Goal: Task Accomplishment & Management: Manage account settings

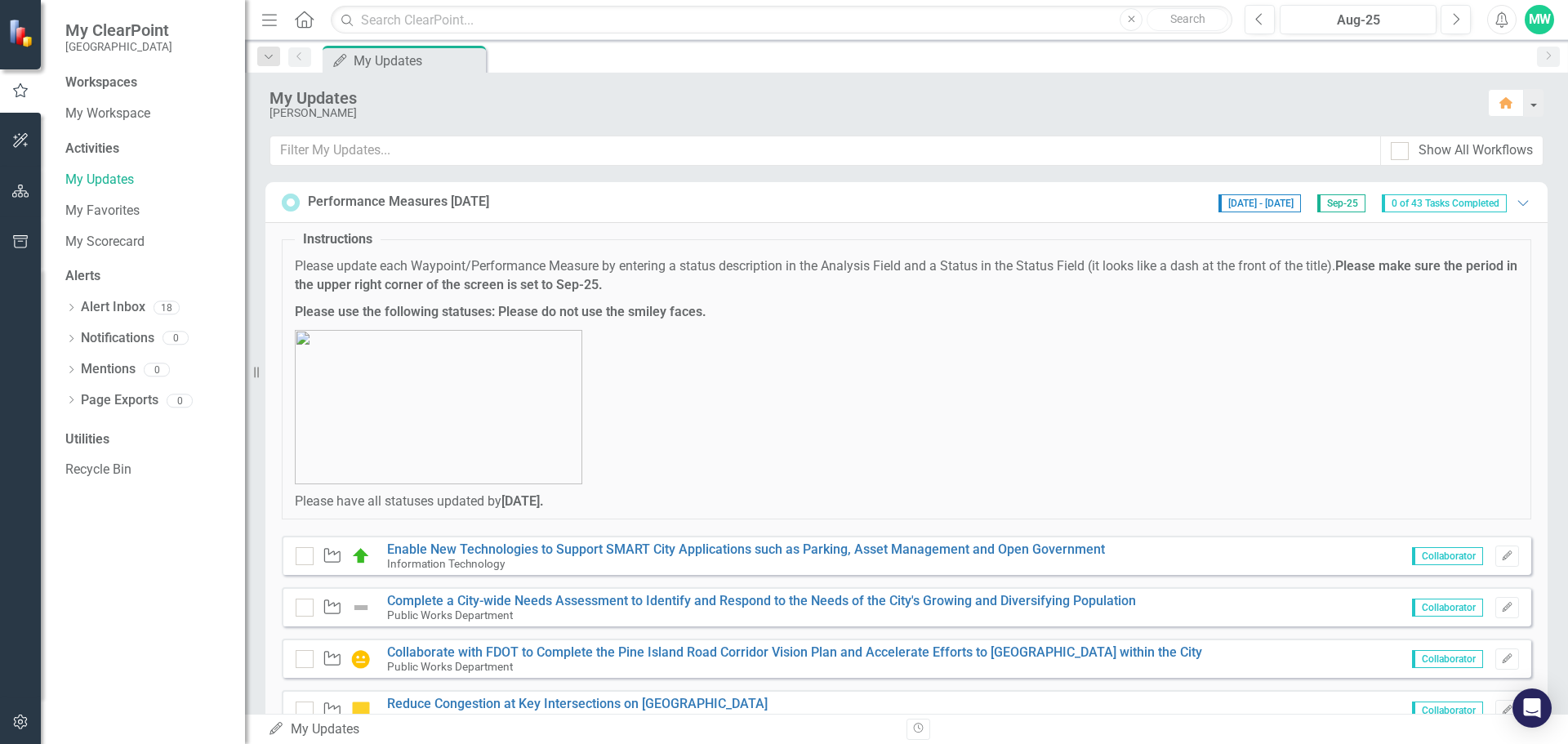
click at [1134, 206] on div "Performance Measures [DATE] [DATE] - [DATE] Sep-25 0 of 43 Tasks Completed Expa…" at bounding box center [906, 202] width 1249 height 21
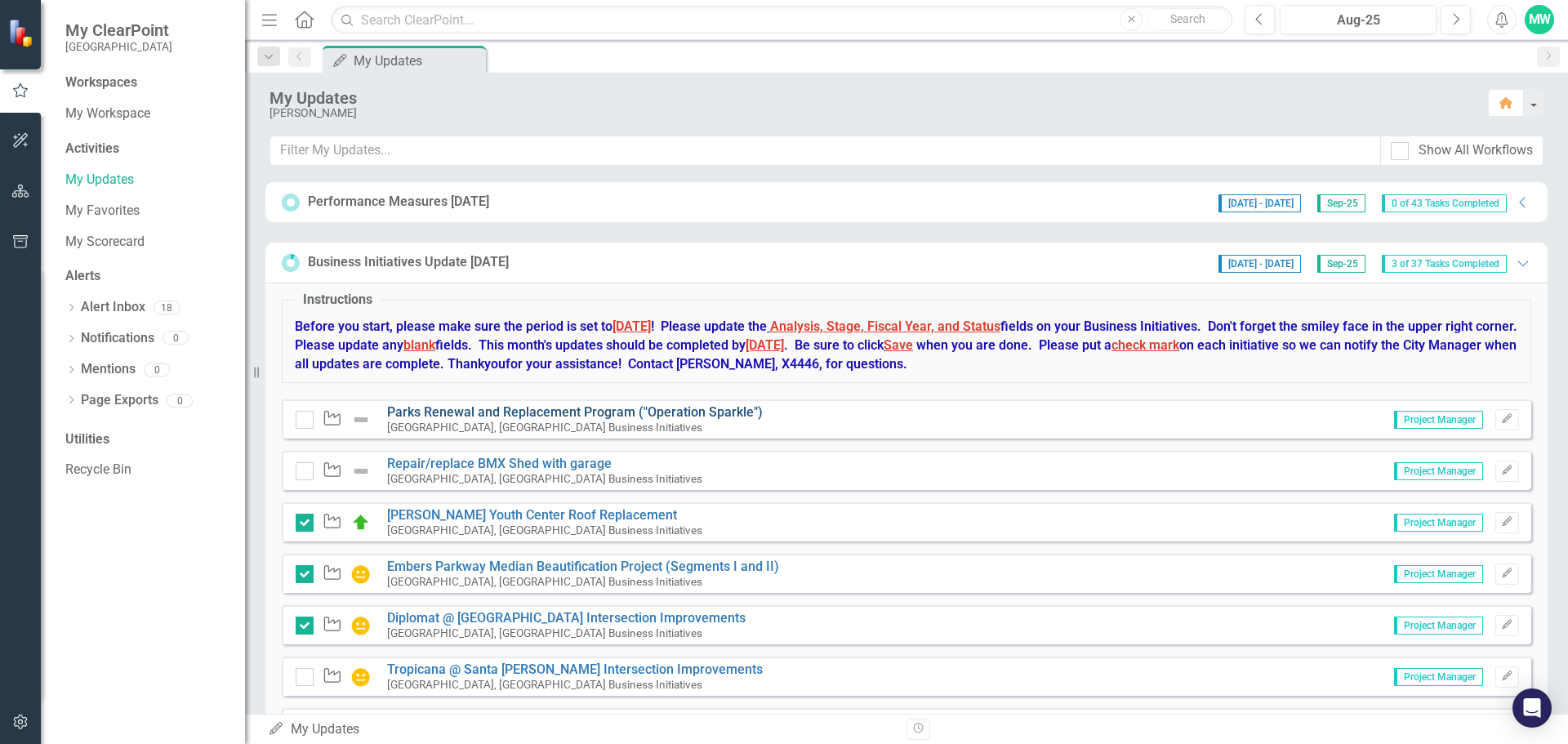
click at [696, 416] on link "Parks Renewal and Replacement Program ("Operation Sparkle")" at bounding box center [575, 412] width 376 height 16
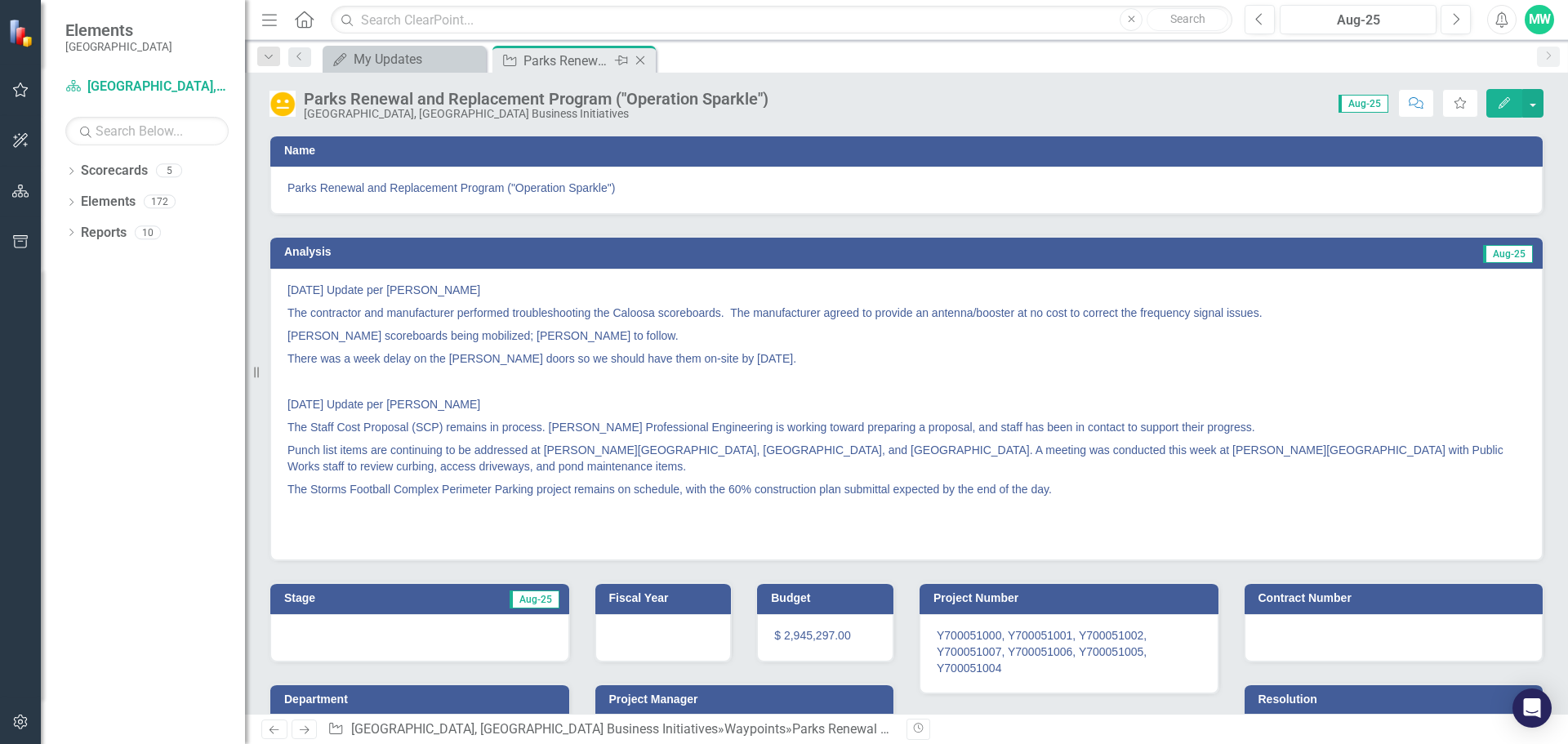
click at [636, 59] on icon "Close" at bounding box center [640, 60] width 16 height 13
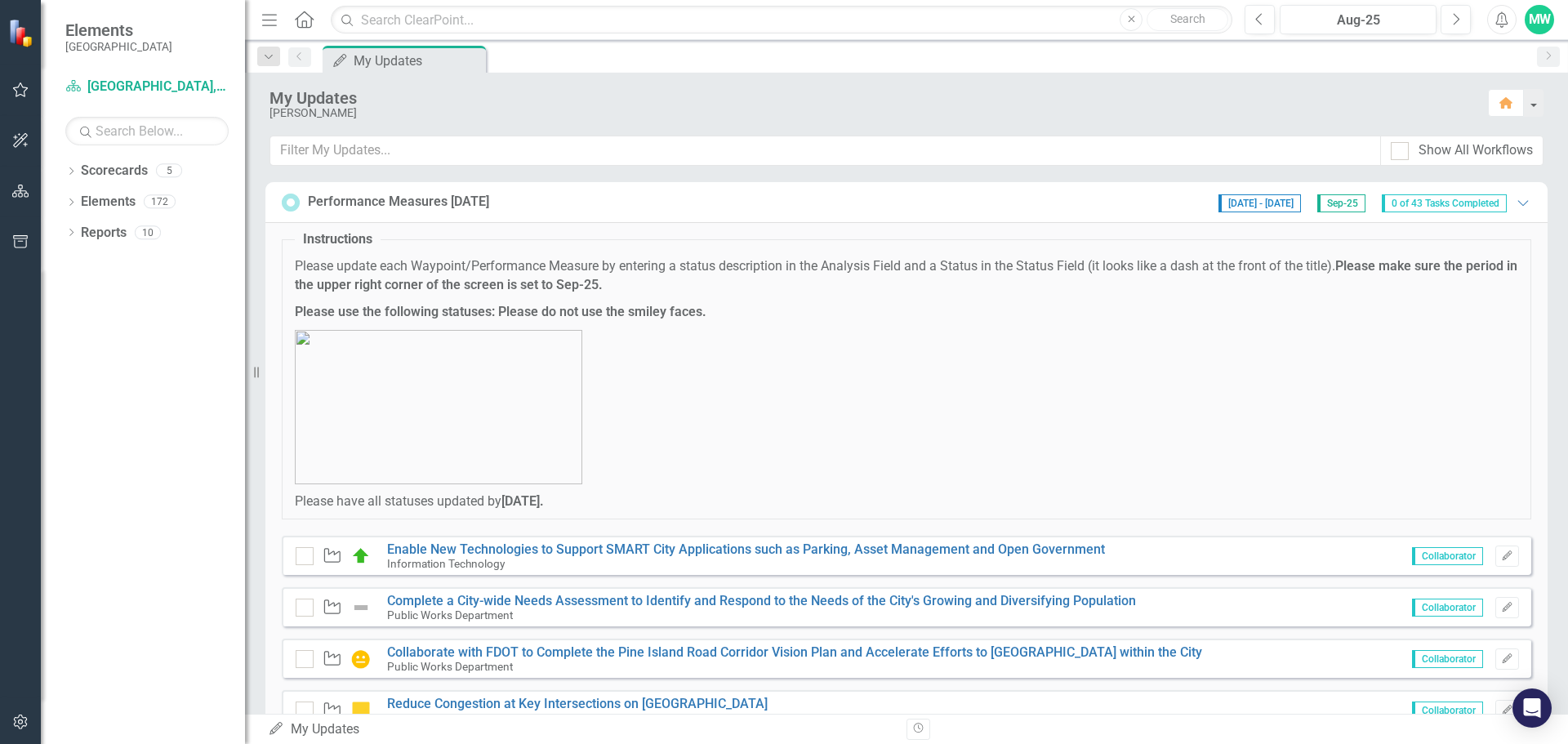
click at [773, 210] on div "Performance Measures [DATE] [DATE] - [DATE] Sep-25 0 of 43 Tasks Completed Expa…" at bounding box center [906, 202] width 1249 height 21
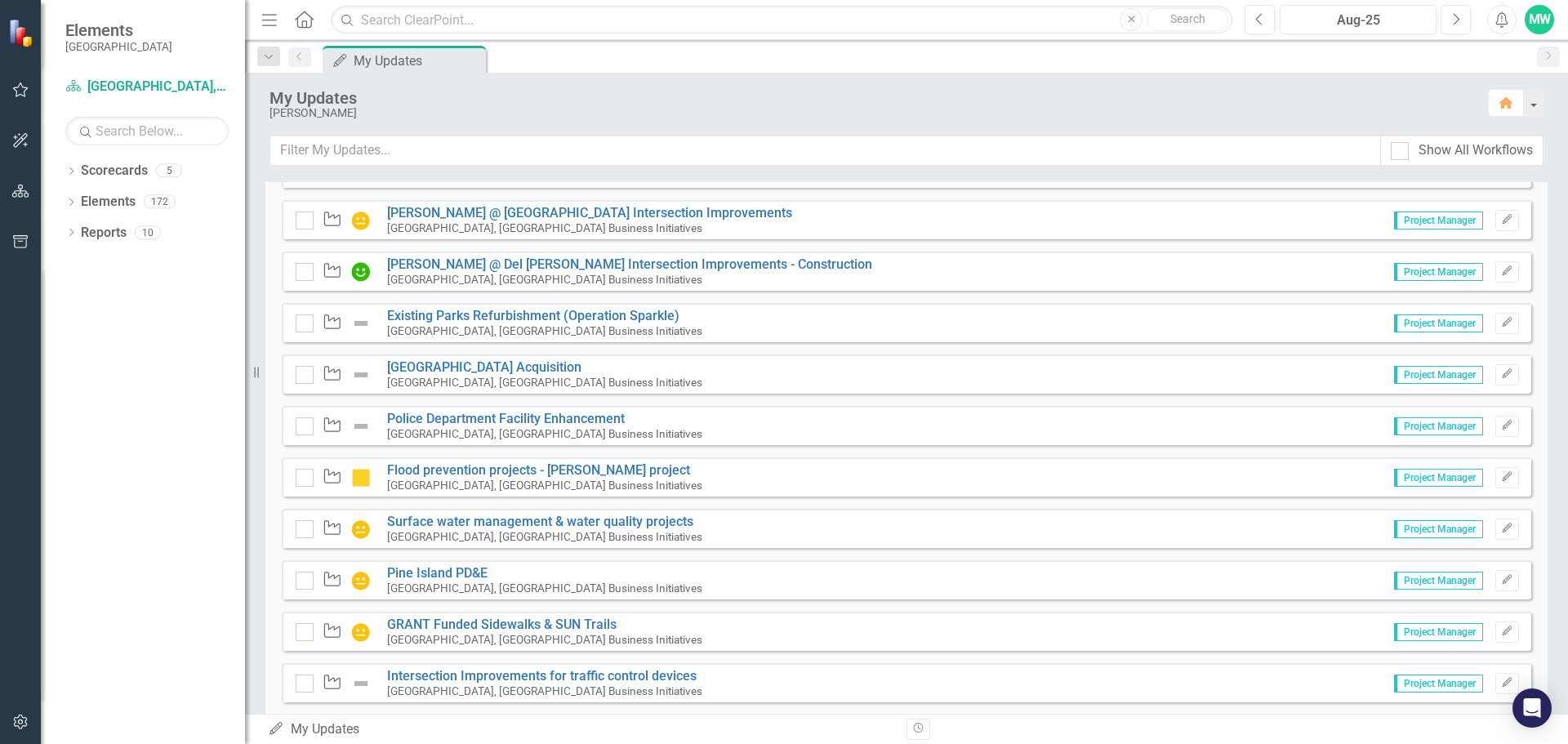
scroll to position [481, 0]
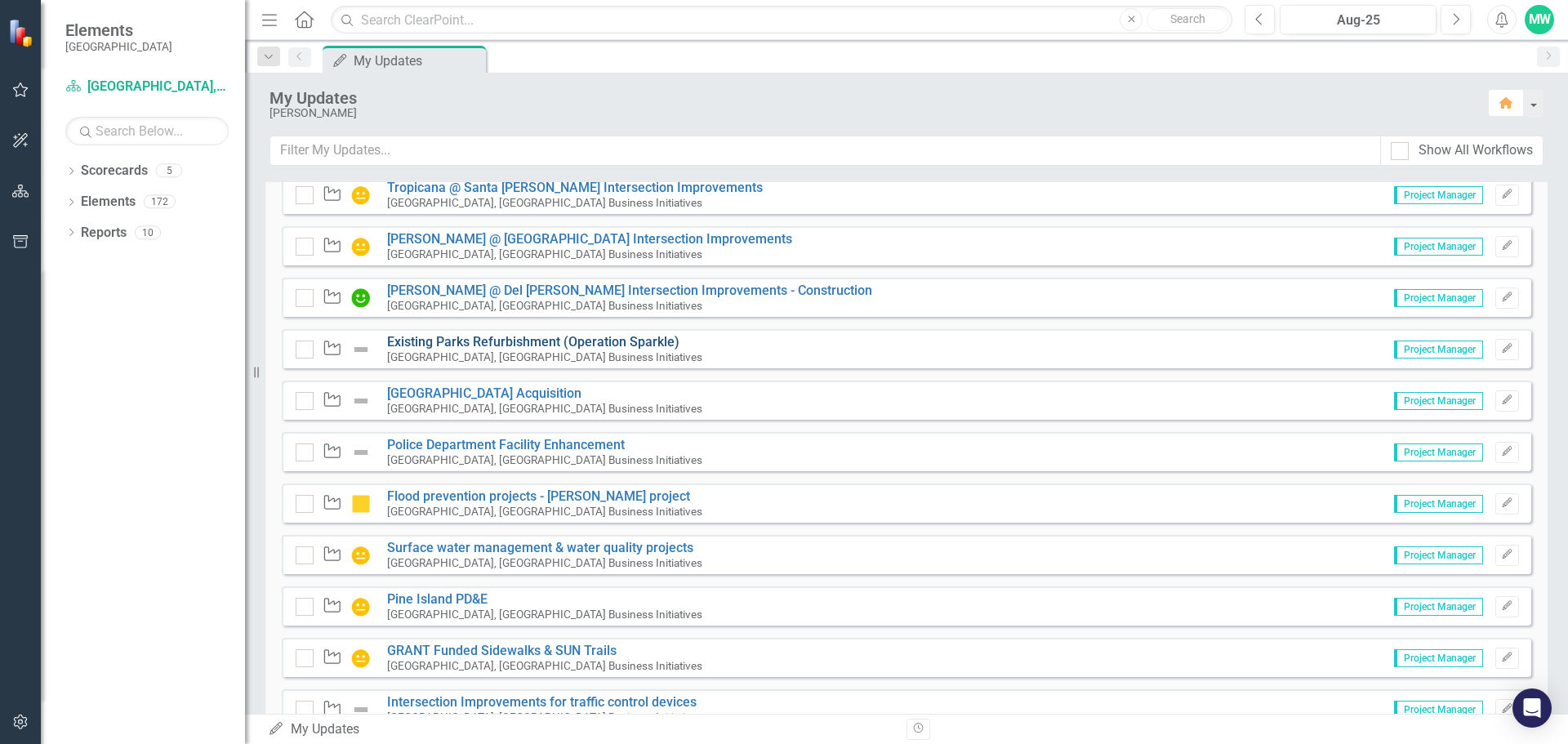
click at [540, 342] on link "Existing Parks Refurbishment (Operation Sparkle)" at bounding box center [533, 342] width 292 height 16
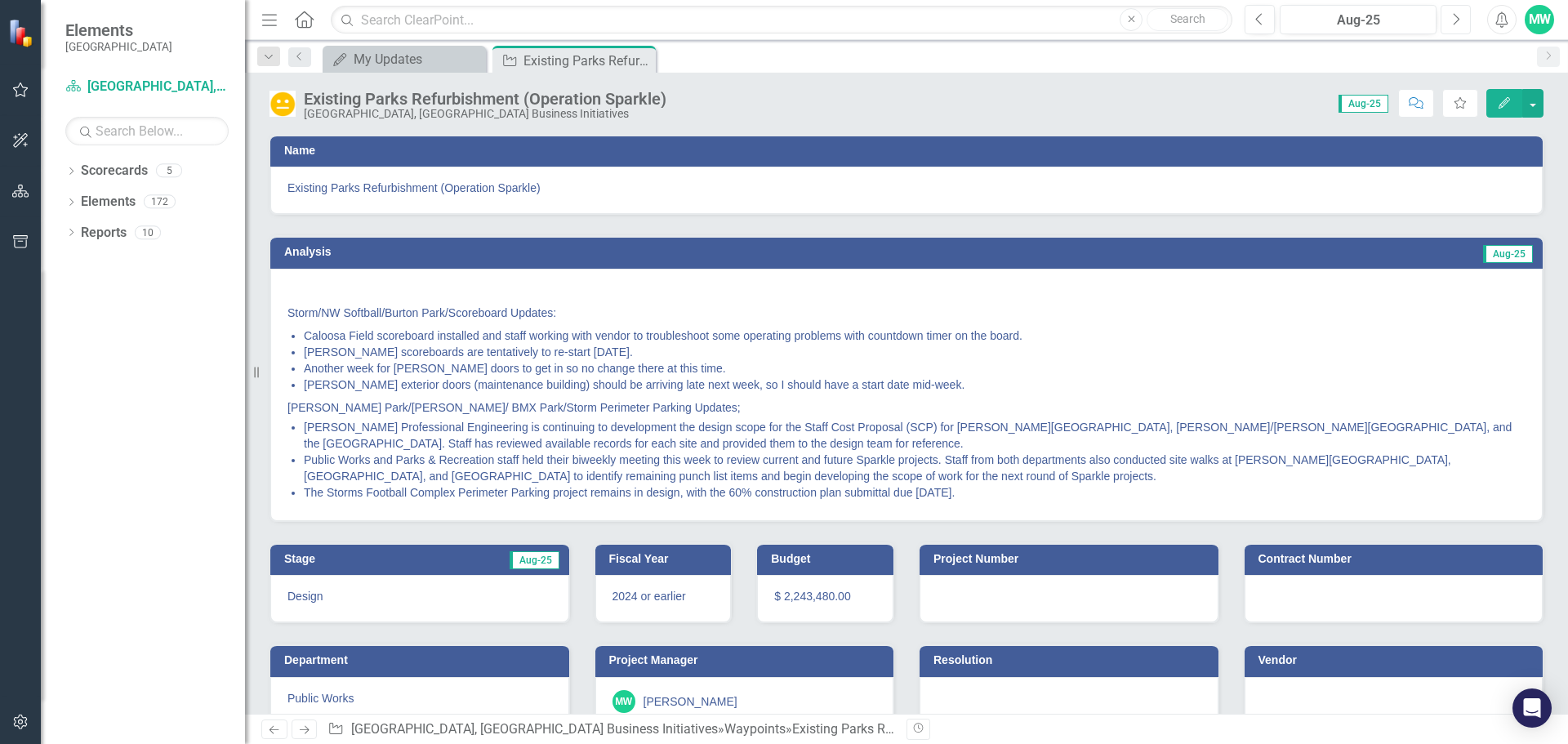
click at [1456, 16] on icon "button" at bounding box center [1457, 18] width 7 height 11
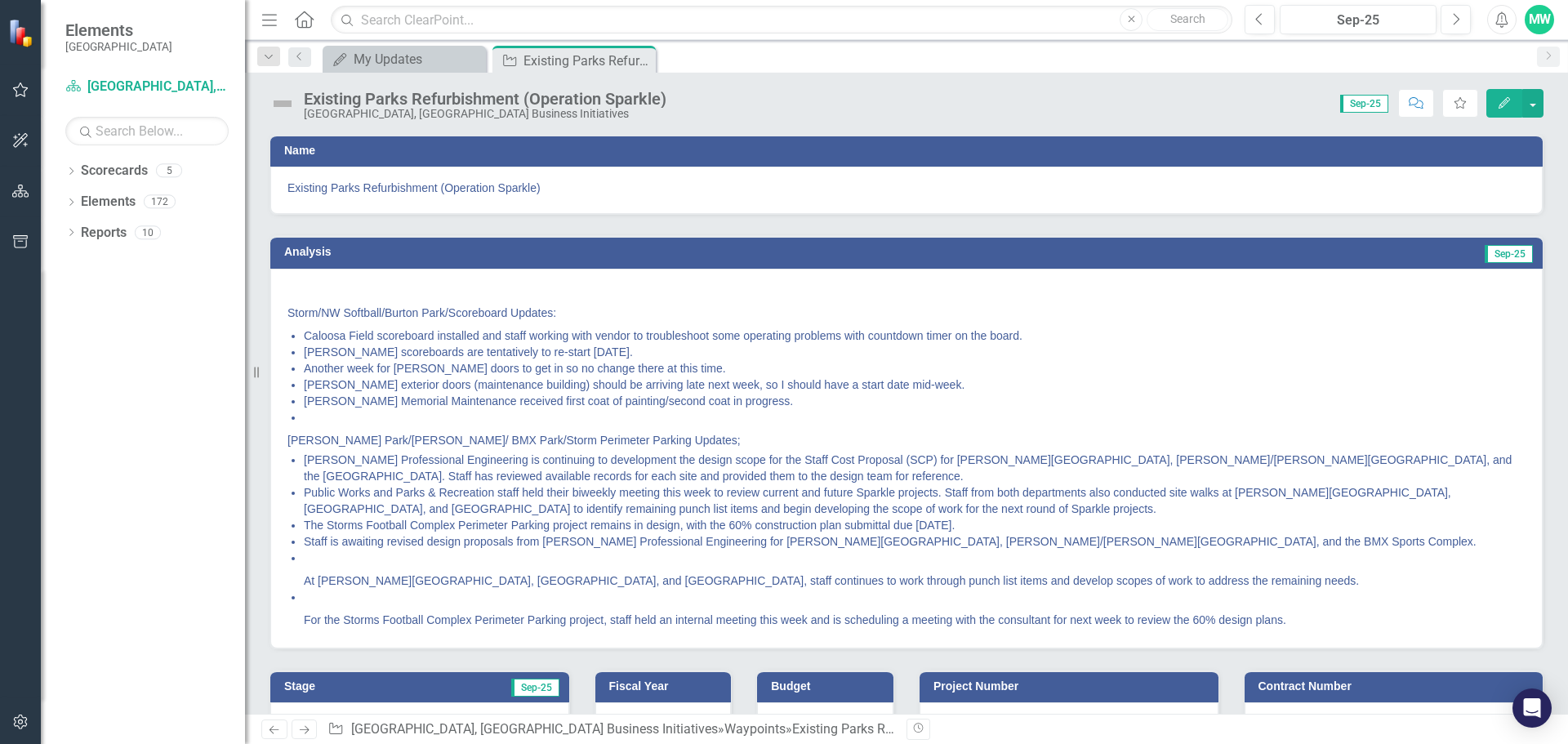
click at [280, 101] on img at bounding box center [282, 103] width 26 height 26
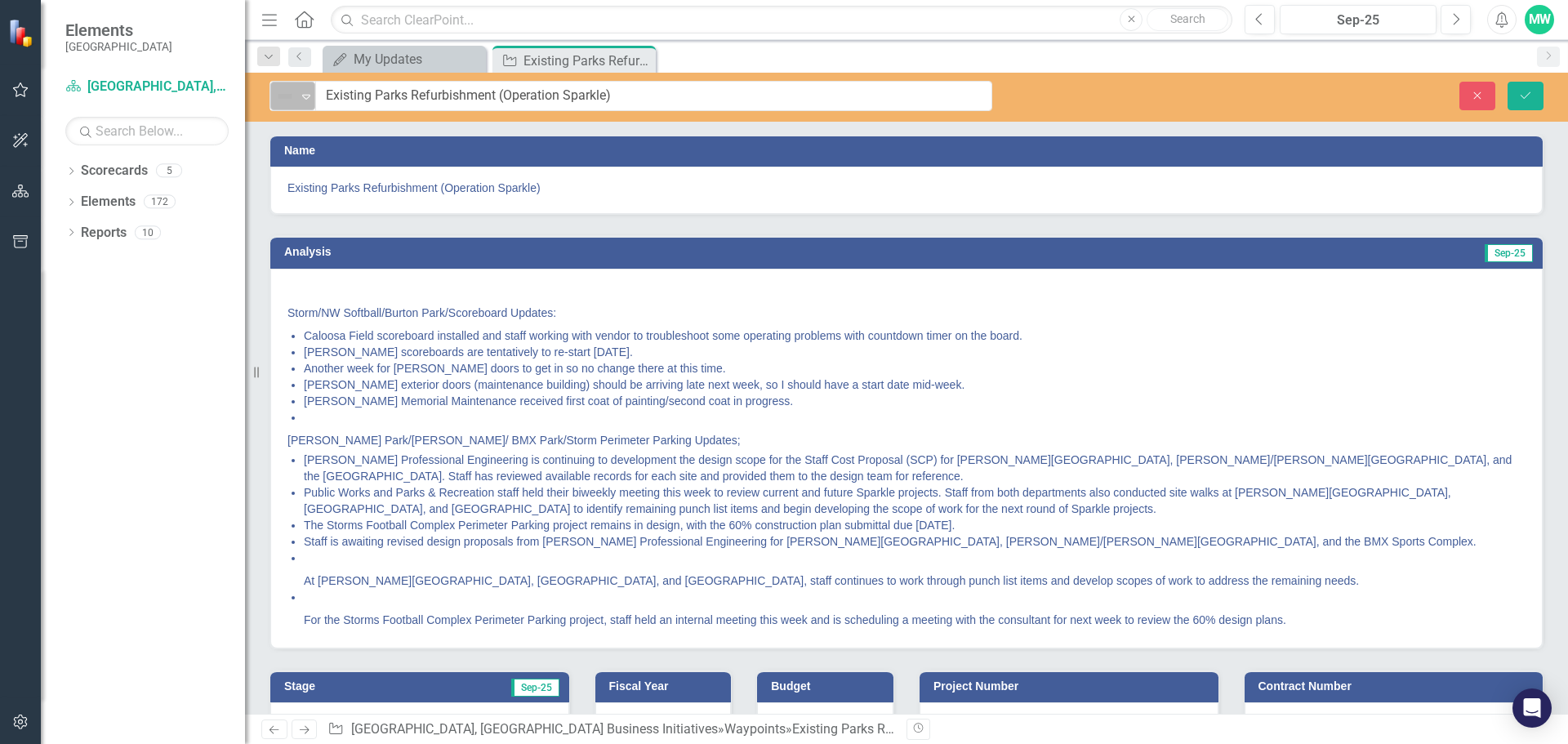
click at [313, 94] on icon "Expand" at bounding box center [306, 95] width 16 height 13
click at [805, 324] on span "Storm/NW Softball/Burton Park/Scoreboard Updates: Caloosa Field scoreboard inst…" at bounding box center [906, 456] width 1238 height 349
click at [641, 62] on icon "Close" at bounding box center [640, 60] width 16 height 13
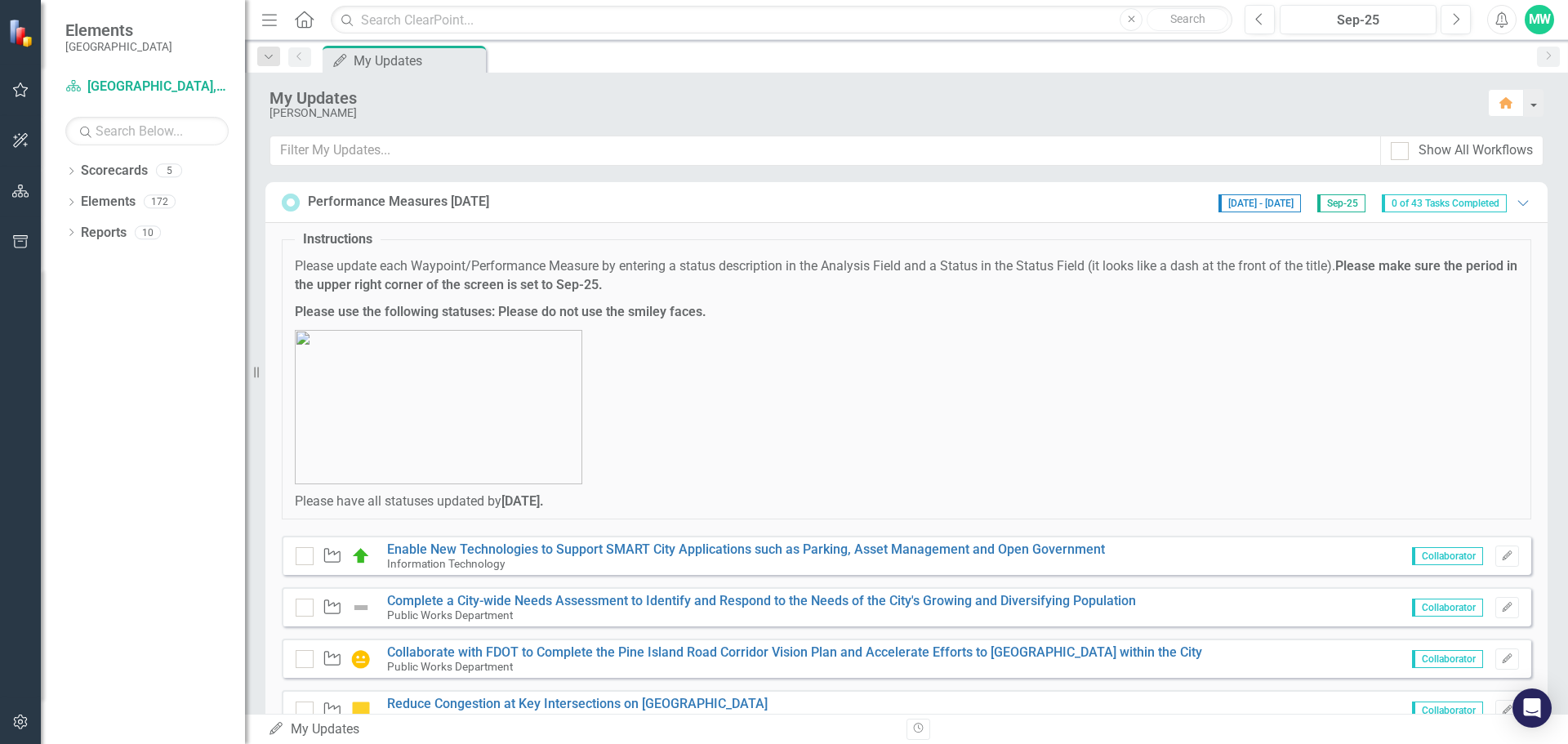
click at [664, 208] on div "Performance Measures [DATE] [DATE] - [DATE] Sep-25 0 of 43 Tasks Completed Expa…" at bounding box center [906, 202] width 1249 height 21
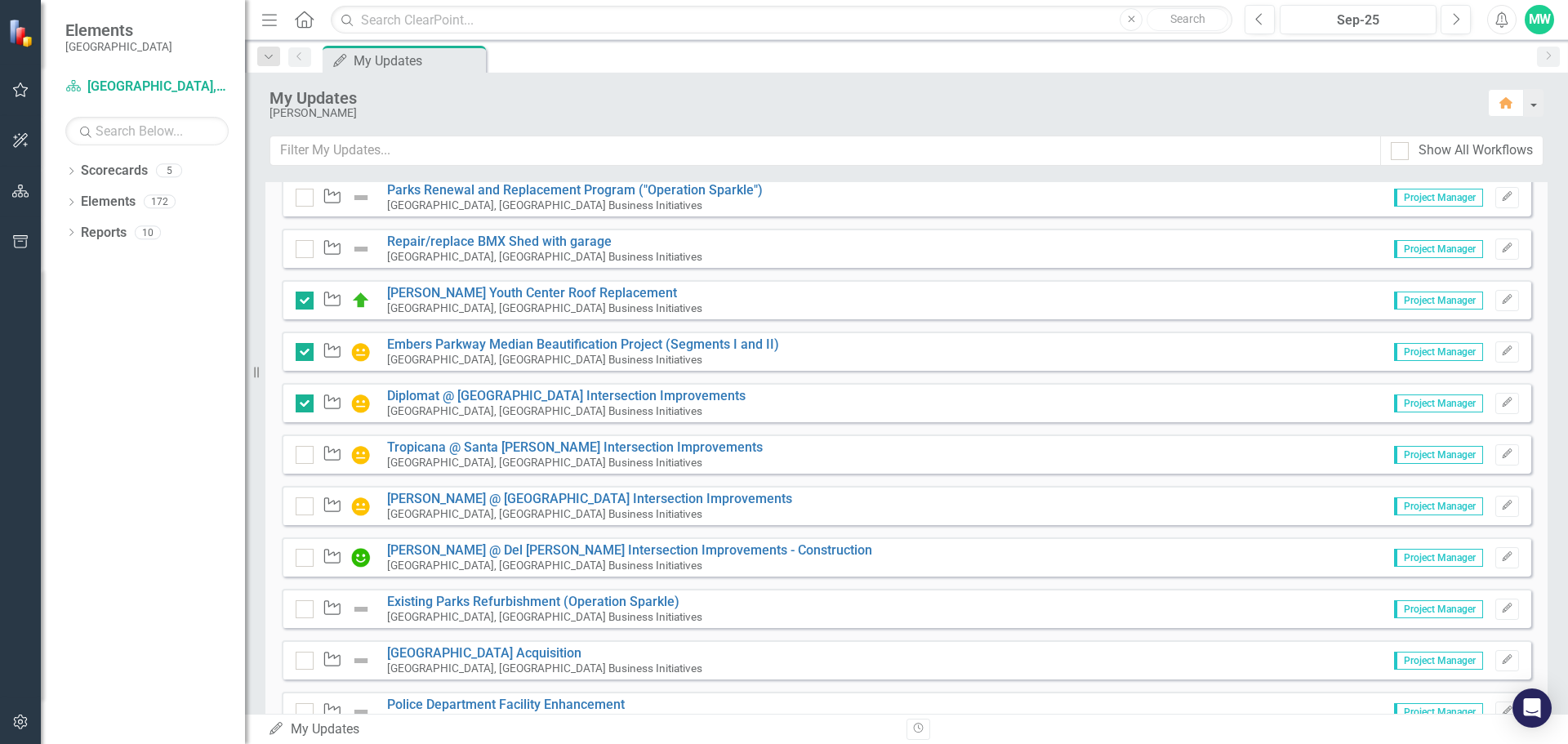
scroll to position [156, 0]
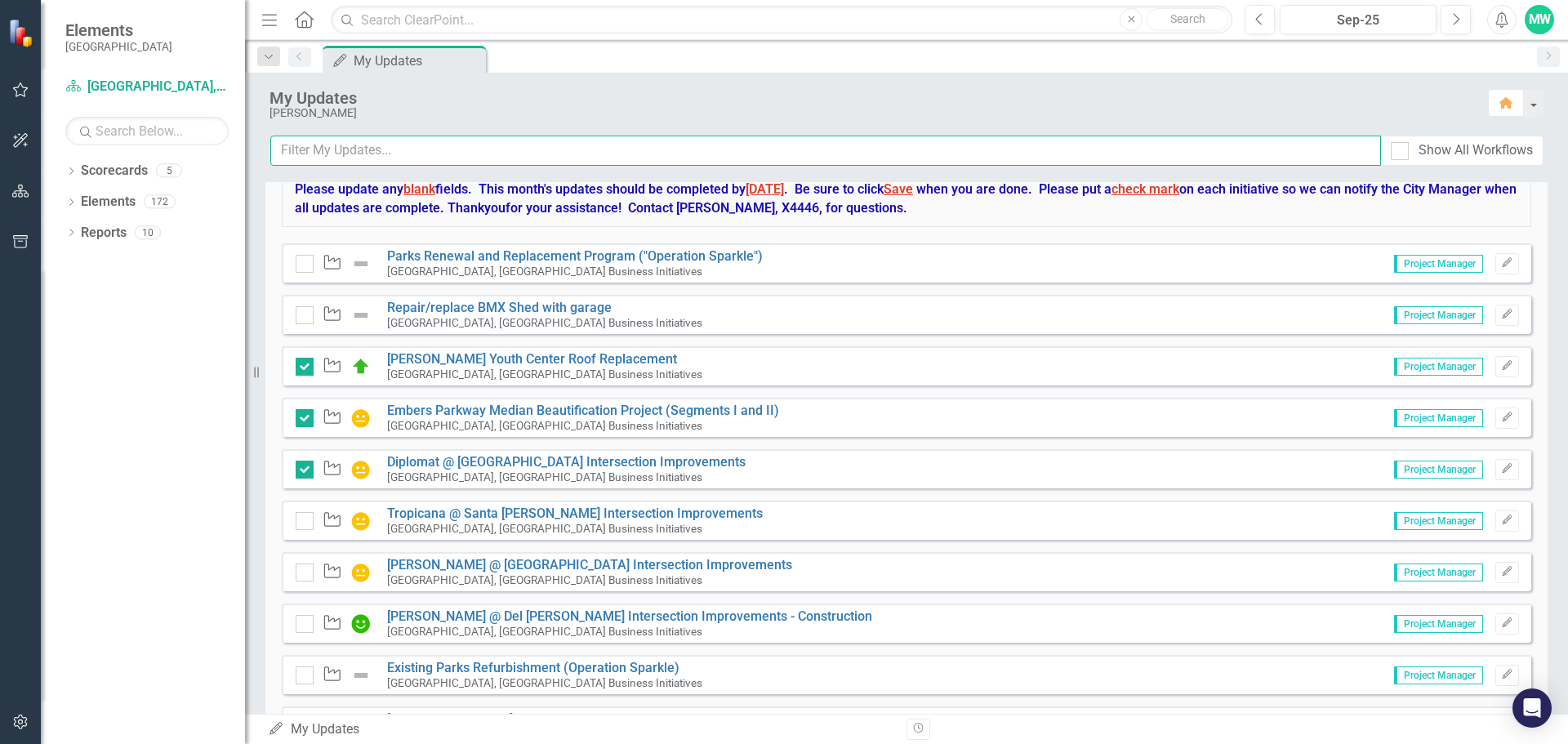
click at [454, 158] on input "text" at bounding box center [825, 150] width 1111 height 30
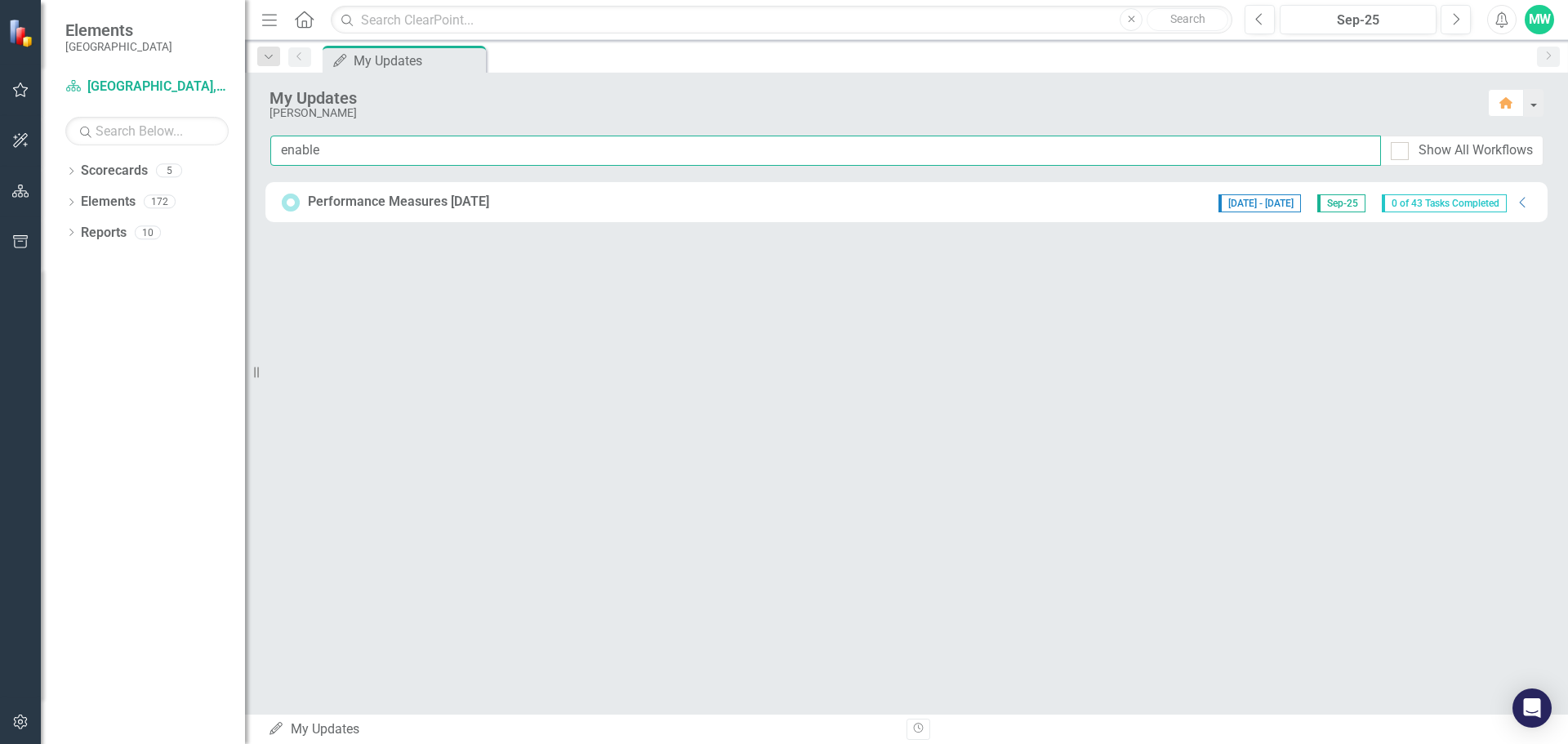
type input "enable"
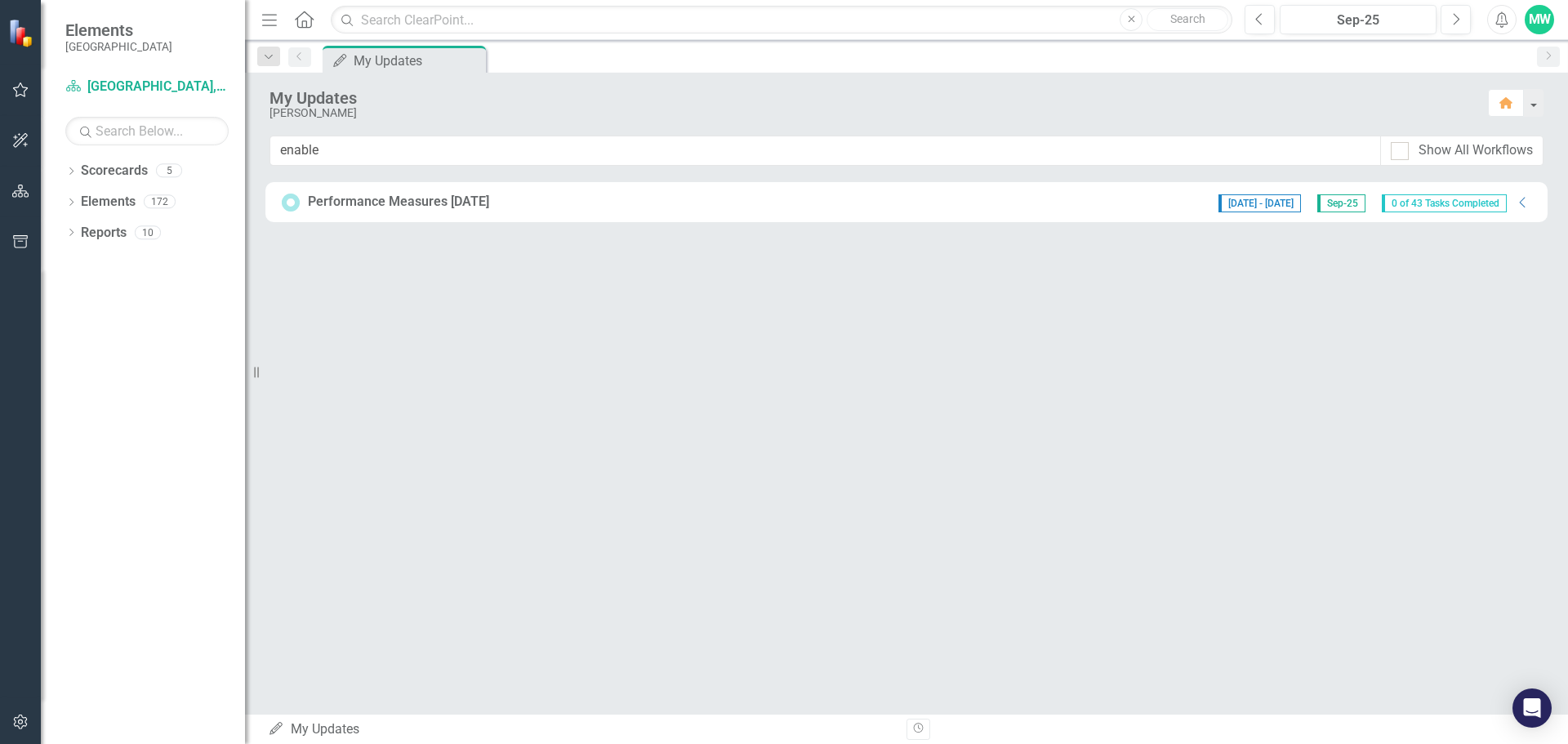
click at [802, 208] on div "Performance Measures [DATE] [DATE] - [DATE] Sep-25 0 of 43 Tasks Completed Coll…" at bounding box center [906, 202] width 1249 height 21
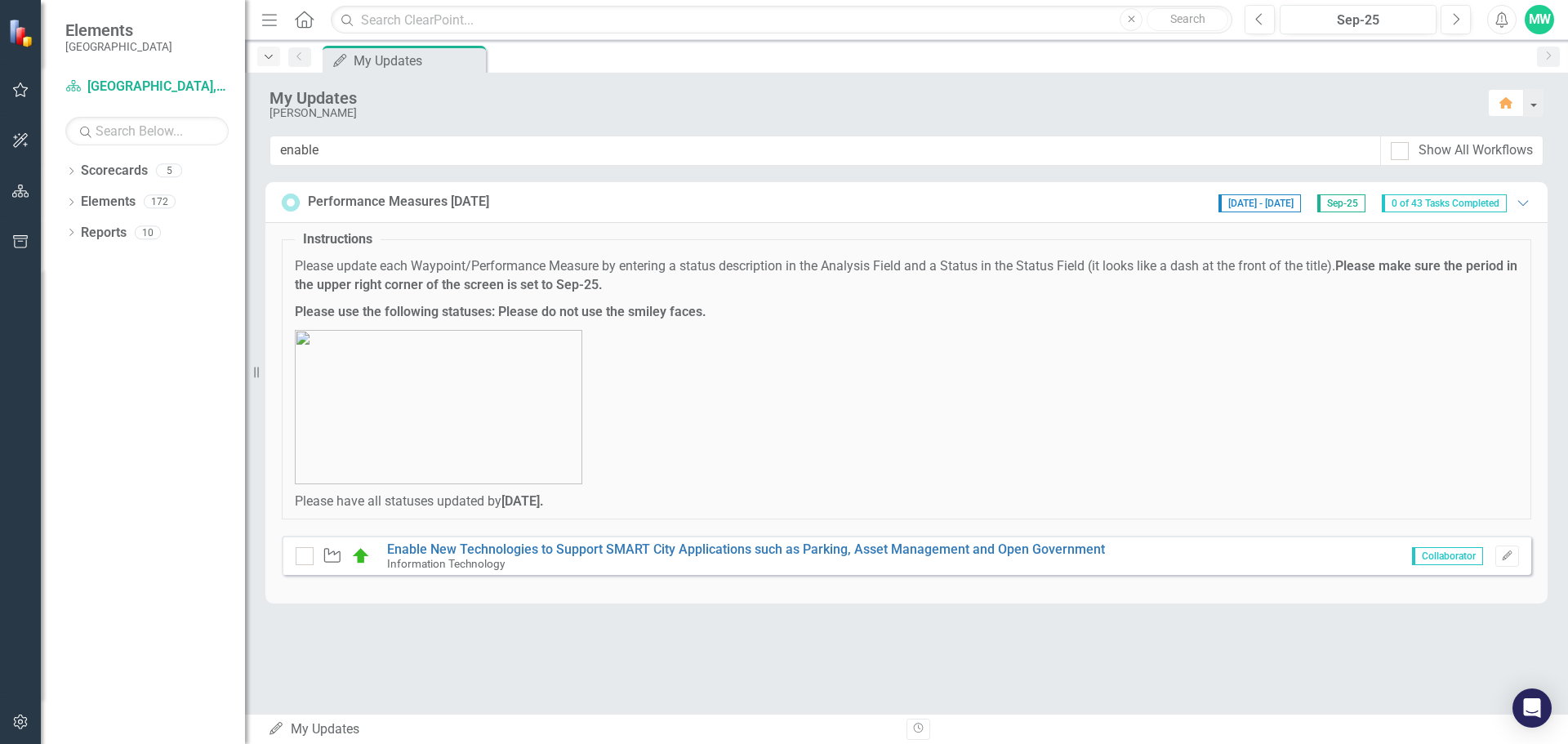
click at [267, 57] on icon "Dropdown" at bounding box center [268, 57] width 15 height 11
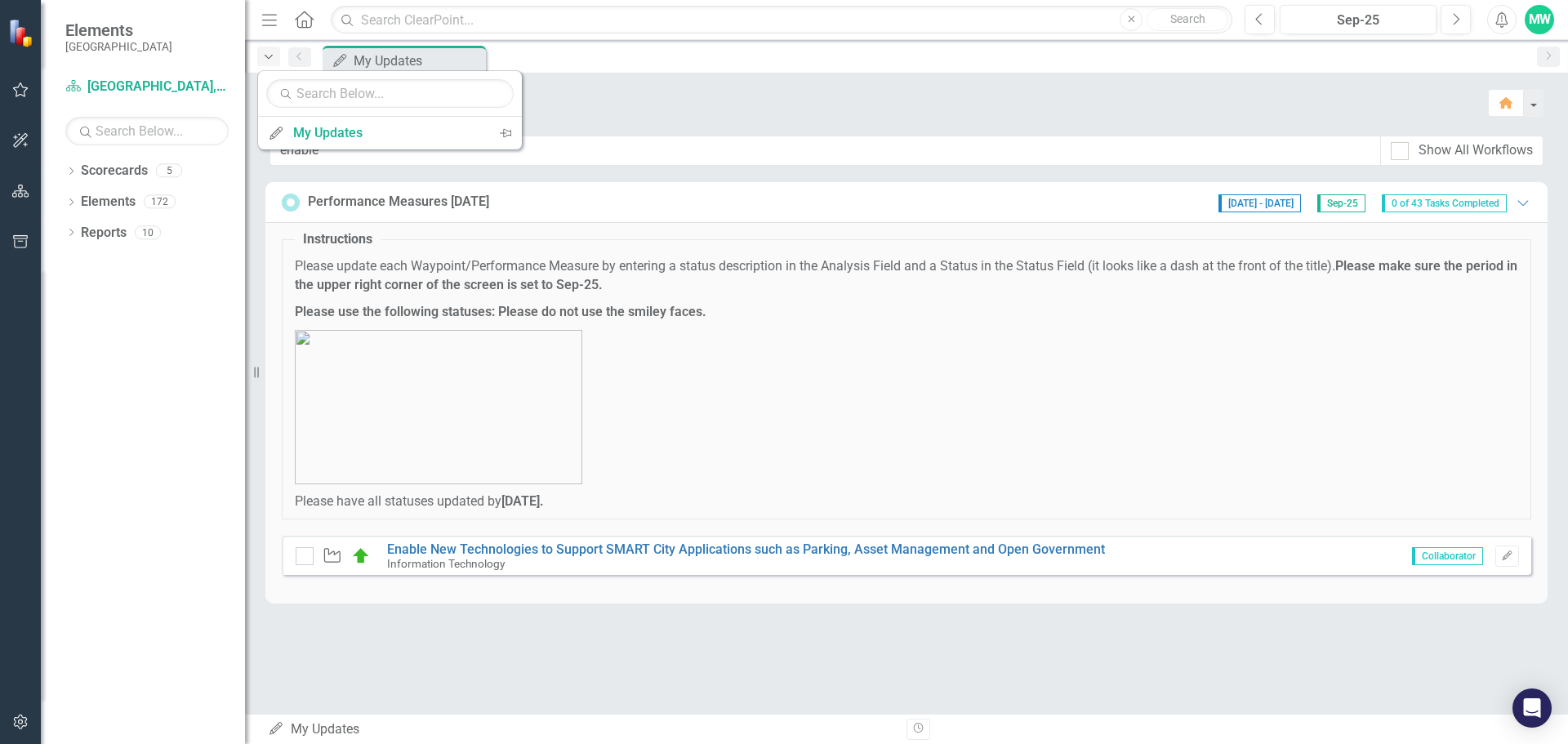
click at [267, 57] on icon "Dropdown" at bounding box center [268, 57] width 15 height 11
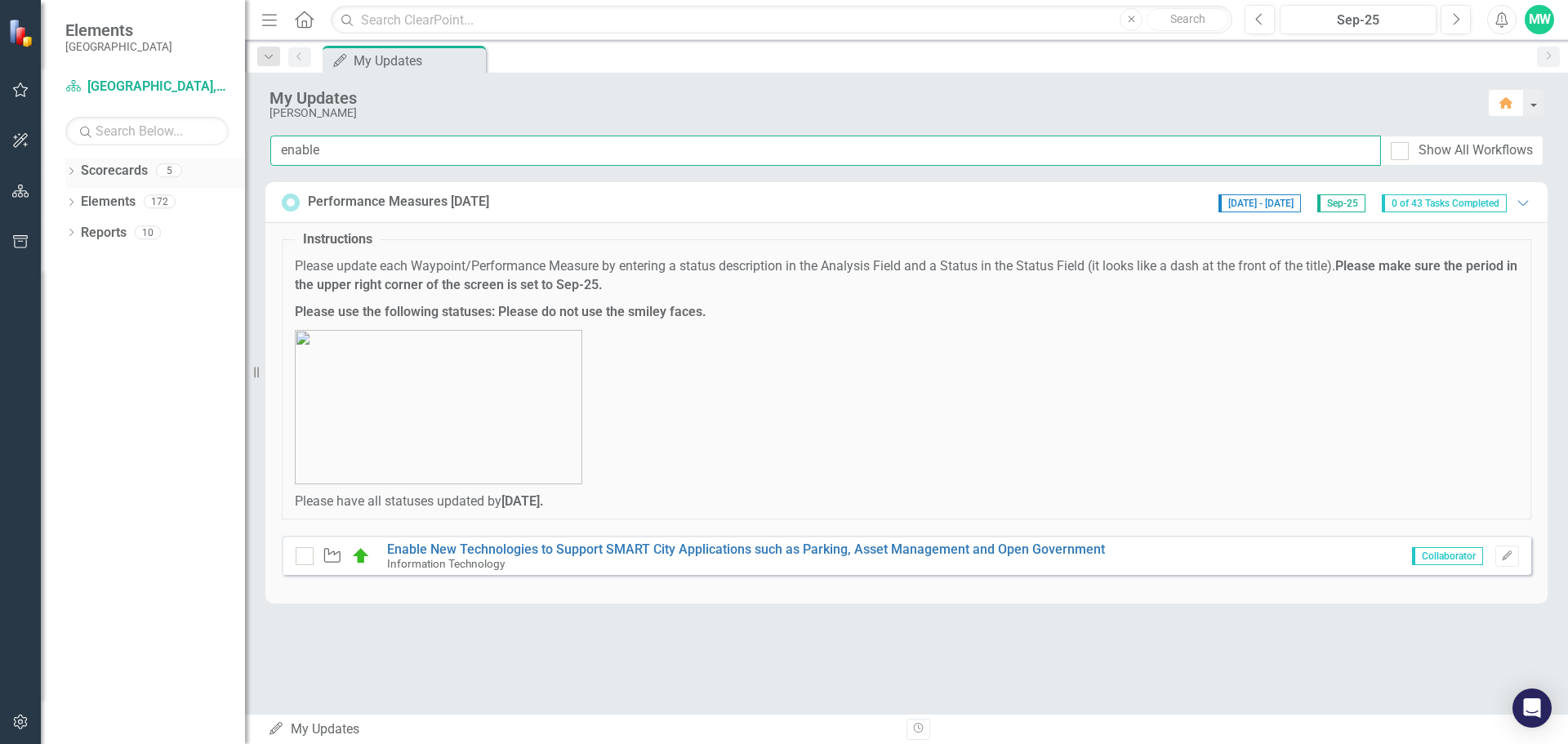
drag, startPoint x: 326, startPoint y: 146, endPoint x: 213, endPoint y: 159, distance: 113.7
click at [213, 158] on div "Elements Cape Coral Scorecard [GEOGRAPHIC_DATA], [GEOGRAPHIC_DATA] Business Ini…" at bounding box center [784, 372] width 1568 height 744
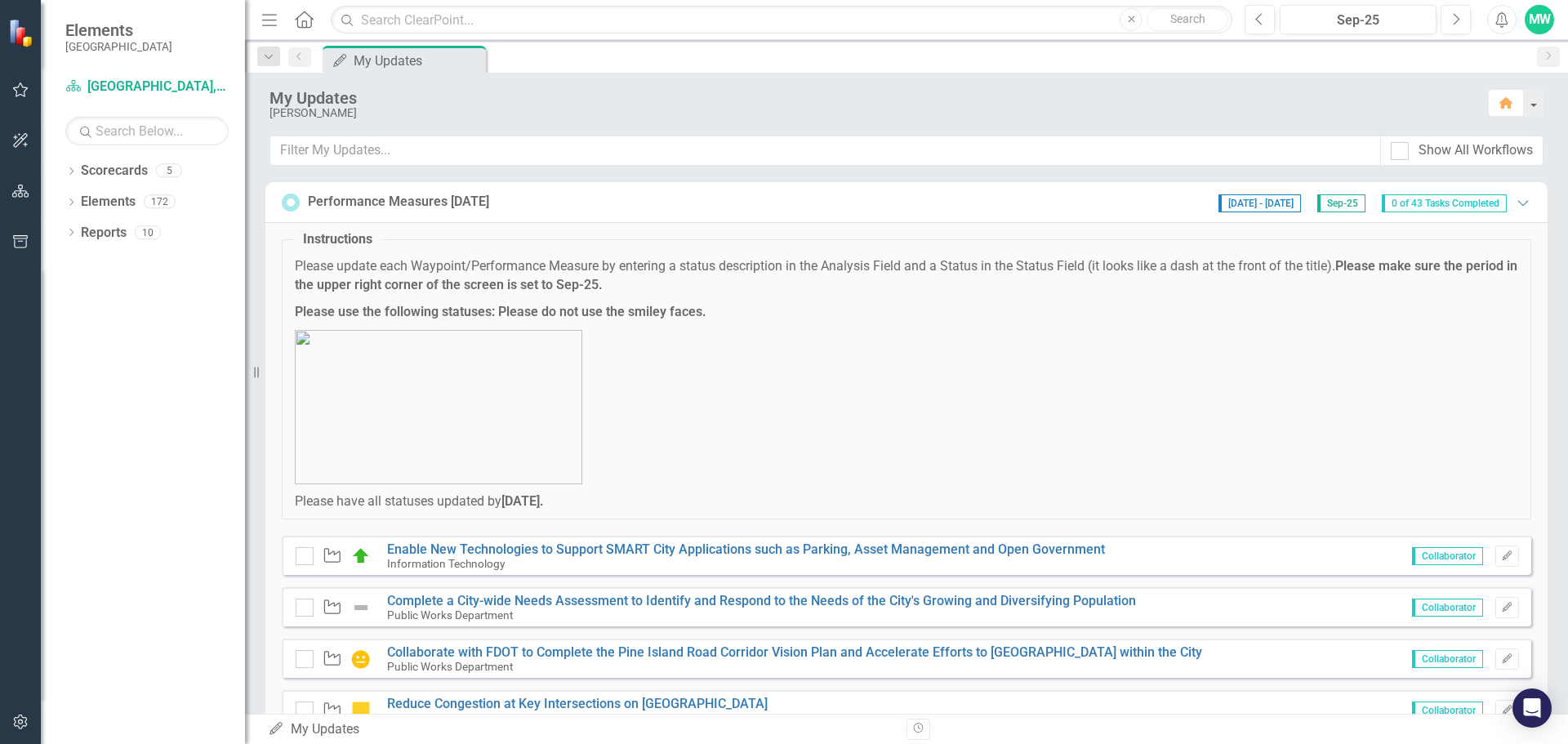
click at [1082, 202] on div "Performance Measures [DATE] [DATE] - [DATE] Sep-25 0 of 43 Tasks Completed Expa…" at bounding box center [906, 202] width 1249 height 21
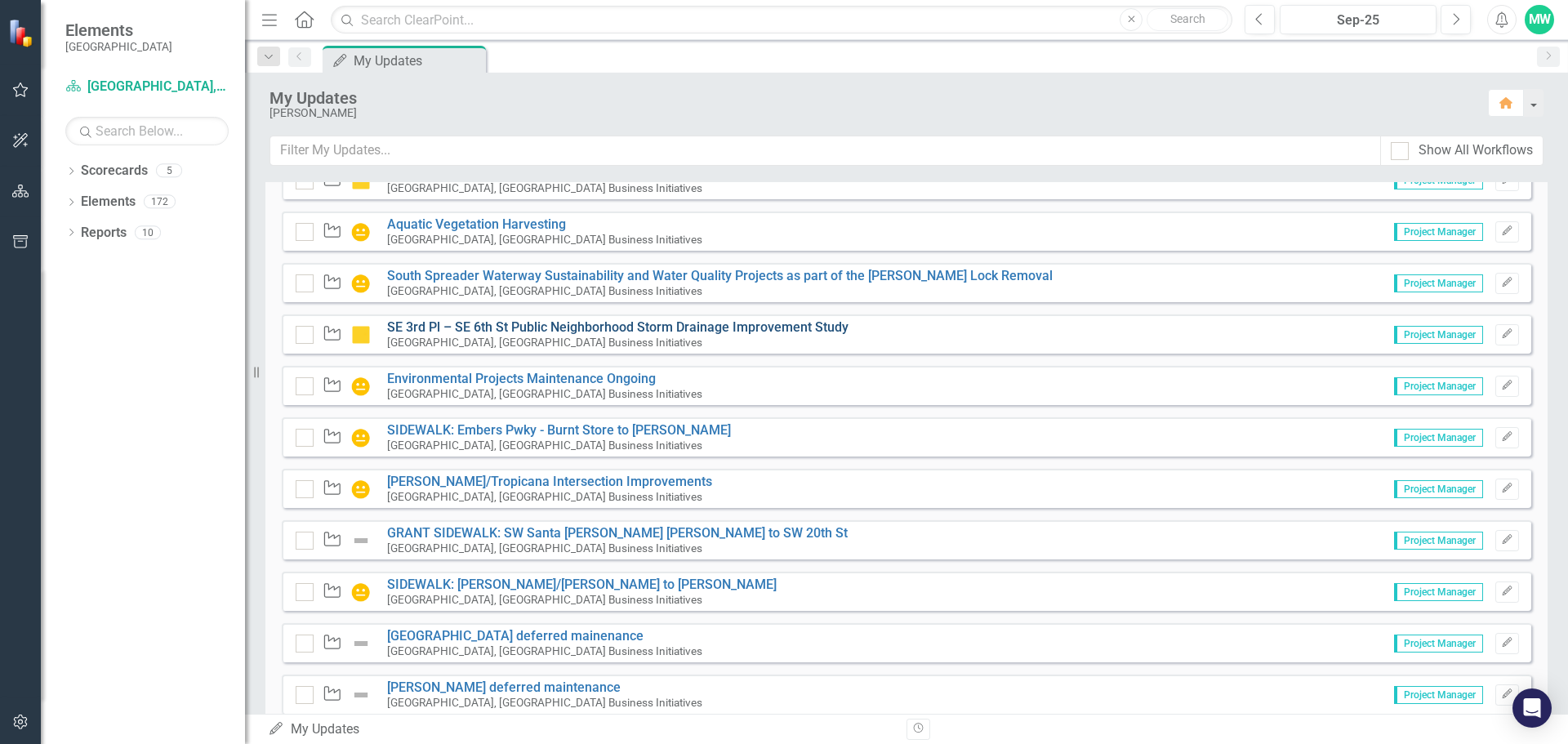
scroll to position [1625, 0]
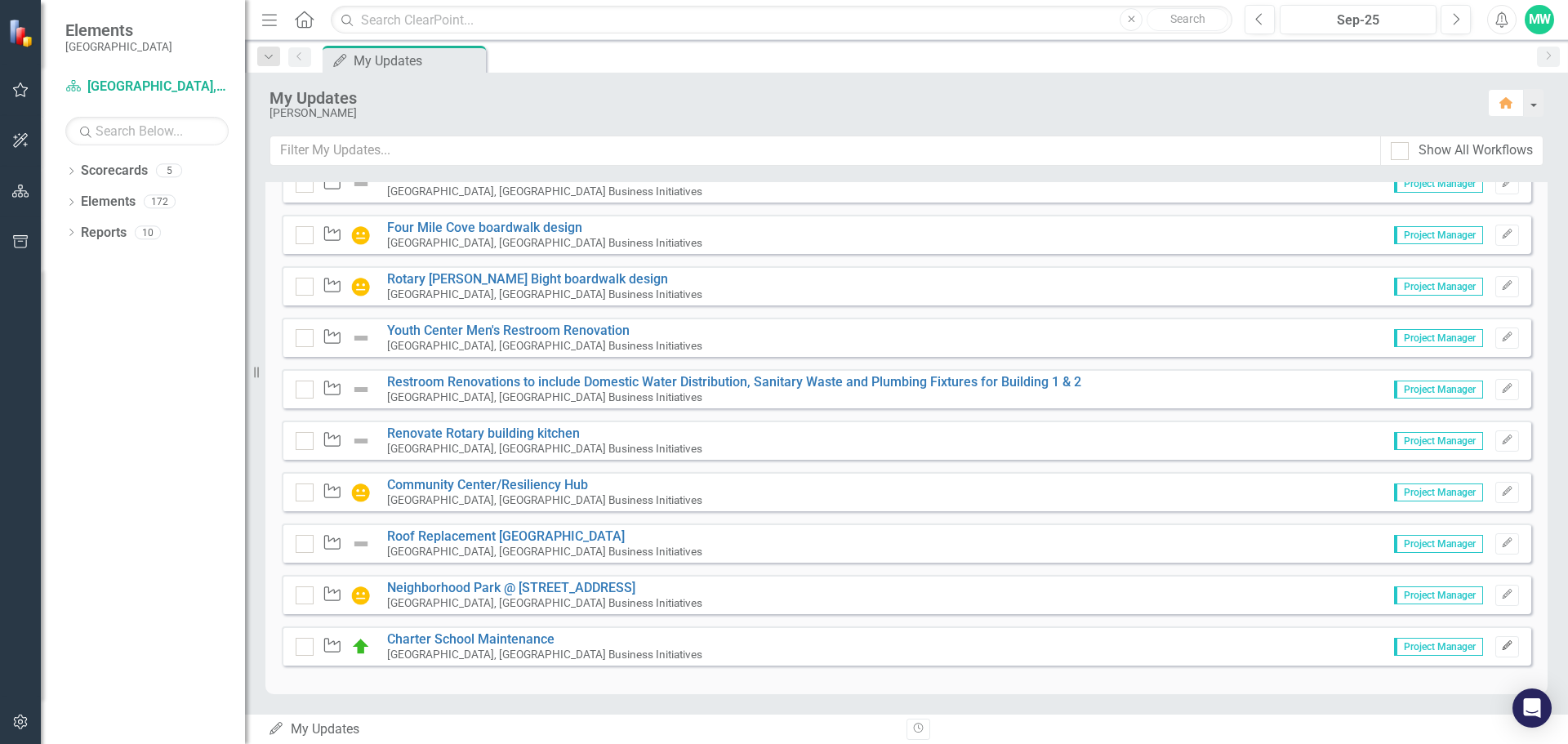
click at [1500, 651] on icon "Edit" at bounding box center [1506, 647] width 12 height 10
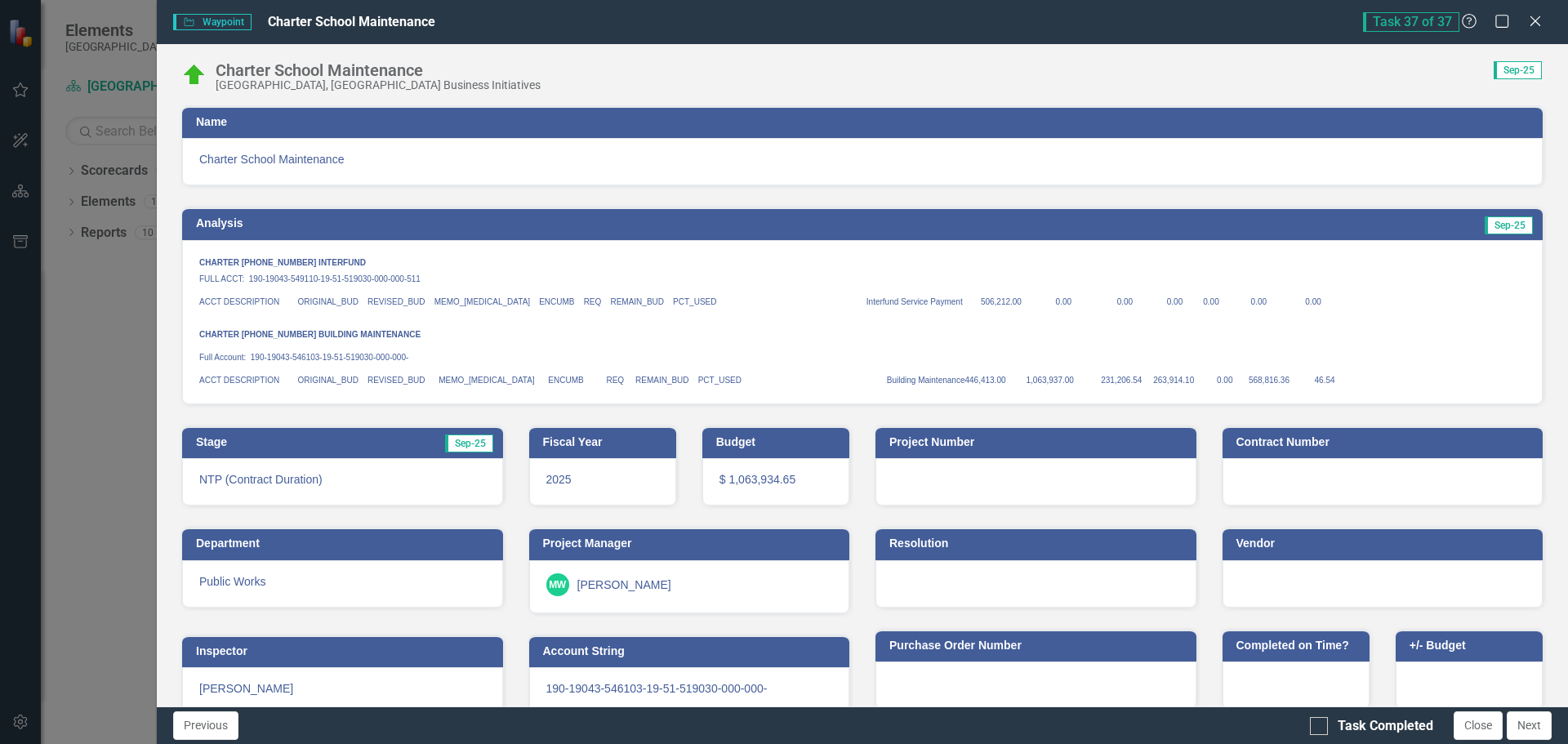
click at [194, 76] on img at bounding box center [194, 75] width 26 height 26
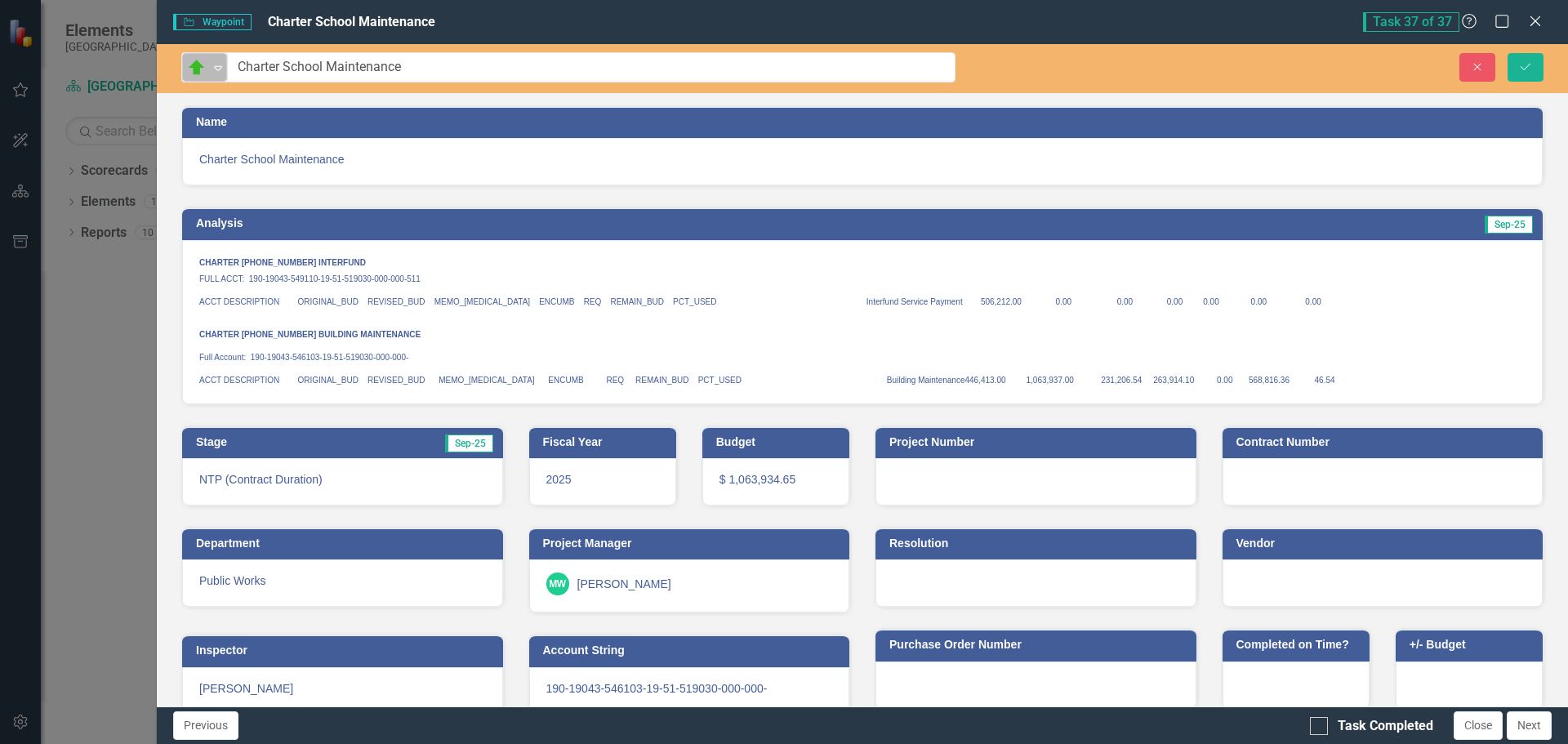
click at [221, 73] on icon "Expand" at bounding box center [218, 68] width 16 height 13
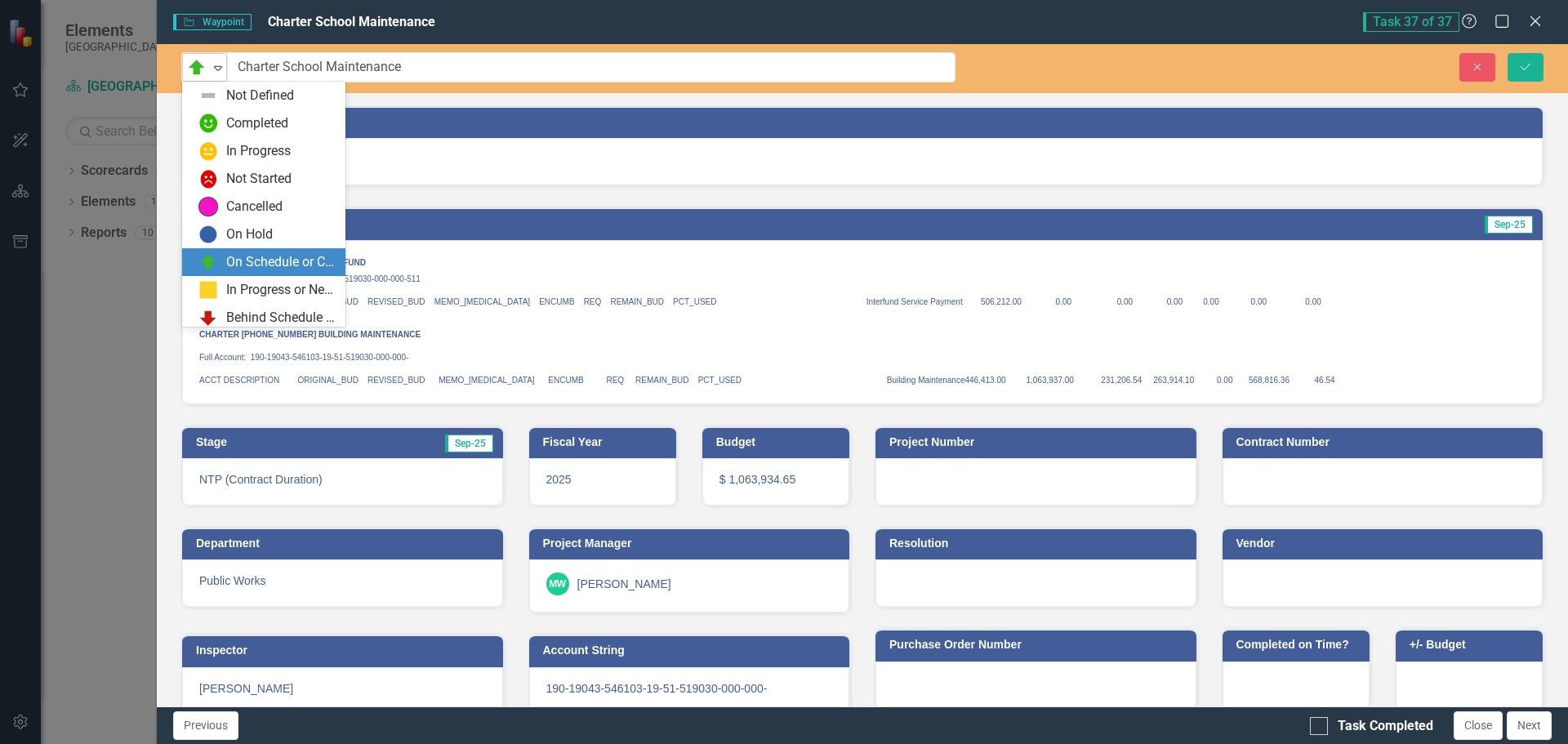
scroll to position [33, 0]
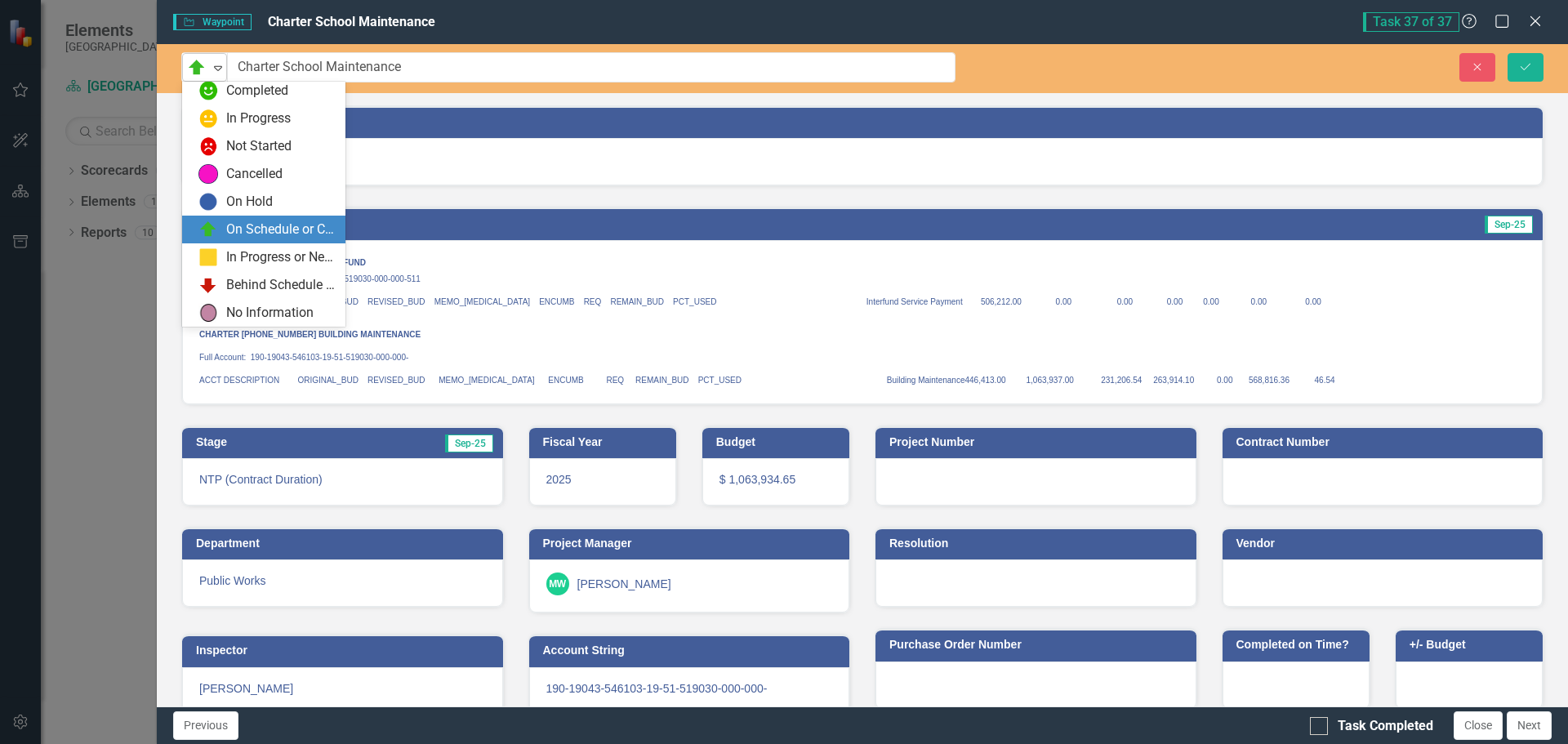
click at [221, 73] on icon "Expand" at bounding box center [218, 68] width 16 height 13
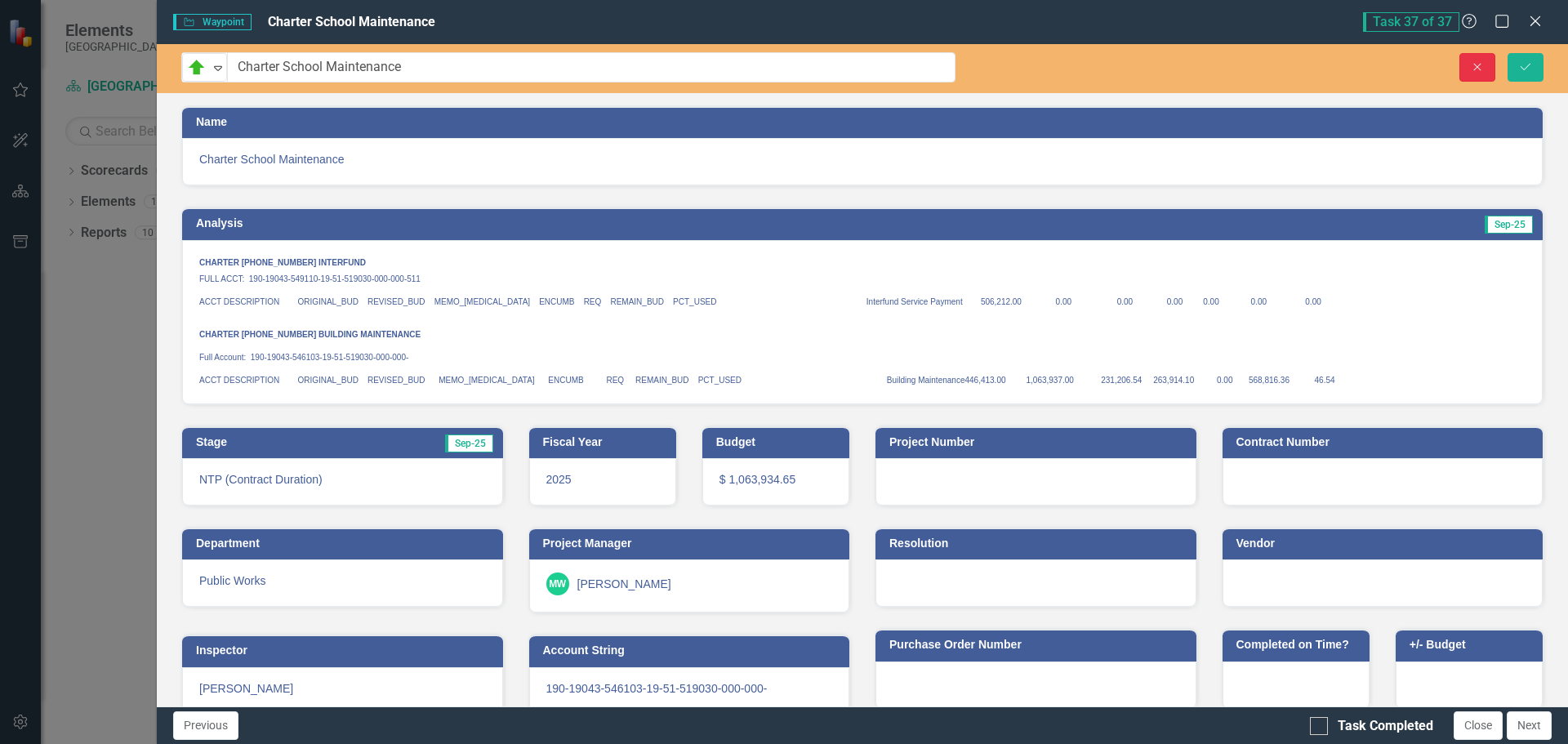
click at [1473, 71] on icon "Close" at bounding box center [1477, 67] width 15 height 11
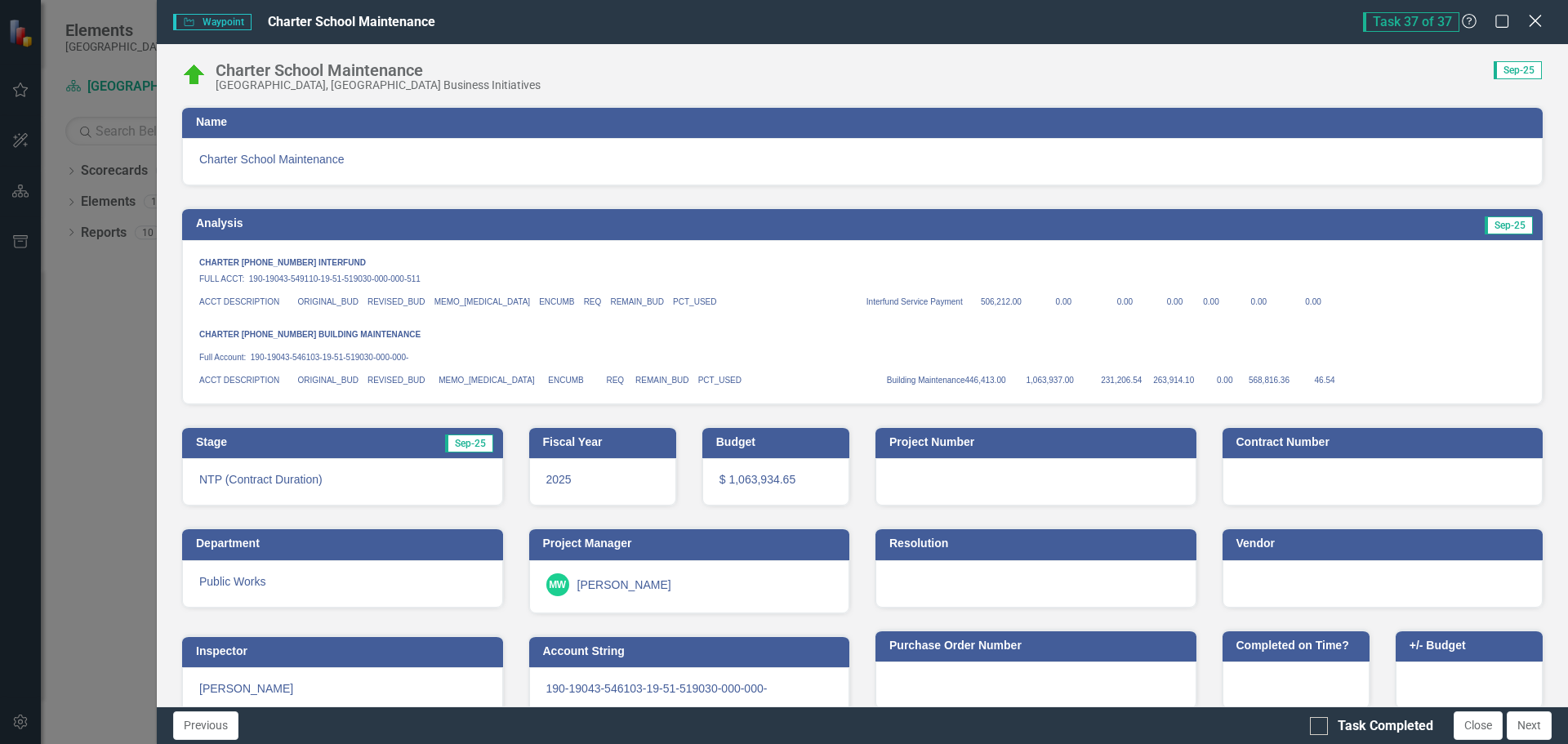
click at [1533, 29] on icon "Close" at bounding box center [1534, 21] width 21 height 16
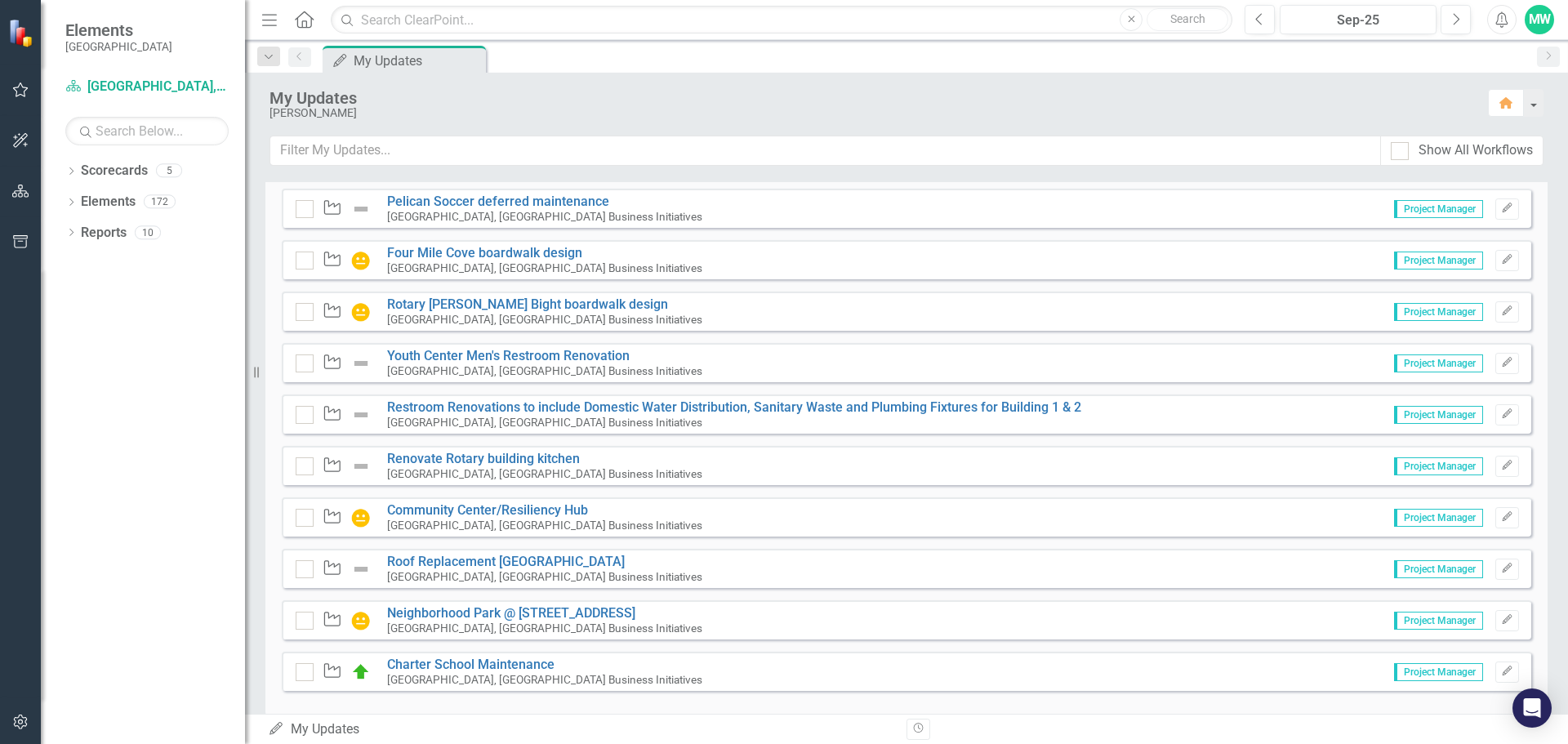
scroll to position [1625, 0]
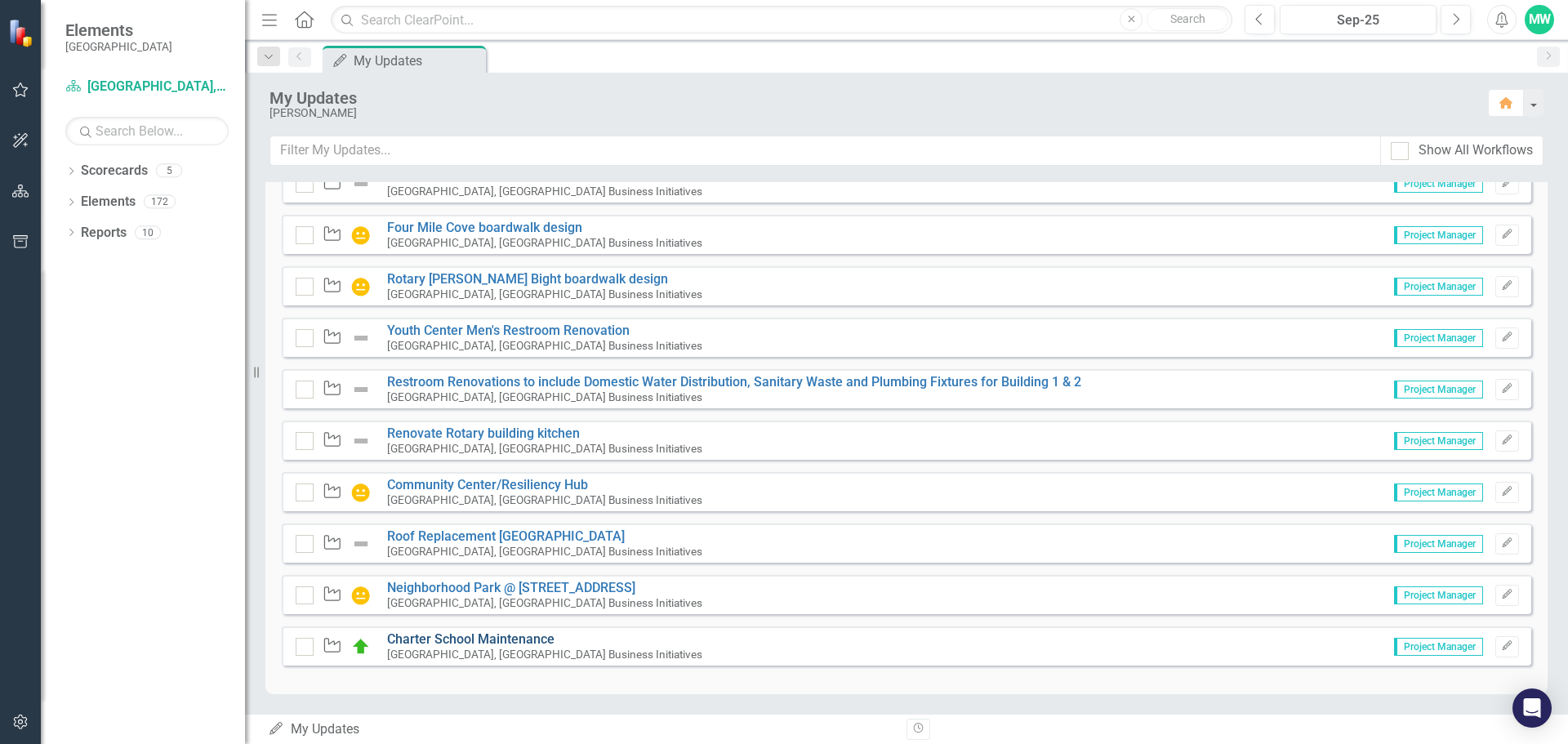
click at [490, 638] on link "Charter School Maintenance" at bounding box center [470, 640] width 167 height 16
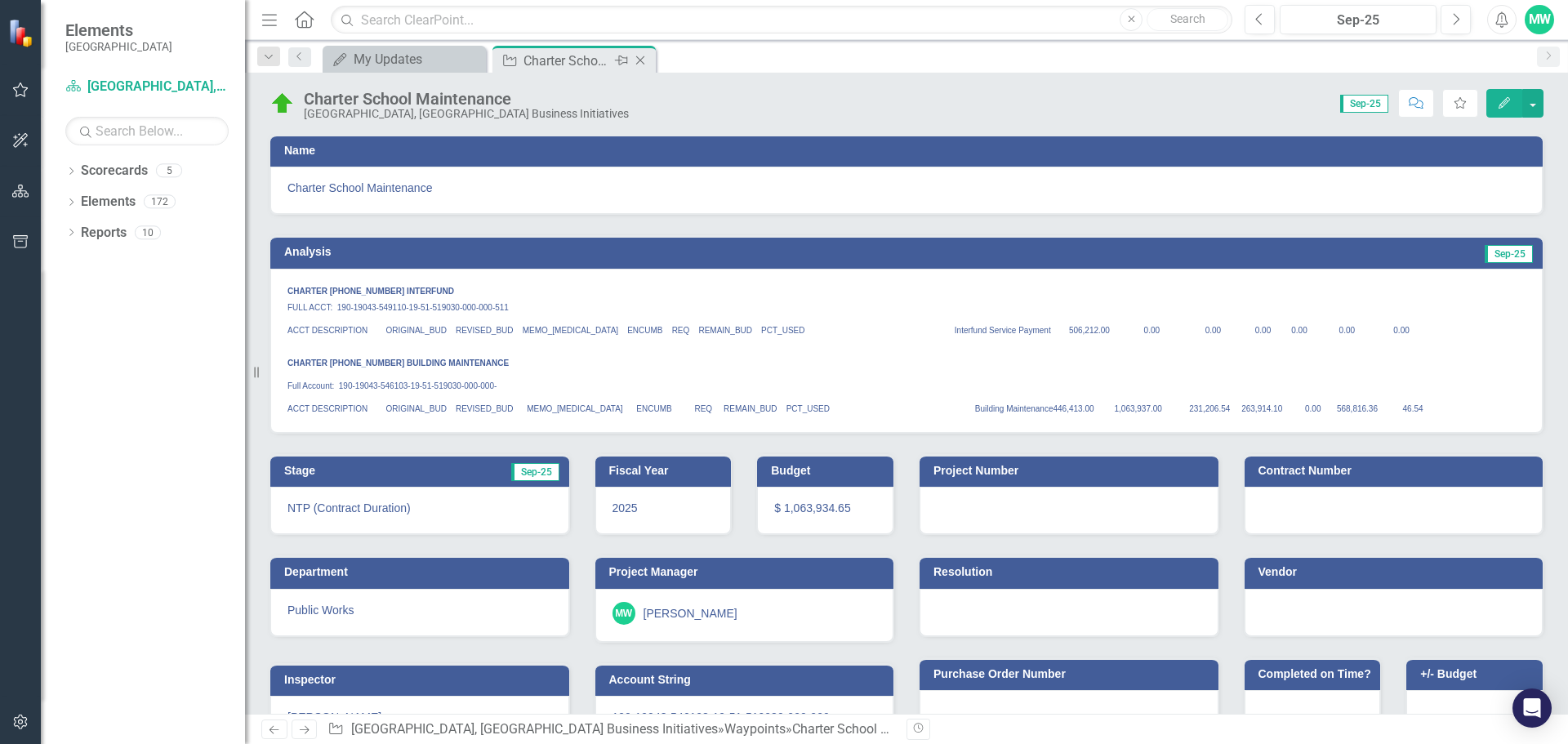
click at [638, 60] on icon "Close" at bounding box center [640, 60] width 16 height 13
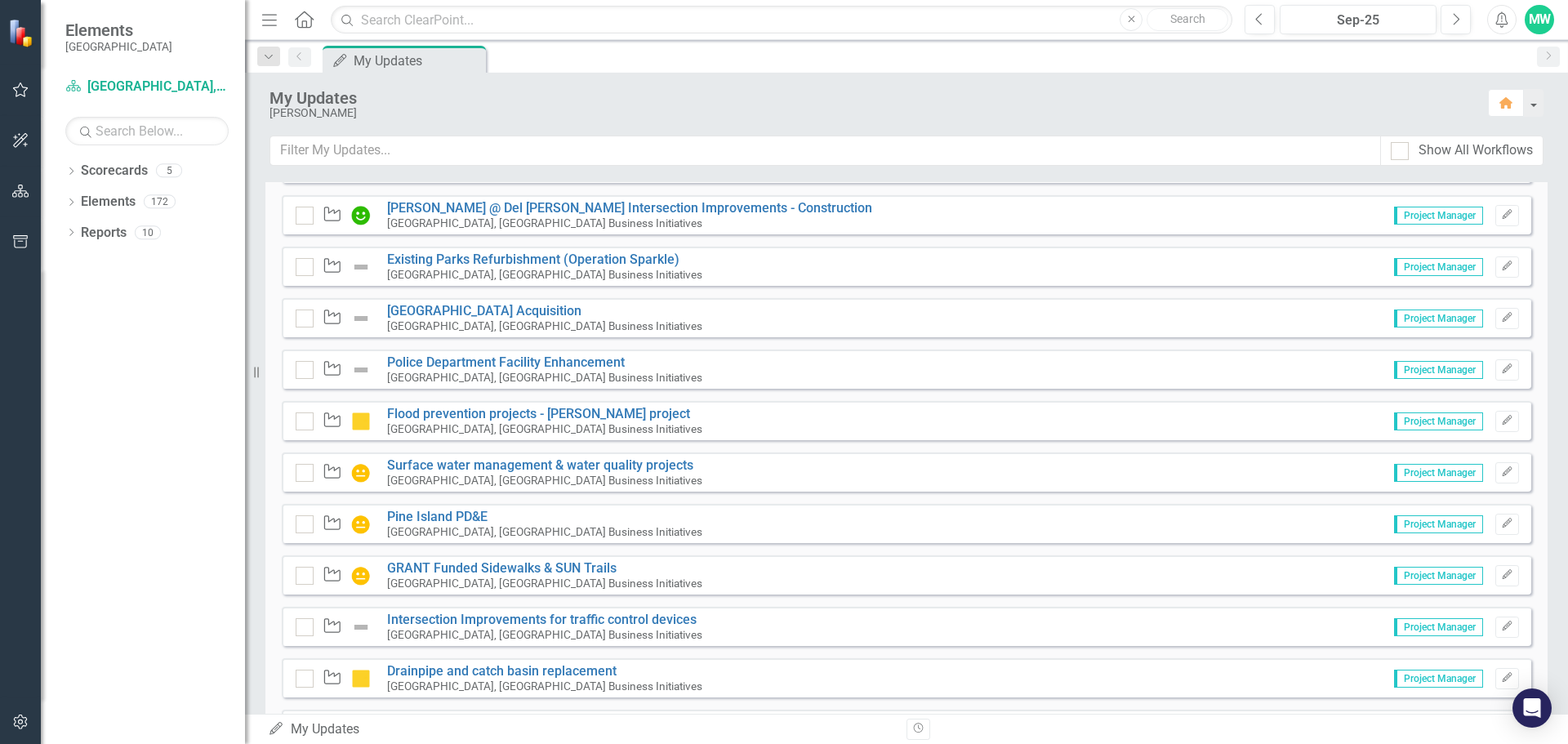
scroll to position [3025, 0]
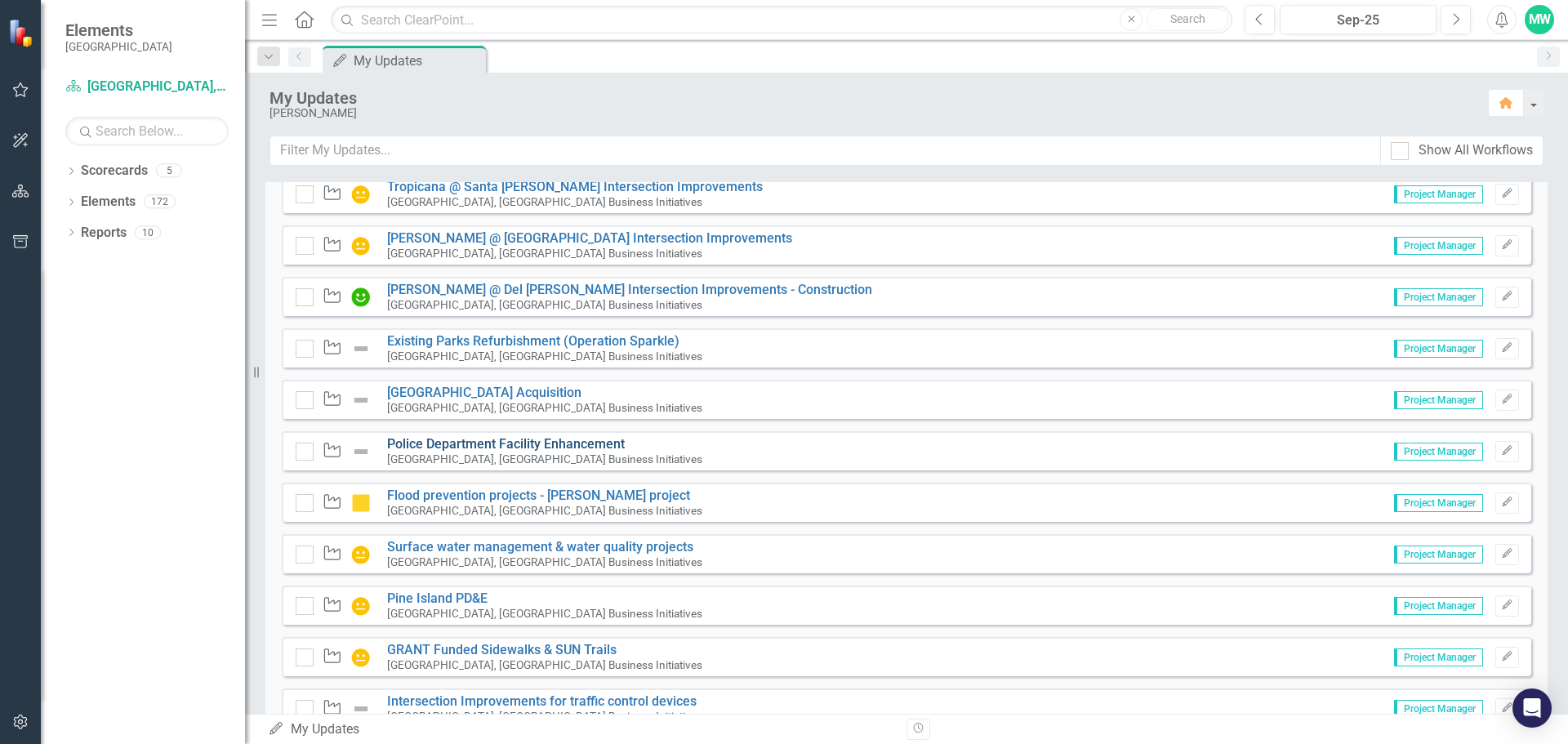
click at [521, 446] on link "Police Department Facility Enhancement" at bounding box center [505, 444] width 238 height 16
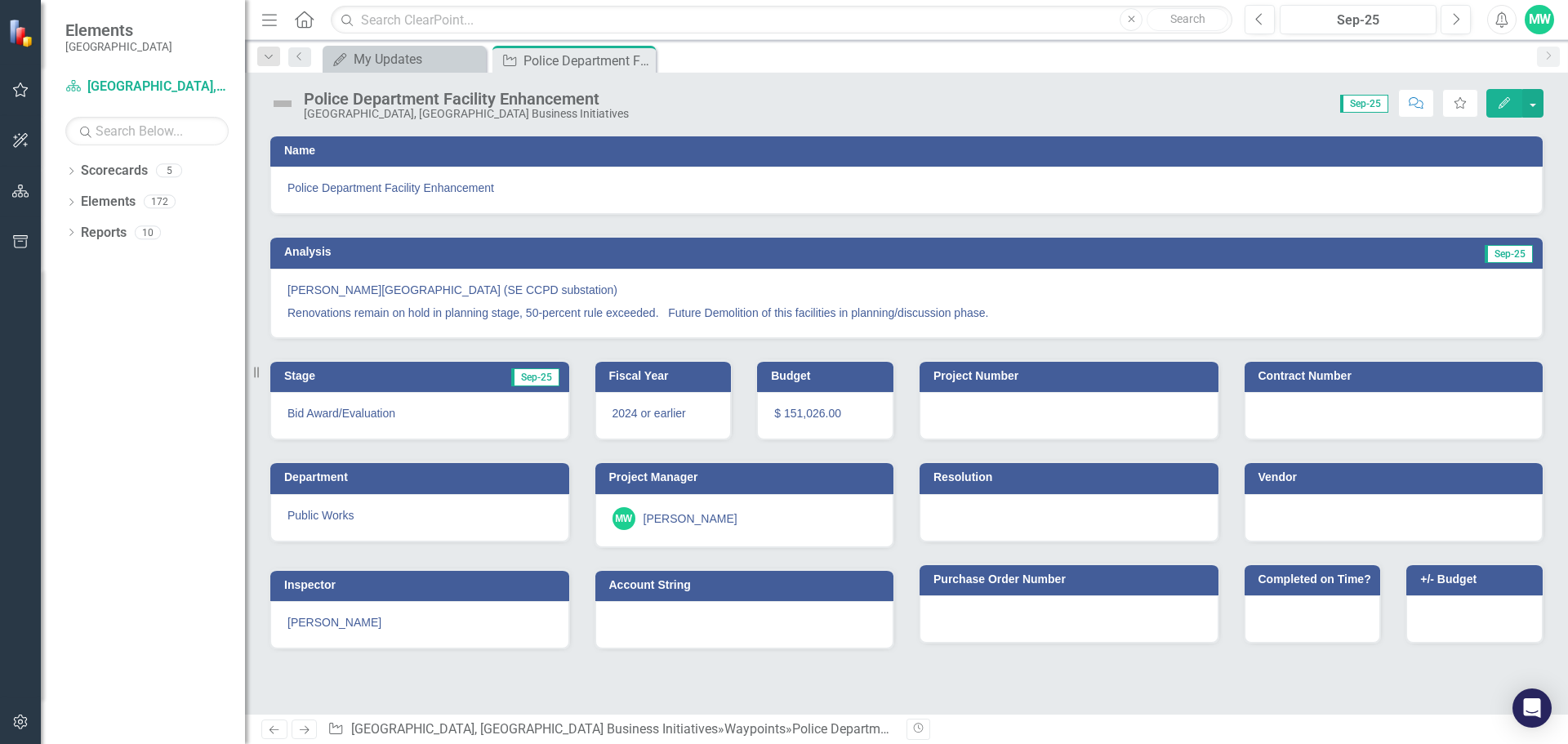
click at [284, 103] on img at bounding box center [282, 103] width 26 height 26
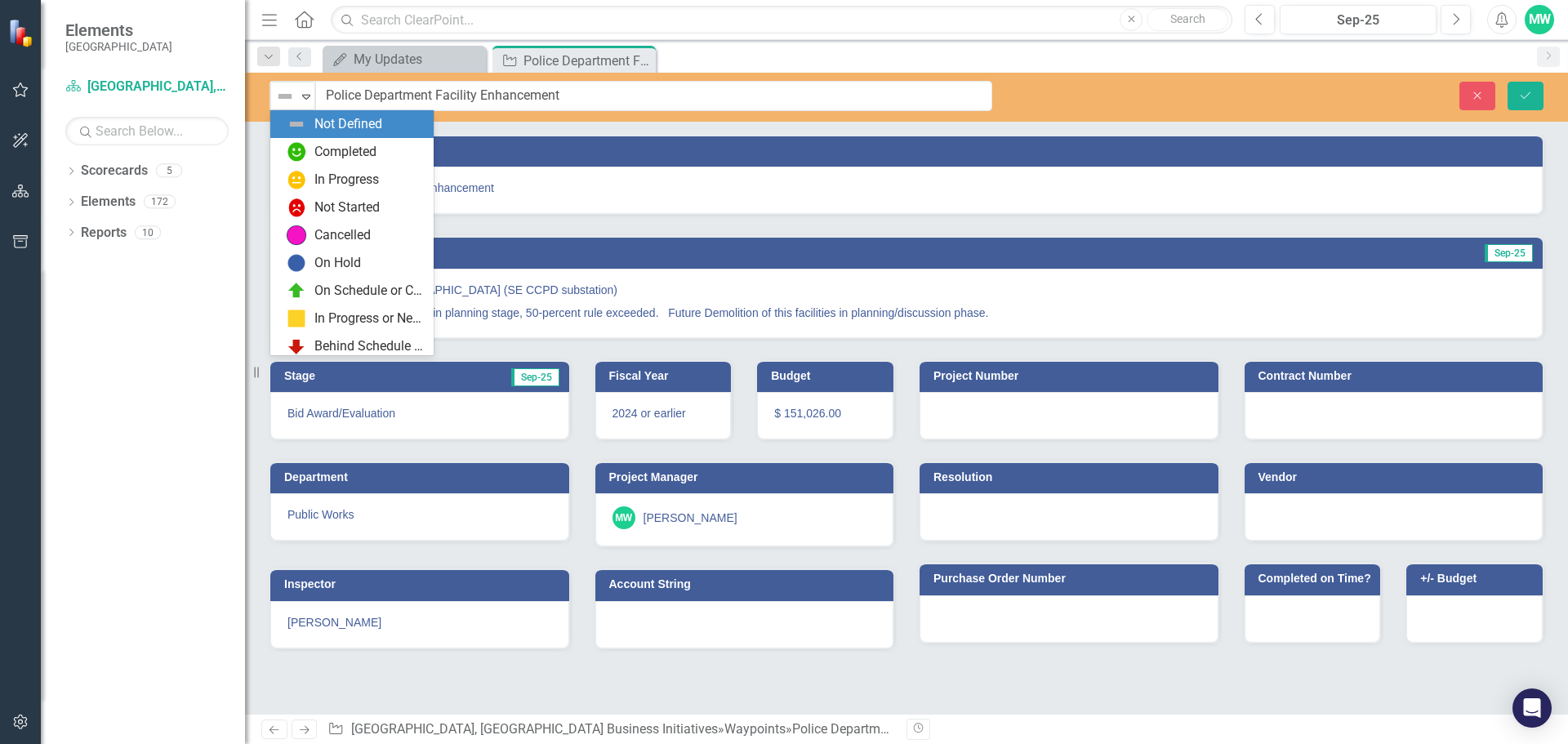
click at [284, 103] on img at bounding box center [285, 96] width 20 height 20
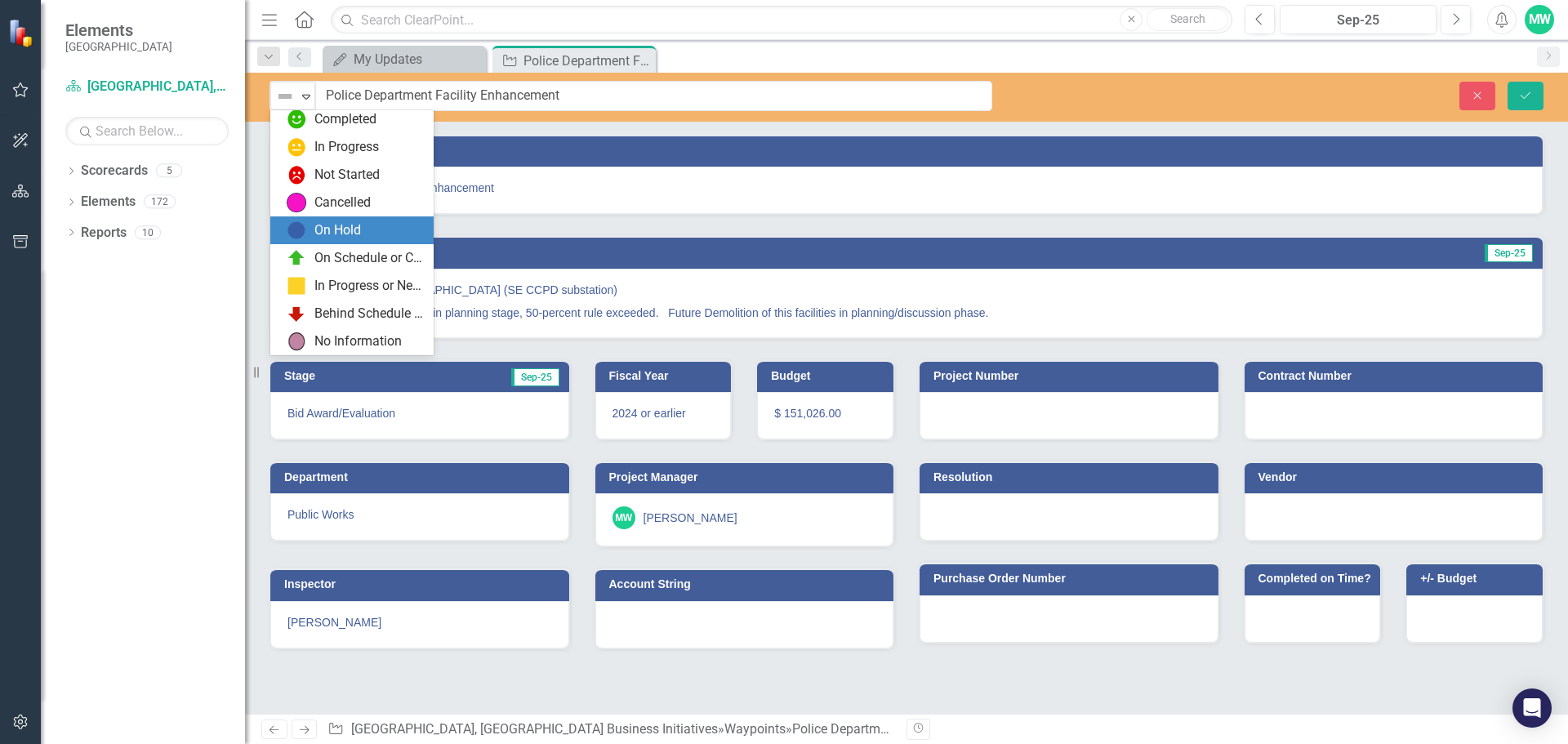
click at [379, 227] on div "On Hold" at bounding box center [355, 231] width 137 height 20
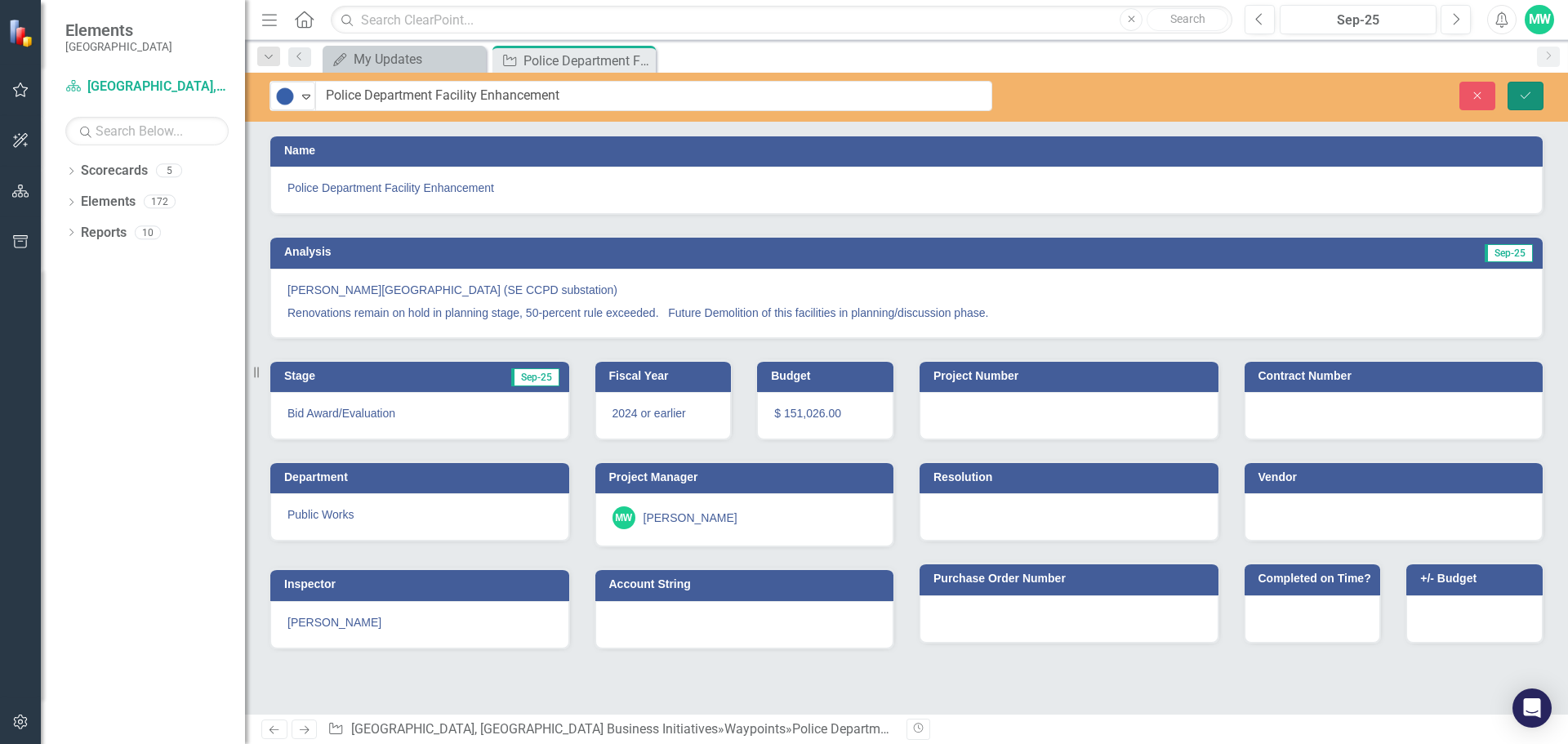
click at [1520, 94] on icon "submit" at bounding box center [1525, 94] width 10 height 7
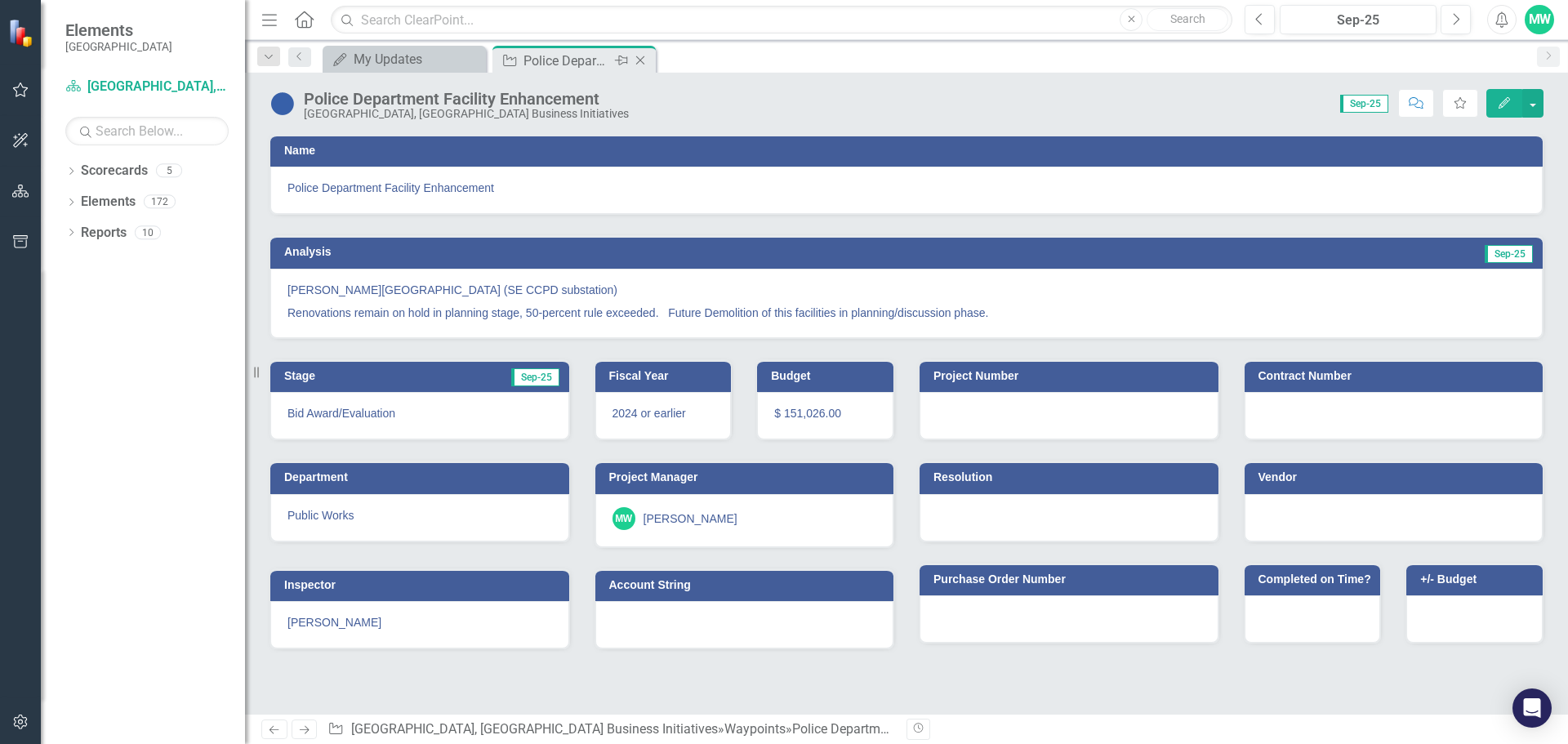
click at [641, 59] on icon "Close" at bounding box center [640, 60] width 16 height 13
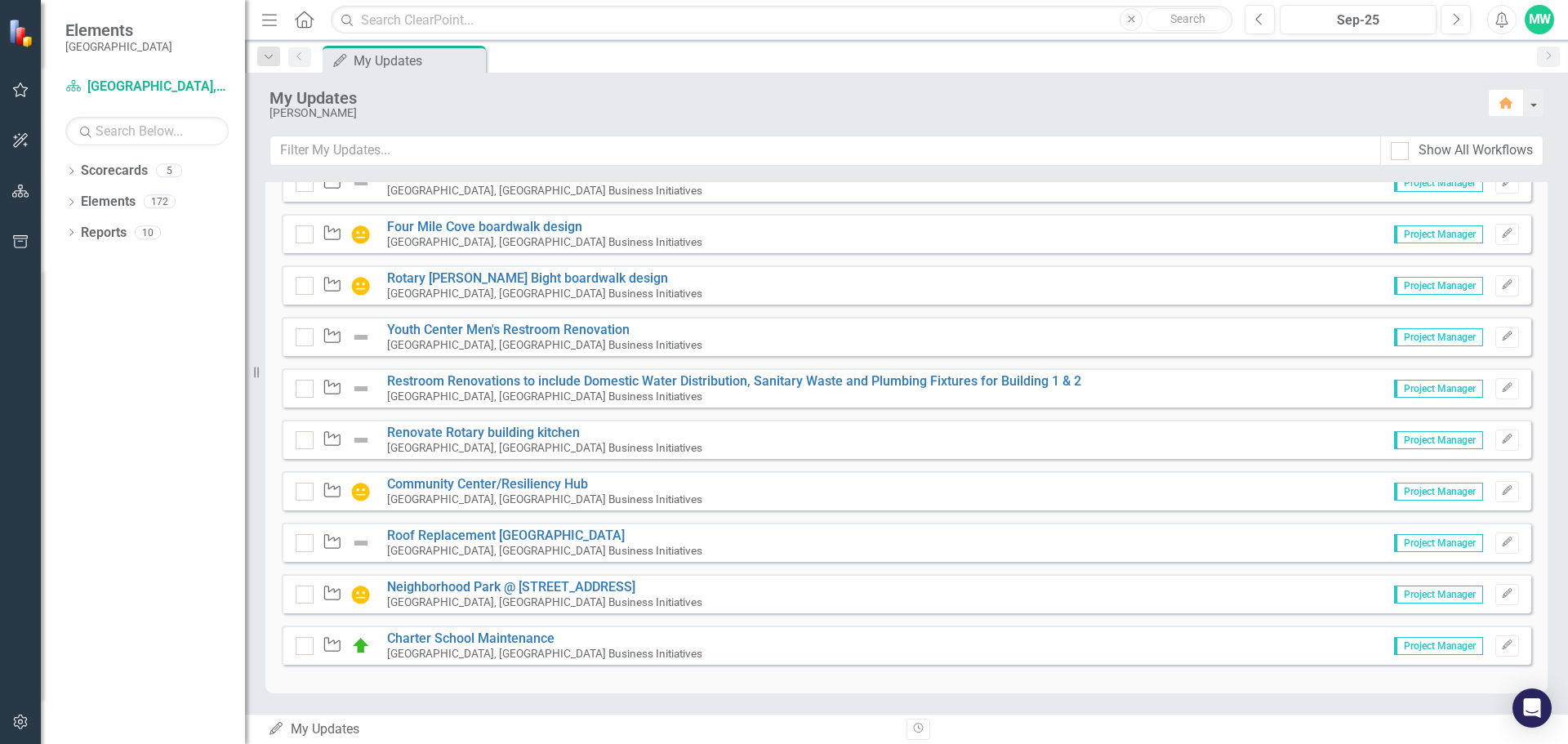
scroll to position [3025, 0]
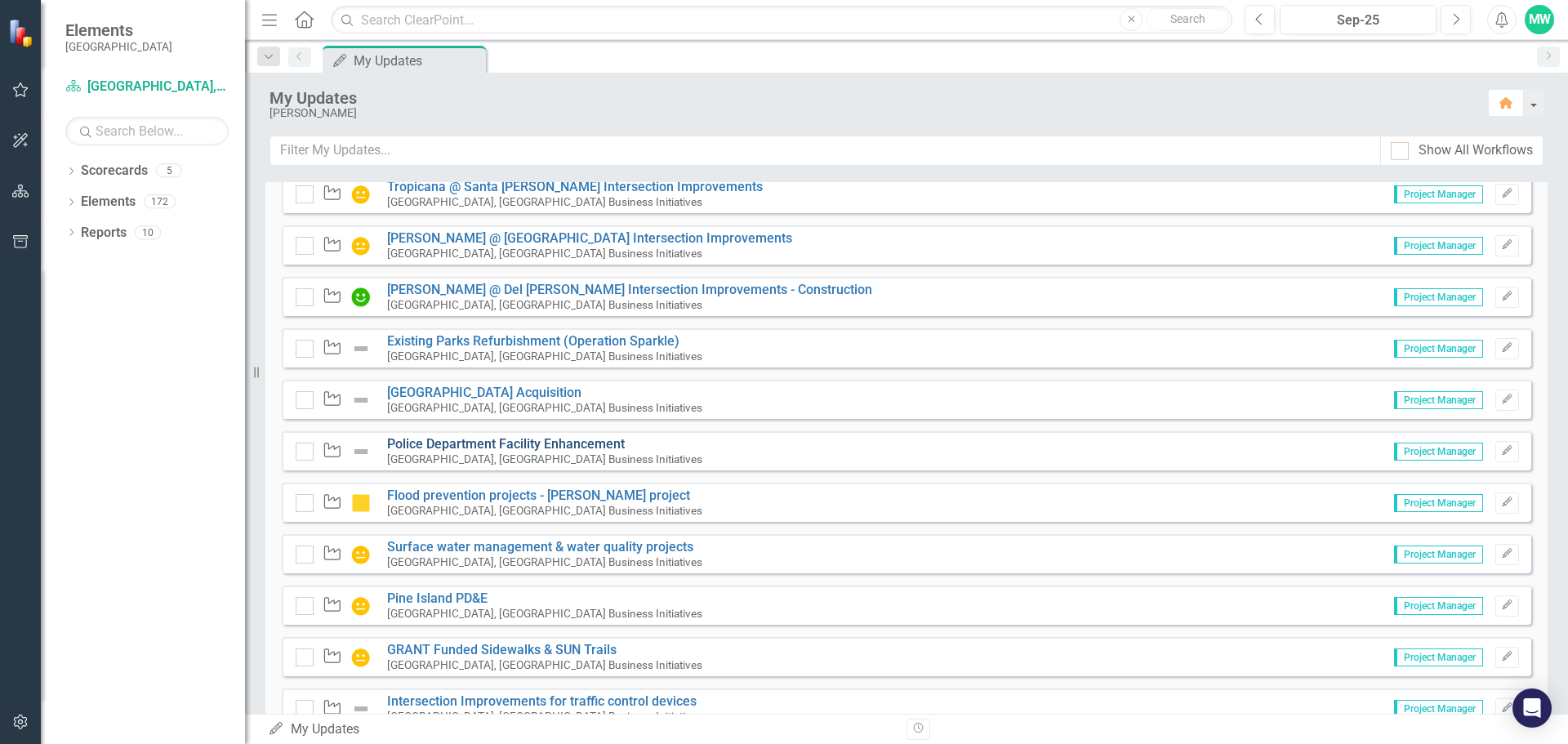
click at [477, 447] on link "Police Department Facility Enhancement" at bounding box center [505, 444] width 238 height 16
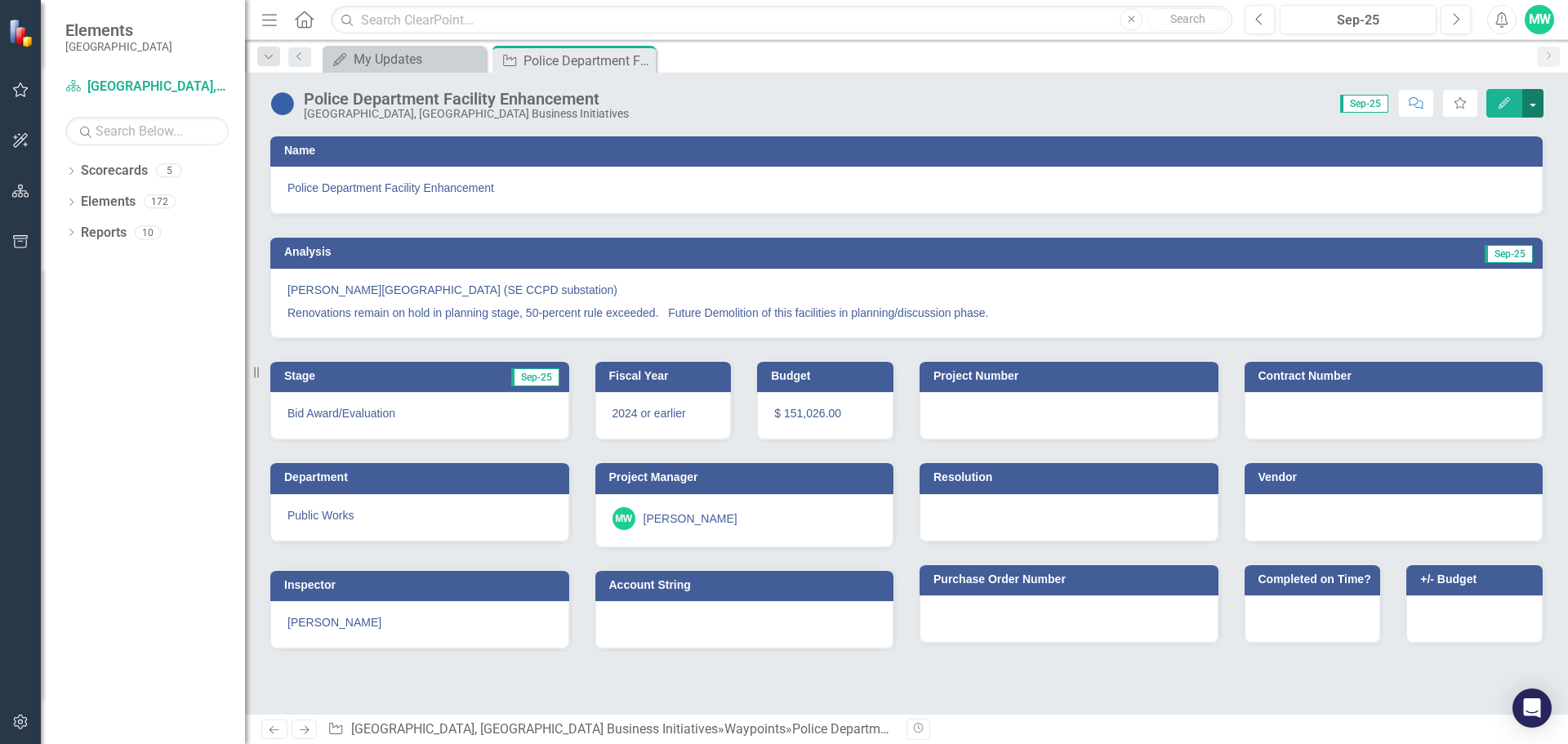
click at [1531, 103] on button "button" at bounding box center [1532, 103] width 21 height 29
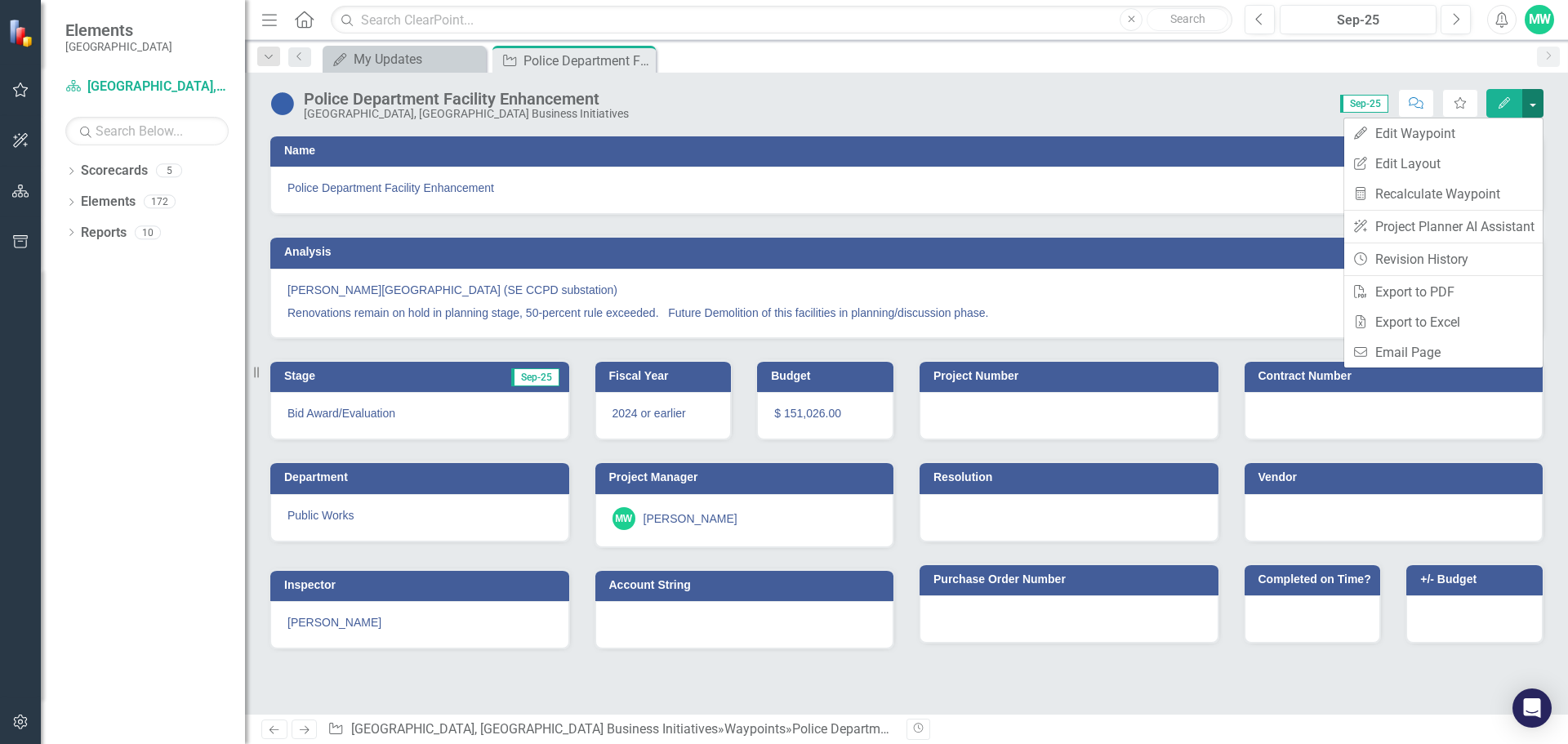
click at [1531, 103] on button "button" at bounding box center [1532, 103] width 21 height 29
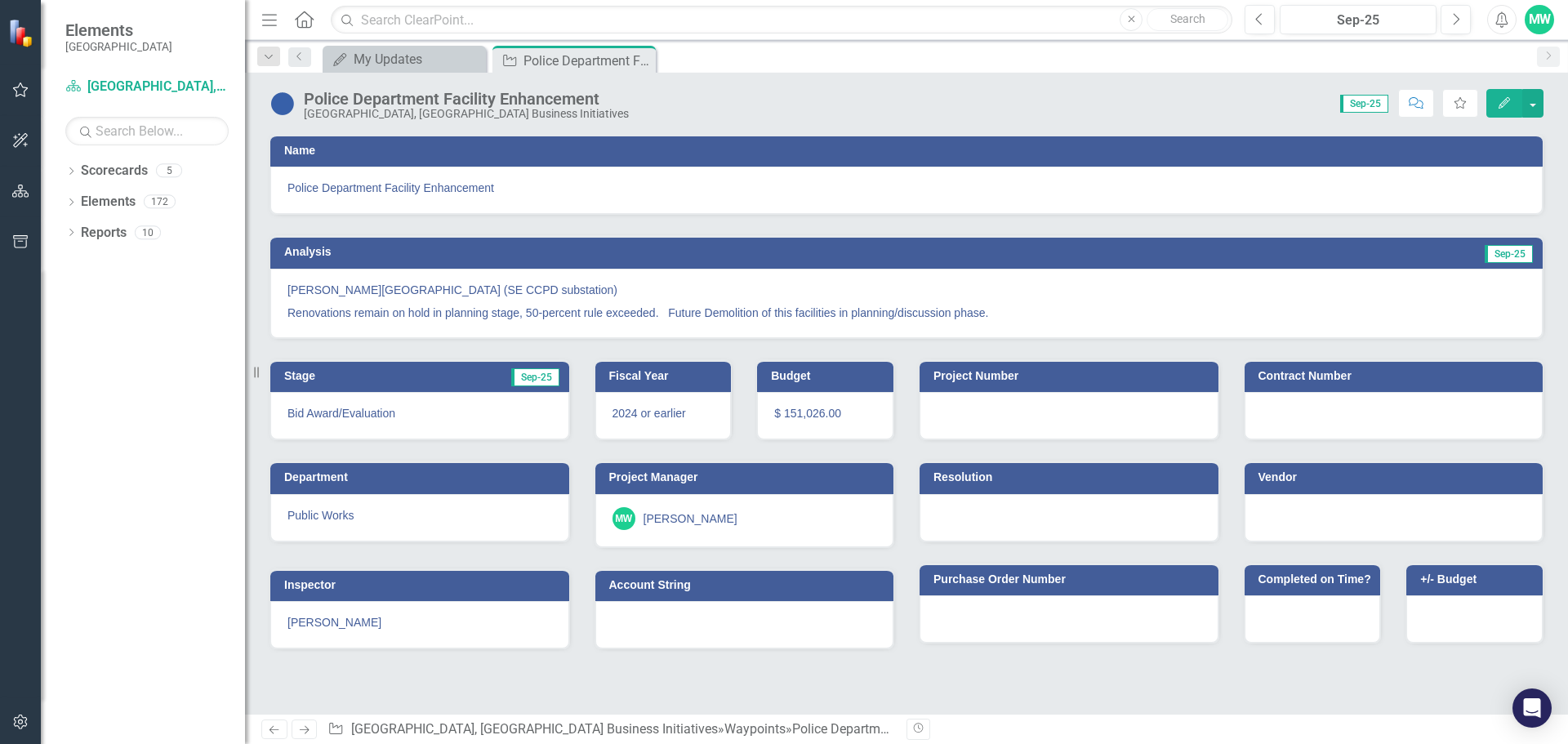
click at [552, 116] on div "[GEOGRAPHIC_DATA], [GEOGRAPHIC_DATA] Business Initiatives" at bounding box center [465, 113] width 325 height 12
click at [290, 108] on img at bounding box center [282, 103] width 26 height 26
click at [284, 105] on img at bounding box center [282, 103] width 26 height 26
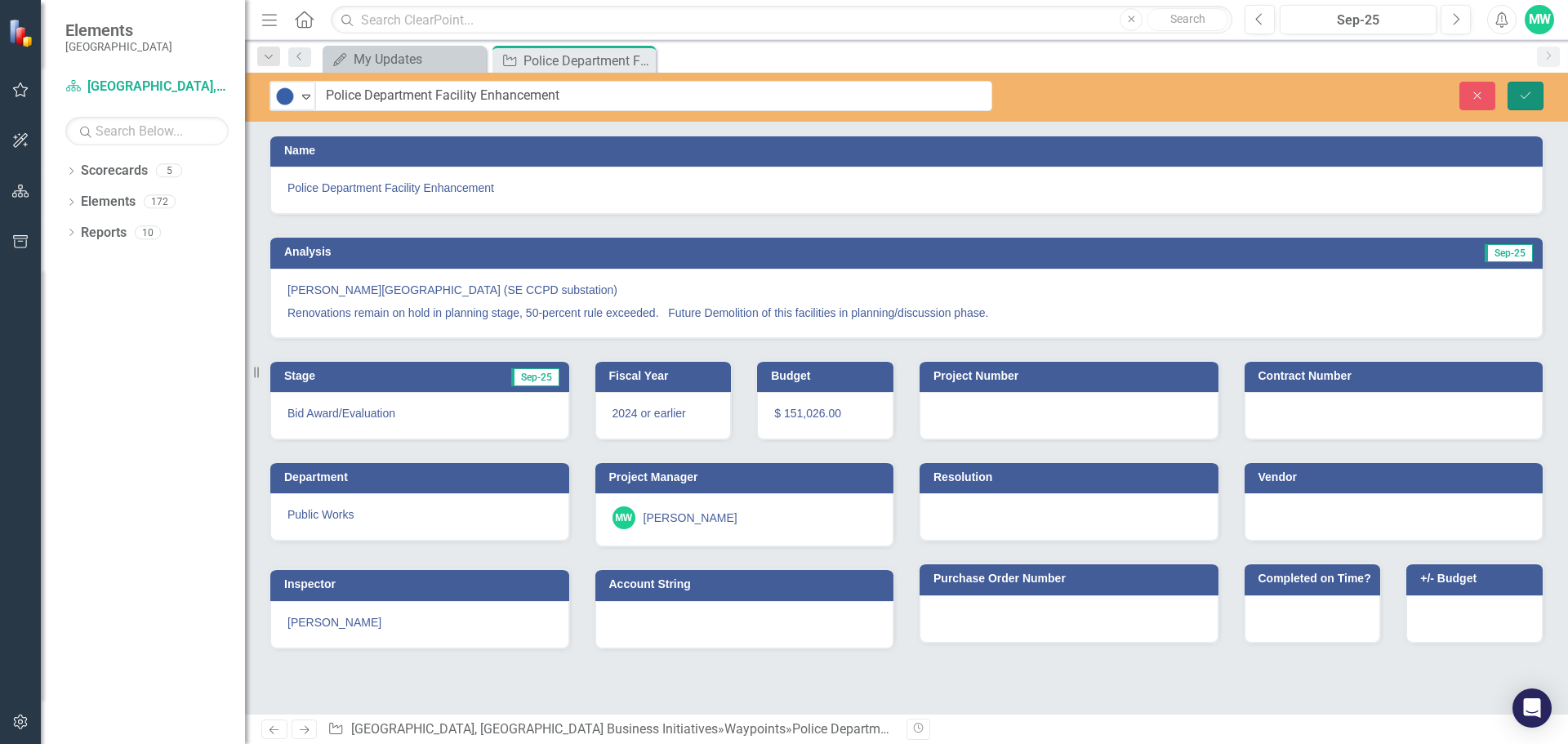
click at [1527, 99] on icon "Save" at bounding box center [1524, 94] width 15 height 11
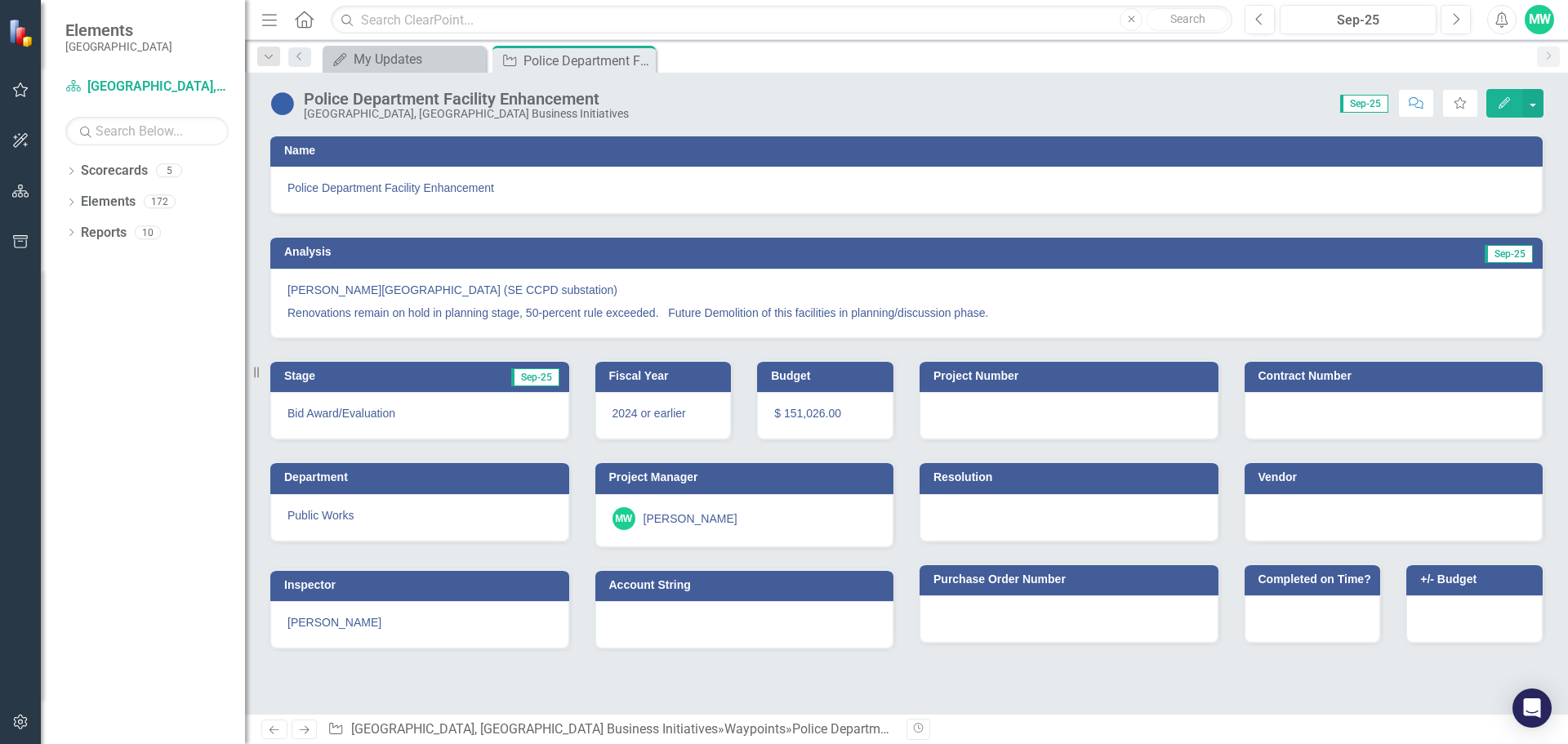
click at [1512, 110] on button "Edit" at bounding box center [1503, 103] width 36 height 29
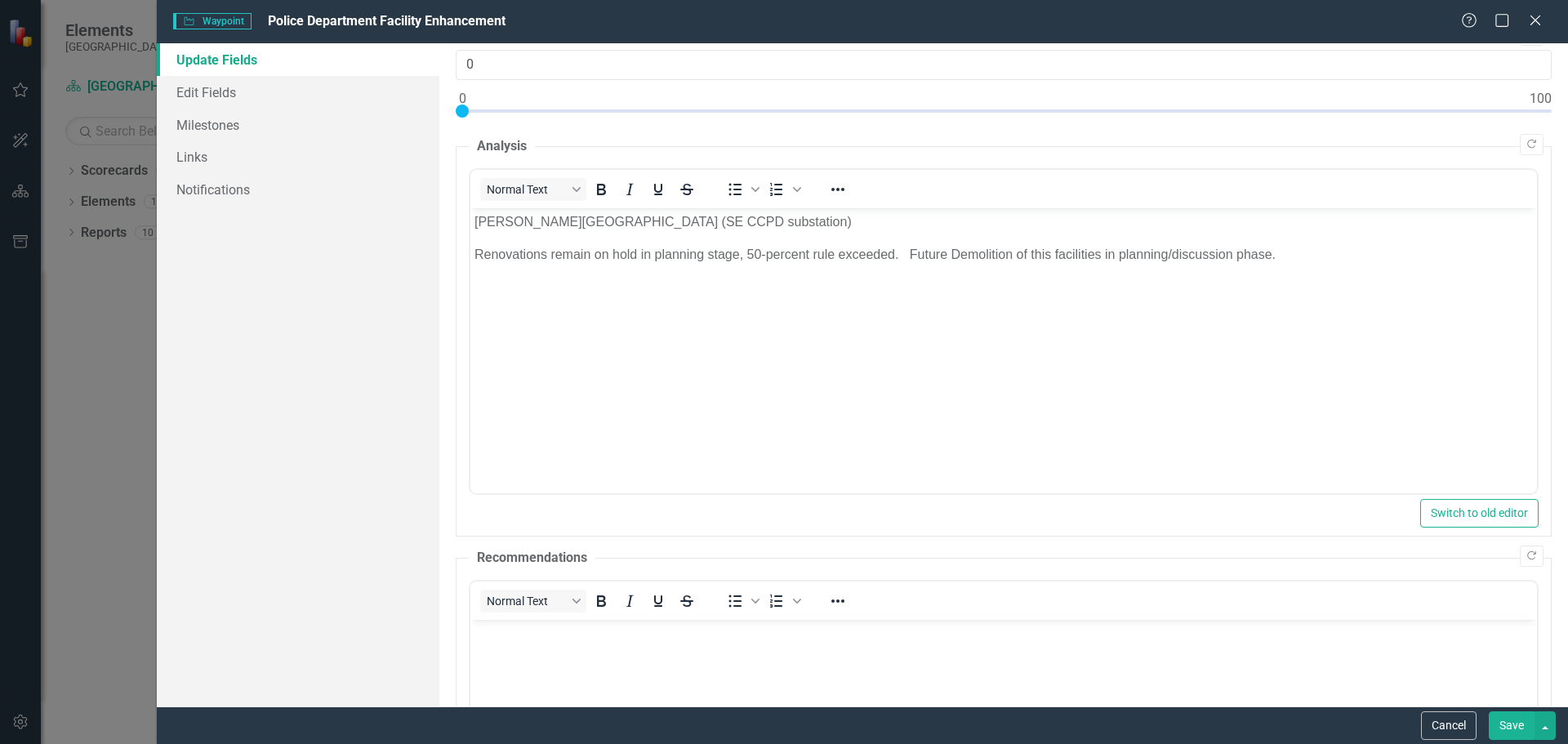
scroll to position [486, 0]
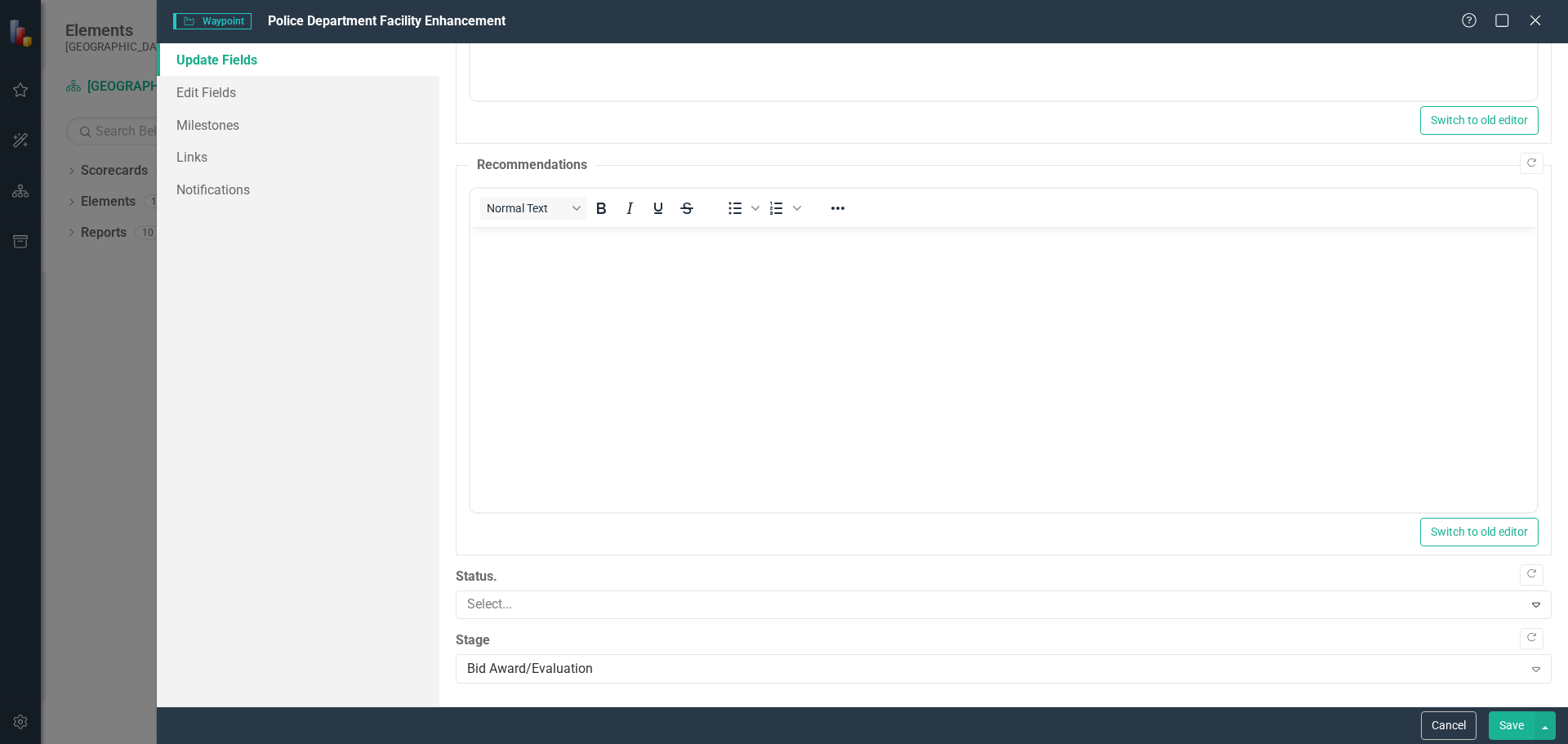
click at [1502, 725] on button "Save" at bounding box center [1511, 725] width 46 height 29
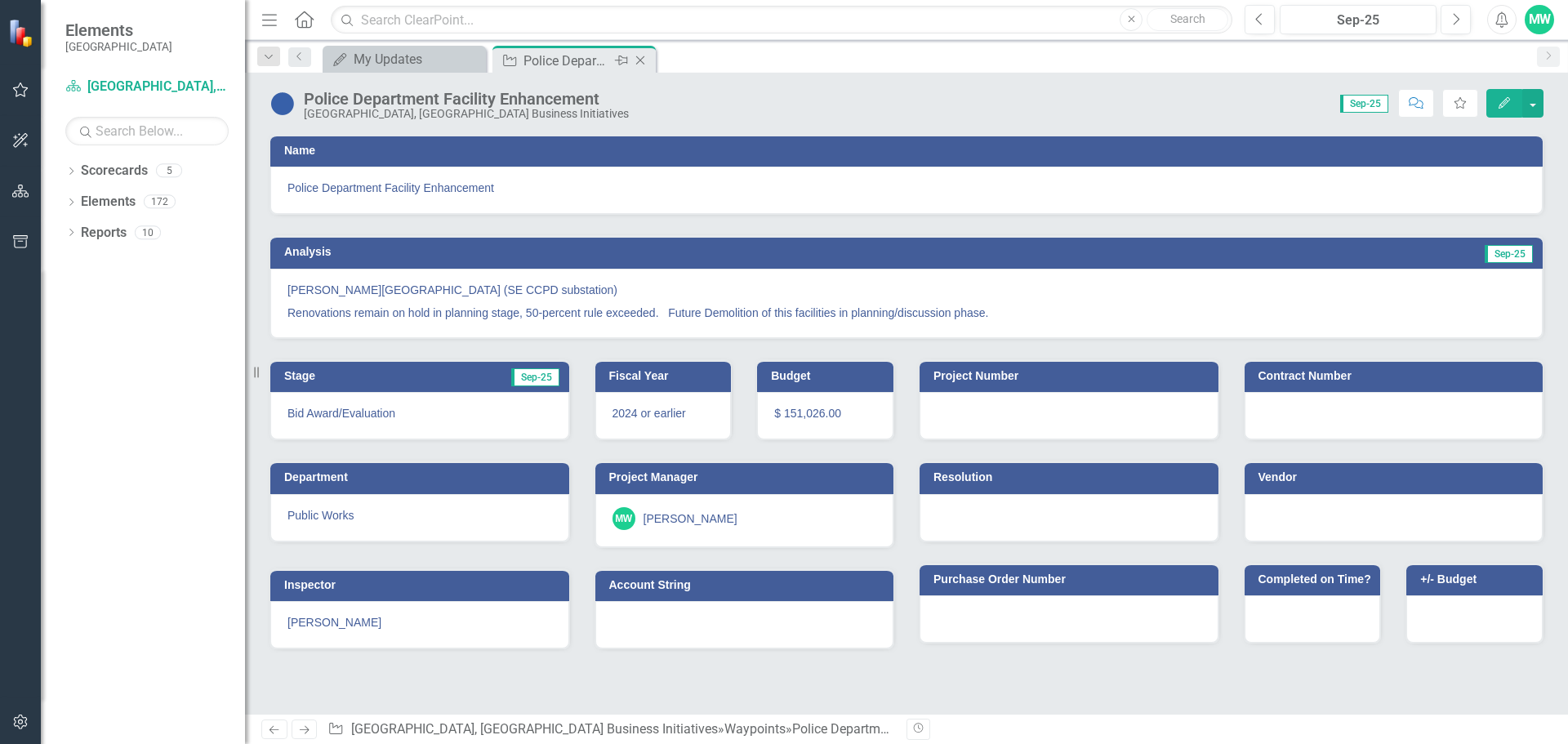
click at [638, 64] on icon "Close" at bounding box center [640, 60] width 16 height 13
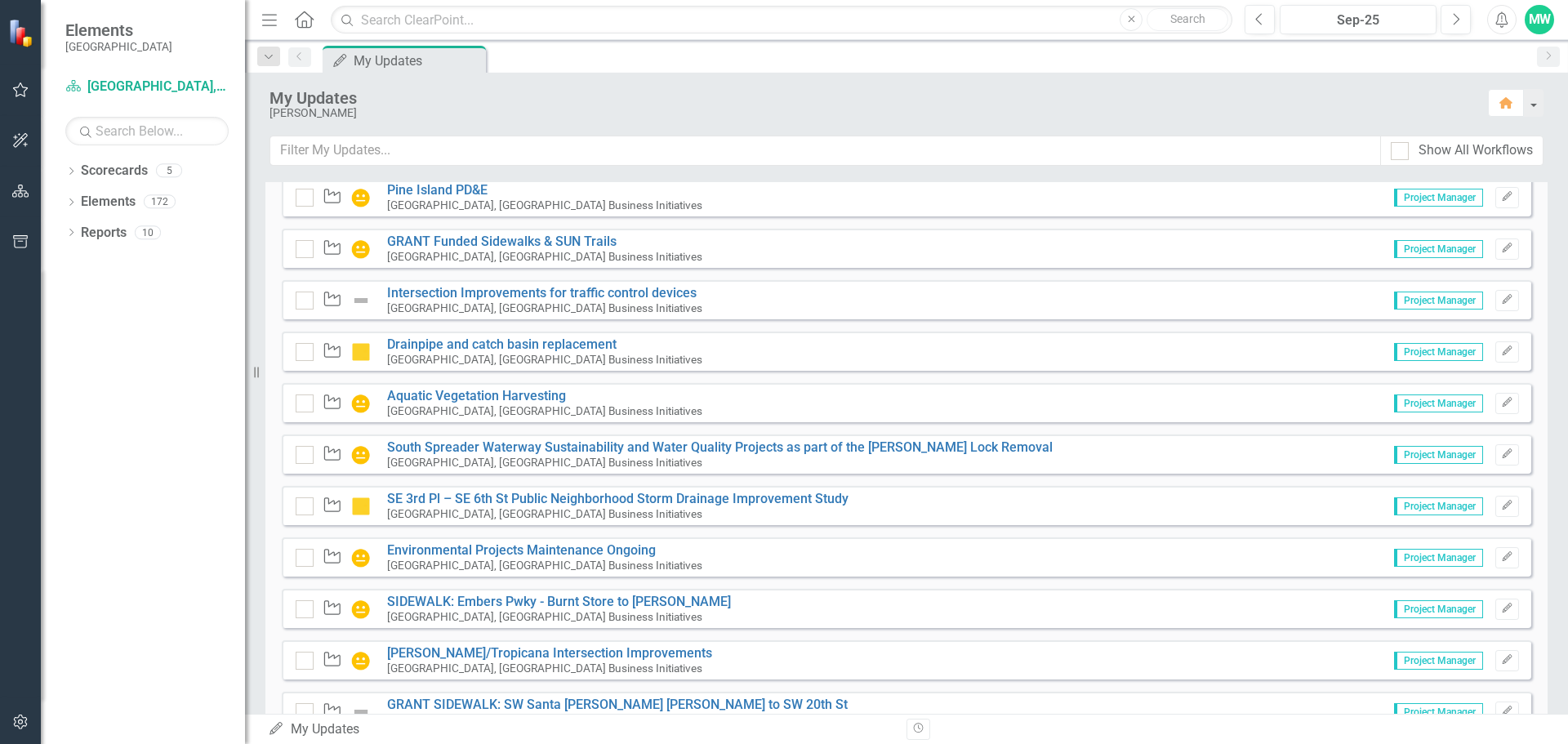
scroll to position [3107, 0]
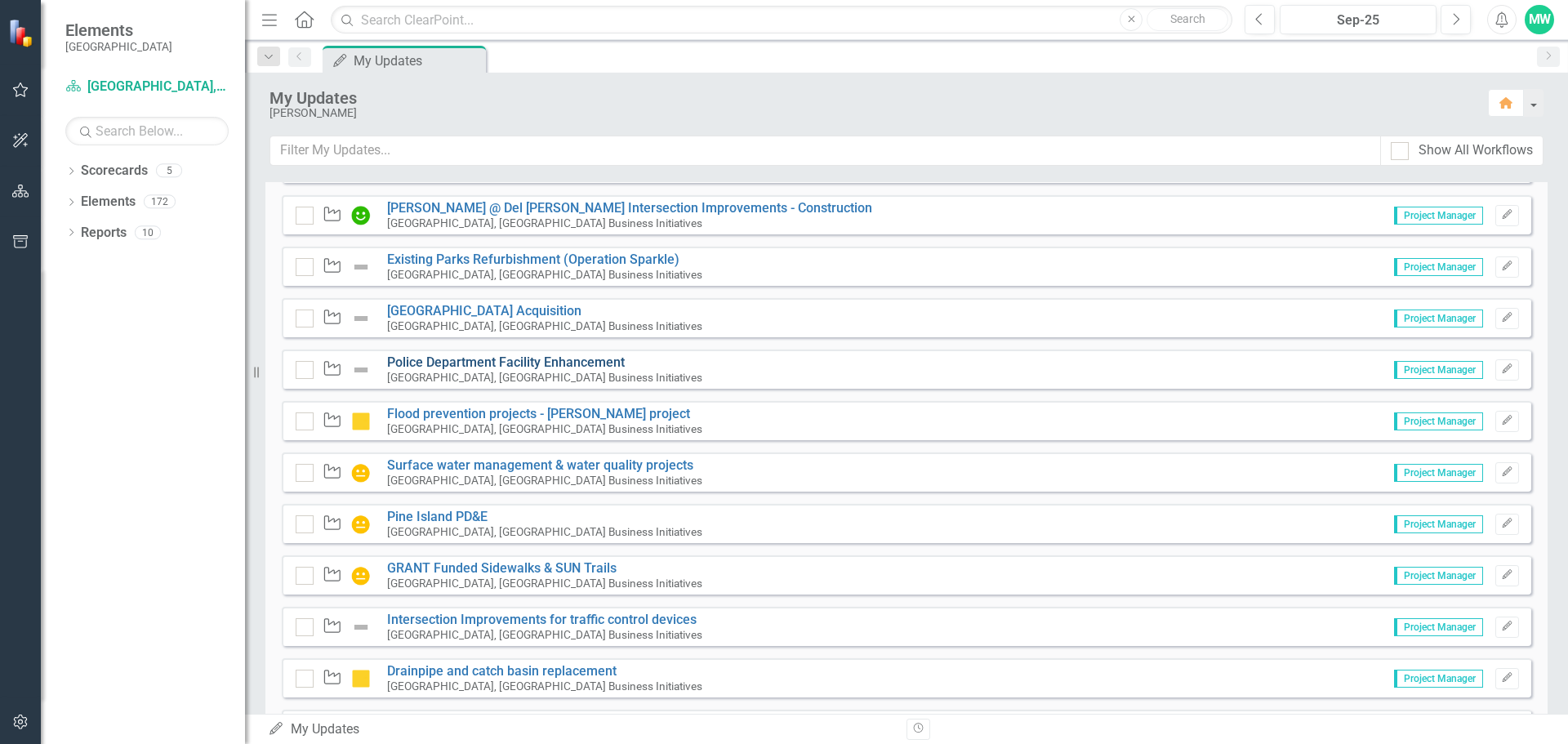
click at [553, 364] on link "Police Department Facility Enhancement" at bounding box center [505, 362] width 238 height 16
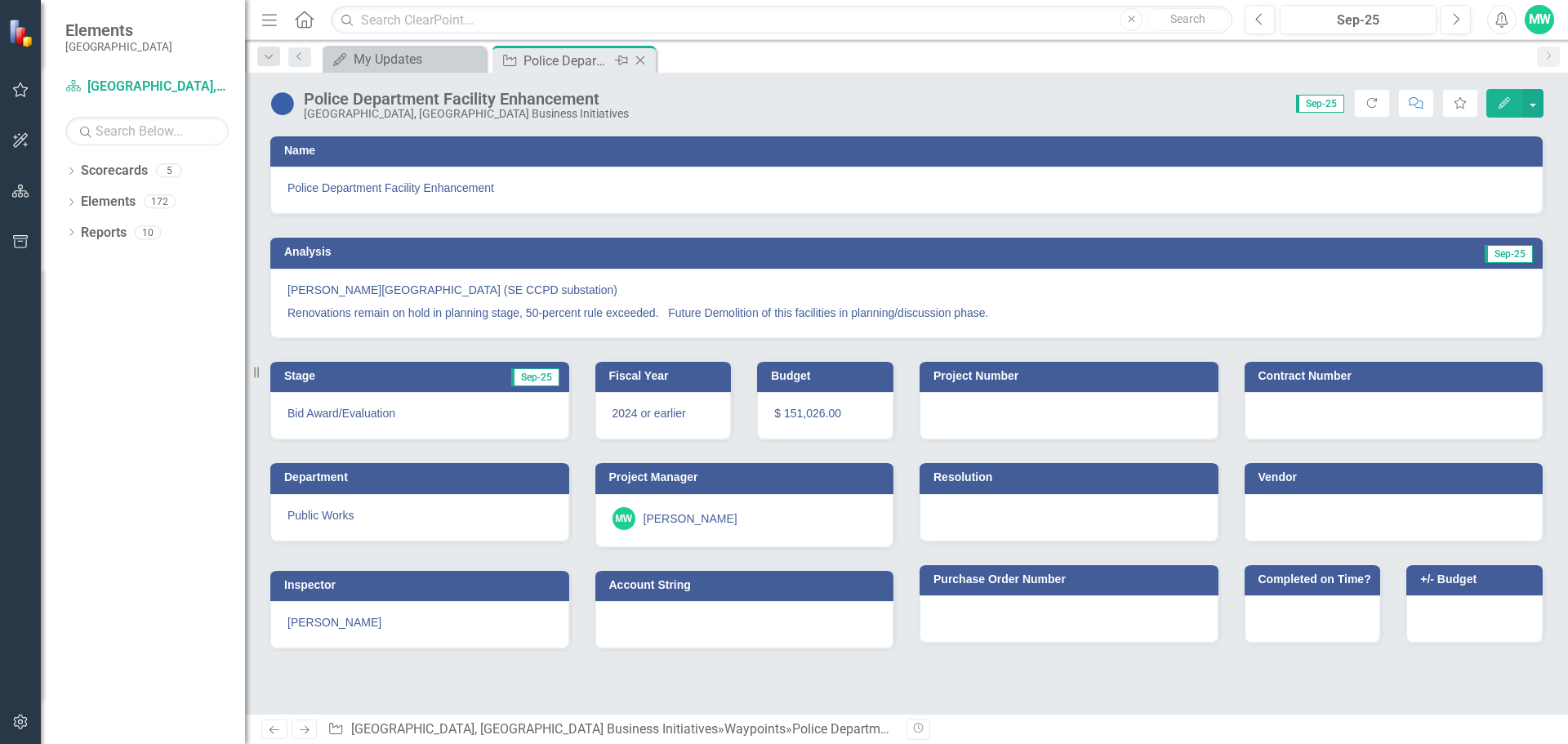
click at [639, 57] on icon "Close" at bounding box center [640, 60] width 16 height 13
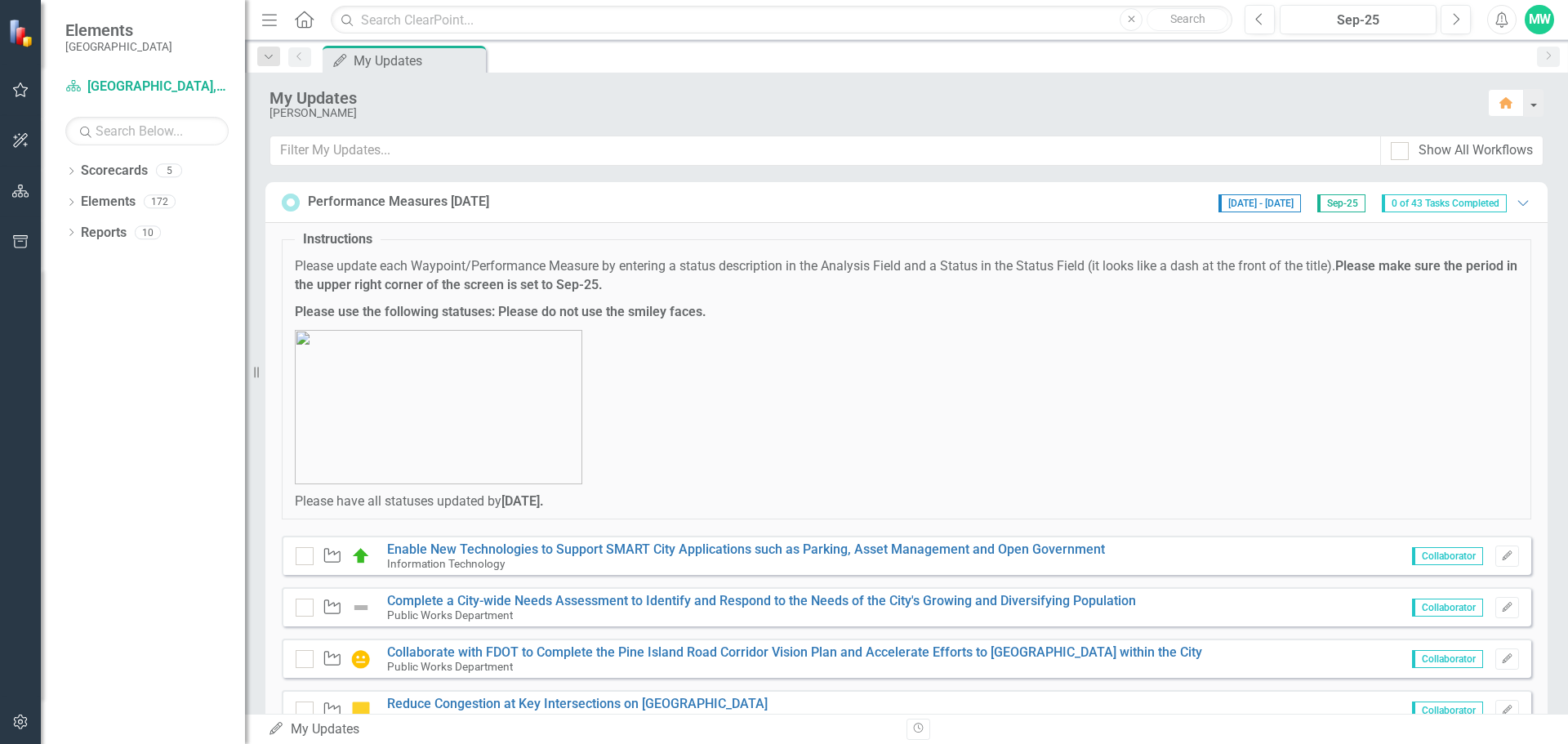
click at [683, 206] on div "Performance Measures [DATE] [DATE] - [DATE] Sep-25 0 of 43 Tasks Completed Expa…" at bounding box center [906, 202] width 1249 height 21
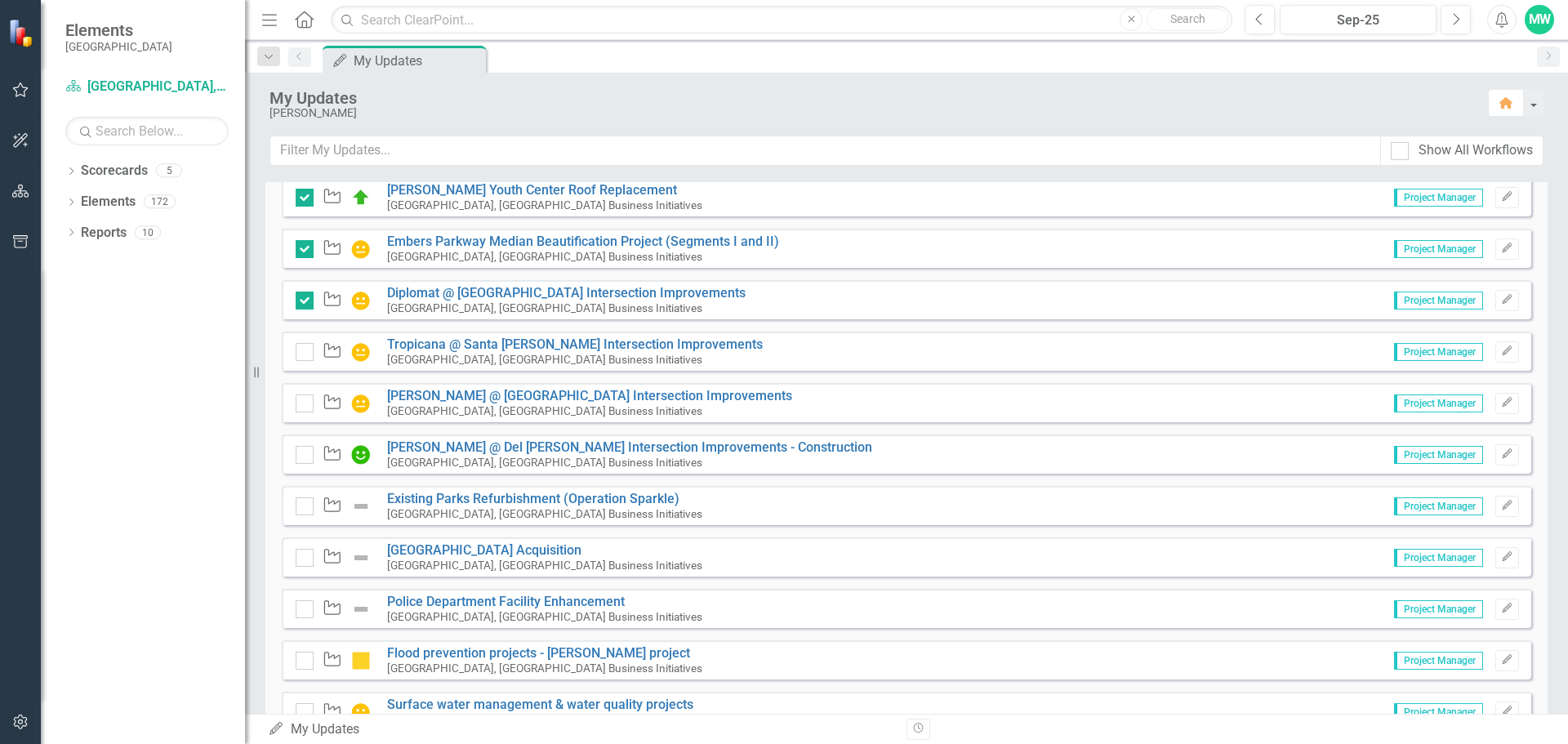
scroll to position [326, 0]
click at [1253, 25] on button "Previous" at bounding box center [1259, 20] width 30 height 30
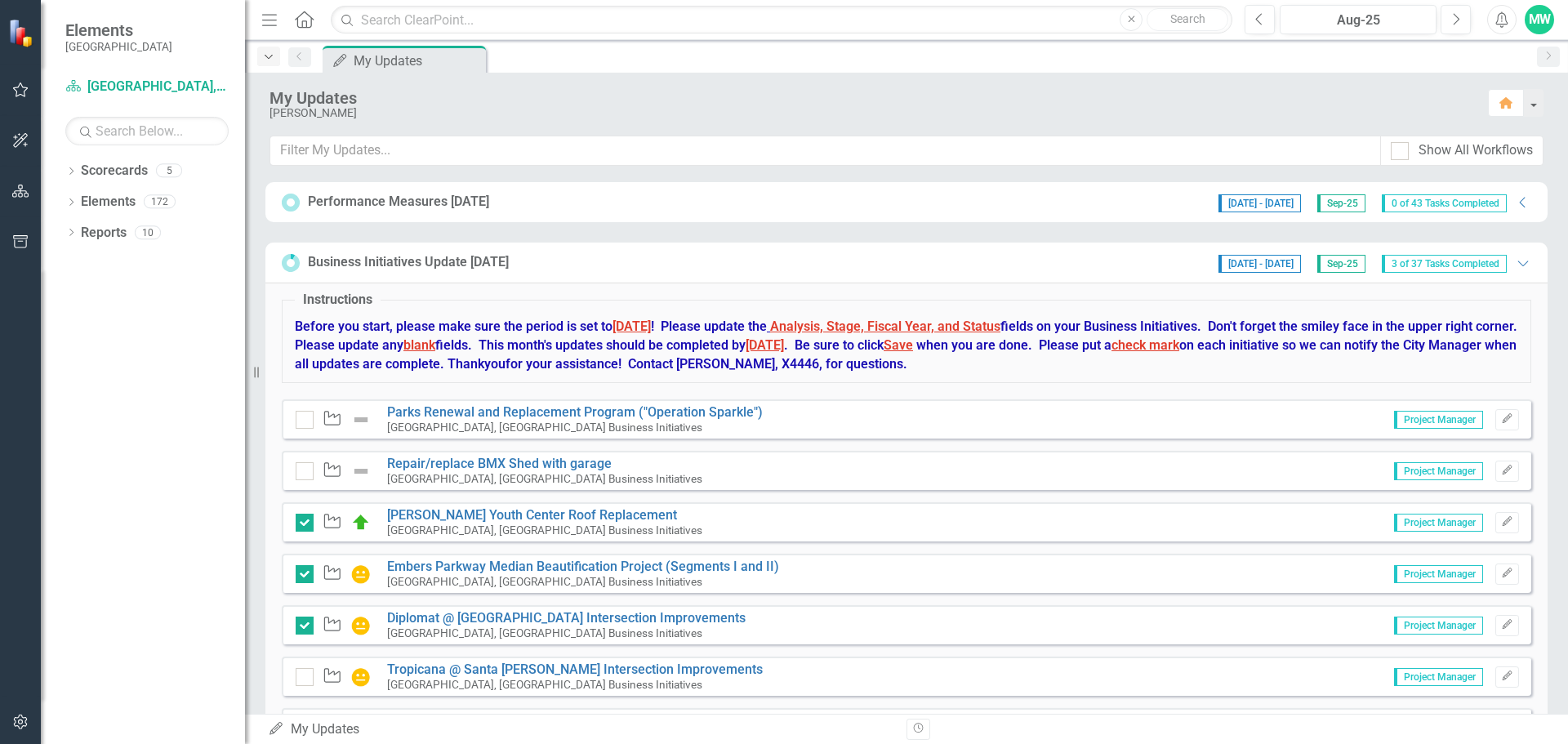
click at [273, 58] on icon "Dropdown" at bounding box center [268, 57] width 15 height 11
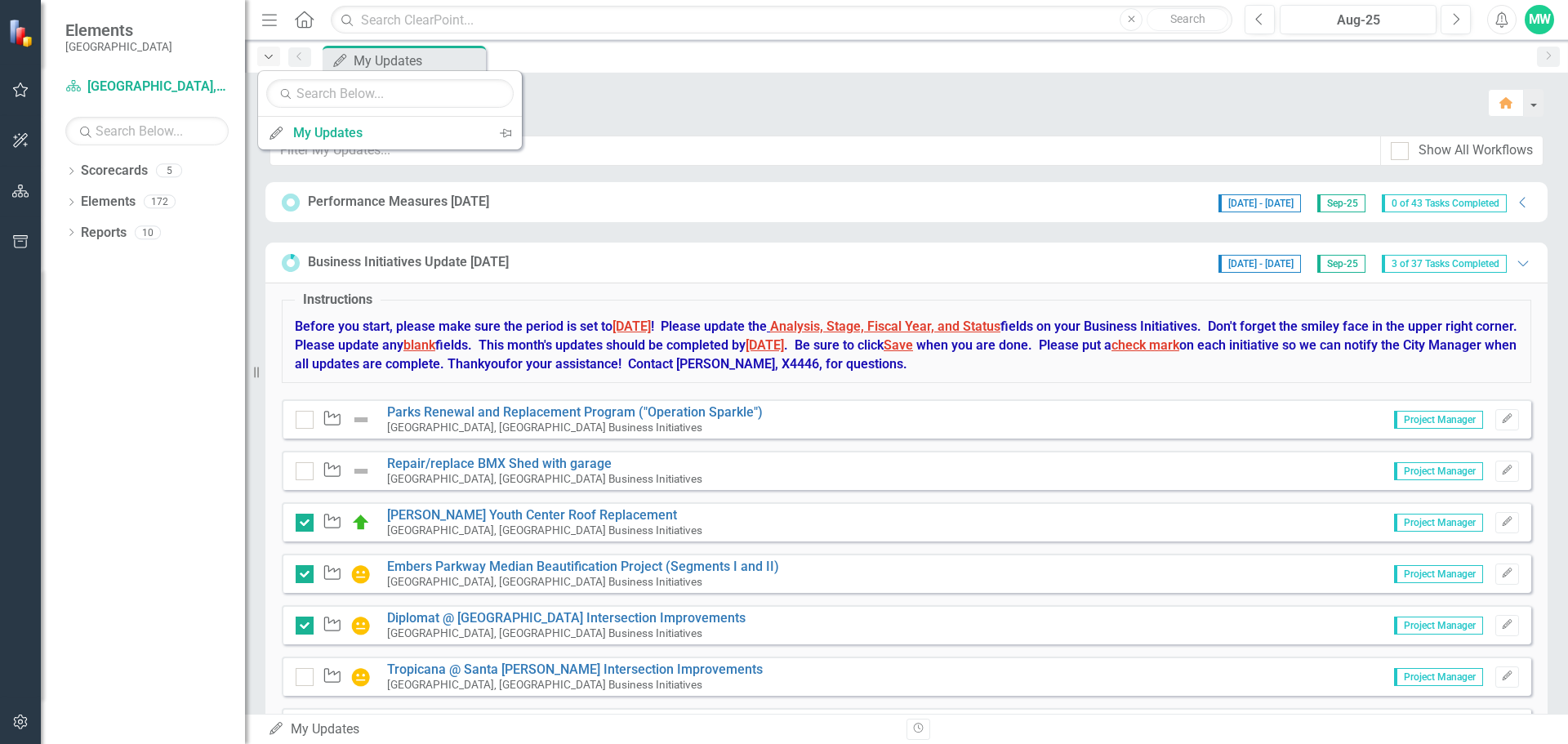
click at [273, 58] on icon "Dropdown" at bounding box center [268, 57] width 15 height 11
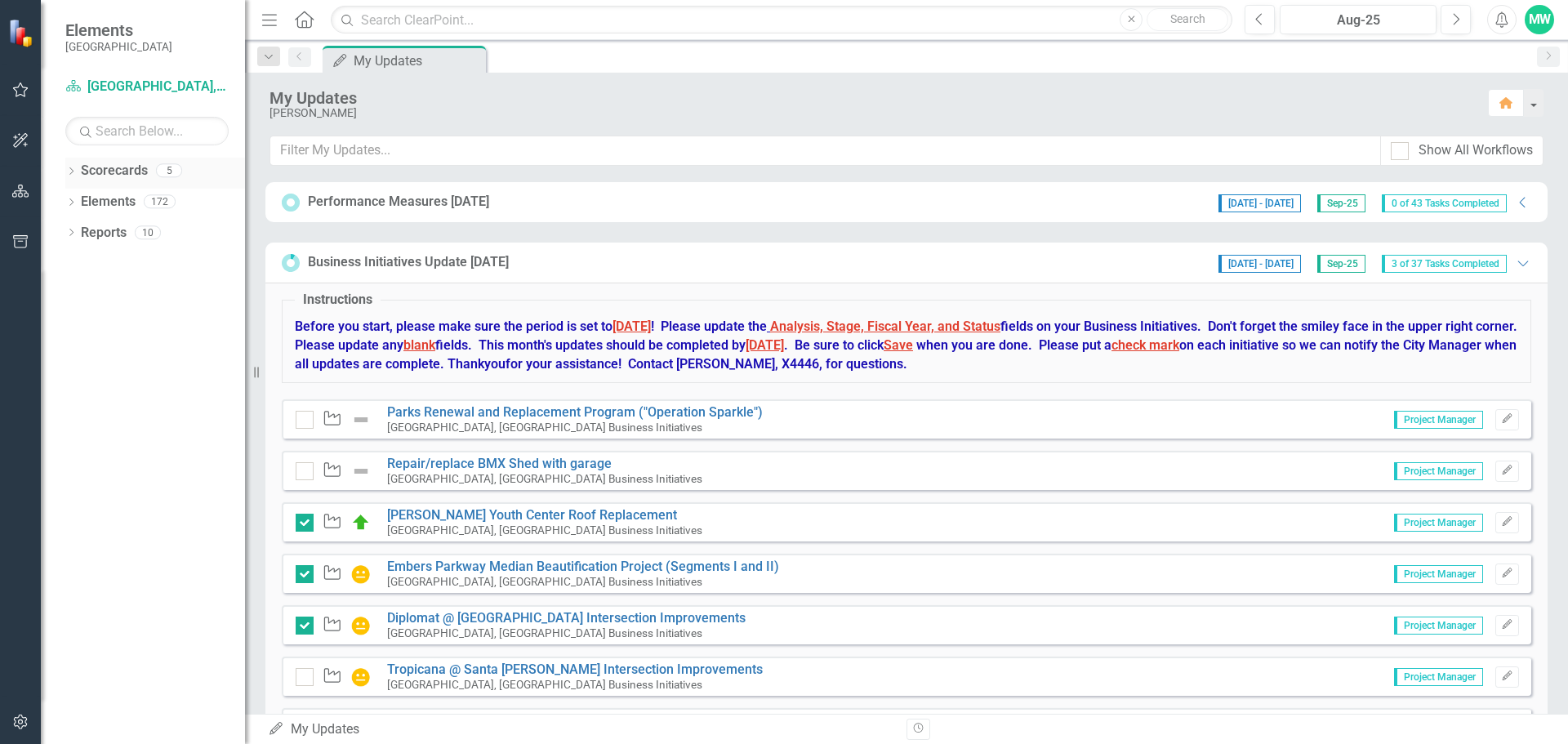
click at [125, 175] on link "Scorecards" at bounding box center [113, 171] width 67 height 19
click at [116, 196] on link "Elements" at bounding box center [107, 202] width 55 height 19
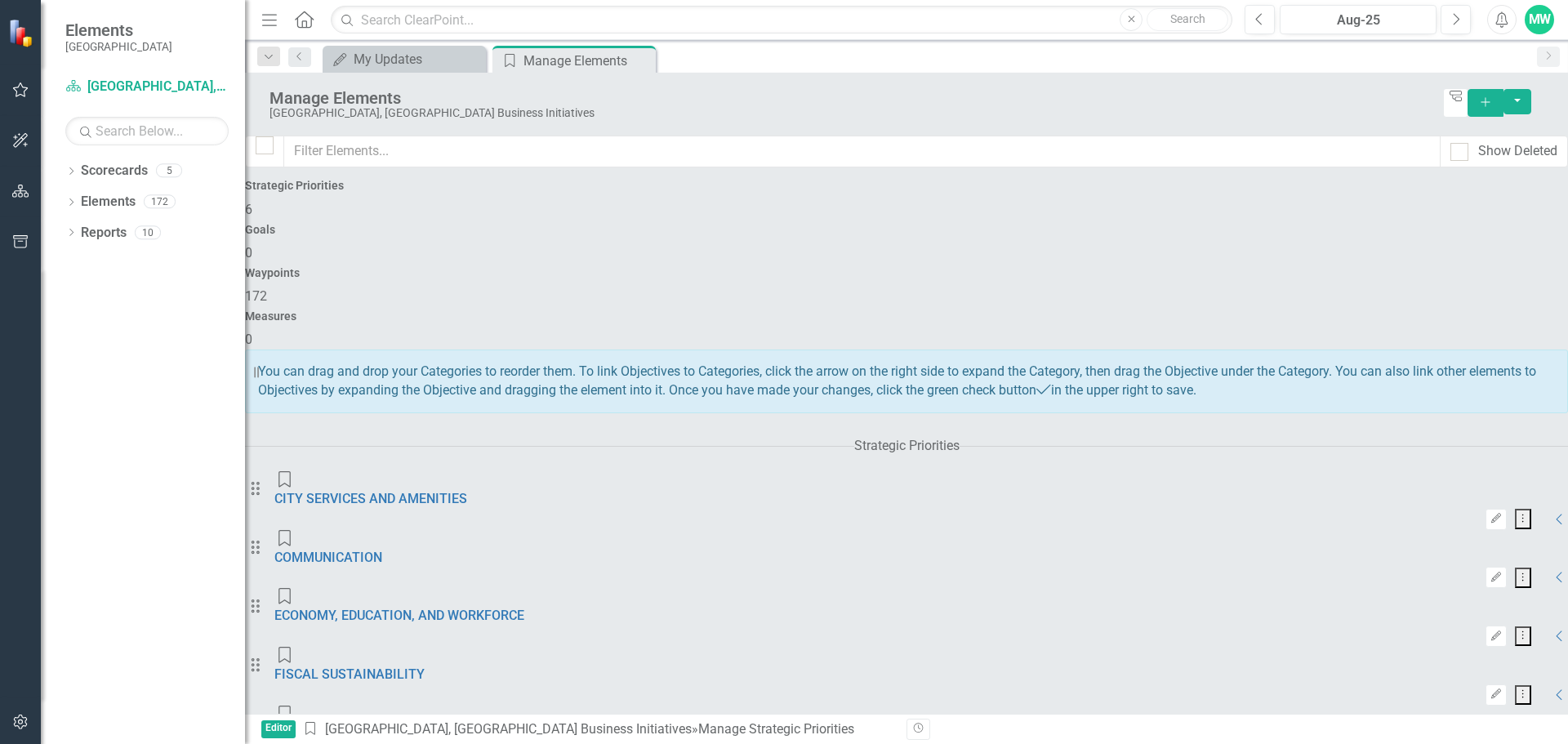
click at [397, 44] on div "Dropdown Search My Updates My Updates Close Strategic Priority Manage Elements …" at bounding box center [906, 56] width 1322 height 33
click at [398, 56] on div "My Updates" at bounding box center [408, 59] width 107 height 21
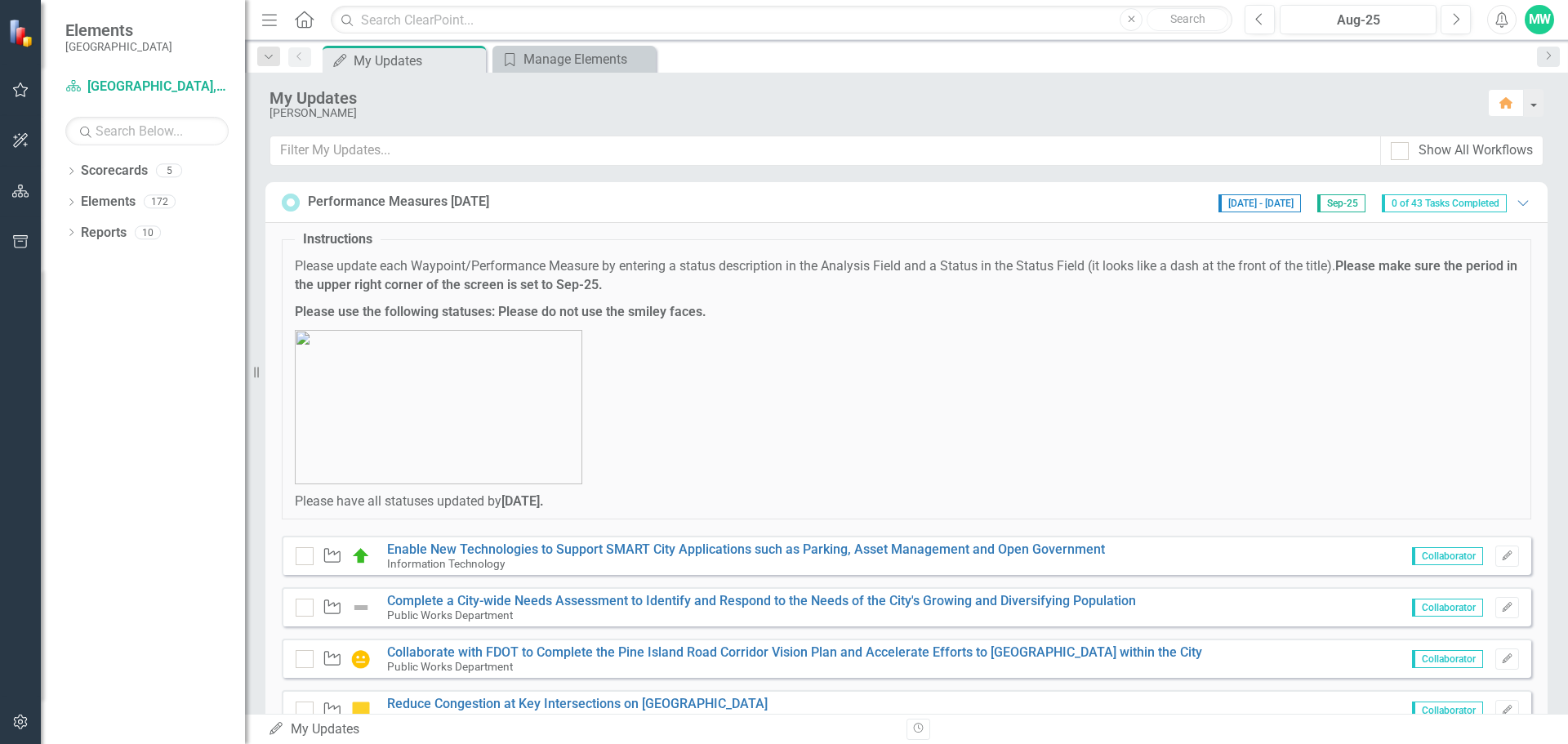
click at [783, 203] on div "Performance Measures [DATE] [DATE] - [DATE] Sep-25 0 of 43 Tasks Completed Expa…" at bounding box center [906, 202] width 1249 height 21
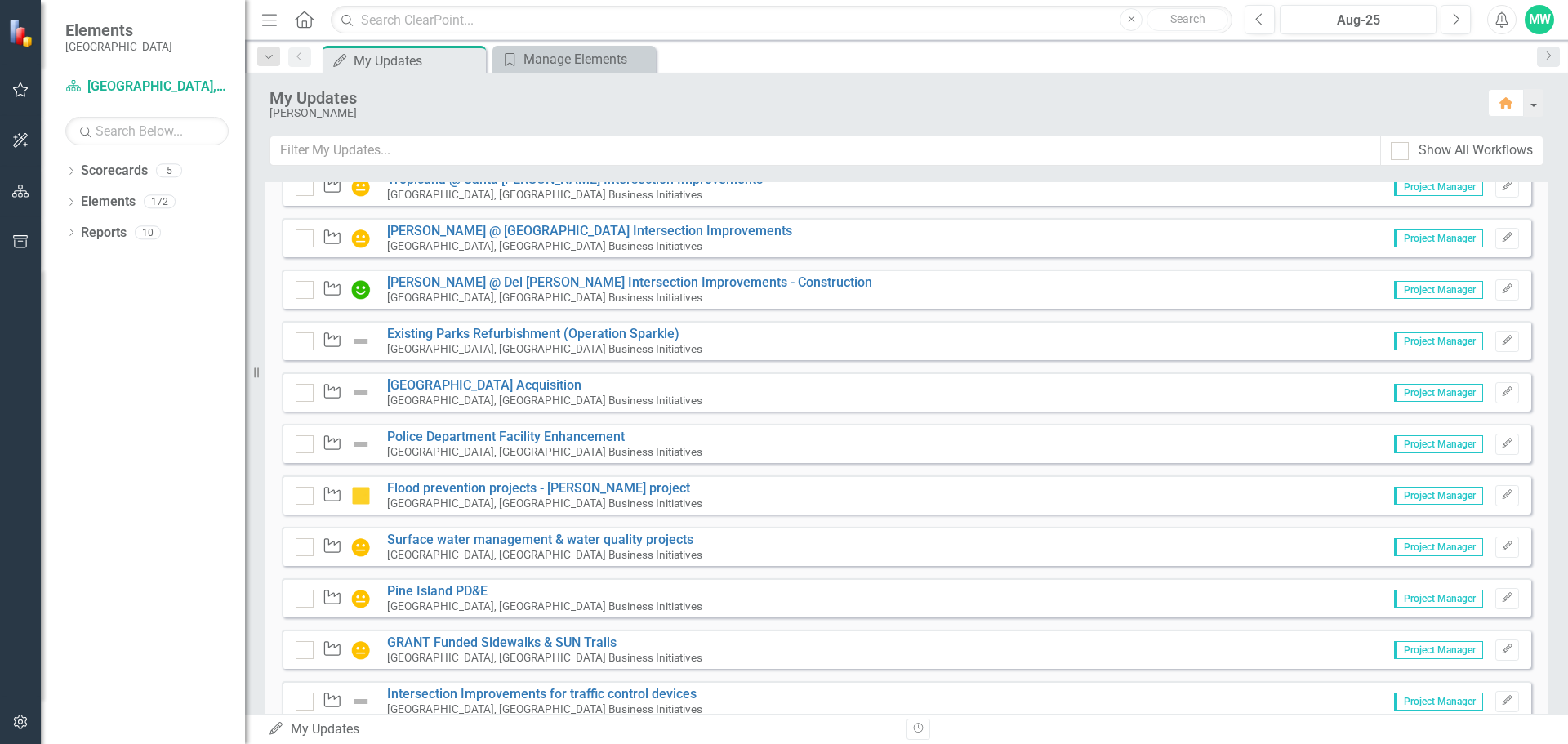
scroll to position [481, 0]
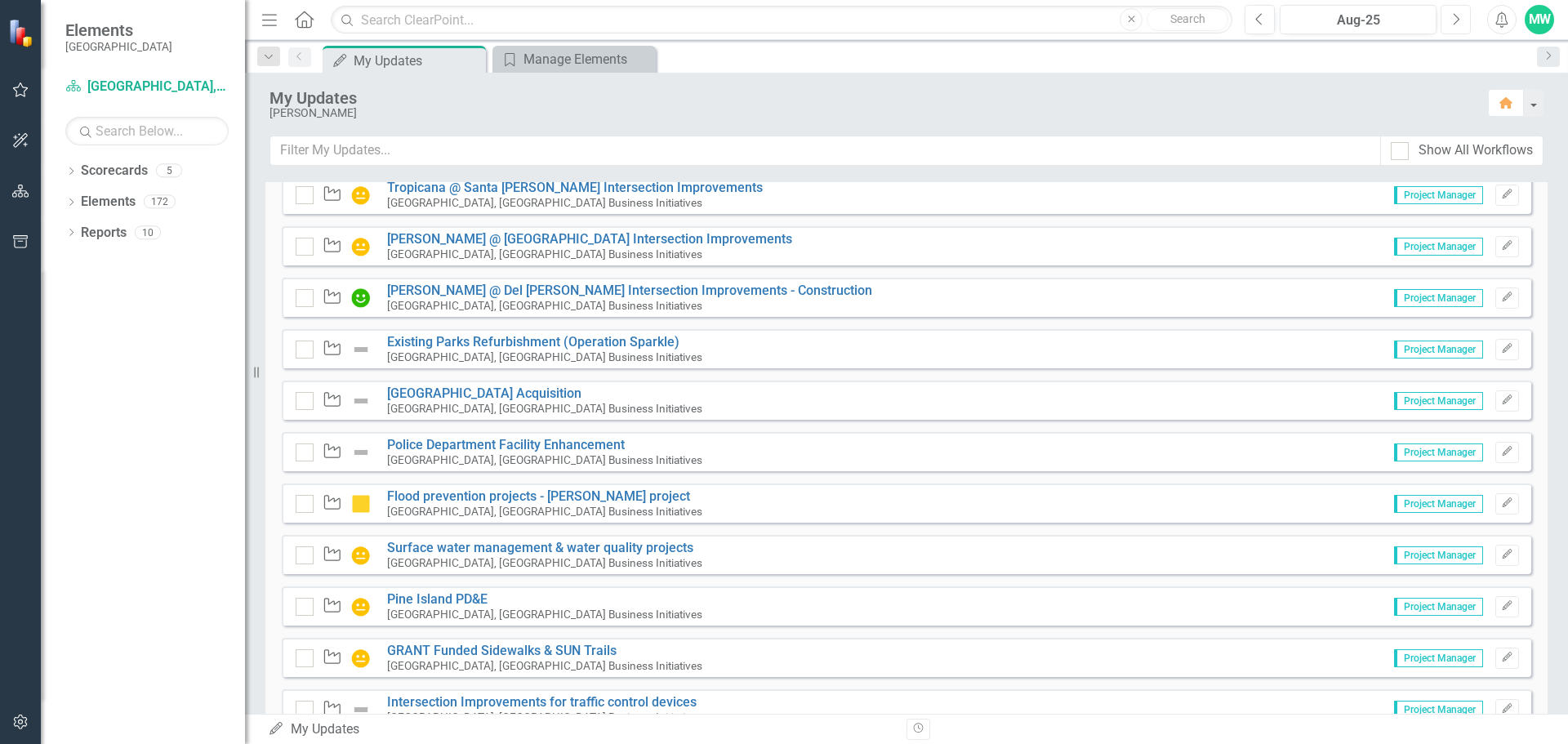
click at [1453, 22] on icon "Next" at bounding box center [1455, 19] width 9 height 15
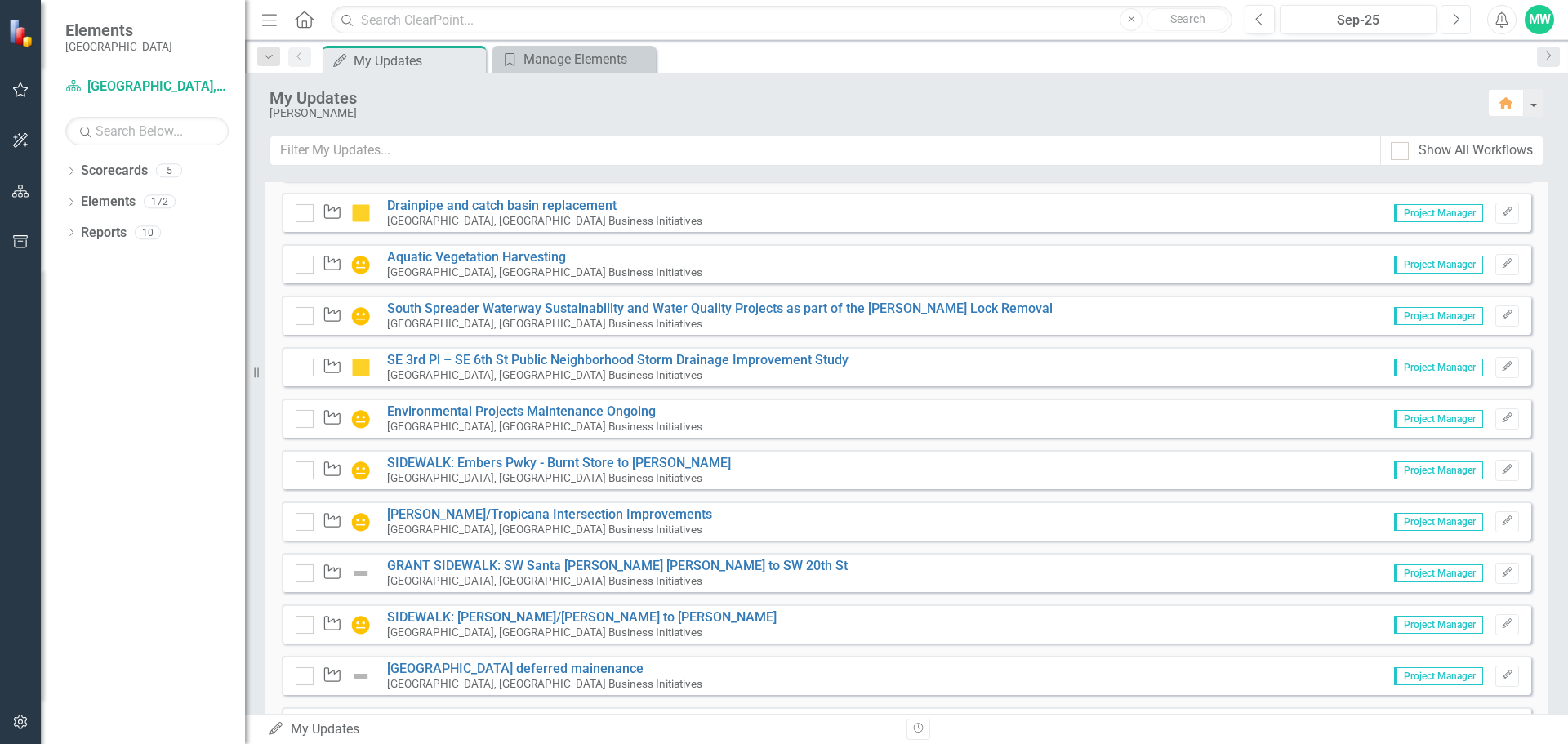
scroll to position [1625, 0]
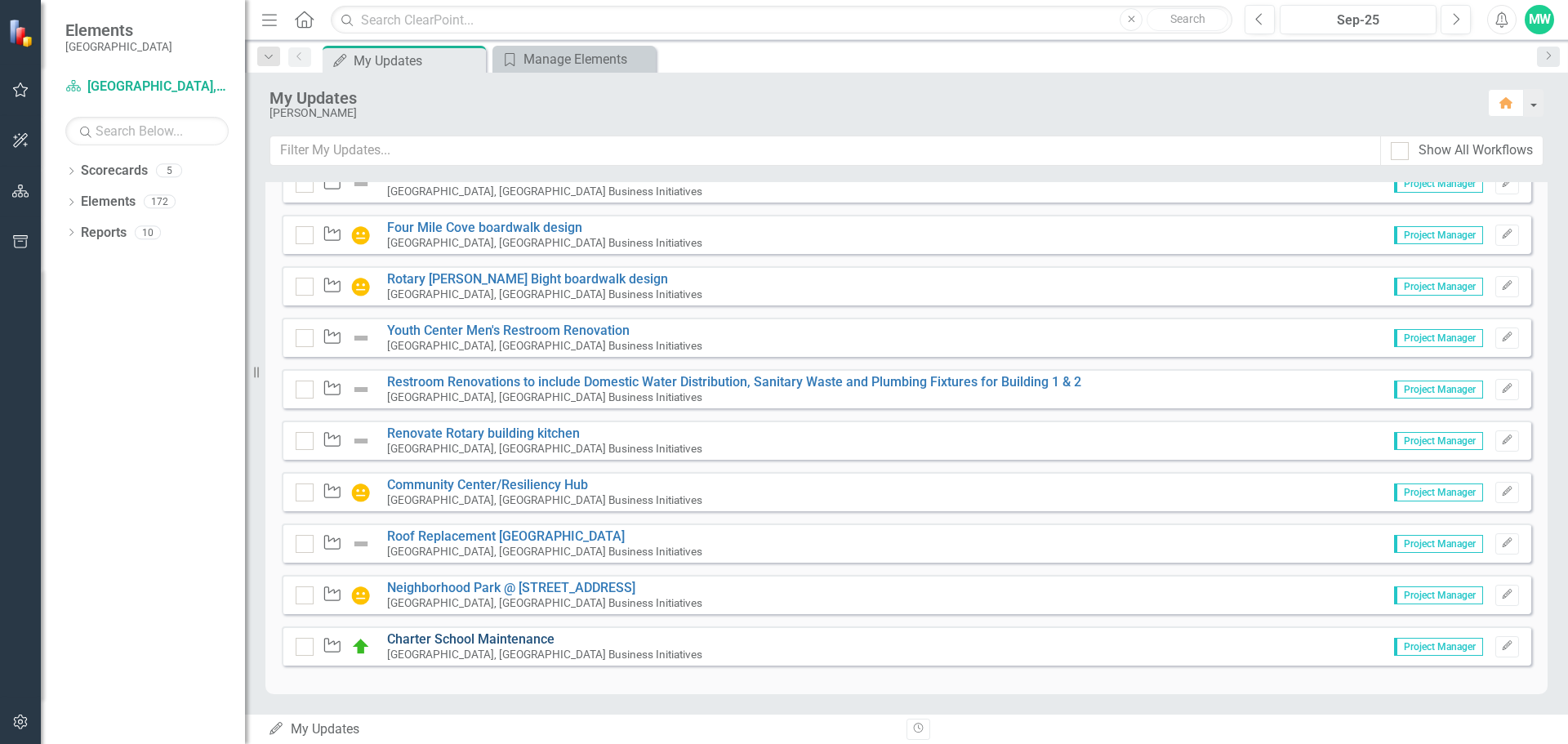
click at [461, 636] on link "Charter School Maintenance" at bounding box center [470, 640] width 167 height 16
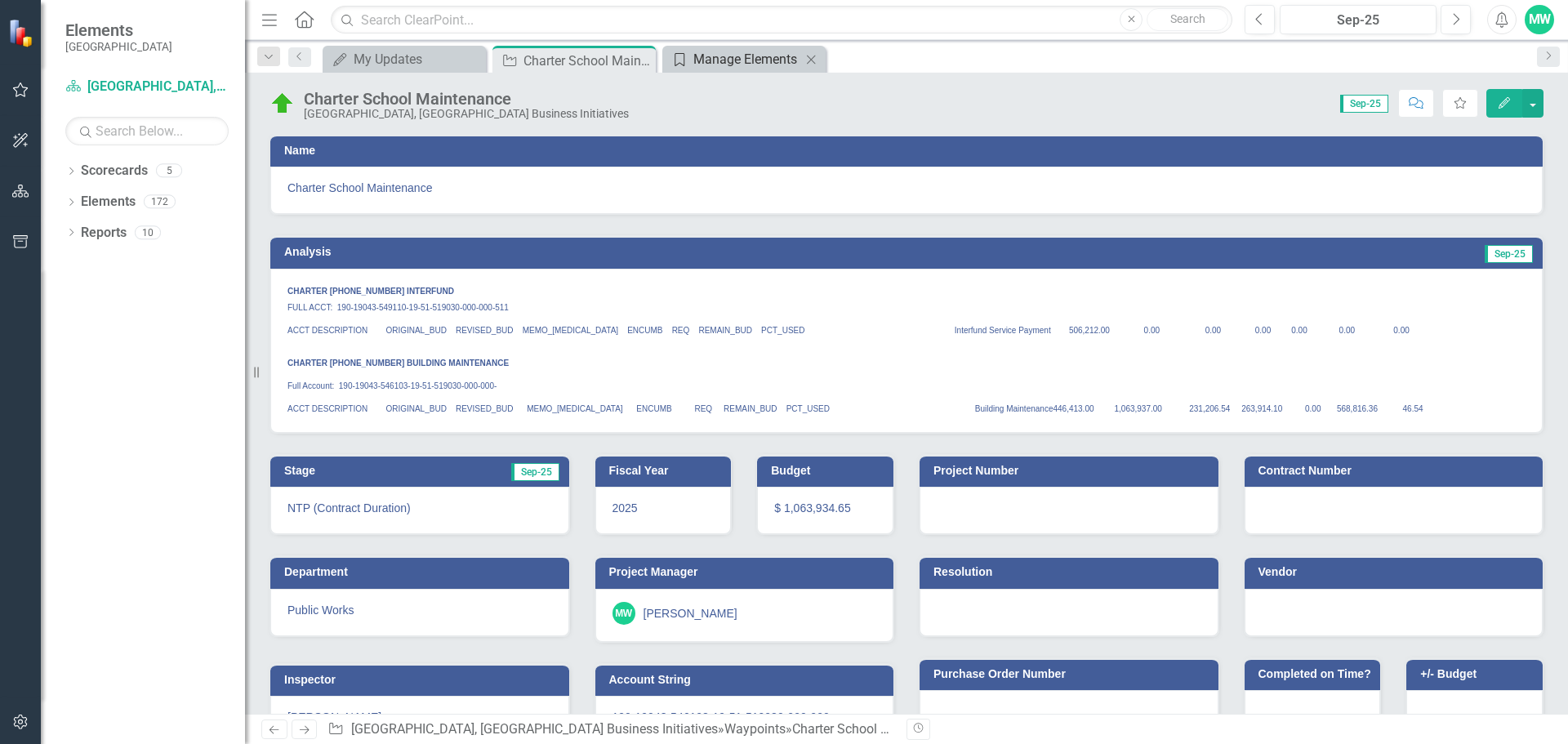
click at [744, 64] on div "Manage Elements" at bounding box center [747, 59] width 107 height 21
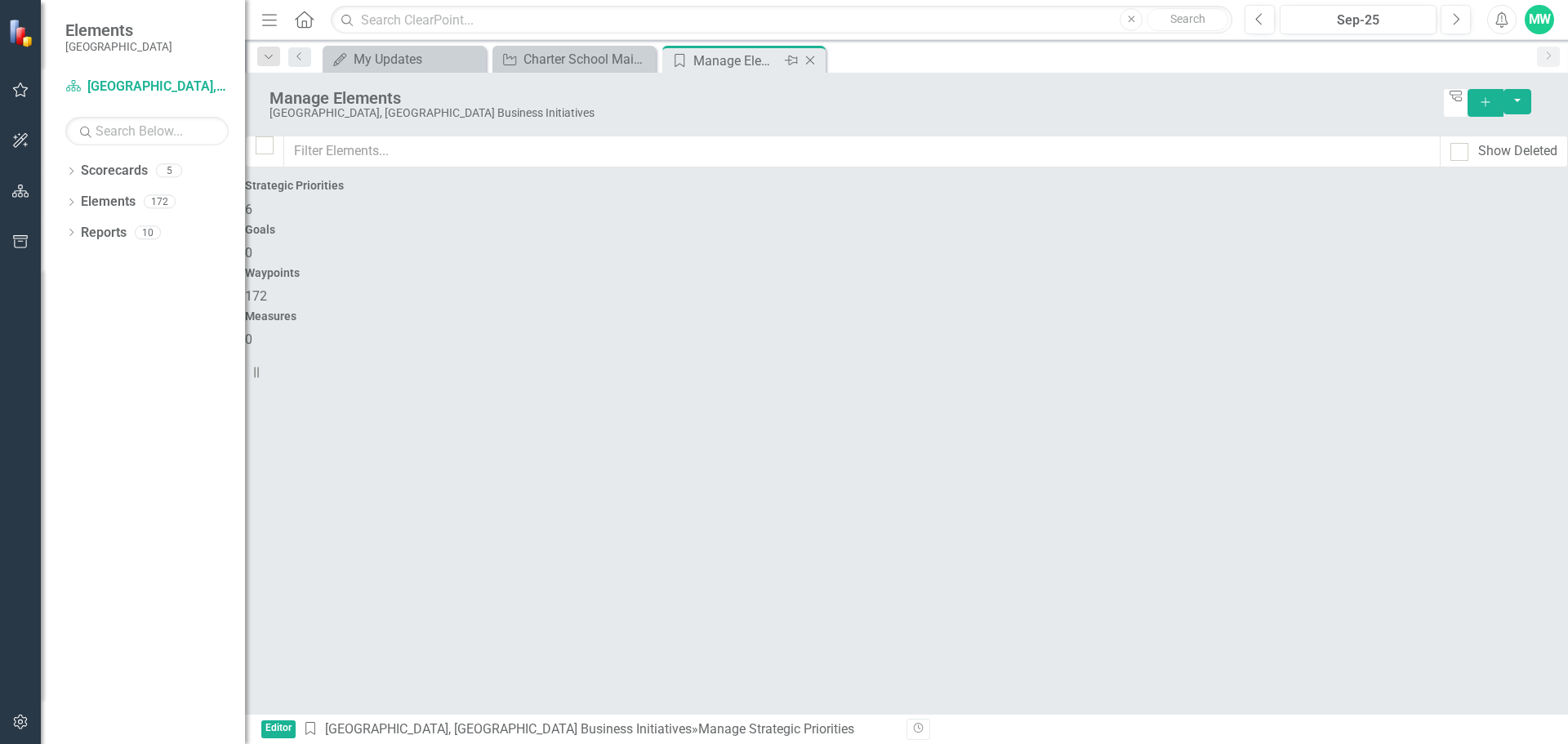
click at [809, 61] on icon "Close" at bounding box center [809, 60] width 16 height 13
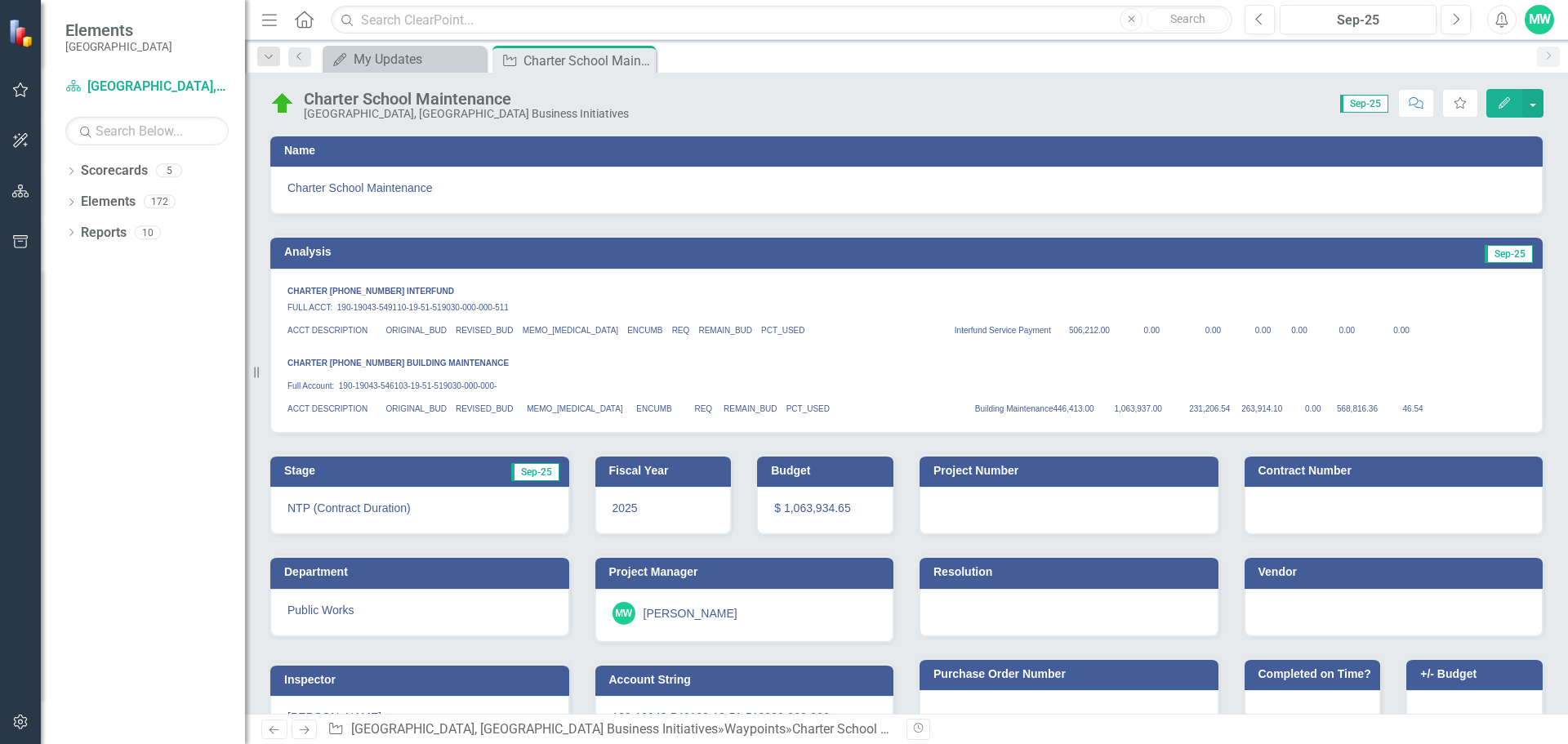
scroll to position [53, 0]
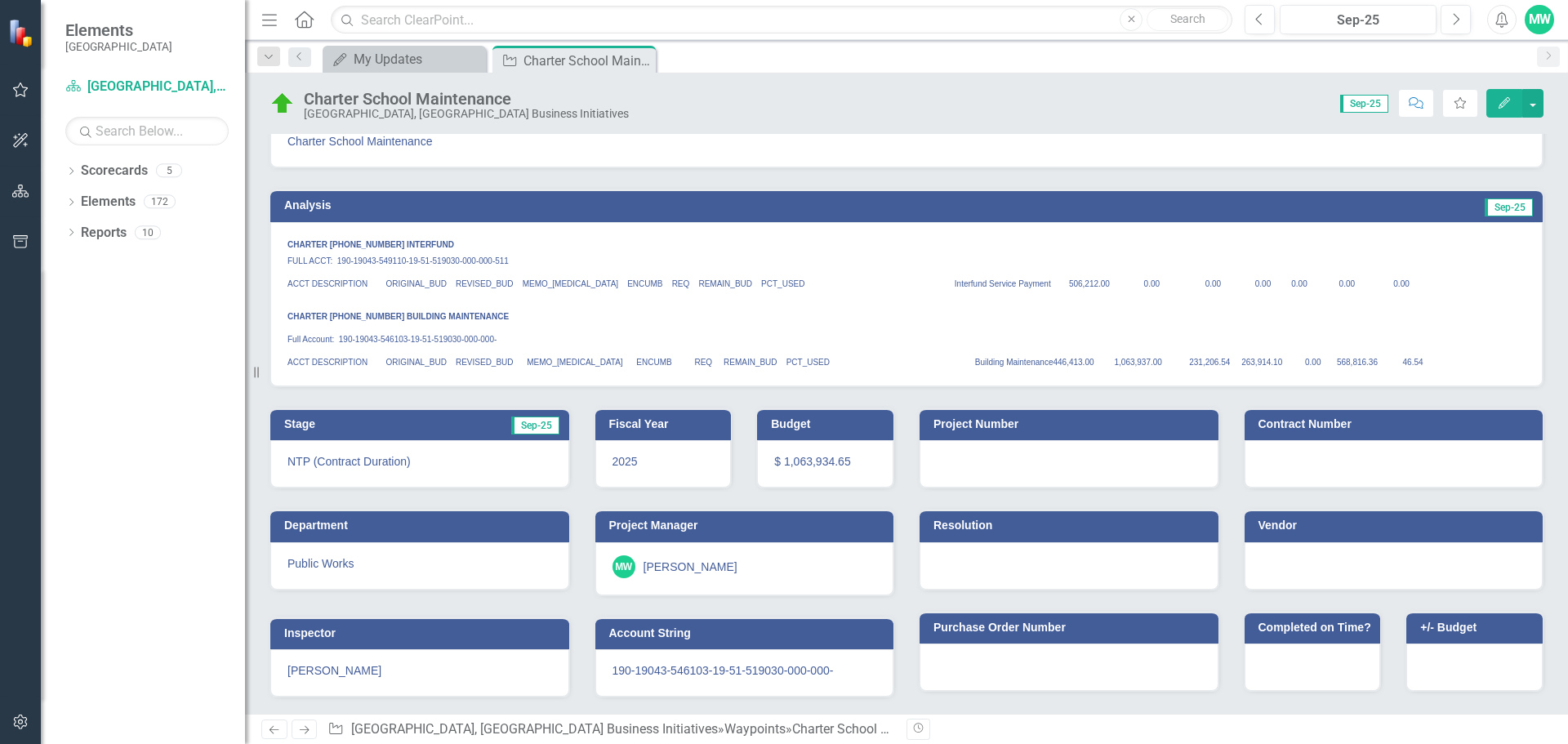
click at [915, 326] on p "Full Account: 190-19043-546103-19-51-519030-000-000-" at bounding box center [906, 337] width 1238 height 23
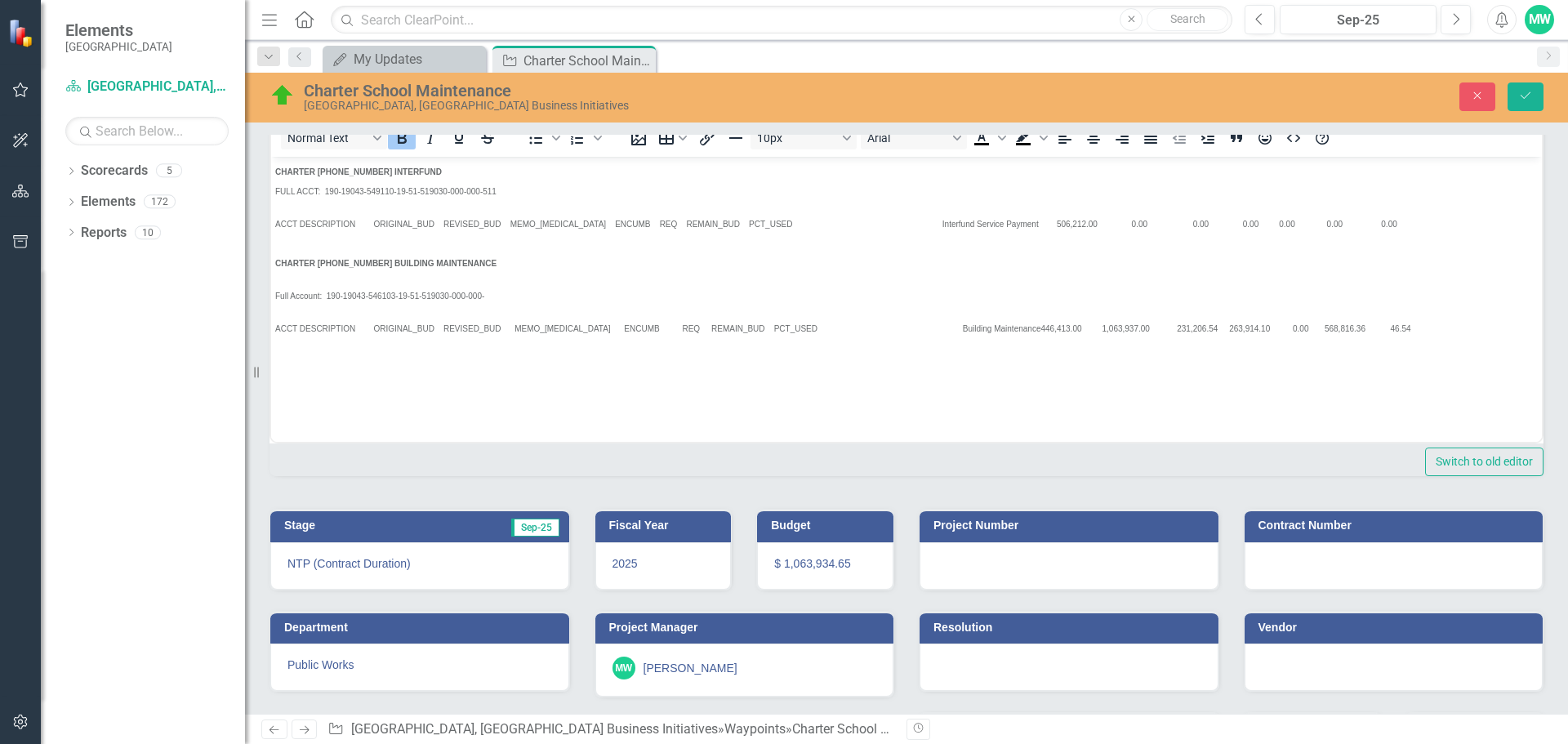
scroll to position [0, 0]
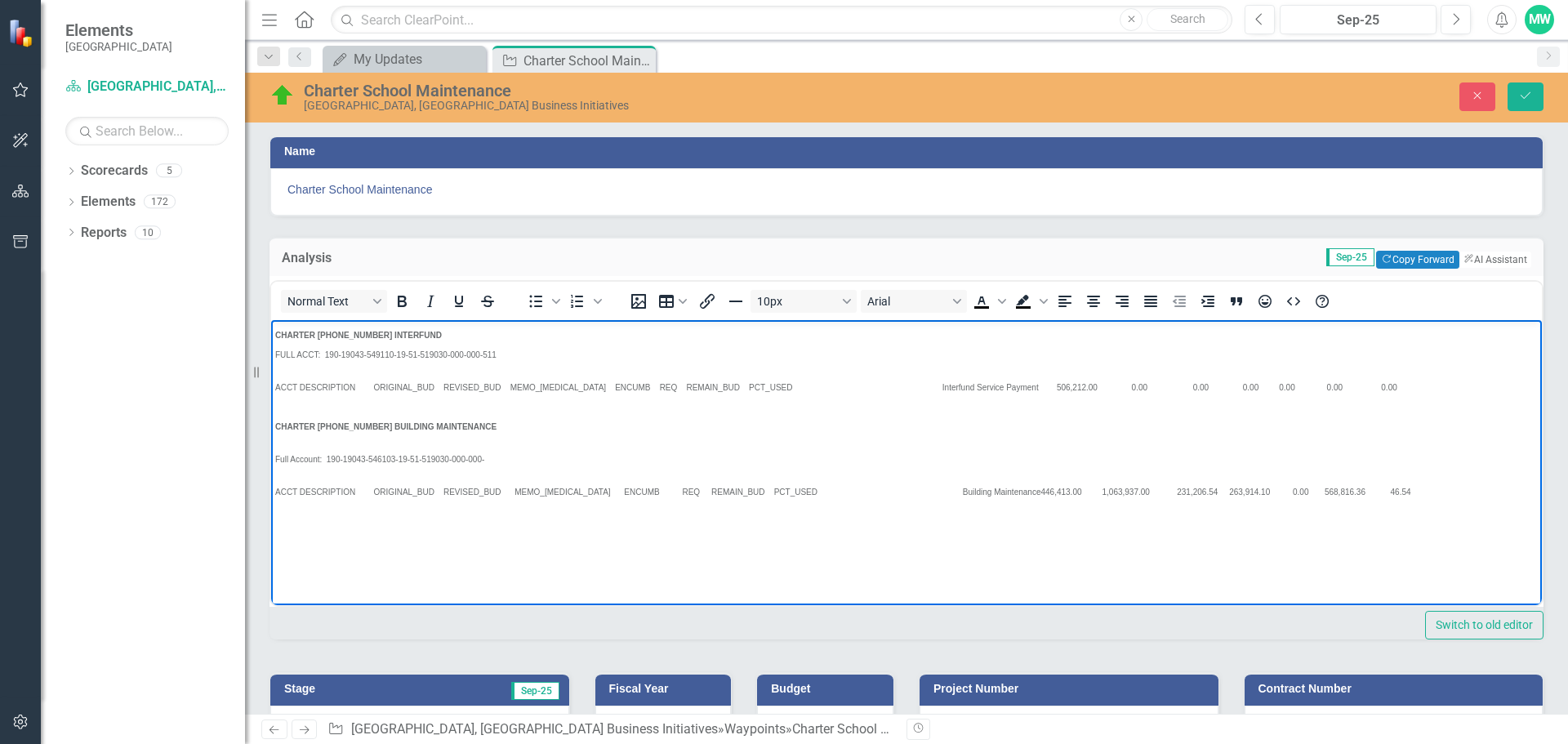
click at [889, 388] on span "ACCT DESCRIPTION ORIGINAL_BUD REVISED_BUD MEMO_[MEDICAL_DATA] ENCUMB REQ REMAIN…" at bounding box center [836, 407] width 1122 height 48
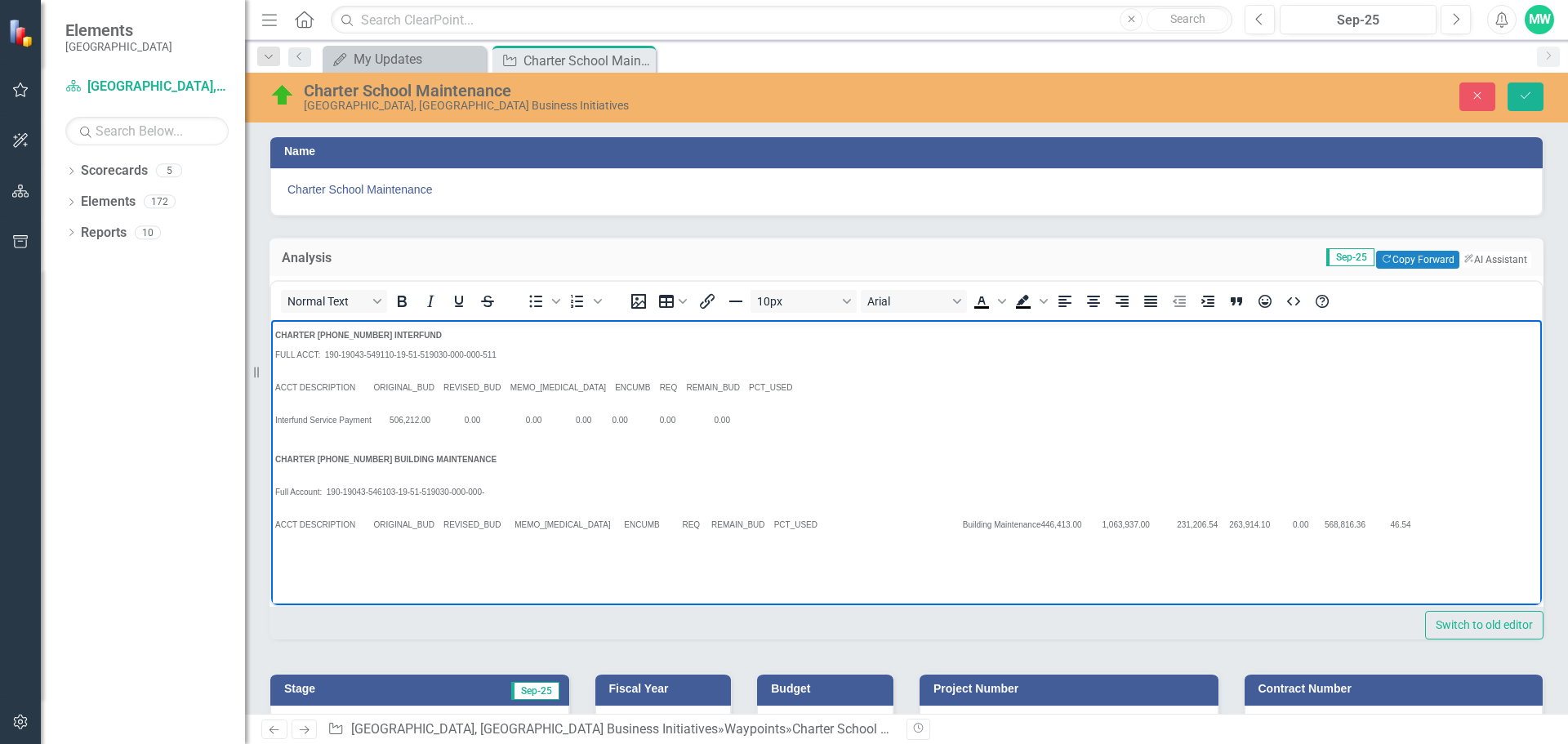
click at [912, 524] on span "ACCT DESCRIPTION ORIGINAL_BUD REVISED_BUD MEMO_[MEDICAL_DATA] ENCUMB REQ REMAIN…" at bounding box center [657, 524] width 765 height 9
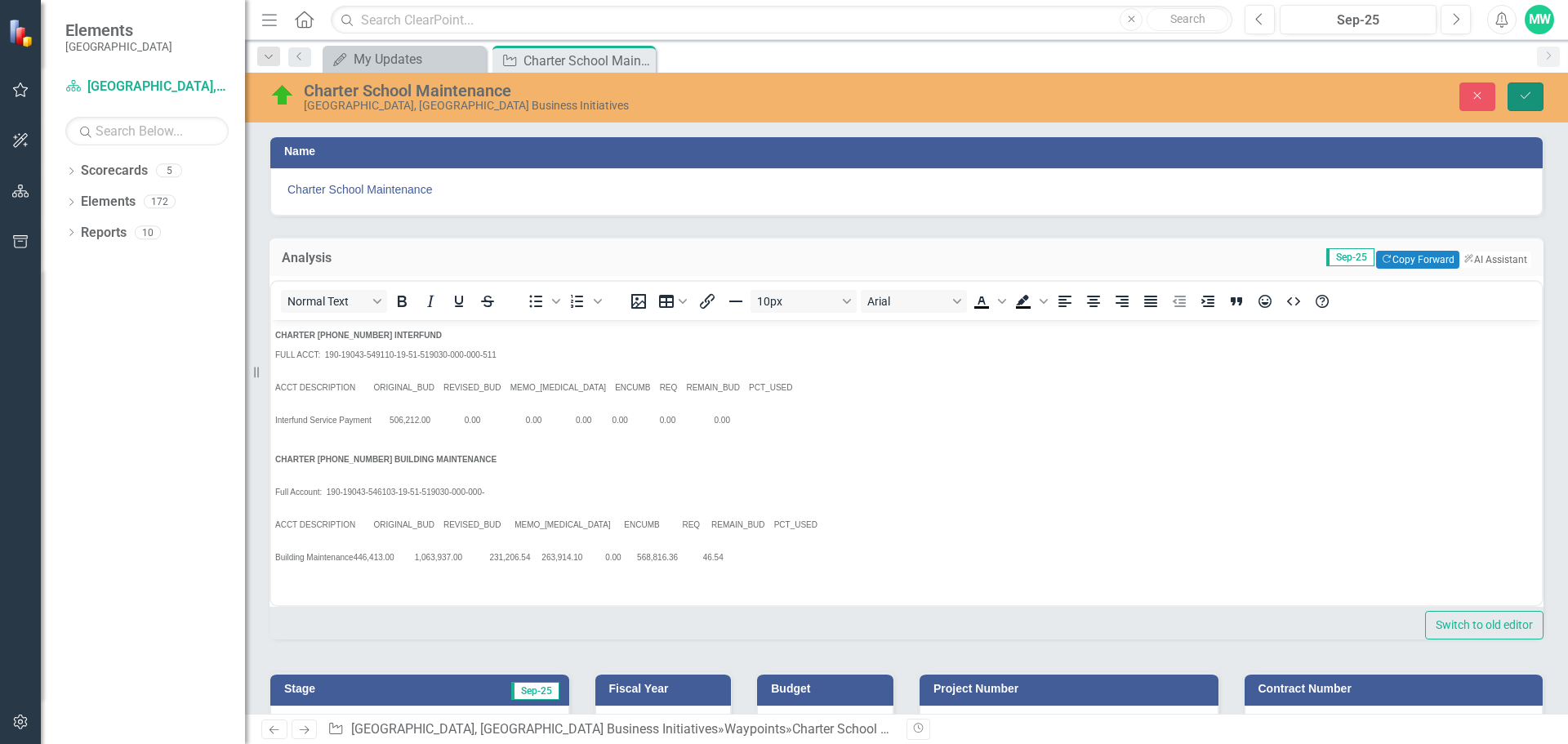
click at [1537, 101] on button "Save" at bounding box center [1525, 96] width 36 height 29
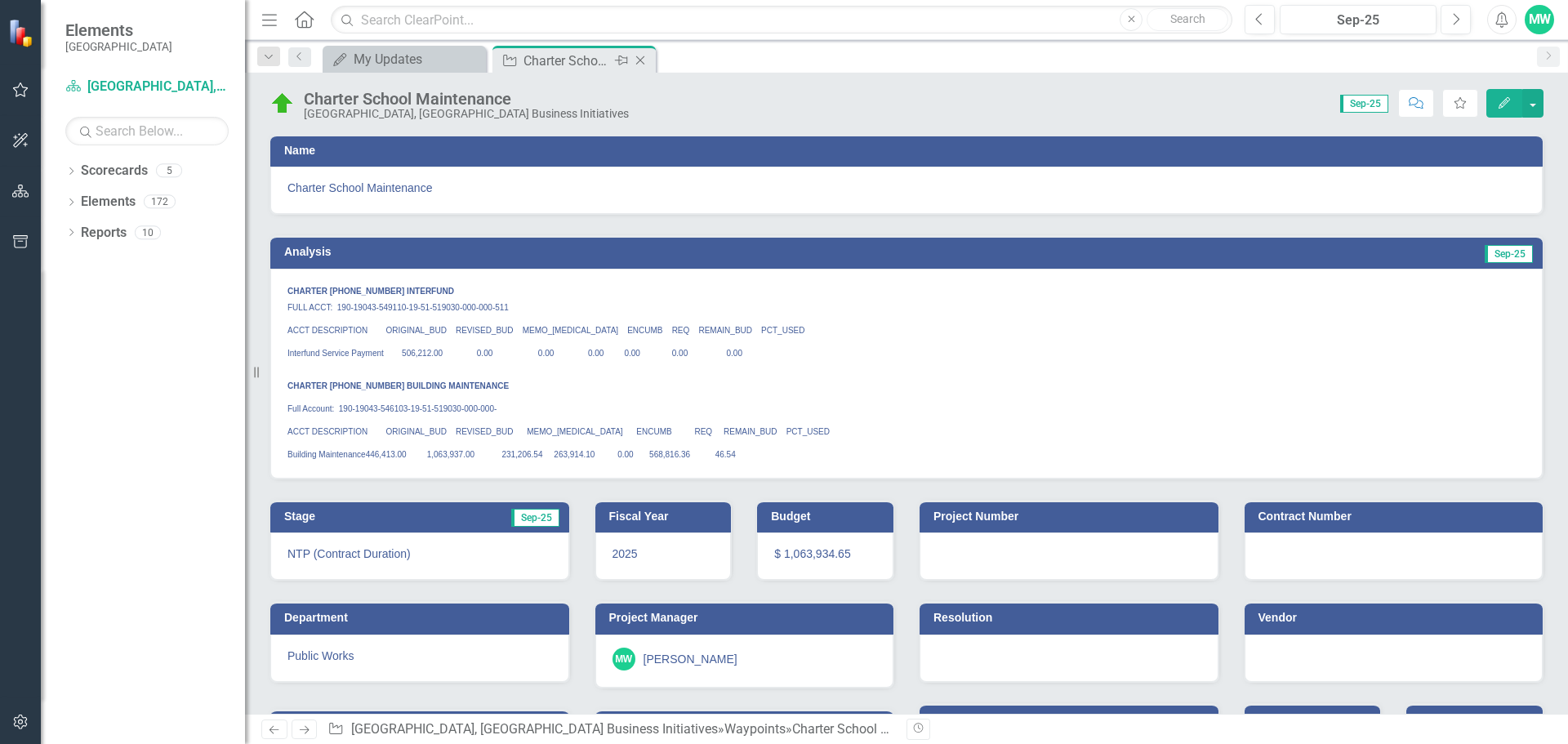
click at [640, 61] on icon "Close" at bounding box center [640, 60] width 16 height 13
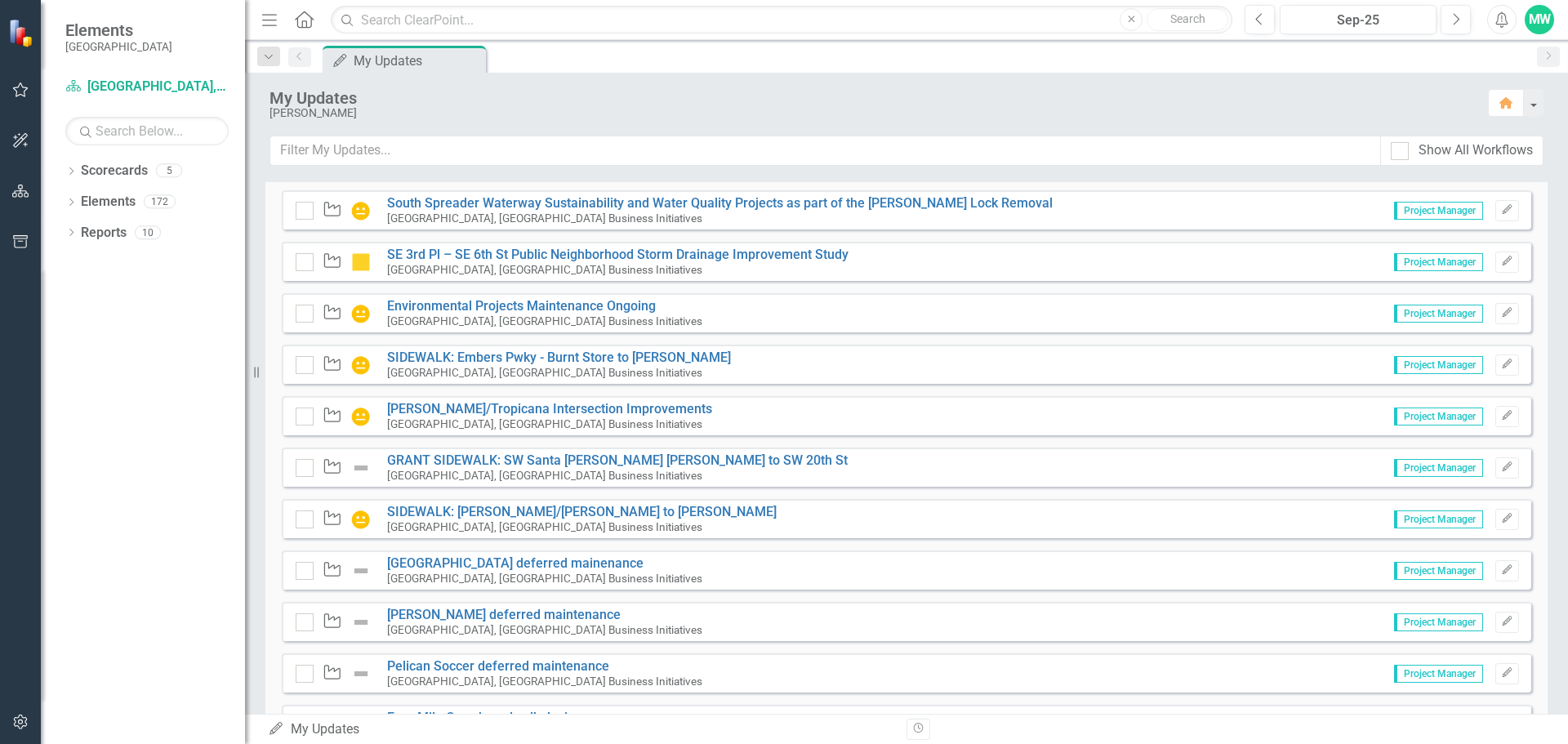
scroll to position [4169, 0]
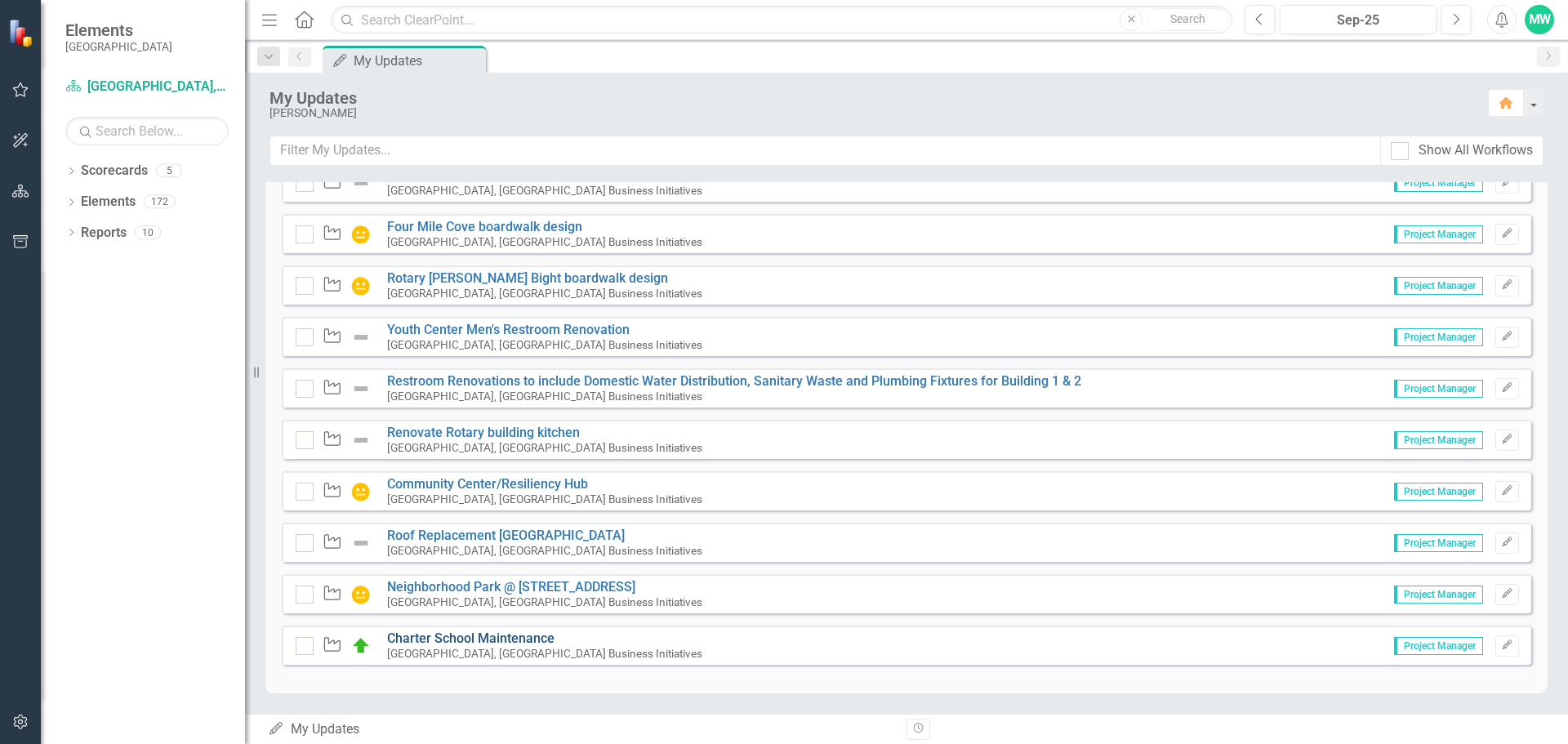
click at [488, 638] on link "Charter School Maintenance" at bounding box center [470, 639] width 167 height 16
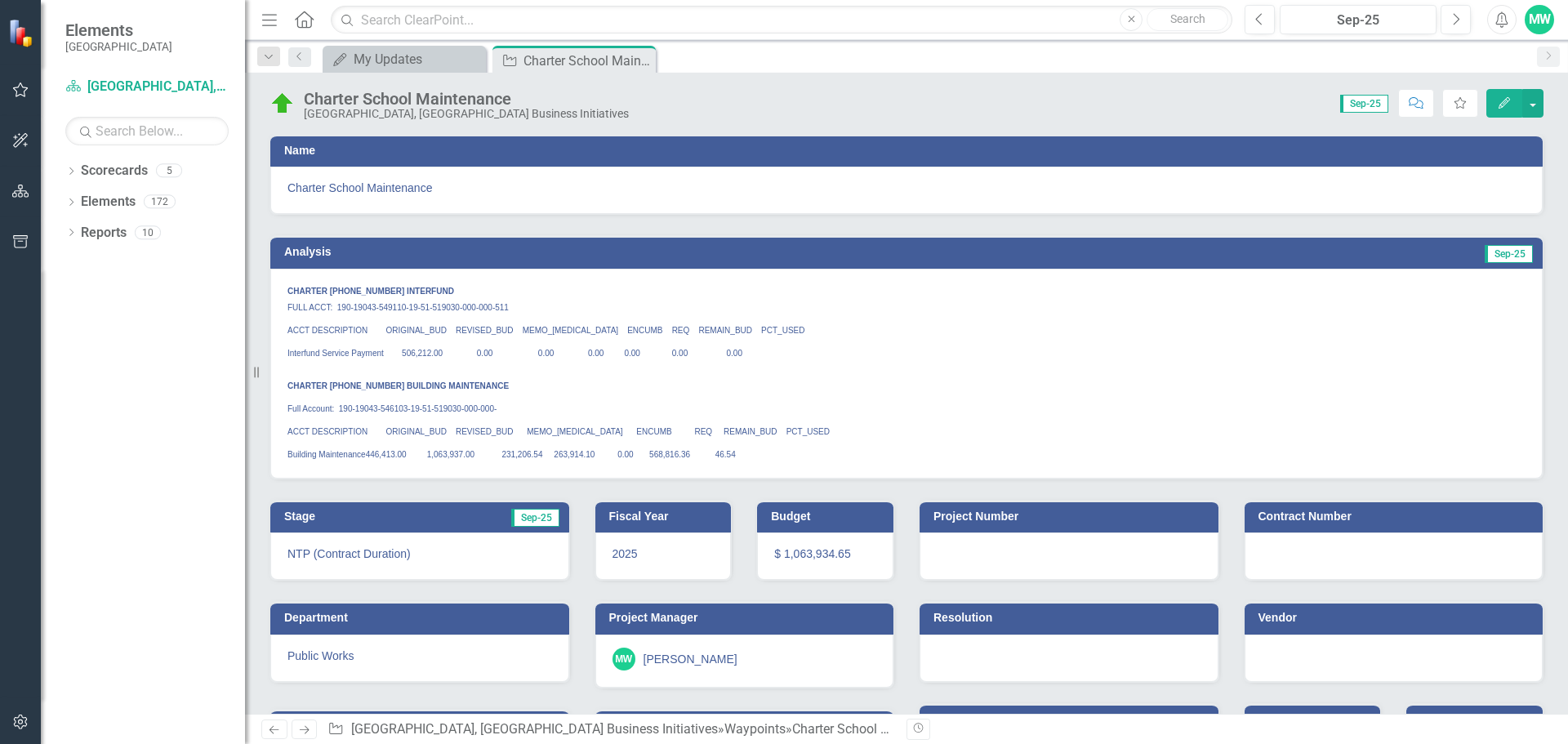
click at [282, 111] on img at bounding box center [282, 103] width 26 height 26
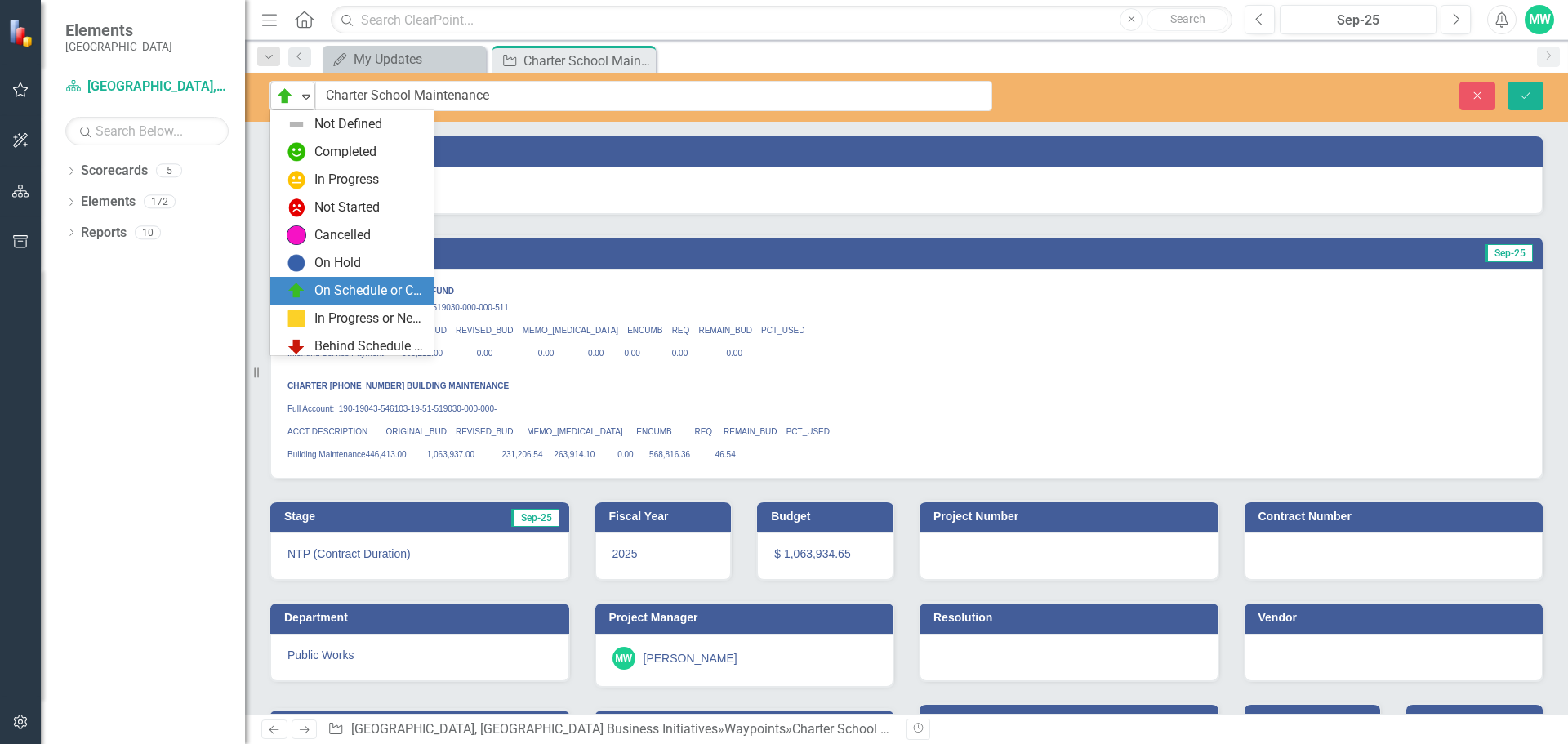
click at [303, 100] on icon "Expand" at bounding box center [306, 95] width 16 height 13
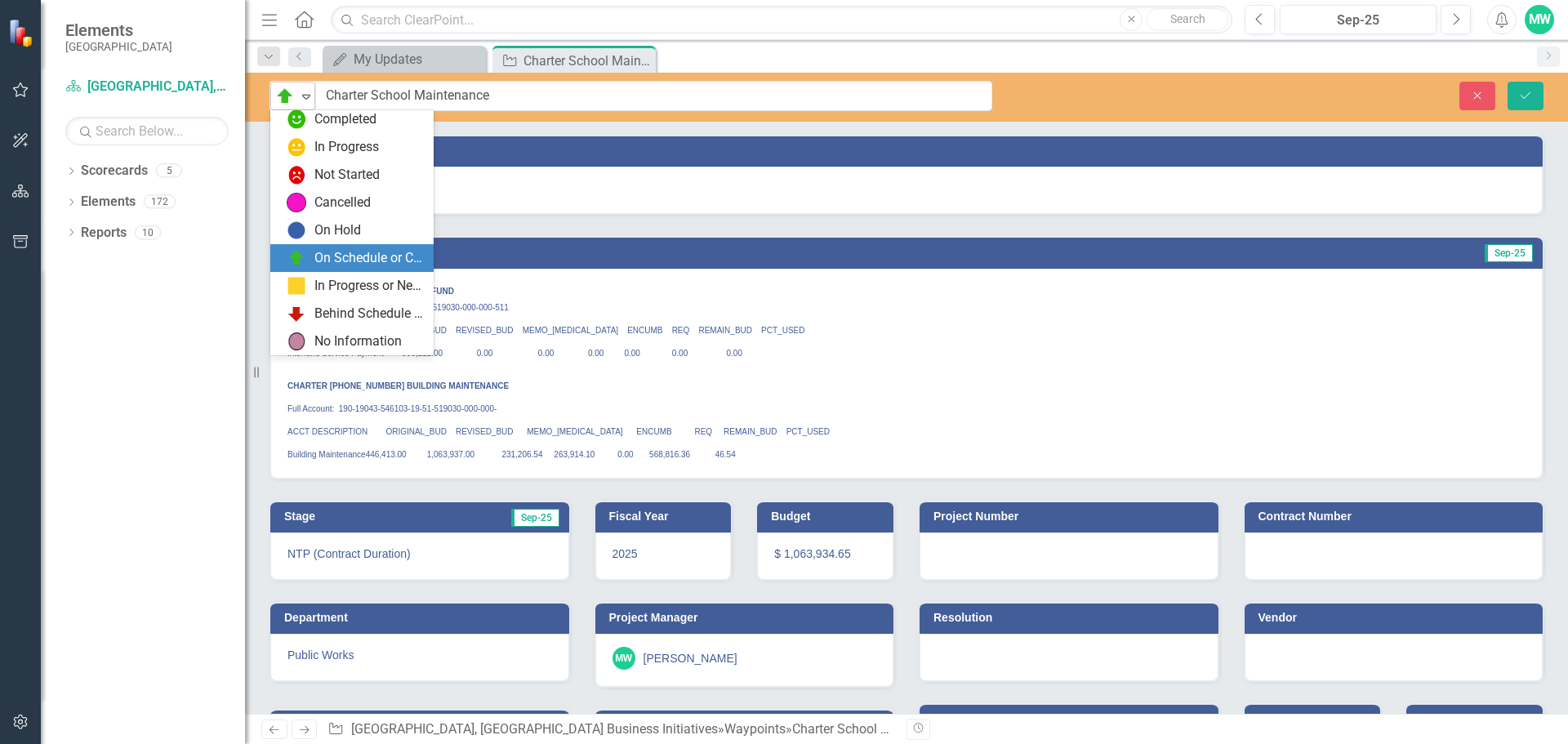
click at [303, 100] on icon "Expand" at bounding box center [306, 95] width 16 height 13
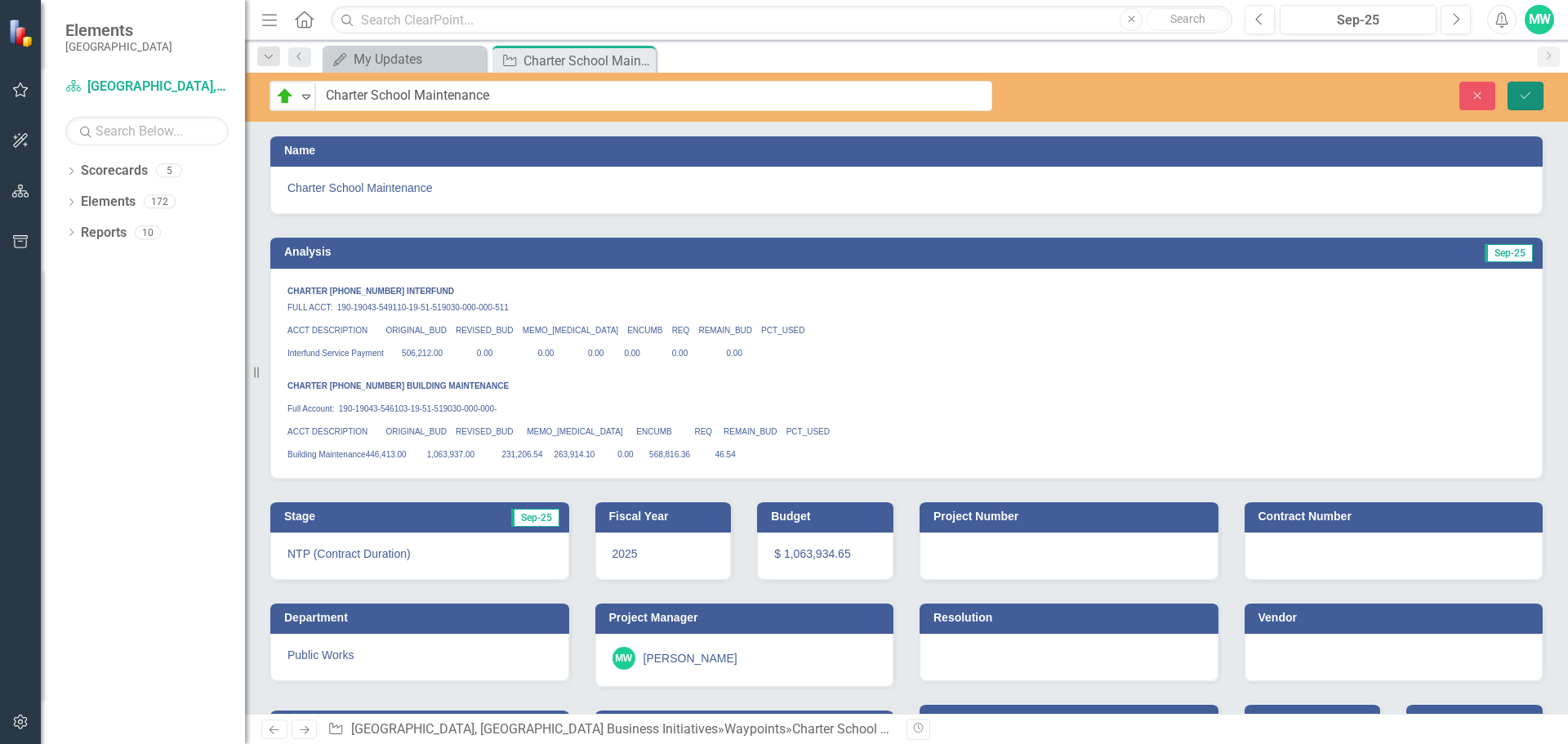
click at [1517, 90] on icon "Save" at bounding box center [1524, 94] width 15 height 11
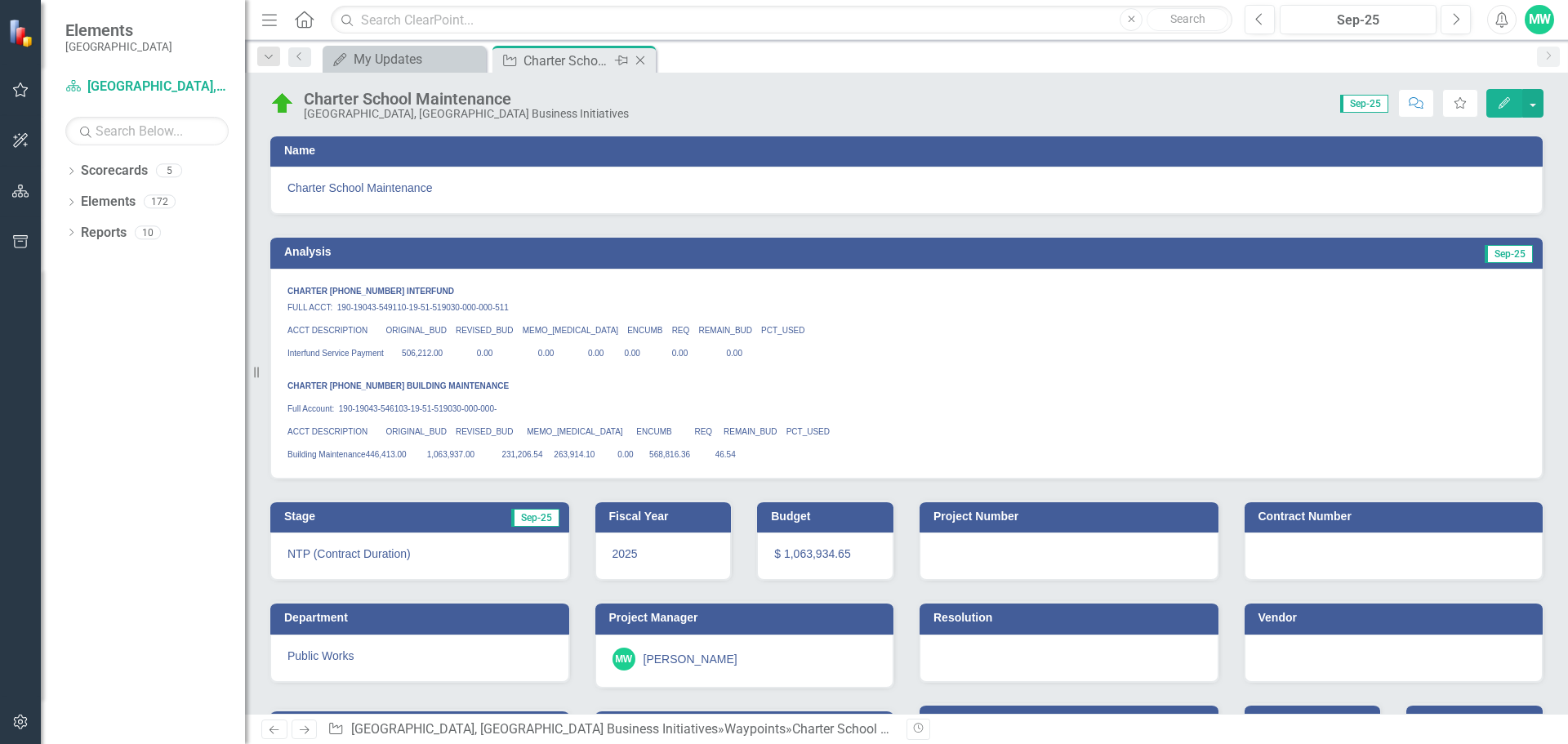
click at [644, 62] on icon "Close" at bounding box center [640, 60] width 16 height 13
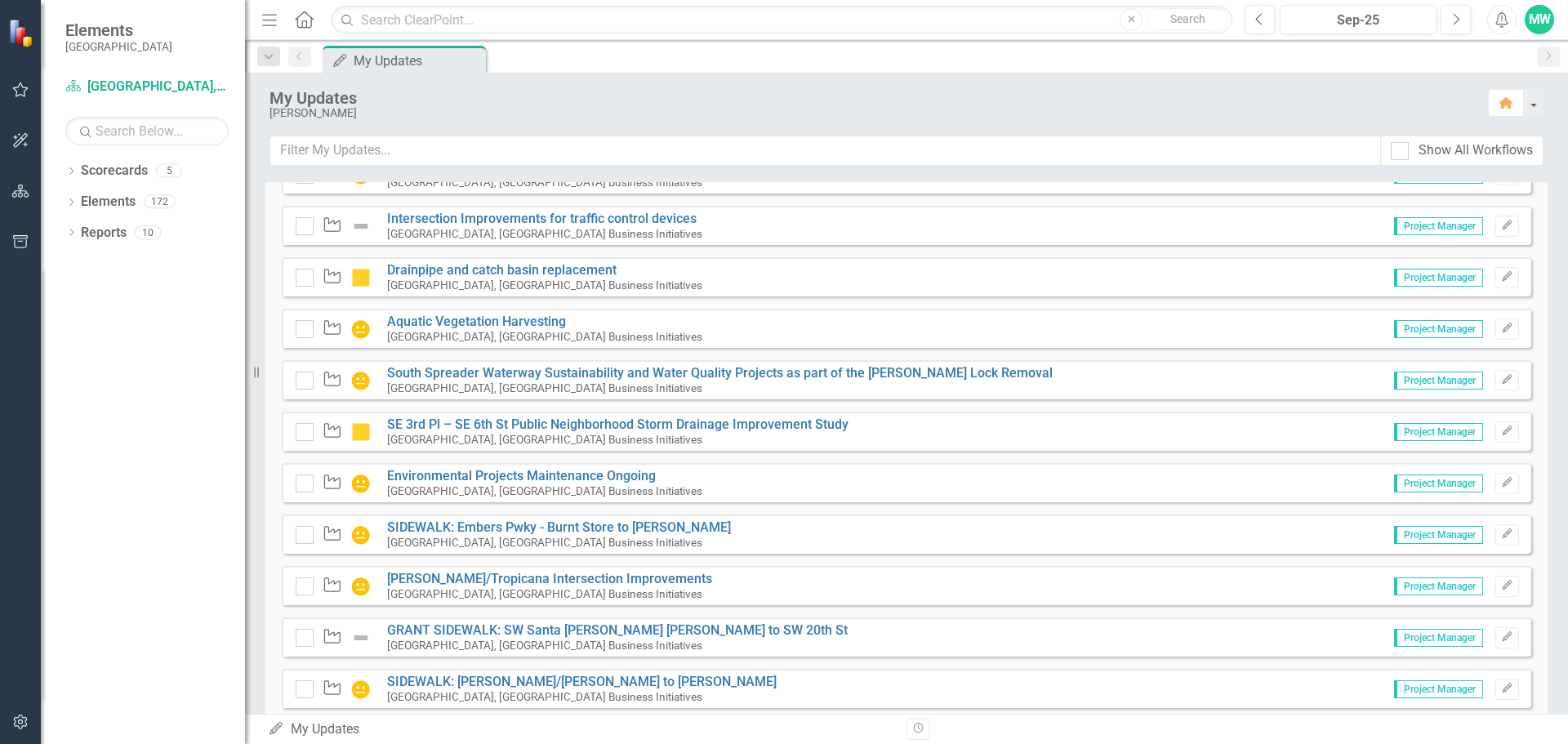
scroll to position [4169, 0]
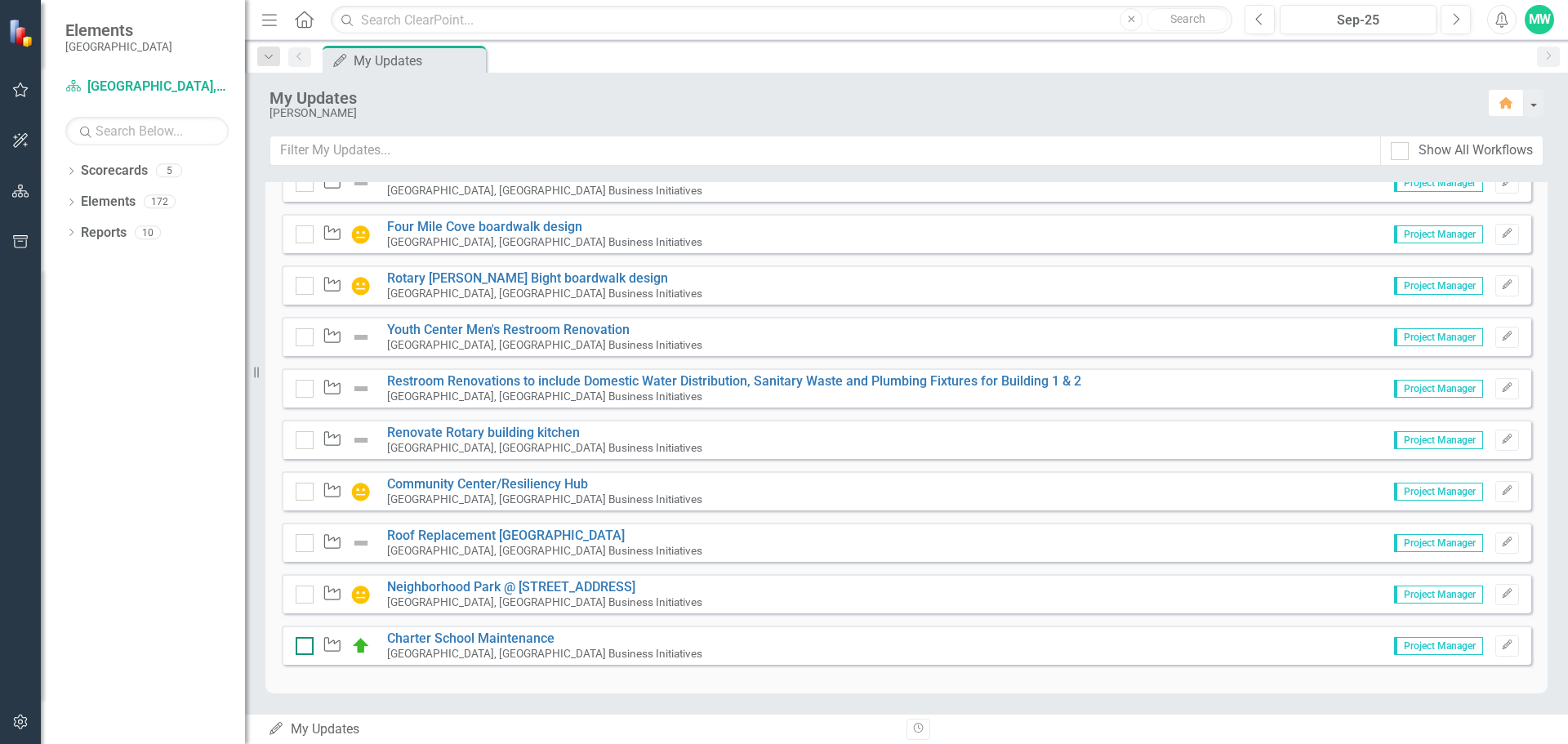
click at [307, 650] on div at bounding box center [304, 646] width 18 height 18
click at [306, 648] on input "checkbox" at bounding box center [300, 642] width 11 height 11
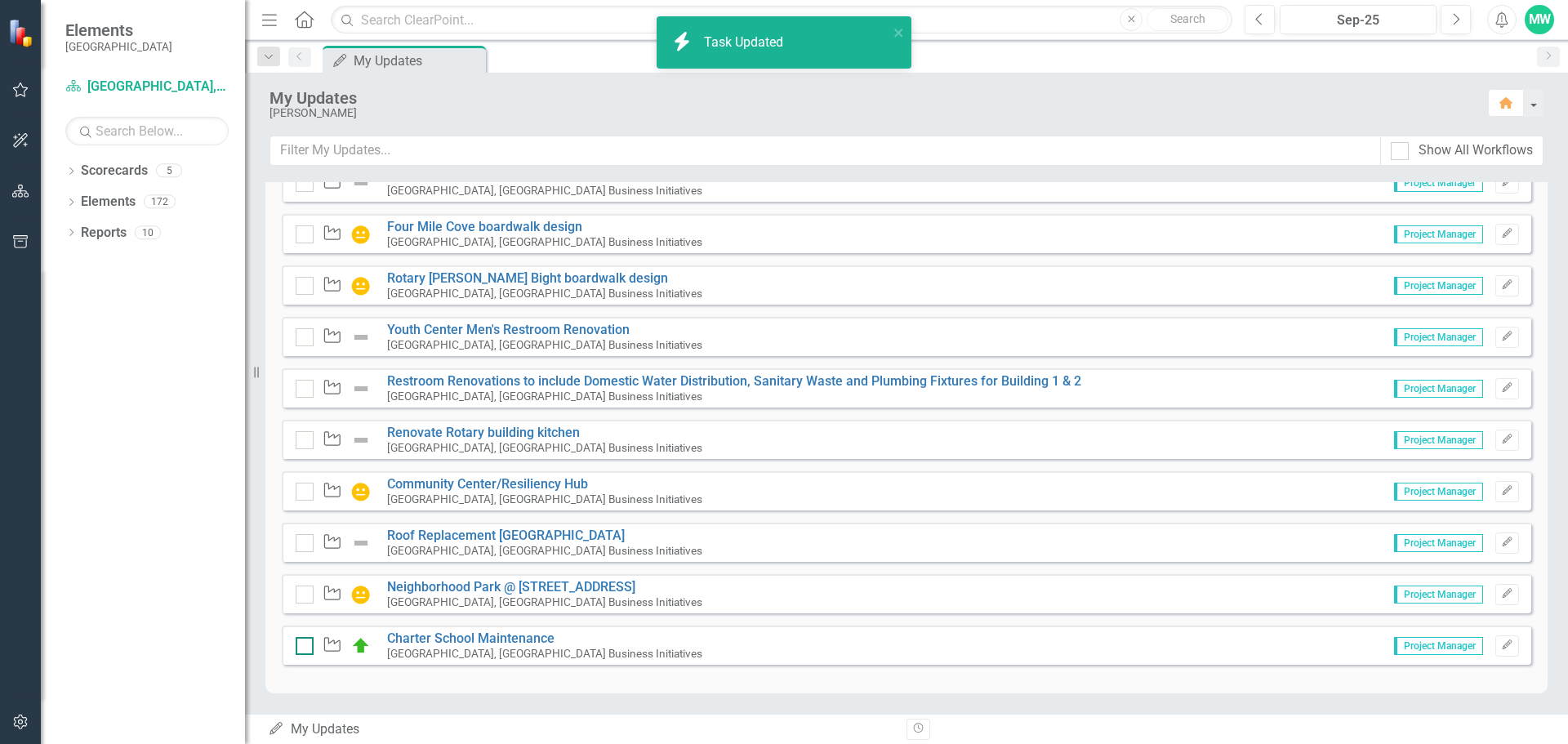
checkbox input "true"
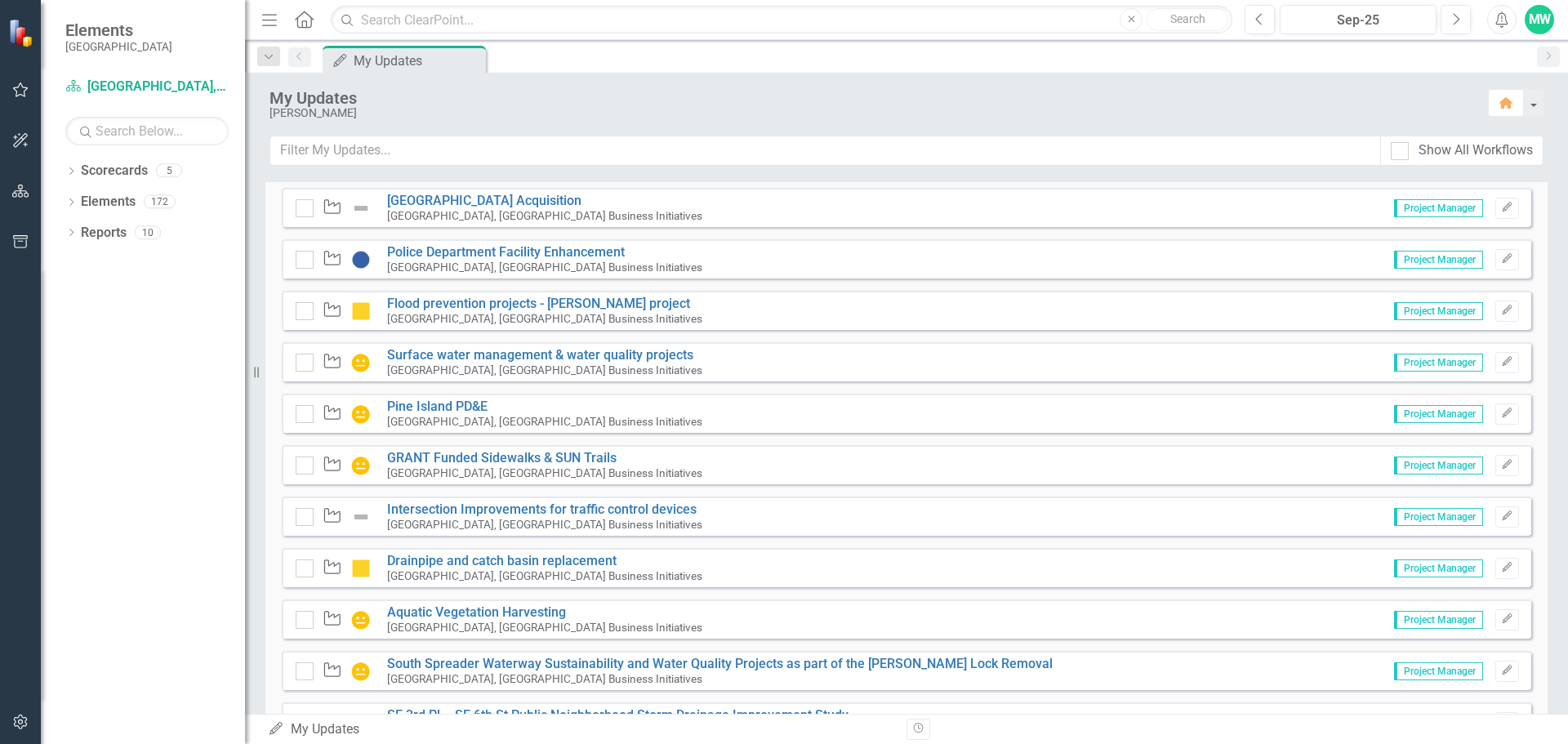
scroll to position [3107, 0]
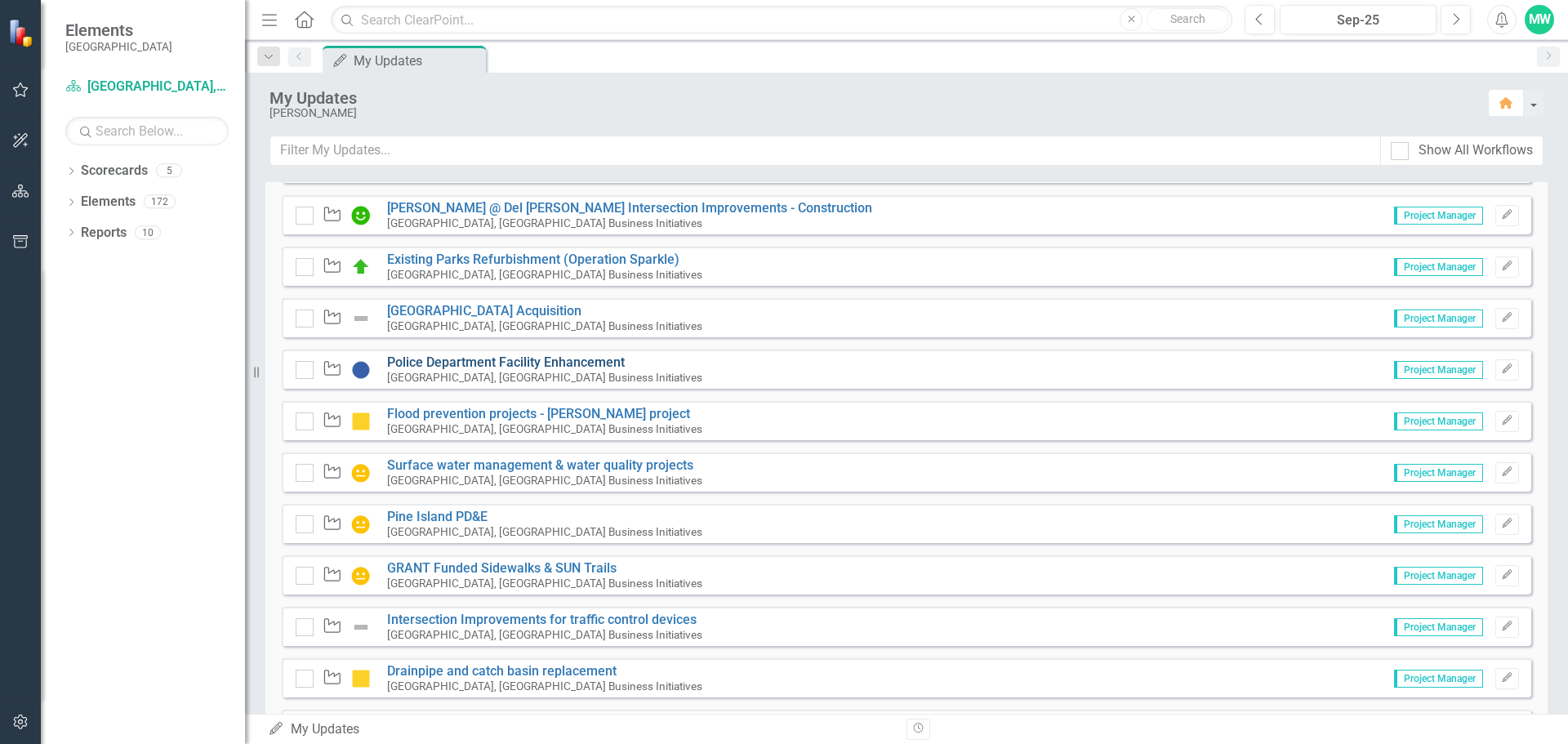
click at [449, 359] on link "Police Department Facility Enhancement" at bounding box center [505, 362] width 238 height 16
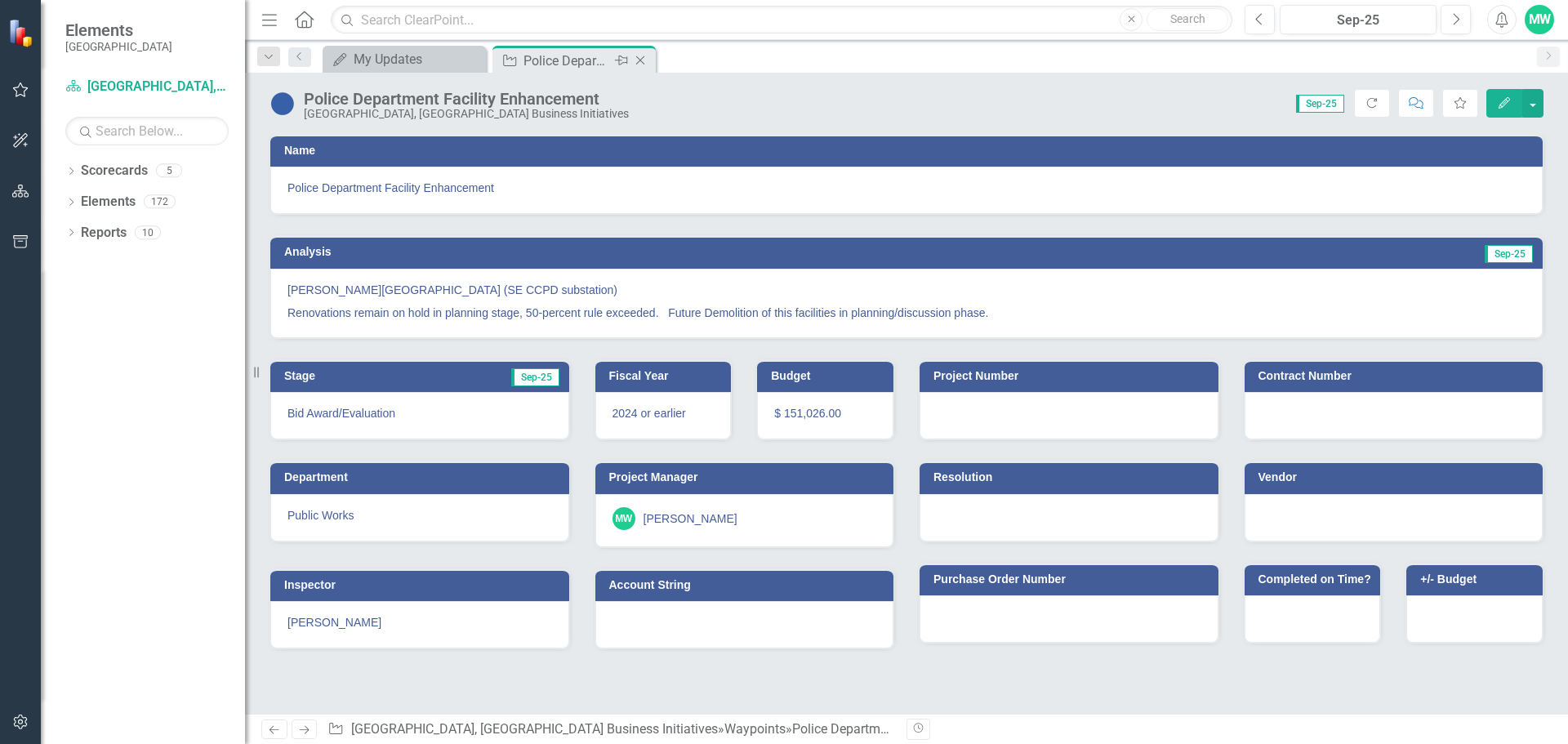
click at [642, 59] on icon "Close" at bounding box center [640, 60] width 16 height 13
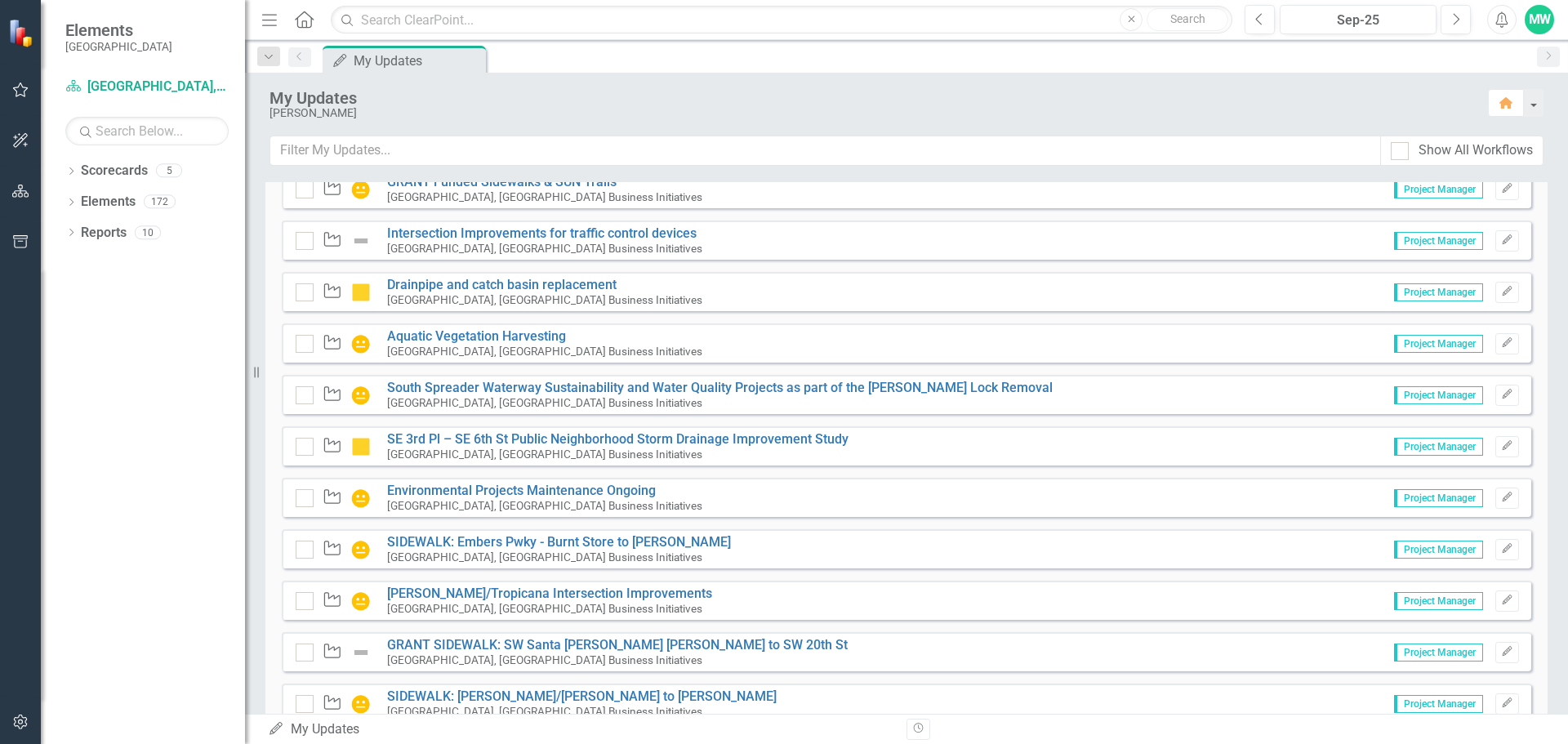
scroll to position [2862, 0]
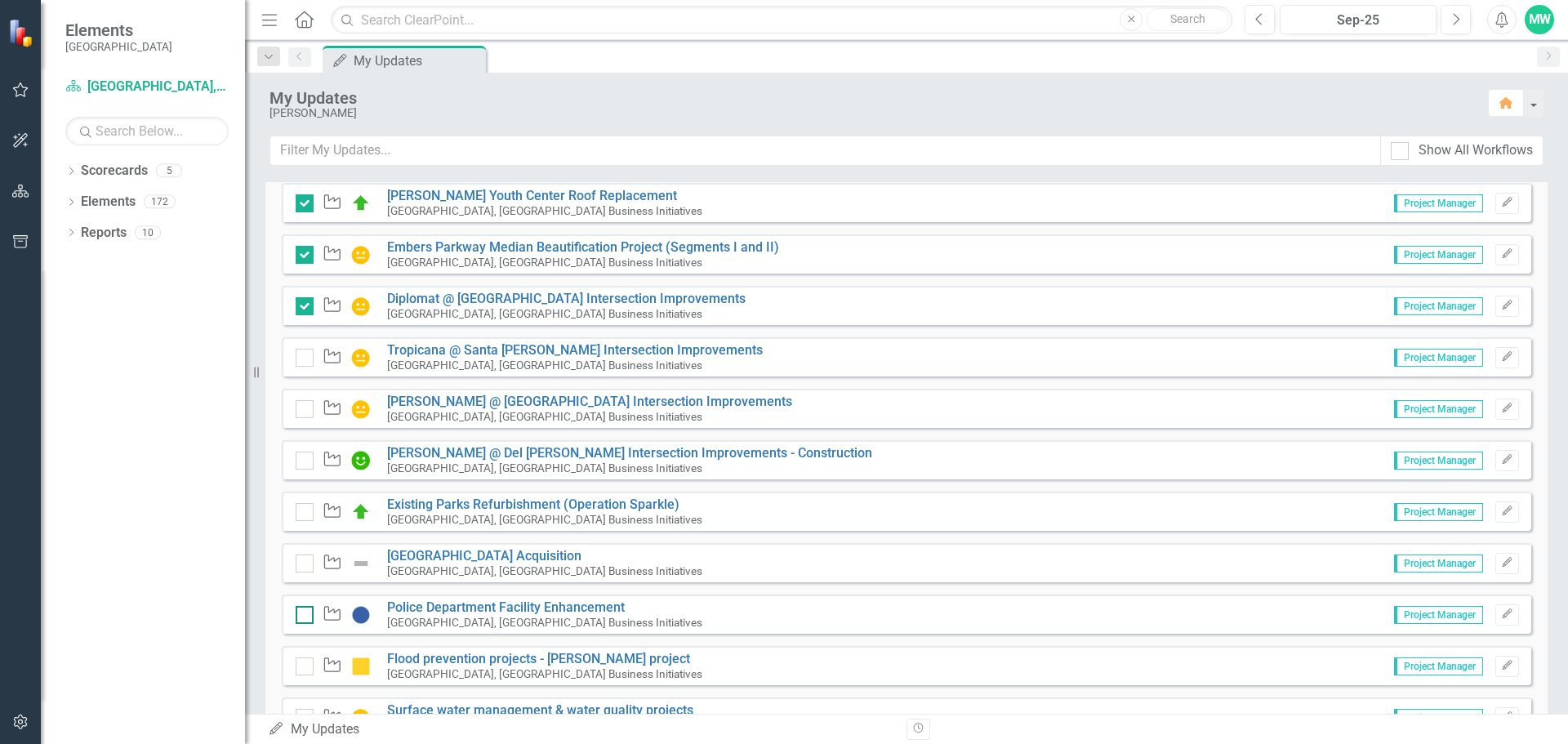
click at [298, 614] on input "checkbox" at bounding box center [300, 611] width 11 height 11
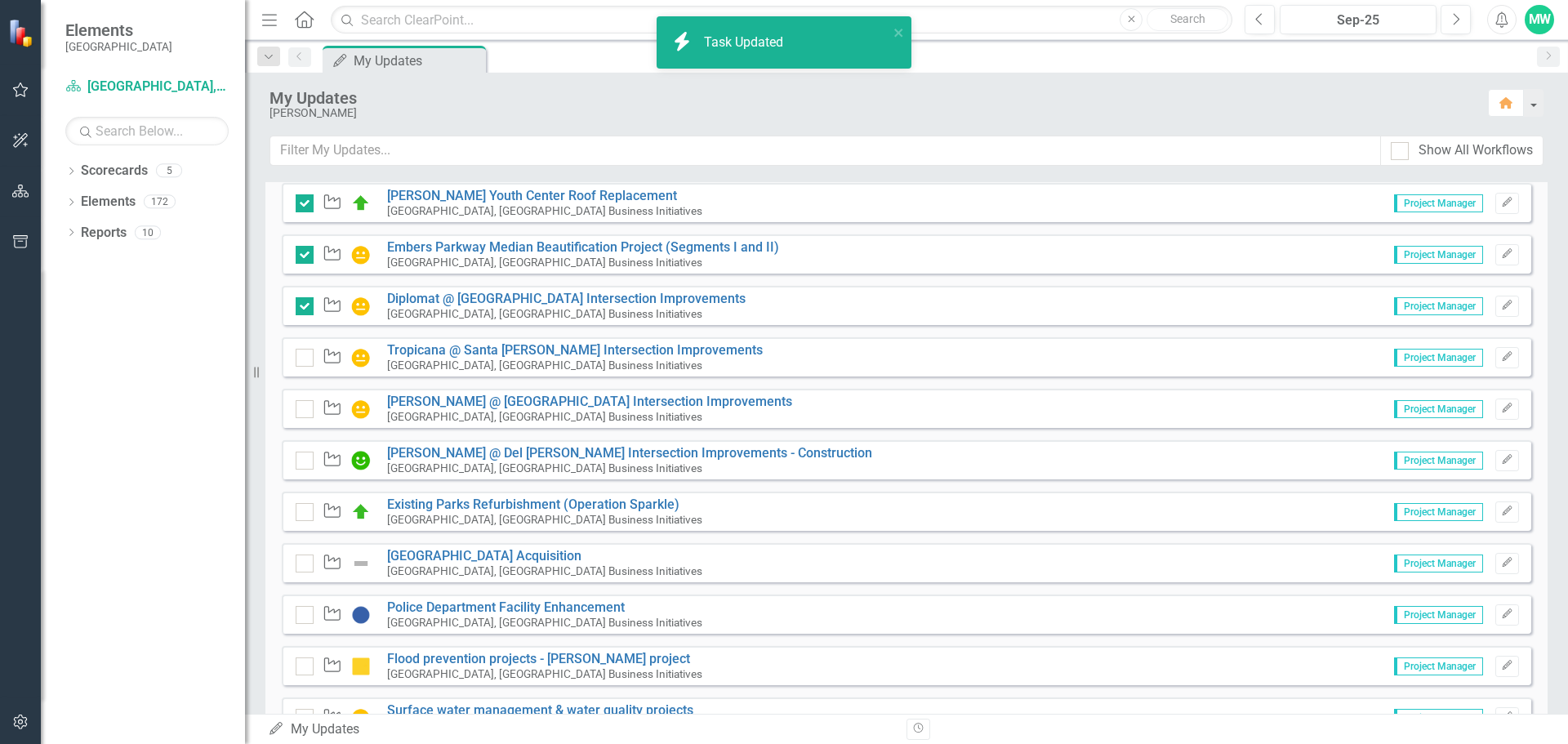
checkbox input "true"
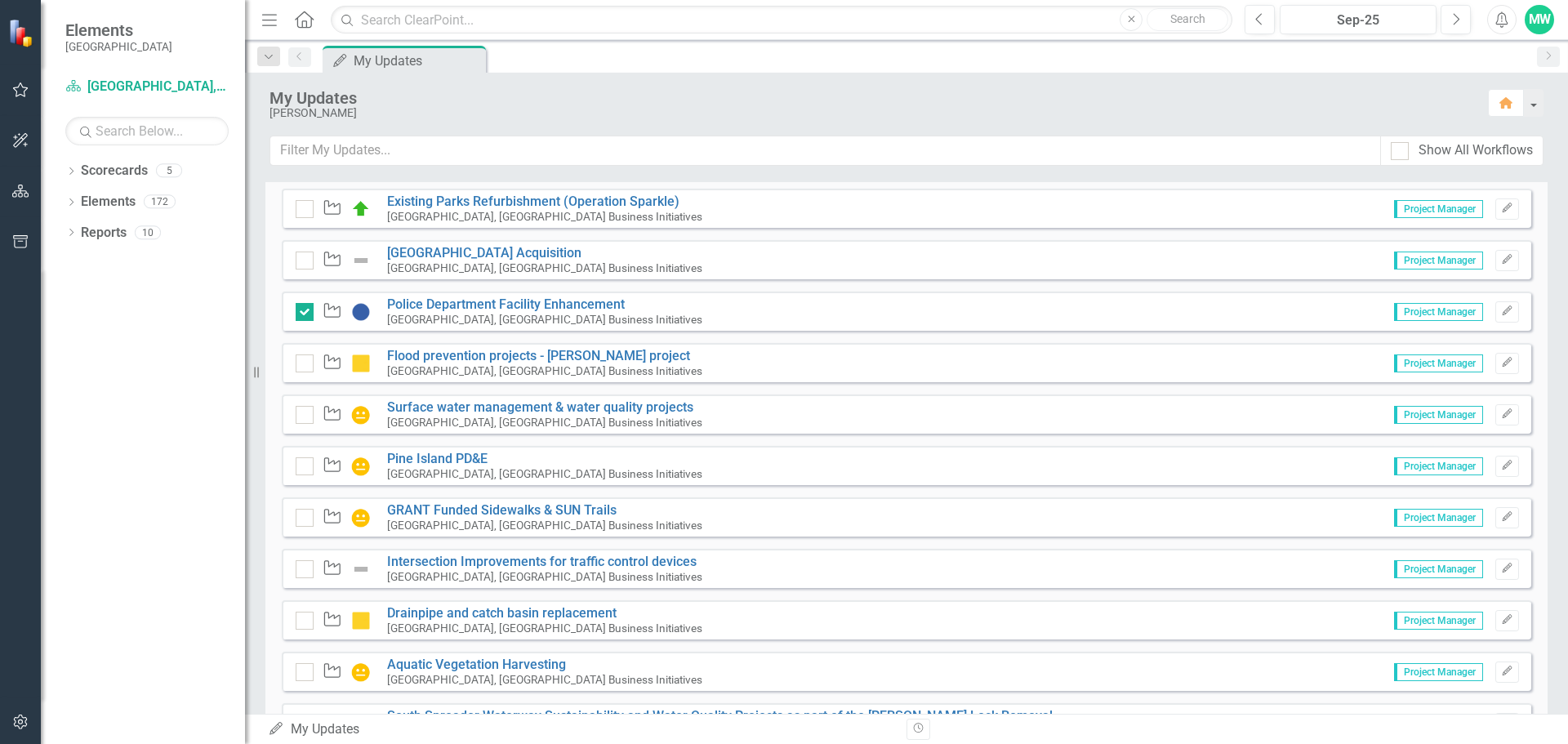
scroll to position [3107, 0]
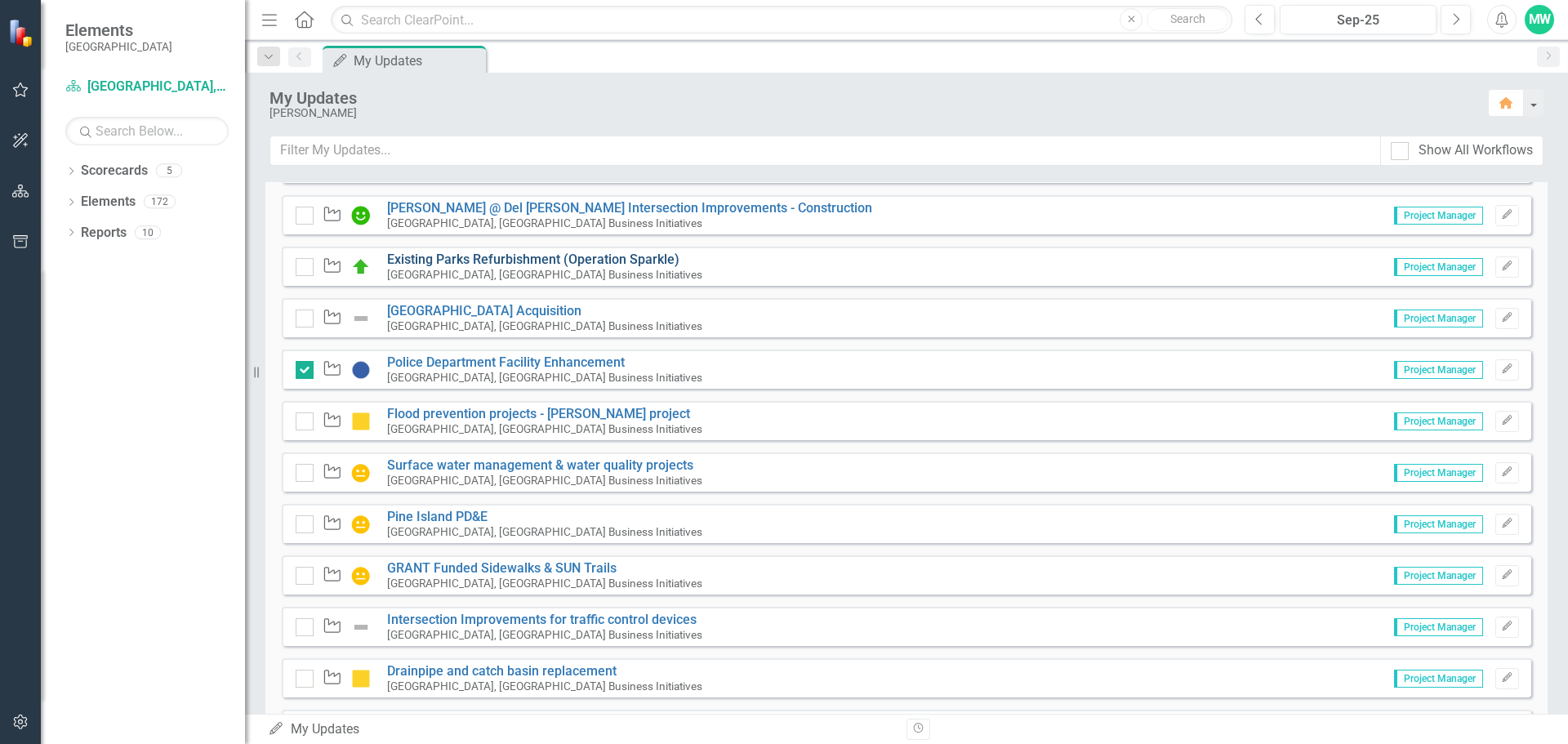
click at [468, 260] on link "Existing Parks Refurbishment (Operation Sparkle)" at bounding box center [533, 260] width 292 height 16
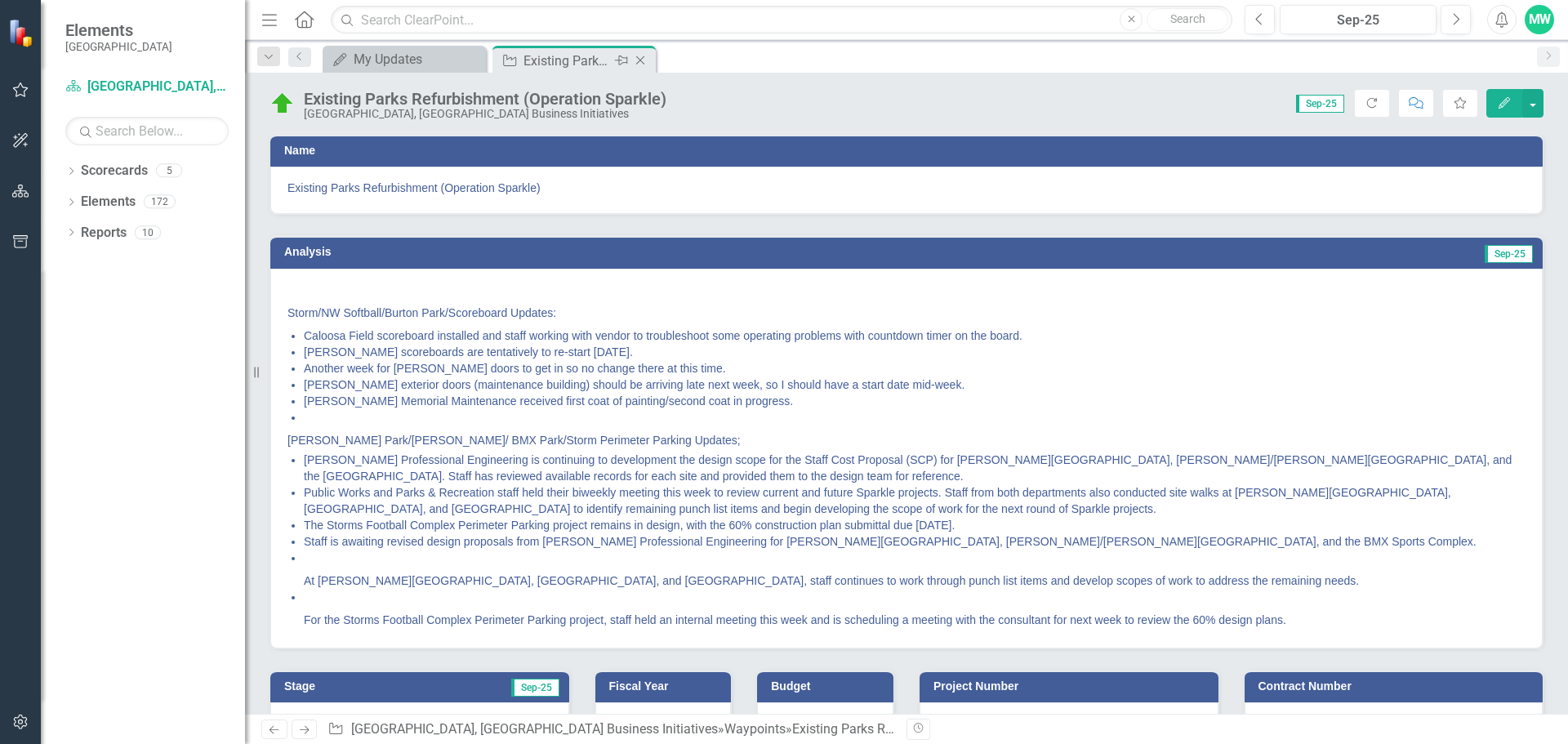
click at [640, 58] on icon "Close" at bounding box center [640, 60] width 16 height 13
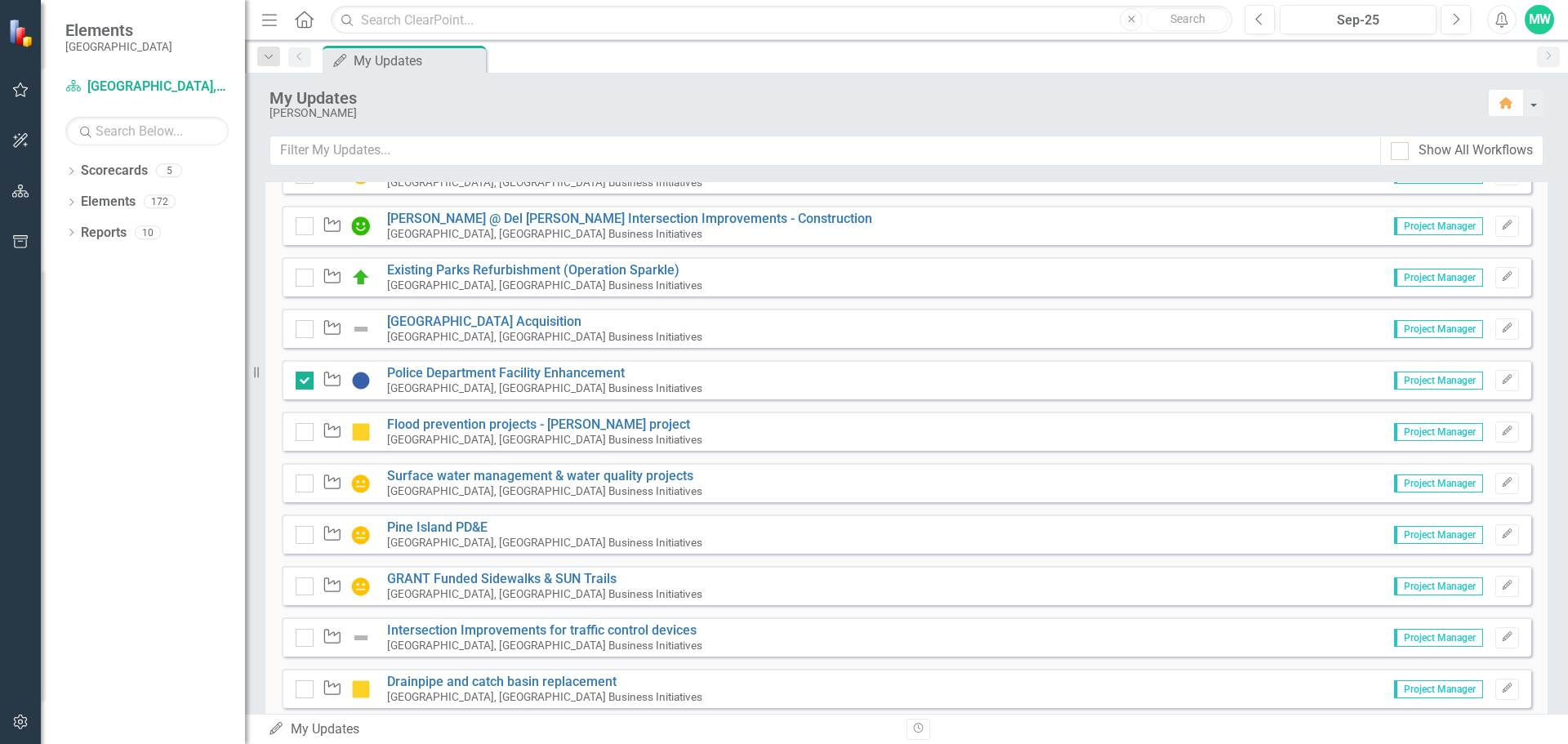
scroll to position [3025, 0]
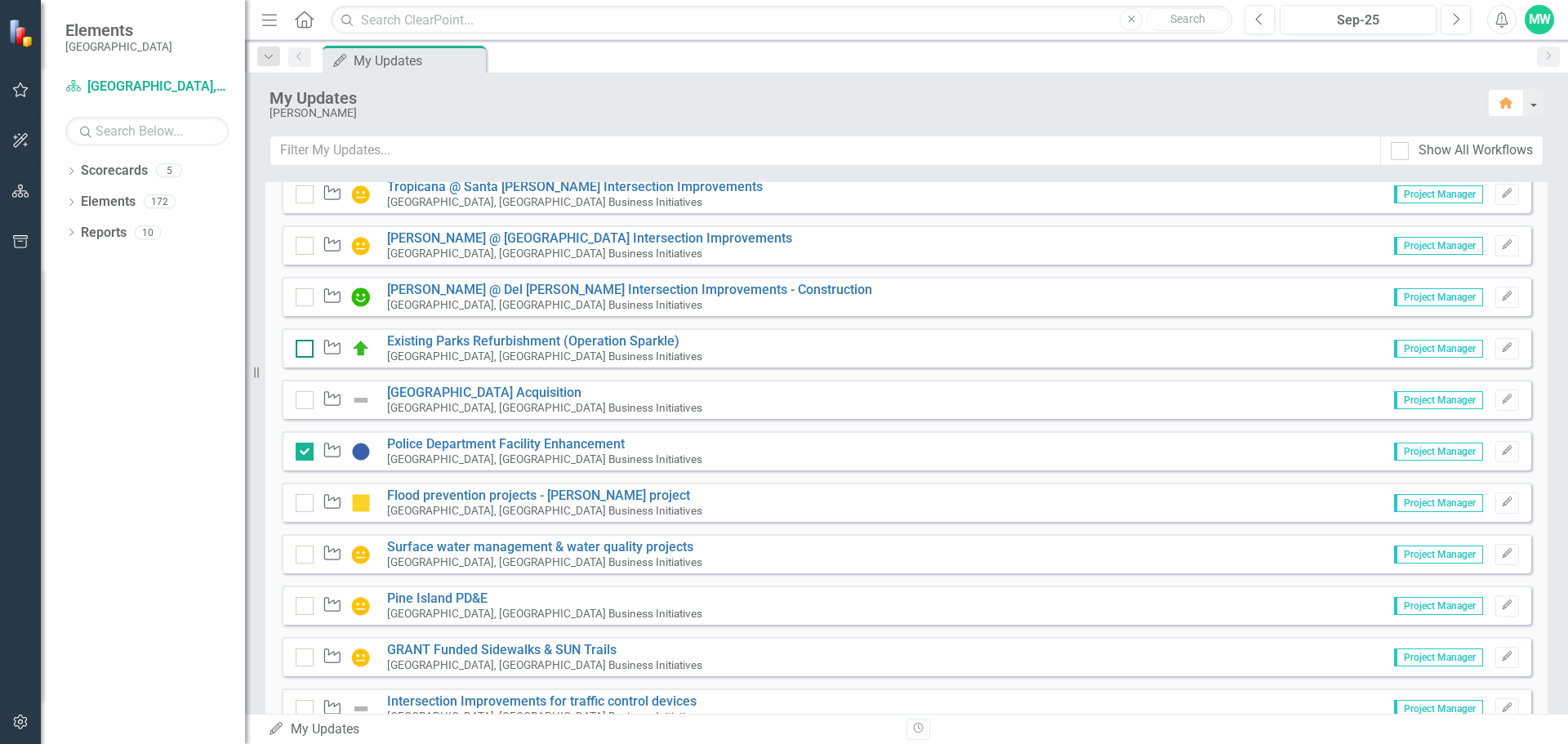
click at [304, 348] on input "checkbox" at bounding box center [300, 345] width 11 height 11
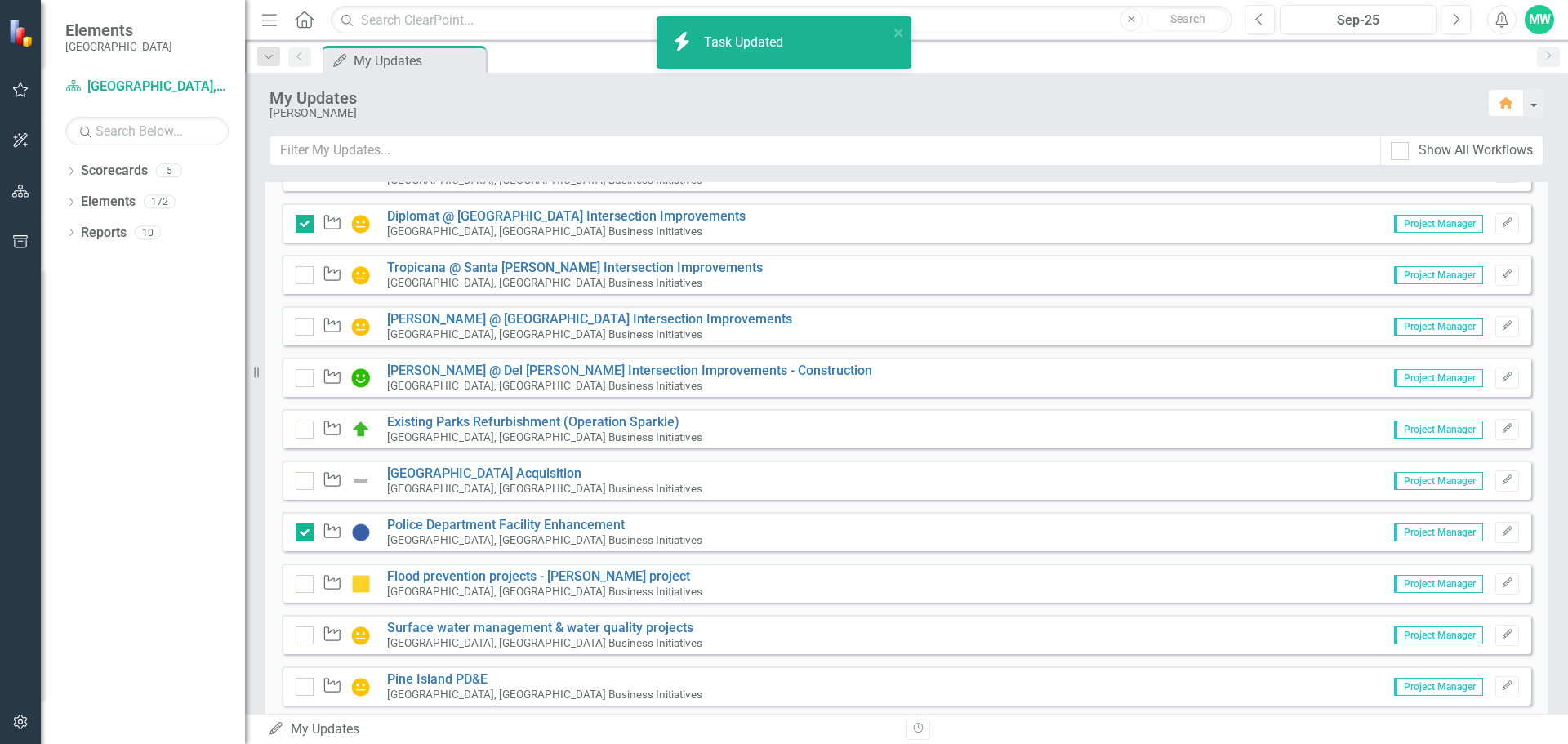
scroll to position [2943, 0]
checkbox input "true"
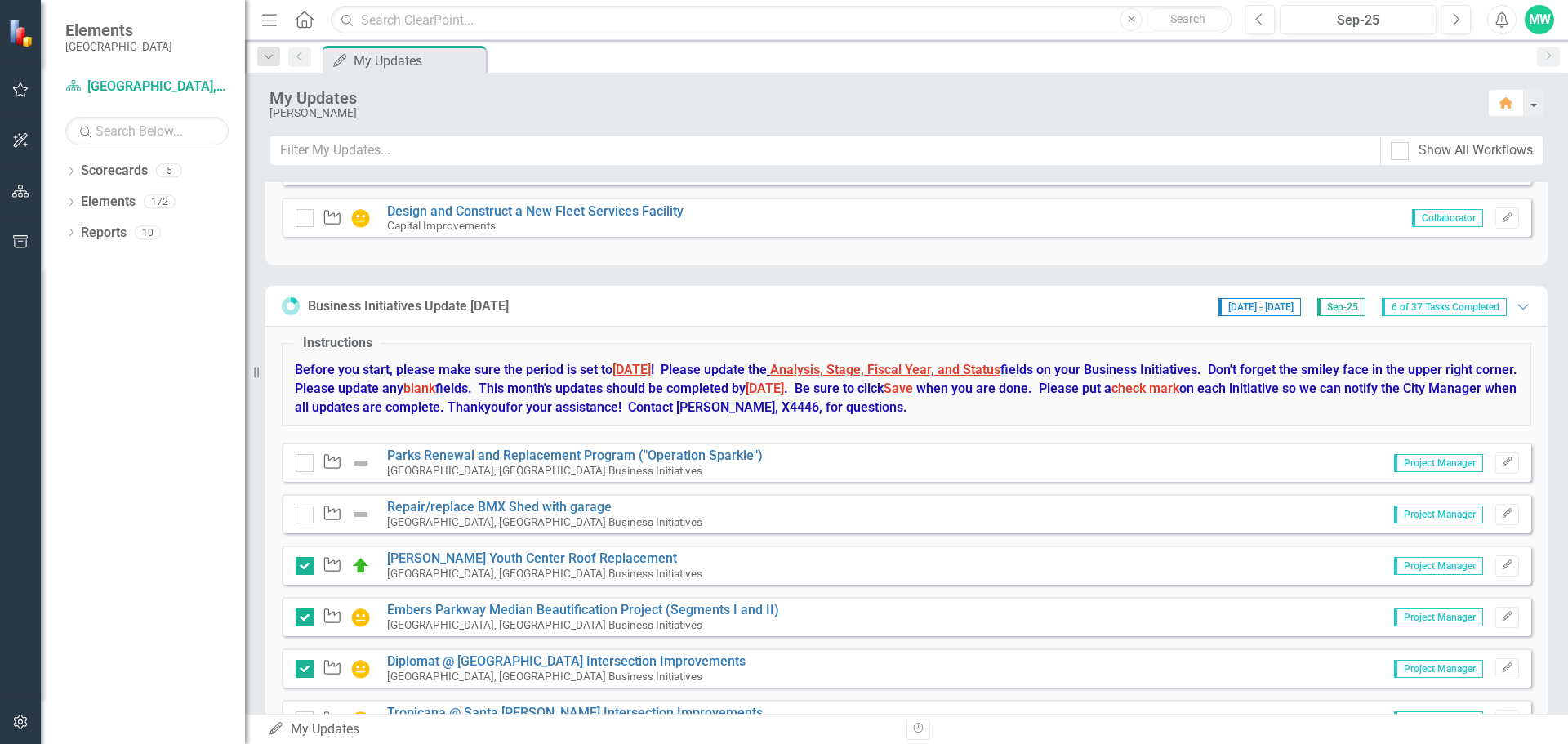
scroll to position [2535, 0]
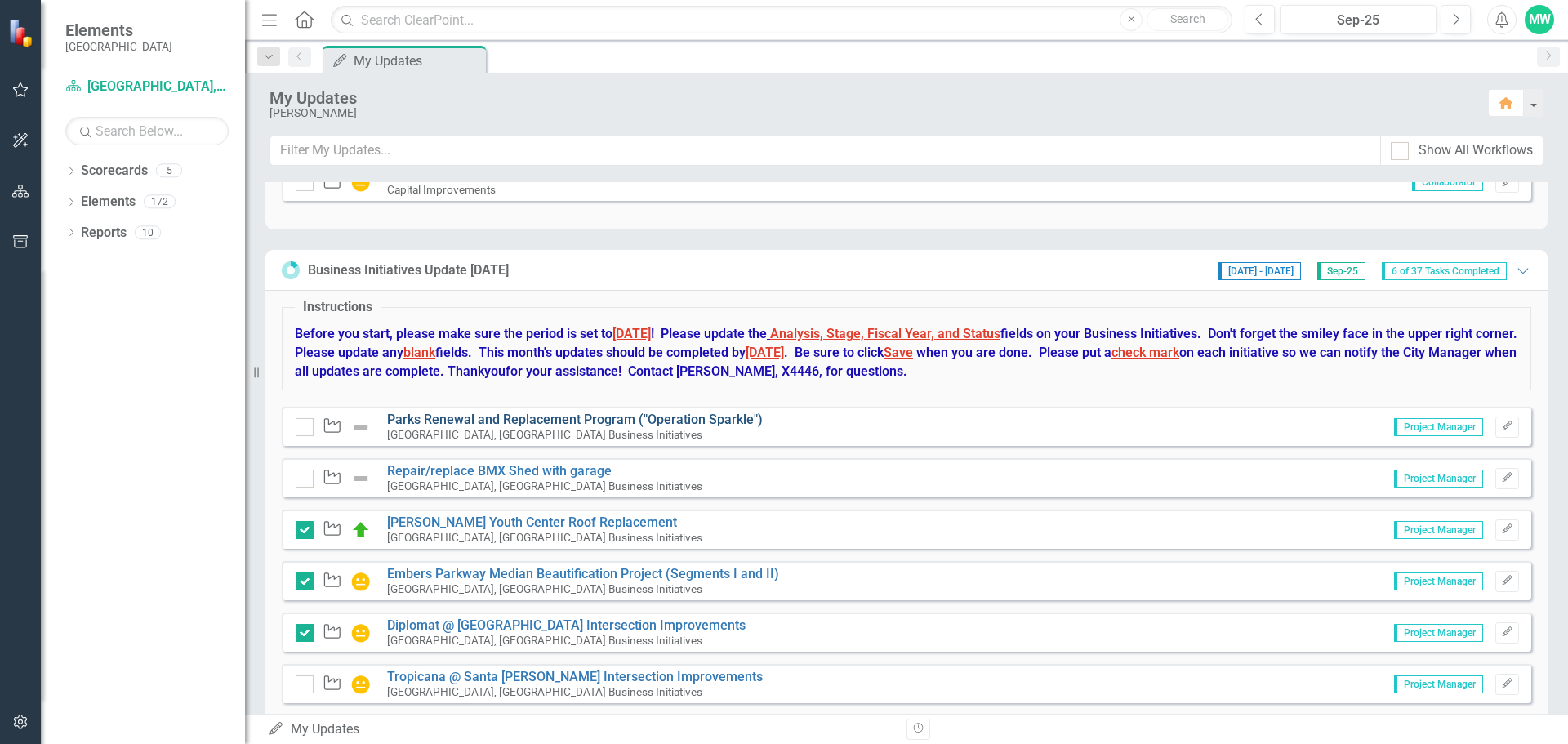
click at [505, 422] on link "Parks Renewal and Replacement Program ("Operation Sparkle")" at bounding box center [575, 420] width 376 height 16
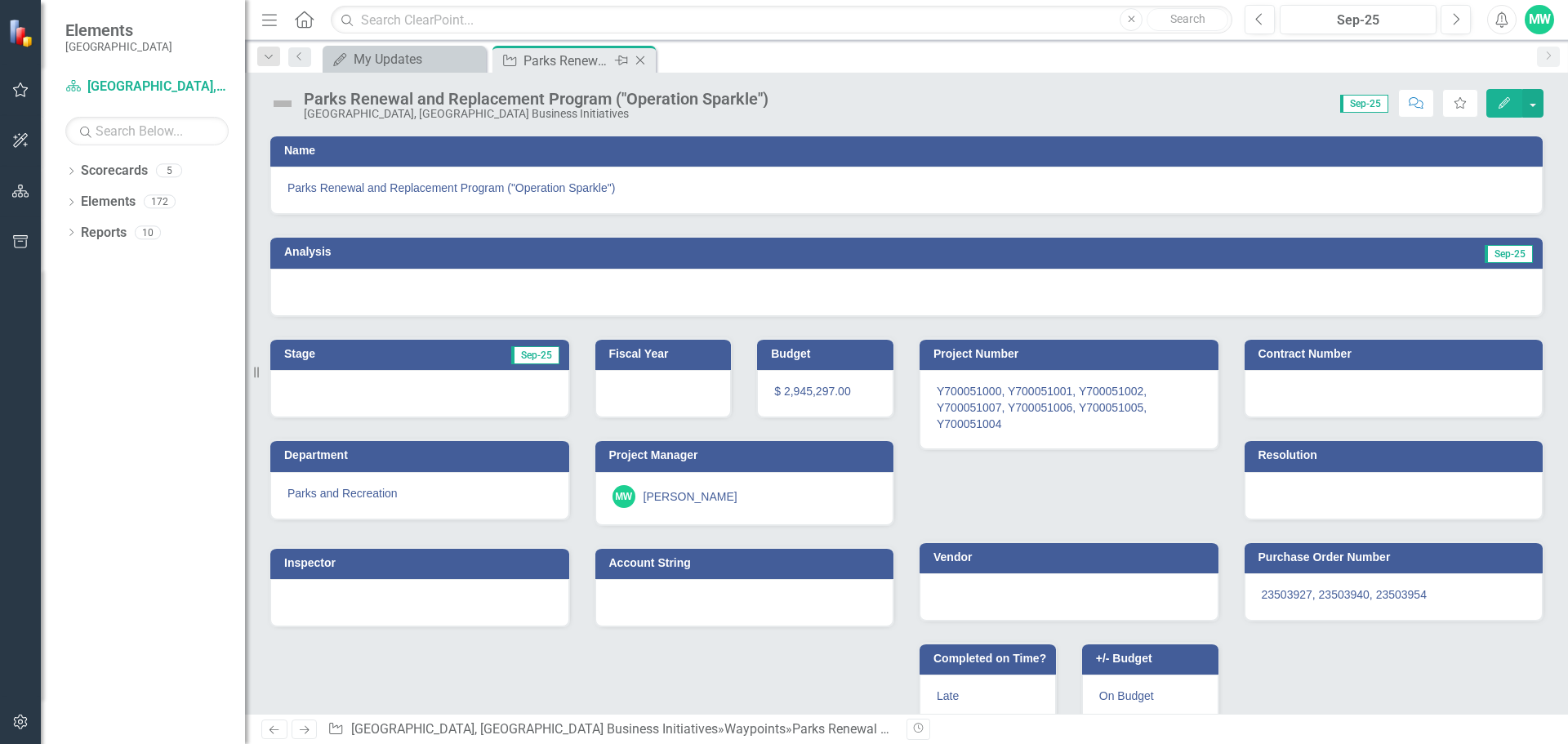
click at [640, 62] on icon "Close" at bounding box center [640, 60] width 16 height 13
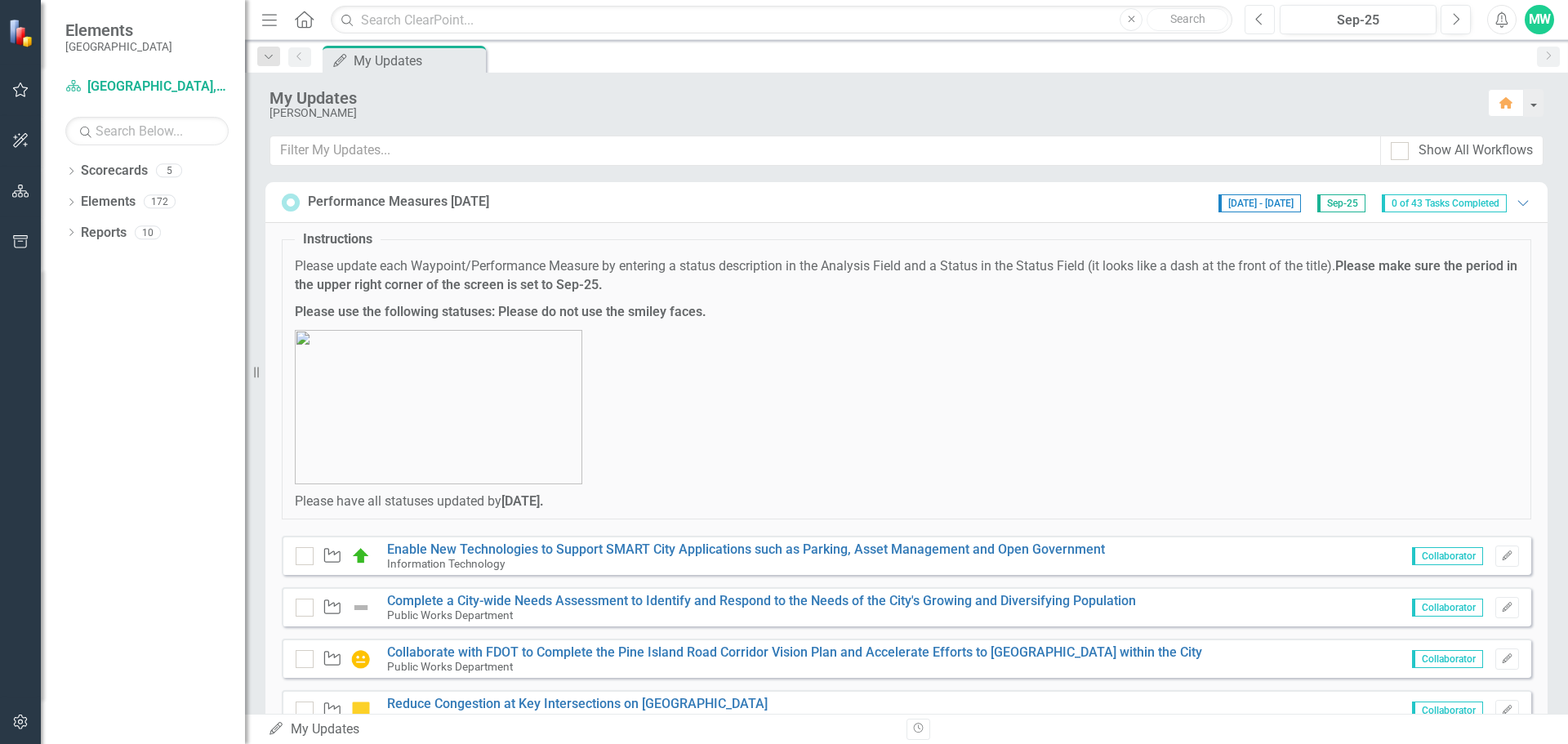
click at [1267, 18] on button "Previous" at bounding box center [1259, 20] width 30 height 30
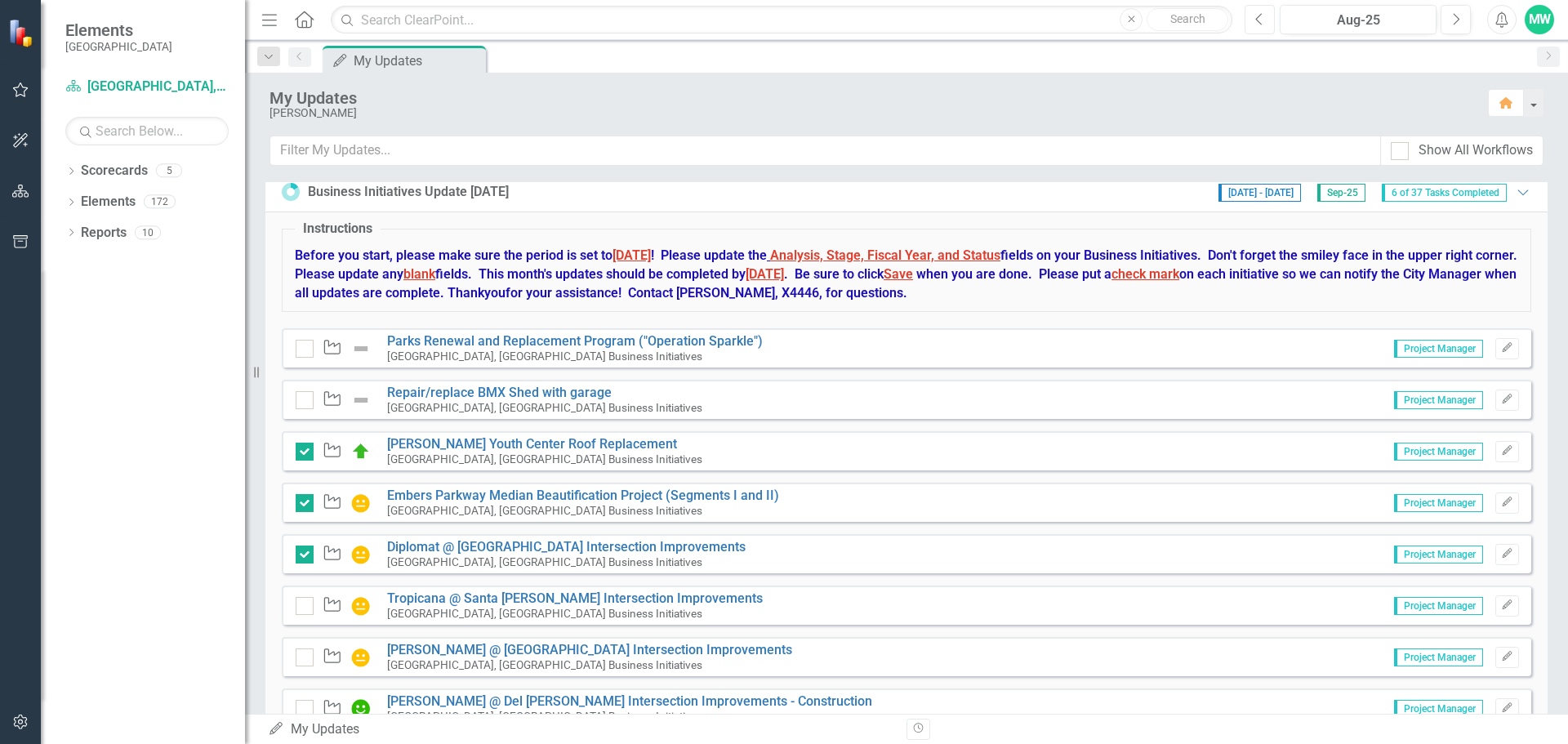
scroll to position [2696, 0]
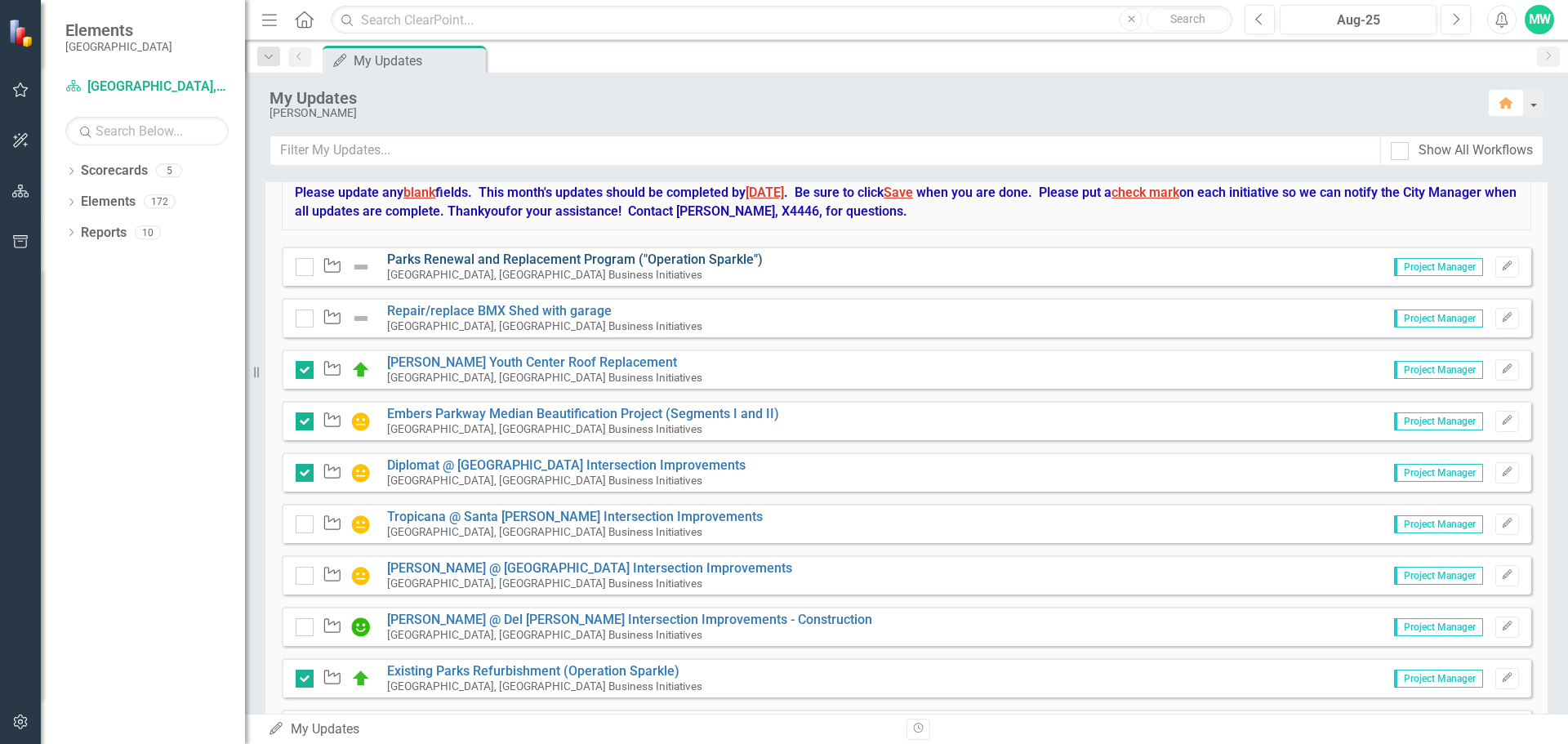
click at [657, 261] on link "Parks Renewal and Replacement Program ("Operation Sparkle")" at bounding box center [575, 260] width 376 height 16
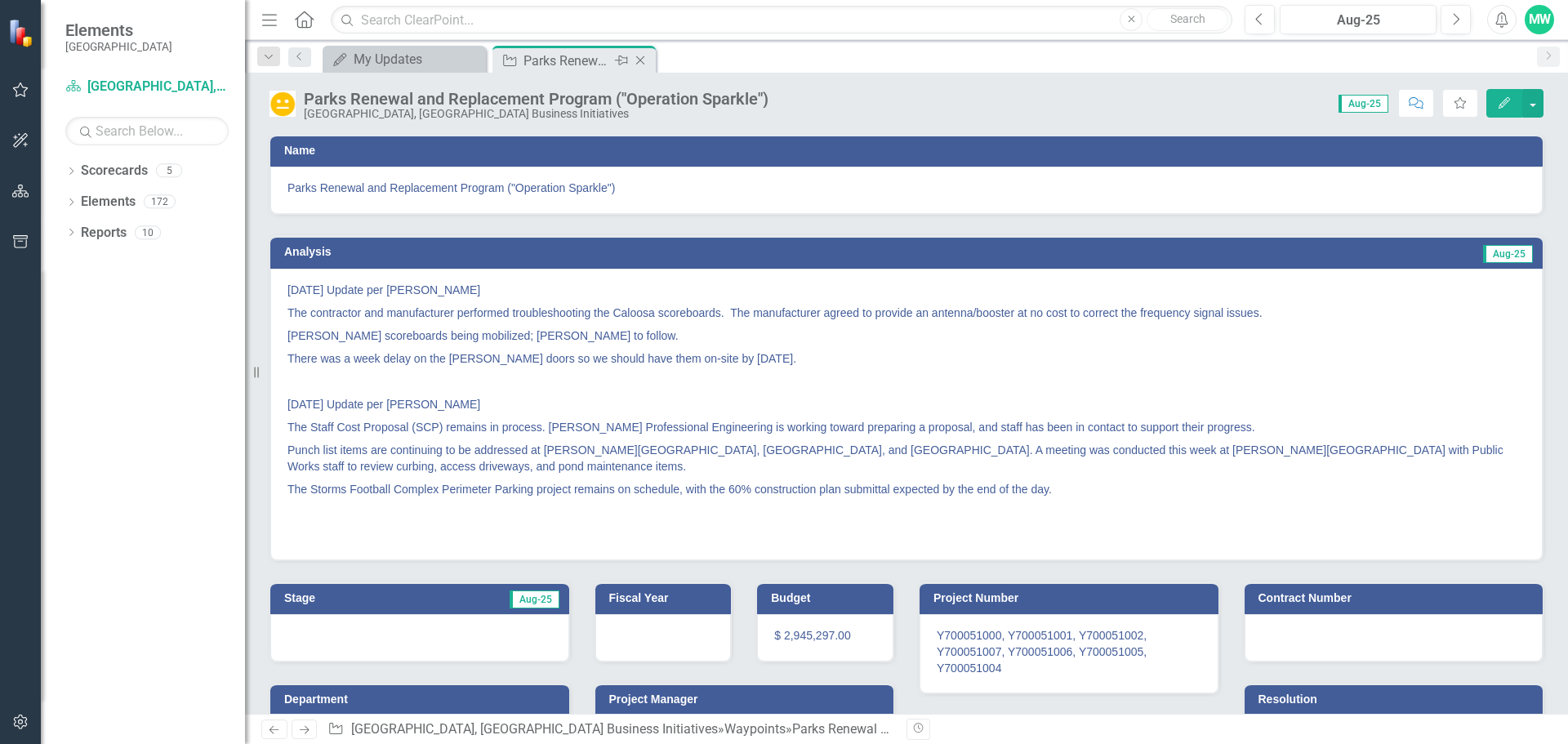
click at [642, 63] on icon at bounding box center [640, 61] width 9 height 9
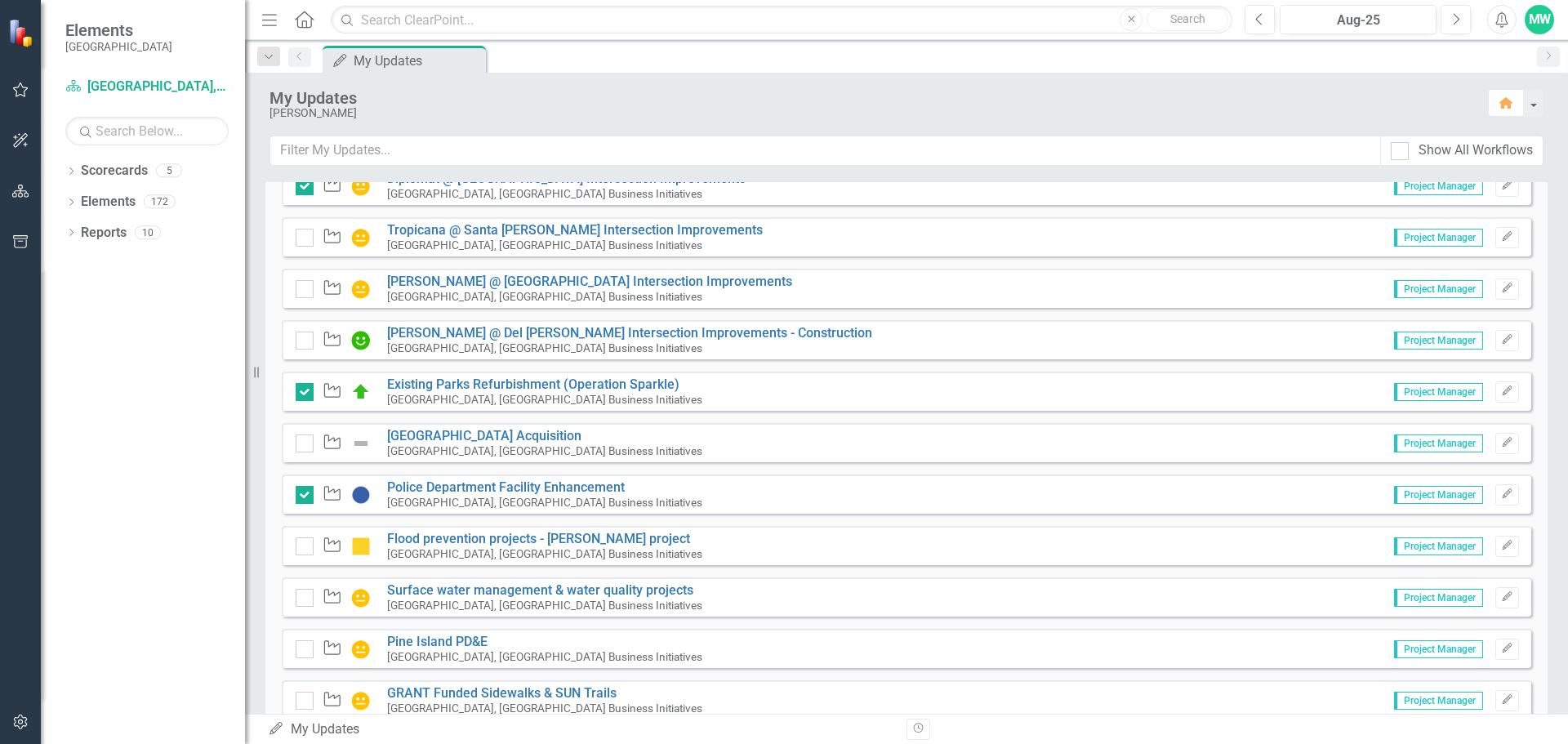
scroll to position [2943, 0]
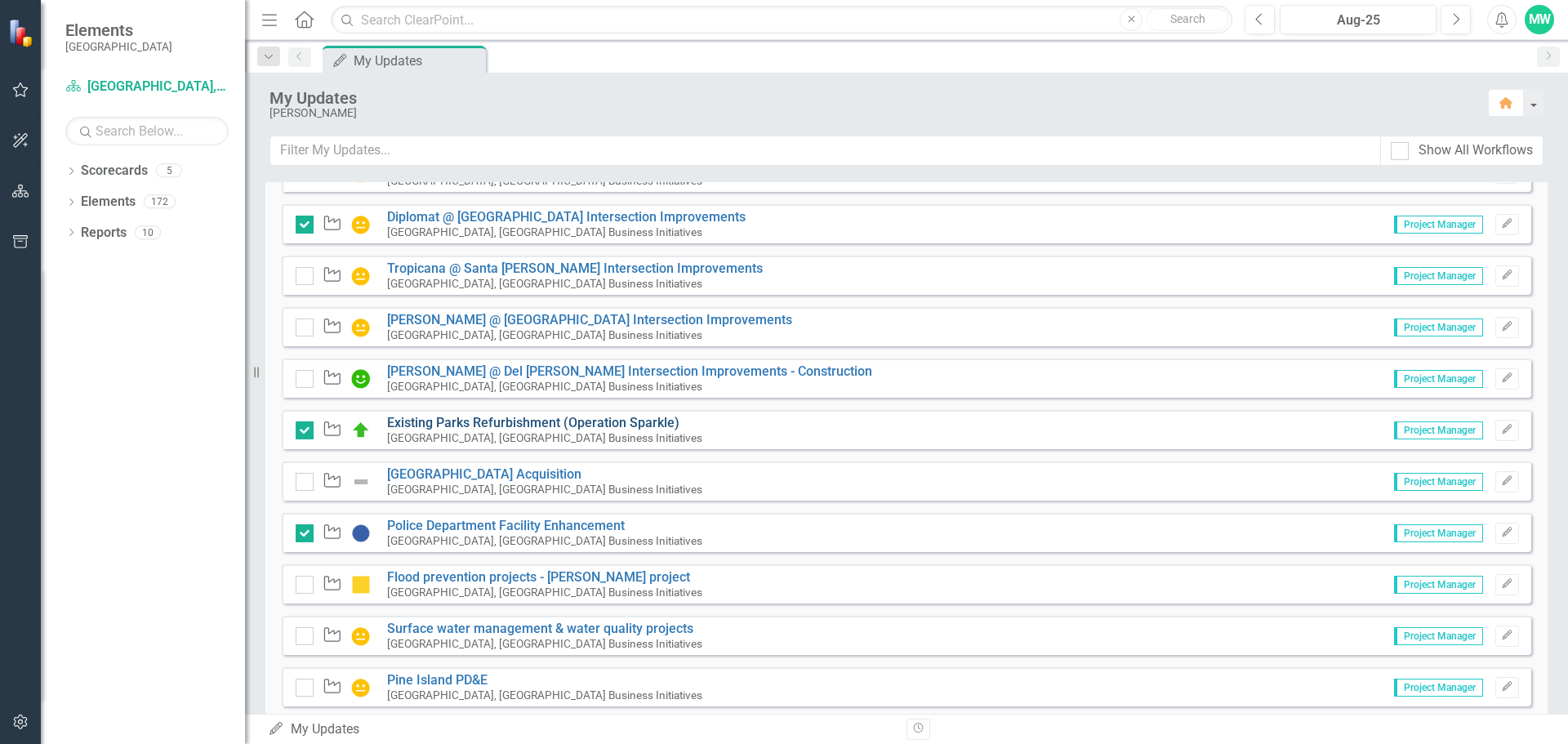
click at [459, 423] on link "Existing Parks Refurbishment (Operation Sparkle)" at bounding box center [533, 423] width 292 height 16
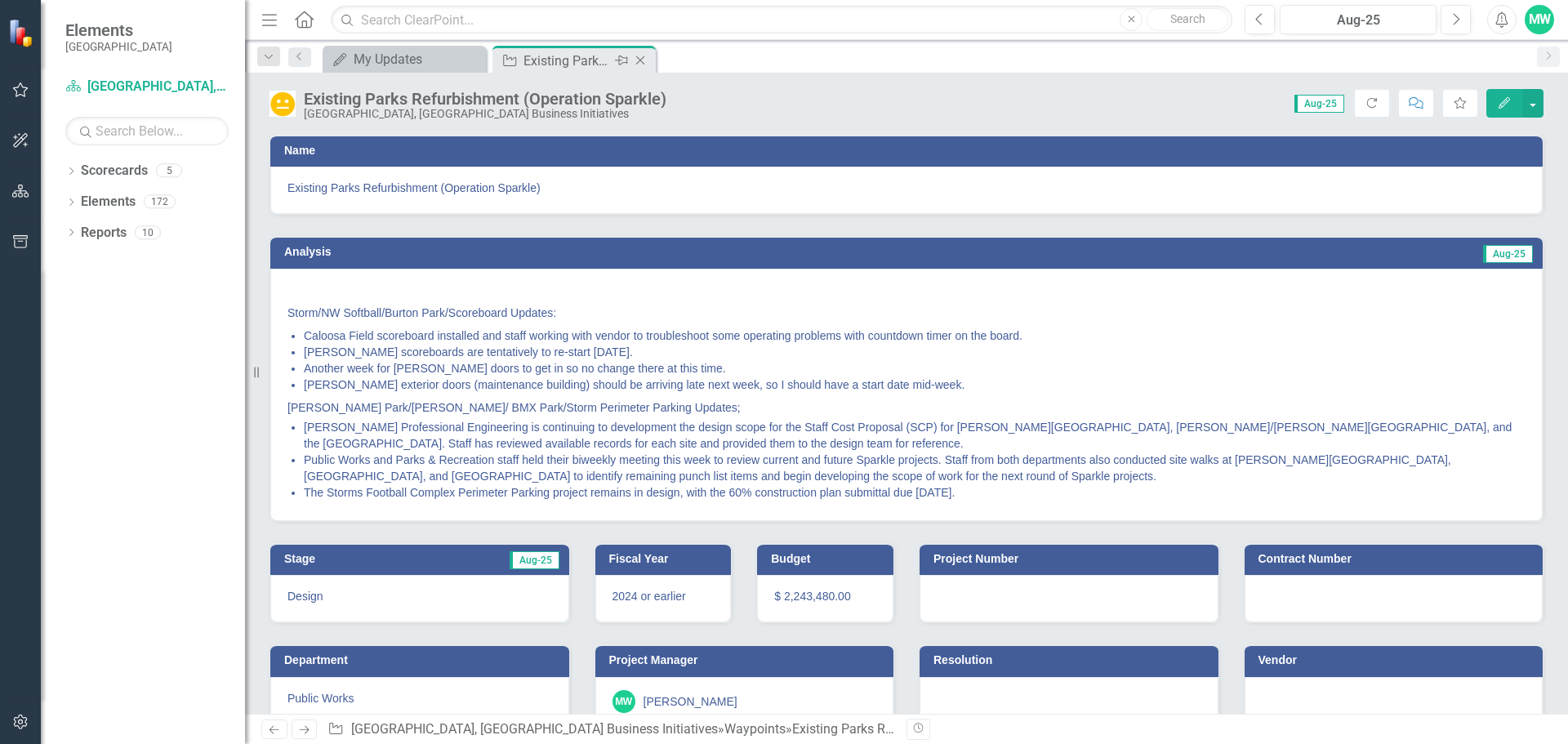
click at [641, 61] on icon "Close" at bounding box center [640, 60] width 16 height 13
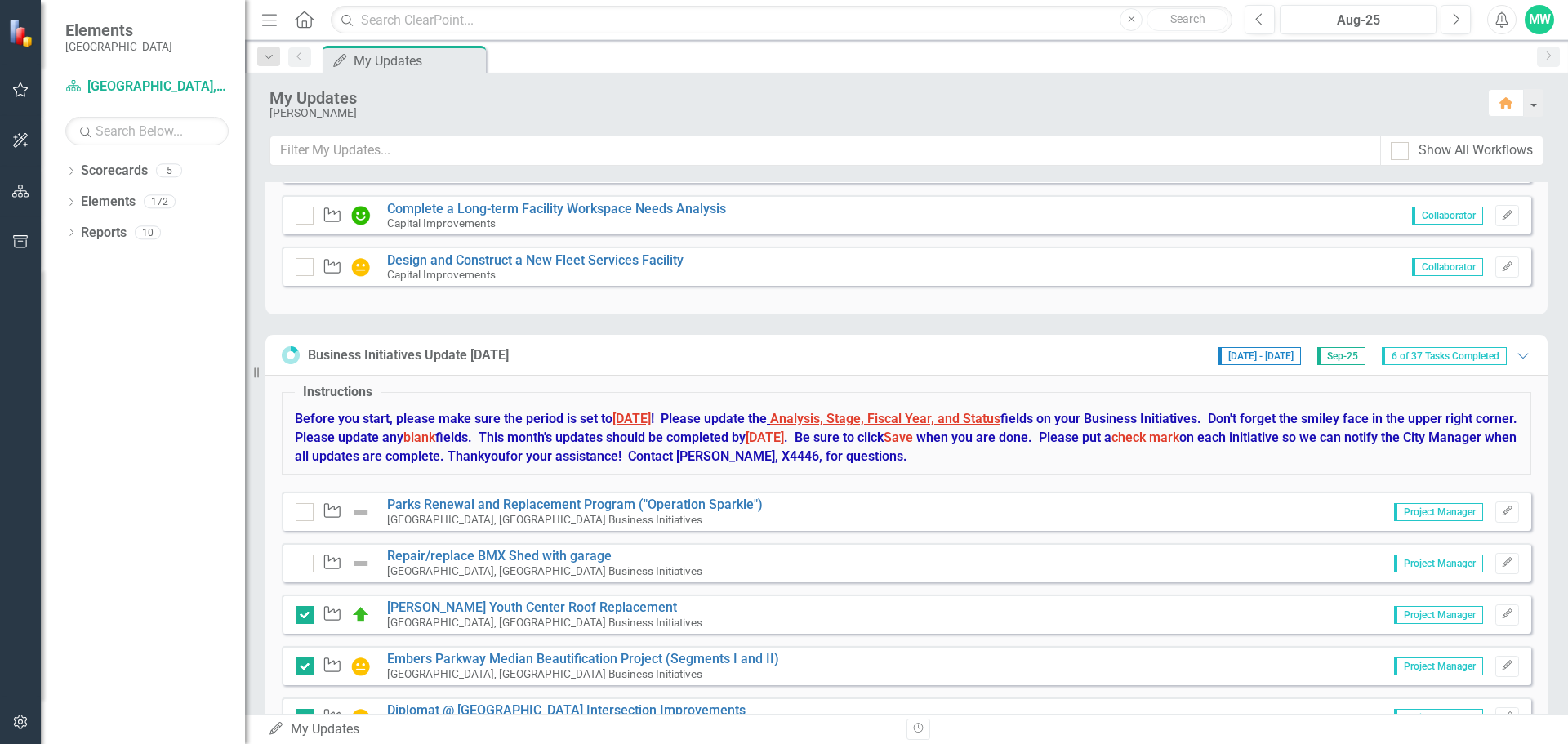
scroll to position [2696, 0]
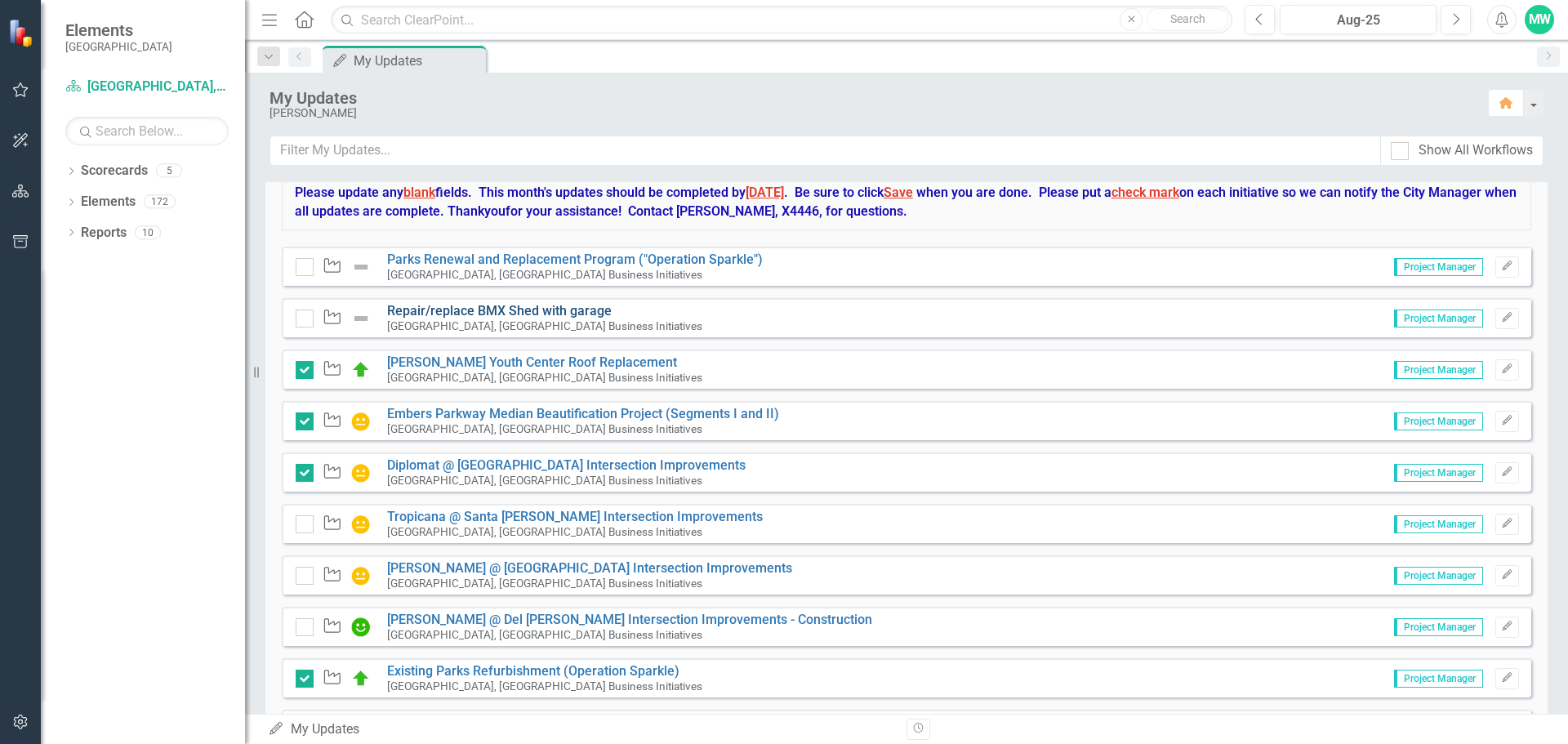
click at [487, 313] on link "Repair/replace BMX Shed with garage" at bounding box center [499, 311] width 225 height 16
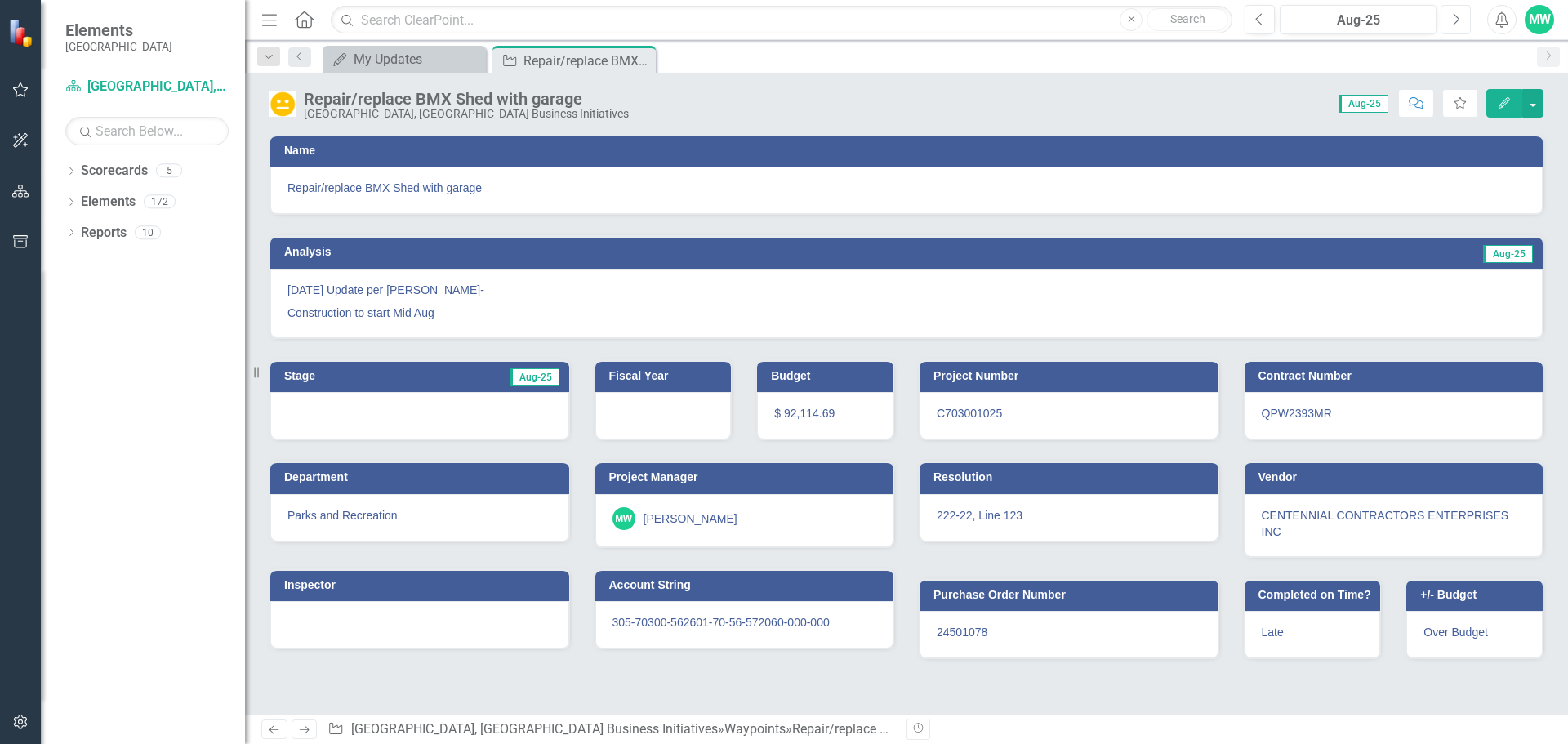
click at [1454, 21] on icon "Next" at bounding box center [1455, 19] width 9 height 15
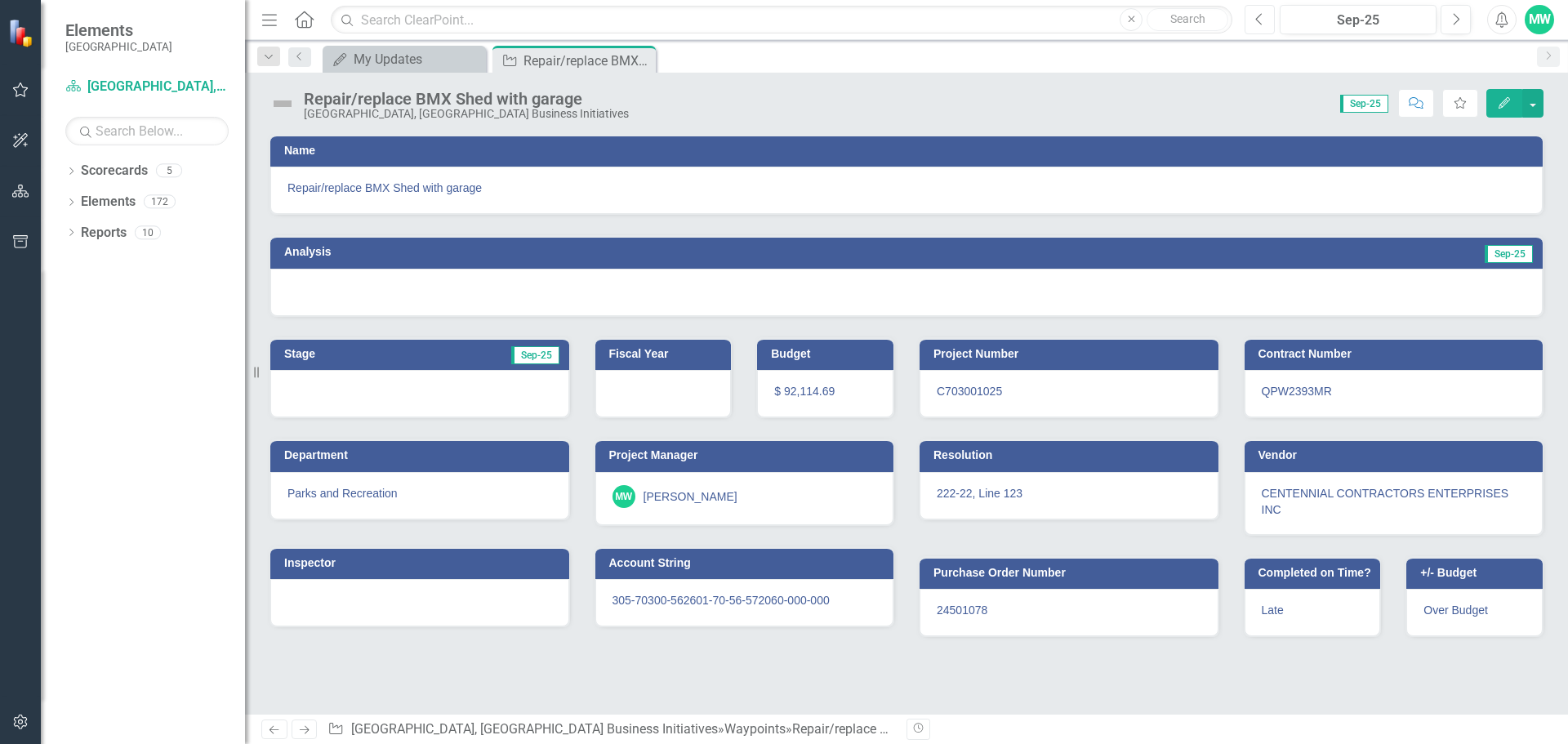
click at [1266, 25] on button "Previous" at bounding box center [1259, 20] width 30 height 30
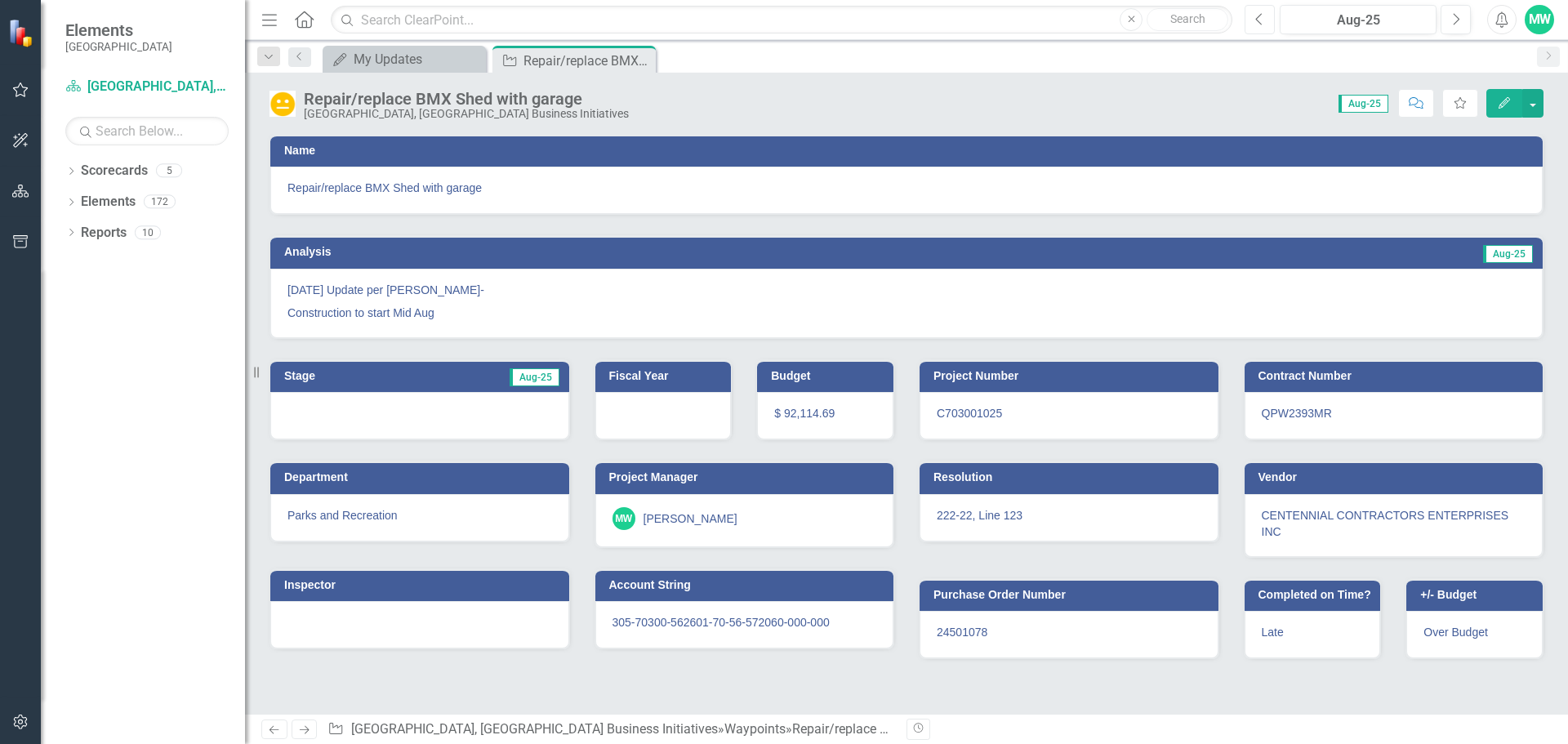
click at [1266, 25] on button "Previous" at bounding box center [1259, 20] width 30 height 30
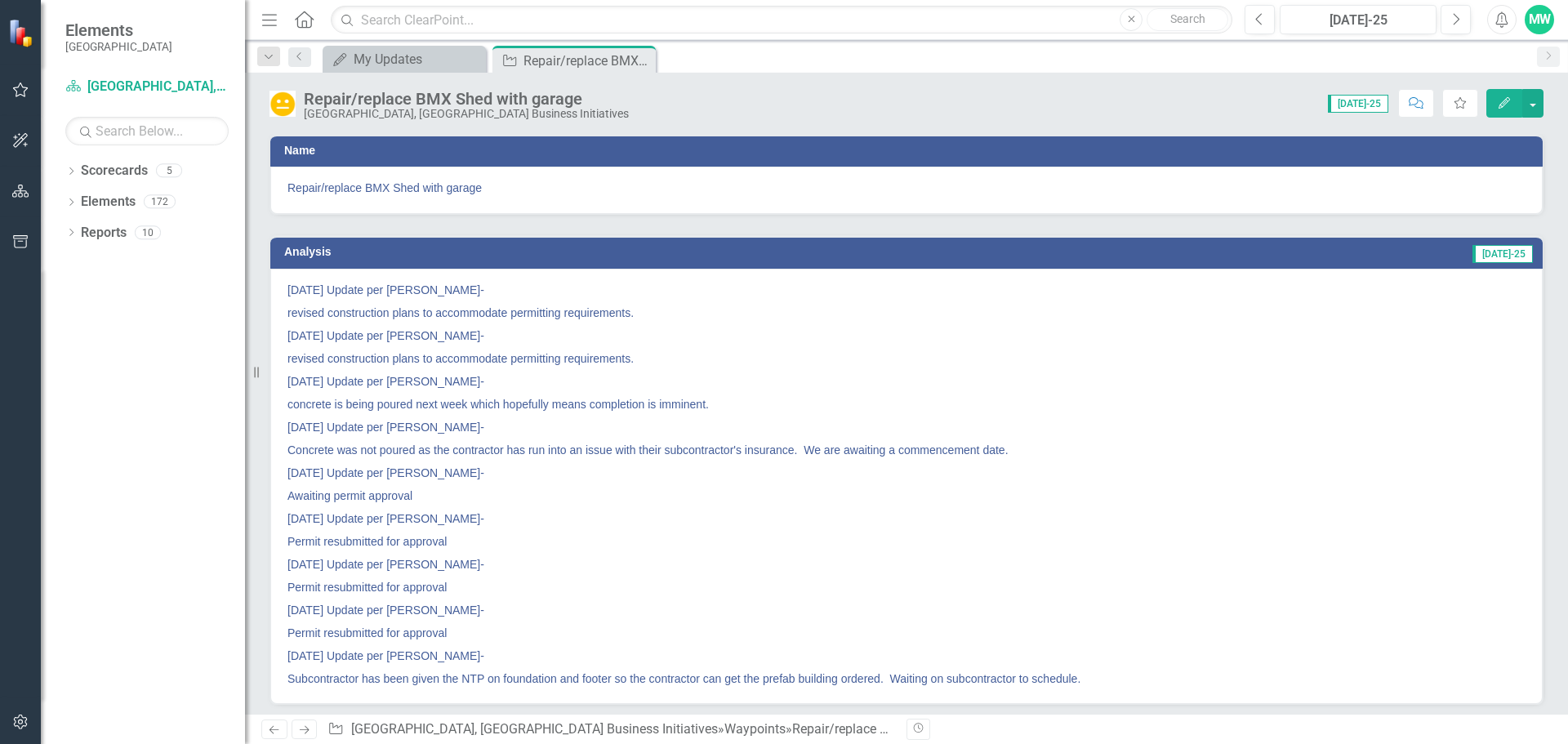
click at [0, 0] on icon "Close" at bounding box center [0, 0] width 0 height 0
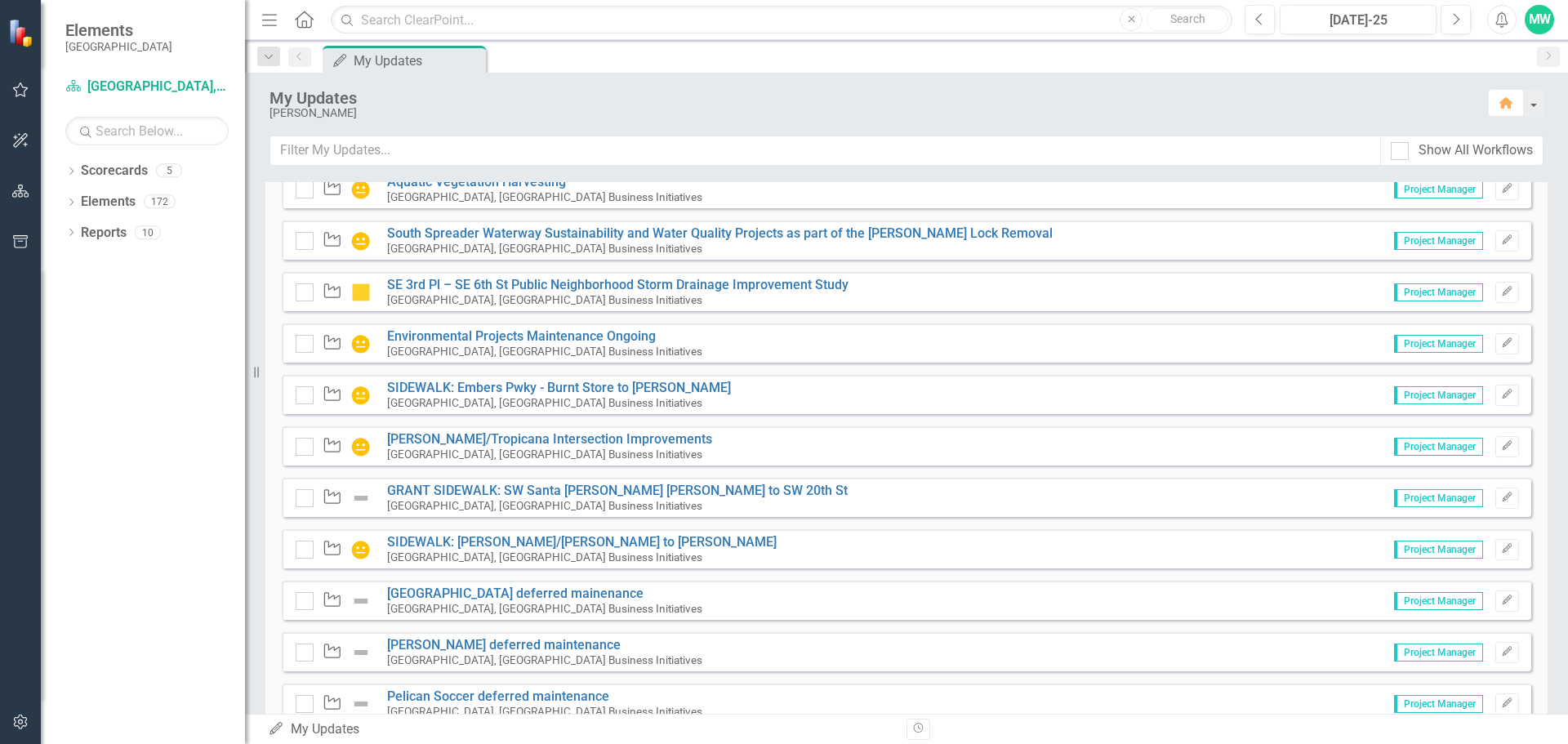
scroll to position [3675, 0]
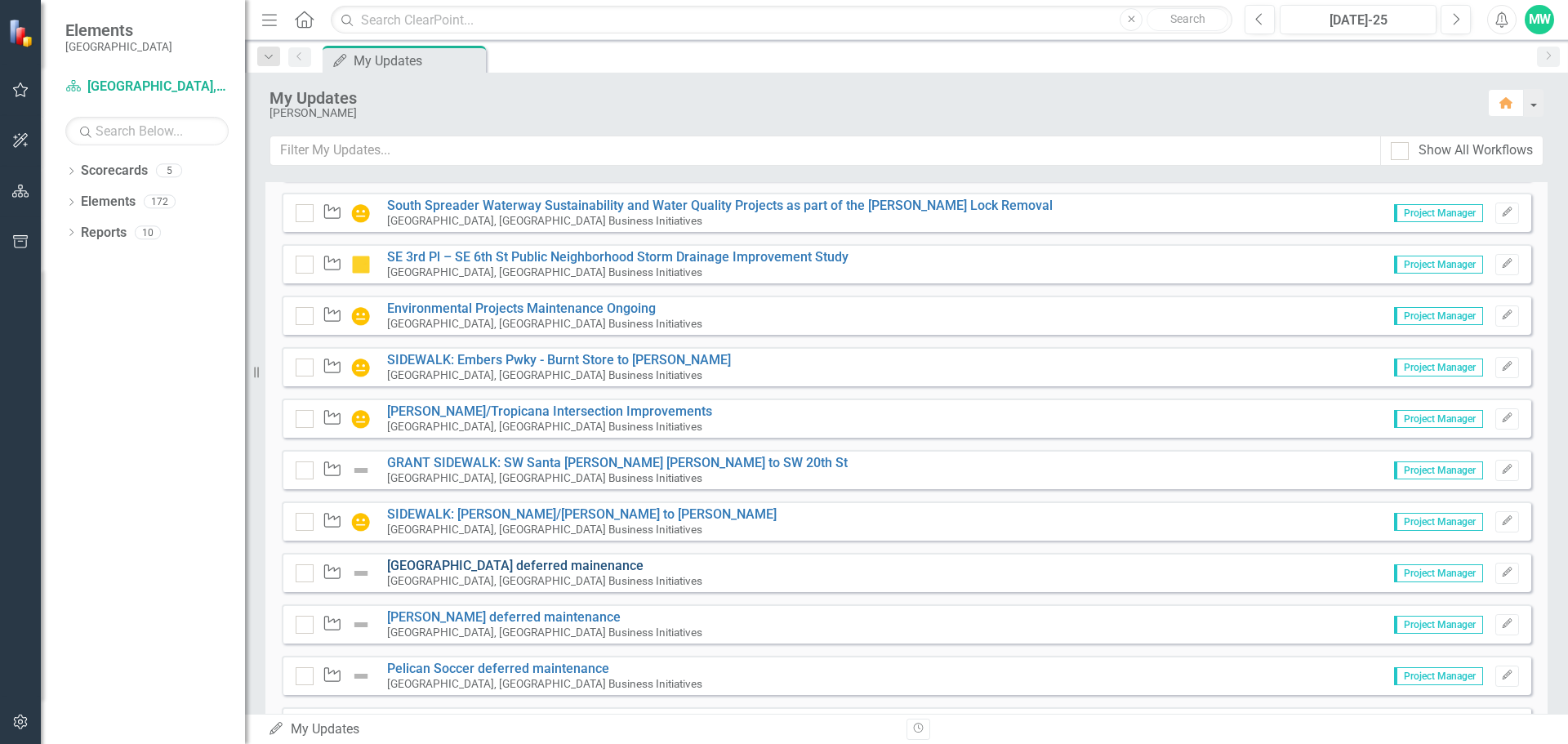
click at [483, 565] on link "[GEOGRAPHIC_DATA] deferred mainenance" at bounding box center [515, 566] width 257 height 16
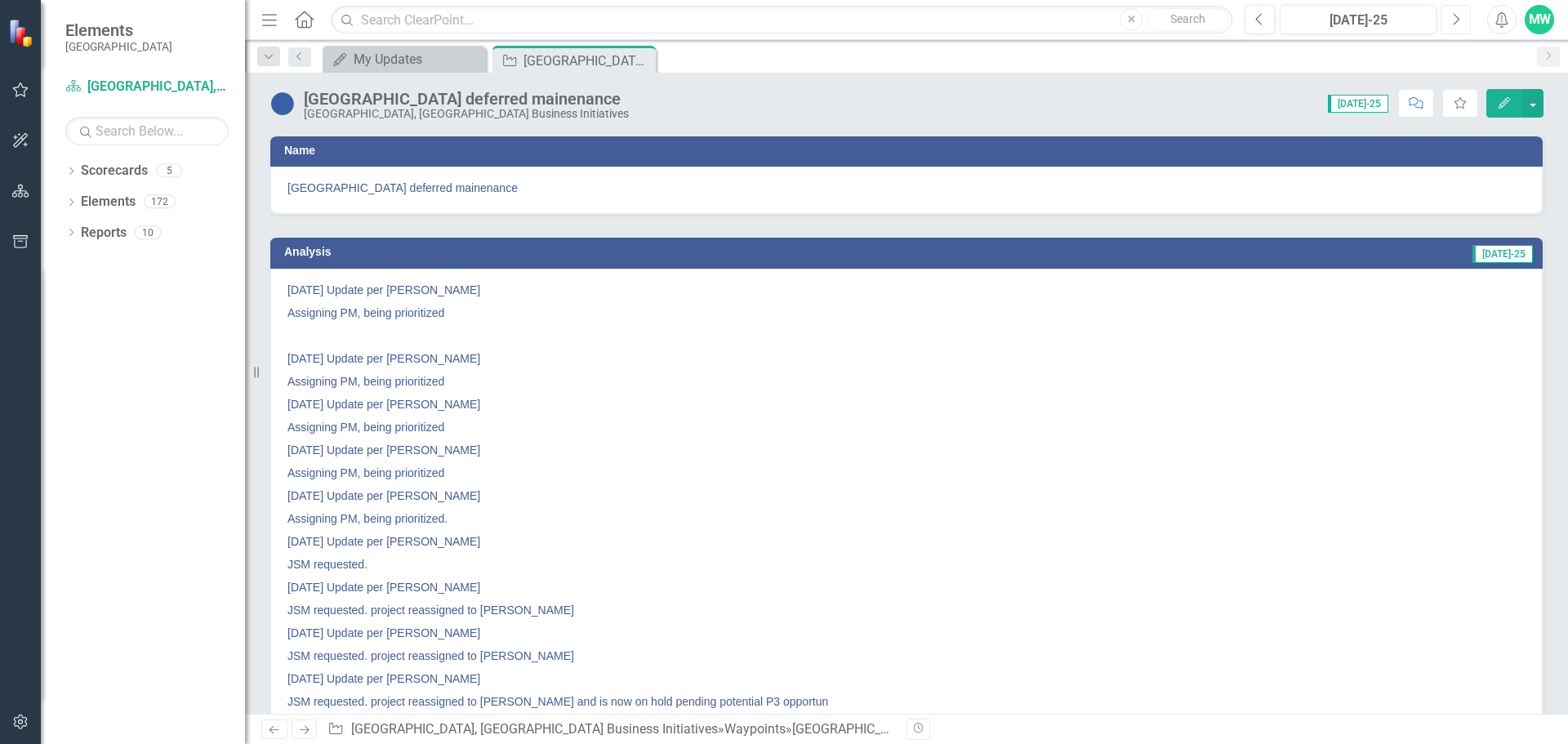
click at [1461, 24] on button "Next" at bounding box center [1455, 20] width 30 height 30
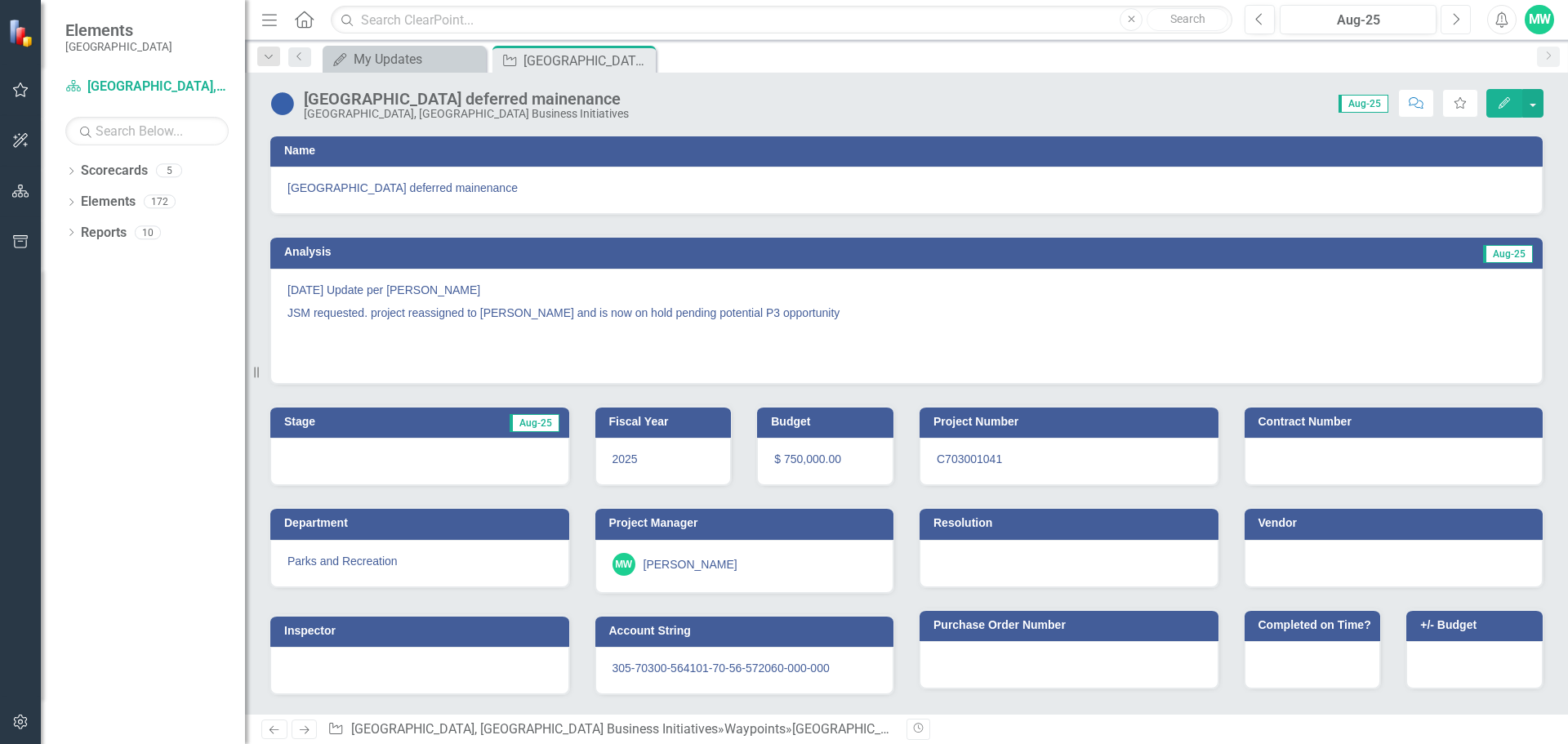
click at [1461, 24] on button "Next" at bounding box center [1455, 20] width 30 height 30
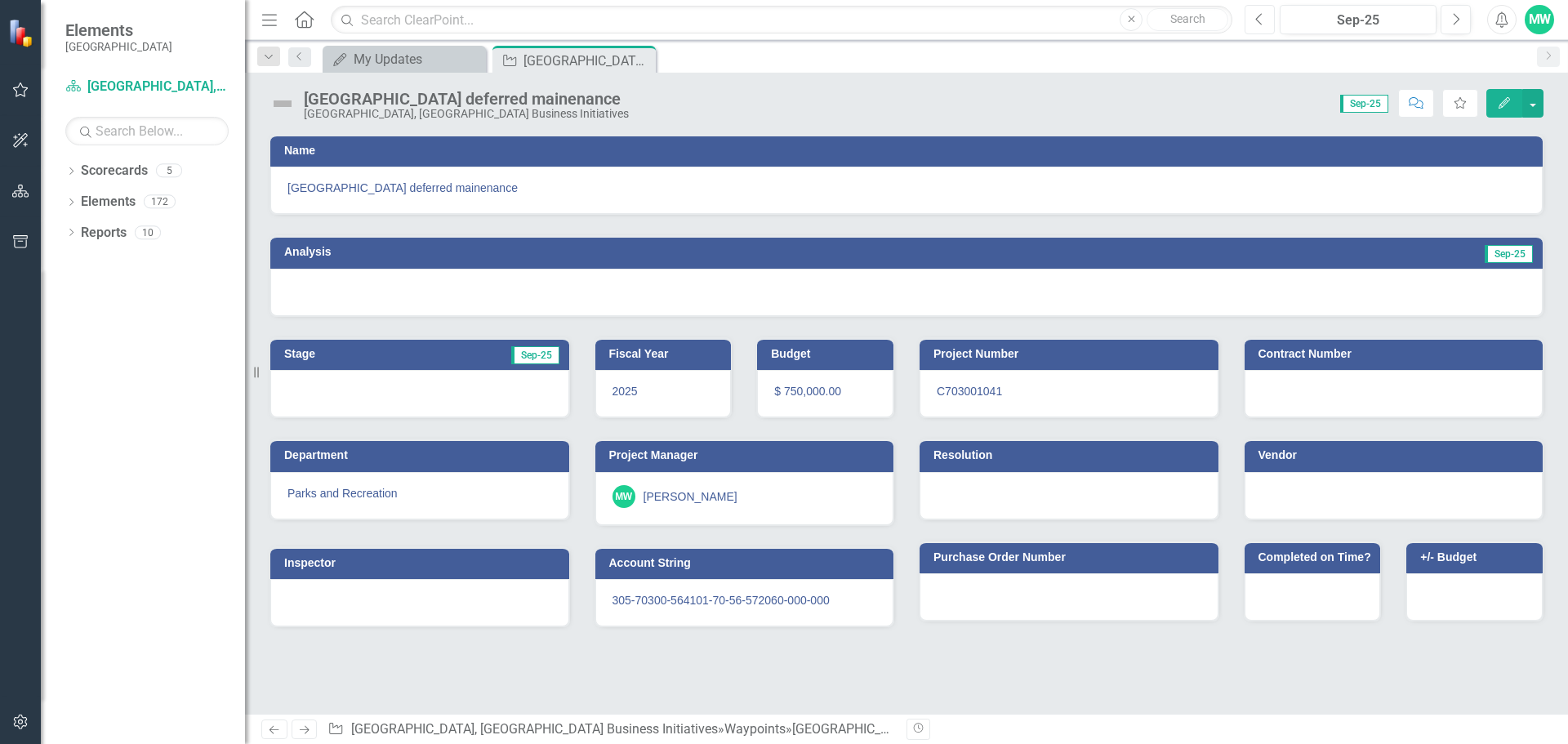
click at [1262, 22] on icon "Previous" at bounding box center [1259, 19] width 9 height 15
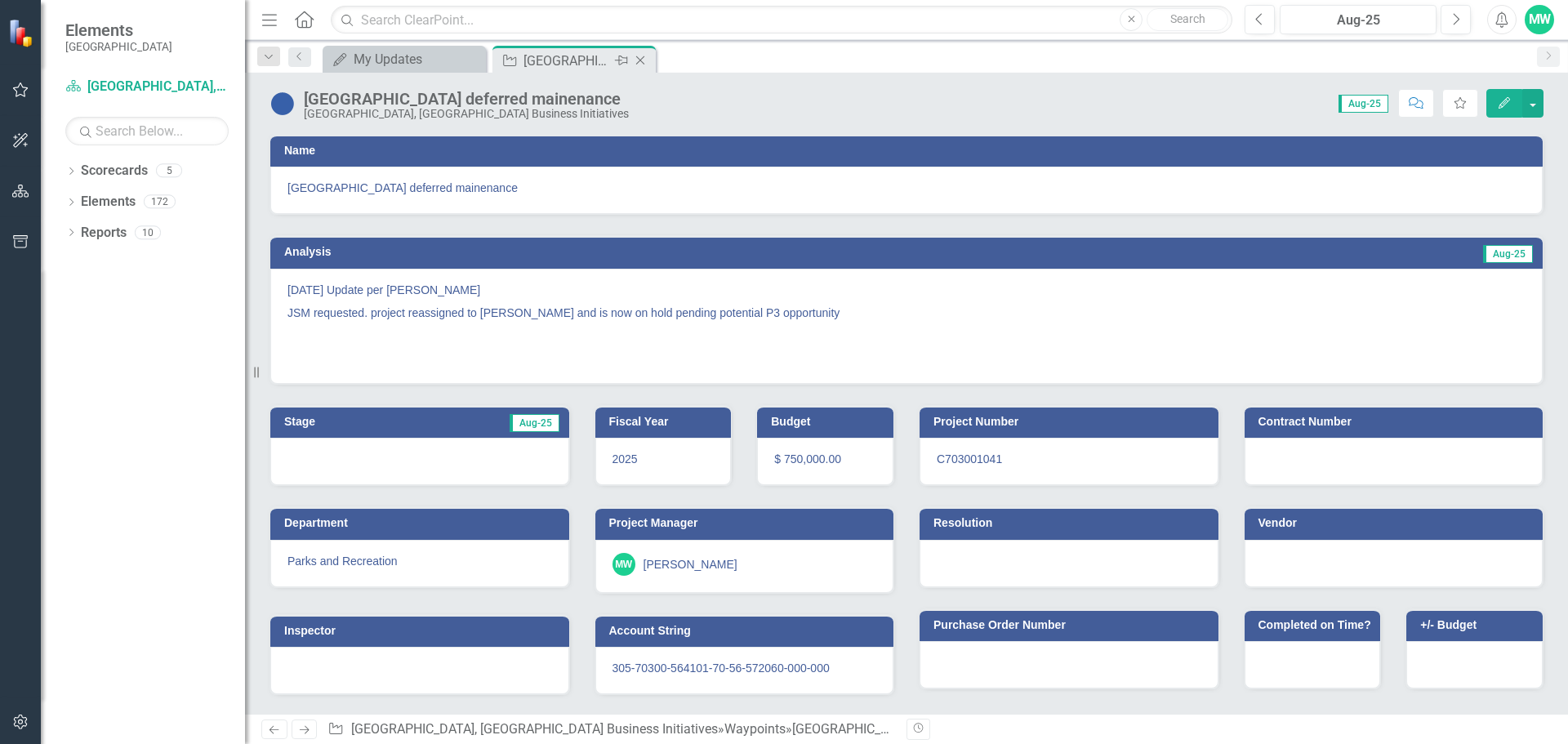
click at [644, 61] on icon "Close" at bounding box center [640, 60] width 16 height 13
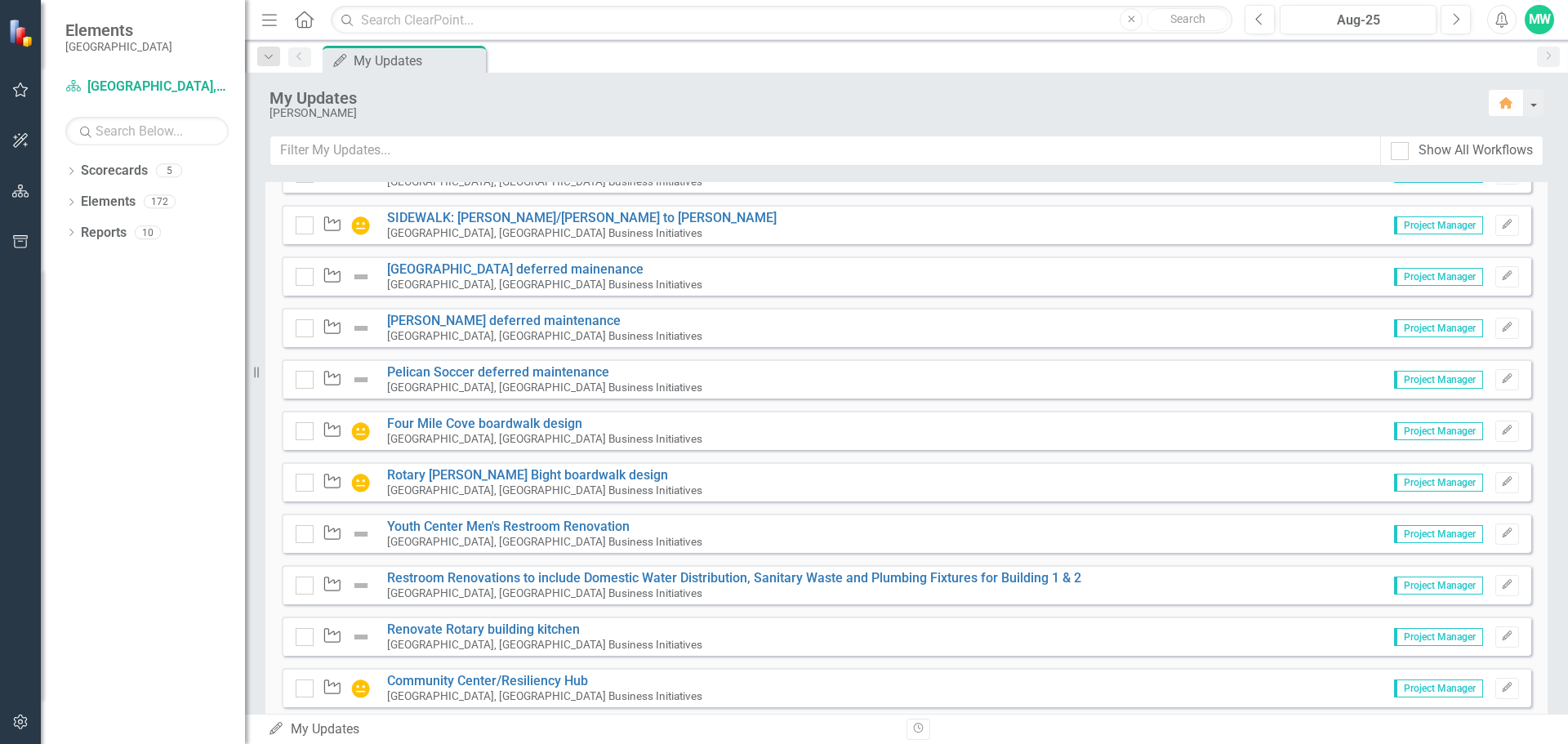
scroll to position [4005, 0]
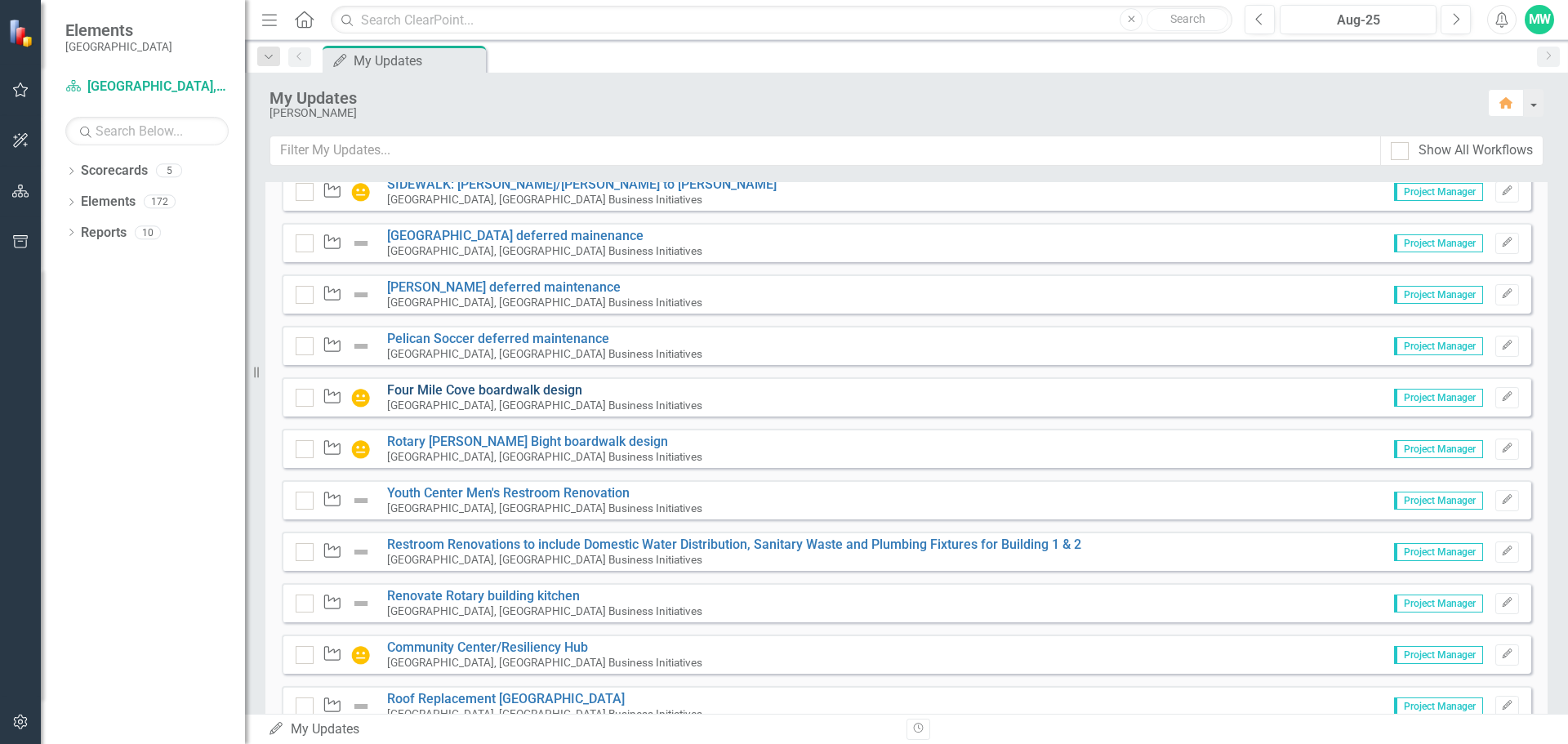
click at [497, 391] on link "Four Mile Cove boardwalk design" at bounding box center [484, 390] width 195 height 16
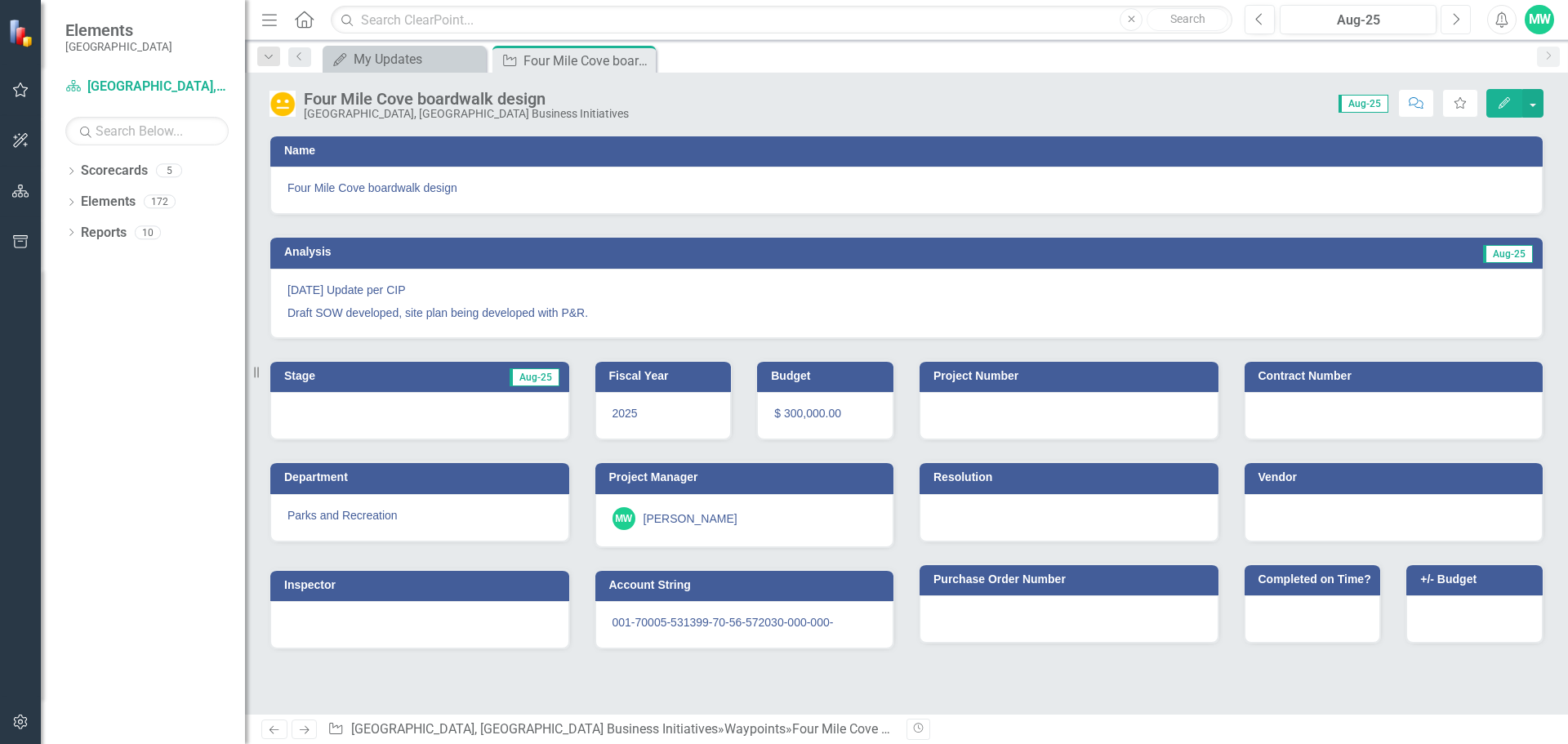
click at [1450, 27] on button "Next" at bounding box center [1455, 20] width 30 height 30
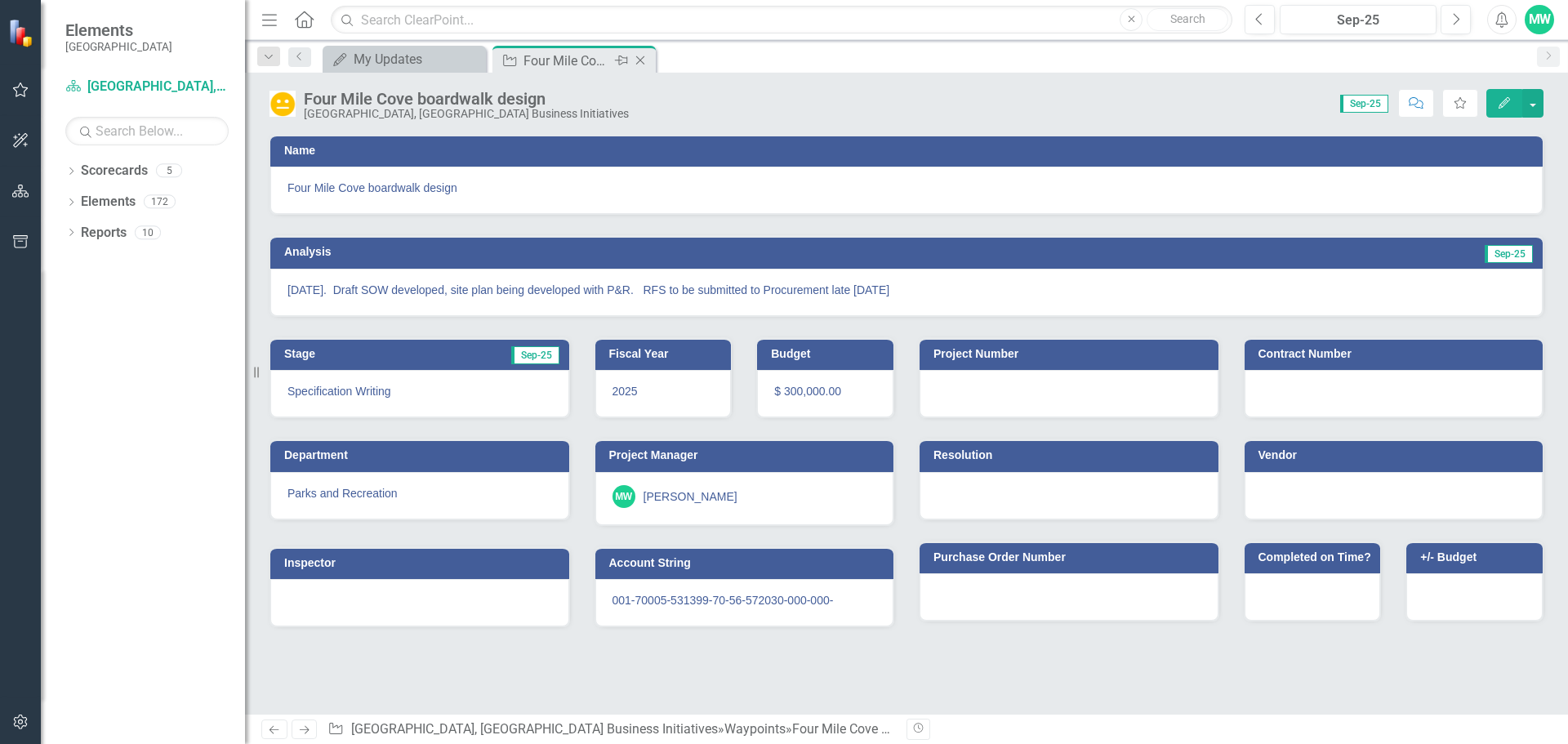
click at [641, 59] on icon "Close" at bounding box center [640, 60] width 16 height 13
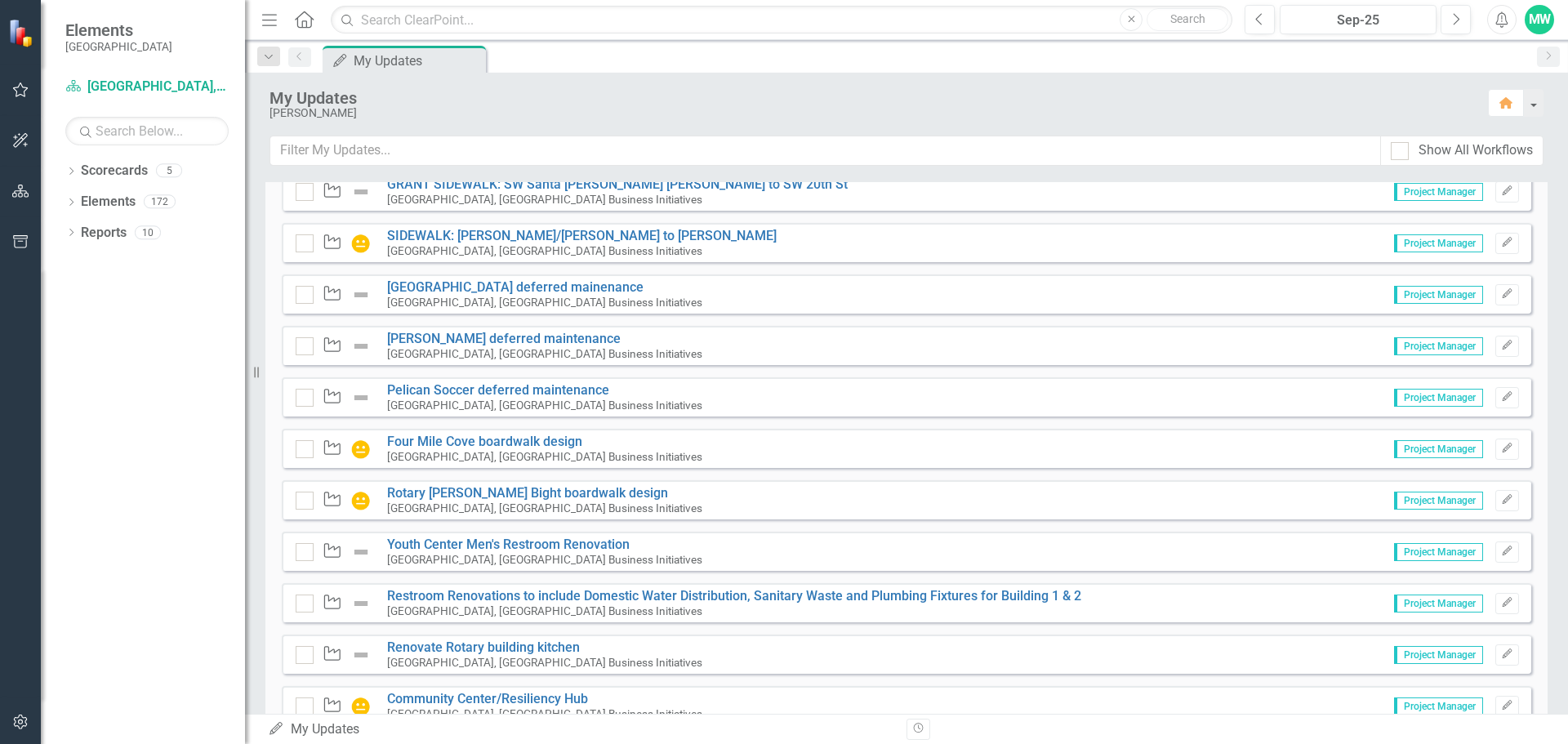
scroll to position [4087, 0]
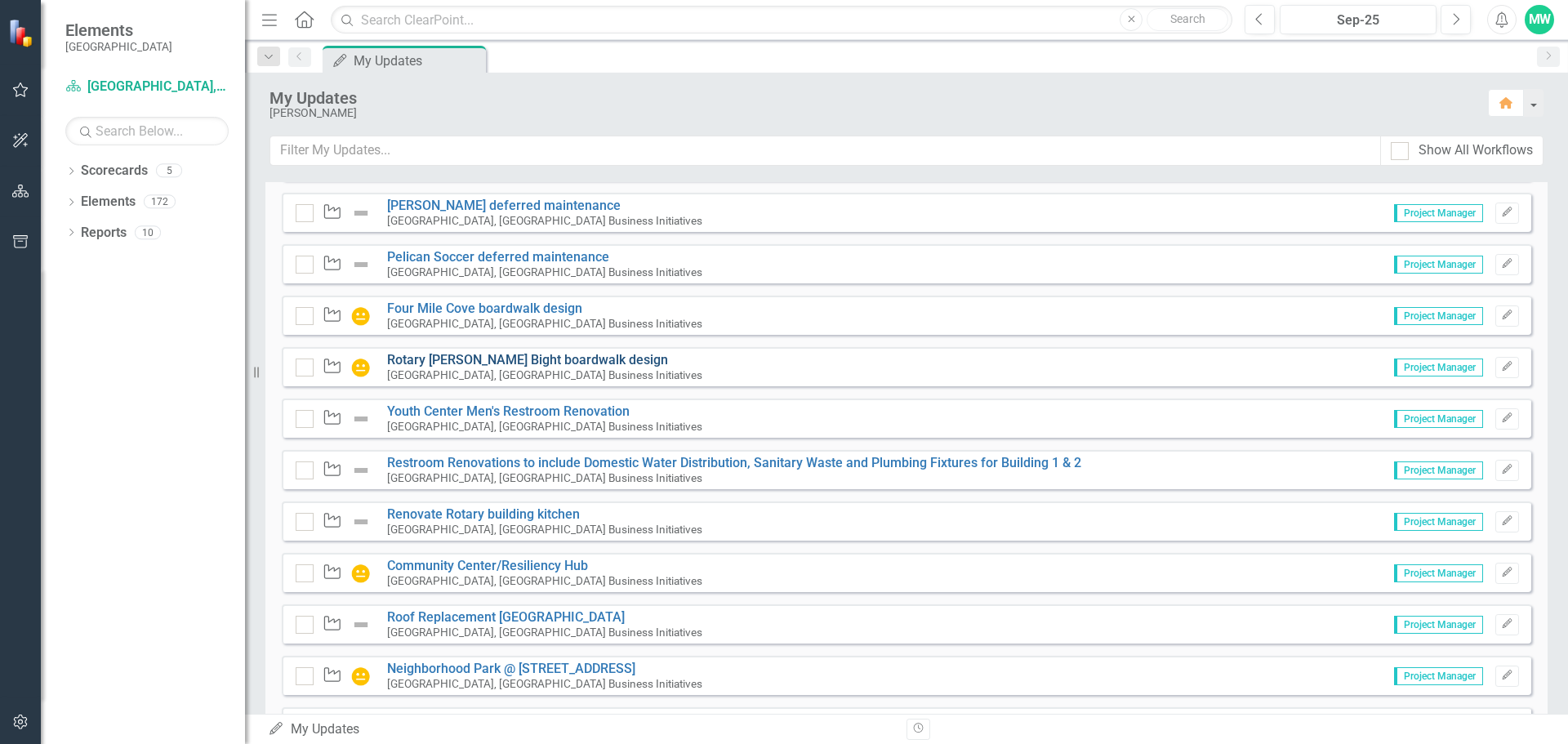
click at [495, 358] on link "Rotary [PERSON_NAME] Bight boardwalk design" at bounding box center [527, 360] width 280 height 16
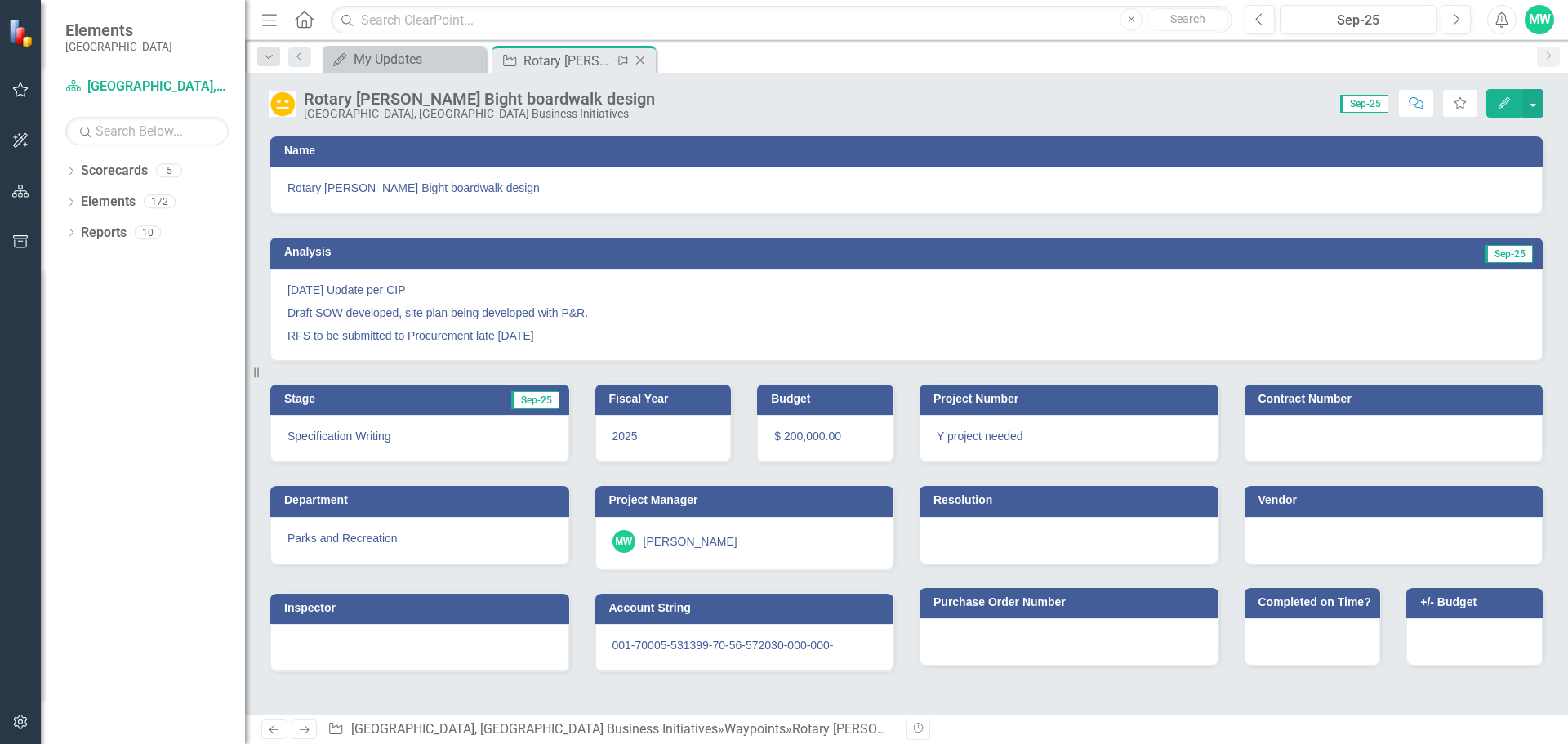
click at [641, 60] on icon at bounding box center [640, 61] width 9 height 9
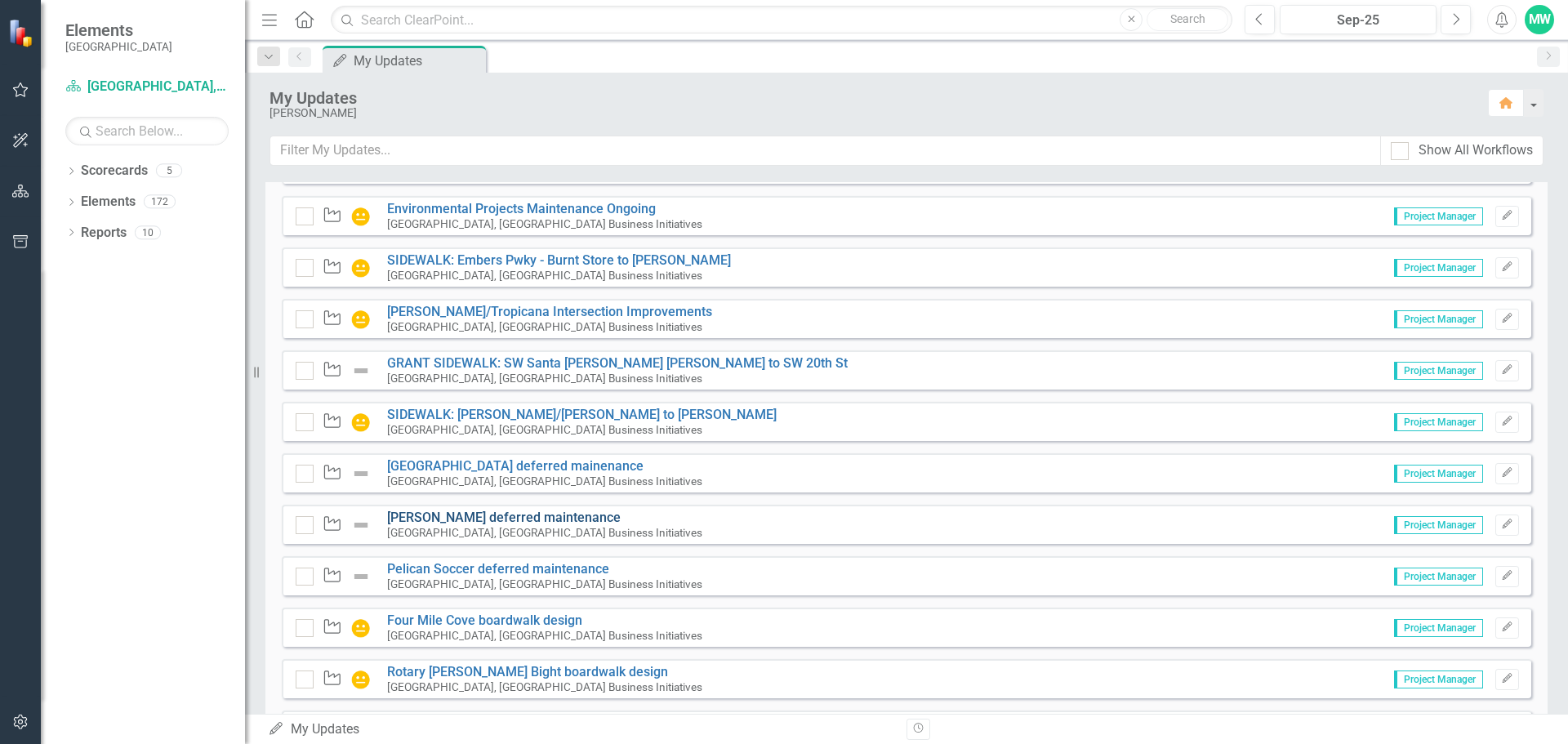
scroll to position [4169, 0]
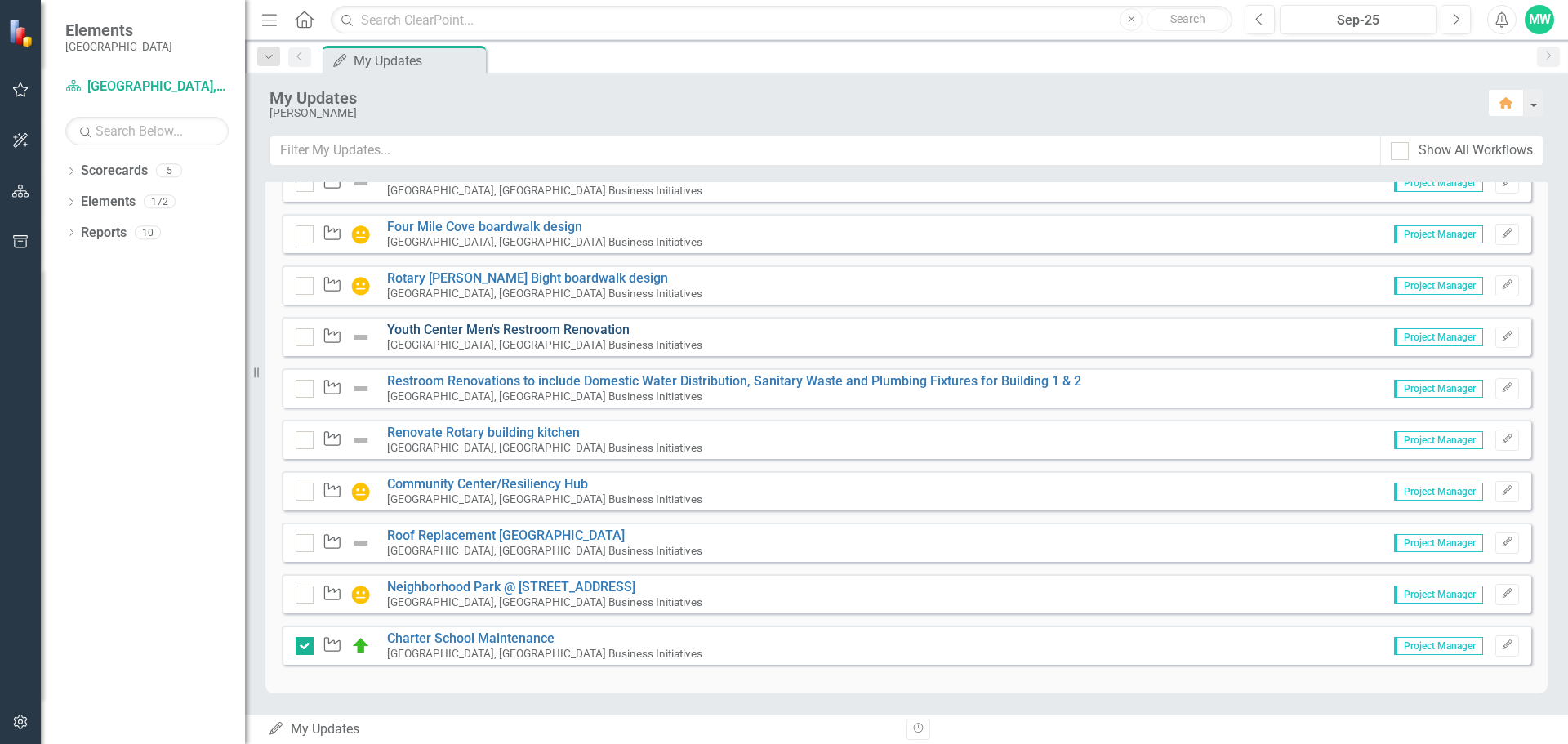
click at [472, 334] on link "Youth Center Men's Restroom Renovation" at bounding box center [508, 330] width 243 height 16
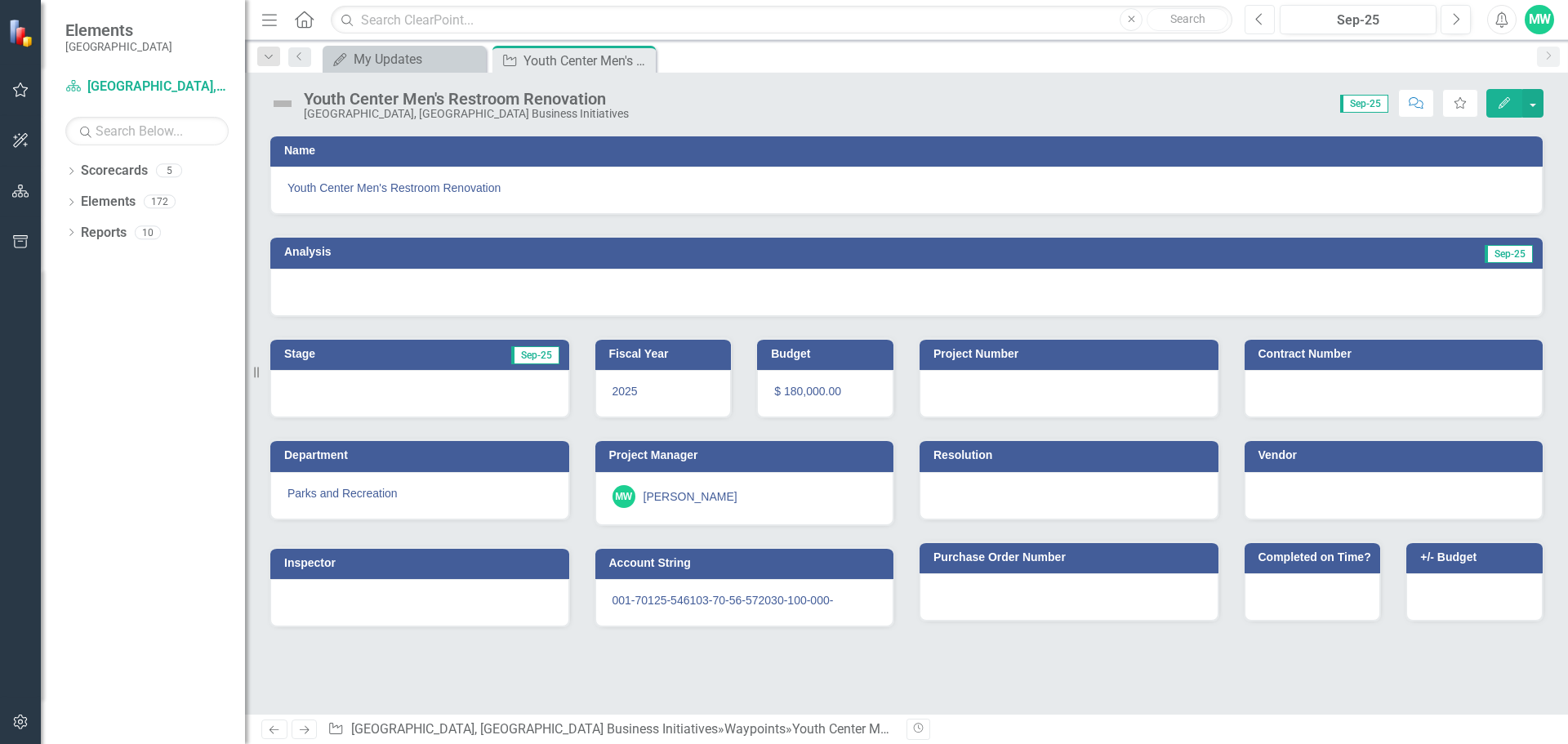
click at [1261, 19] on icon "Previous" at bounding box center [1259, 19] width 9 height 15
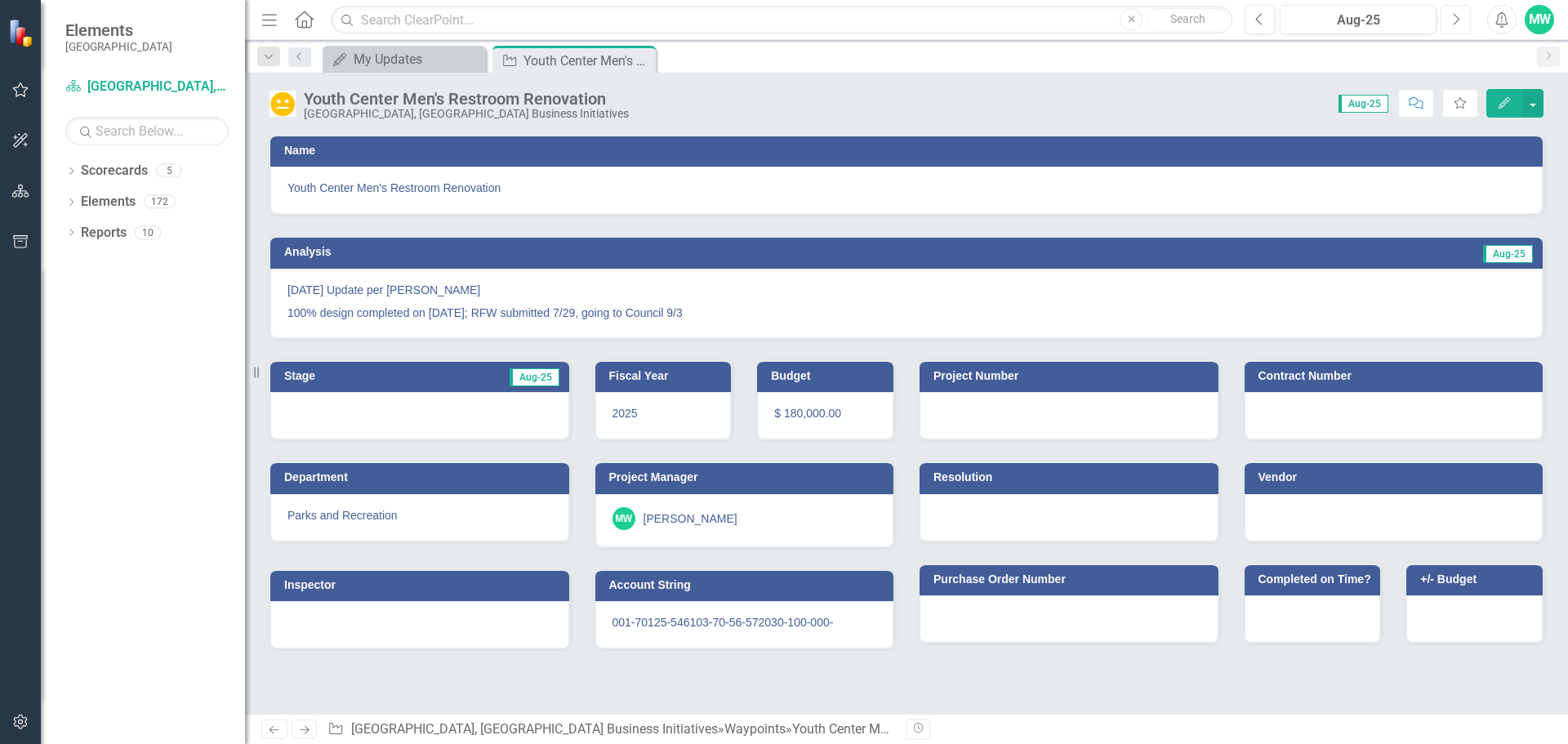
click at [1453, 23] on icon "Next" at bounding box center [1455, 19] width 9 height 15
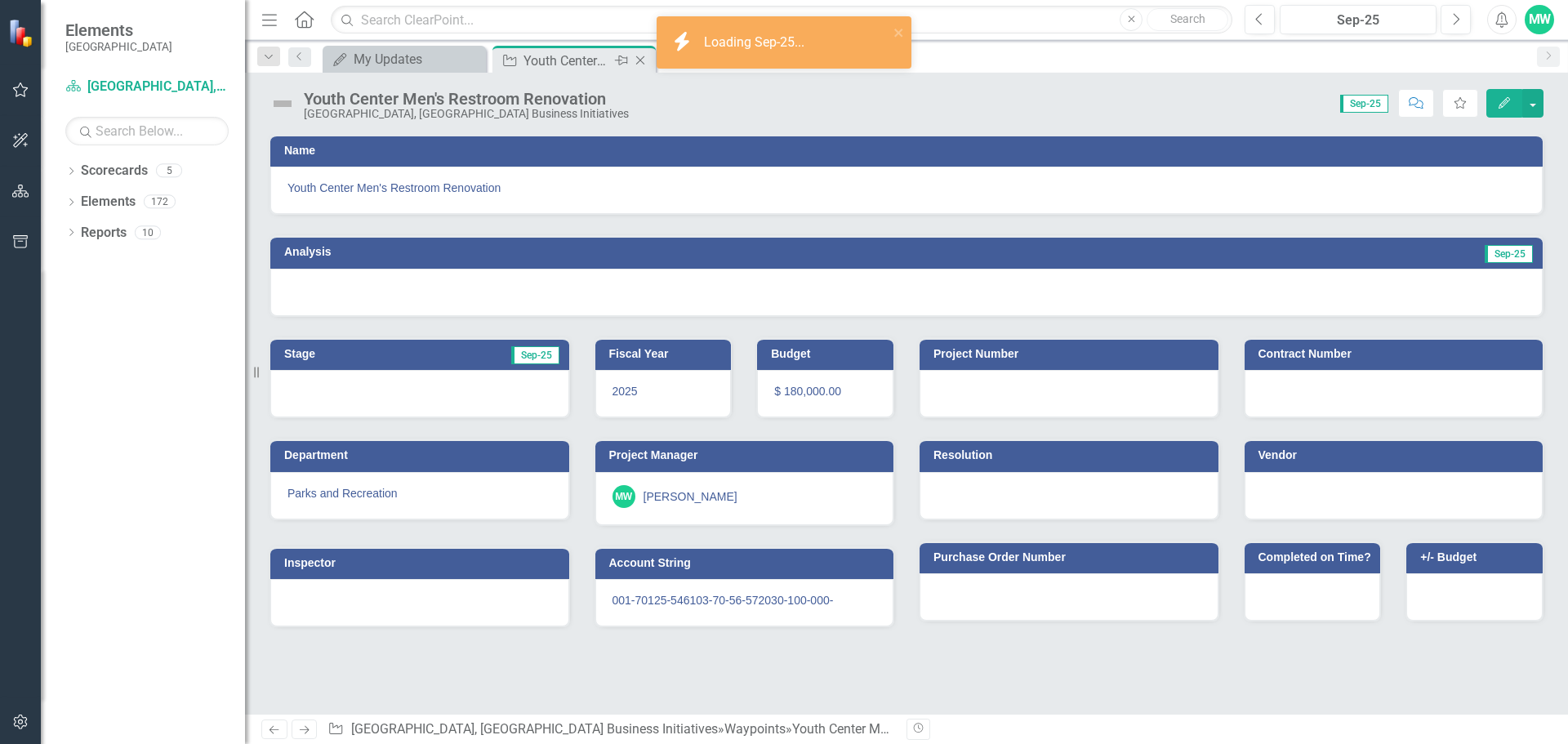
click at [642, 59] on icon "Close" at bounding box center [640, 60] width 16 height 13
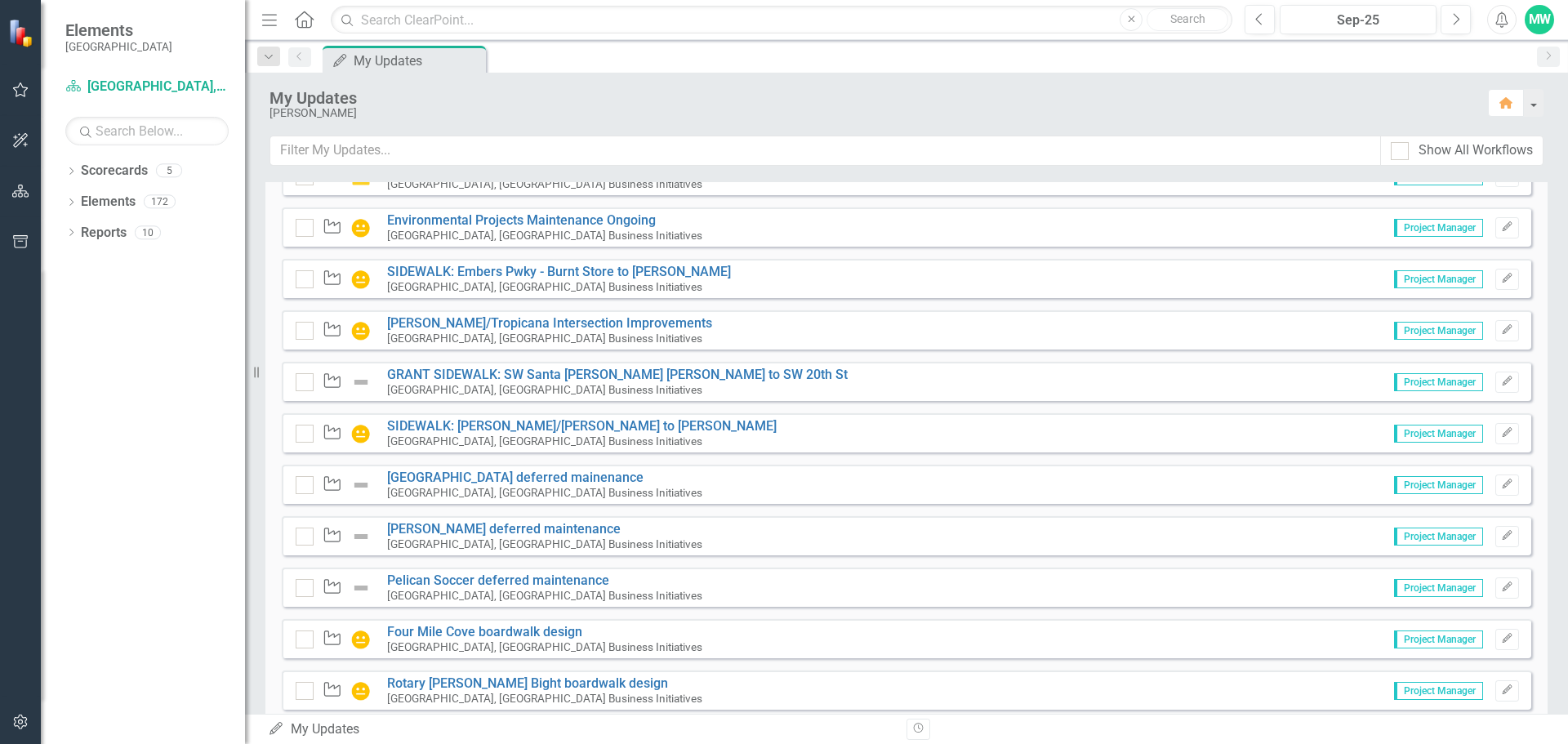
scroll to position [4169, 0]
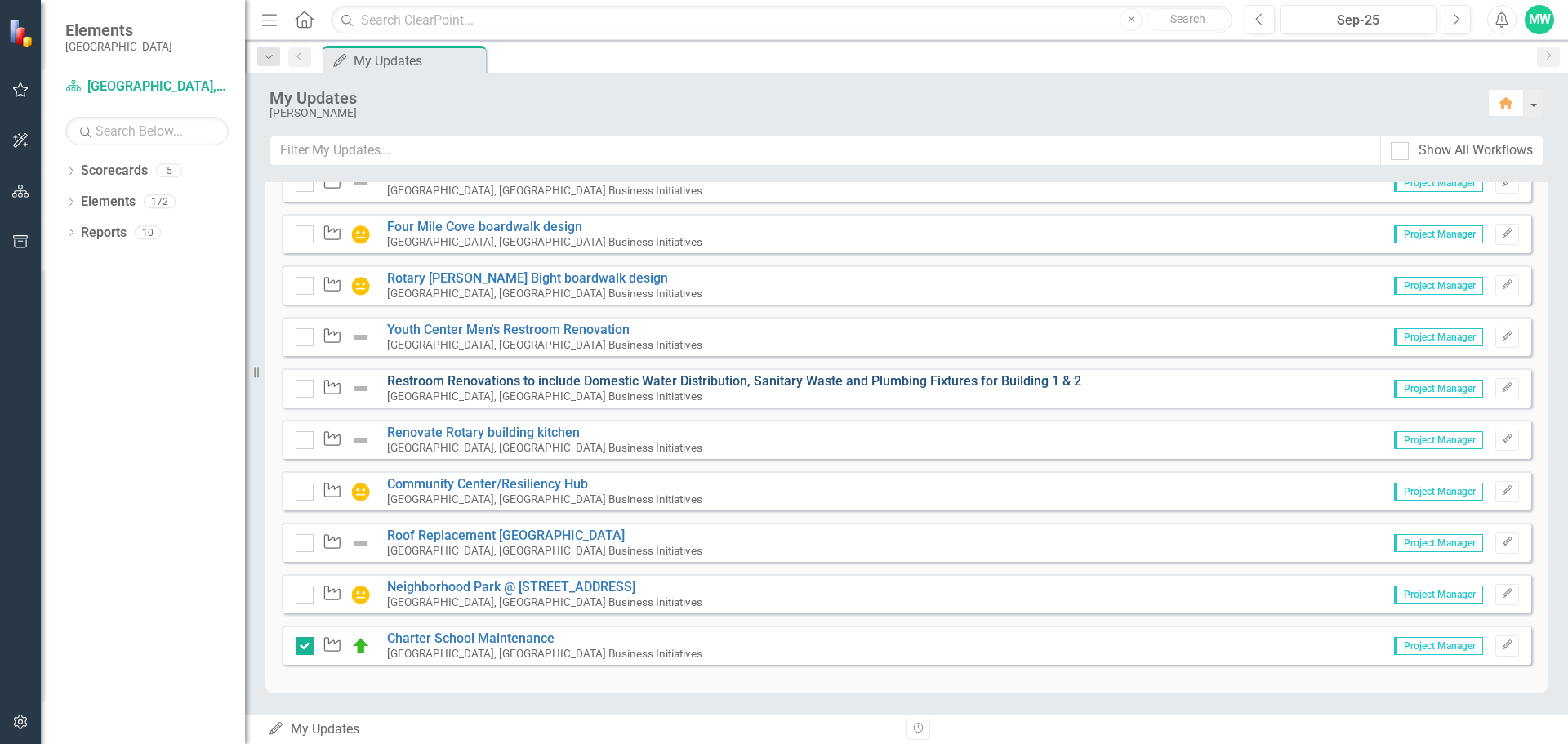
click at [858, 381] on link "Restroom Renovations to include Domestic Water Distribution, Sanitary Waste and…" at bounding box center [734, 381] width 694 height 16
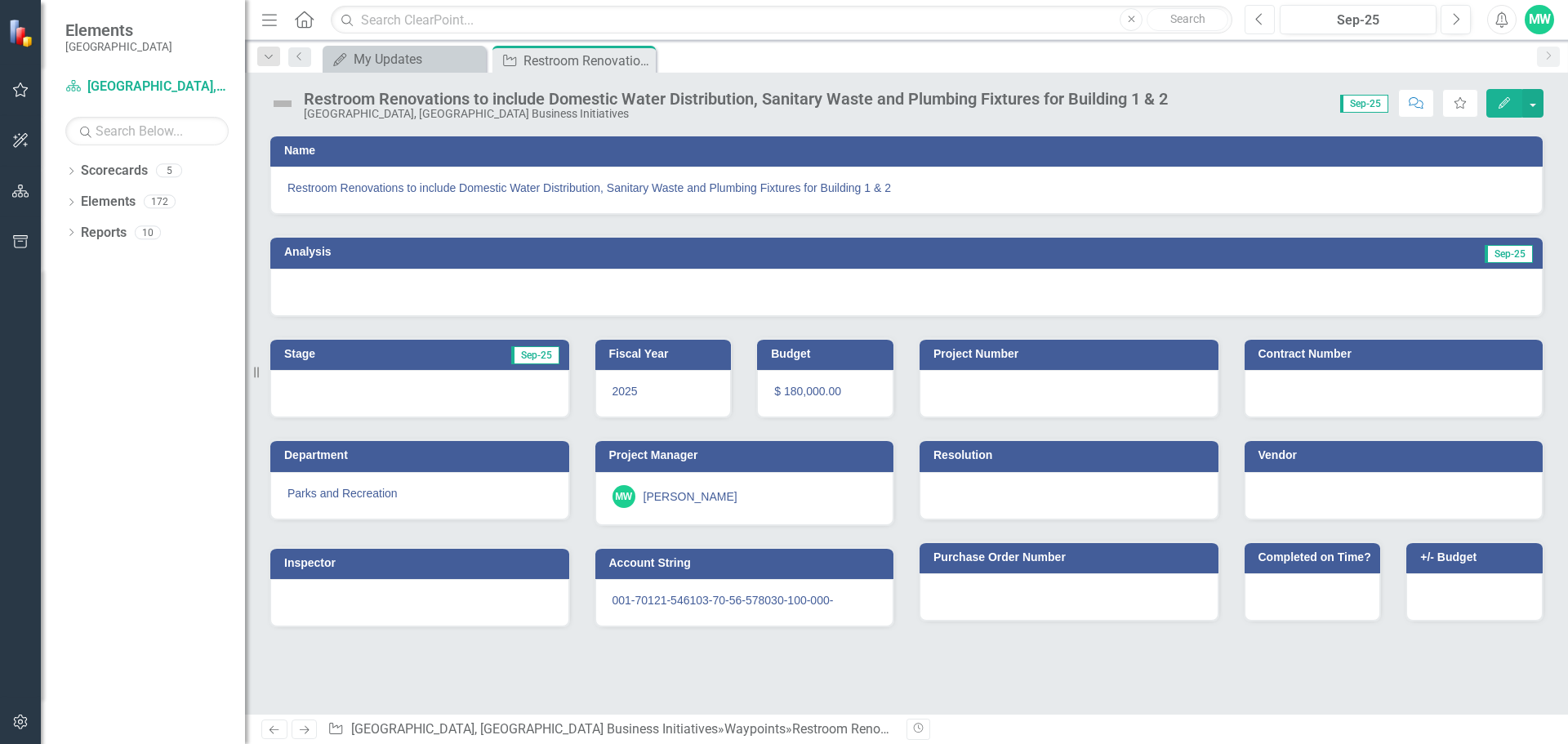
click at [1267, 25] on button "Previous" at bounding box center [1259, 20] width 30 height 30
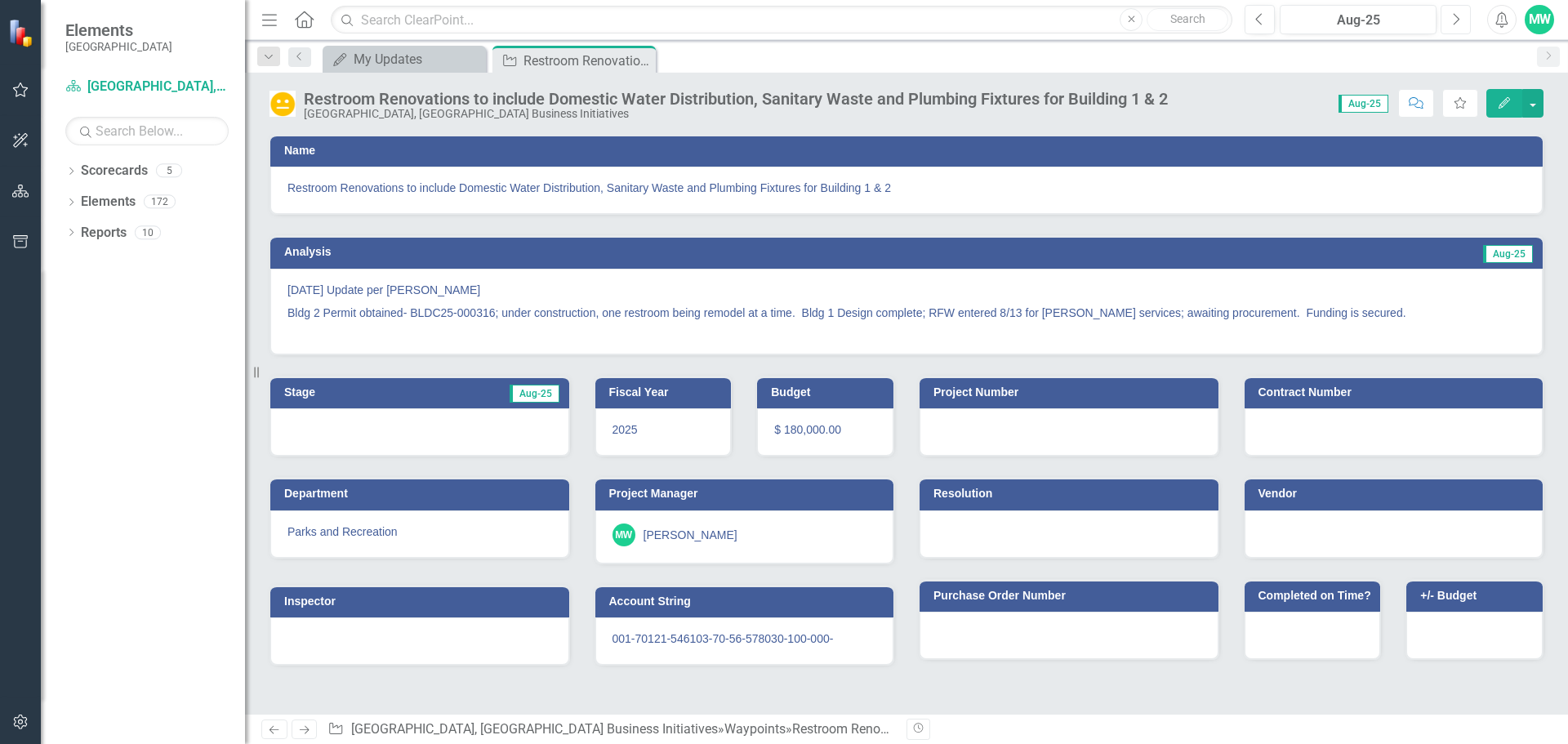
click at [1454, 17] on icon "Next" at bounding box center [1455, 19] width 9 height 15
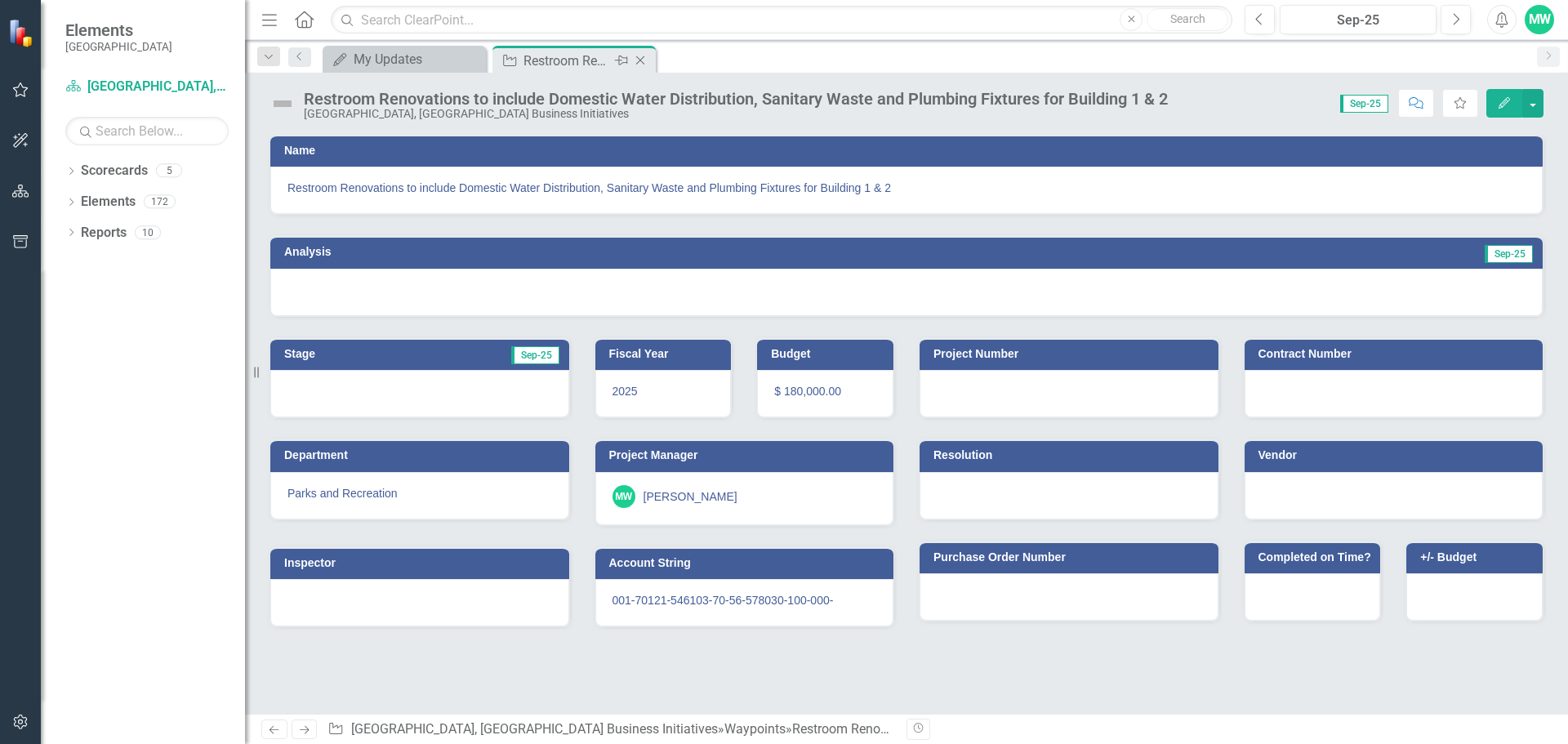
click at [640, 62] on icon "Close" at bounding box center [640, 60] width 16 height 13
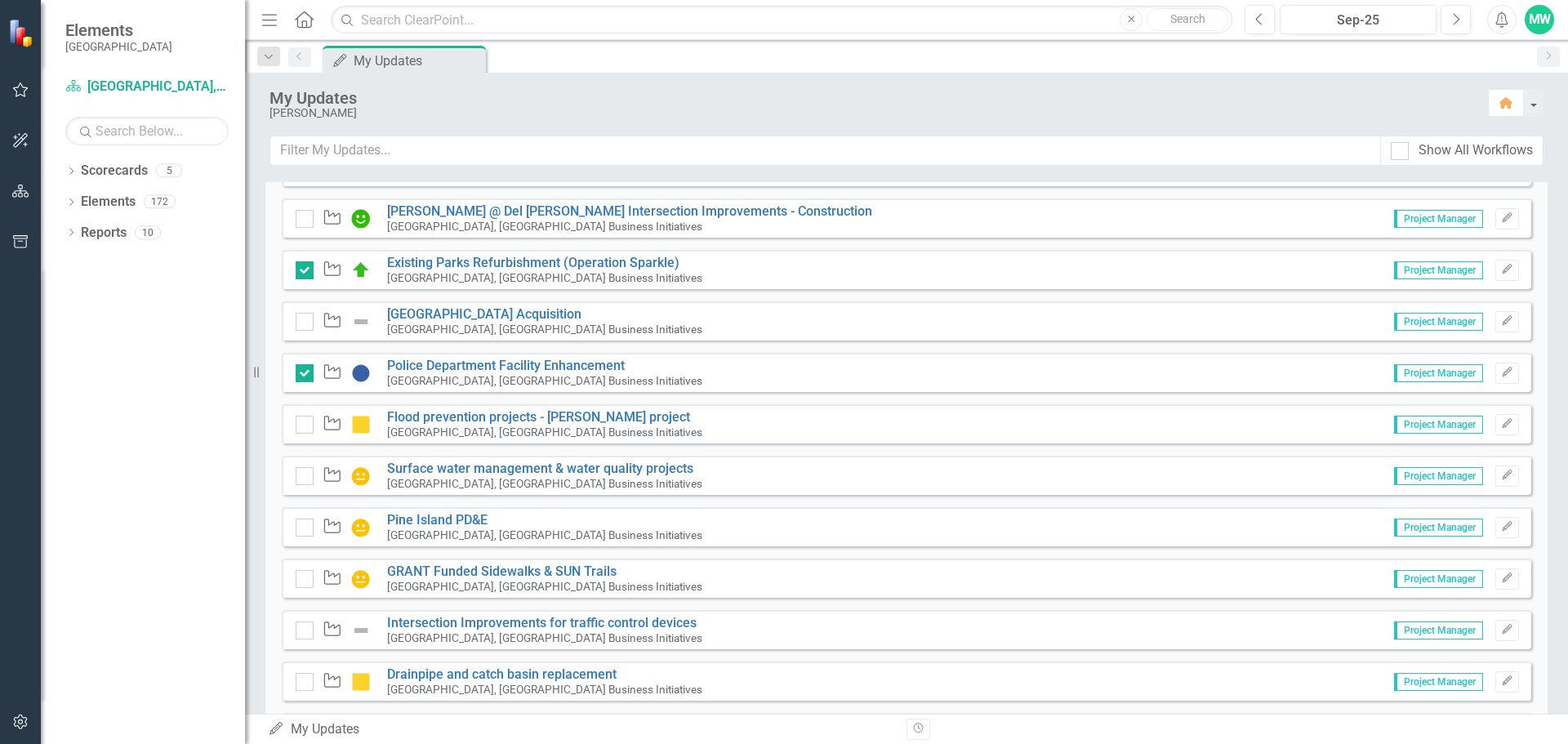
scroll to position [4169, 0]
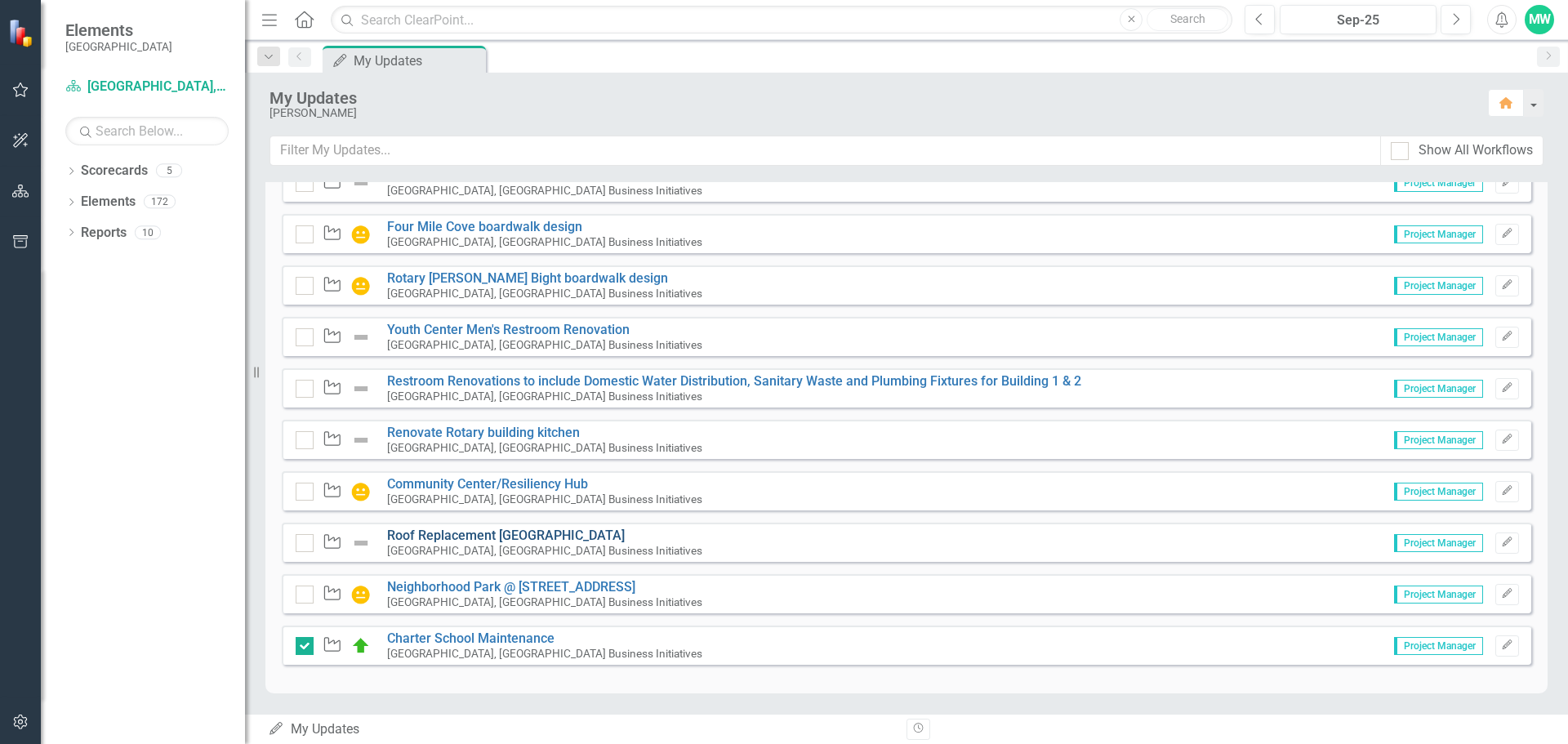
click at [486, 539] on link "Roof Replacement [GEOGRAPHIC_DATA]" at bounding box center [505, 535] width 238 height 16
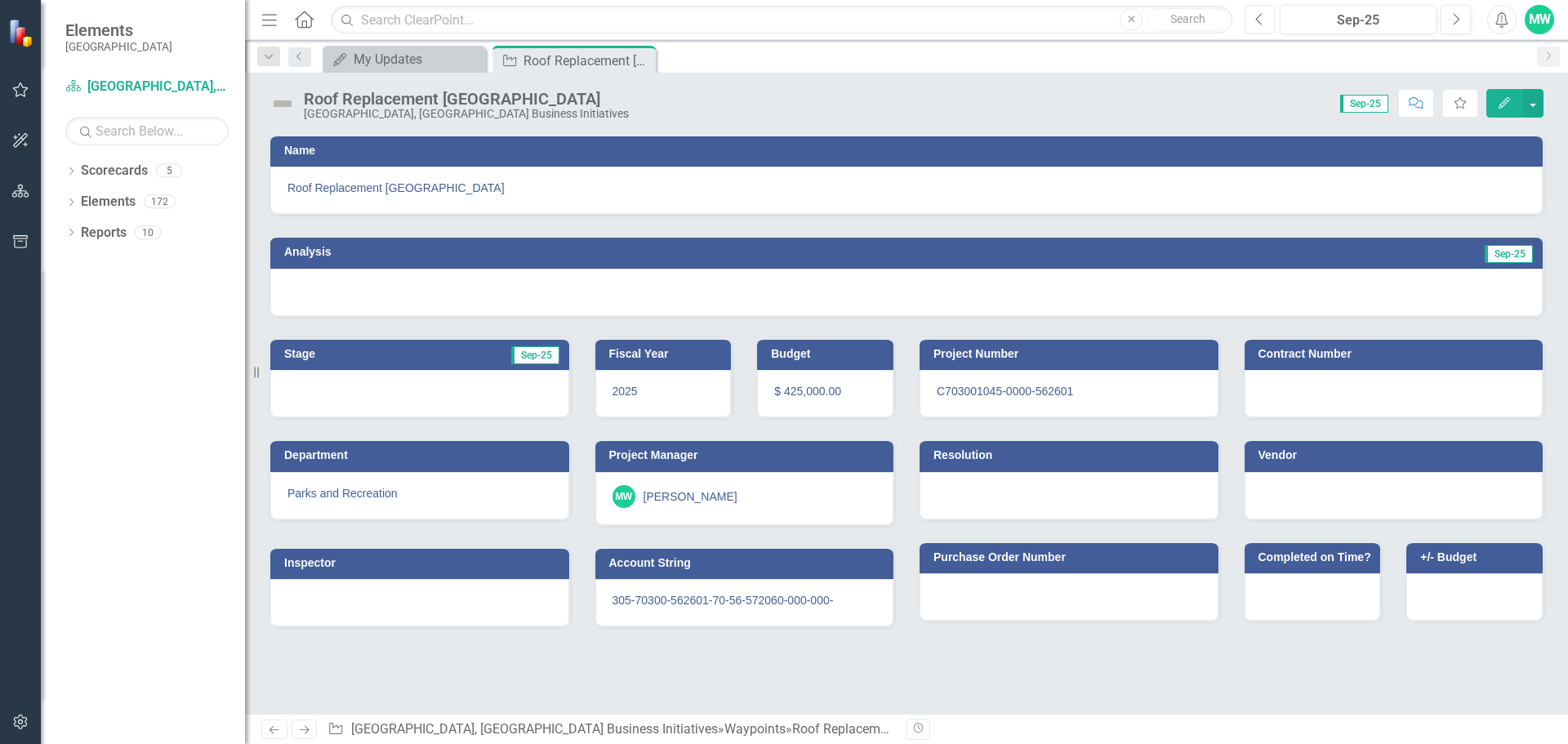
click at [1255, 24] on icon "Previous" at bounding box center [1259, 19] width 9 height 15
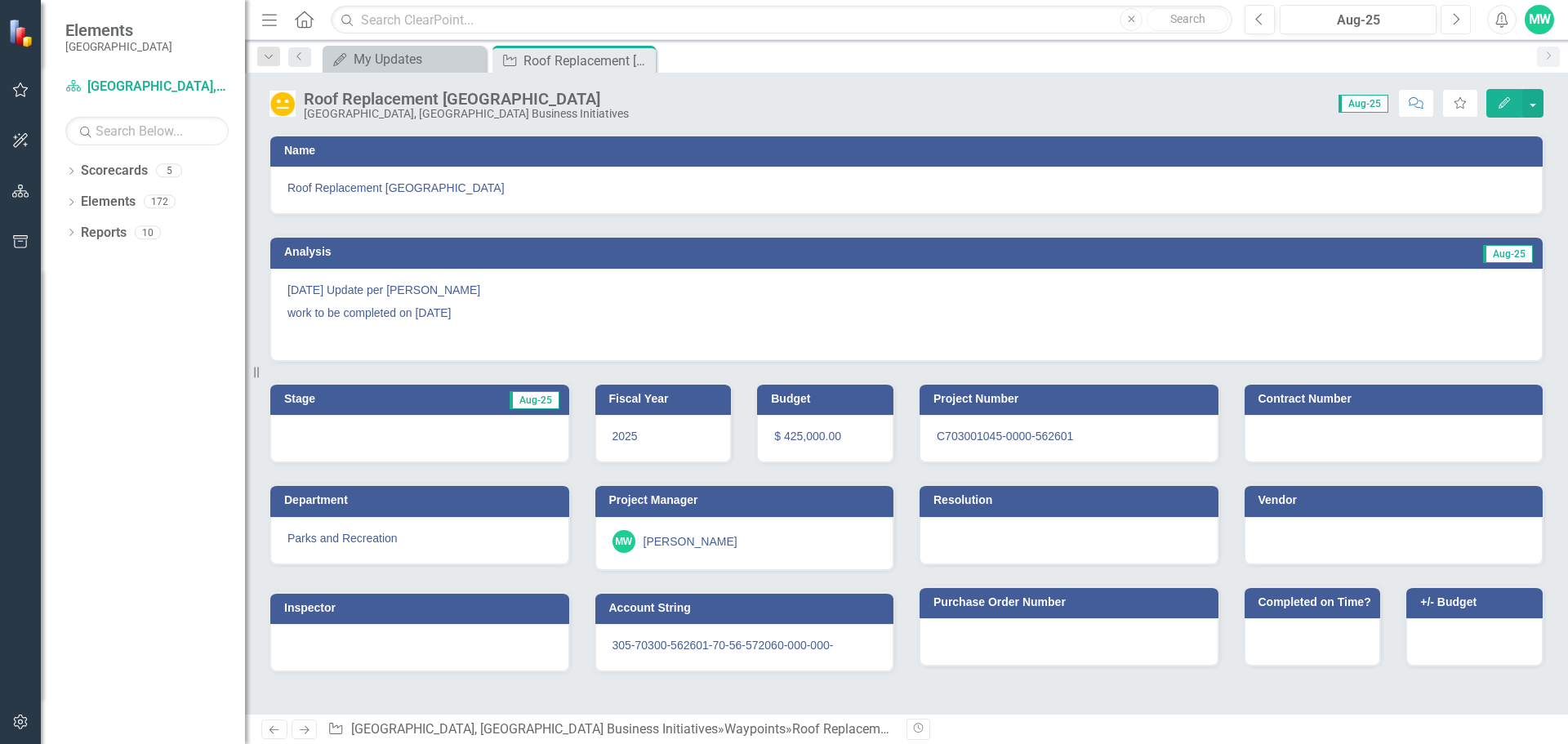
click at [1451, 19] on icon "Next" at bounding box center [1455, 19] width 9 height 15
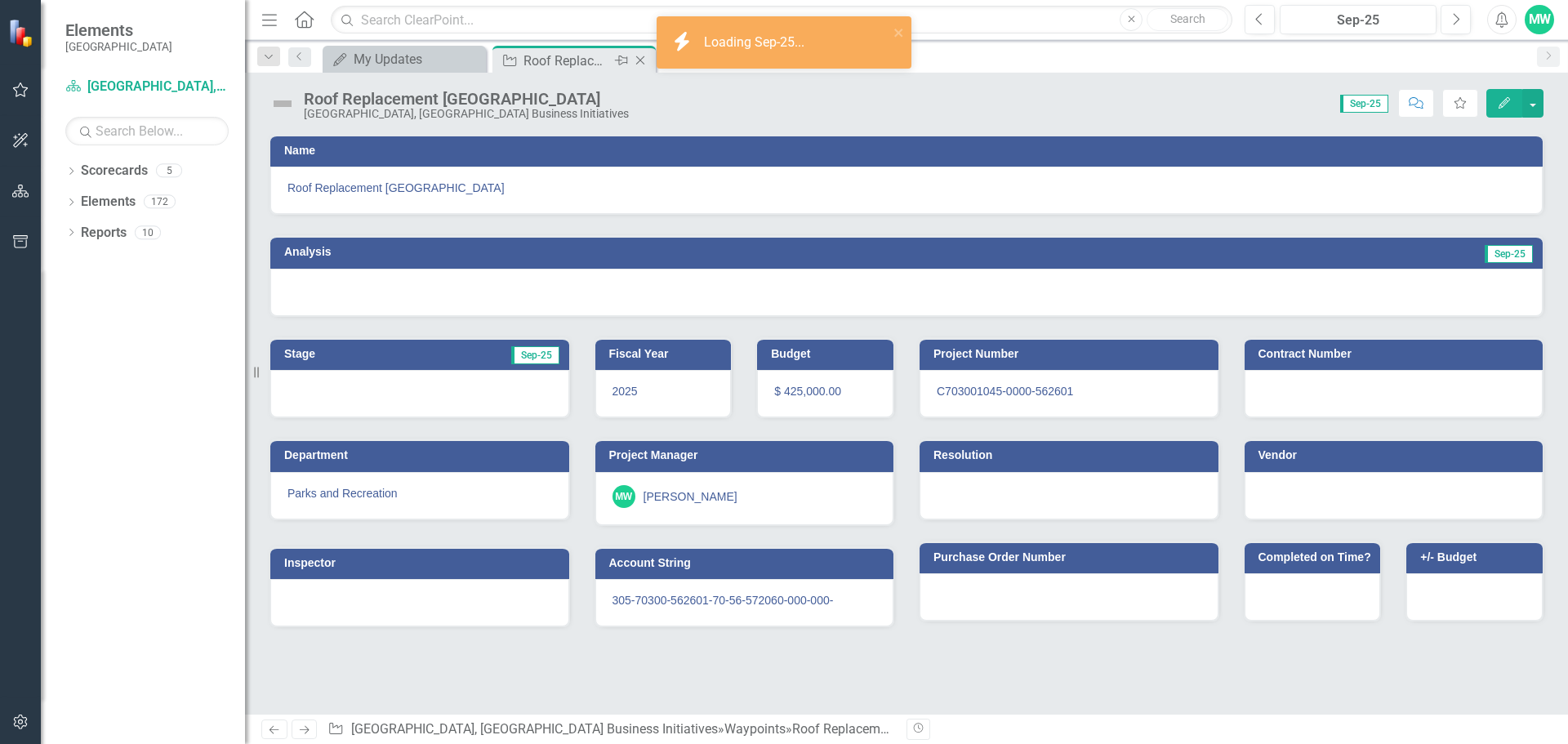
click at [641, 58] on icon "Close" at bounding box center [640, 60] width 16 height 13
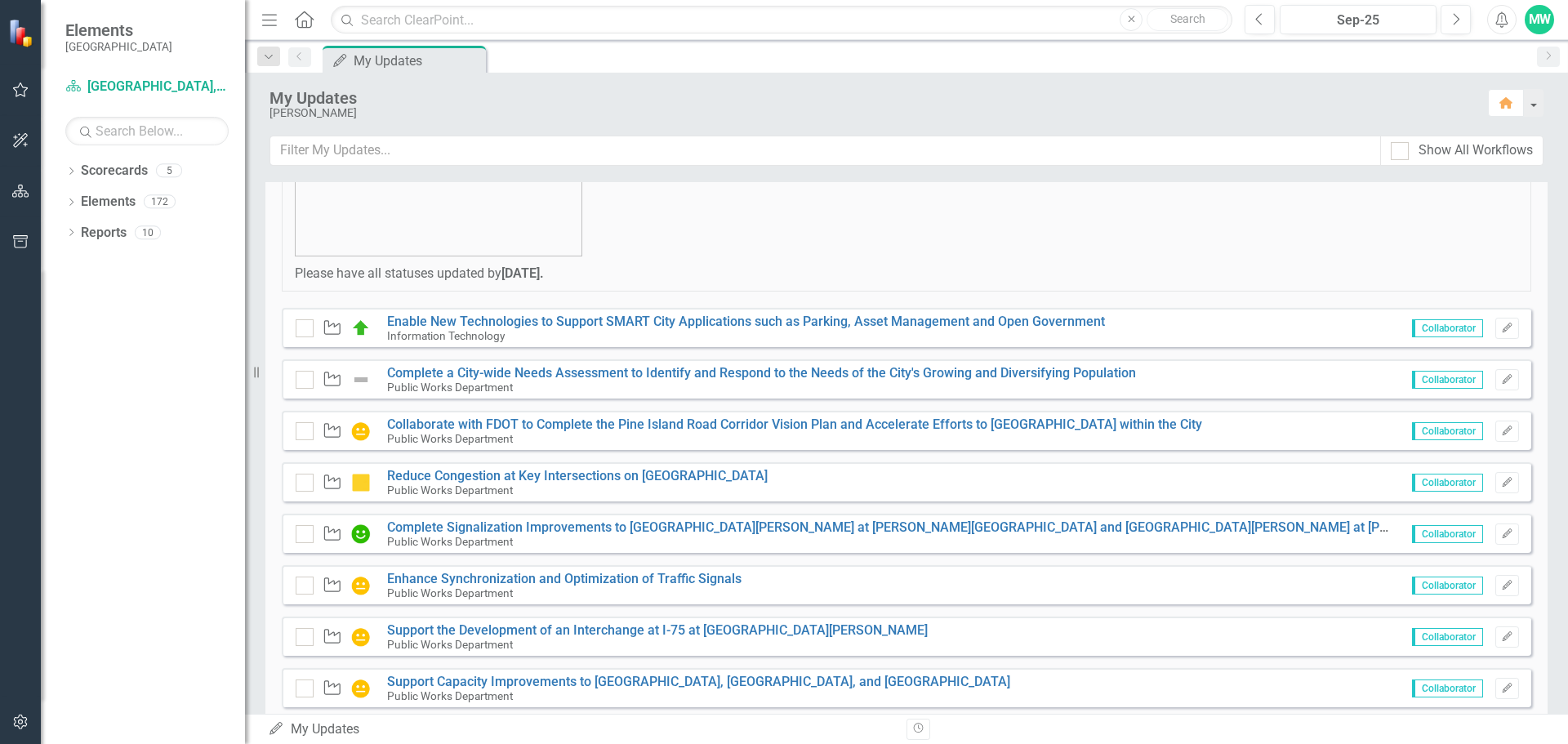
scroll to position [163, 0]
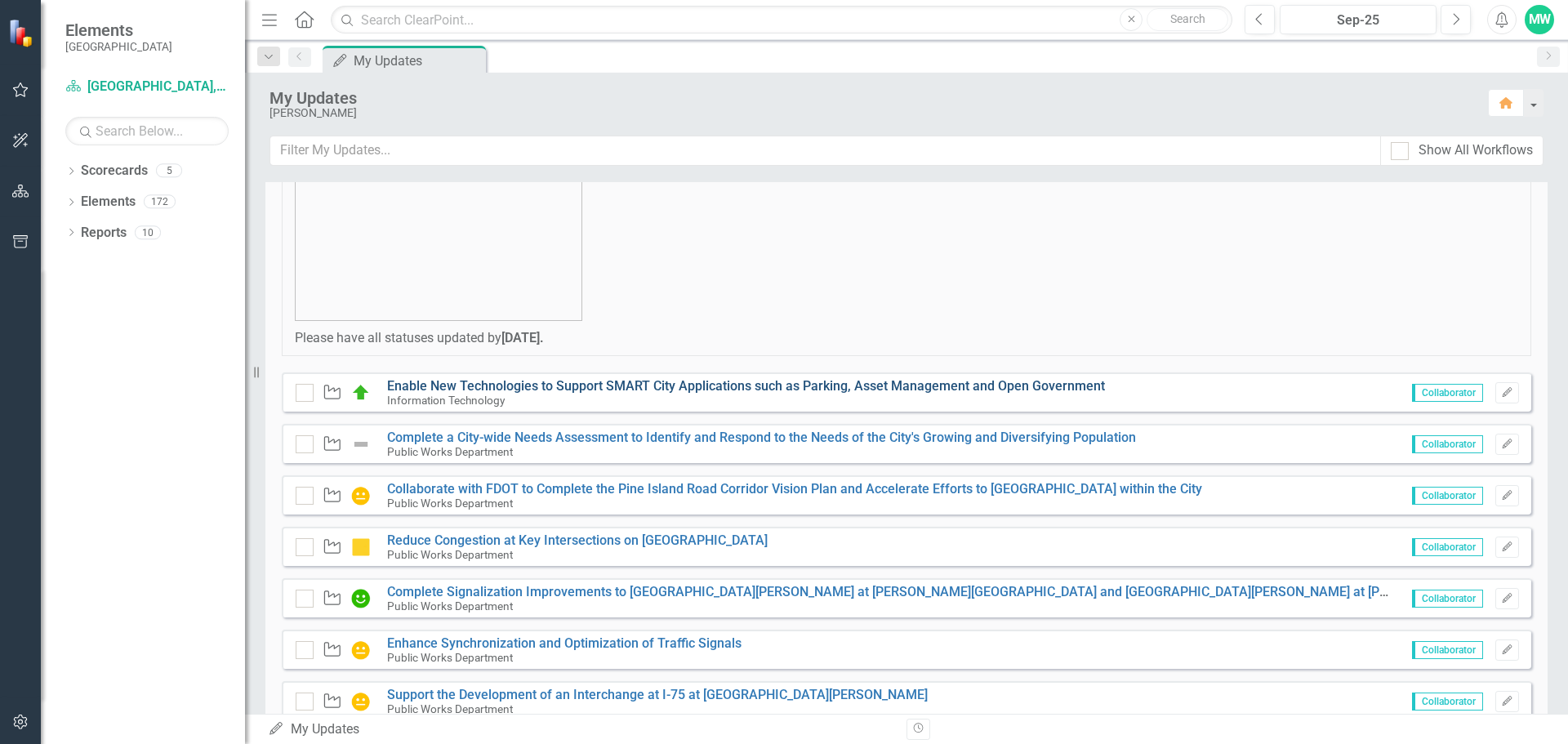
click at [476, 389] on link "Enable New Technologies to Support SMART City Applications such as Parking, Ass…" at bounding box center [746, 386] width 718 height 16
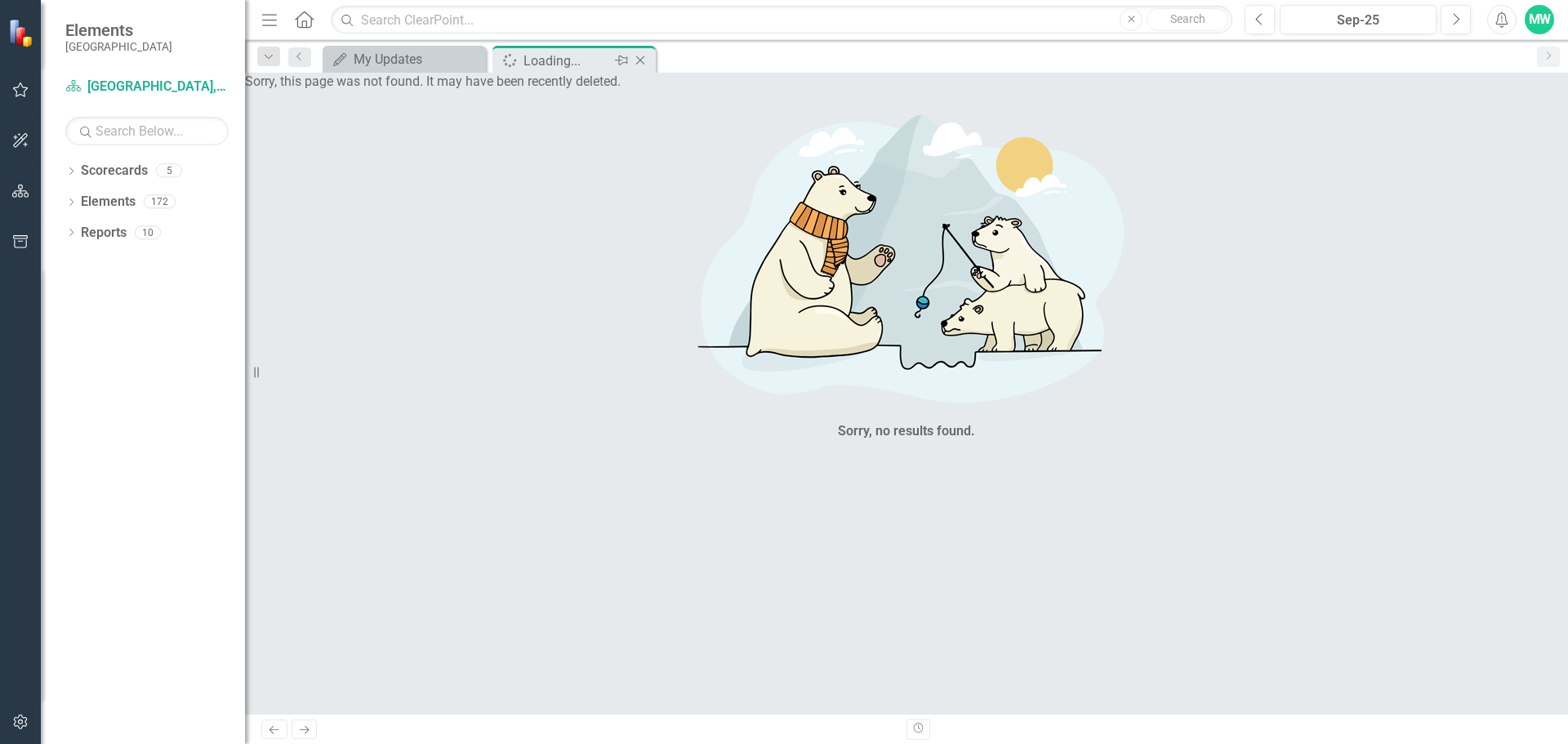
click at [642, 62] on icon "Close" at bounding box center [640, 60] width 16 height 13
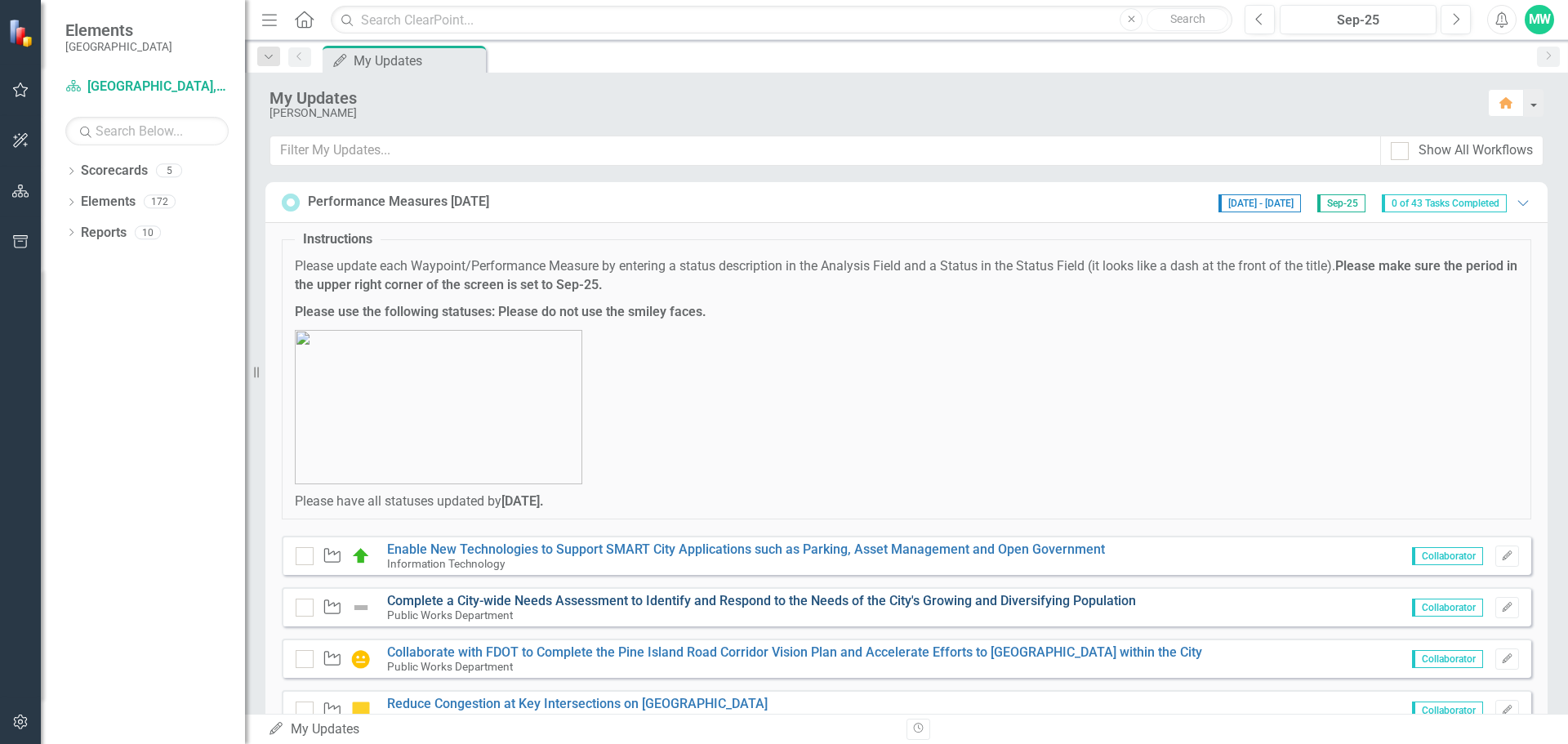
click at [460, 601] on link "Complete a City-wide Needs Assessment to Identify and Respond to the Needs of t…" at bounding box center [761, 601] width 749 height 16
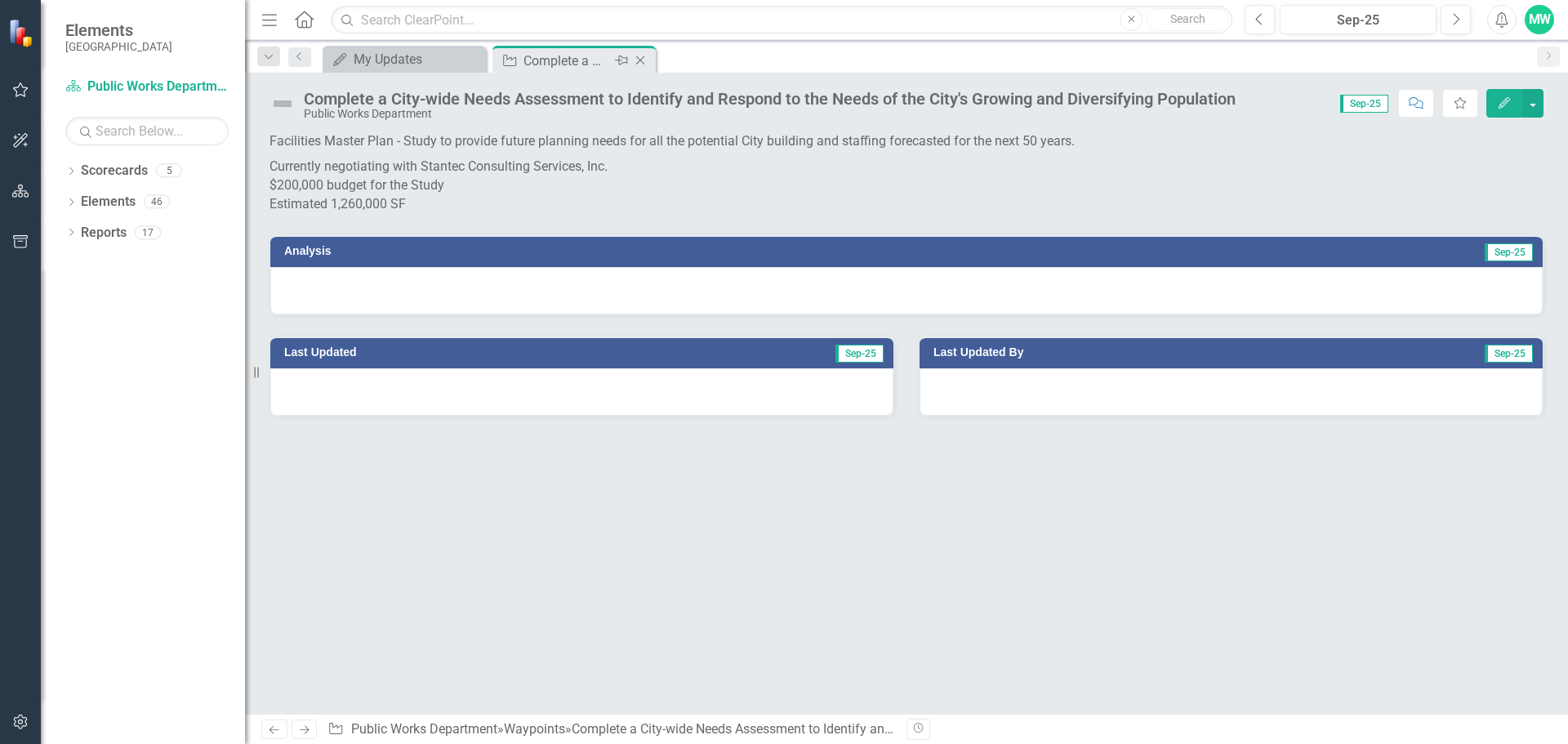
click at [641, 57] on icon "Close" at bounding box center [640, 60] width 16 height 13
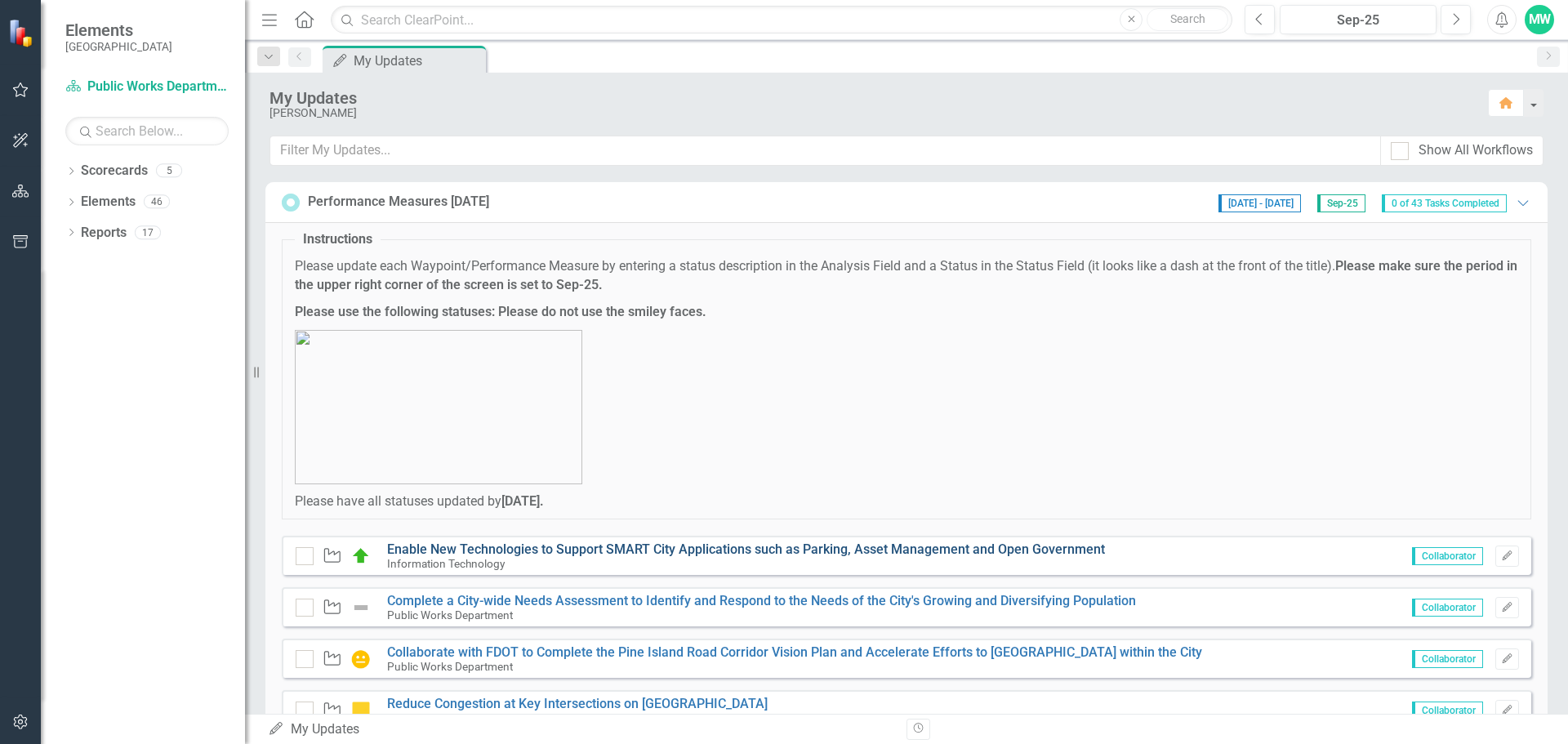
click at [461, 552] on link "Enable New Technologies to Support SMART City Applications such as Parking, Ass…" at bounding box center [746, 549] width 718 height 16
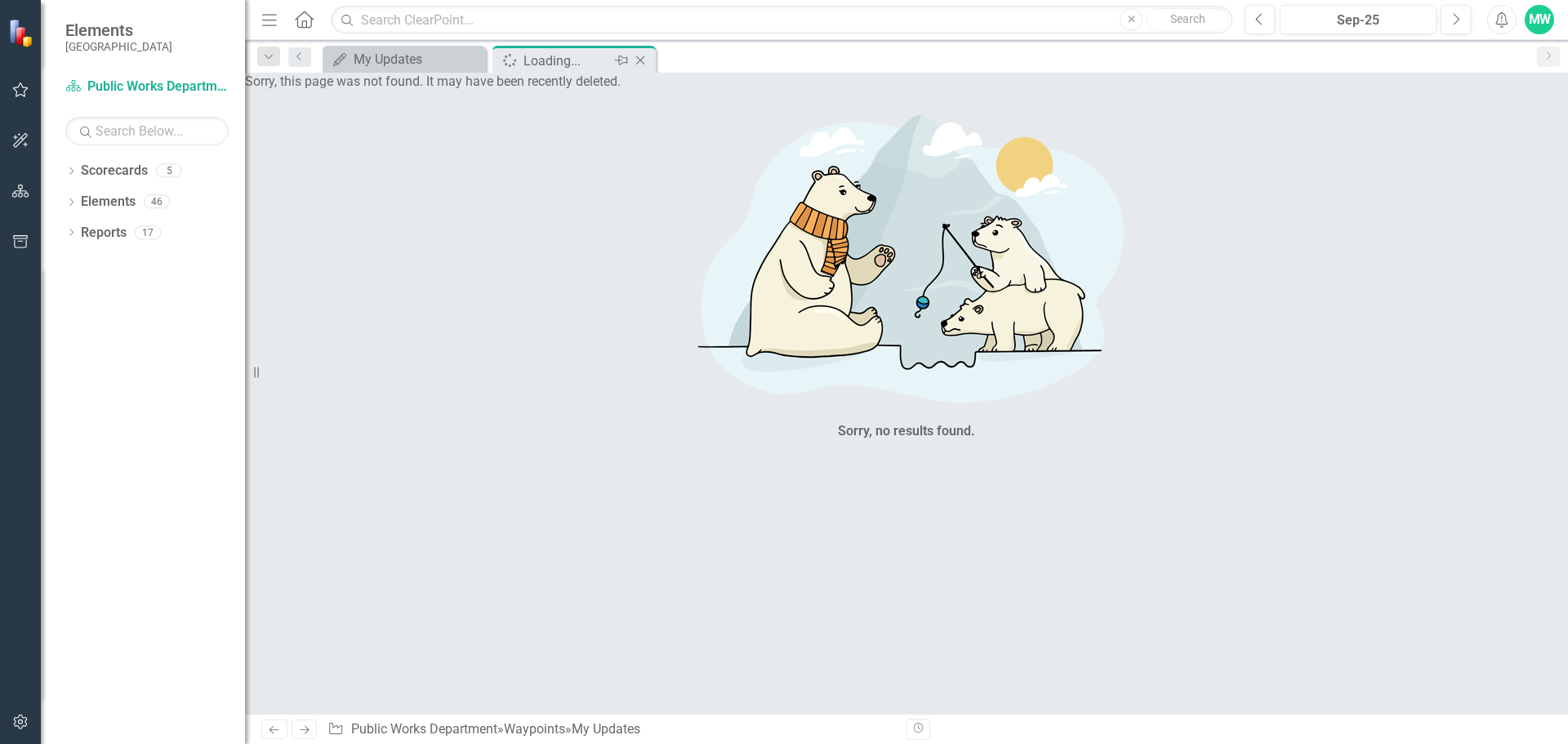
click at [642, 62] on icon "Close" at bounding box center [640, 60] width 16 height 13
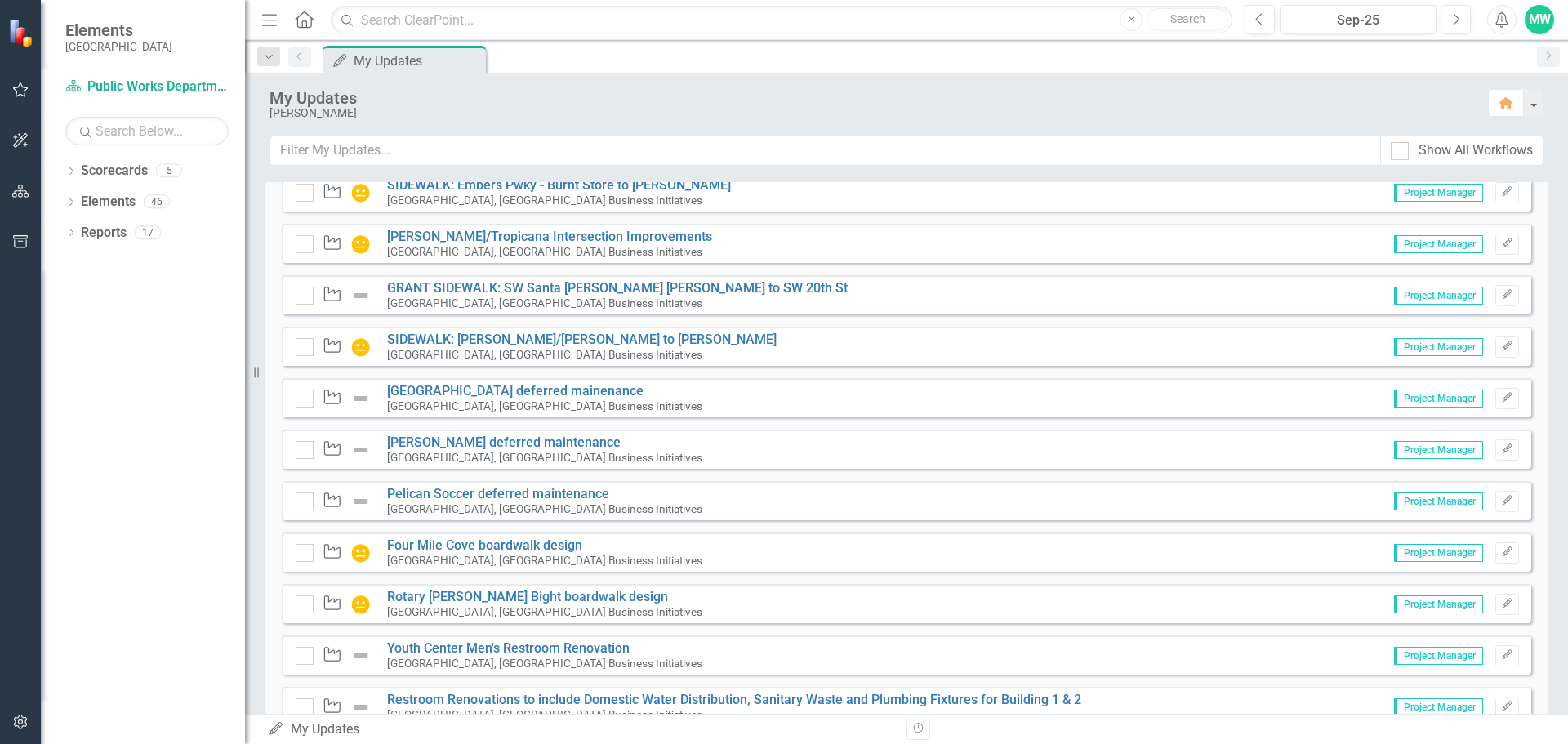
scroll to position [3842, 0]
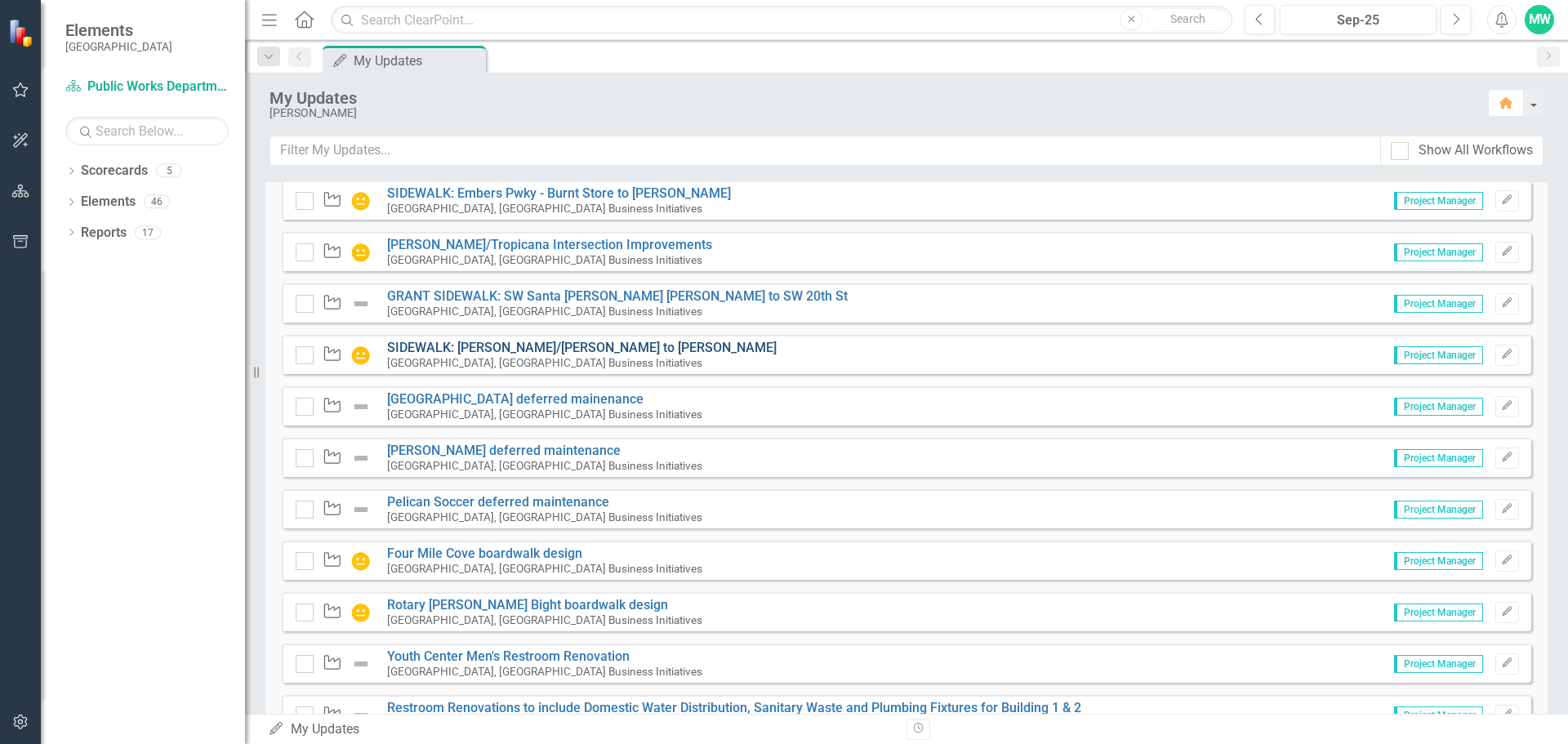
click at [496, 348] on link "SIDEWALK: [PERSON_NAME]/[PERSON_NAME] to [PERSON_NAME]" at bounding box center [582, 348] width 390 height 16
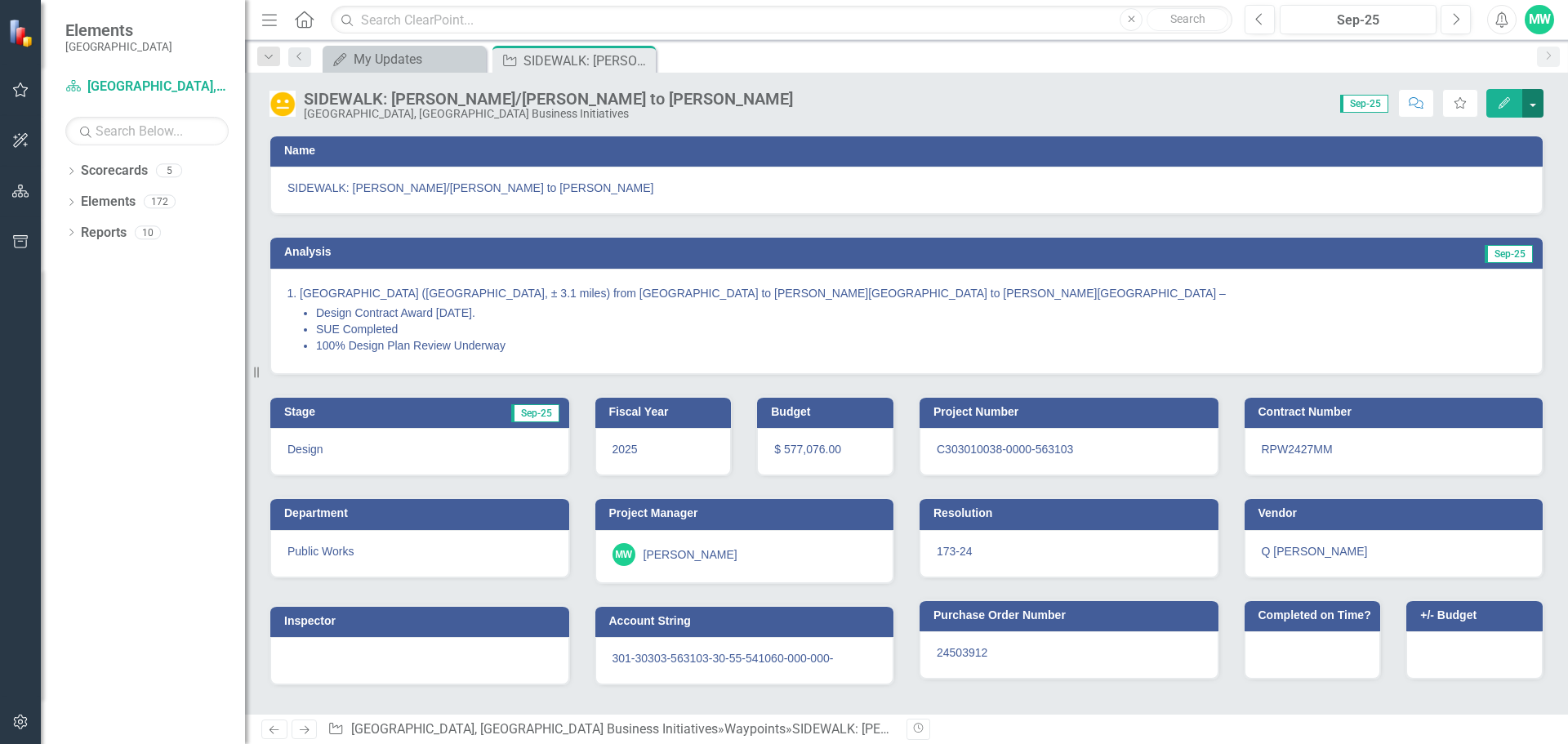
click at [1539, 106] on button "button" at bounding box center [1532, 103] width 21 height 29
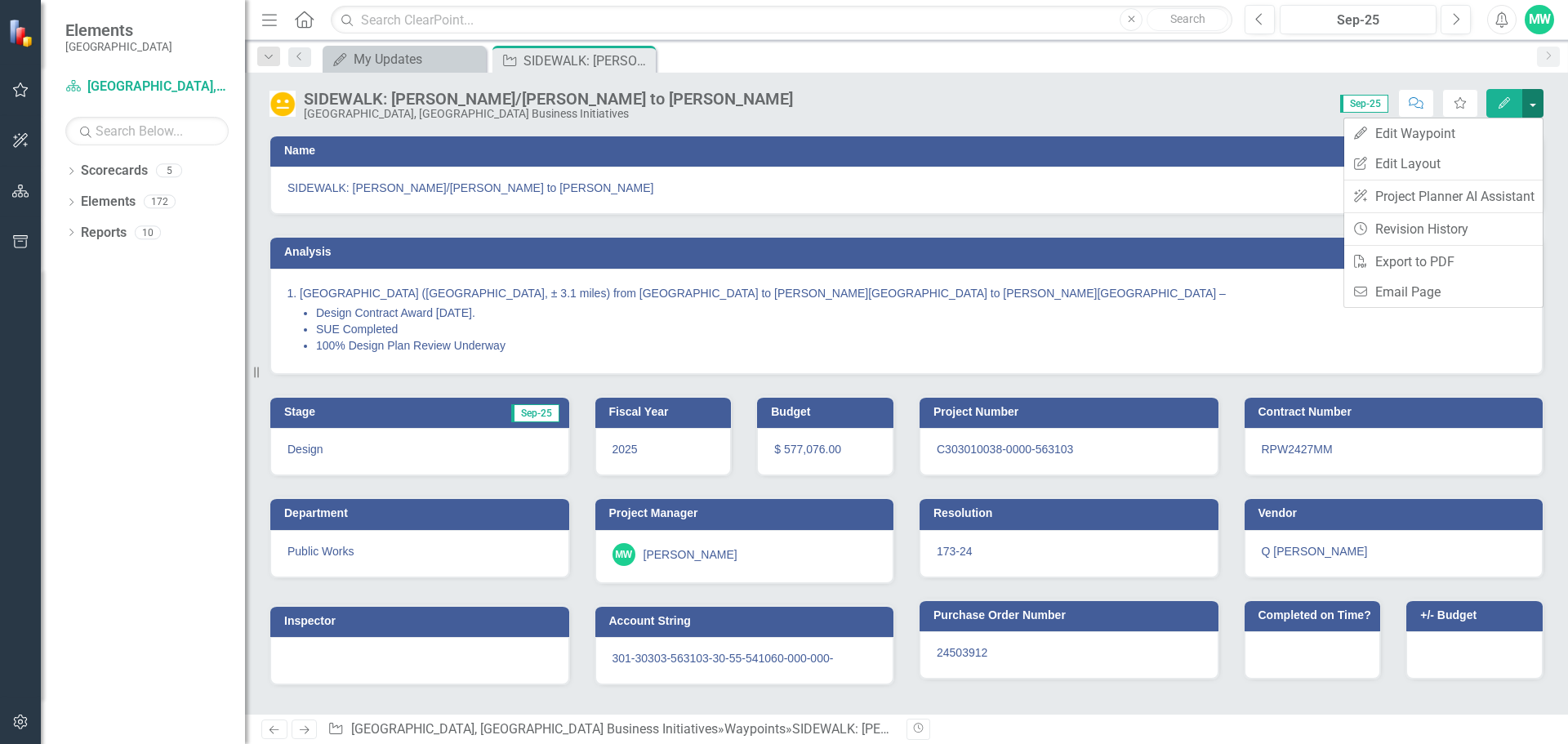
click at [1539, 106] on button "button" at bounding box center [1532, 103] width 21 height 29
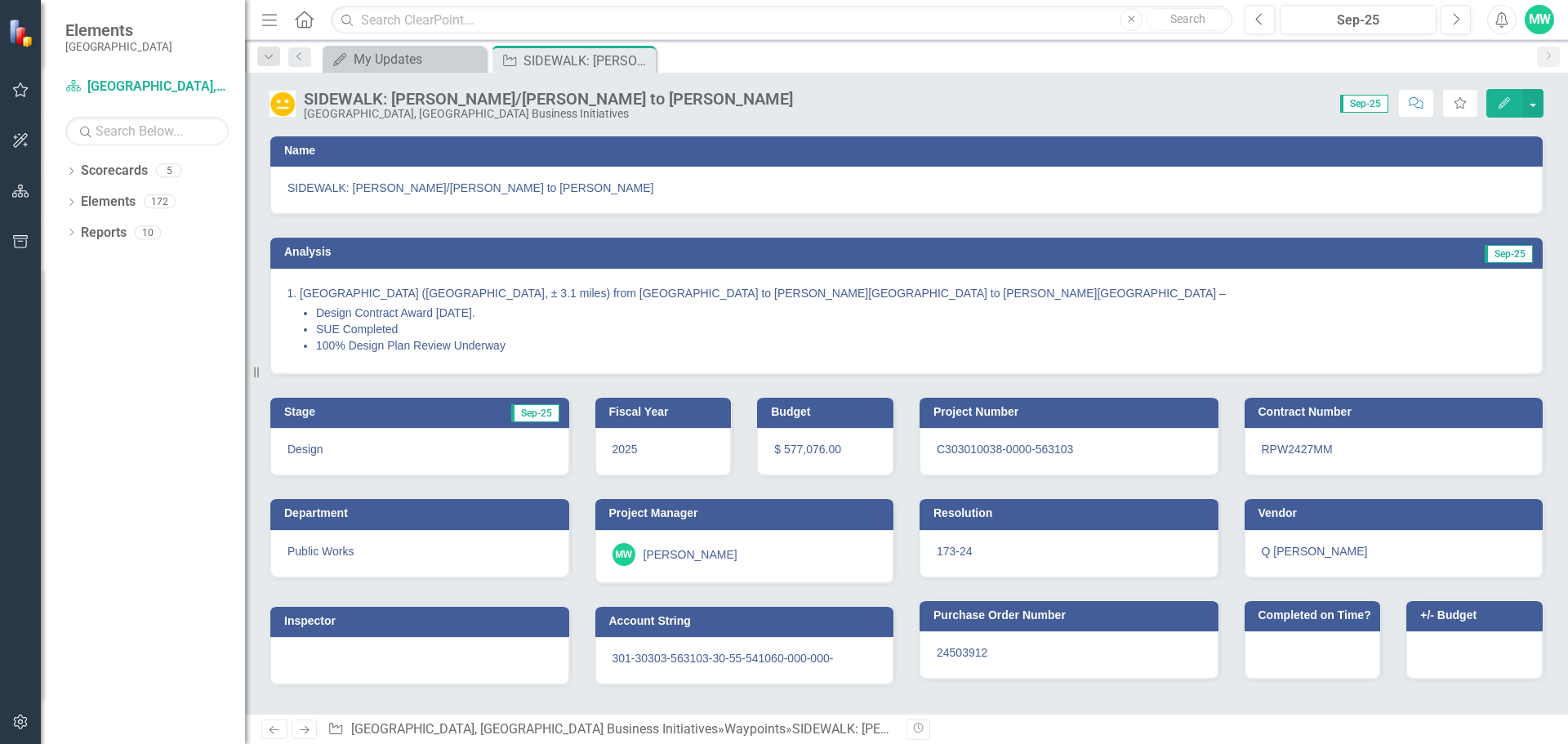
click at [1138, 687] on div "Name SIDEWALK: [PERSON_NAME]/[PERSON_NAME] to [PERSON_NAME] Analysis Sep-25 [GE…" at bounding box center [906, 407] width 1322 height 588
click at [917, 733] on icon "Revision History" at bounding box center [918, 729] width 12 height 10
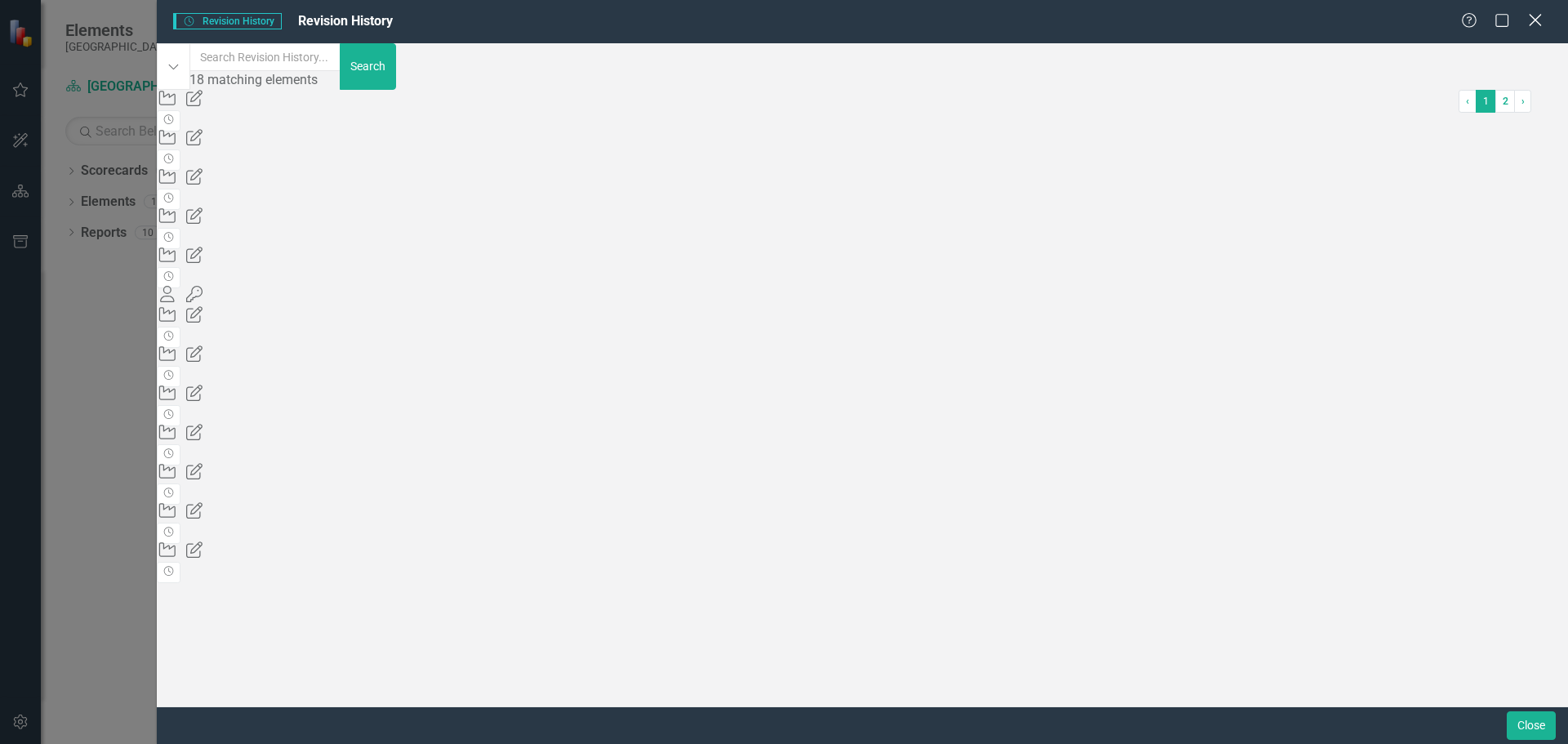
click at [1536, 21] on icon at bounding box center [1534, 20] width 12 height 12
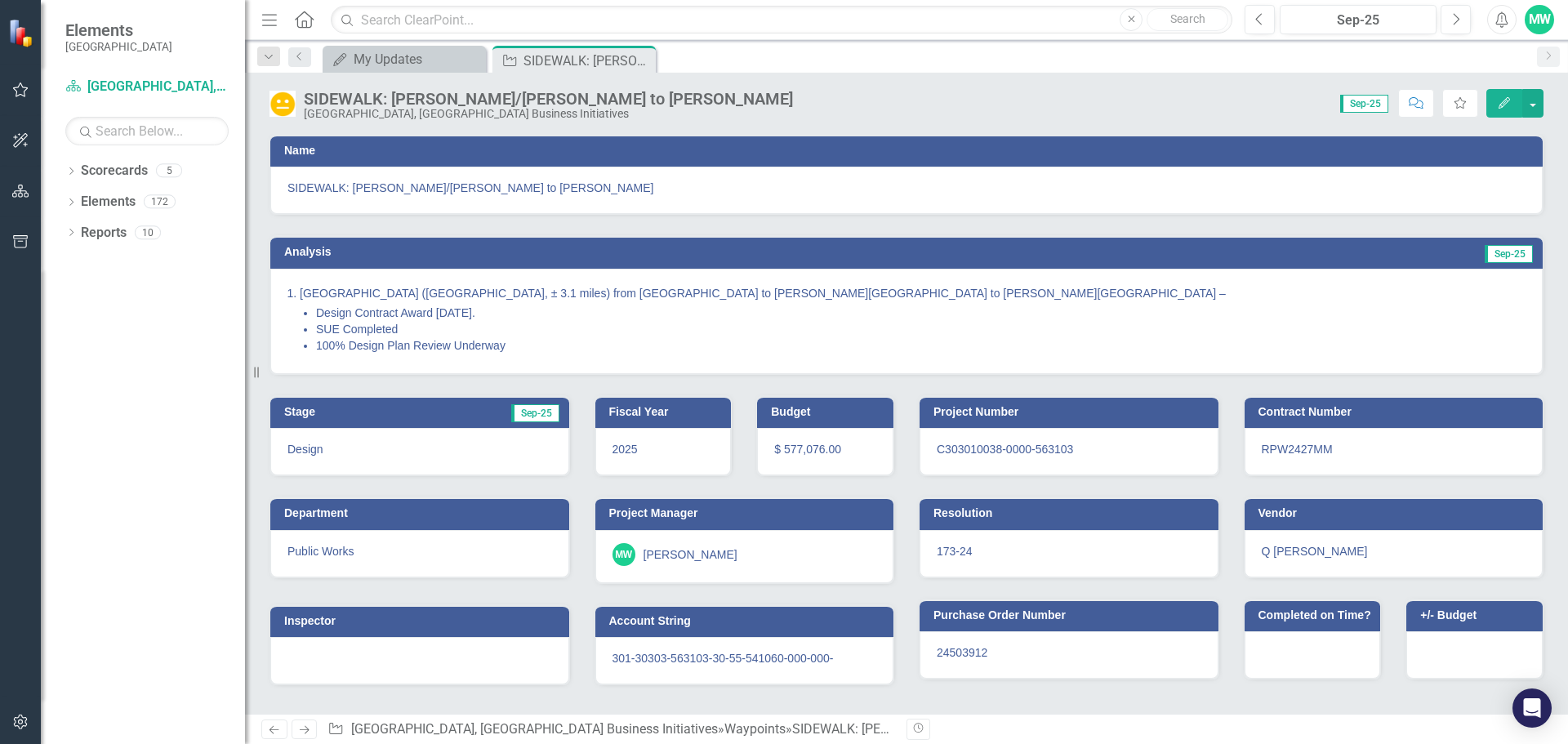
click at [1056, 579] on div "Purchase Order Number 24503912" at bounding box center [1068, 629] width 325 height 101
click at [1043, 331] on li "SUE Completed" at bounding box center [921, 329] width 1209 height 16
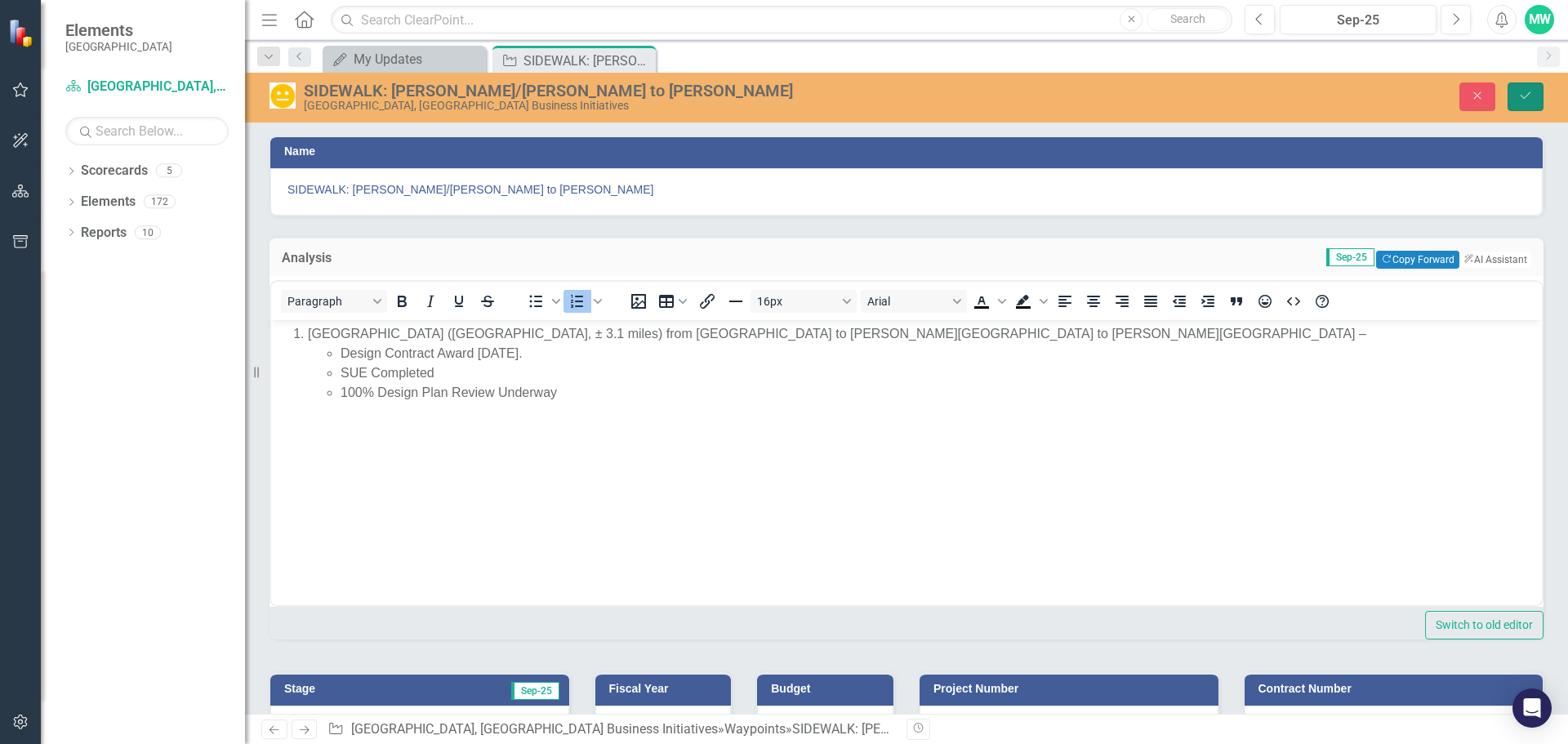
click at [1522, 96] on icon "Save" at bounding box center [1524, 94] width 15 height 11
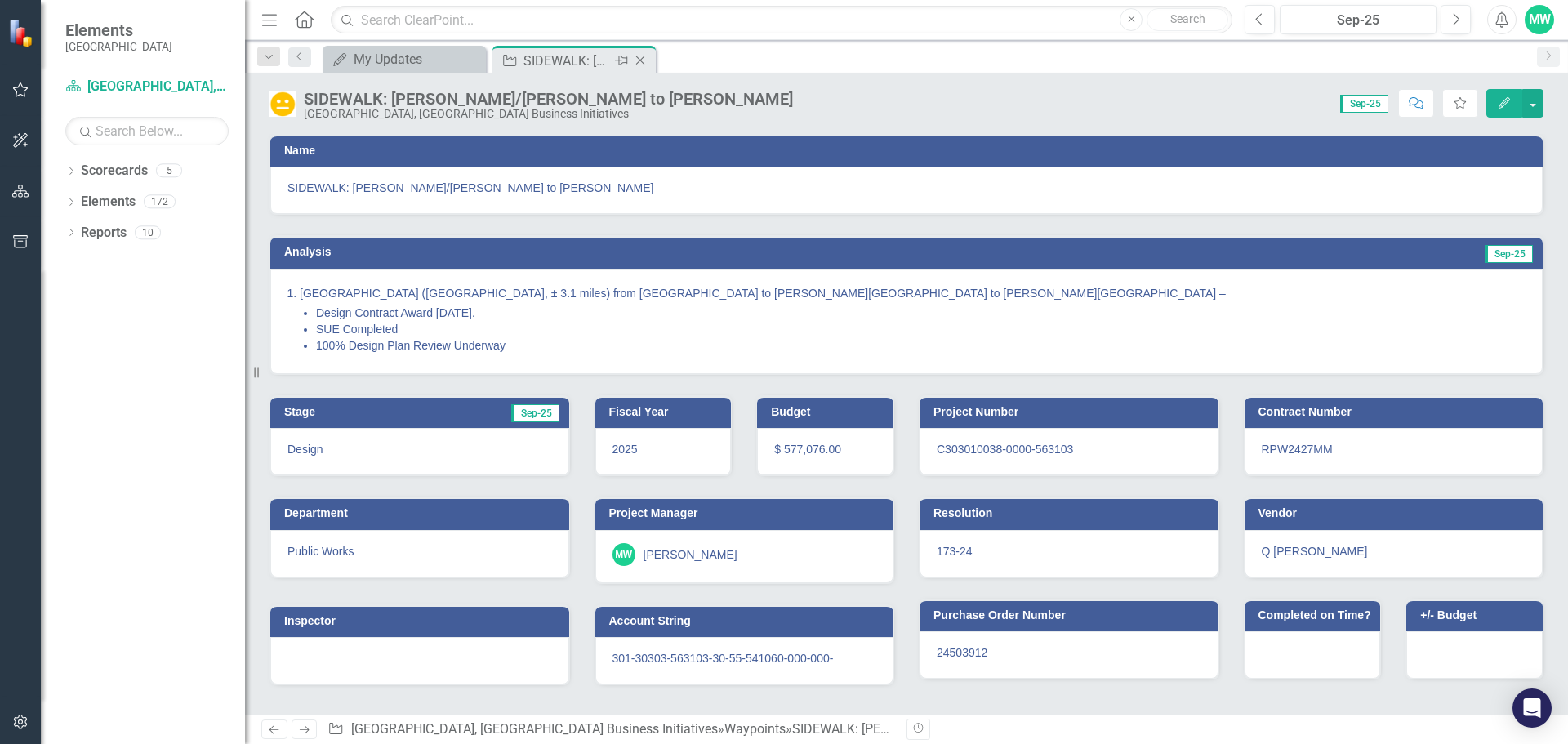
click at [639, 62] on icon at bounding box center [640, 61] width 9 height 9
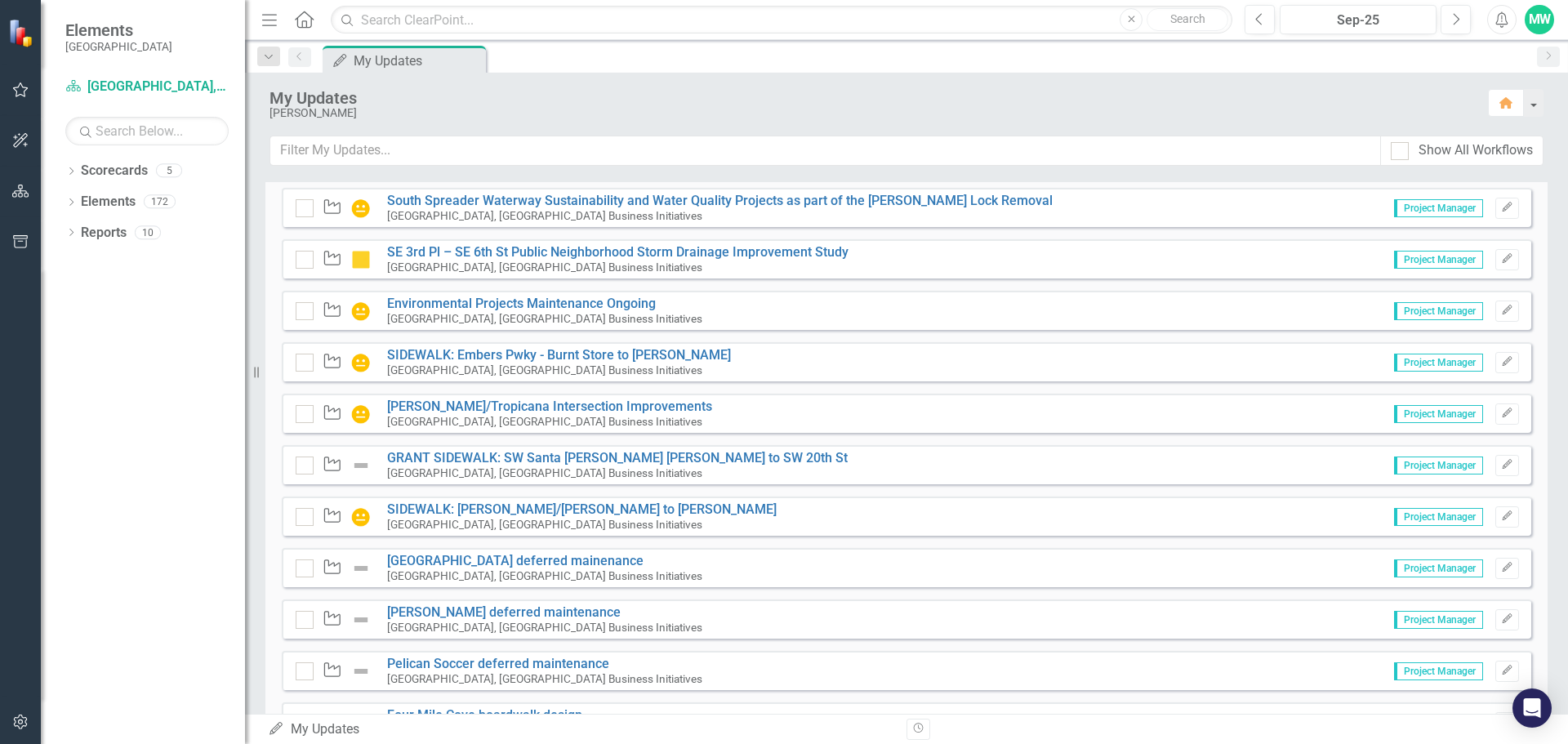
scroll to position [3842, 0]
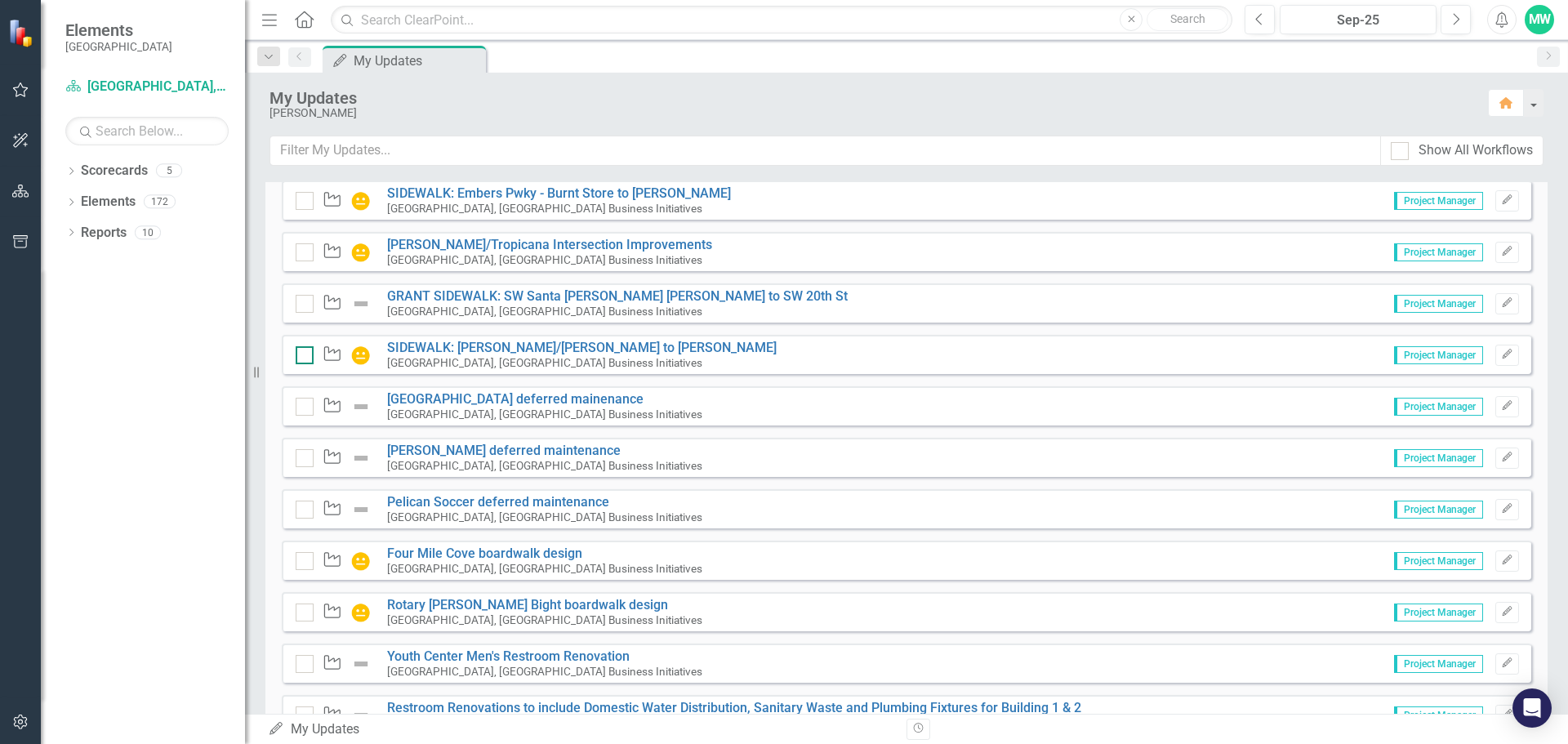
click at [301, 354] on input "checkbox" at bounding box center [300, 351] width 11 height 11
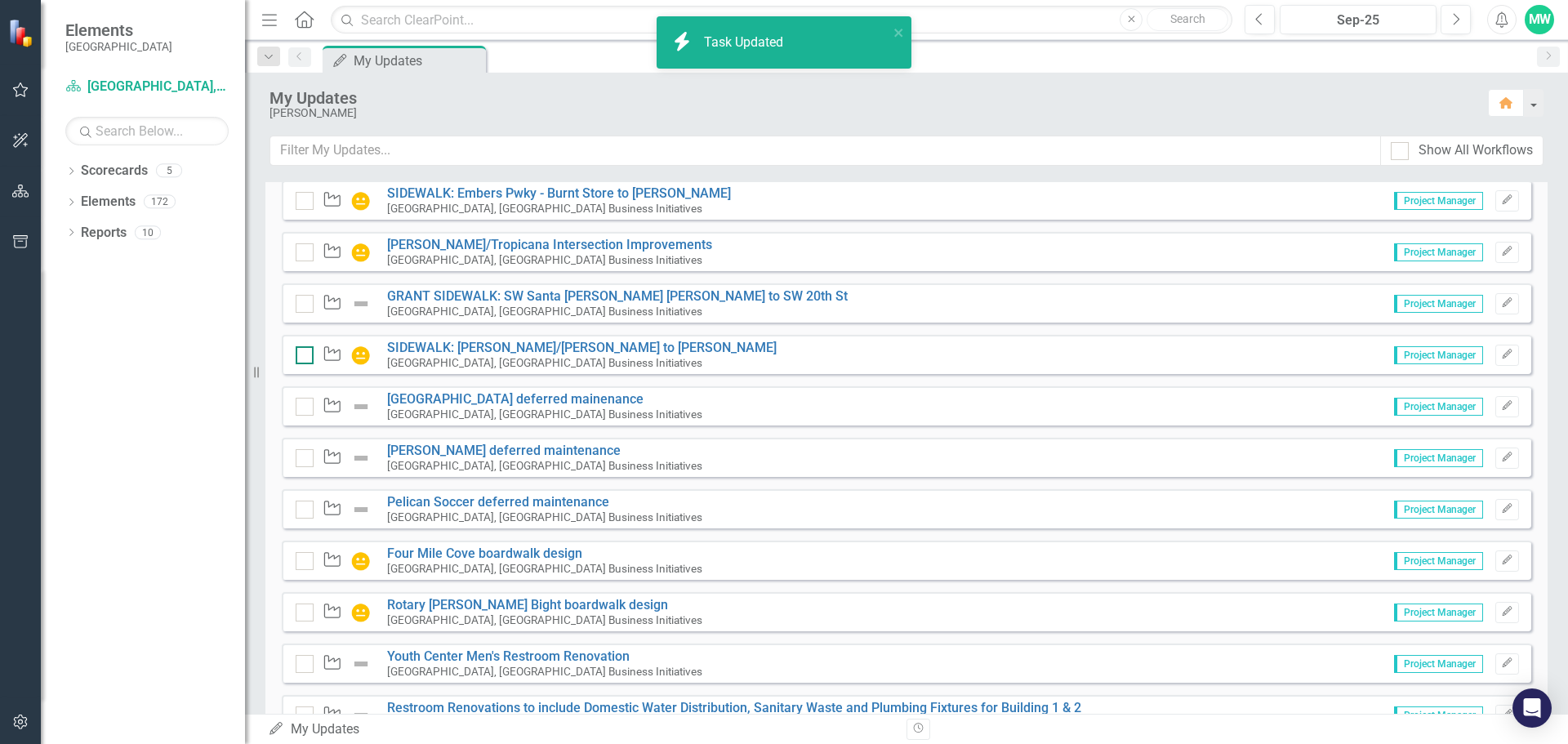
checkbox input "true"
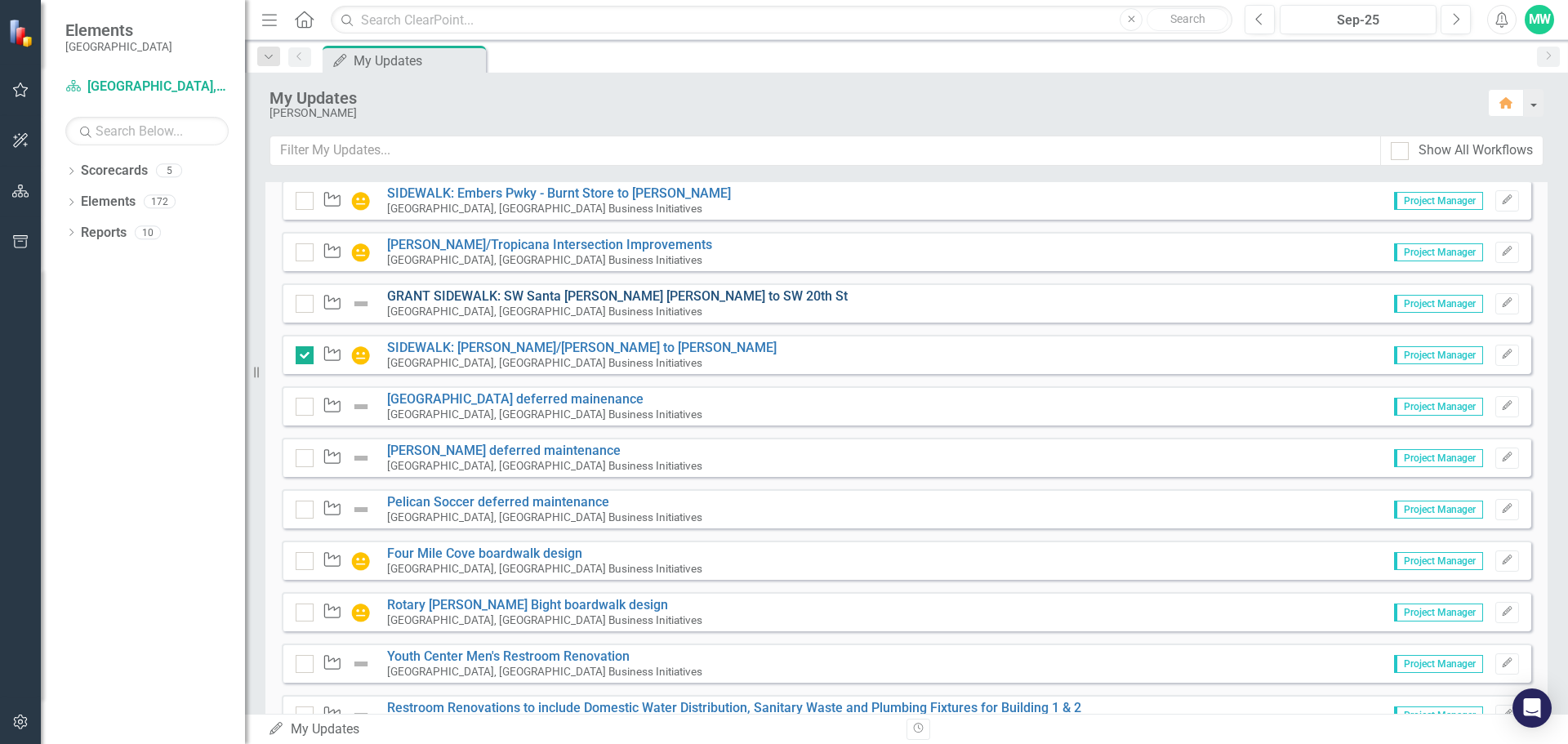
click at [579, 294] on link "GRANT SIDEWALK: SW Santa [PERSON_NAME] [PERSON_NAME] to SW 20th St" at bounding box center [616, 296] width 460 height 16
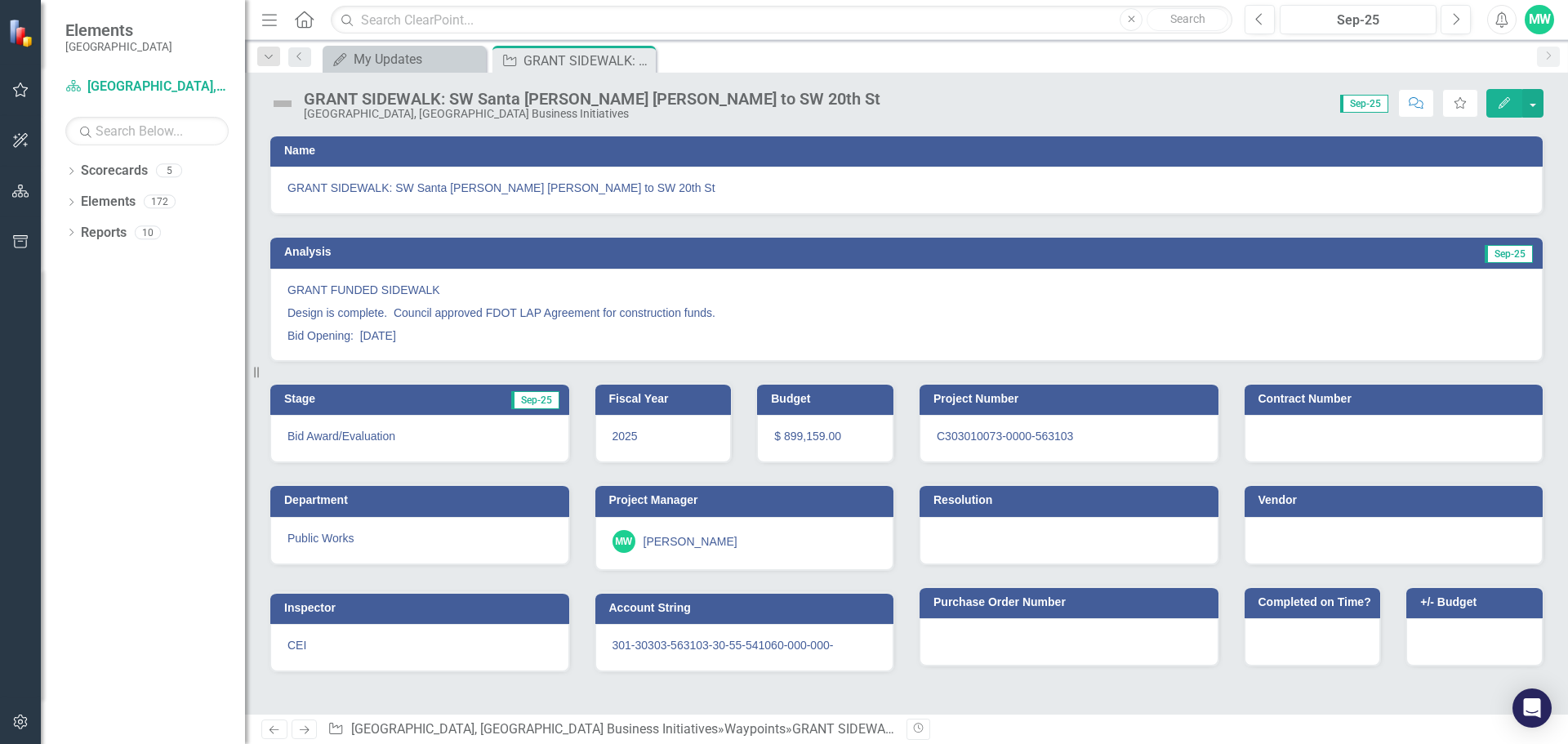
click at [277, 100] on img at bounding box center [282, 103] width 26 height 26
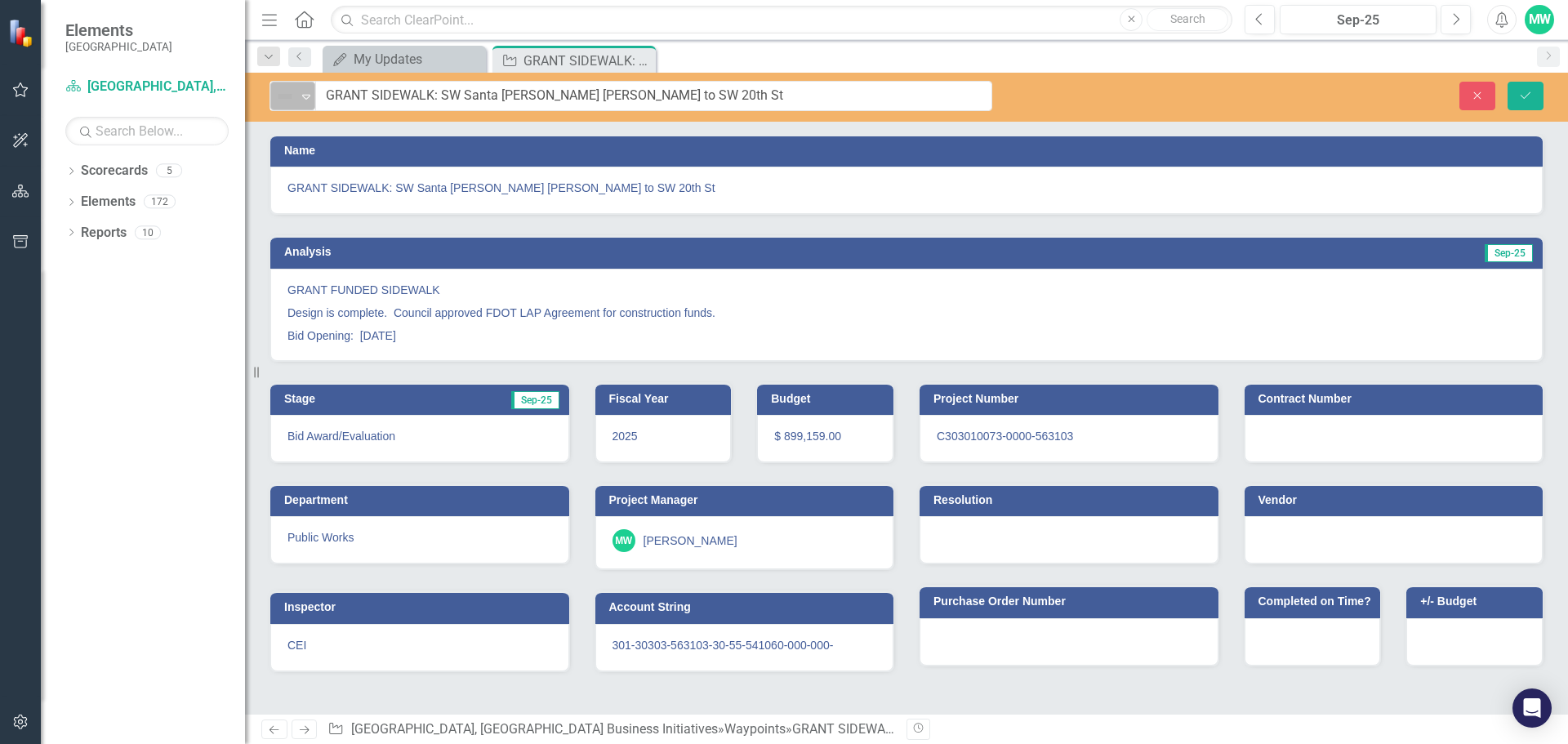
click at [311, 98] on icon "Expand" at bounding box center [306, 95] width 16 height 13
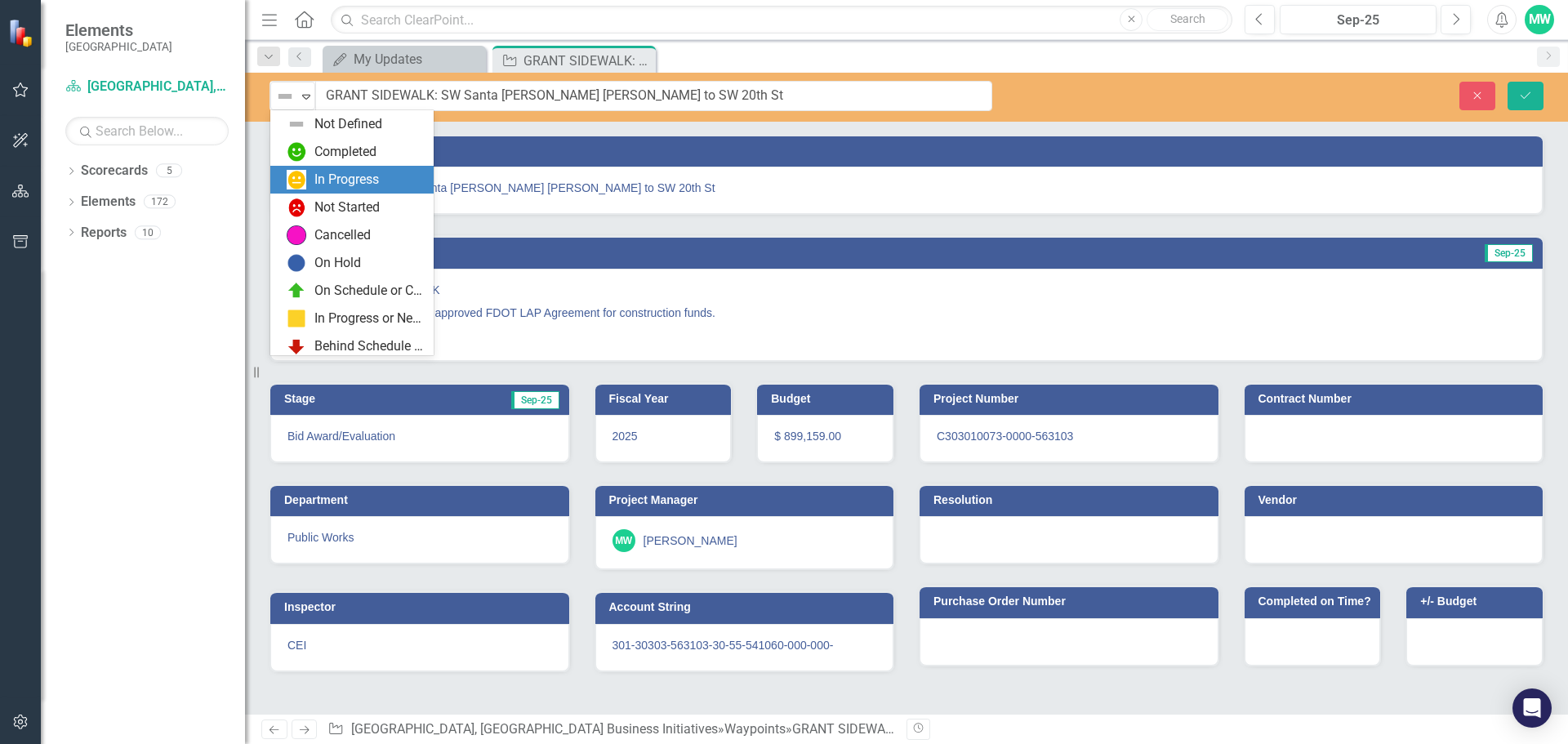
click at [326, 178] on div "In Progress" at bounding box center [346, 180] width 65 height 19
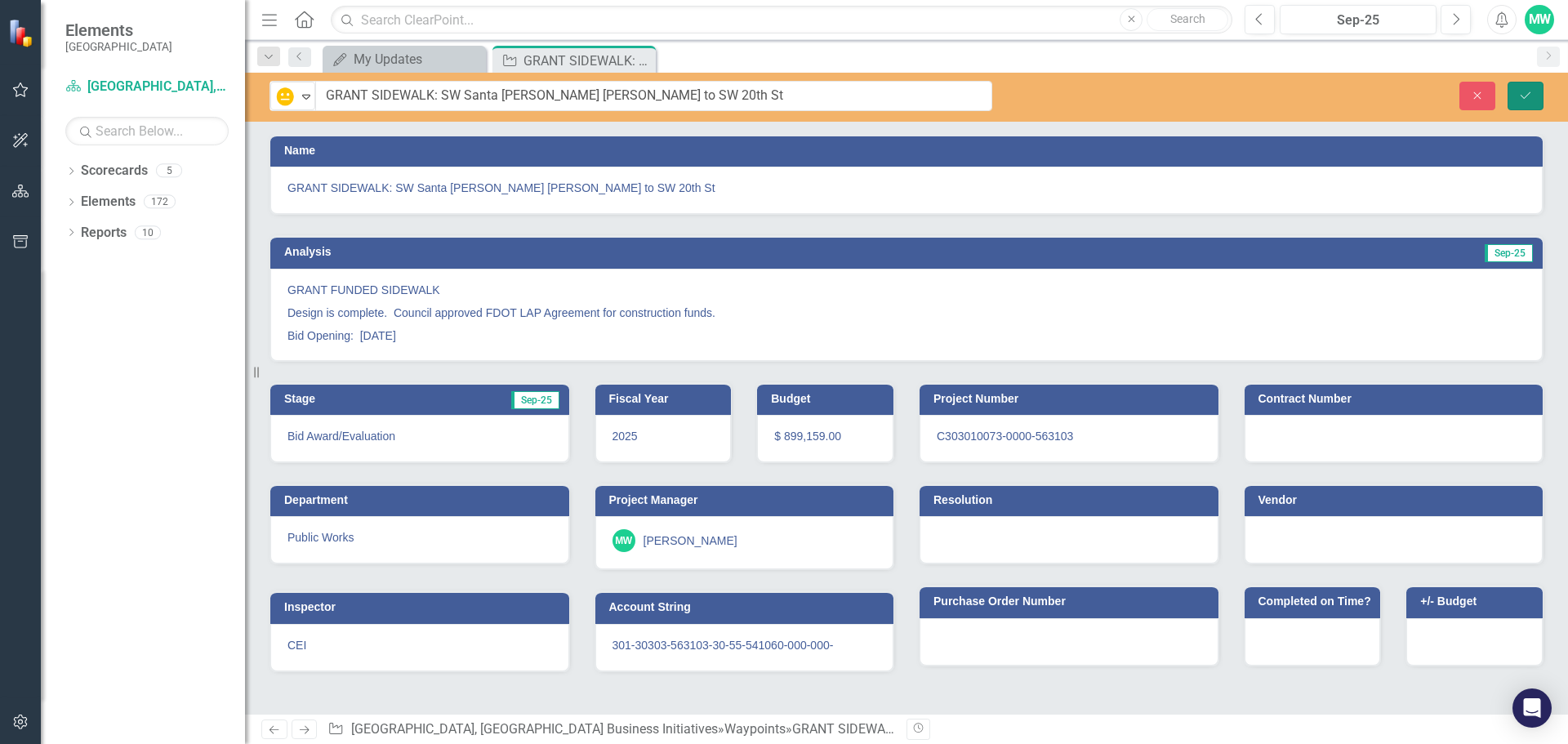
click at [1527, 102] on button "Save" at bounding box center [1525, 95] width 36 height 29
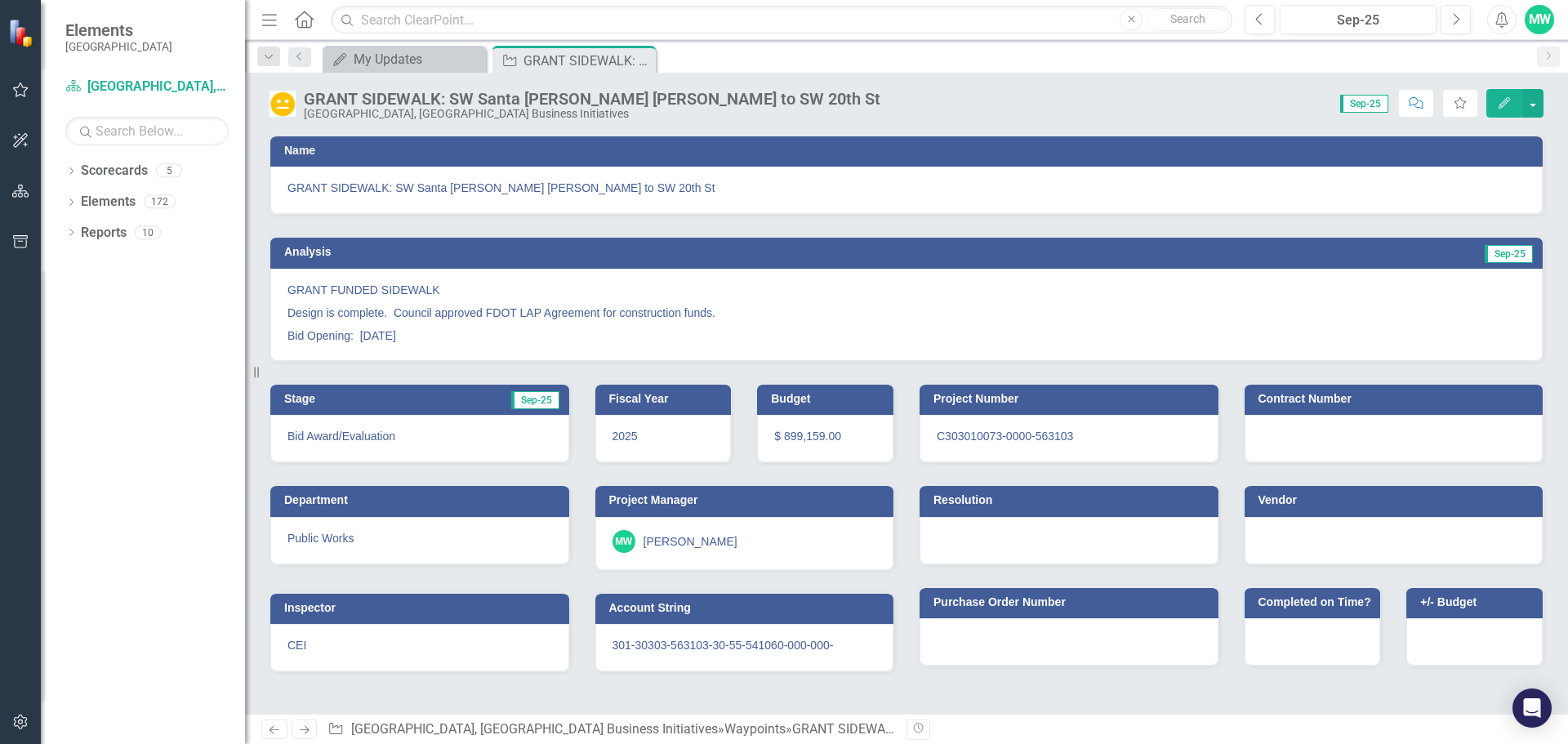
click at [0, 0] on icon "Close" at bounding box center [0, 0] width 0 height 0
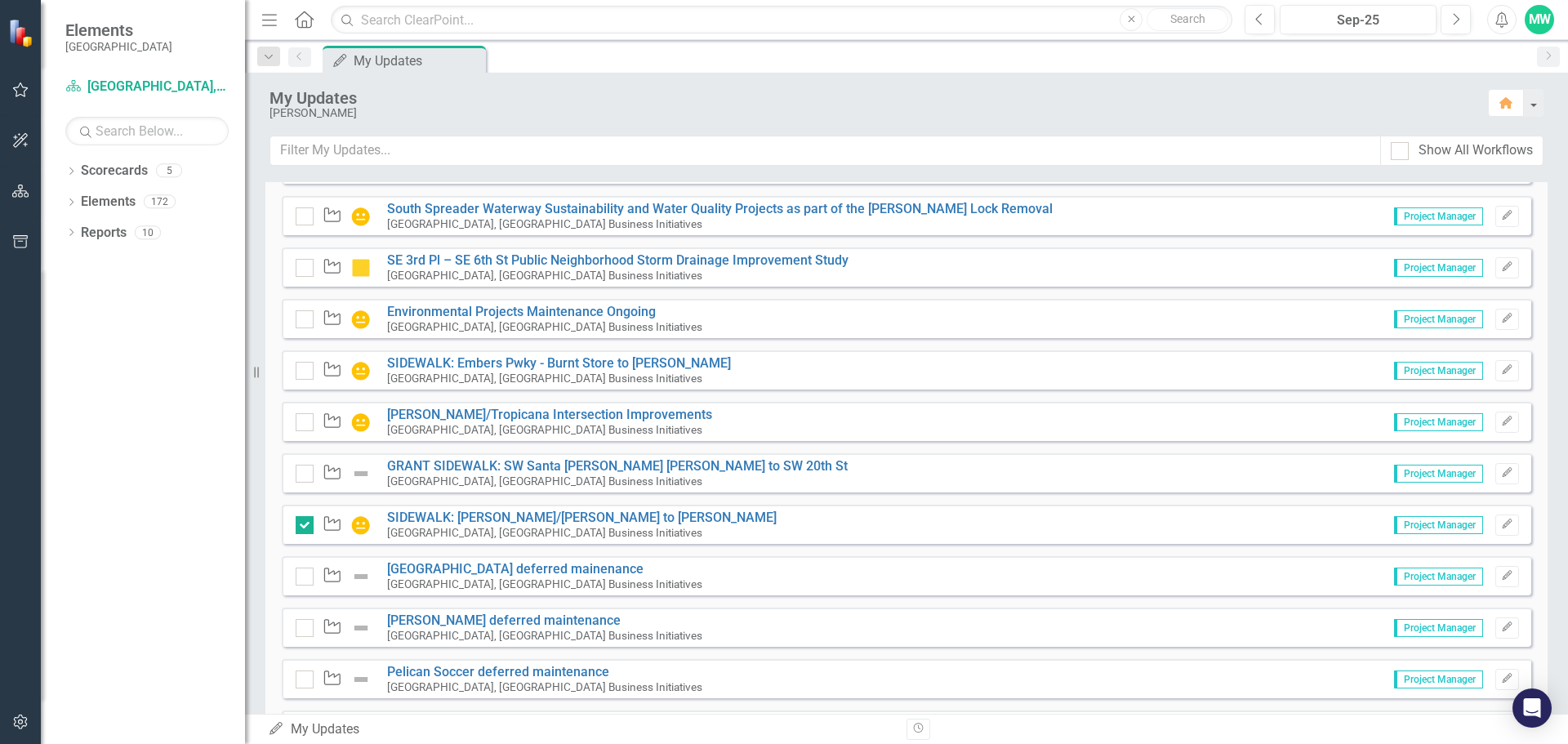
scroll to position [3678, 0]
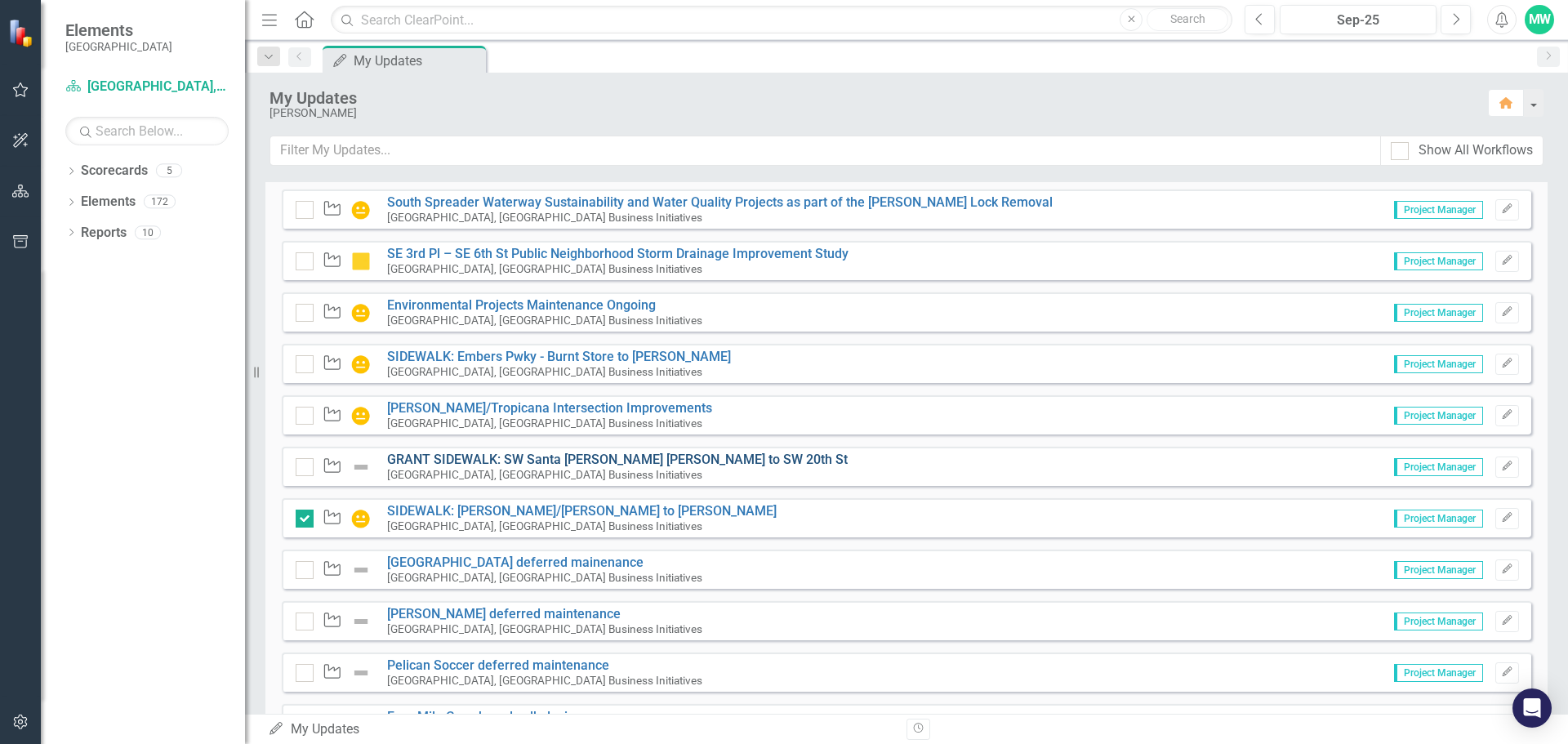
click at [590, 458] on link "GRANT SIDEWALK: SW Santa [PERSON_NAME] [PERSON_NAME] to SW 20th St" at bounding box center [616, 460] width 460 height 16
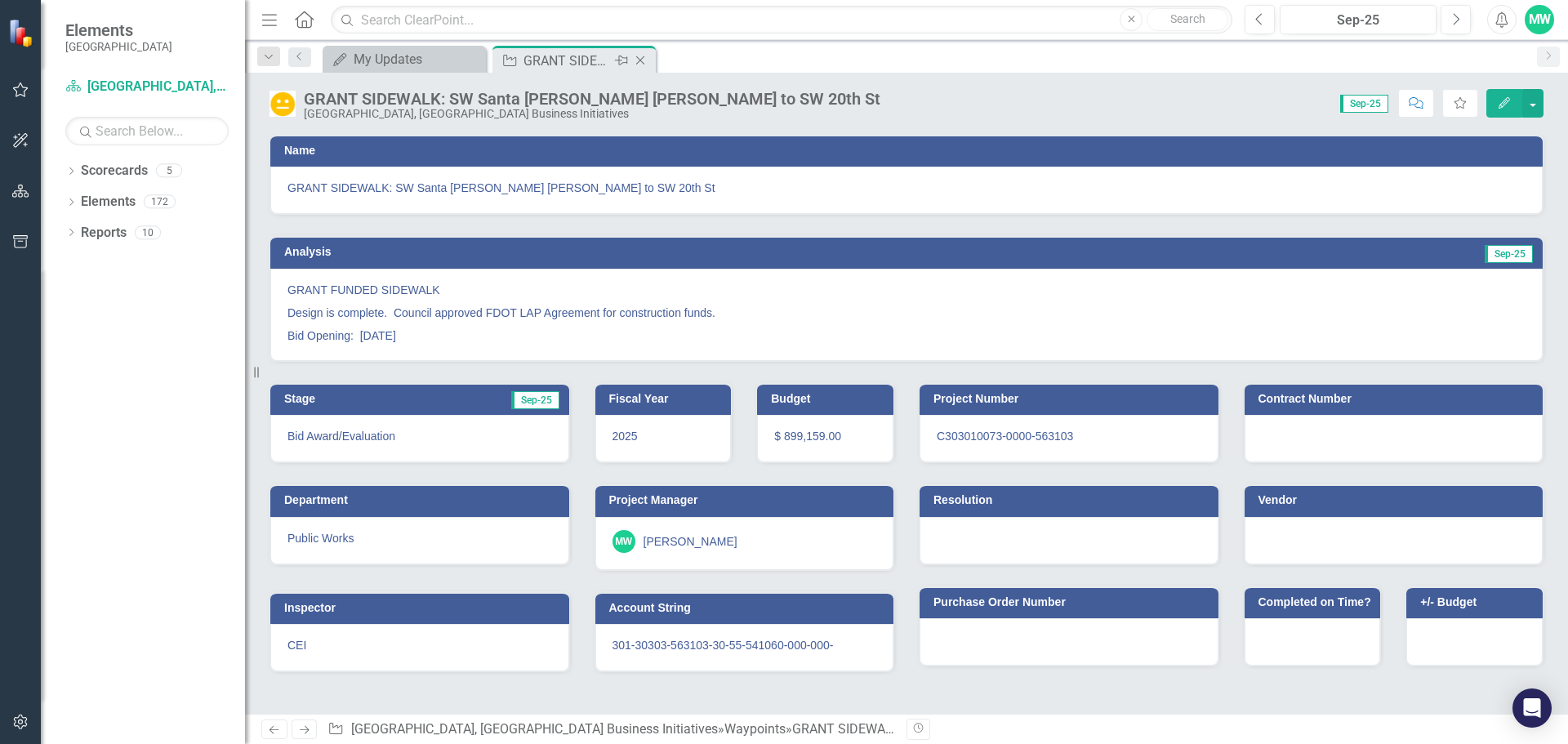
click at [643, 60] on icon "Close" at bounding box center [640, 60] width 16 height 13
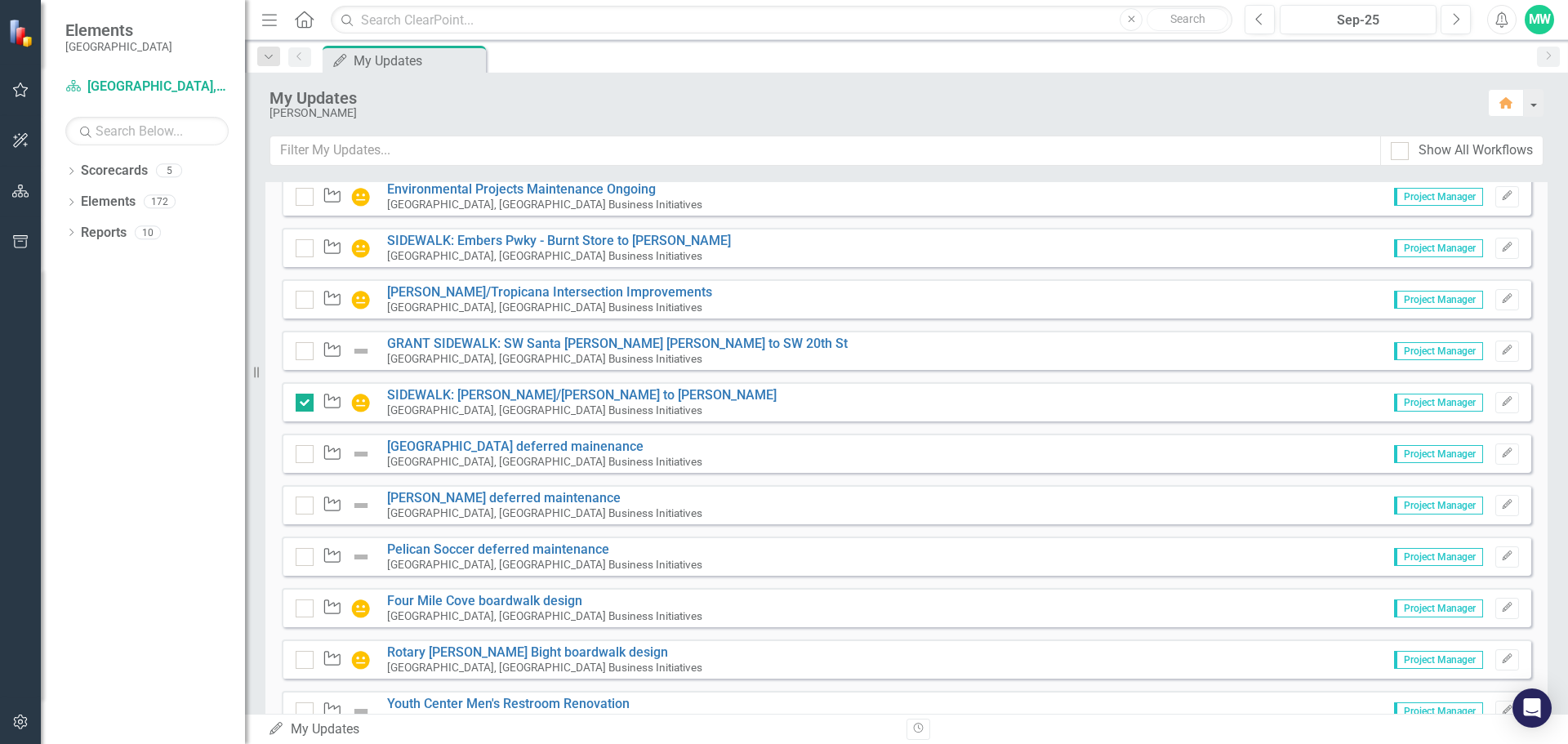
scroll to position [3678, 0]
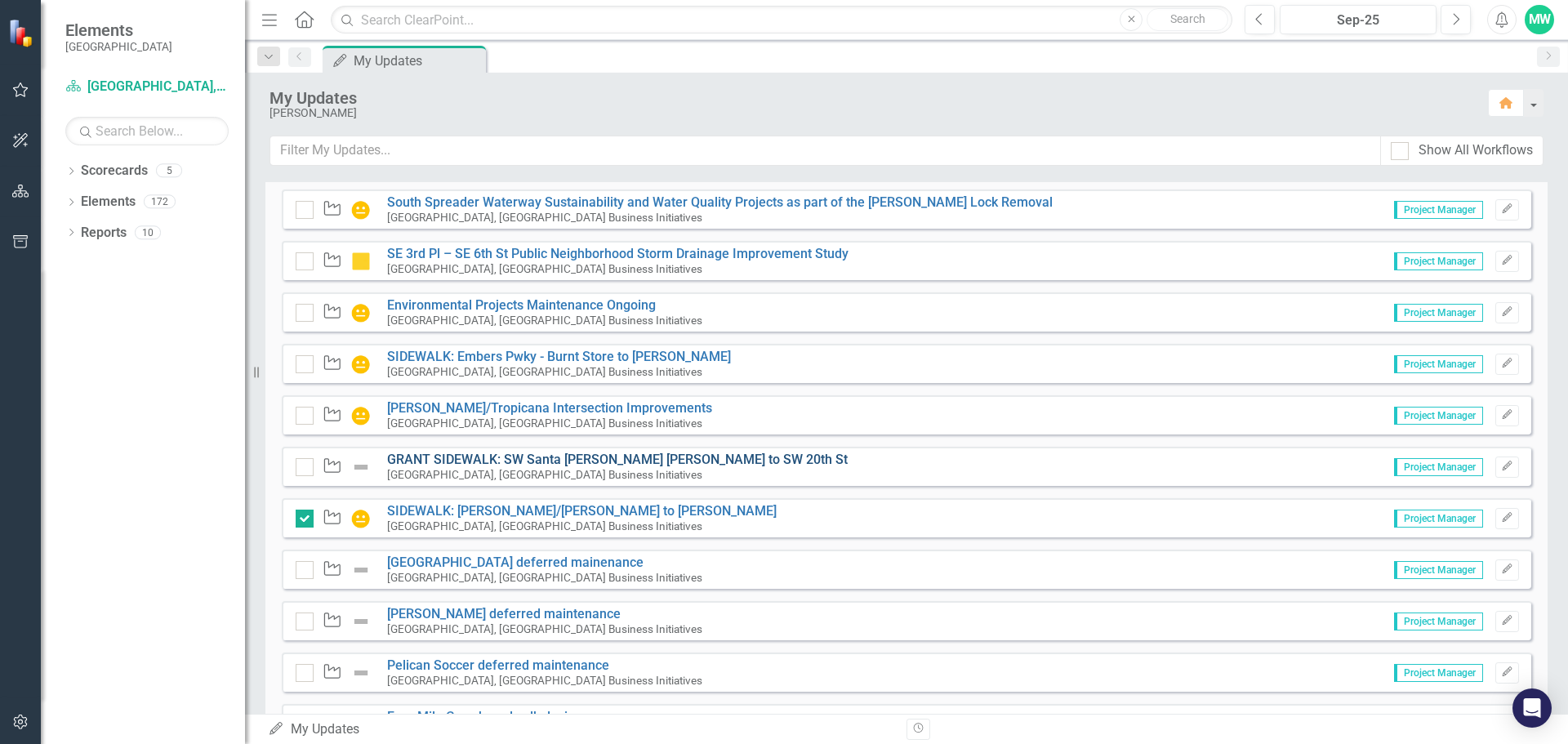
click at [502, 460] on link "GRANT SIDEWALK: SW Santa [PERSON_NAME] [PERSON_NAME] to SW 20th St" at bounding box center [616, 460] width 460 height 16
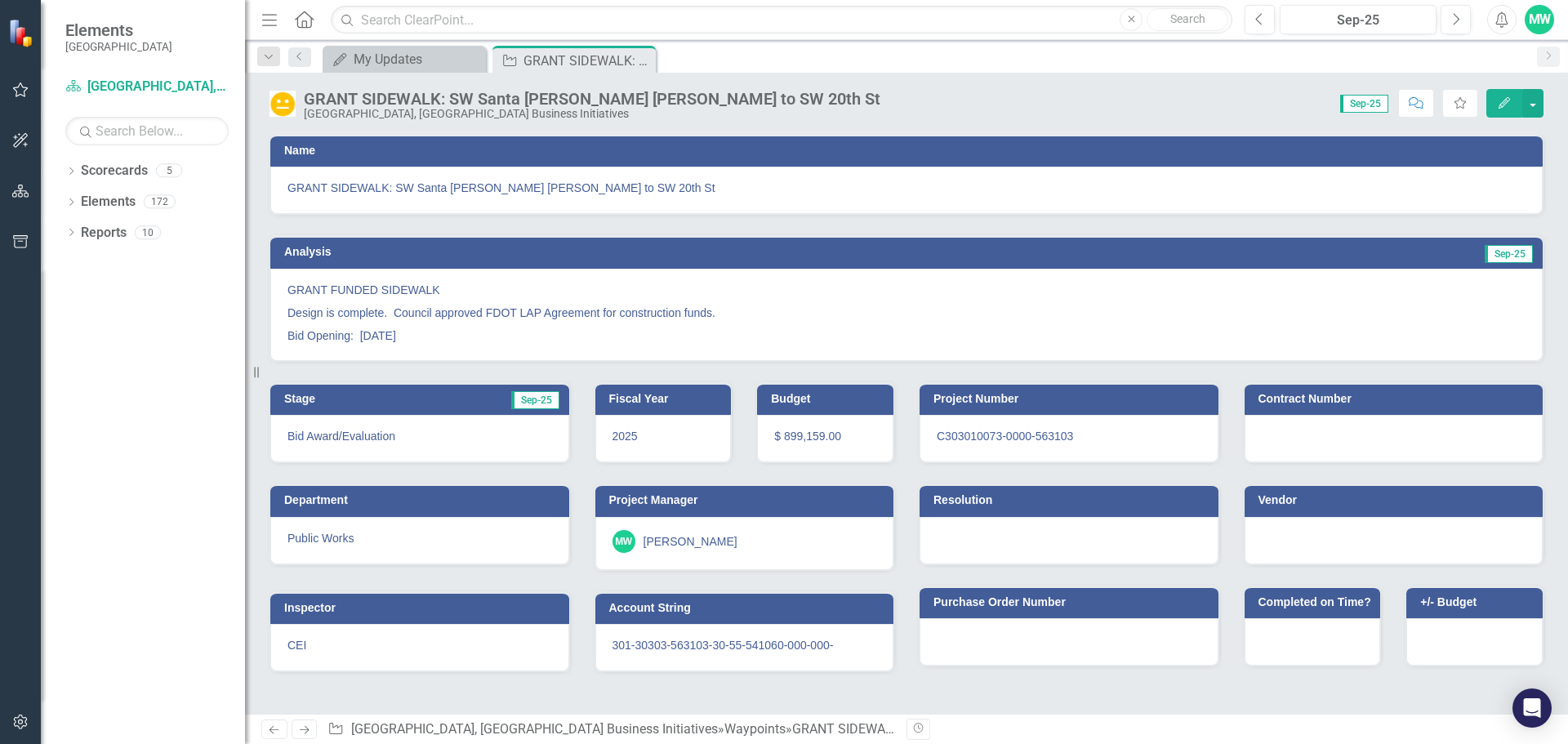
click at [0, 0] on icon at bounding box center [0, 0] width 0 height 0
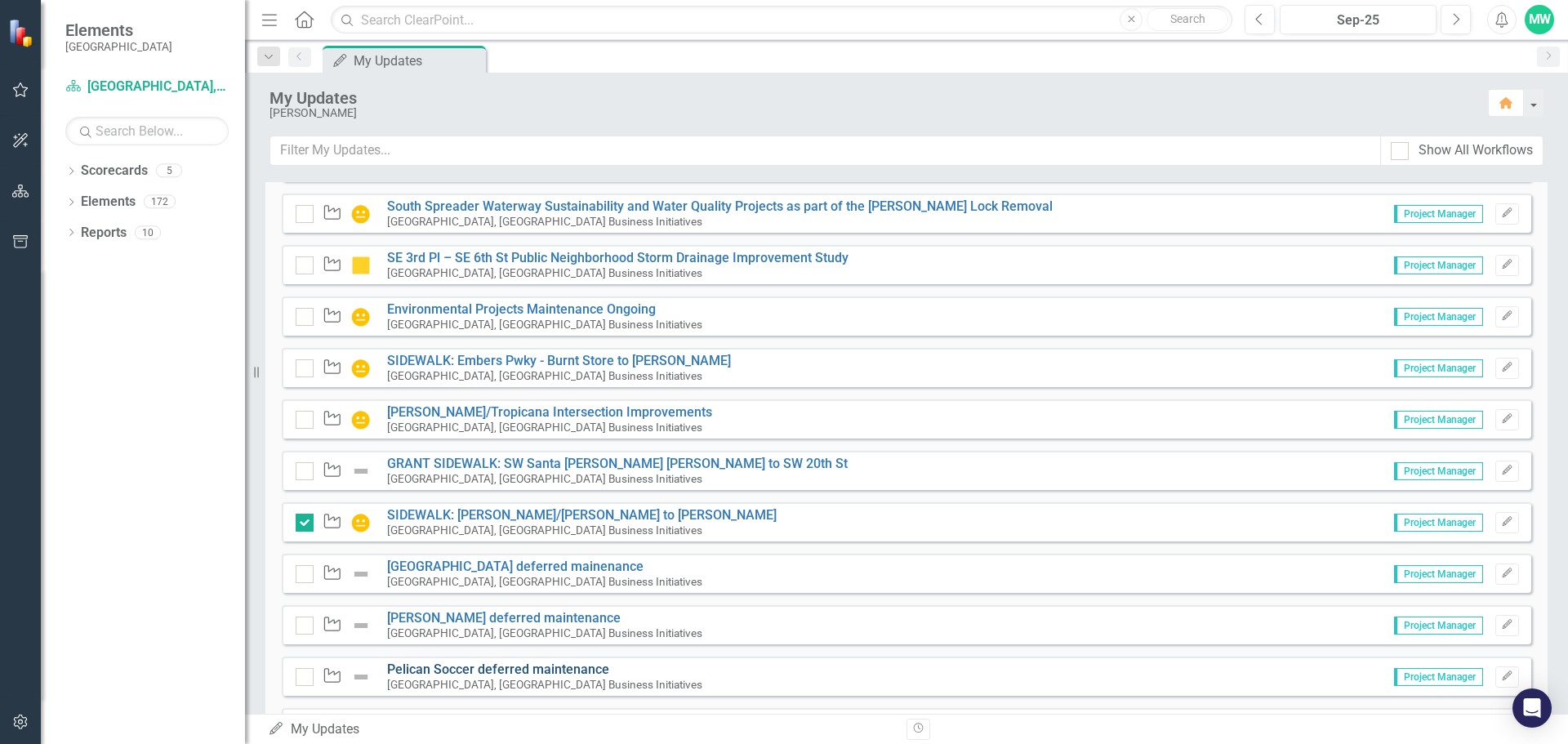
scroll to position [3597, 0]
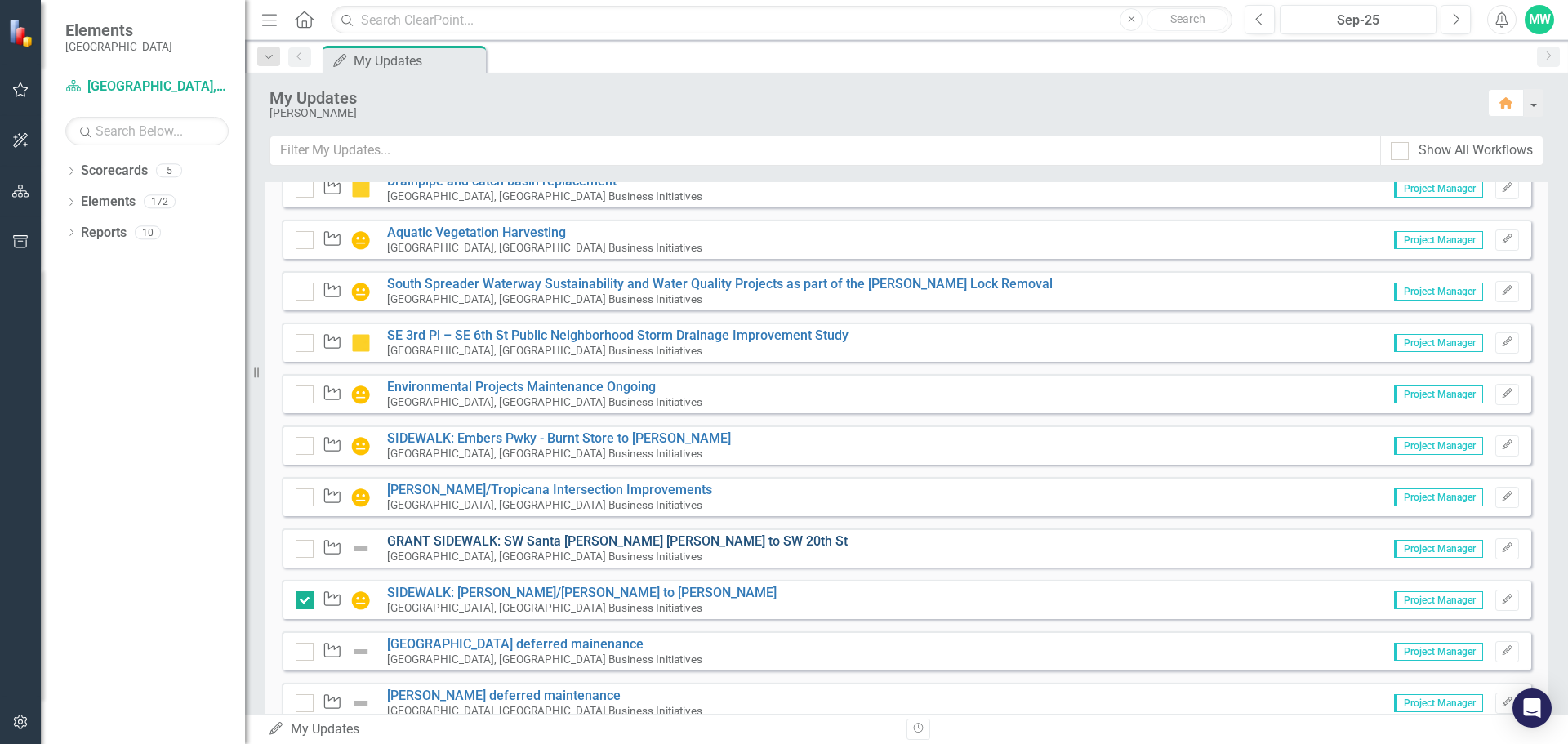
click at [466, 540] on link "GRANT SIDEWALK: SW Santa [PERSON_NAME] [PERSON_NAME] to SW 20th St" at bounding box center [616, 541] width 460 height 16
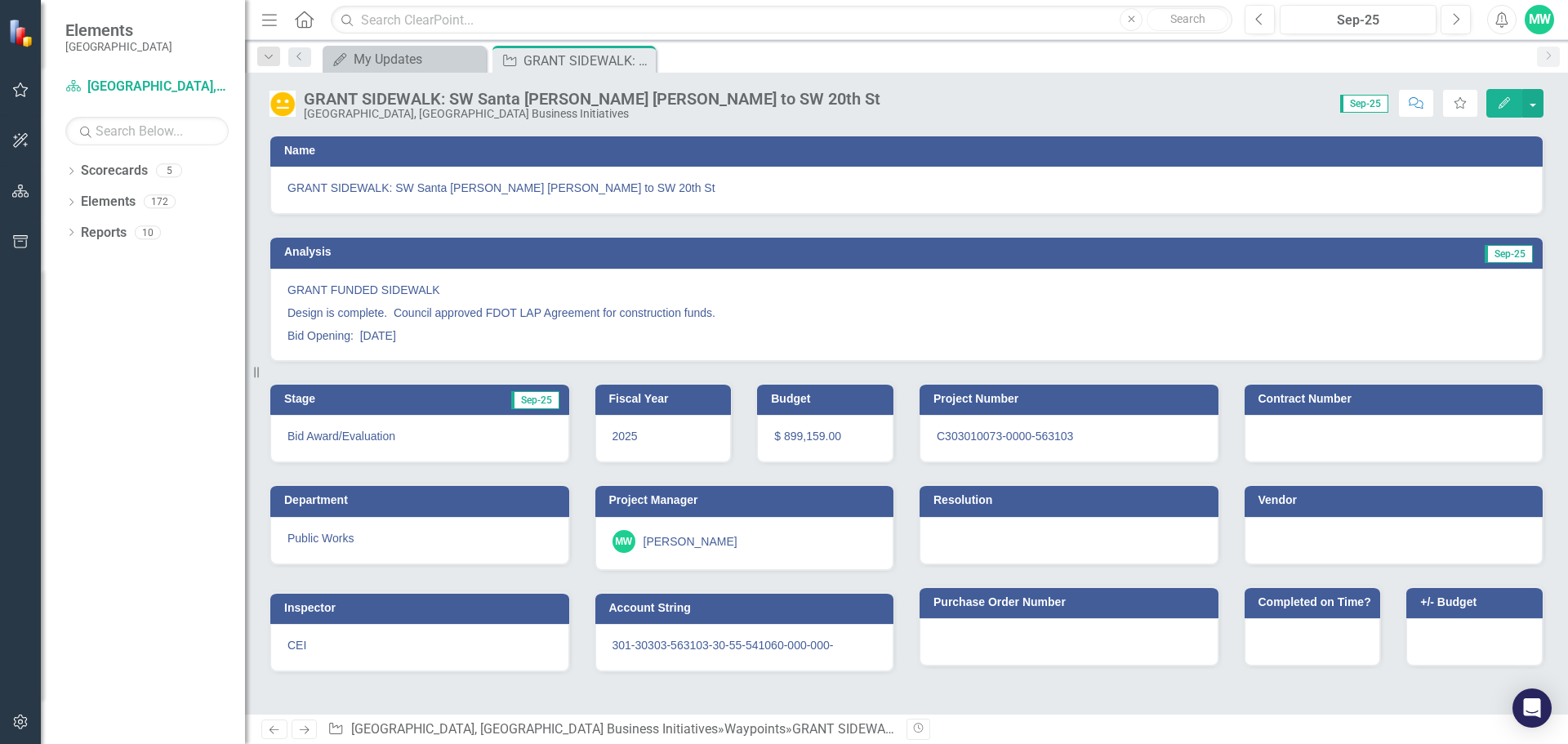
click at [291, 107] on img at bounding box center [282, 103] width 26 height 26
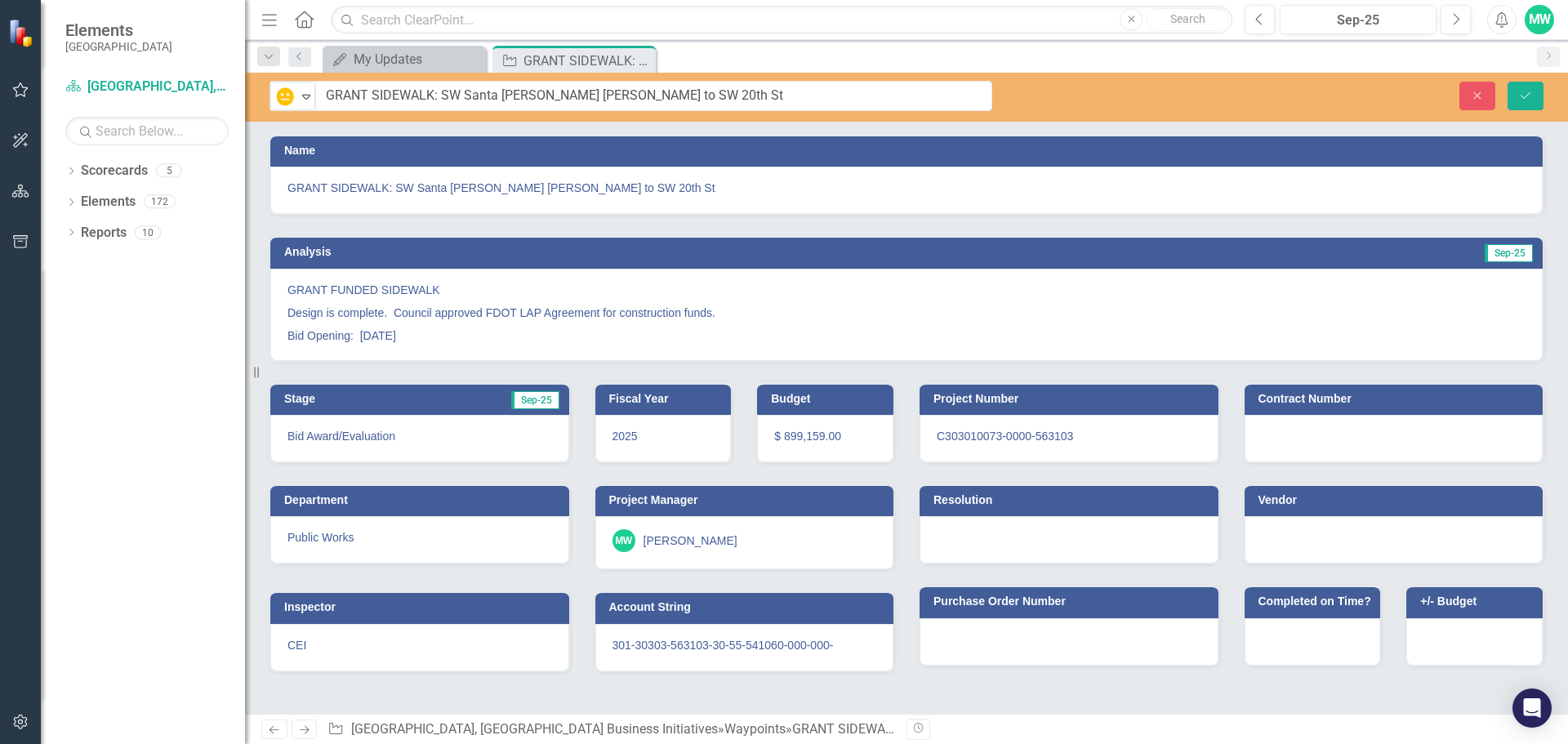
click at [392, 134] on div "Name" at bounding box center [906, 150] width 1272 height 32
click at [1520, 93] on icon "Save" at bounding box center [1524, 94] width 15 height 11
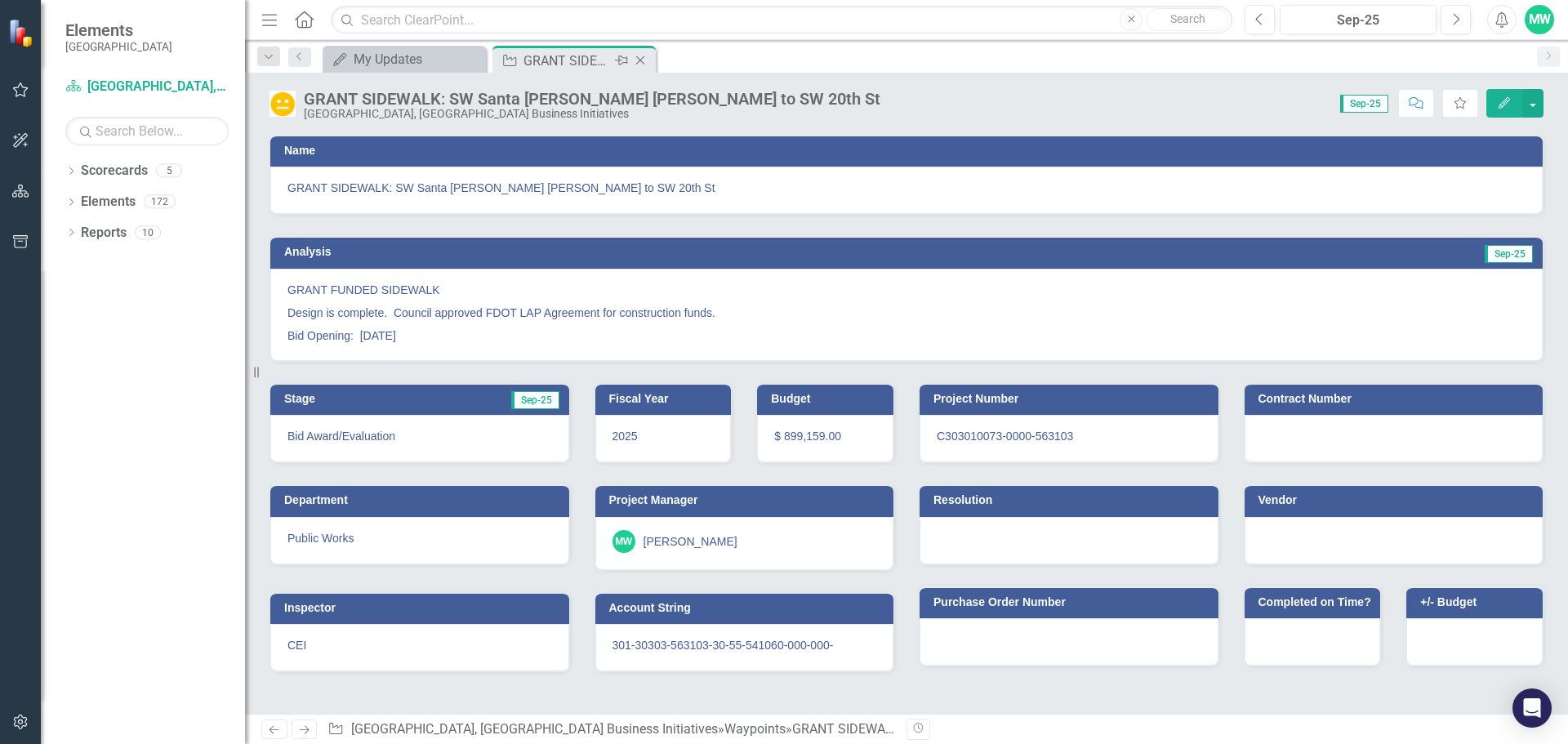
click at [639, 61] on icon "Close" at bounding box center [640, 60] width 16 height 13
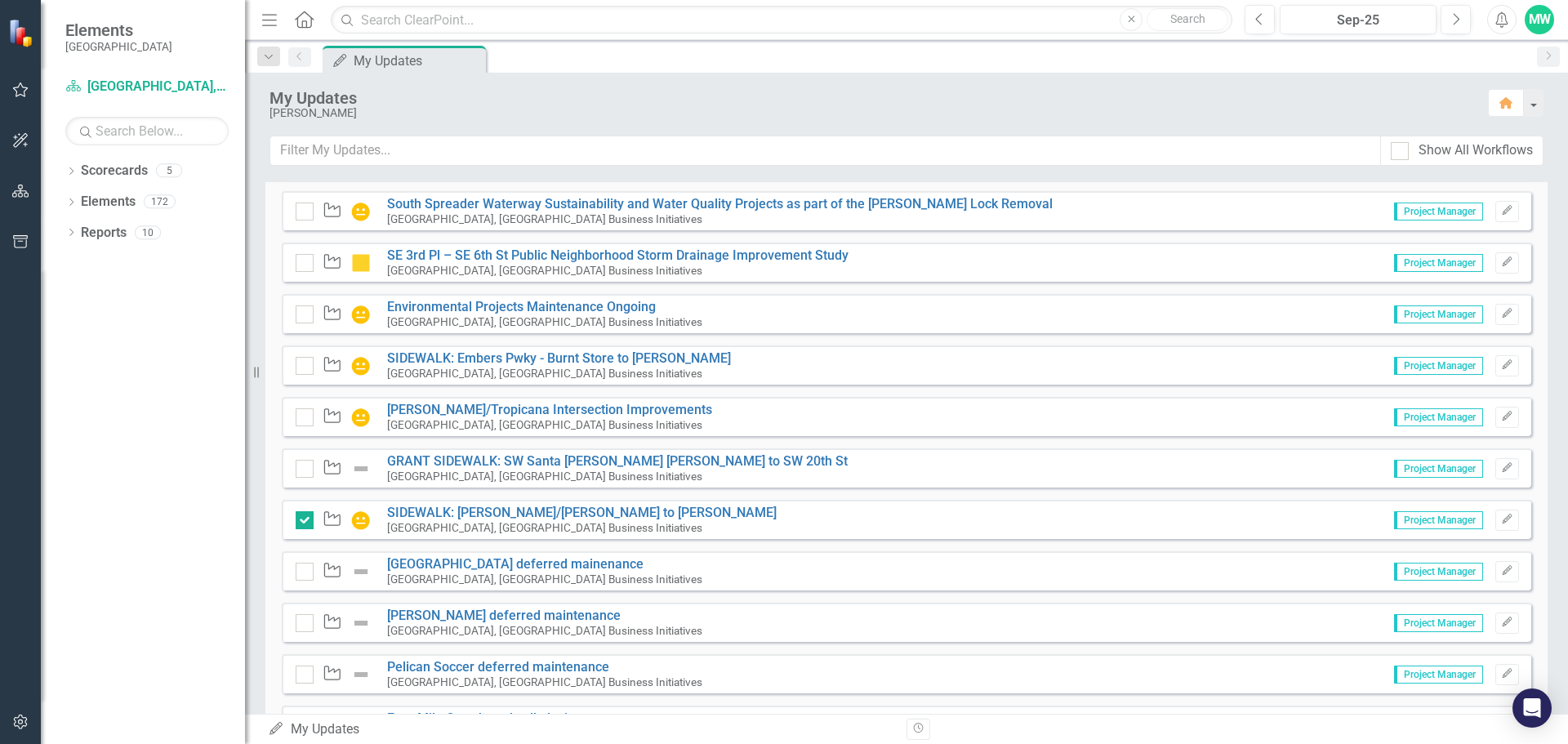
scroll to position [3678, 0]
click at [359, 468] on img at bounding box center [361, 467] width 20 height 20
click at [1500, 464] on icon "Edit" at bounding box center [1506, 466] width 12 height 10
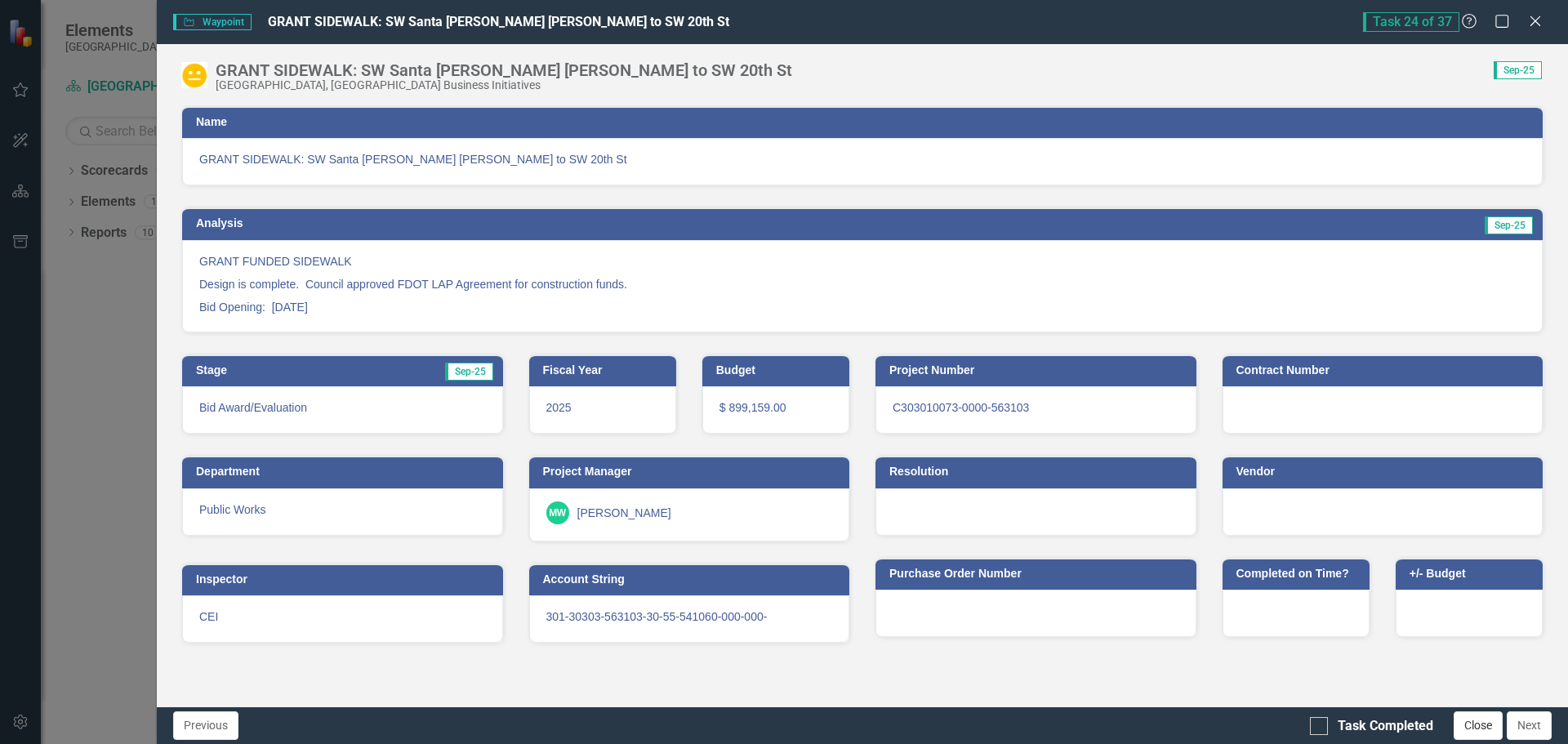
click at [1477, 728] on button "Close" at bounding box center [1478, 725] width 49 height 29
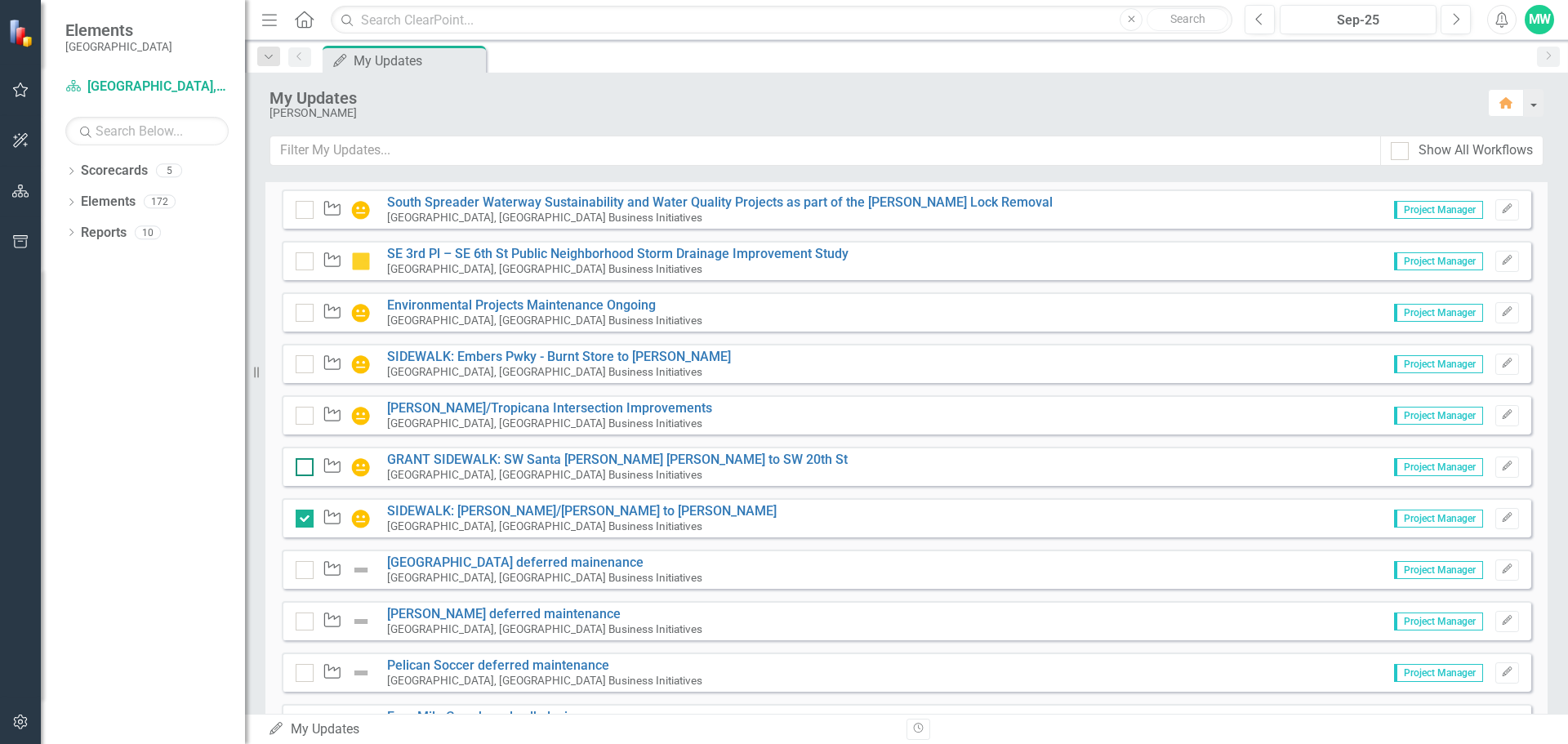
click at [308, 469] on div at bounding box center [304, 467] width 18 height 18
click at [306, 468] on input "checkbox" at bounding box center [300, 464] width 11 height 11
click at [302, 467] on input "checkbox" at bounding box center [300, 464] width 11 height 11
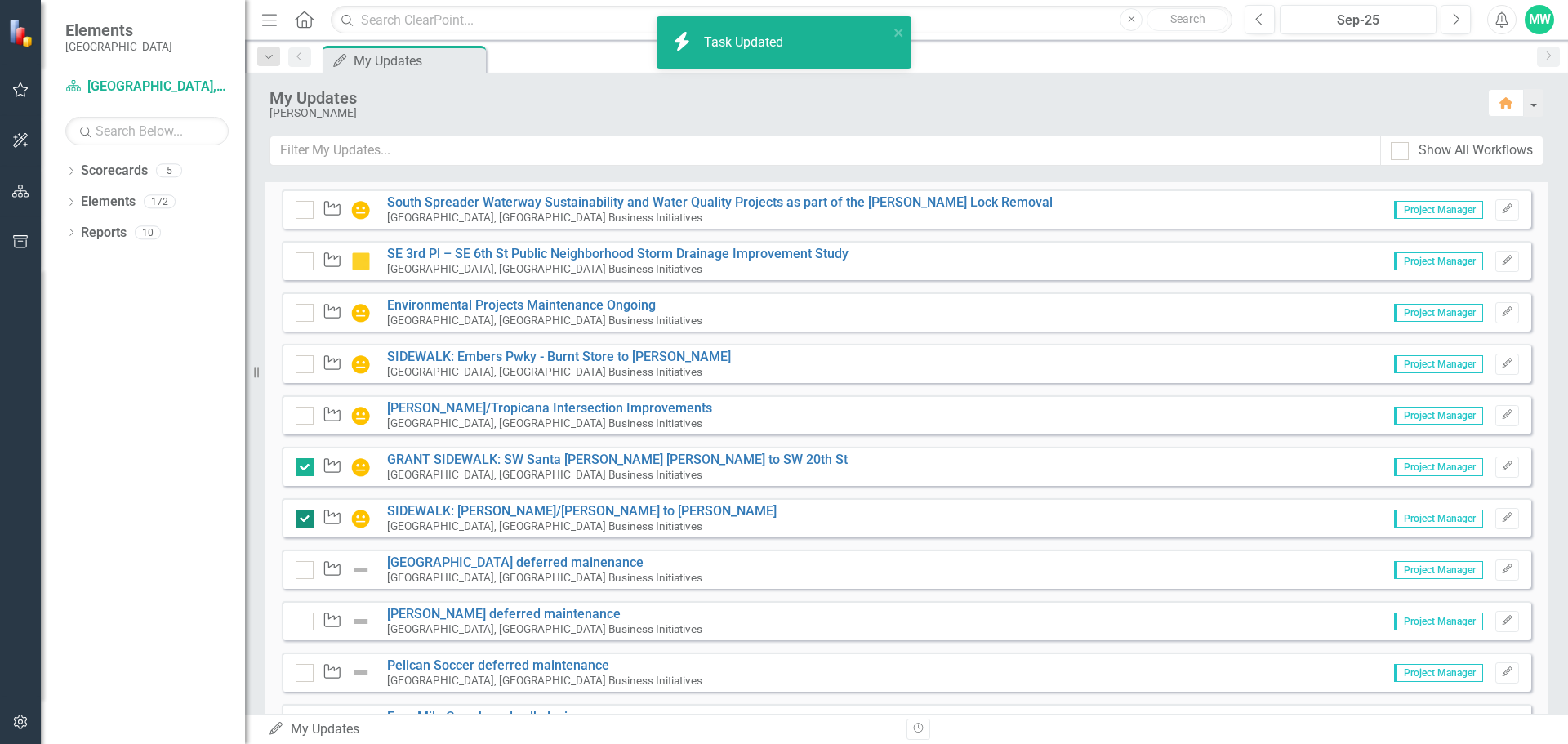
checkbox input "false"
click at [305, 519] on input "checkbox" at bounding box center [300, 514] width 11 height 11
checkbox input "false"
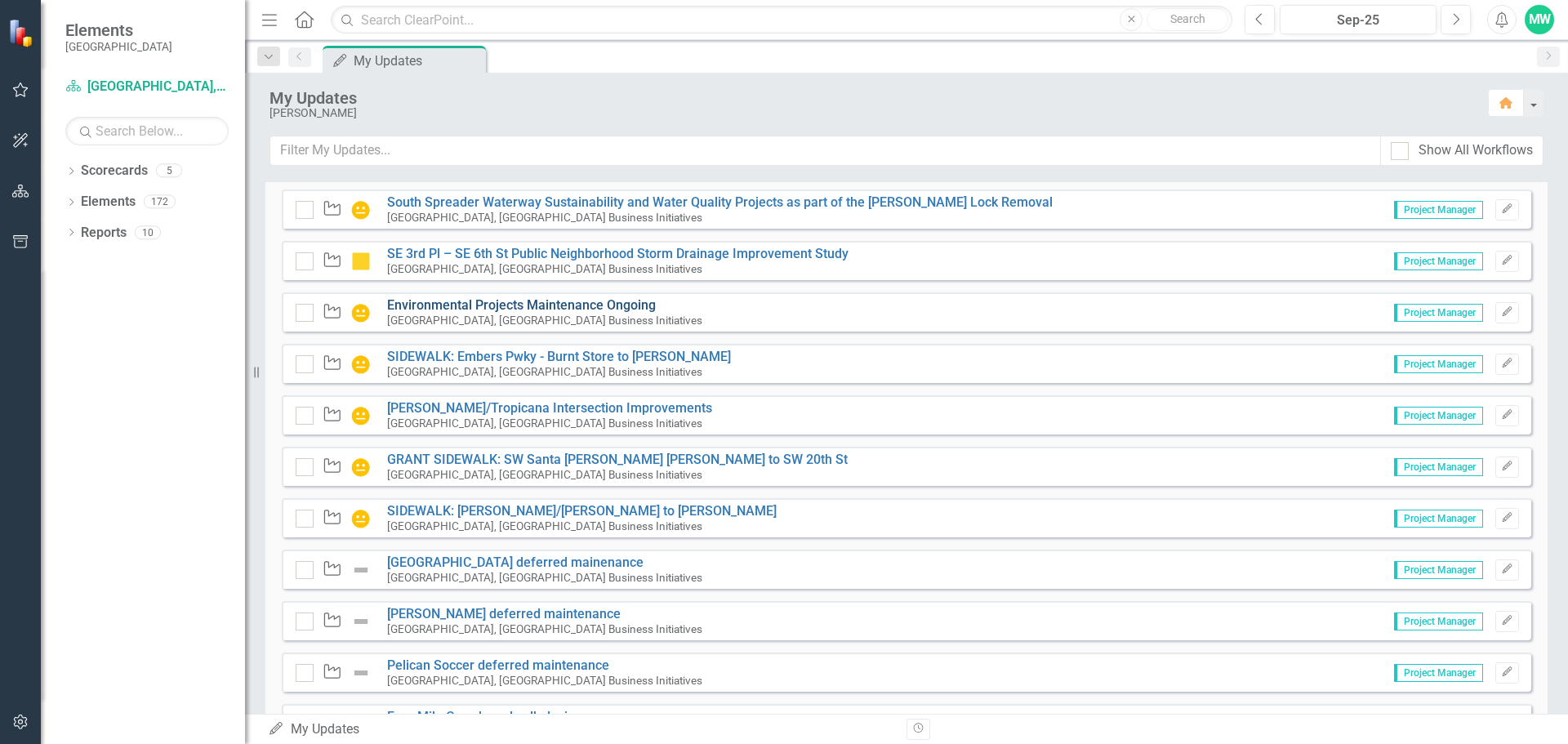
click at [520, 305] on link "Environmental Projects Maintenance Ongoing" at bounding box center [521, 305] width 268 height 16
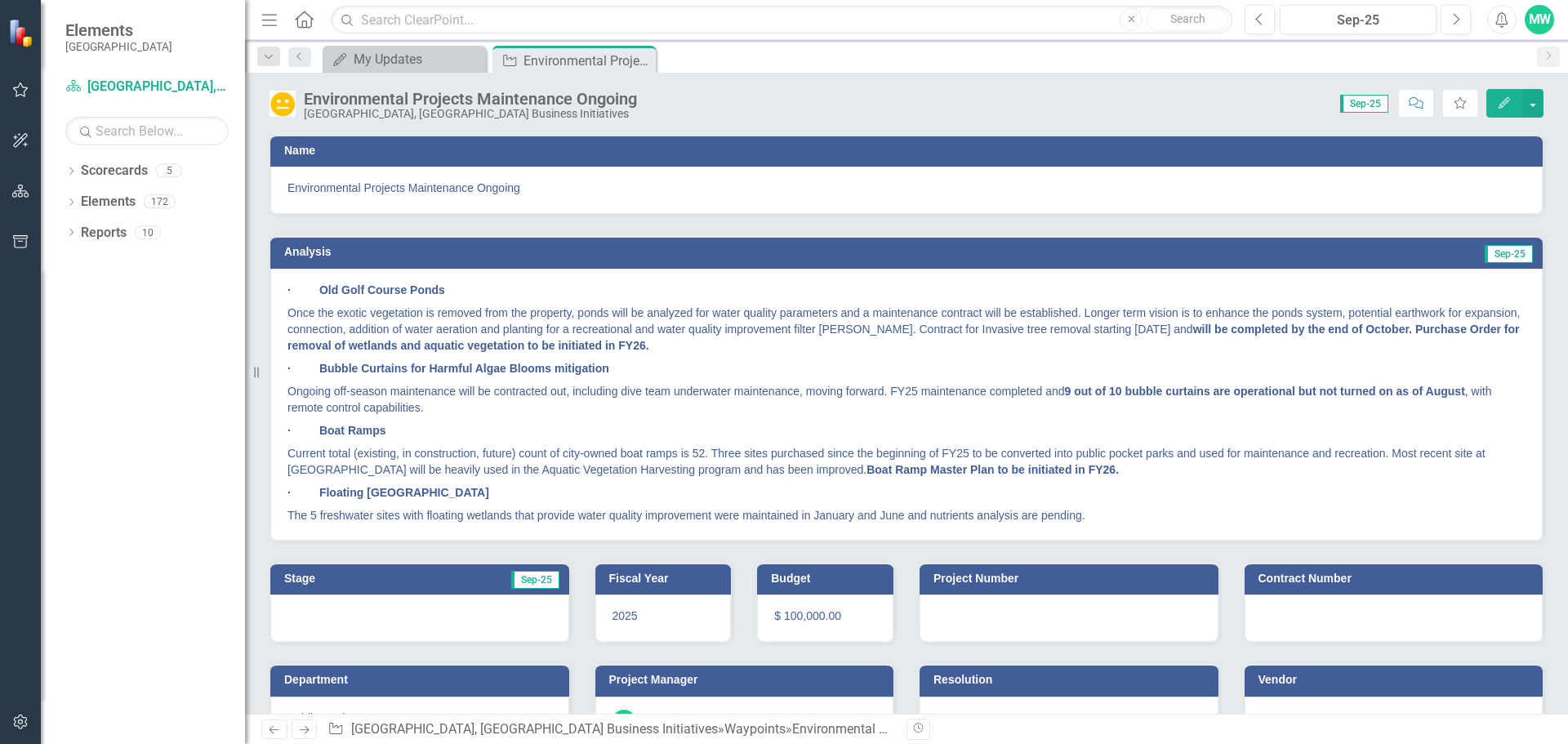
click at [997, 432] on p "· Boat Ramps" at bounding box center [906, 430] width 1238 height 23
click at [452, 404] on p "Ongoing off-season maintenance will be contracted out, including dive team unde…" at bounding box center [906, 399] width 1238 height 39
drag, startPoint x: 1086, startPoint y: 518, endPoint x: 1074, endPoint y: 517, distance: 12.0
click at [1074, 517] on p "The 5 freshwater sites with floating wetlands that provide water quality improv…" at bounding box center [906, 514] width 1238 height 20
click at [1092, 517] on p "The 5 freshwater sites with floating wetlands that provide water quality improv…" at bounding box center [906, 514] width 1238 height 20
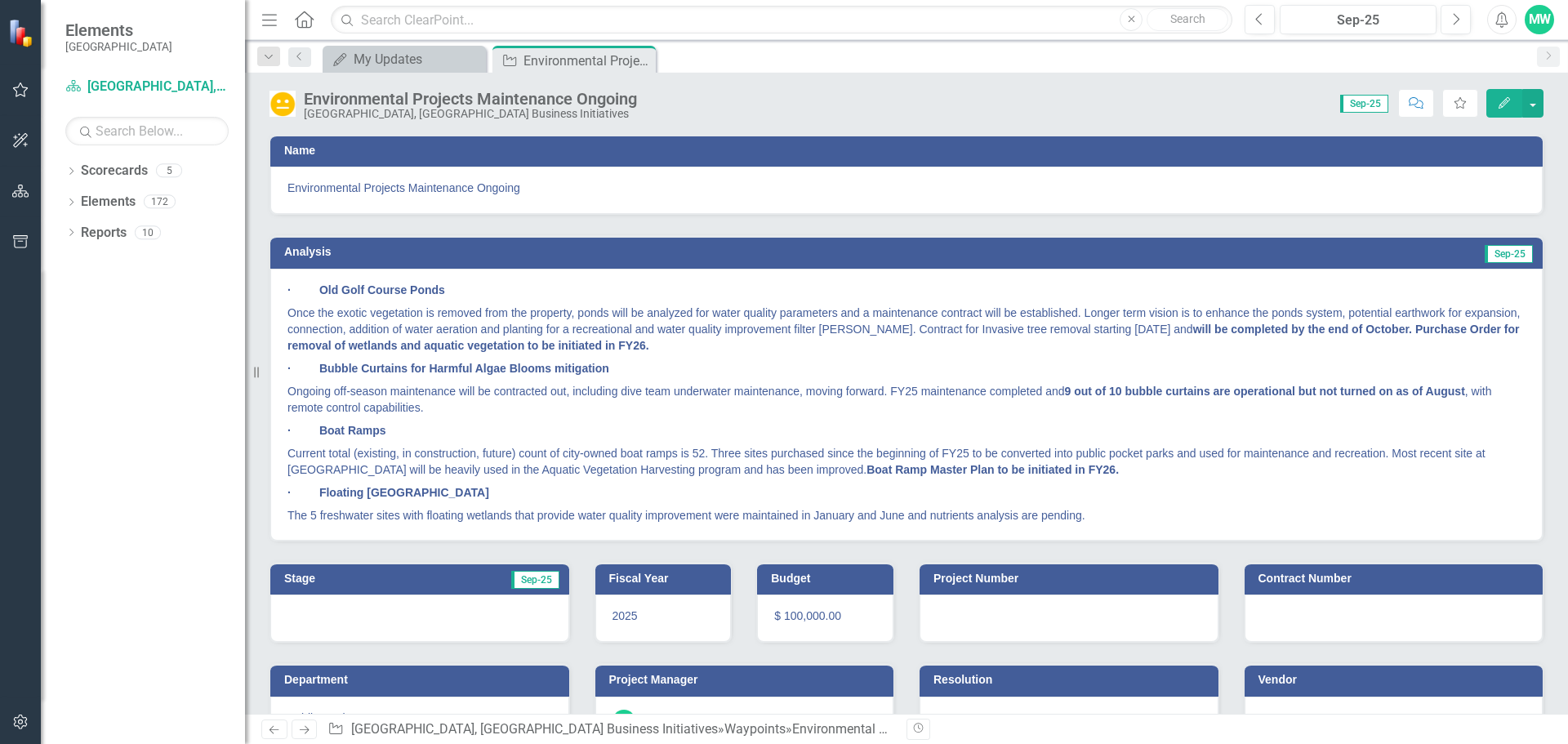
drag, startPoint x: 1085, startPoint y: 518, endPoint x: 1029, endPoint y: 520, distance: 56.0
click at [1030, 520] on p "The 5 freshwater sites with floating wetlands that provide water quality improv…" at bounding box center [906, 514] width 1238 height 20
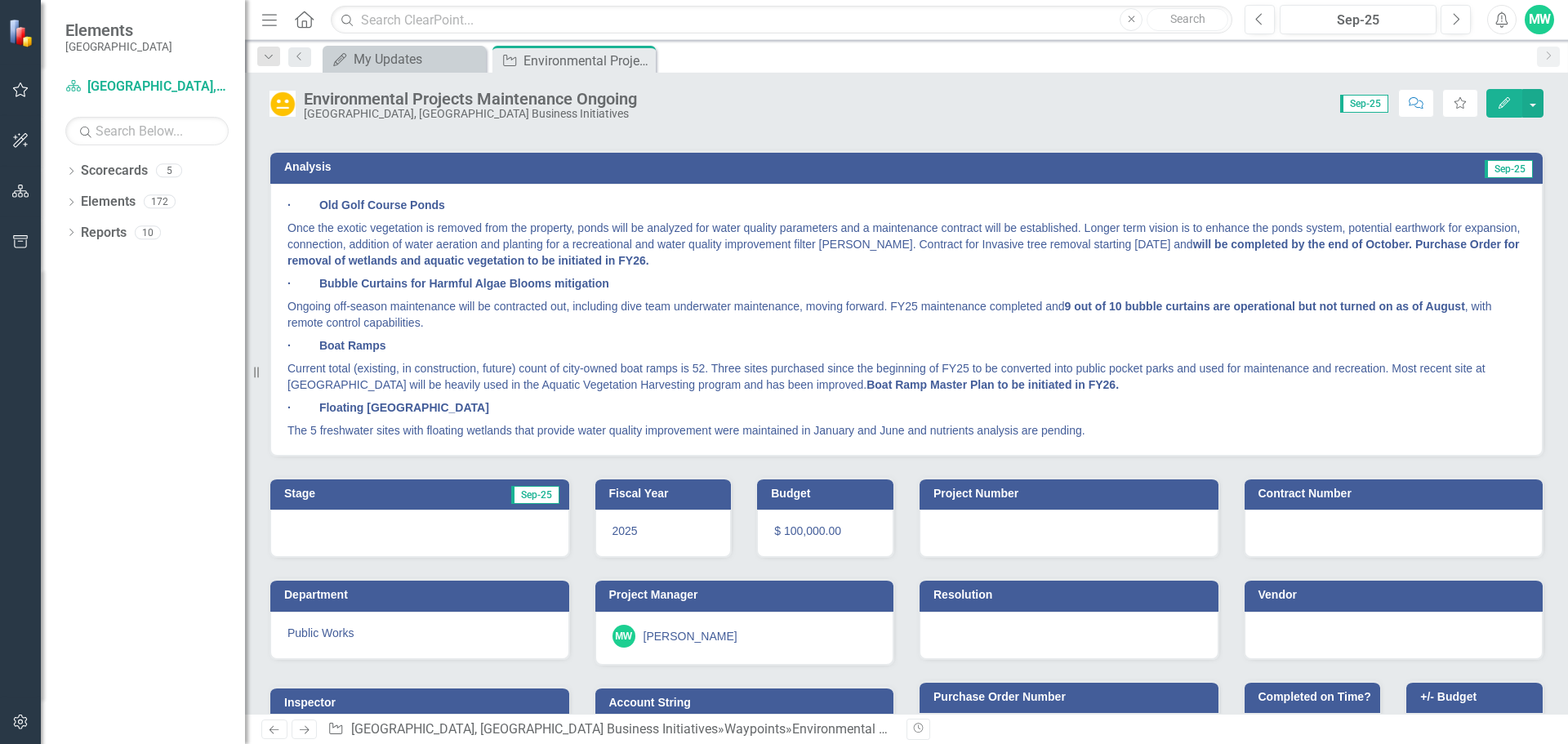
scroll to position [161, 0]
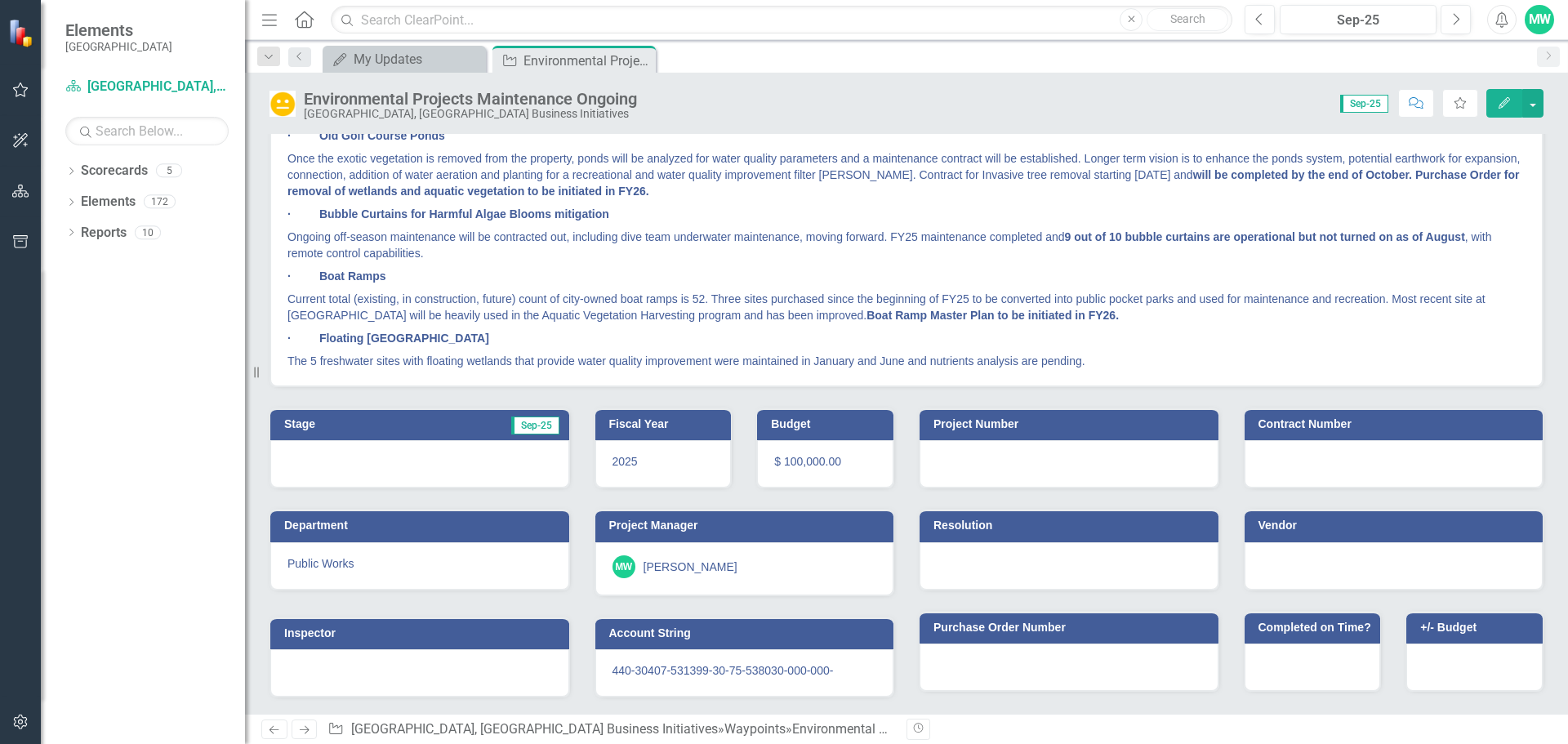
click at [277, 731] on icon "Previous" at bounding box center [274, 729] width 14 height 11
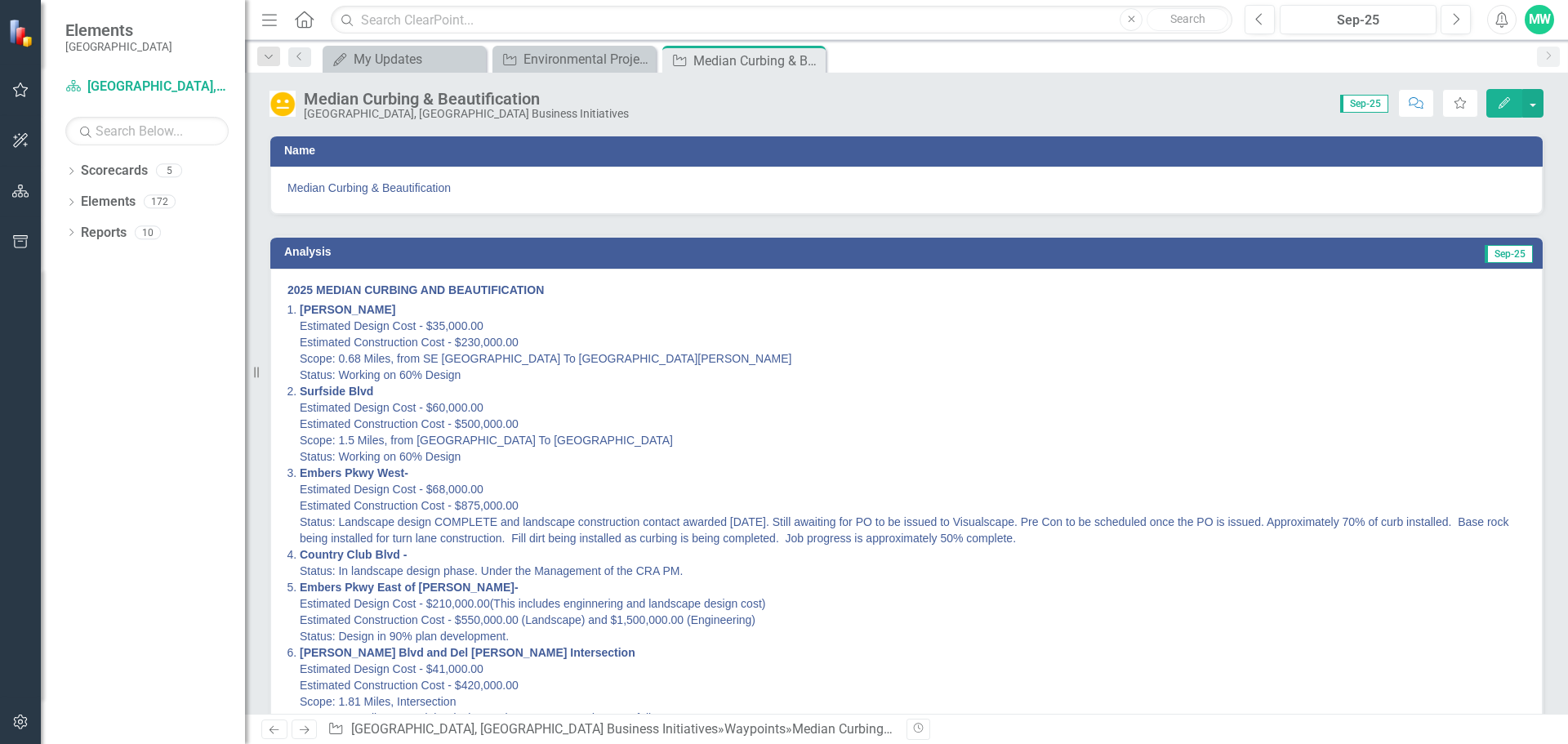
click at [308, 730] on icon "Next" at bounding box center [304, 729] width 14 height 11
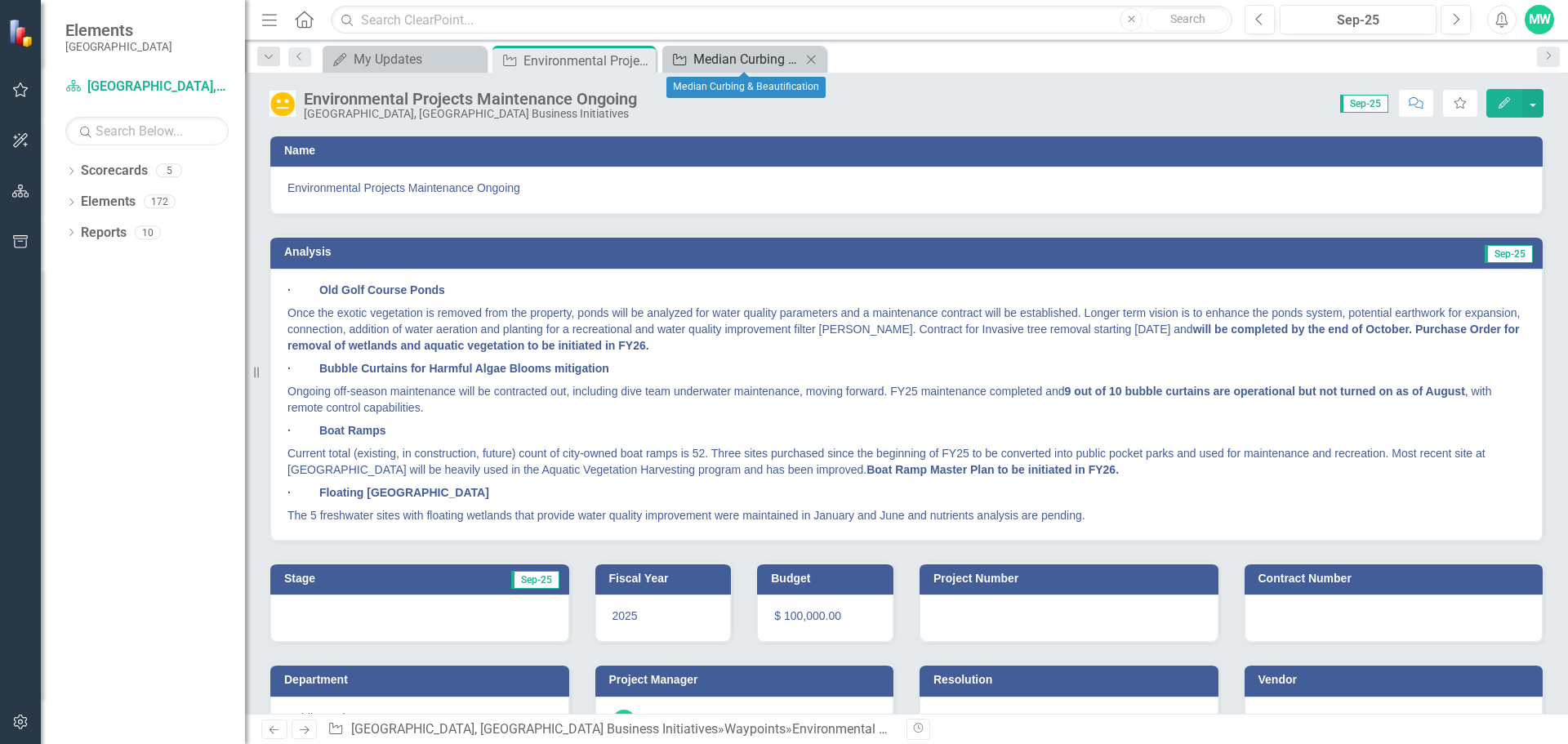
click at [775, 57] on div "Median Curbing & Beautification" at bounding box center [747, 59] width 107 height 21
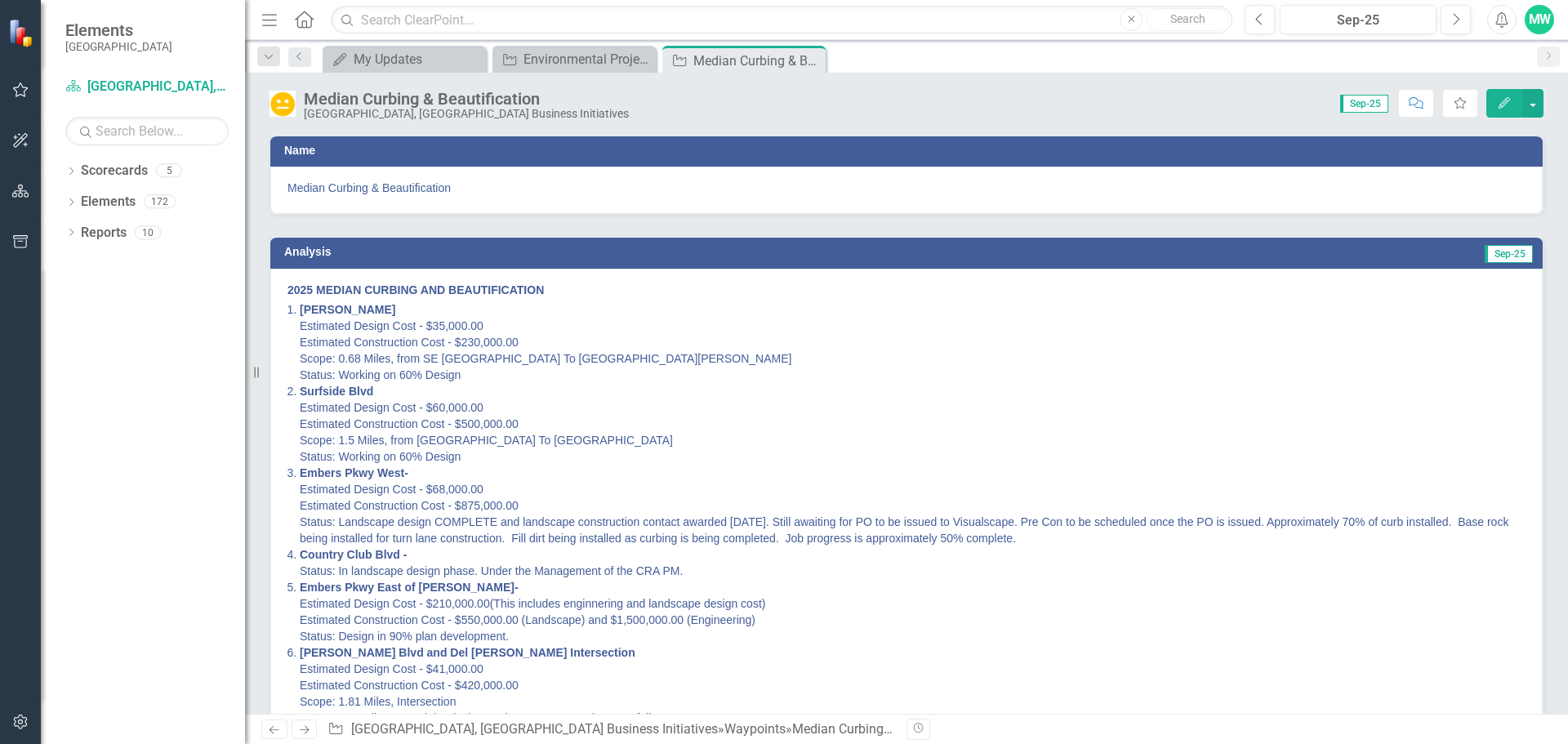
click at [0, 0] on icon "Close" at bounding box center [0, 0] width 0 height 0
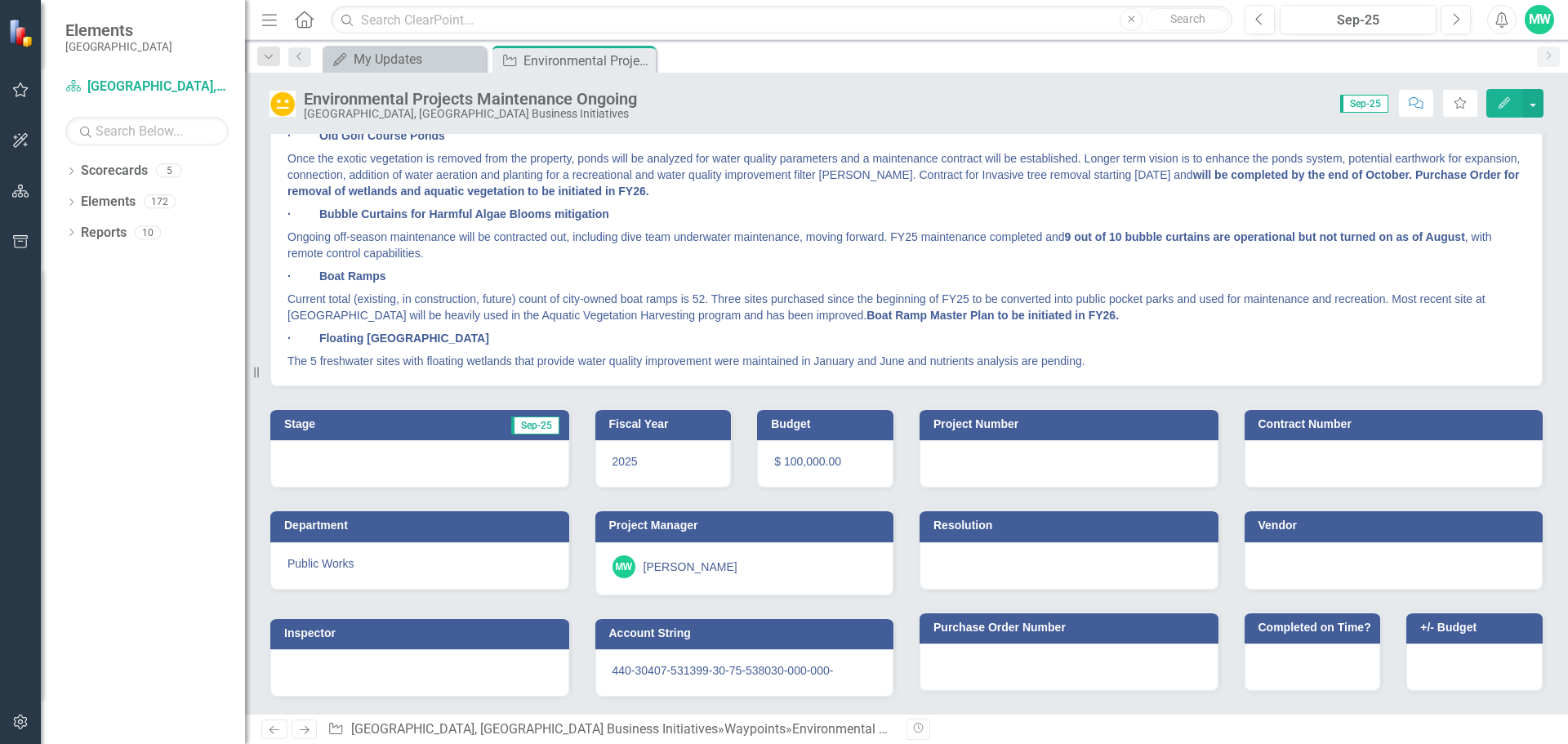
scroll to position [161, 0]
click at [1311, 634] on h3 "Completed on Time?" at bounding box center [1314, 628] width 114 height 12
click at [1294, 674] on div at bounding box center [1311, 667] width 136 height 48
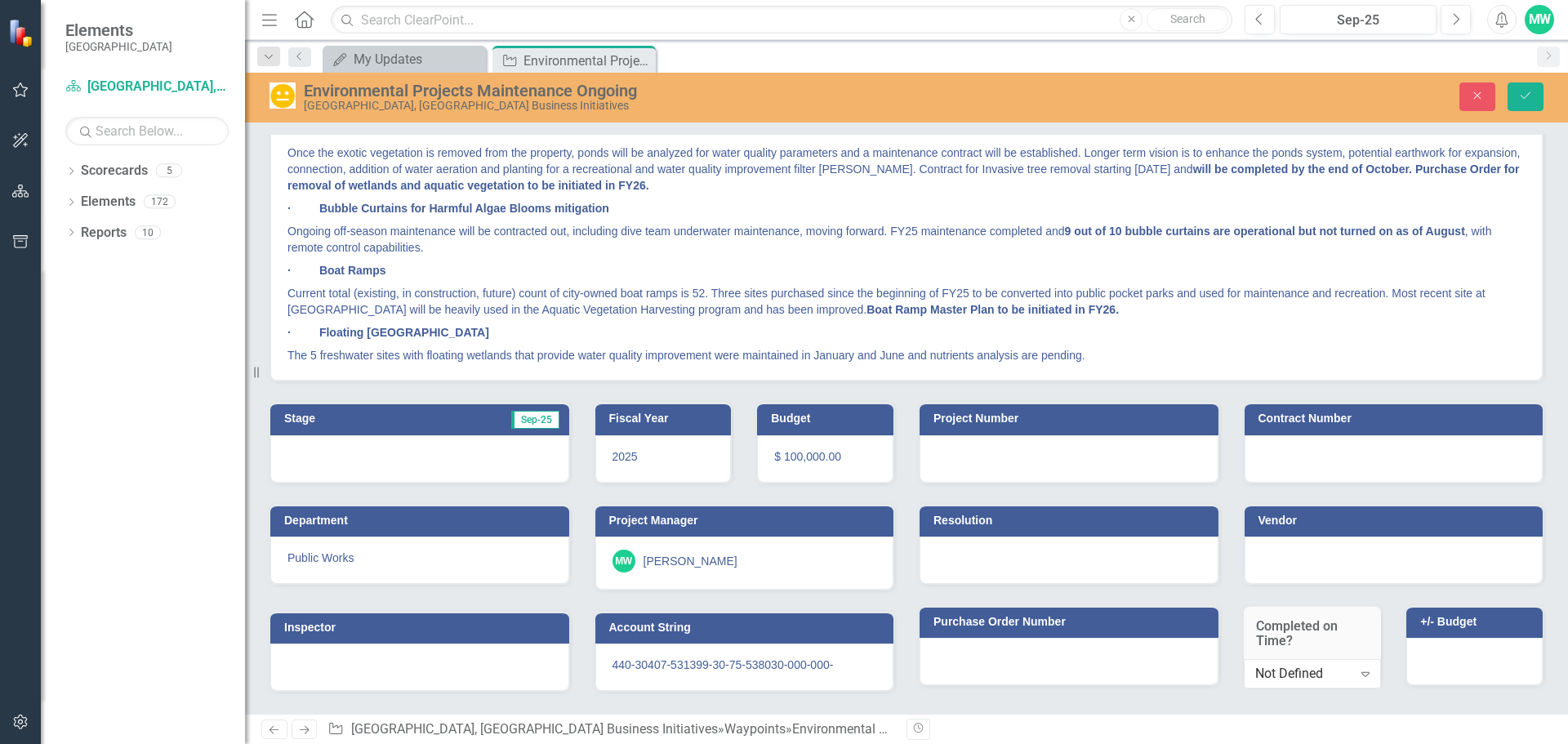
click at [1020, 742] on div "Previous Next Waypoint [GEOGRAPHIC_DATA], [GEOGRAPHIC_DATA] Business Initiative…" at bounding box center [906, 729] width 1322 height 30
click at [1048, 699] on div "Project Number Contract Number Resolution Vendor Purchase Order Number Complete…" at bounding box center [1230, 539] width 649 height 317
click at [1060, 699] on div "Project Number Contract Number Resolution Vendor Purchase Order Number Complete…" at bounding box center [1230, 539] width 649 height 317
click at [1076, 587] on div "Purchase Order Number" at bounding box center [1068, 636] width 325 height 101
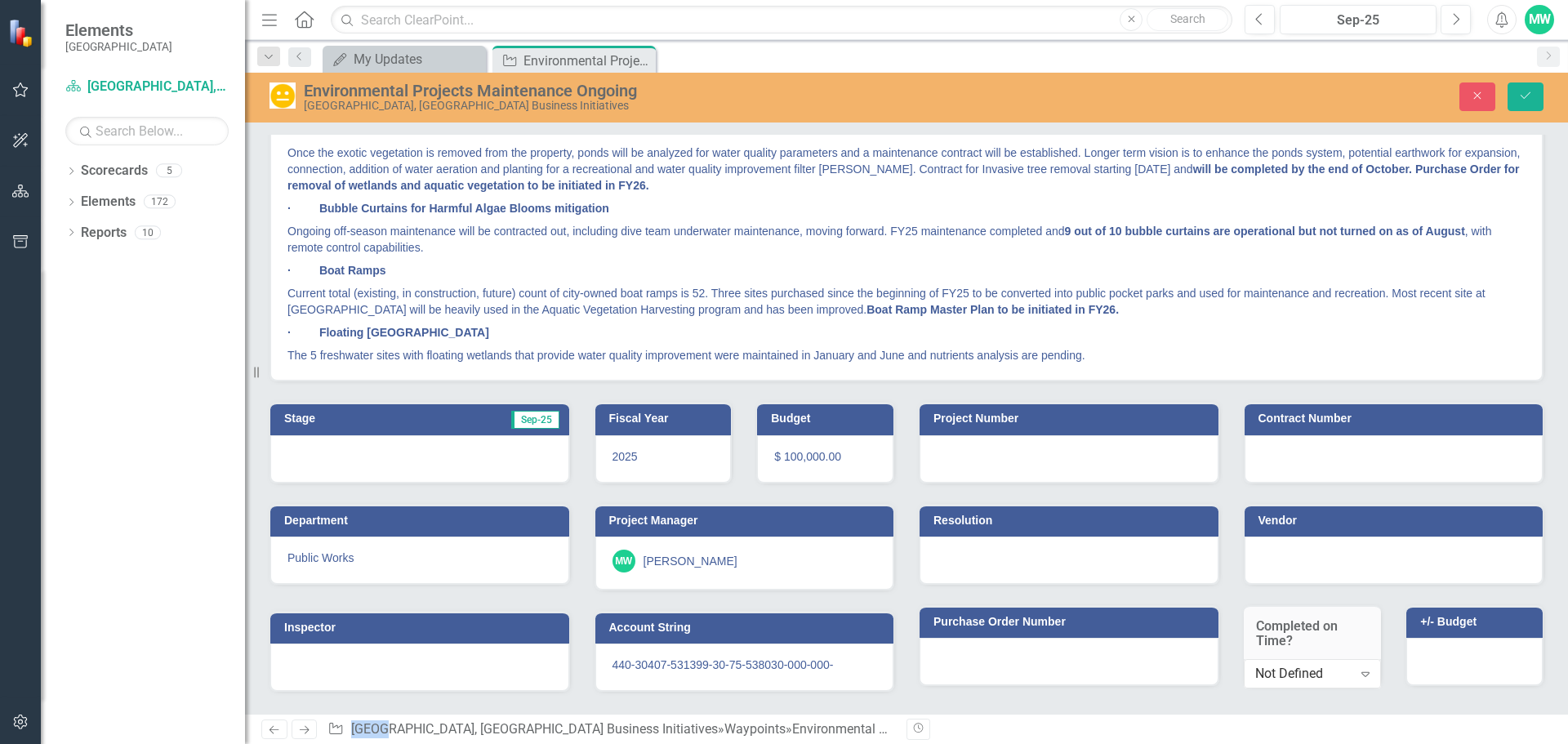
click at [1213, 278] on p "· Boat Ramps" at bounding box center [906, 270] width 1238 height 23
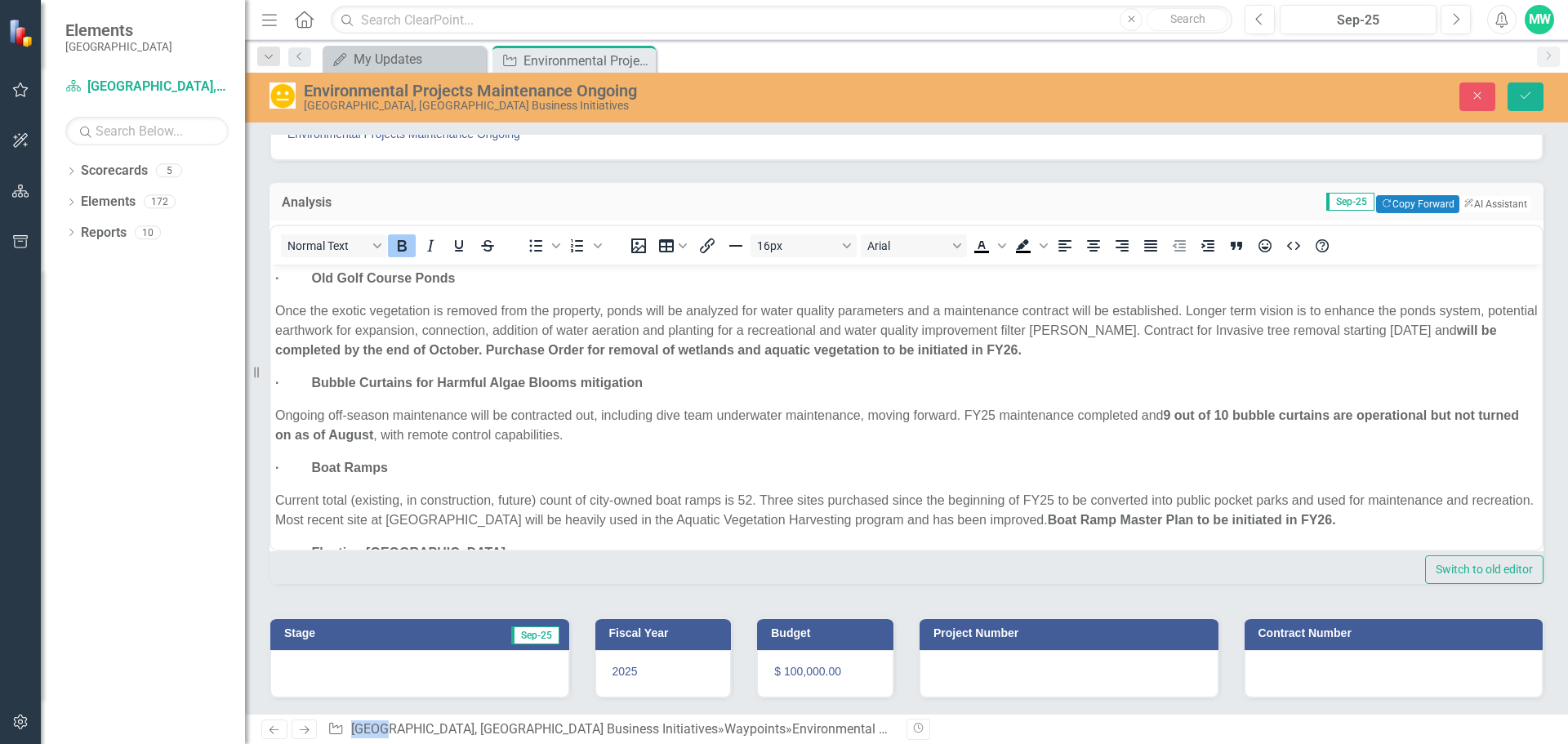
scroll to position [0, 0]
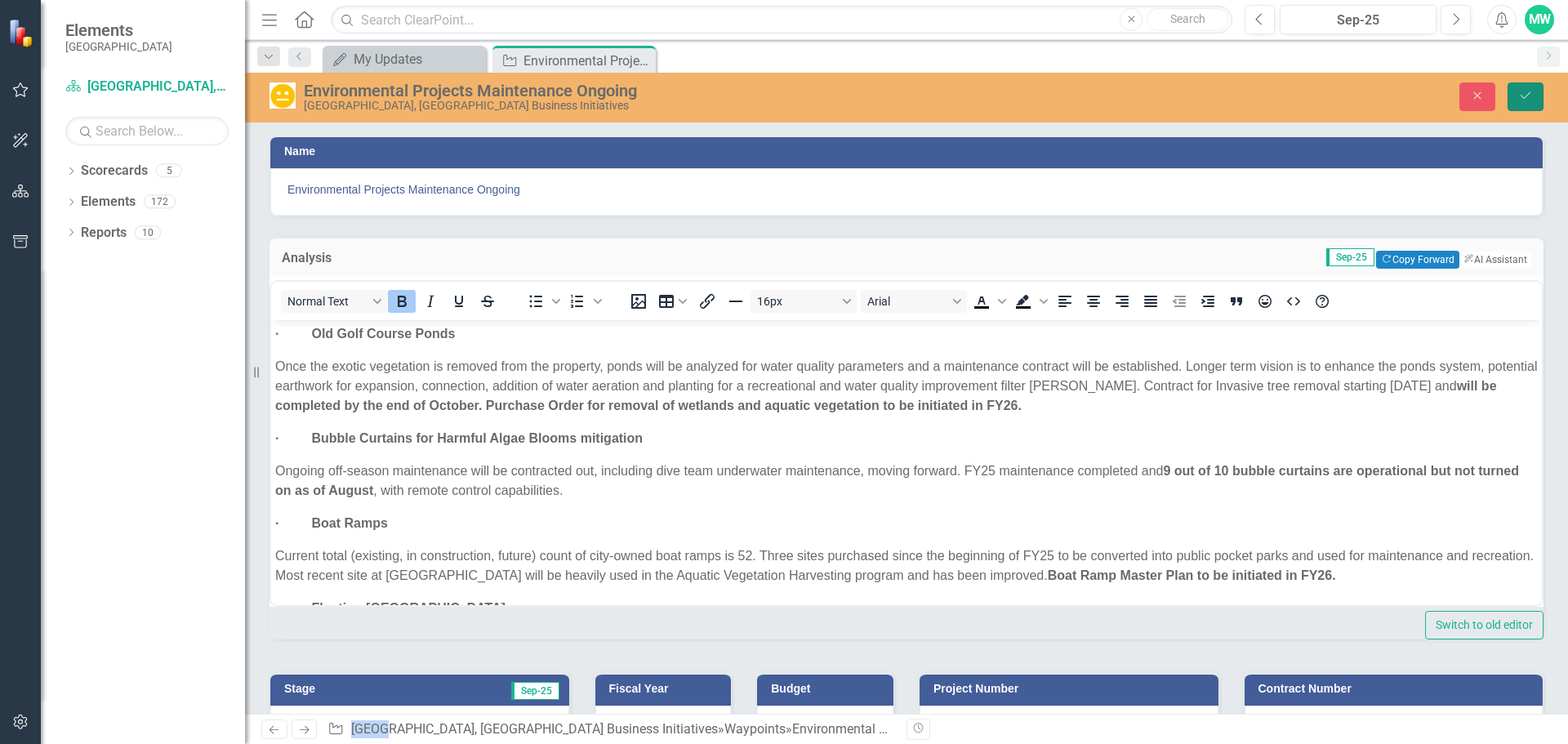
click at [1521, 98] on icon "Save" at bounding box center [1524, 94] width 15 height 11
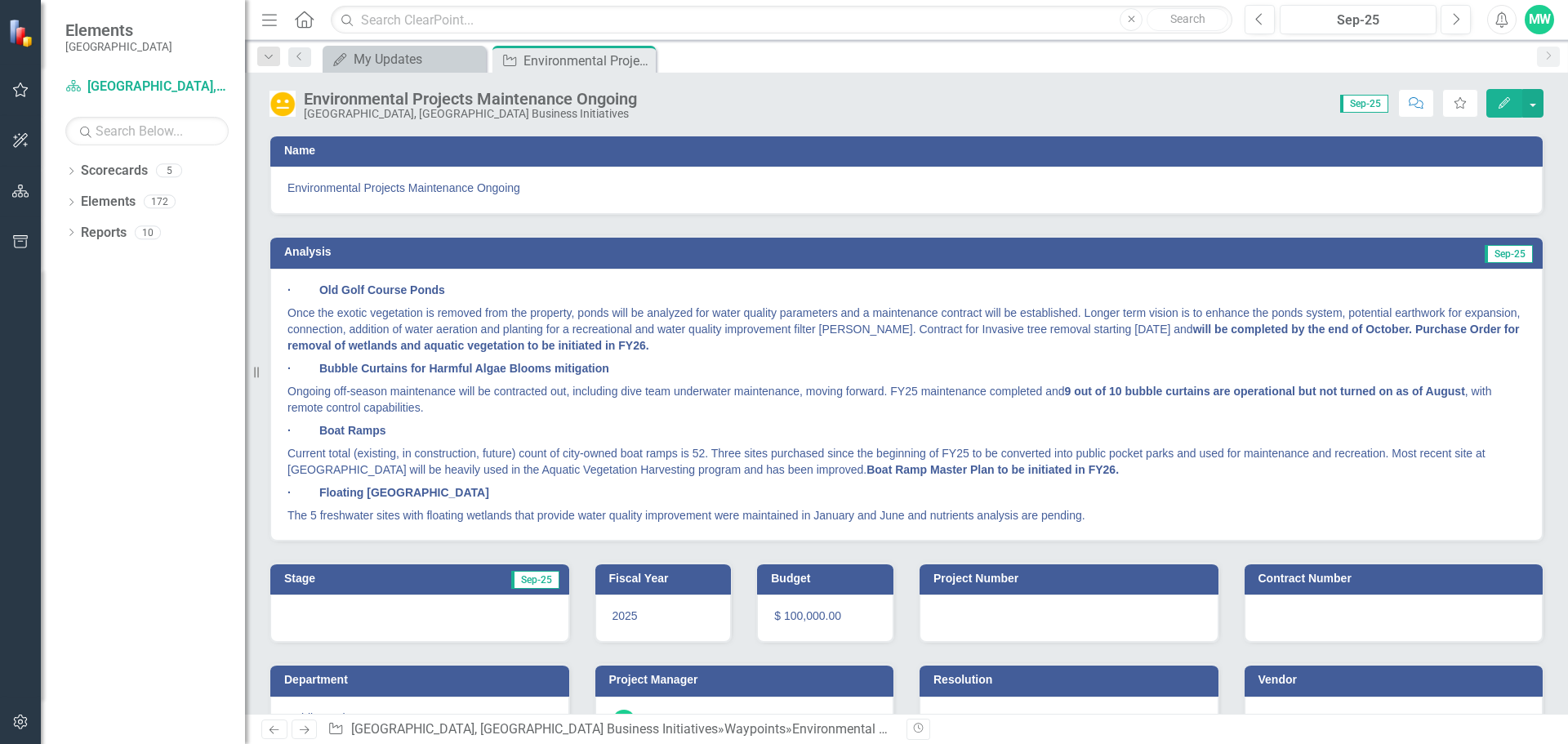
click at [472, 111] on div "[GEOGRAPHIC_DATA], [GEOGRAPHIC_DATA] Business Initiatives" at bounding box center [469, 113] width 333 height 12
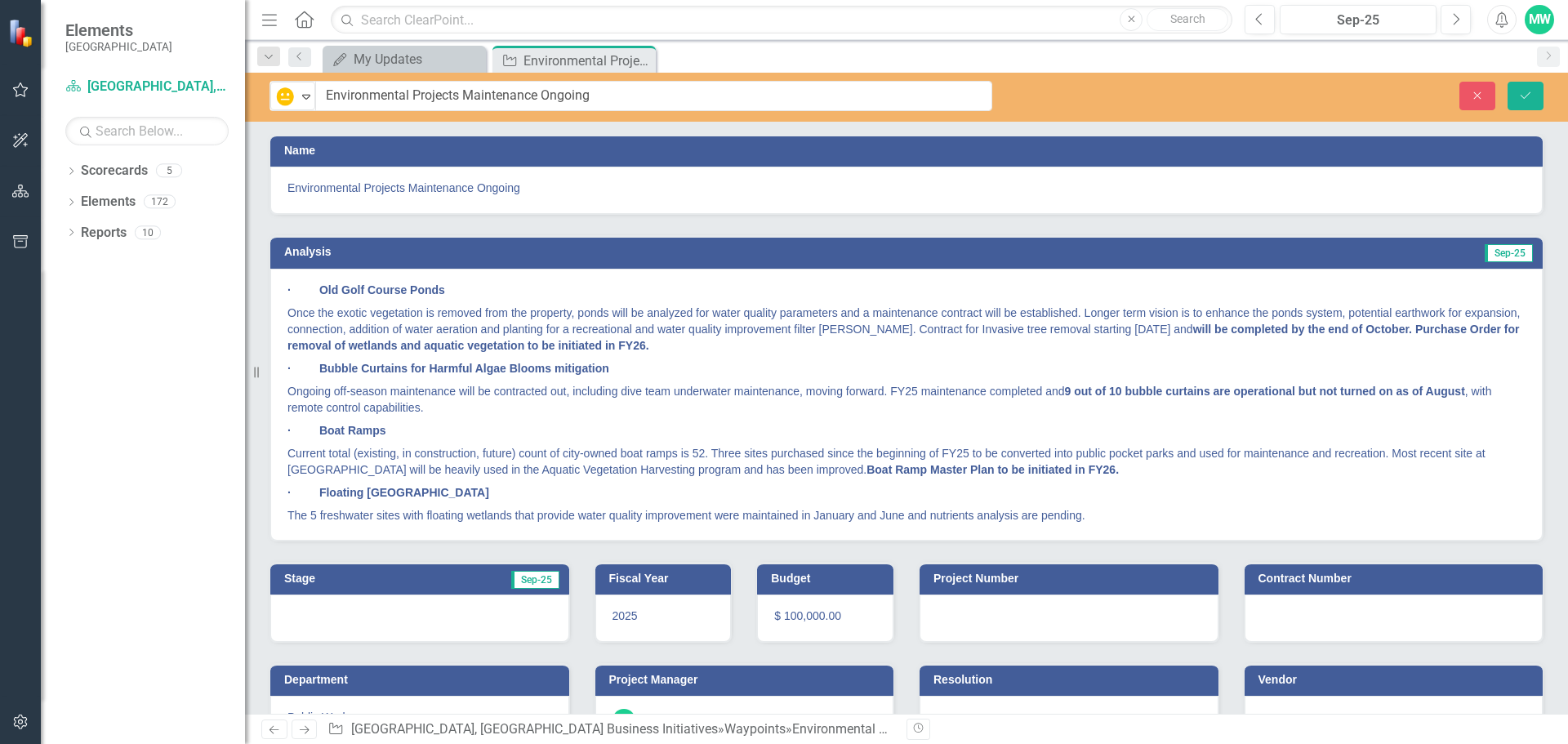
click at [1148, 190] on span "Environmental Projects Maintenance Ongoing" at bounding box center [906, 188] width 1238 height 16
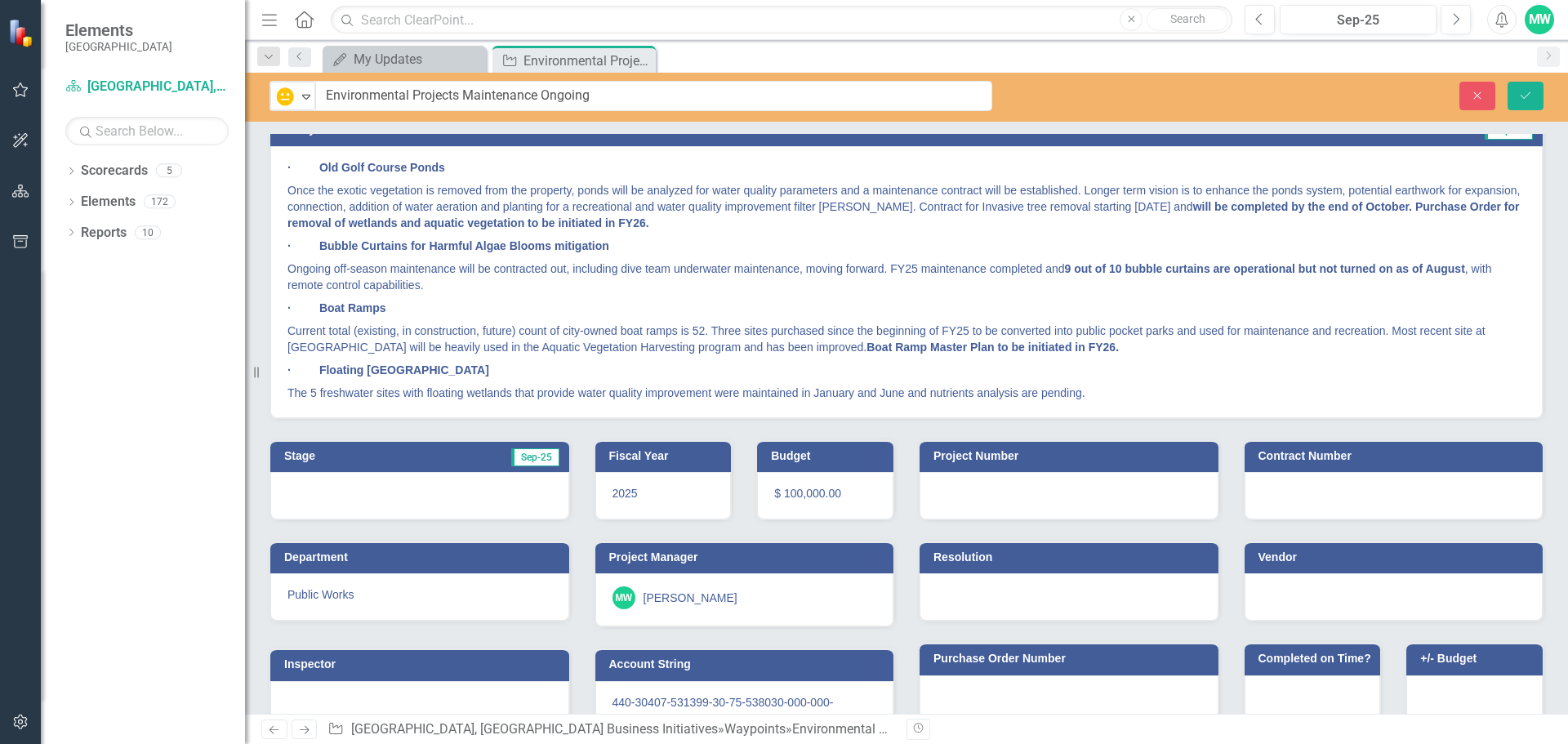
scroll to position [161, 0]
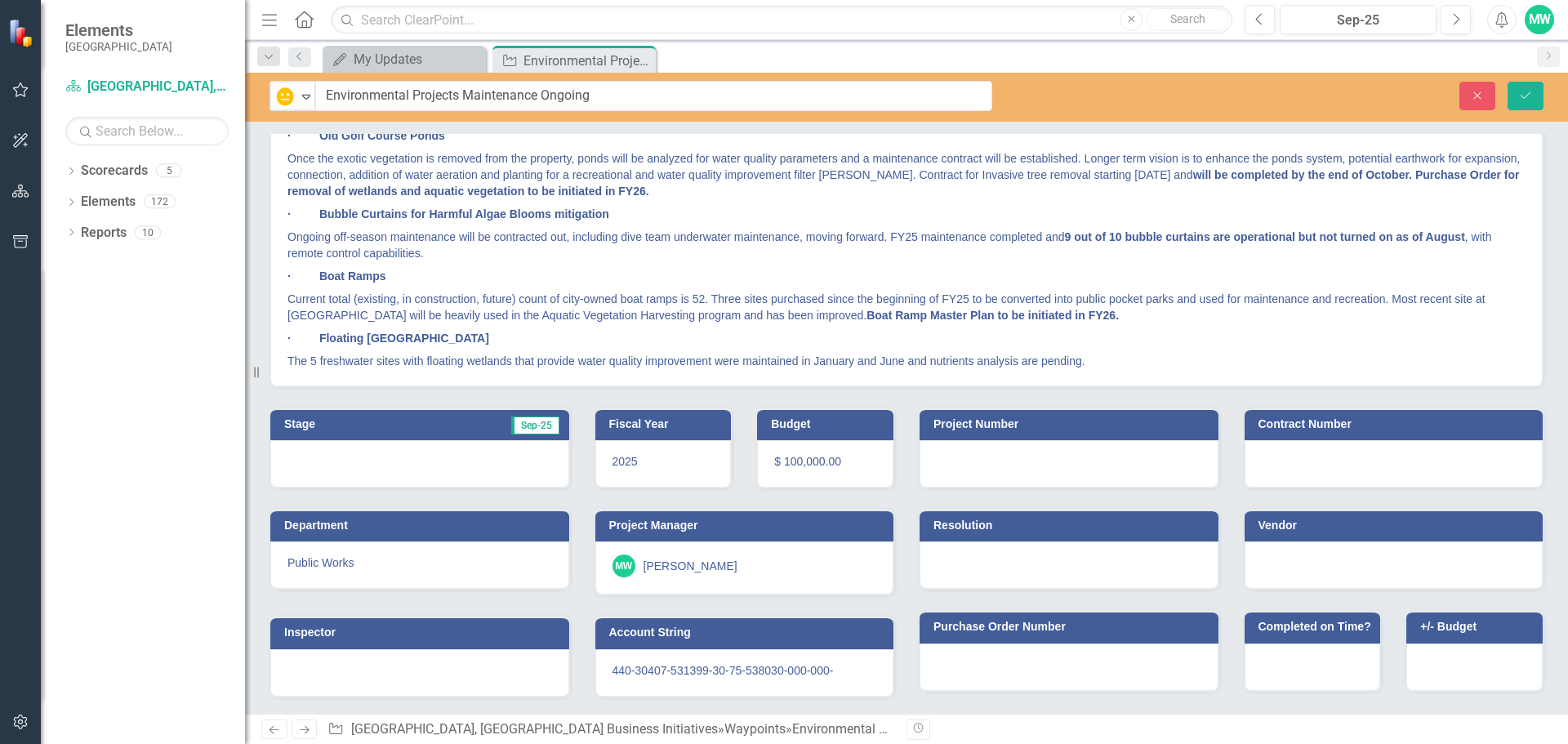
click at [1143, 734] on div "Revision History" at bounding box center [1550, 729] width 1290 height 21
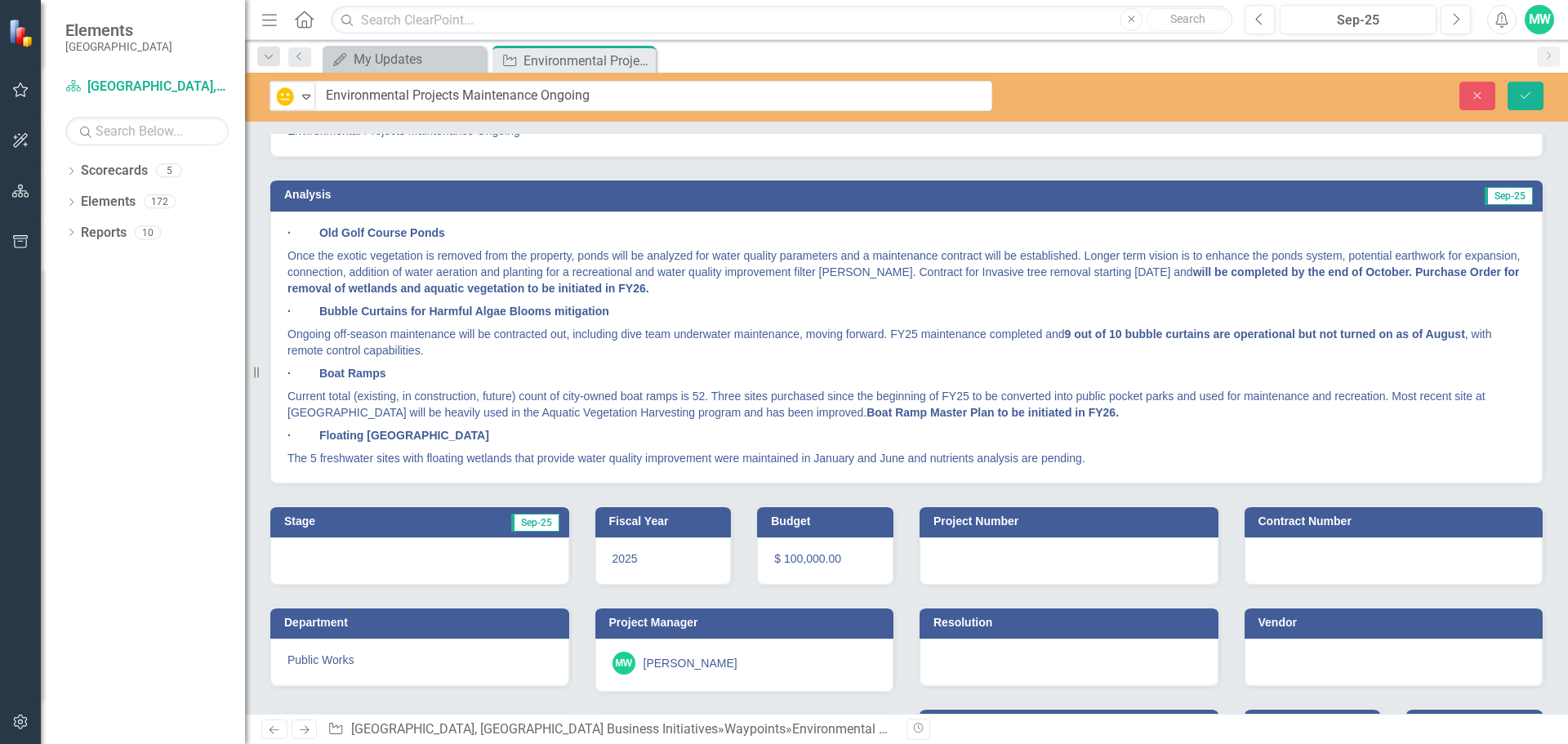
scroll to position [0, 0]
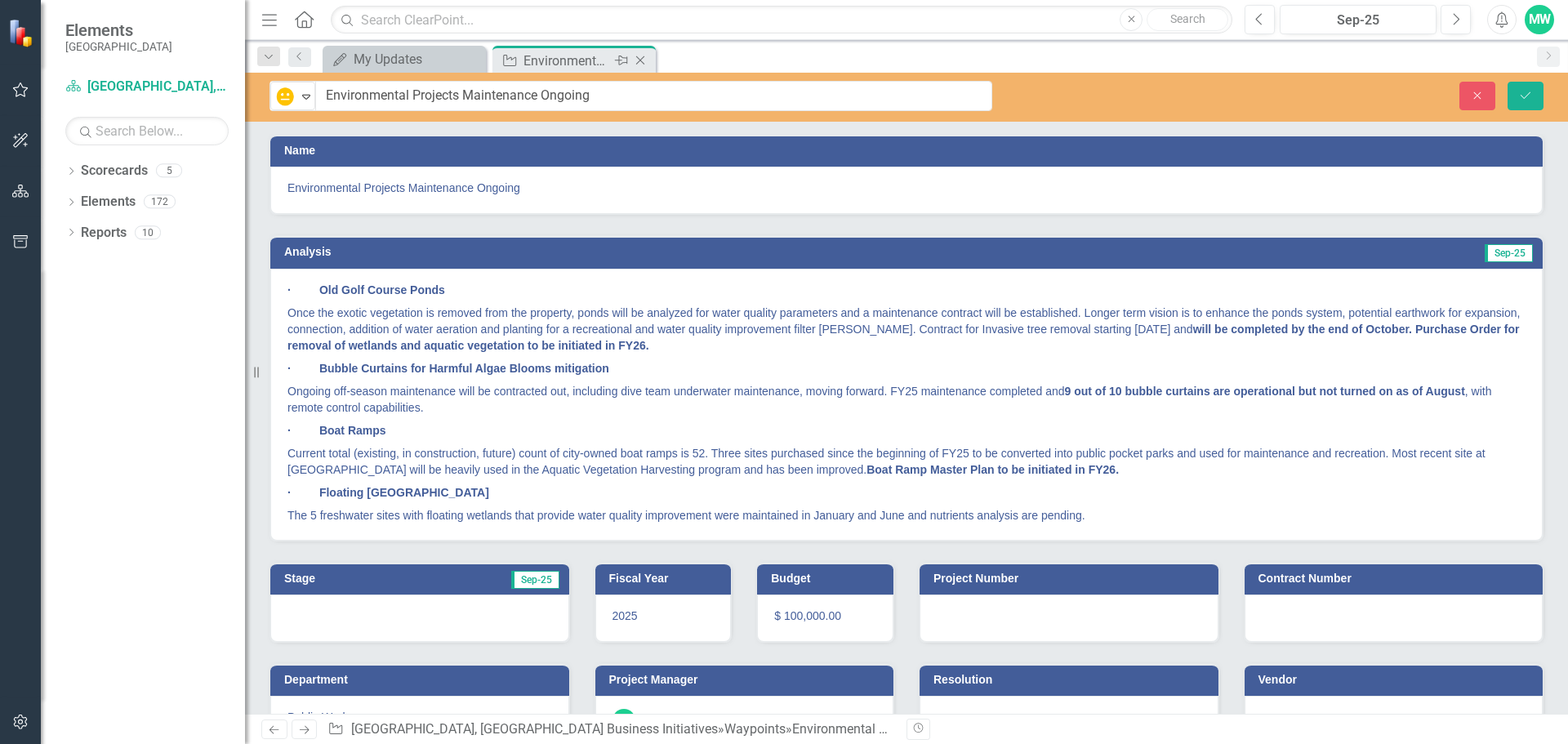
click at [643, 61] on icon "Close" at bounding box center [640, 60] width 16 height 13
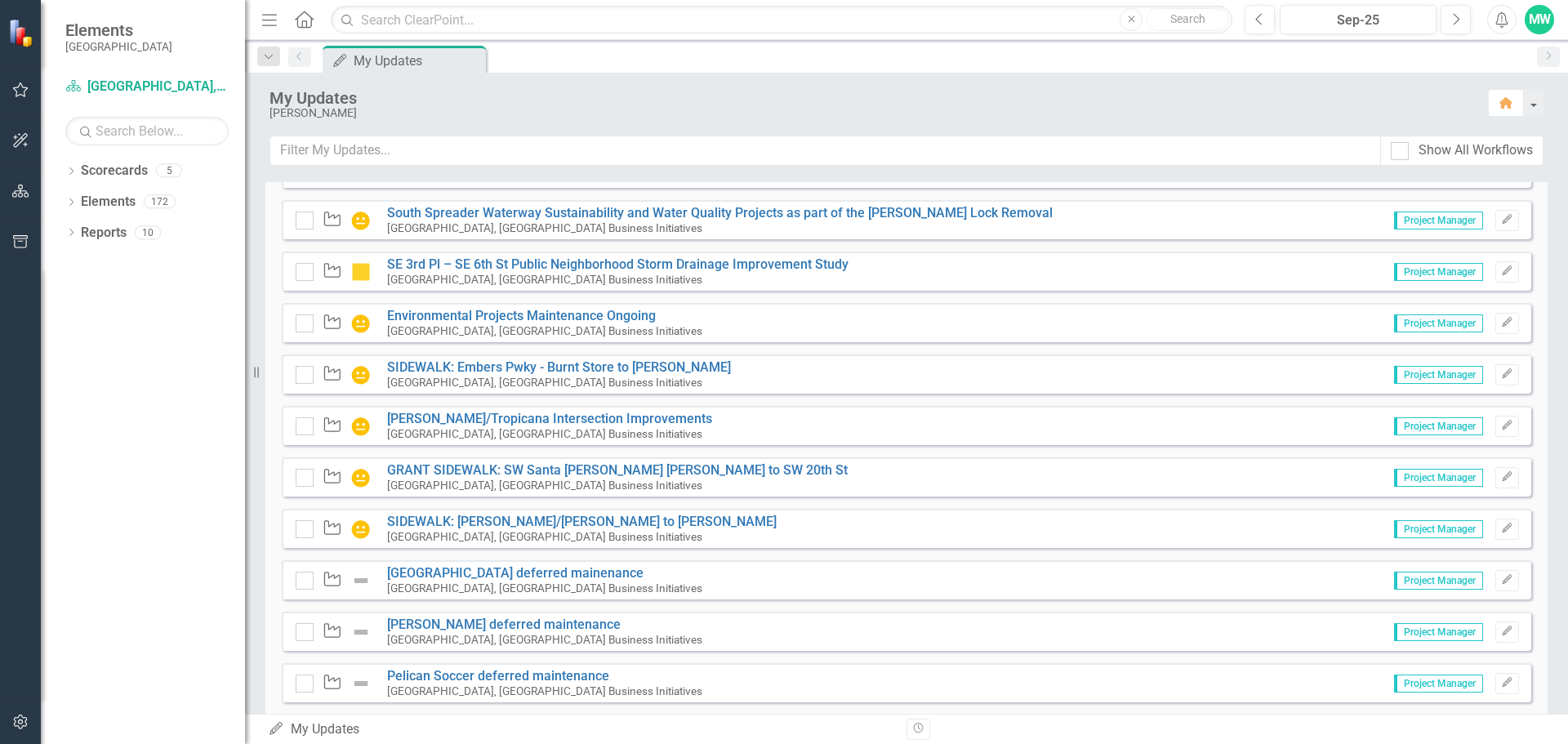
scroll to position [3597, 0]
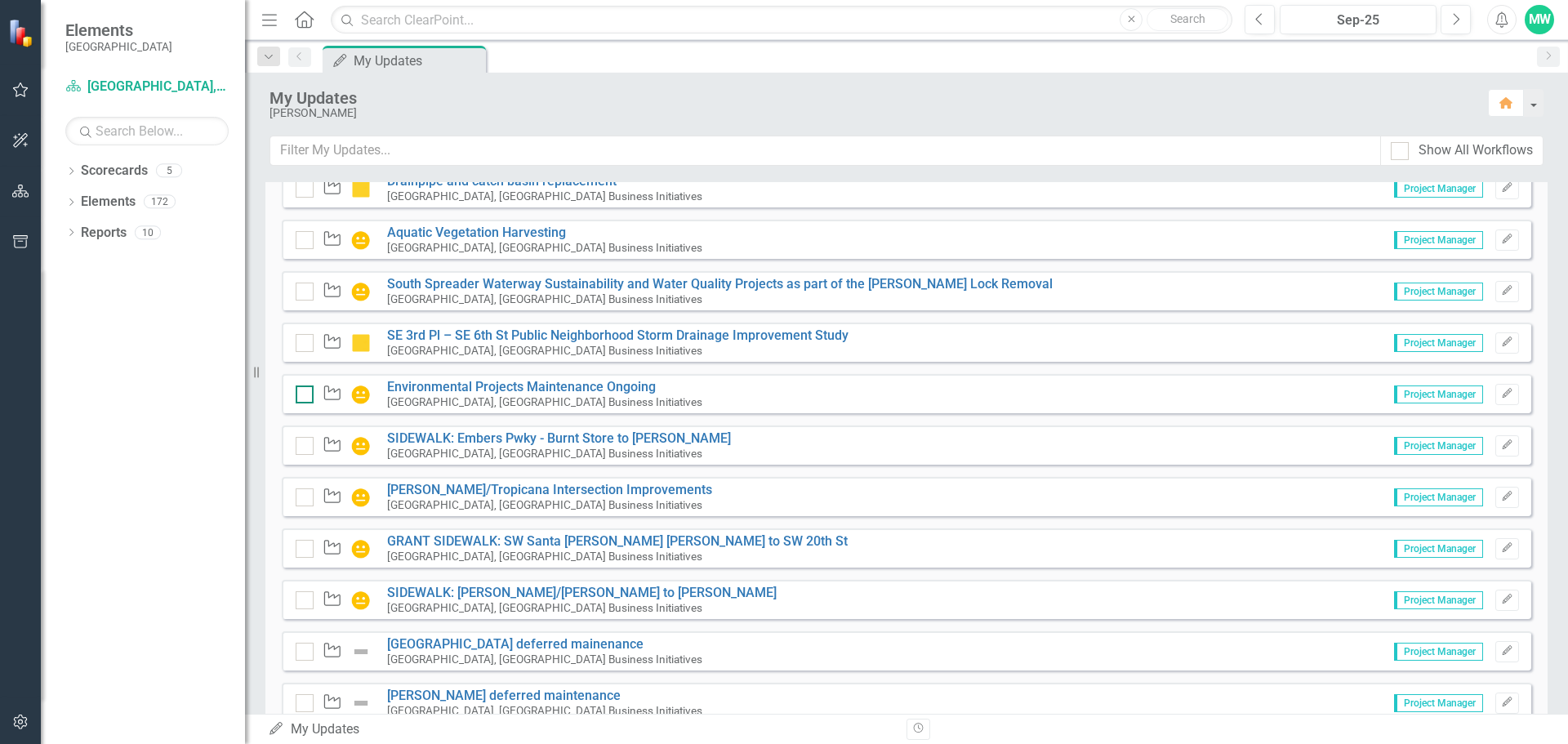
click at [299, 397] on div at bounding box center [304, 395] width 18 height 18
click at [299, 396] on input "checkbox" at bounding box center [300, 391] width 11 height 11
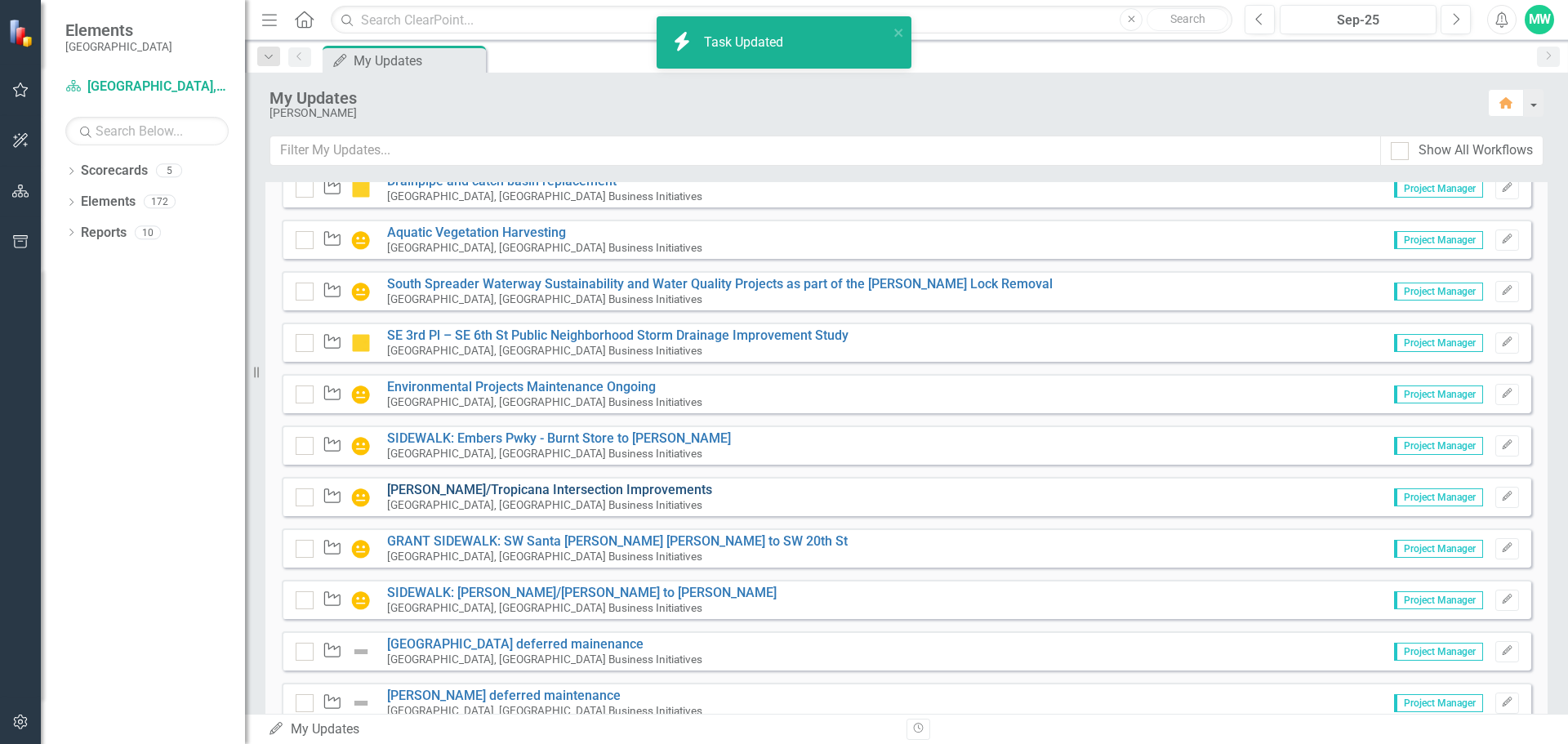
checkbox input "true"
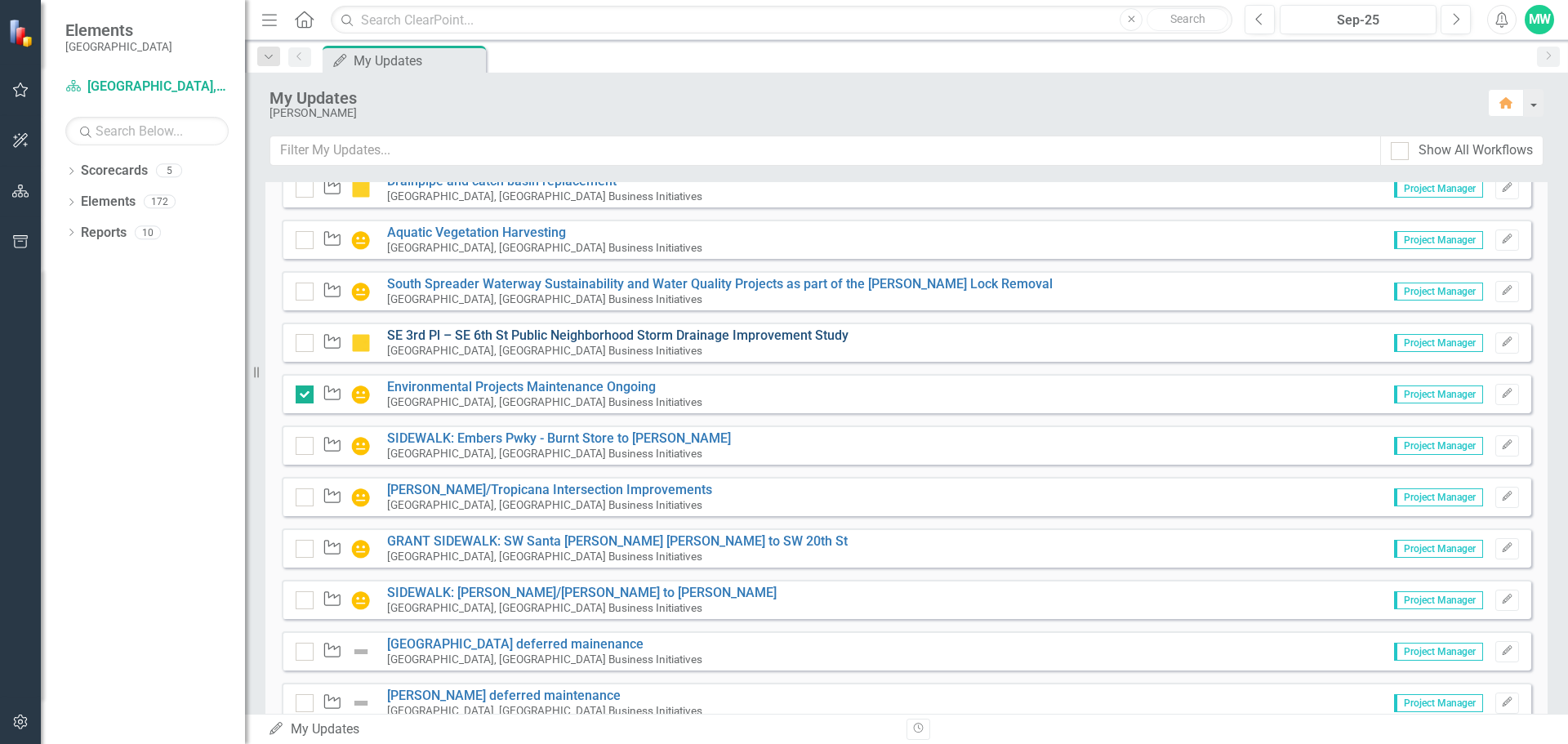
click at [525, 335] on link "SE 3rd Pl – SE 6th St Public Neighborhood Storm Drainage Improvement Study" at bounding box center [617, 335] width 461 height 16
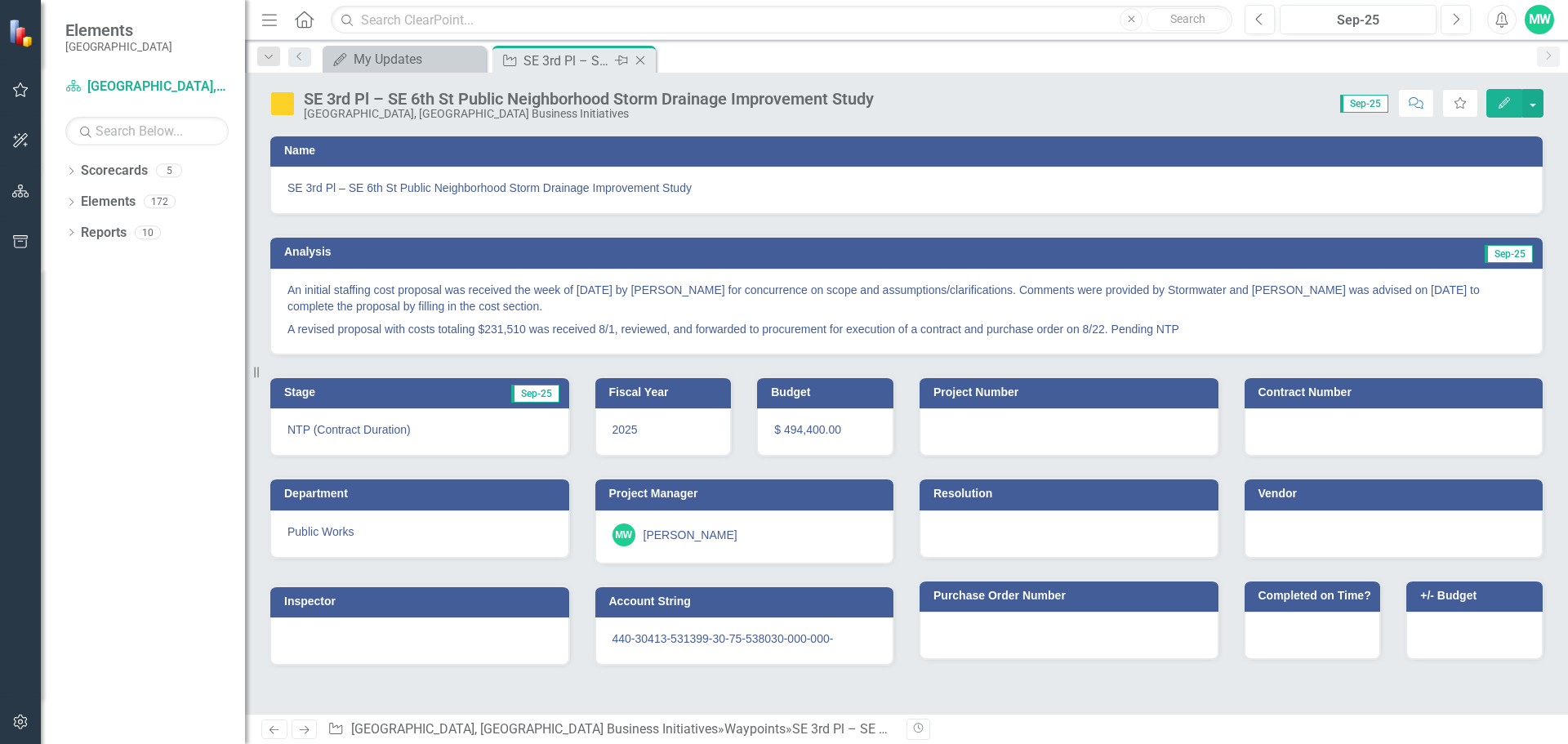
click at [641, 62] on icon at bounding box center [640, 61] width 9 height 9
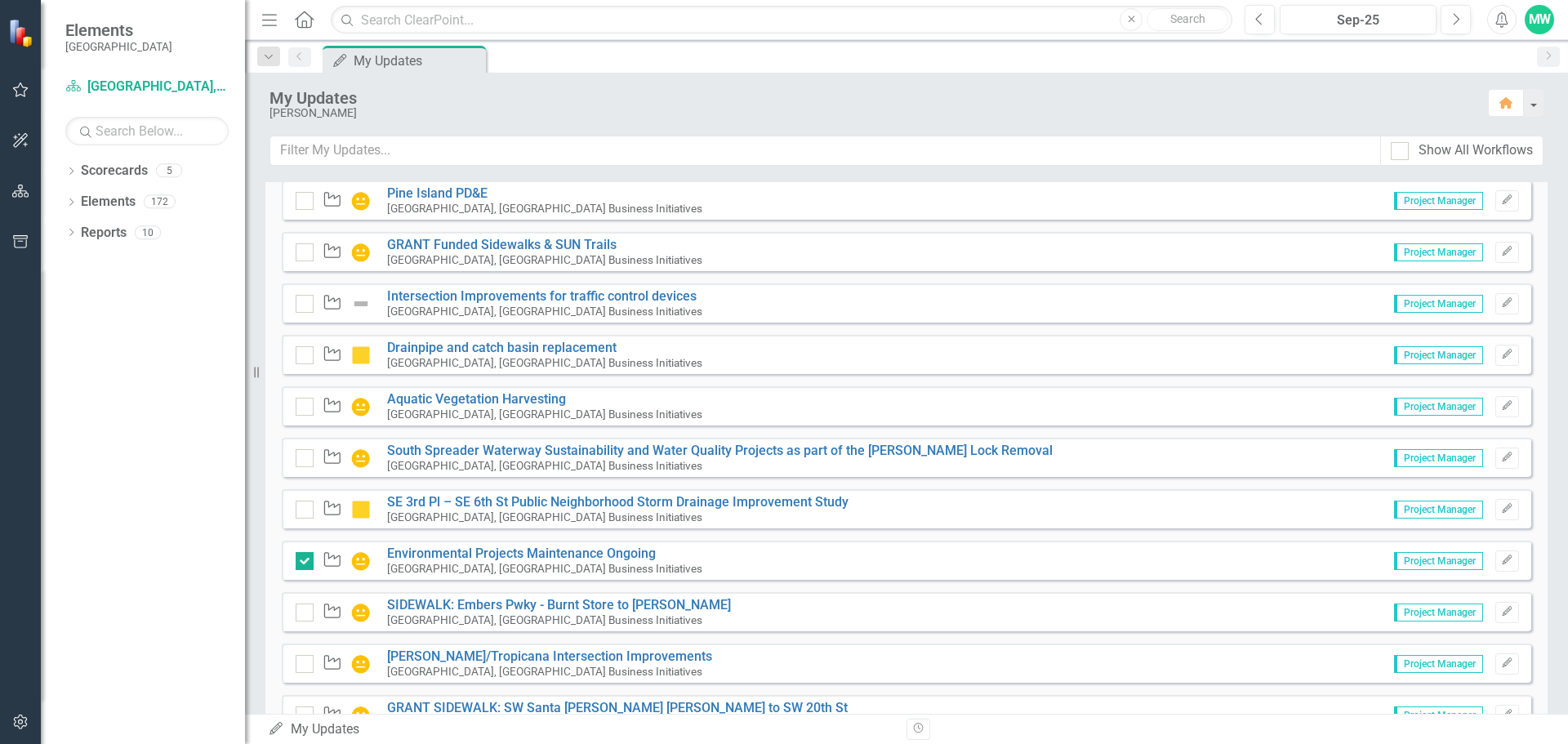
scroll to position [3434, 0]
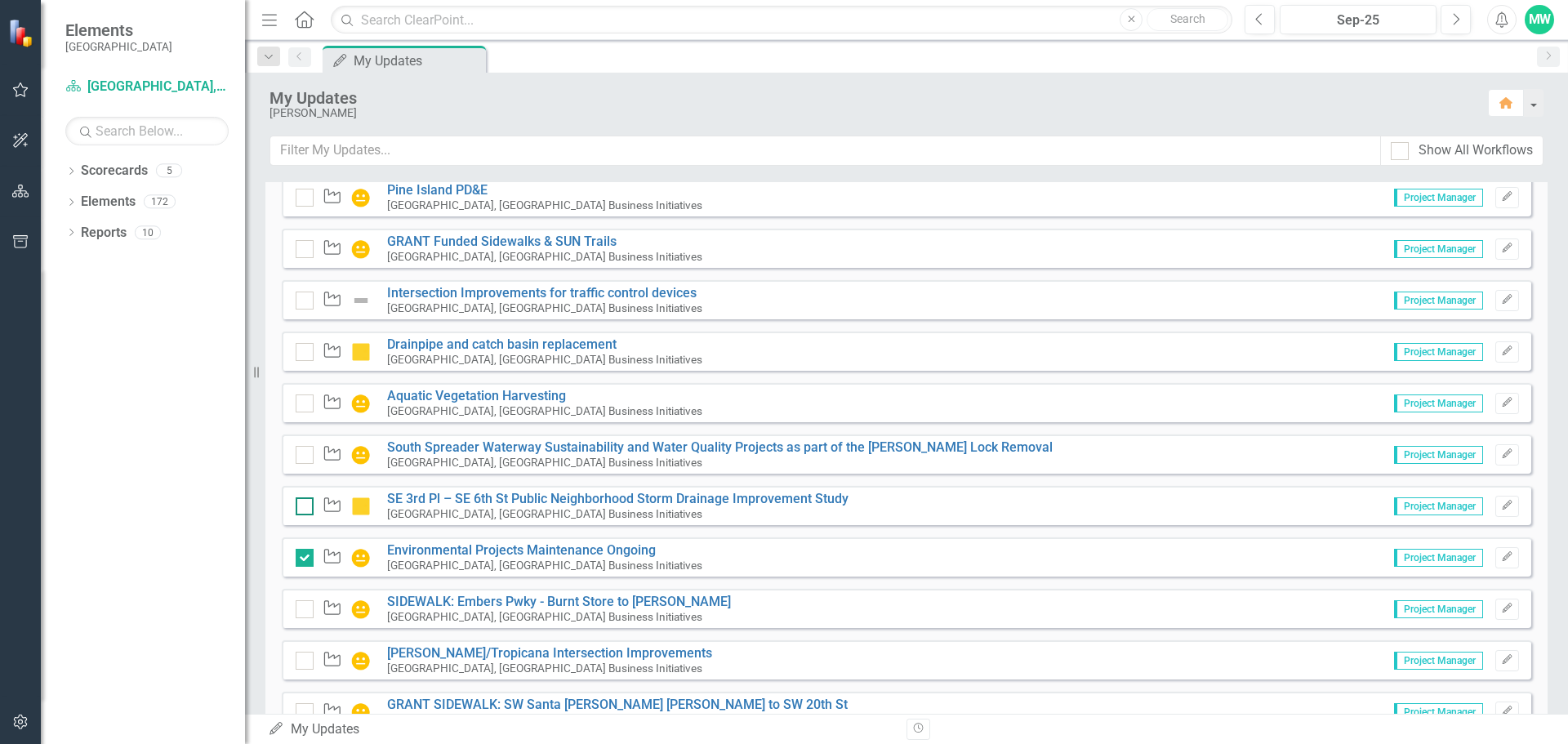
click at [303, 504] on input "checkbox" at bounding box center [300, 502] width 11 height 11
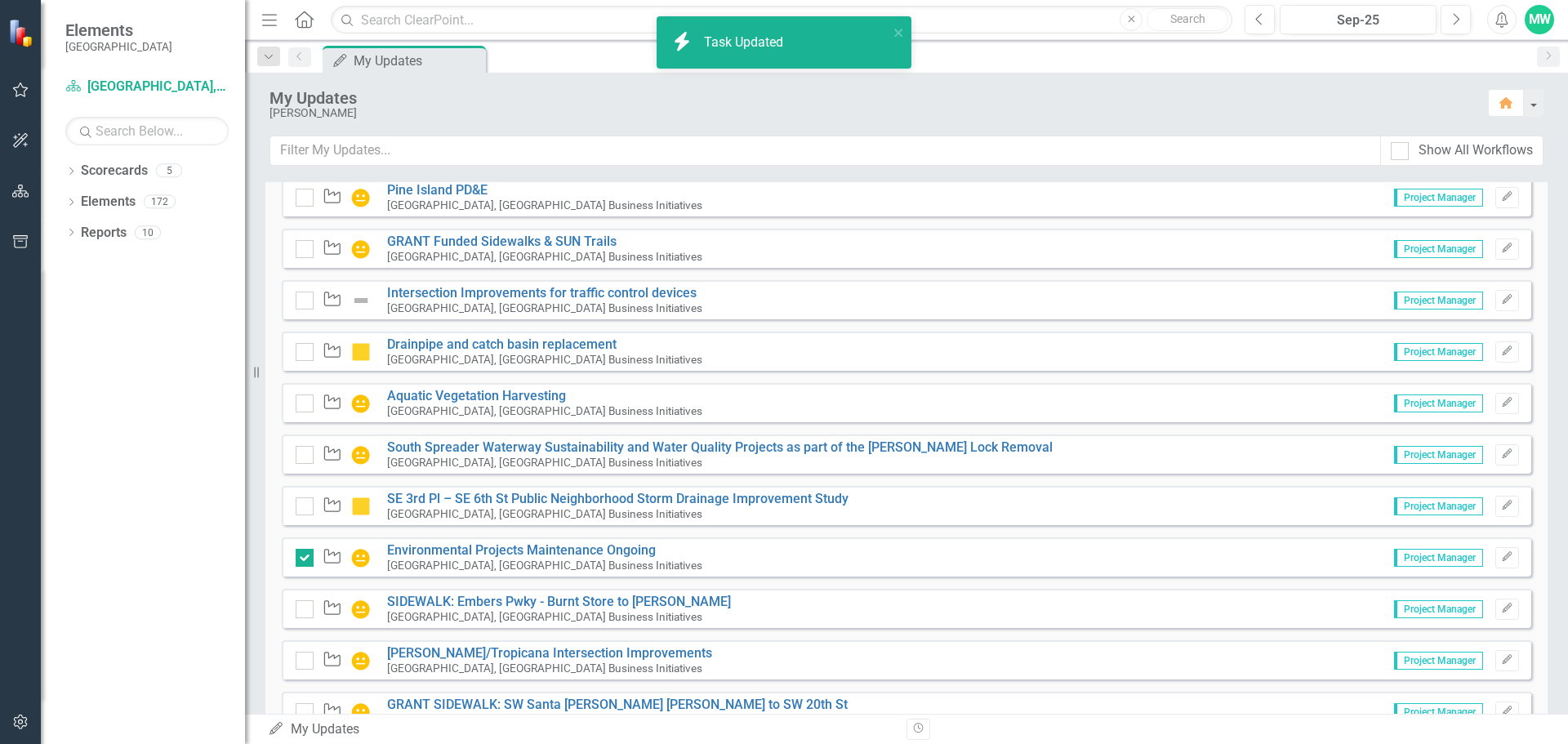
checkbox input "true"
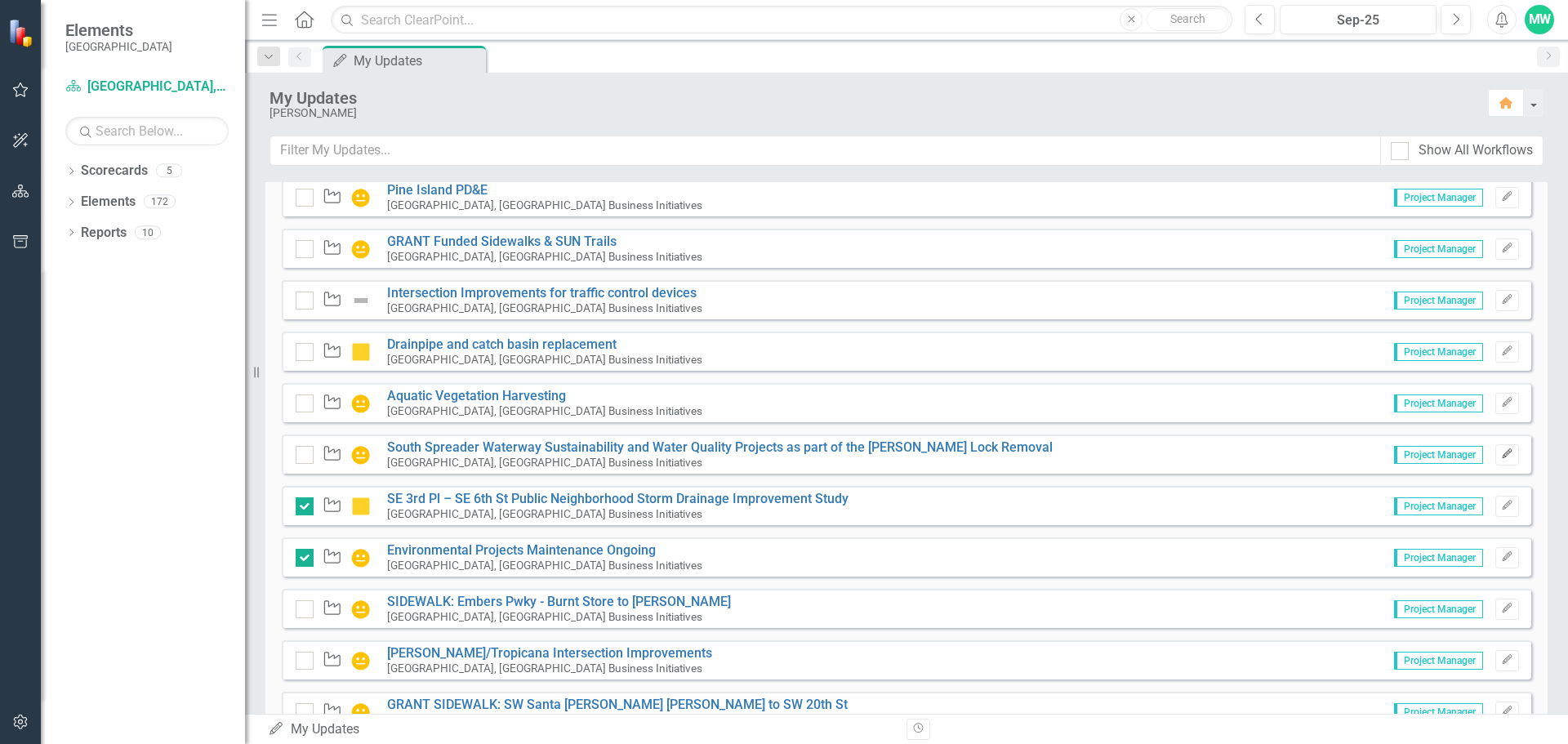
click at [1500, 456] on icon "Edit" at bounding box center [1506, 455] width 12 height 10
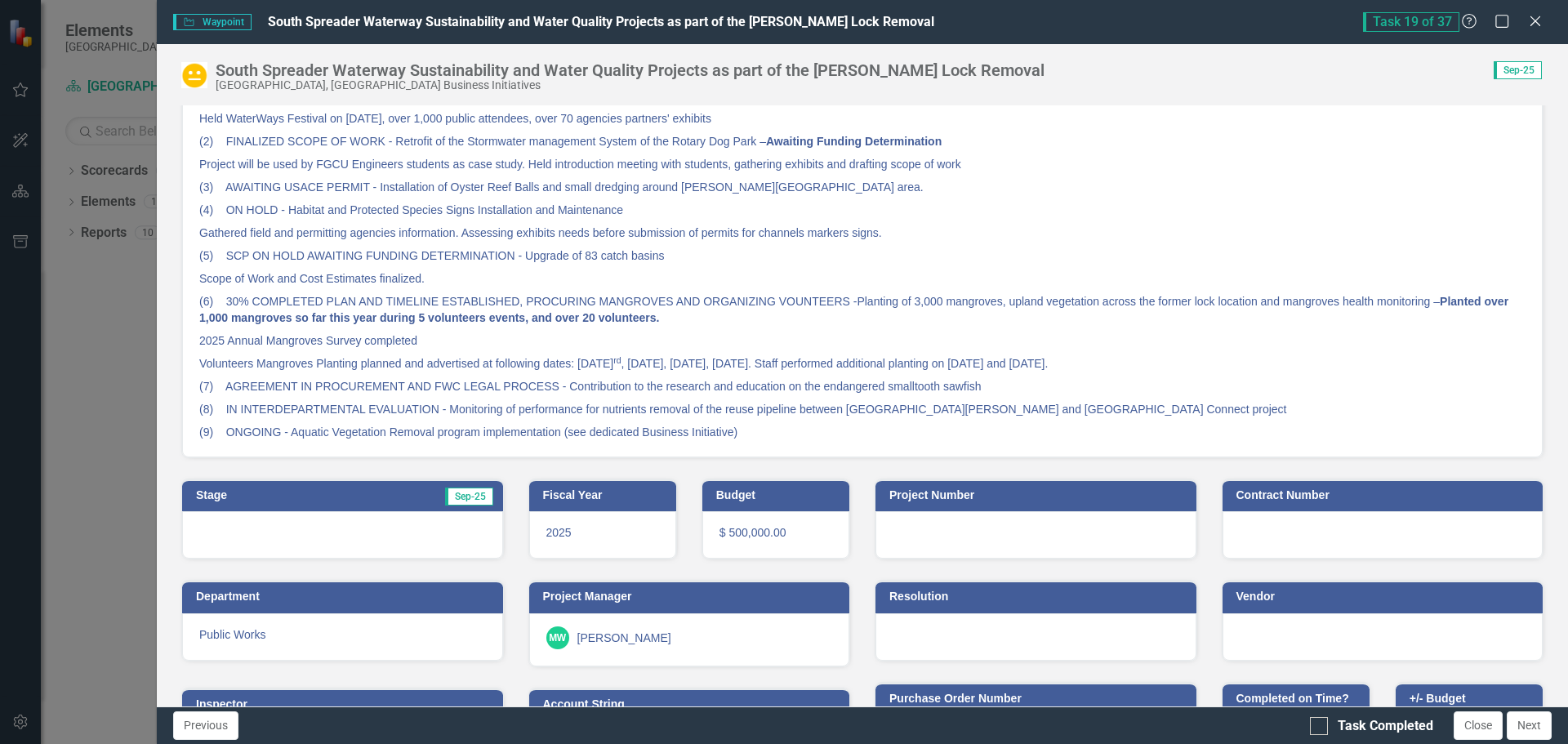
scroll to position [268, 0]
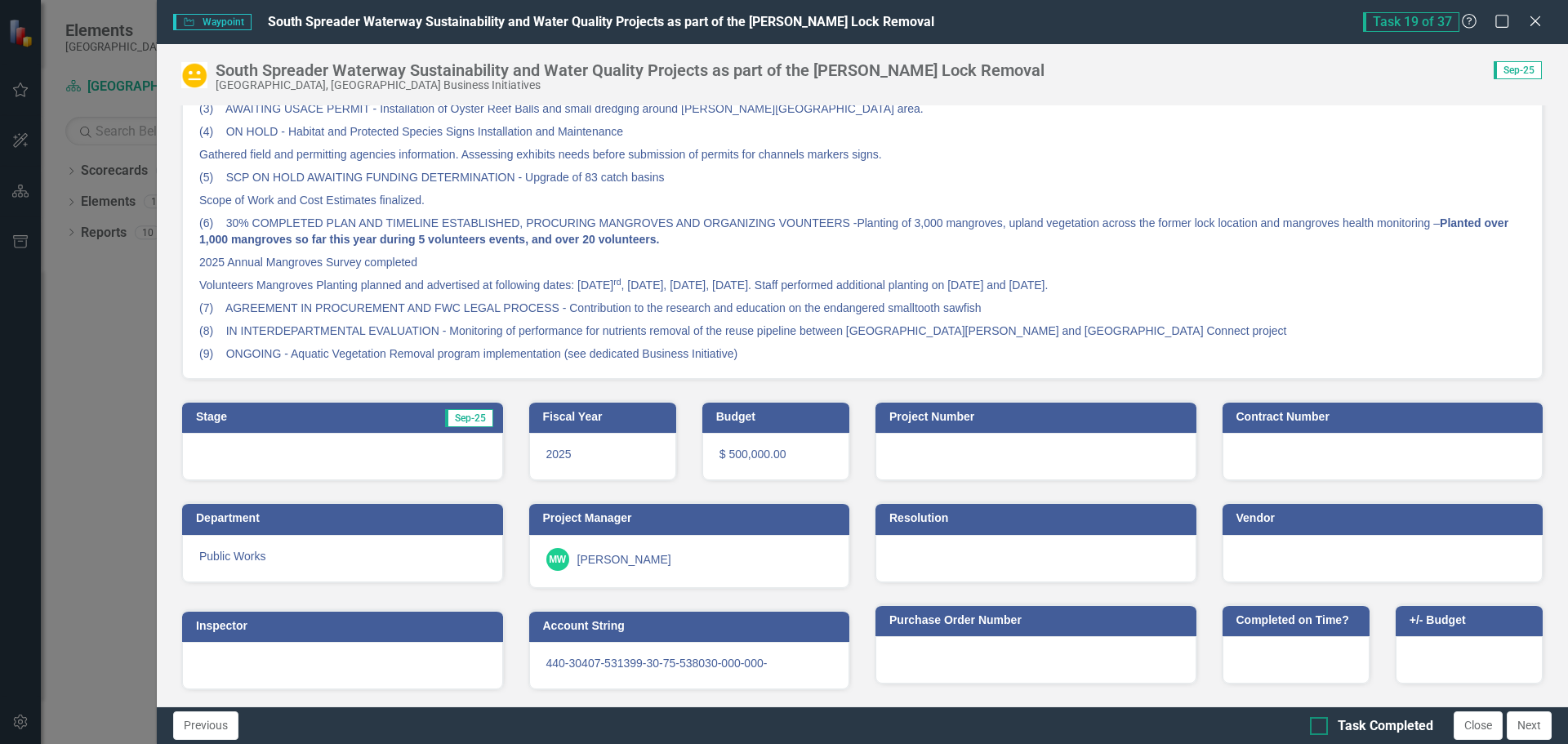
click at [1326, 732] on div at bounding box center [1318, 726] width 18 height 18
click at [1320, 728] on input "Task Completed" at bounding box center [1314, 722] width 11 height 11
checkbox input "true"
click at [1536, 724] on button "Next" at bounding box center [1528, 725] width 45 height 29
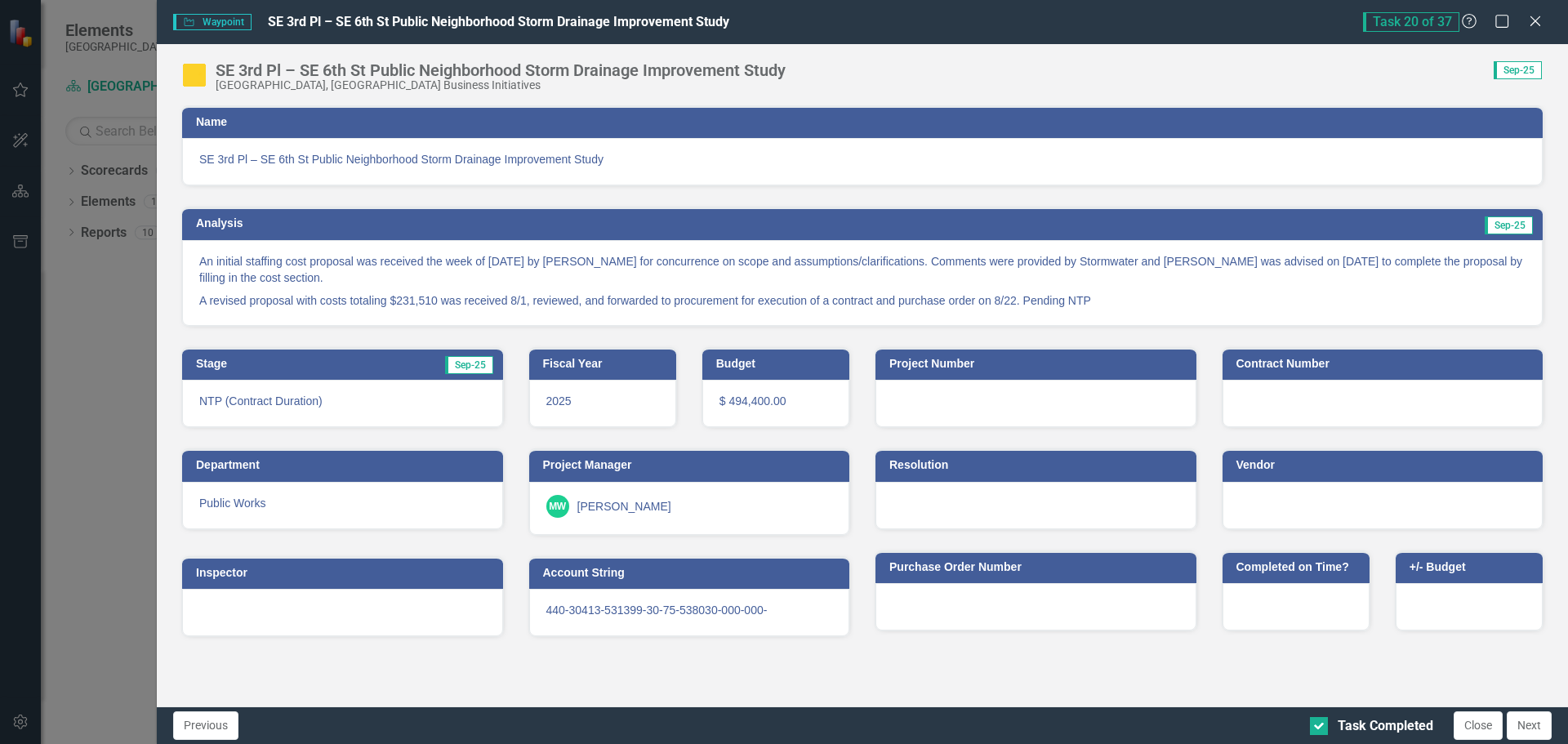
checkbox input "true"
click at [1536, 25] on icon "Close" at bounding box center [1534, 21] width 21 height 16
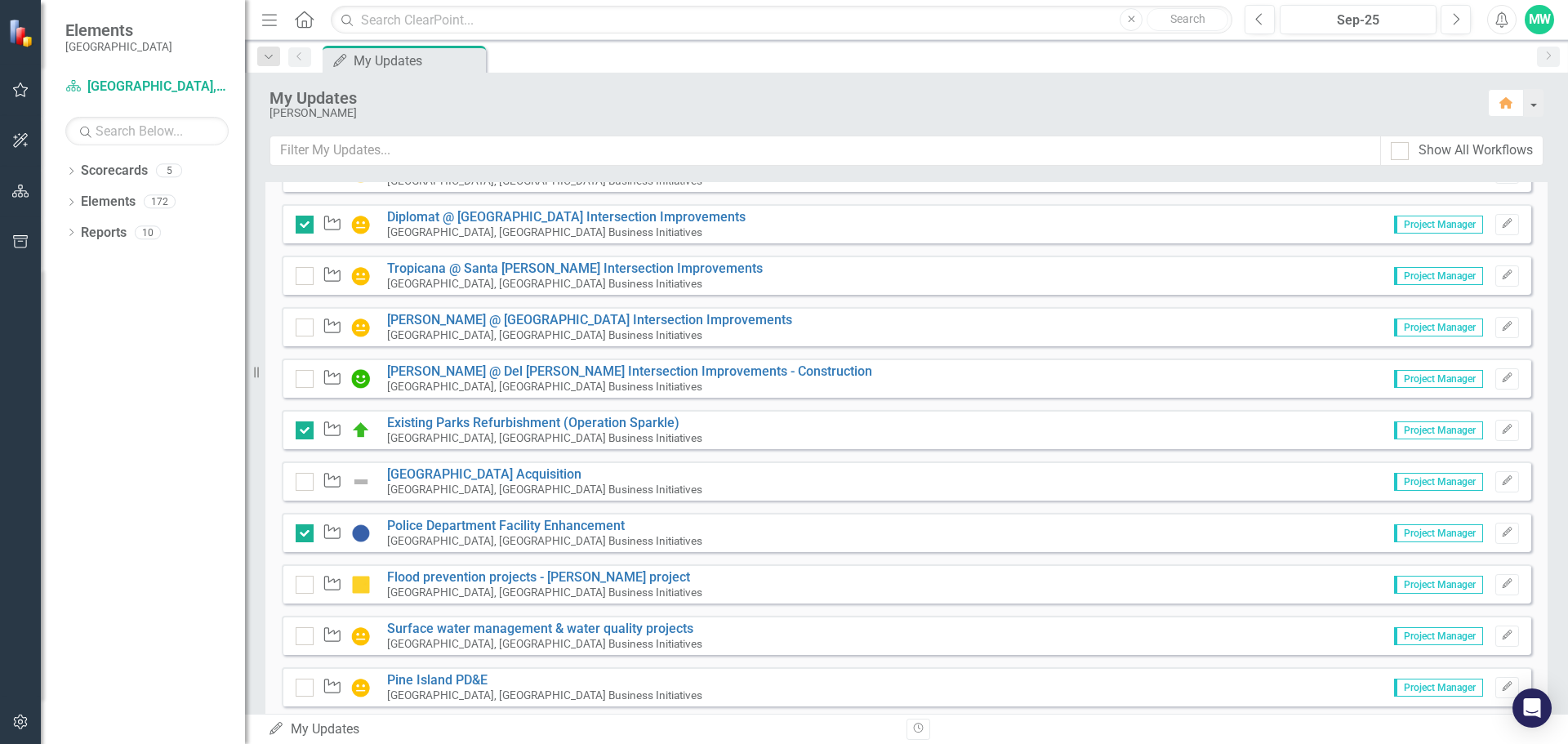
scroll to position [3025, 0]
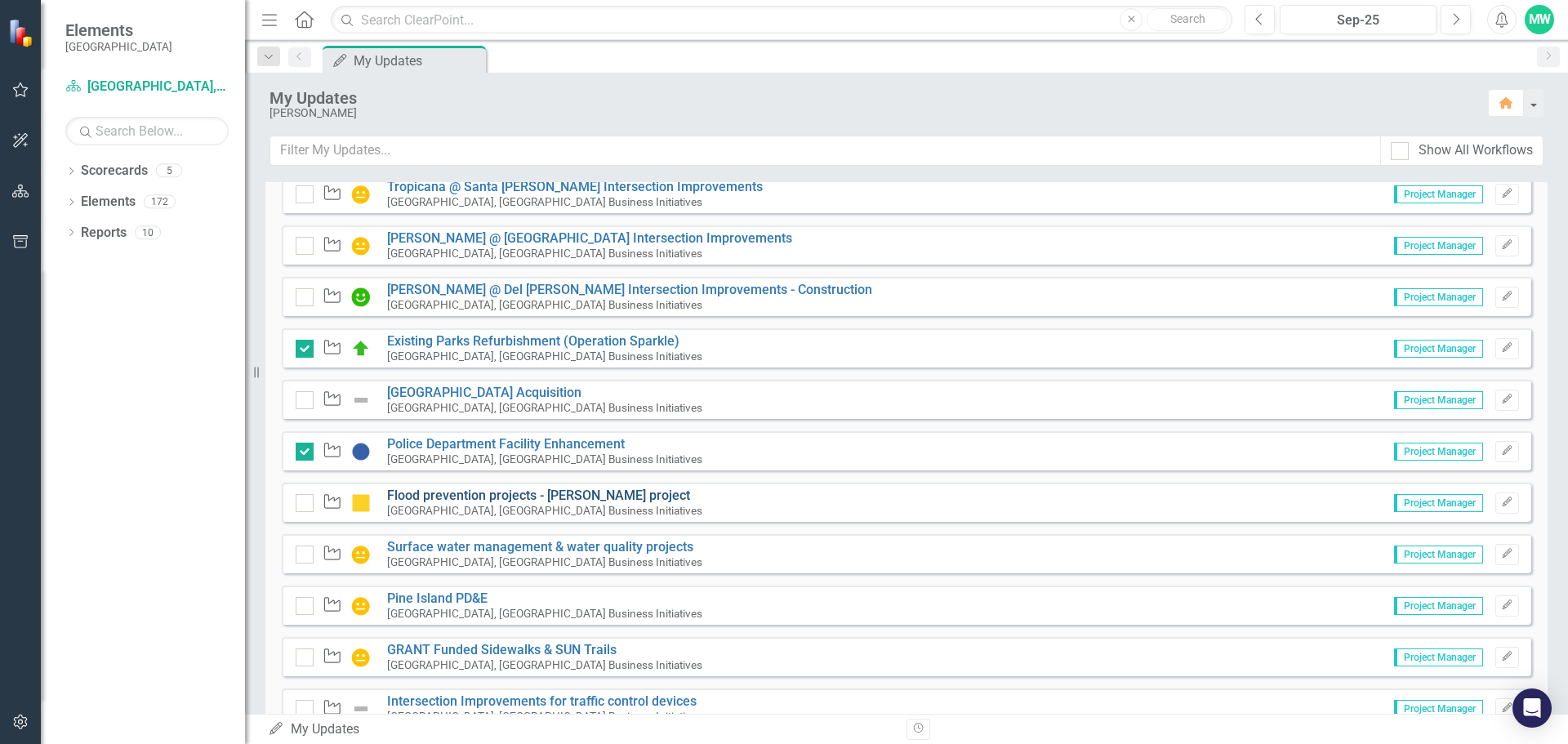
click at [472, 495] on link "Flood prevention projects - [PERSON_NAME] project" at bounding box center [538, 495] width 303 height 16
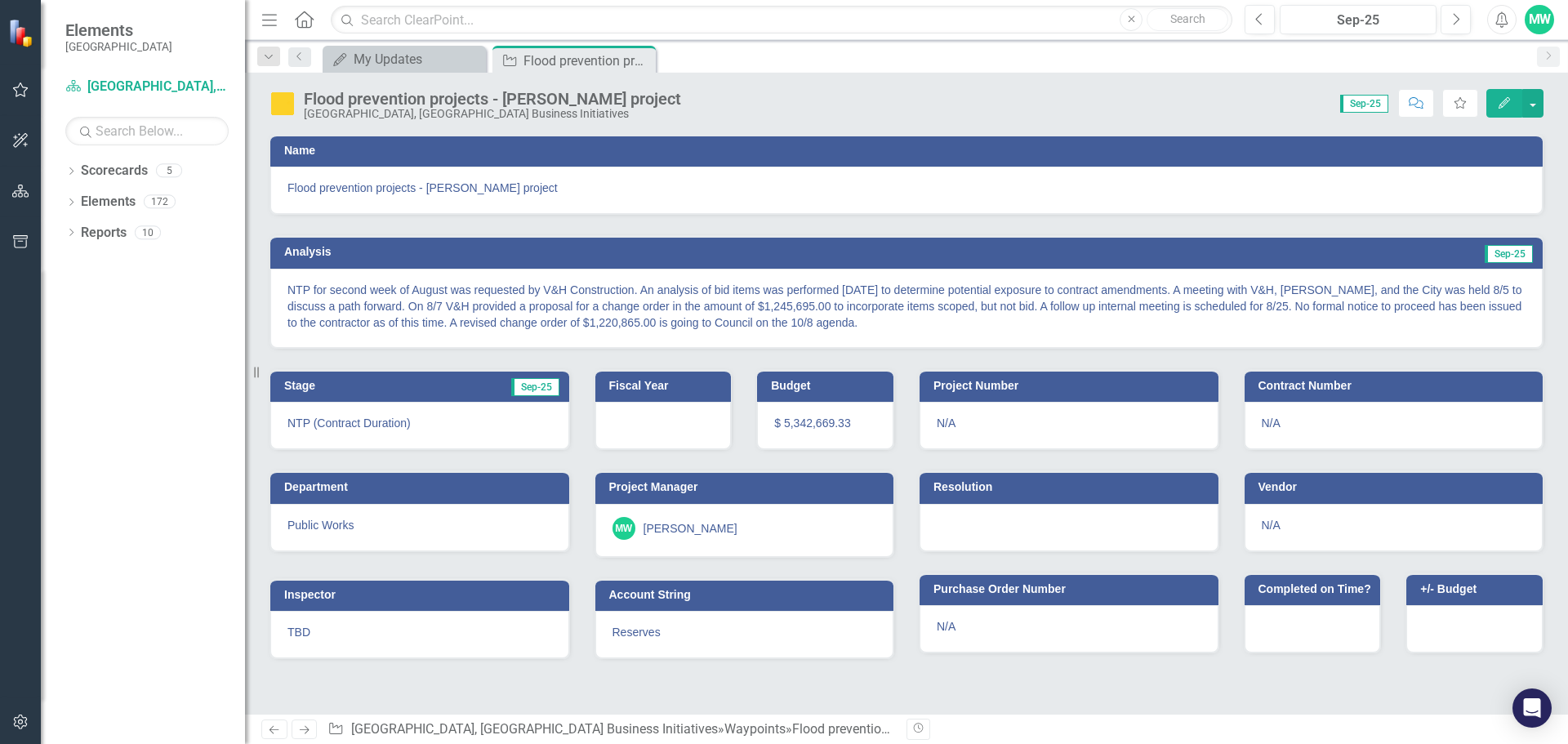
click at [1503, 99] on icon "Edit" at bounding box center [1503, 102] width 15 height 11
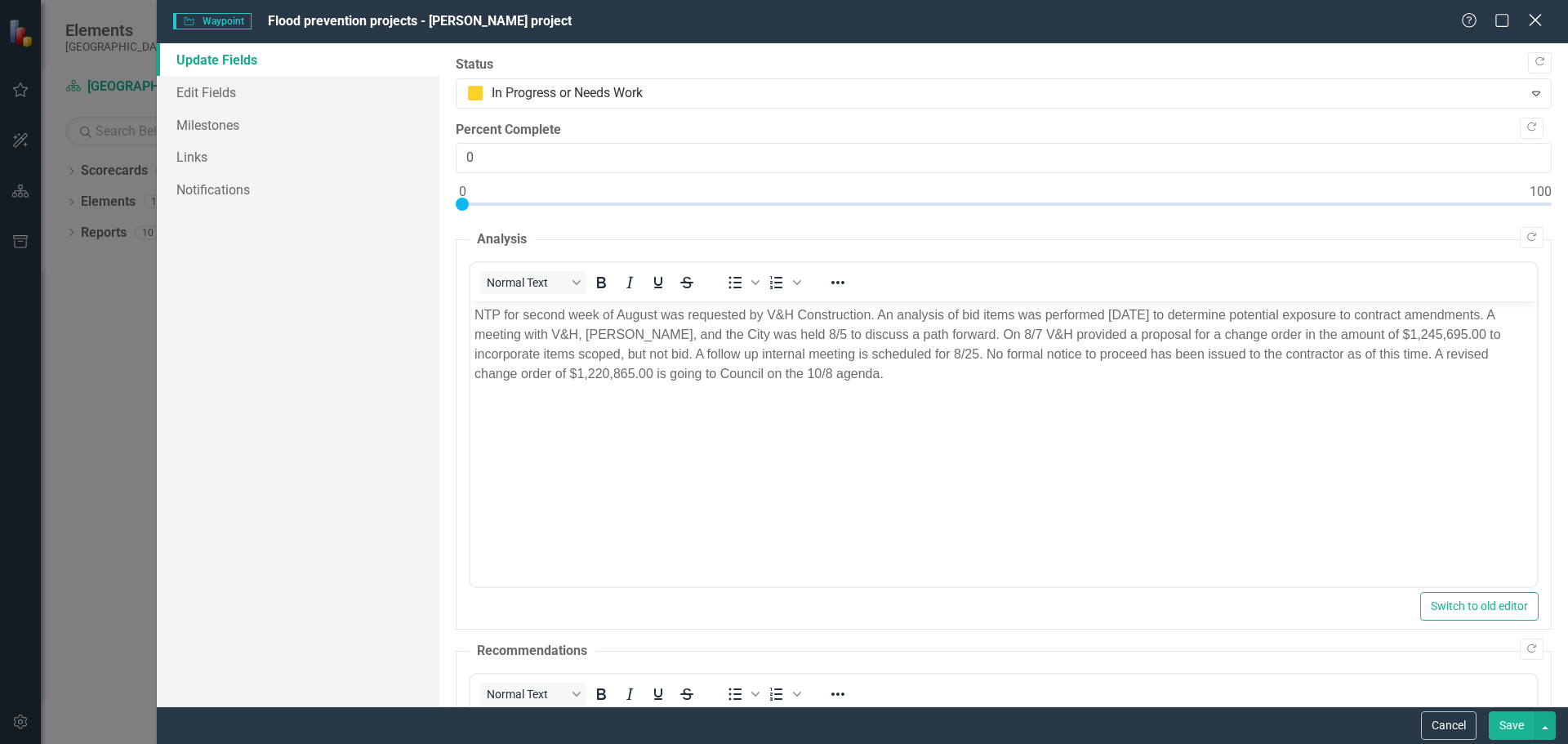
click at [1540, 21] on icon "Close" at bounding box center [1534, 20] width 21 height 16
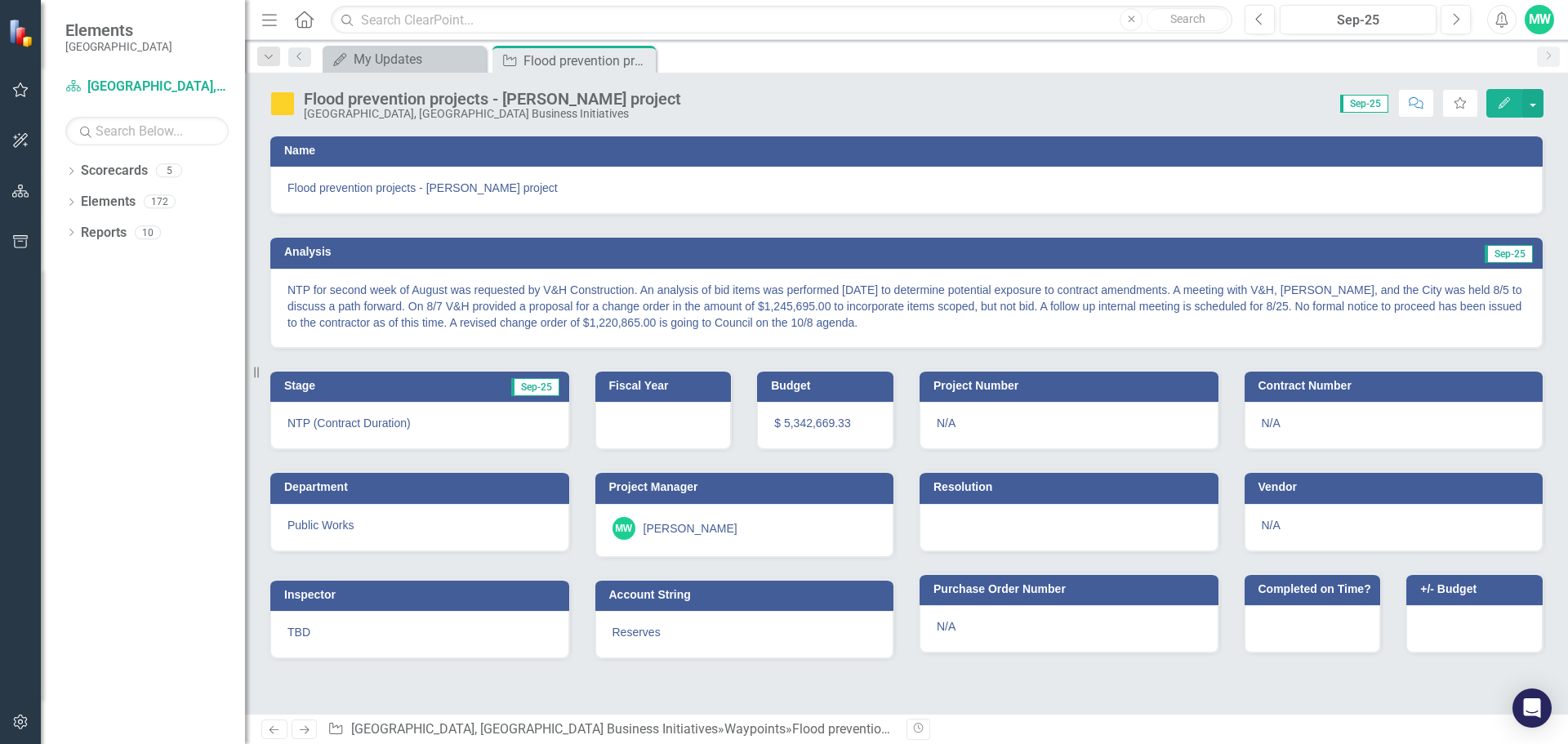
click at [1188, 328] on p "NTP for second week of August was requested by V&H Construction. An analysis of…" at bounding box center [906, 305] width 1238 height 49
click at [1235, 307] on p "NTP for second week of August was requested by V&H Construction. An analysis of…" at bounding box center [906, 305] width 1238 height 49
click at [1508, 101] on icon "Edit" at bounding box center [1503, 102] width 15 height 11
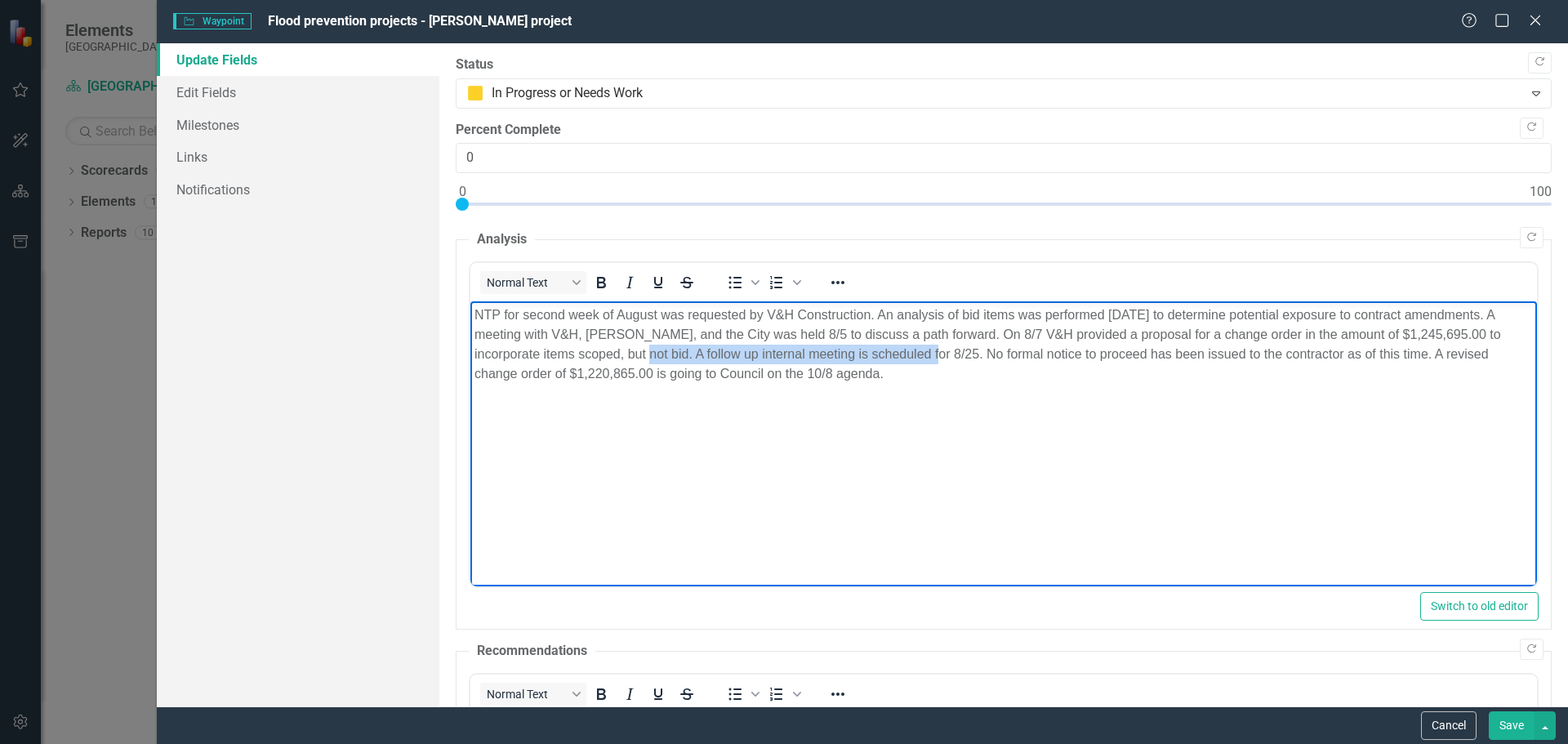
drag, startPoint x: 916, startPoint y: 352, endPoint x: 624, endPoint y: 355, distance: 292.0
click at [624, 355] on p "NTP for second week of August was requested by V&H Construction. An analysis of…" at bounding box center [1002, 344] width 1058 height 79
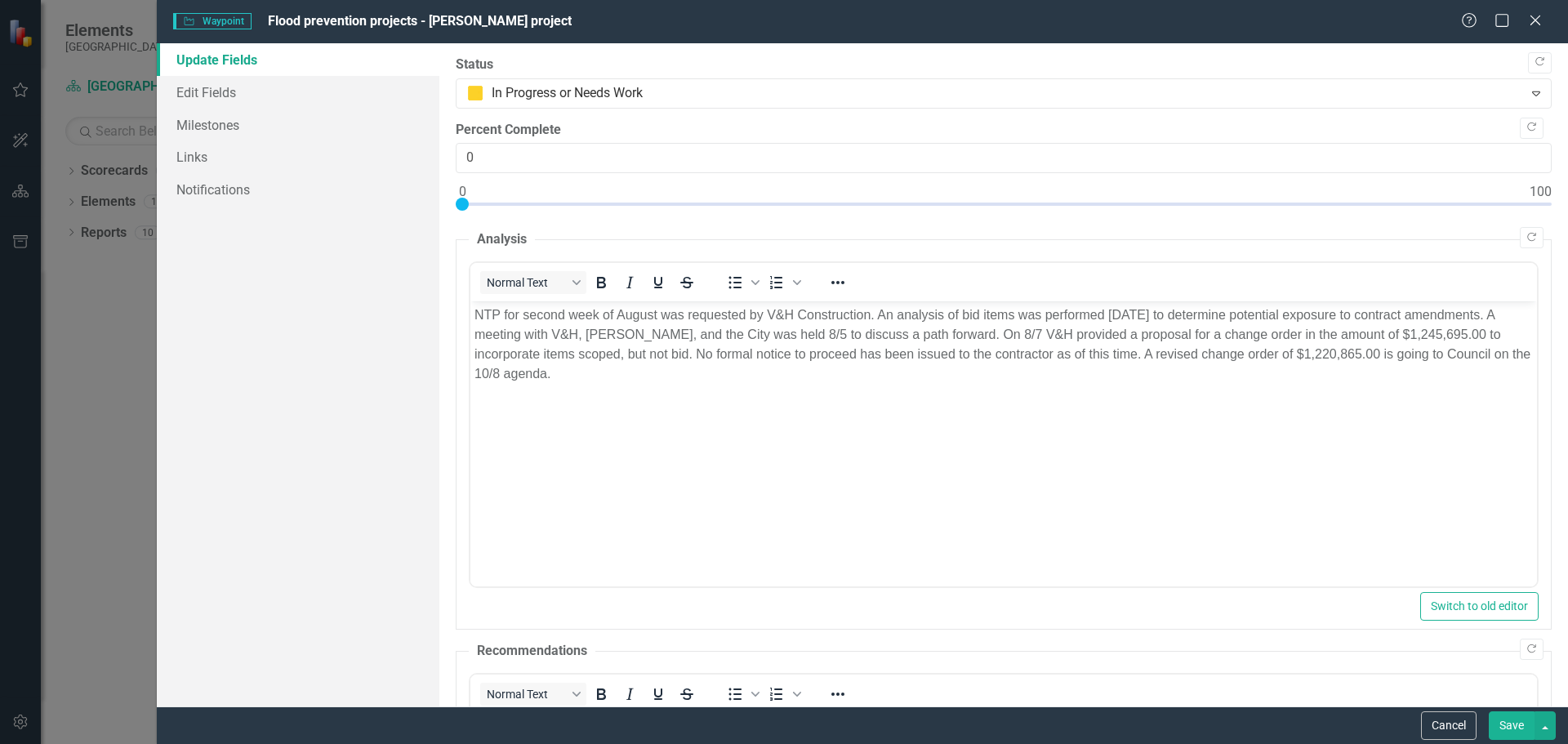
click at [1504, 727] on button "Save" at bounding box center [1511, 725] width 46 height 29
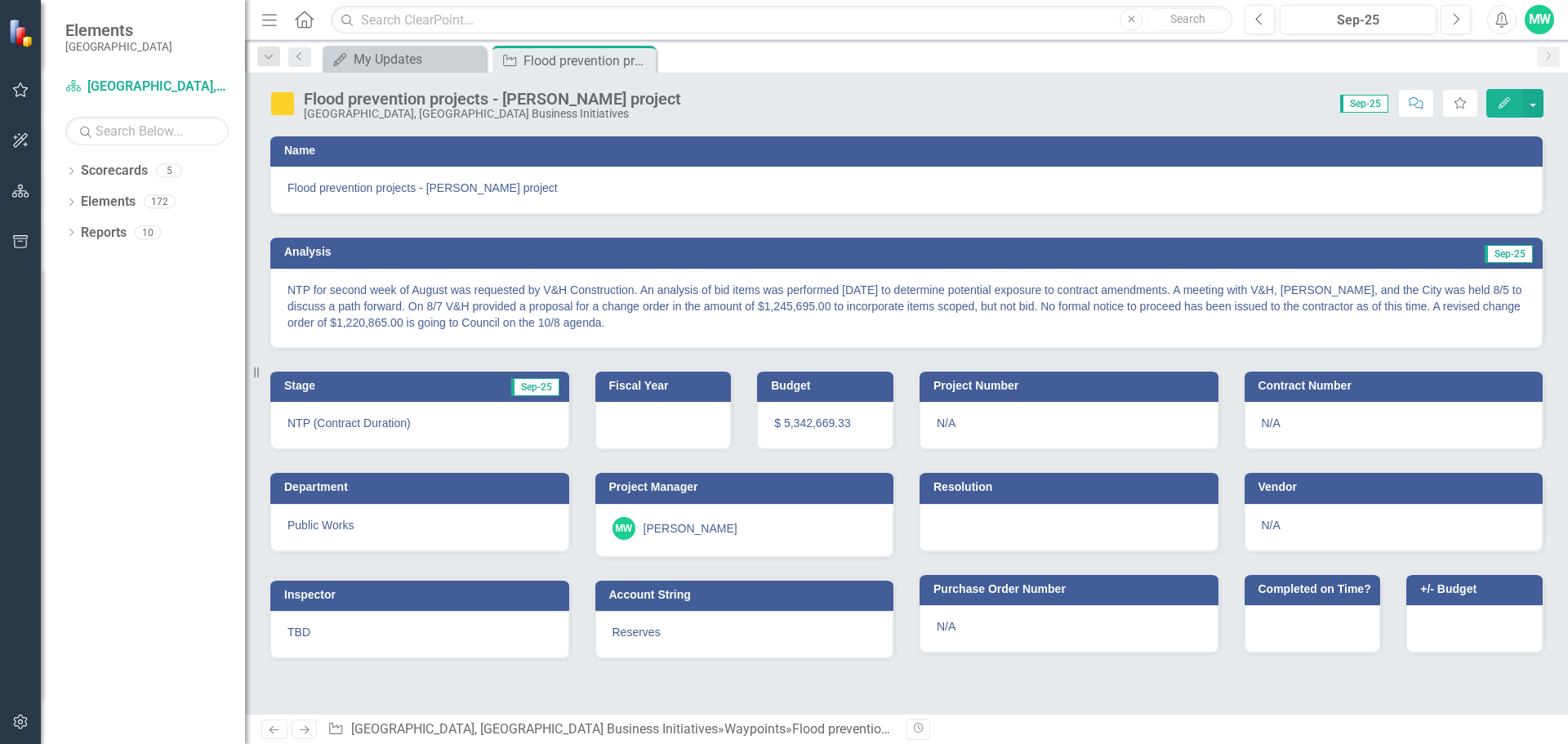
click at [1506, 104] on icon "Edit" at bounding box center [1503, 102] width 15 height 11
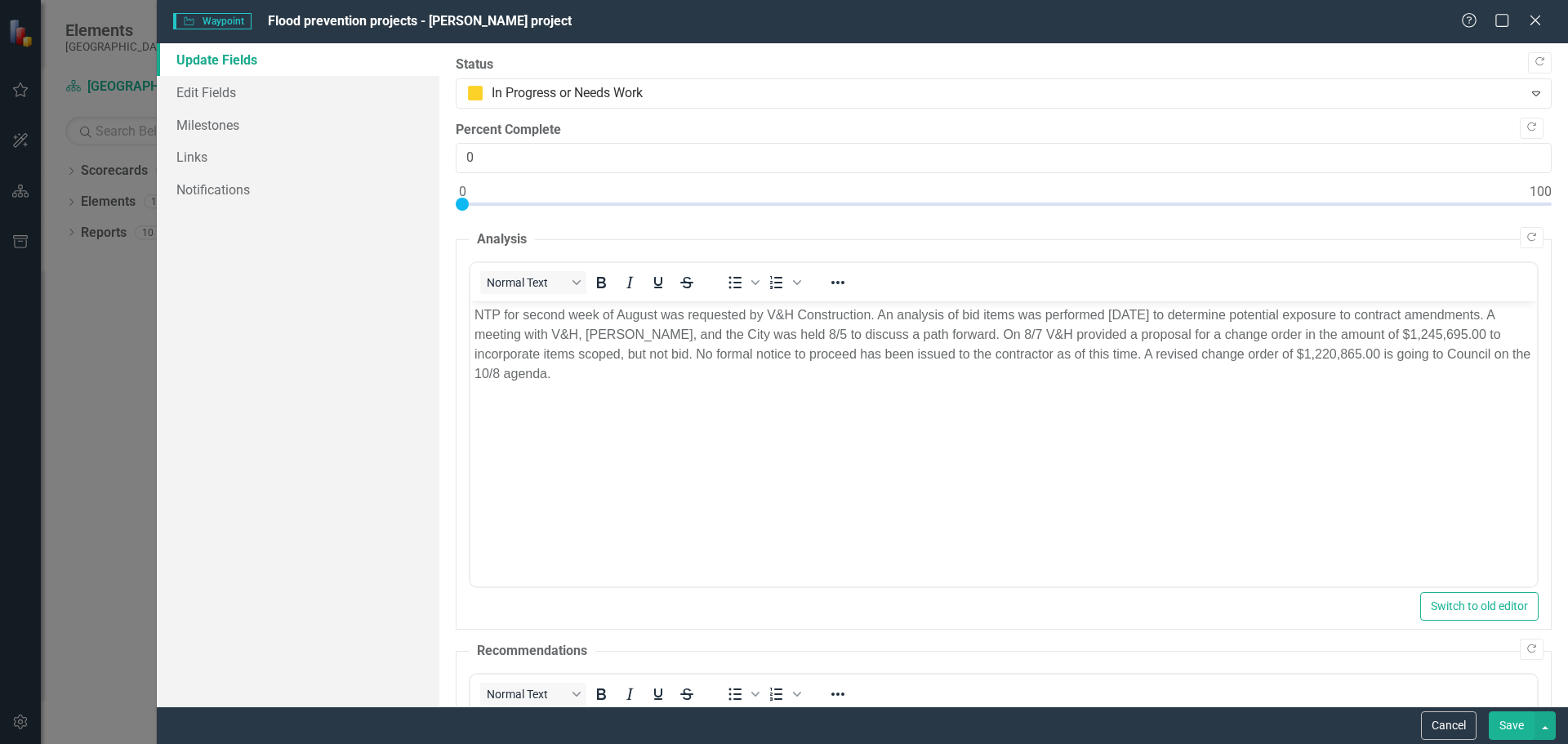
click at [1497, 726] on button "Save" at bounding box center [1511, 725] width 46 height 29
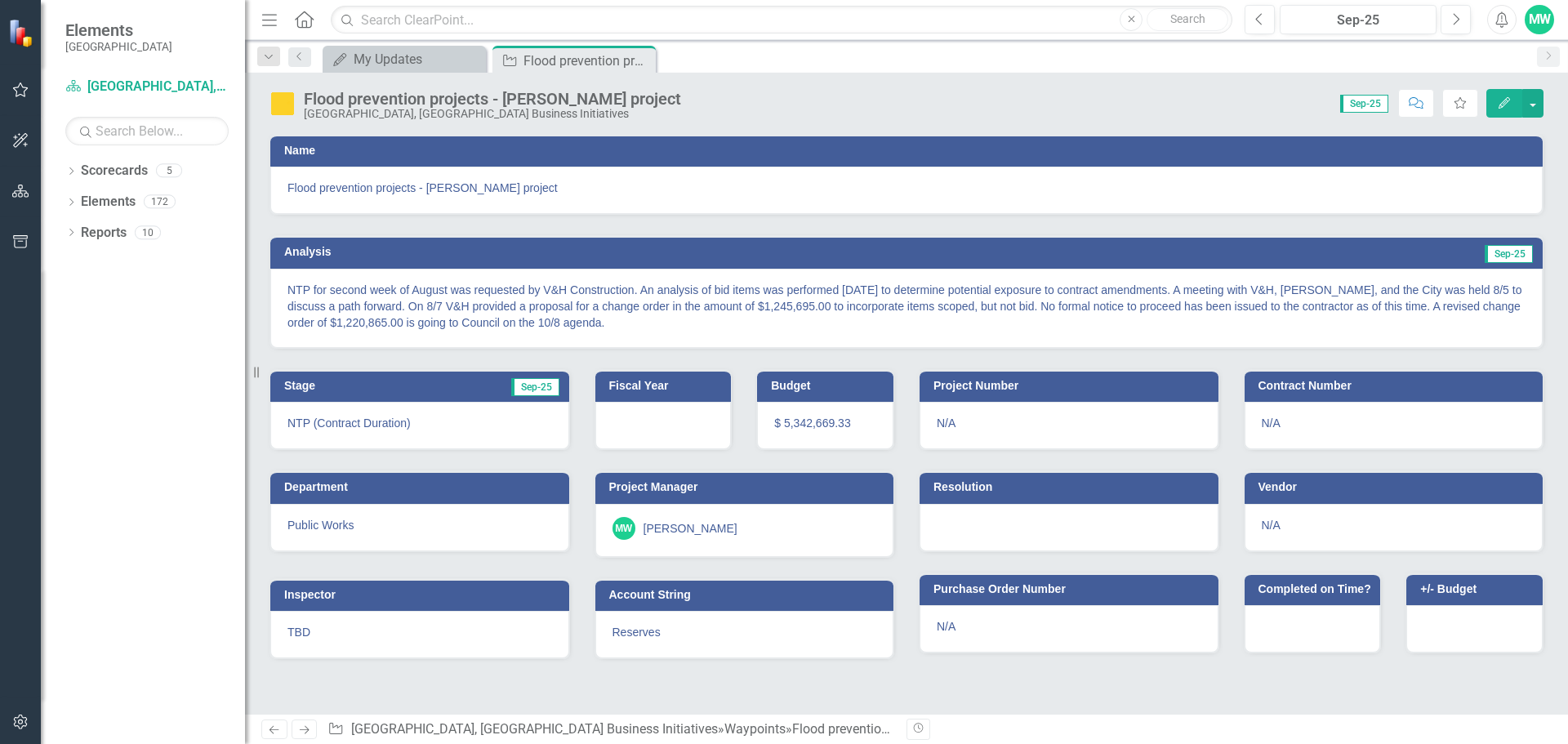
click at [958, 313] on p "NTP for second week of August was requested by V&H Construction. An analysis of…" at bounding box center [906, 305] width 1238 height 49
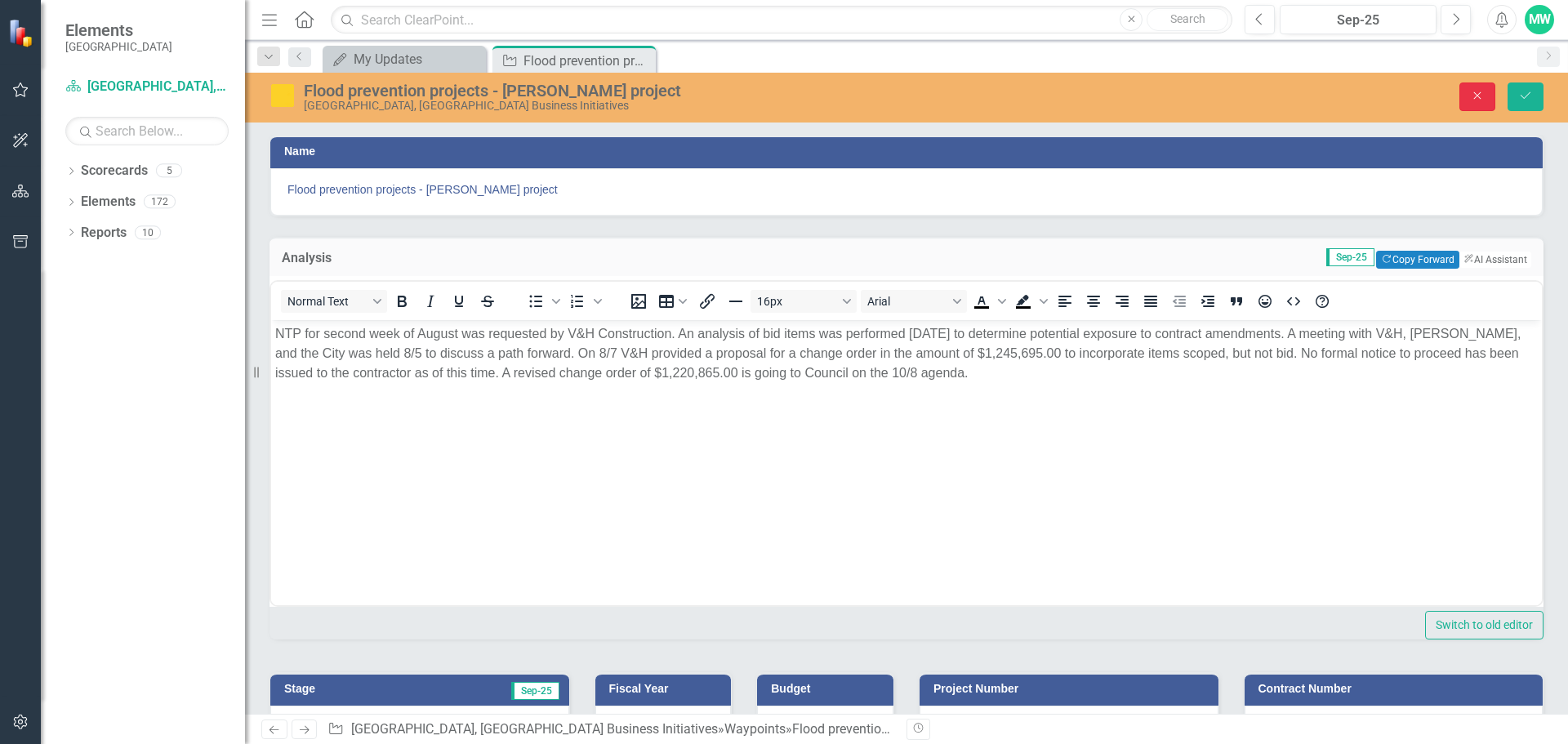
click at [1480, 97] on icon "Close" at bounding box center [1477, 94] width 15 height 11
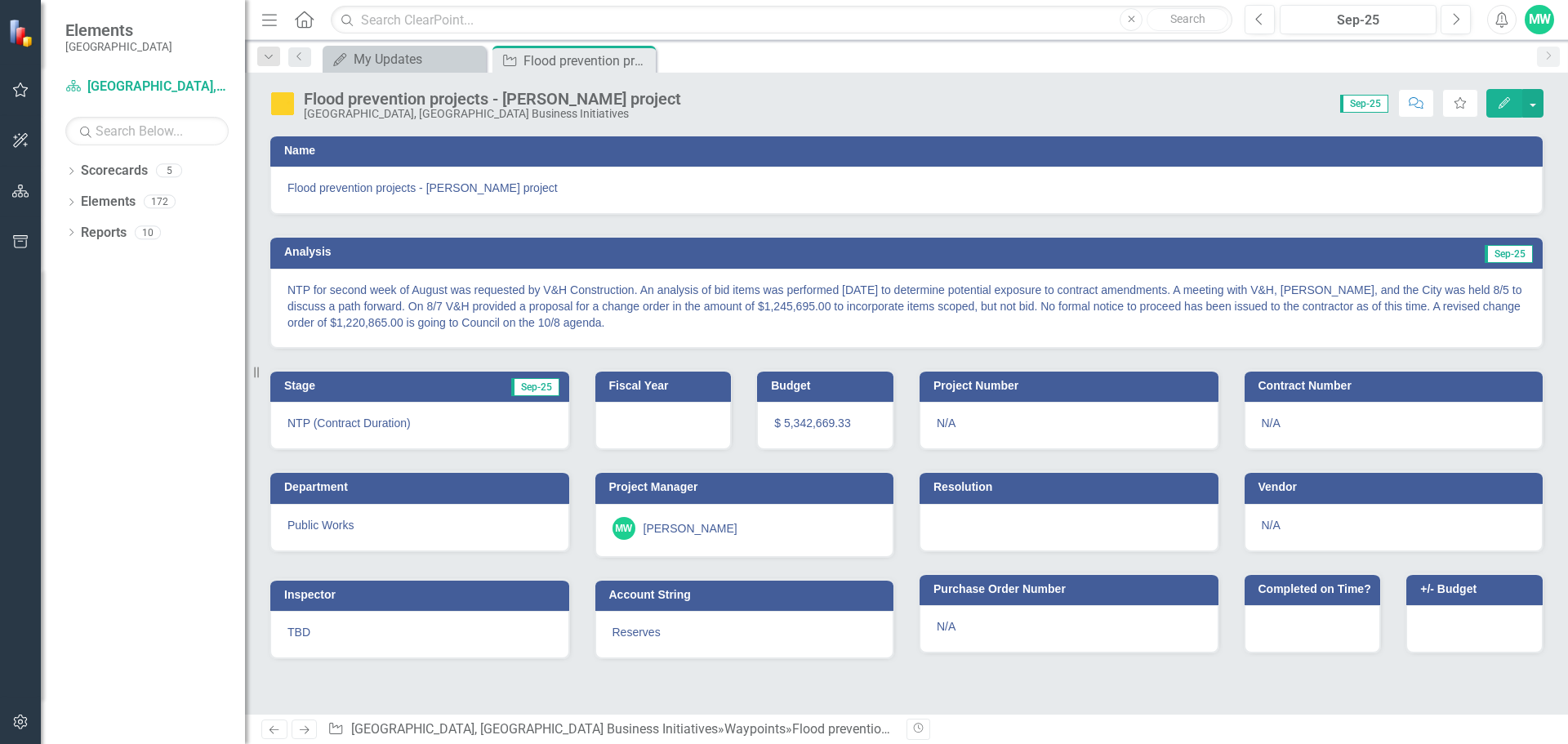
drag, startPoint x: 1204, startPoint y: 682, endPoint x: 818, endPoint y: 296, distance: 545.9
click at [818, 296] on p "NTP for second week of August was requested by V&H Construction. An analysis of…" at bounding box center [906, 305] width 1238 height 49
click at [536, 196] on div "Flood prevention projects - [PERSON_NAME] project" at bounding box center [906, 191] width 1272 height 48
click at [610, 105] on div "Flood prevention projects - [PERSON_NAME] project" at bounding box center [491, 98] width 377 height 18
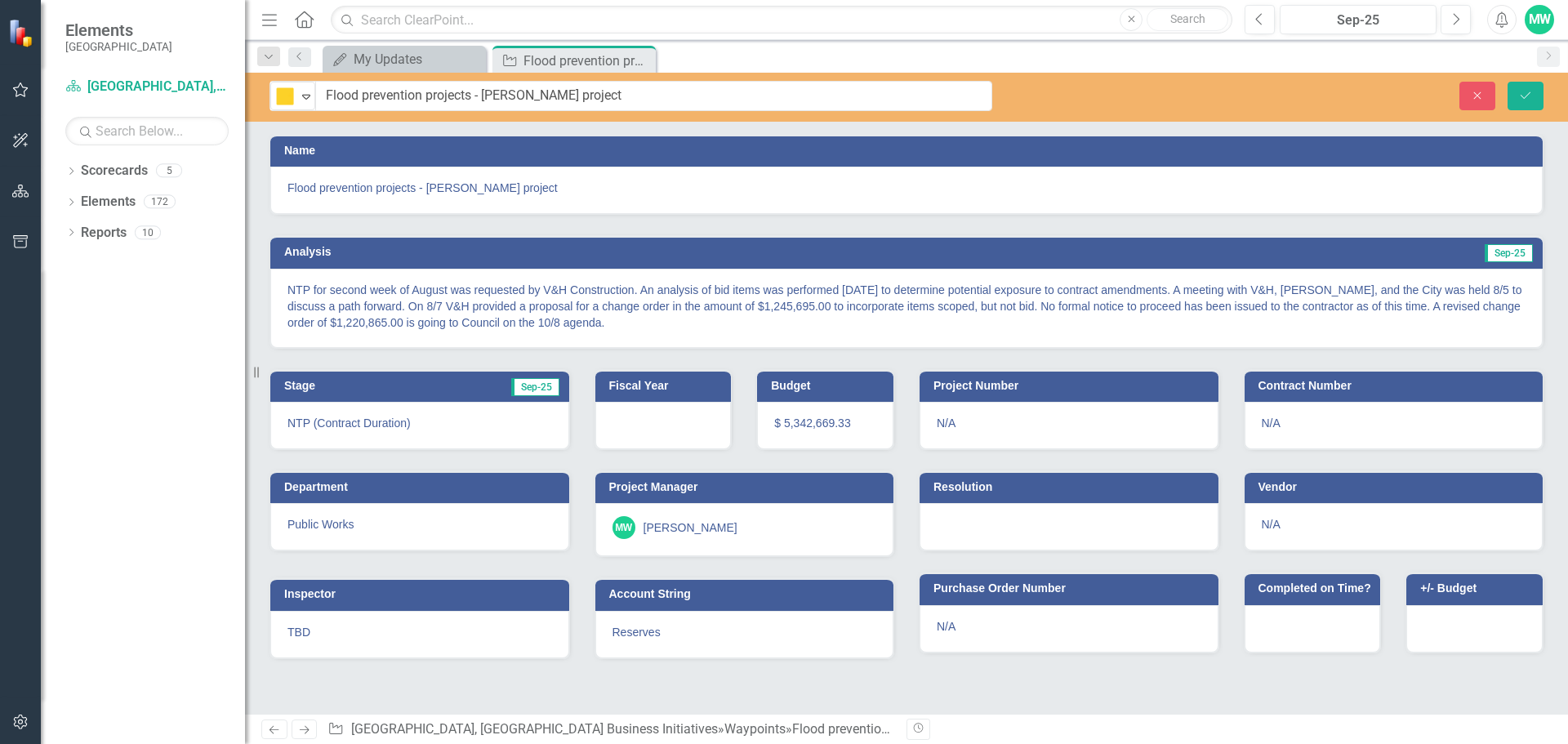
click at [629, 160] on td "Name" at bounding box center [909, 152] width 1250 height 25
click at [628, 160] on td "Name" at bounding box center [909, 152] width 1250 height 25
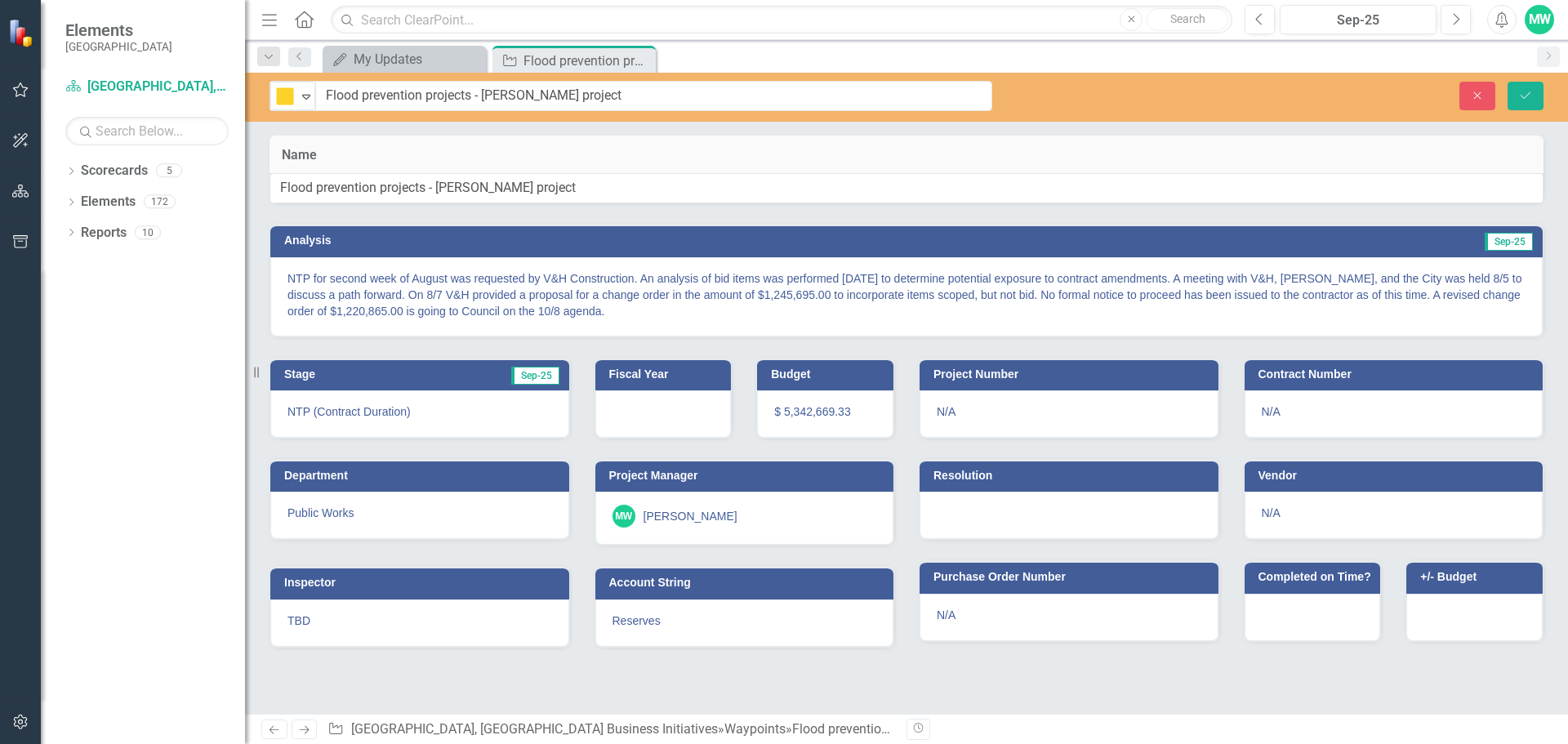
click at [666, 174] on div "Flood prevention projects - [PERSON_NAME] project" at bounding box center [906, 188] width 1274 height 30
click at [1319, 633] on div at bounding box center [1311, 618] width 136 height 48
click at [1476, 583] on h3 "+/- Budget" at bounding box center [1477, 577] width 114 height 12
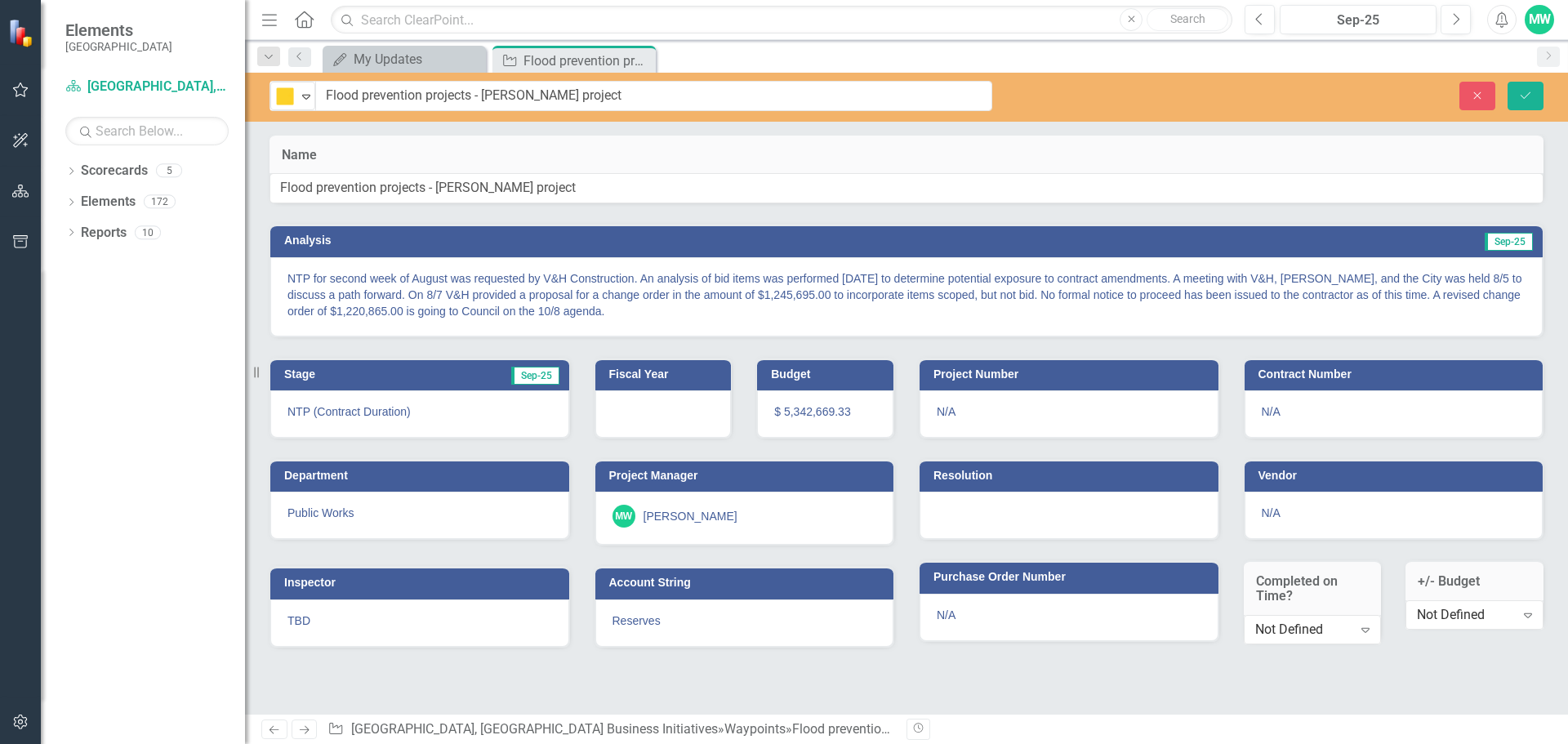
click at [1380, 523] on div "N/A" at bounding box center [1393, 515] width 299 height 48
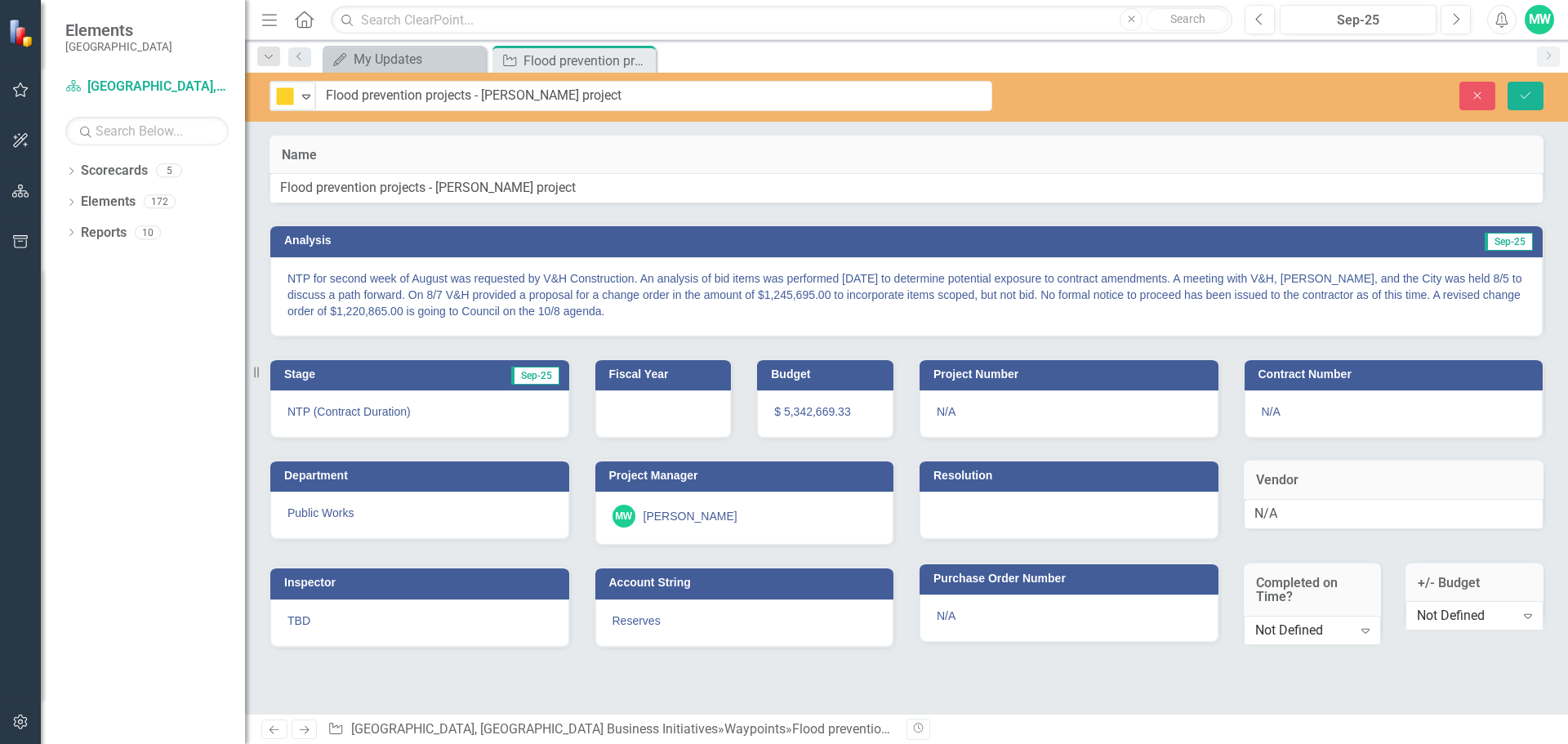
click at [1231, 541] on div "Vendor N/A" at bounding box center [1393, 489] width 325 height 102
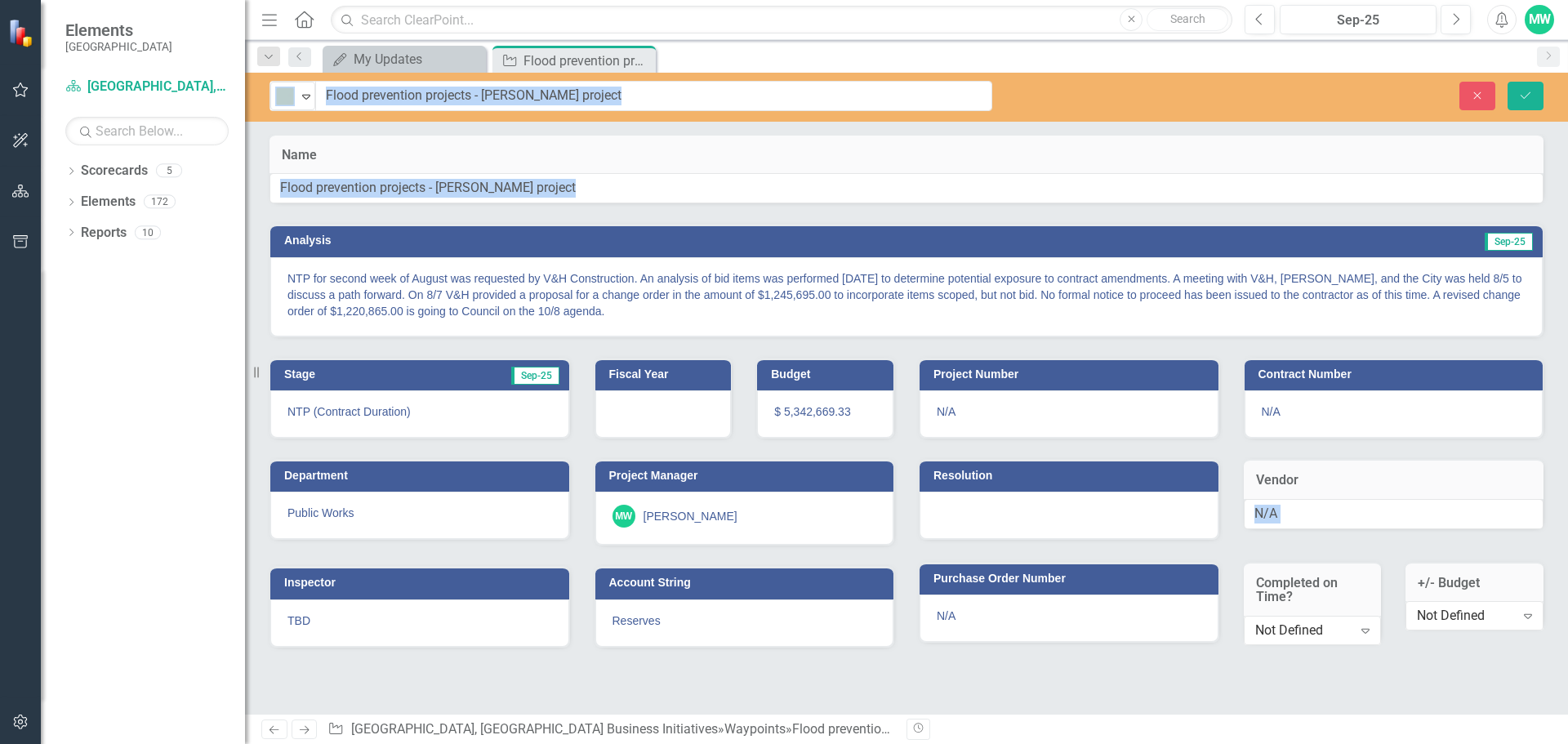
click at [1231, 541] on div "Vendor N/A" at bounding box center [1393, 489] width 325 height 102
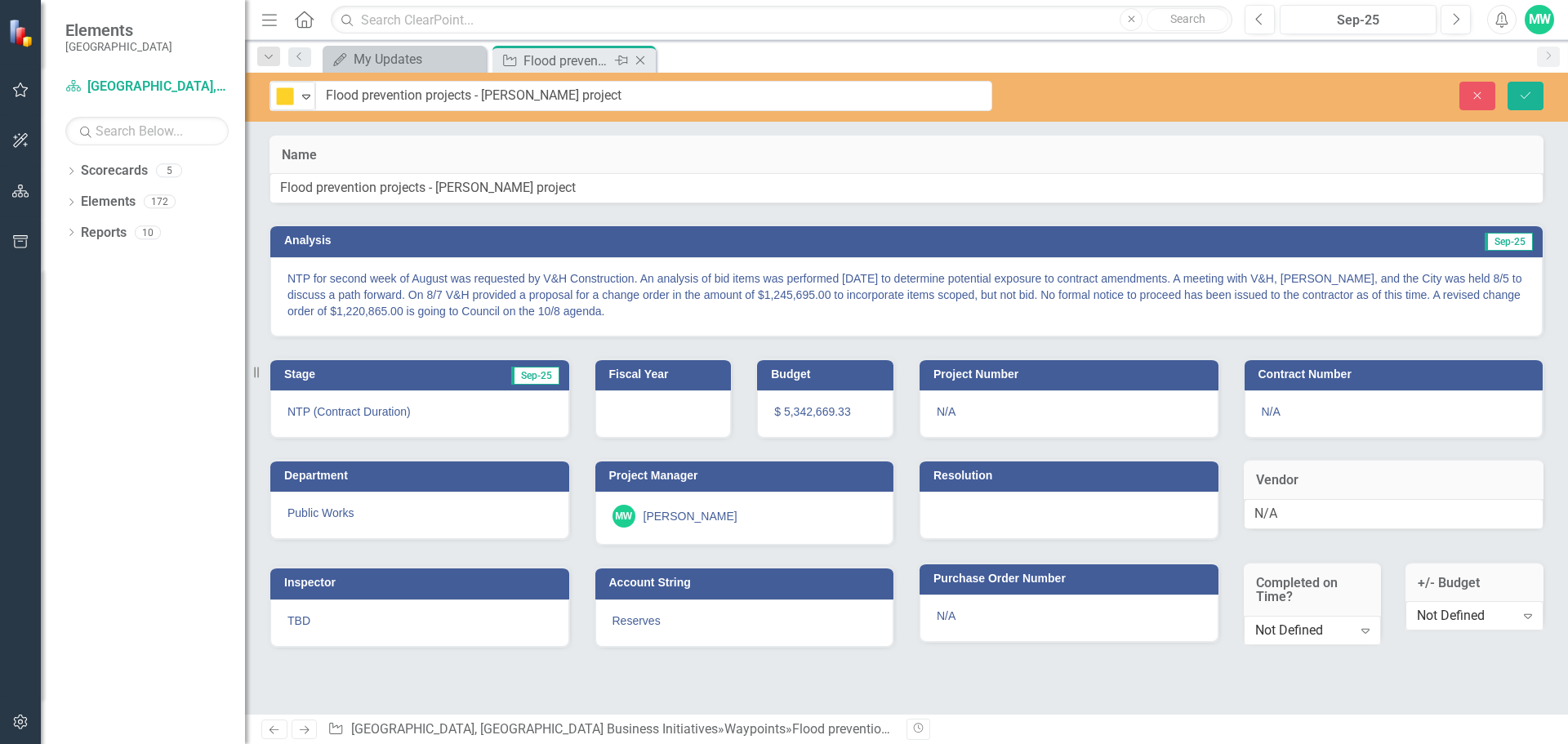
click at [641, 60] on icon at bounding box center [640, 61] width 9 height 9
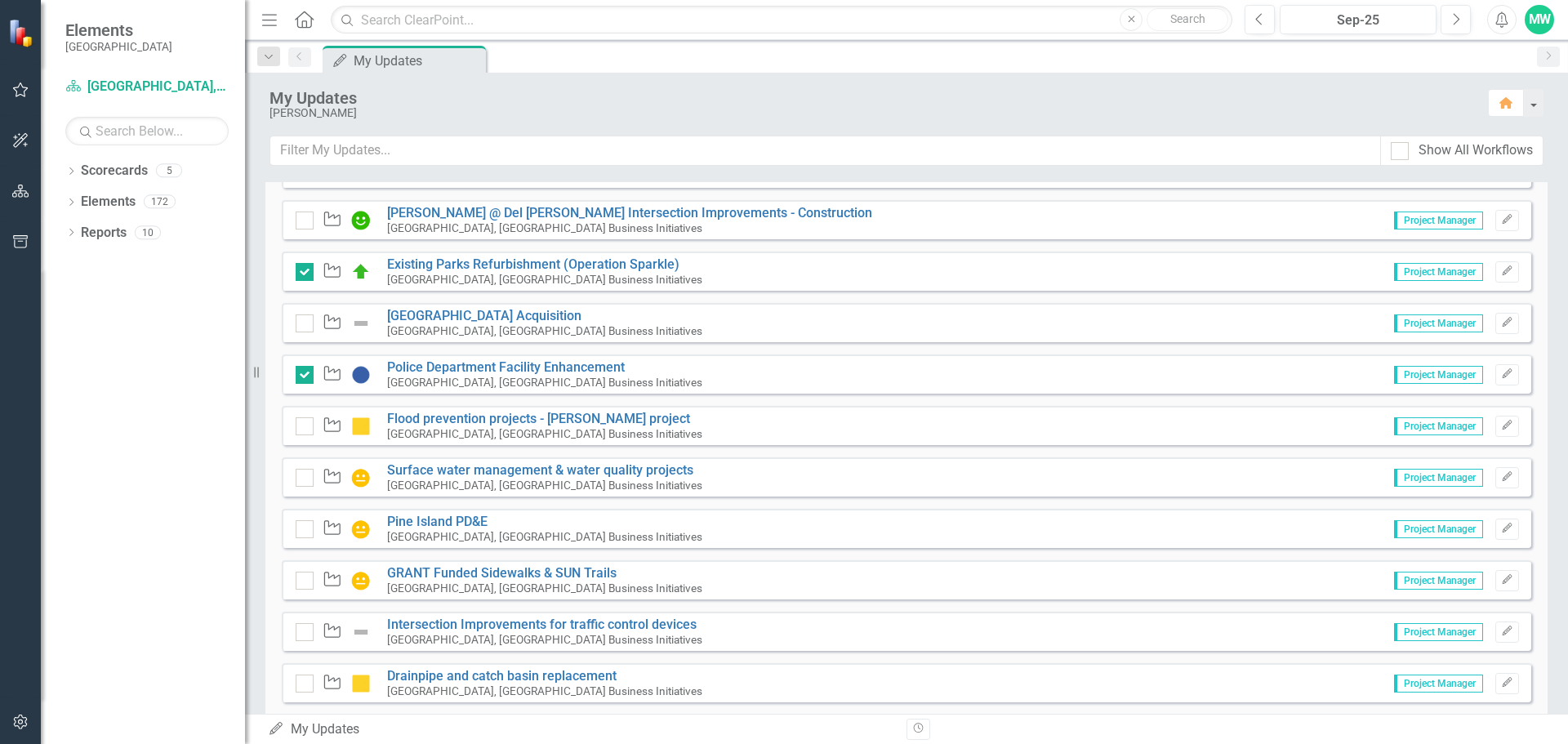
scroll to position [3103, 0]
click at [305, 427] on div at bounding box center [304, 425] width 18 height 18
click at [305, 427] on input "checkbox" at bounding box center [300, 421] width 11 height 11
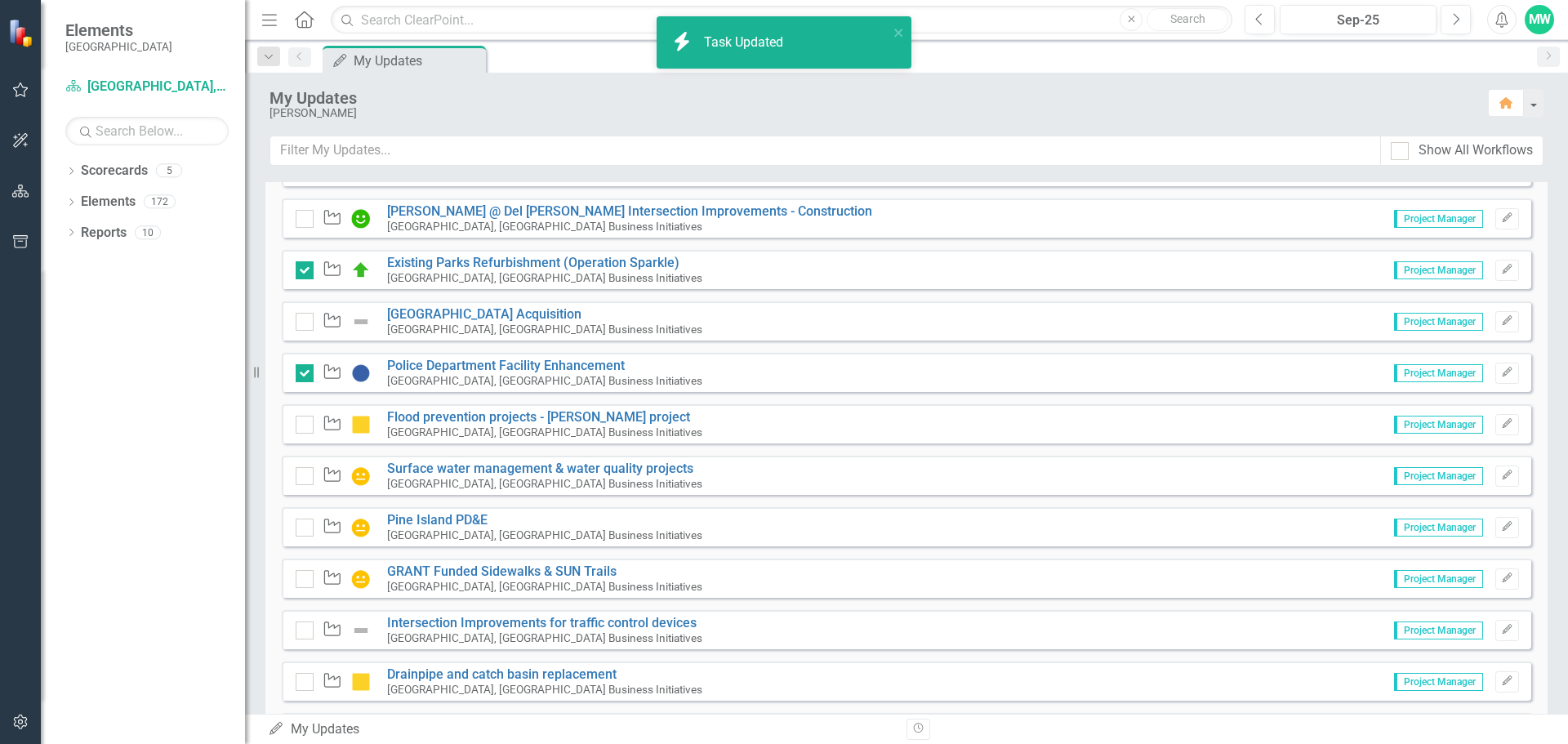
checkbox input "true"
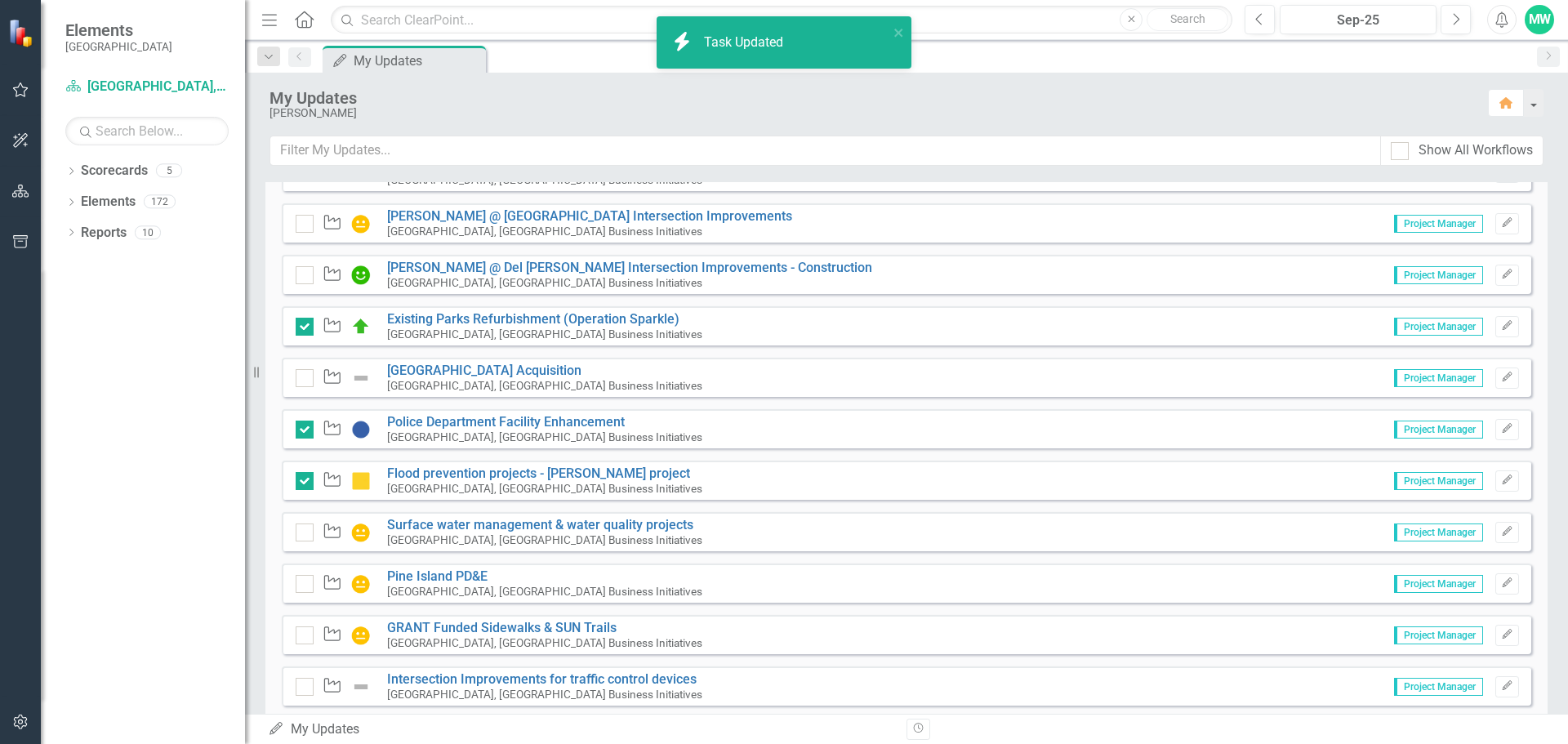
scroll to position [3022, 0]
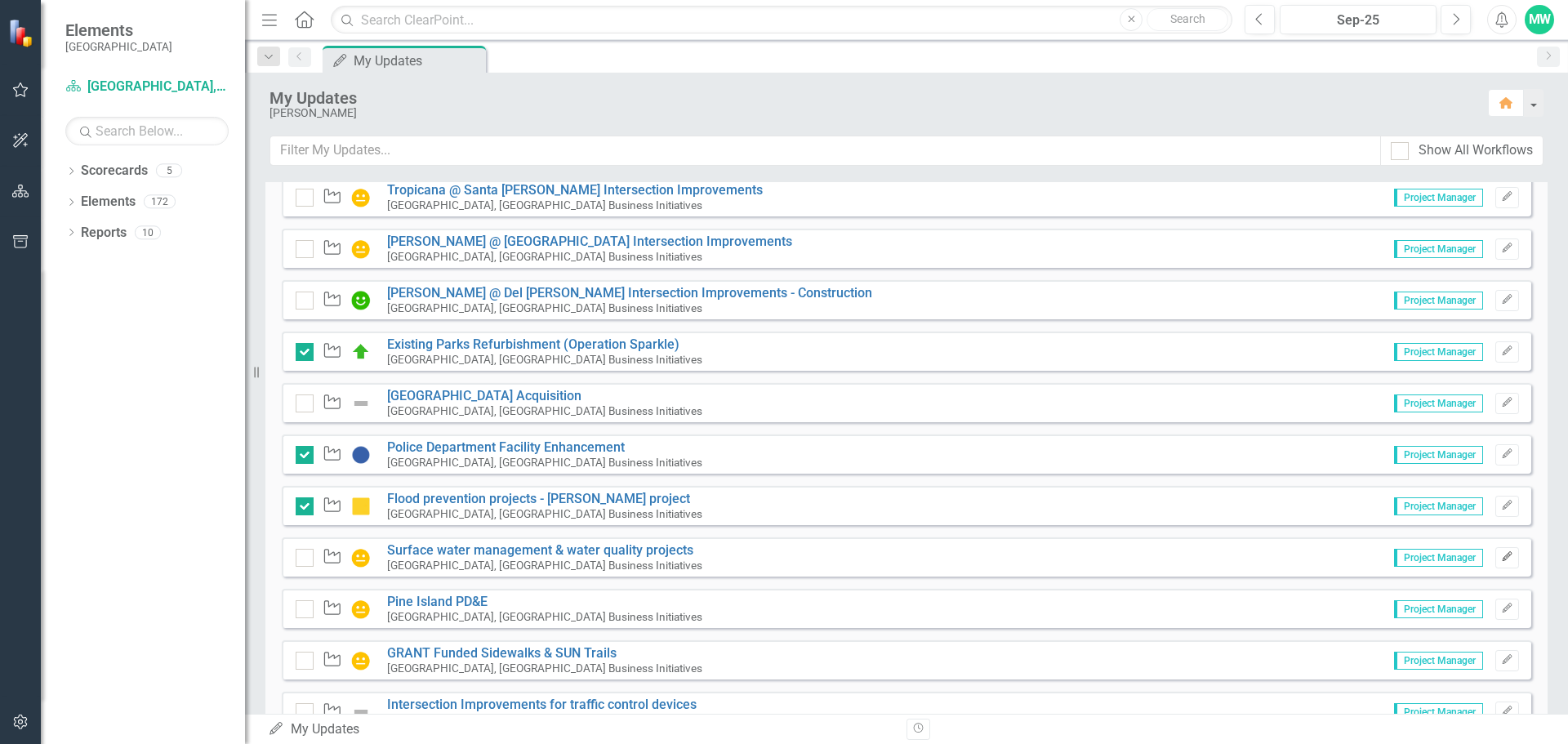
click at [1500, 560] on icon "Edit" at bounding box center [1506, 557] width 12 height 10
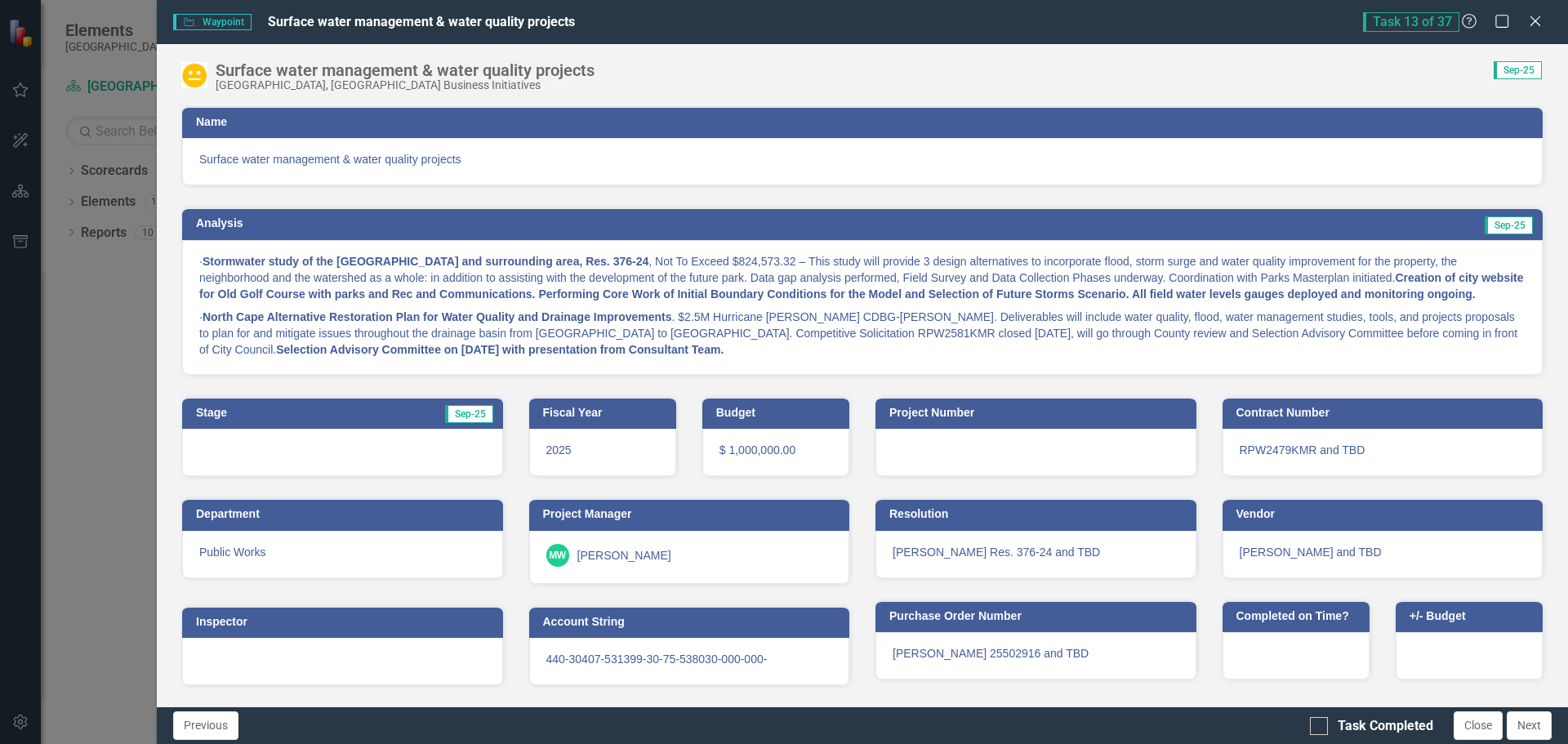
click at [350, 356] on strong "Selection Advisory Committee on [DATE] with presentation from Consultant Team." at bounding box center [500, 349] width 447 height 13
click at [458, 356] on strong "Selection Advisory Committee on [DATE] with presentation from Consultant Team." at bounding box center [500, 349] width 447 height 13
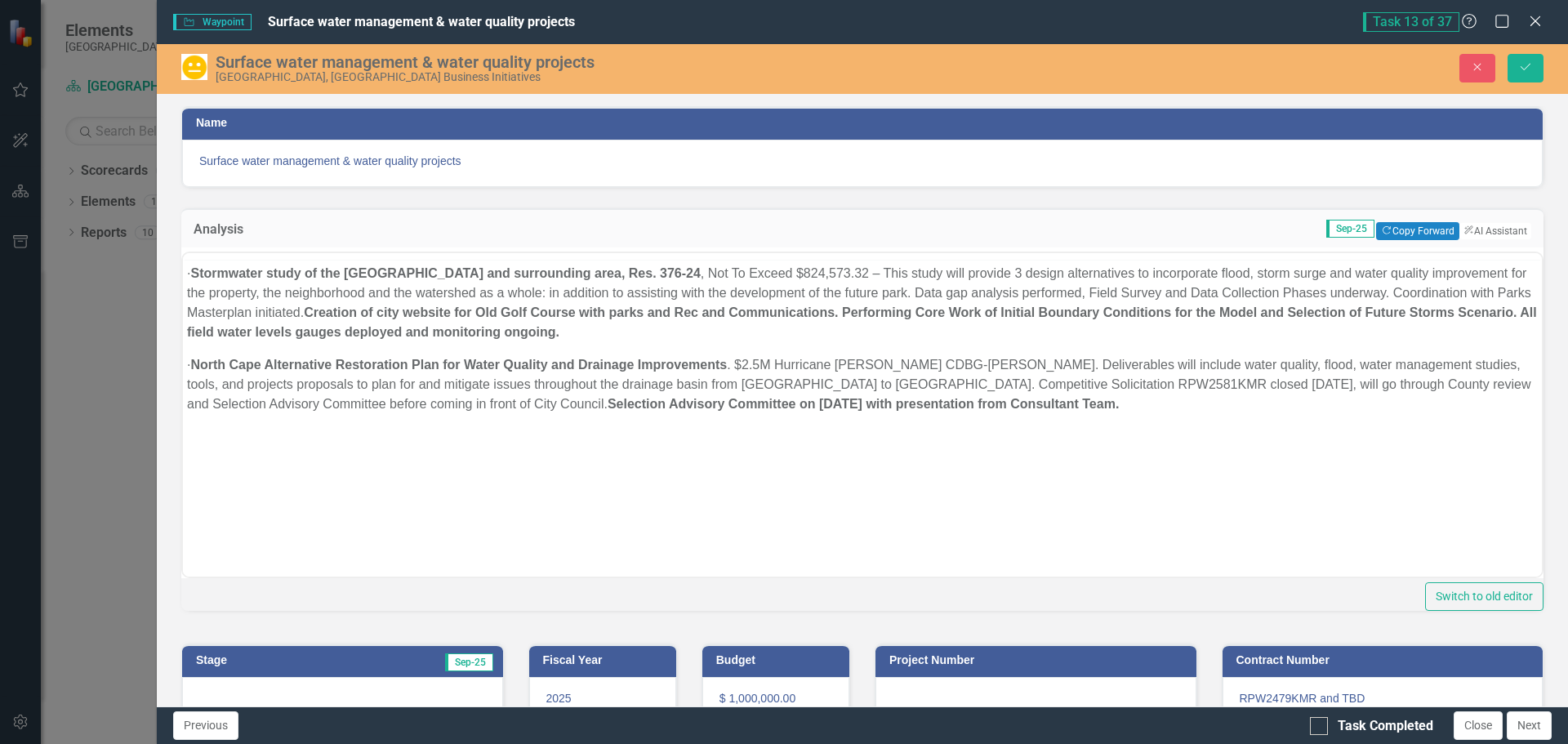
scroll to position [0, 0]
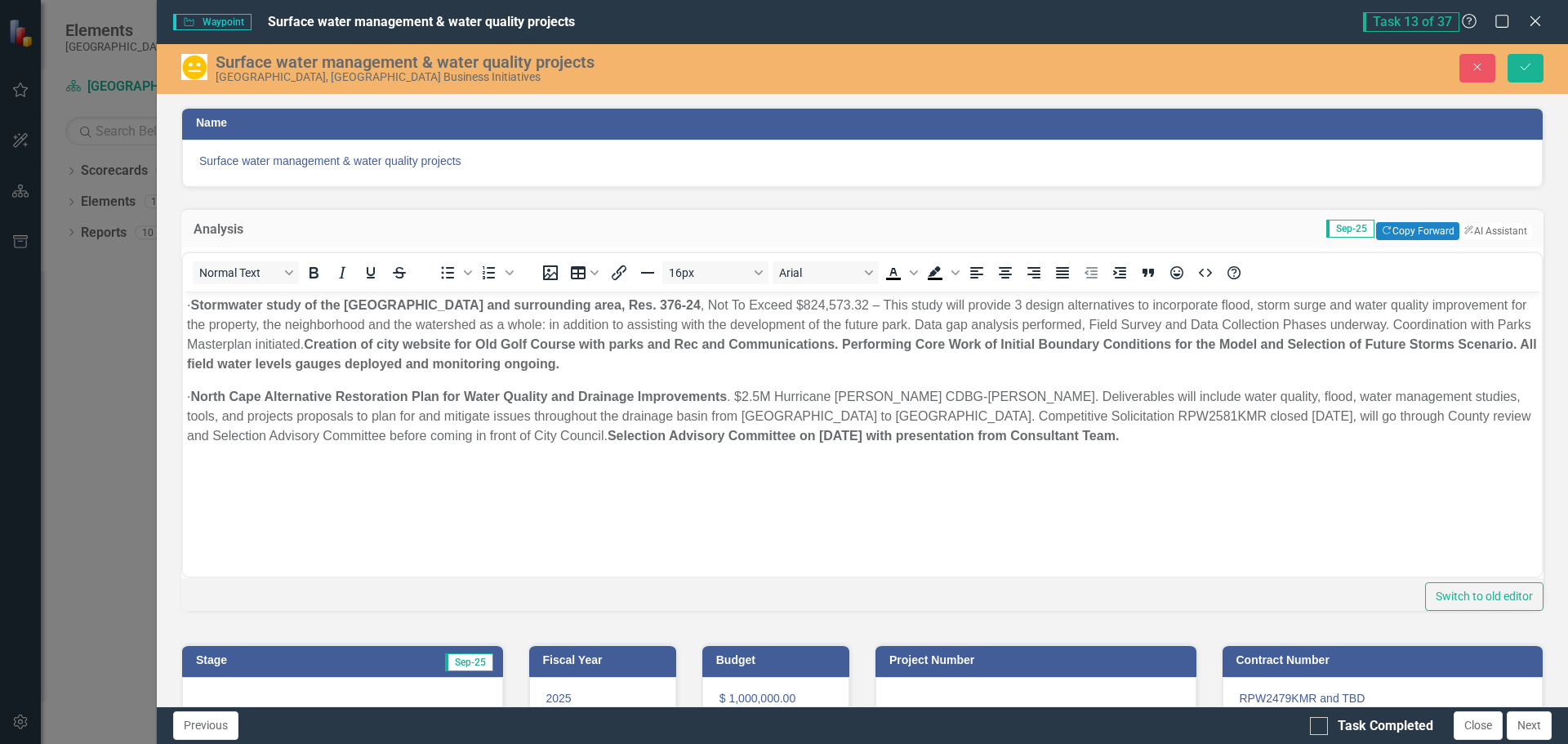
click at [765, 436] on strong "Selection Advisory Committee on [DATE] with presentation from Consultant Team." at bounding box center [863, 436] width 511 height 14
click at [1528, 72] on icon "Save" at bounding box center [1524, 67] width 15 height 11
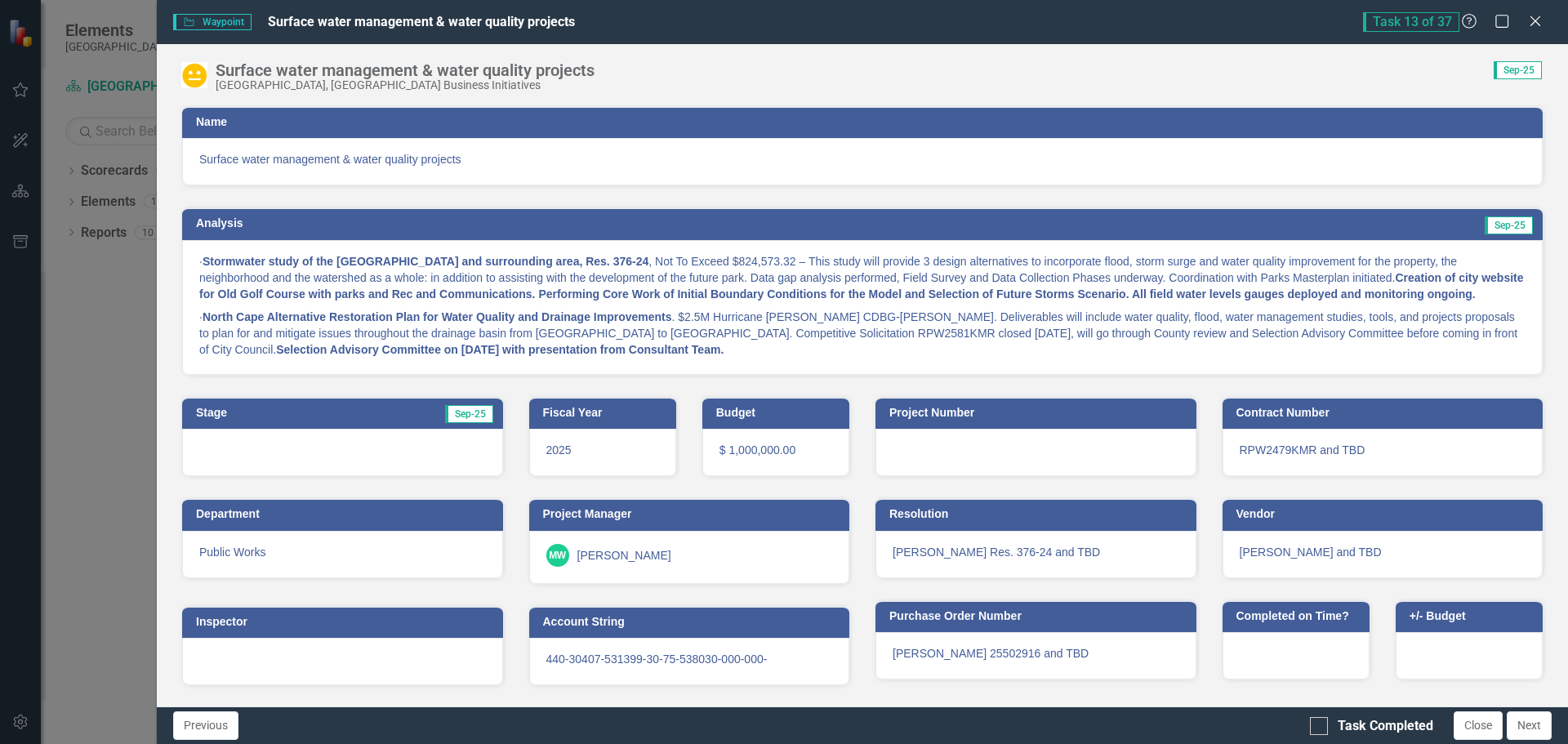
scroll to position [12, 0]
click at [1319, 727] on input "Task Completed" at bounding box center [1314, 722] width 11 height 11
checkbox input "true"
click at [1525, 724] on button "Next" at bounding box center [1528, 725] width 45 height 29
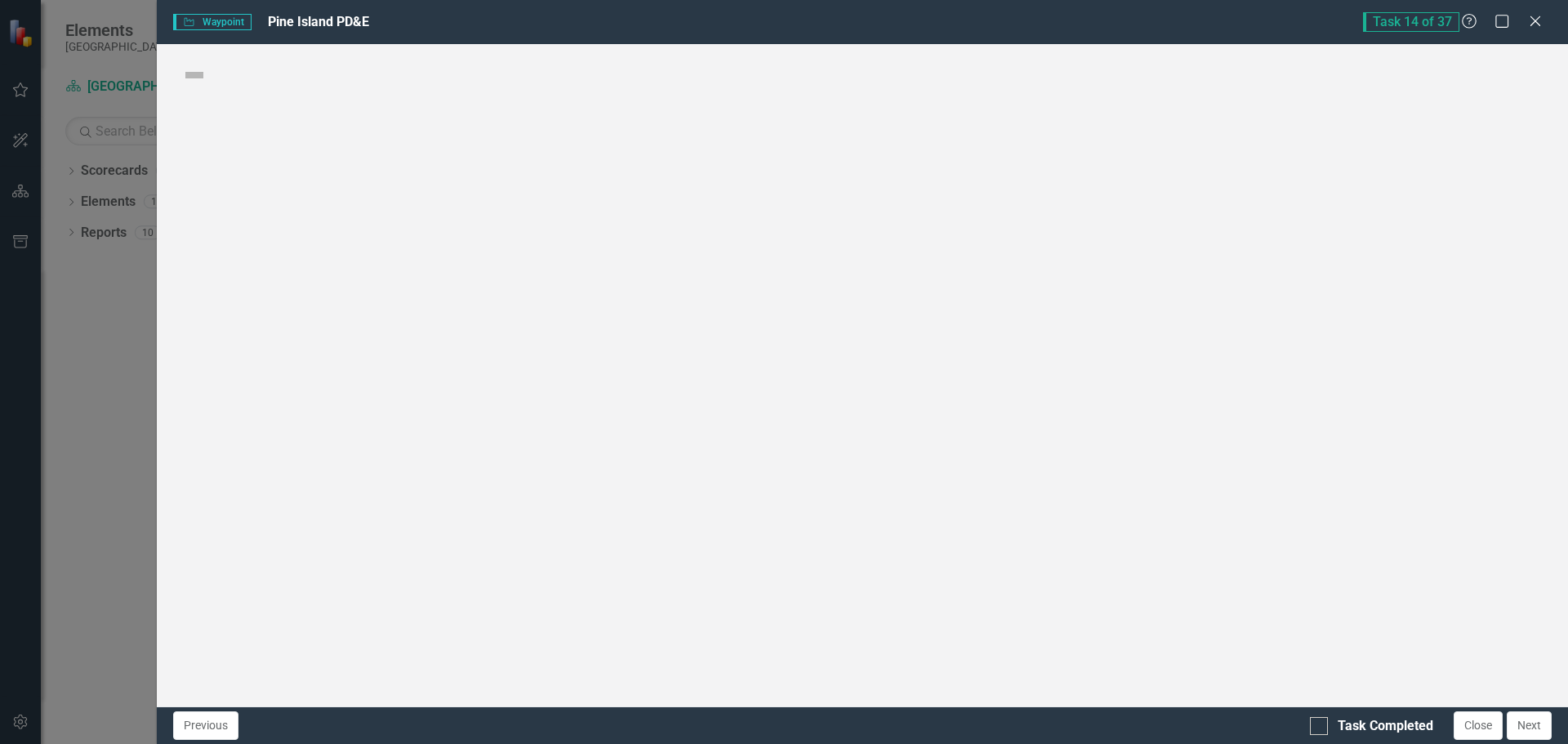
checkbox input "true"
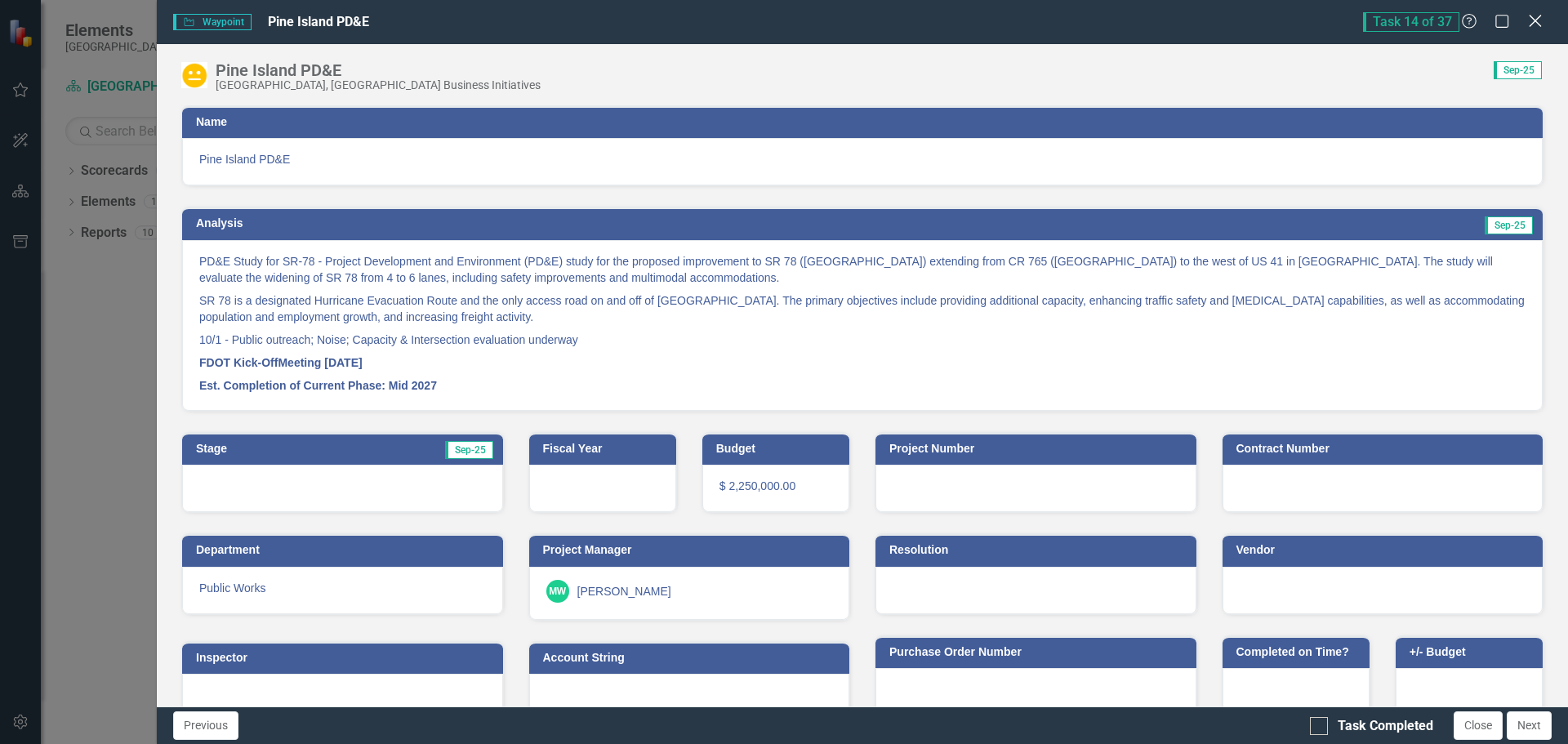
click at [1531, 21] on icon "Close" at bounding box center [1534, 21] width 21 height 16
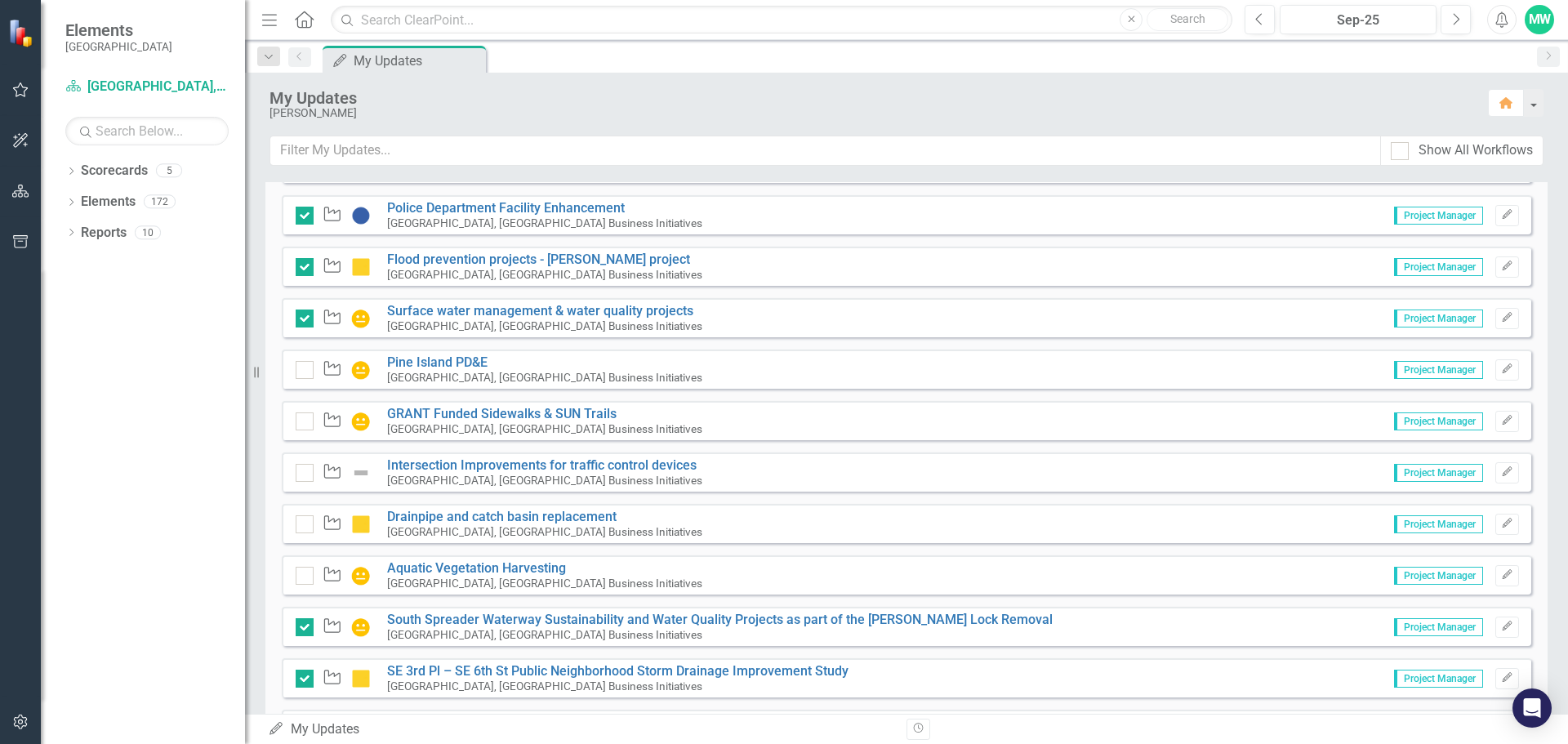
scroll to position [3267, 0]
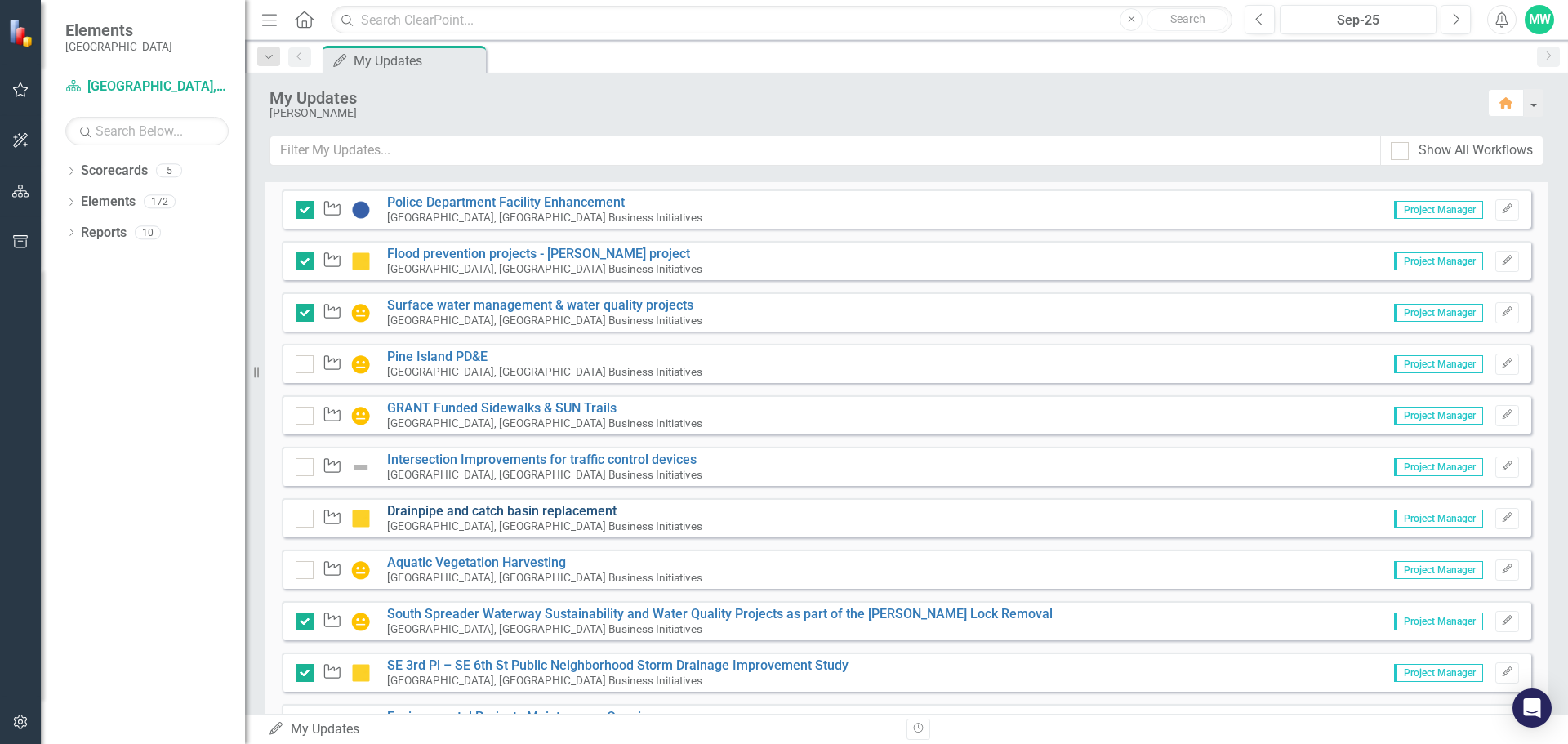
click at [496, 509] on link "Drainpipe and catch basin replacement" at bounding box center [501, 511] width 230 height 16
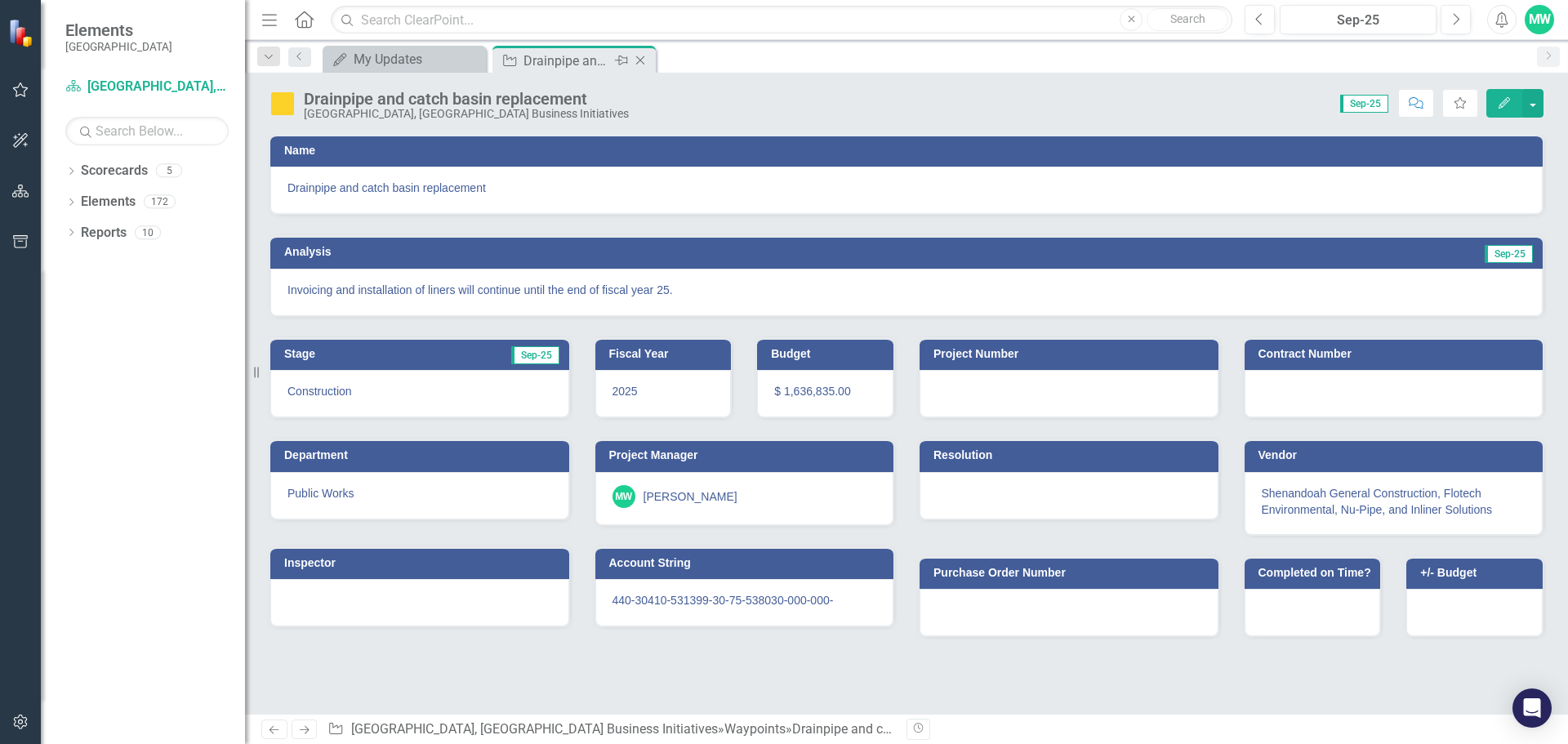
click at [641, 57] on icon "Close" at bounding box center [640, 60] width 16 height 13
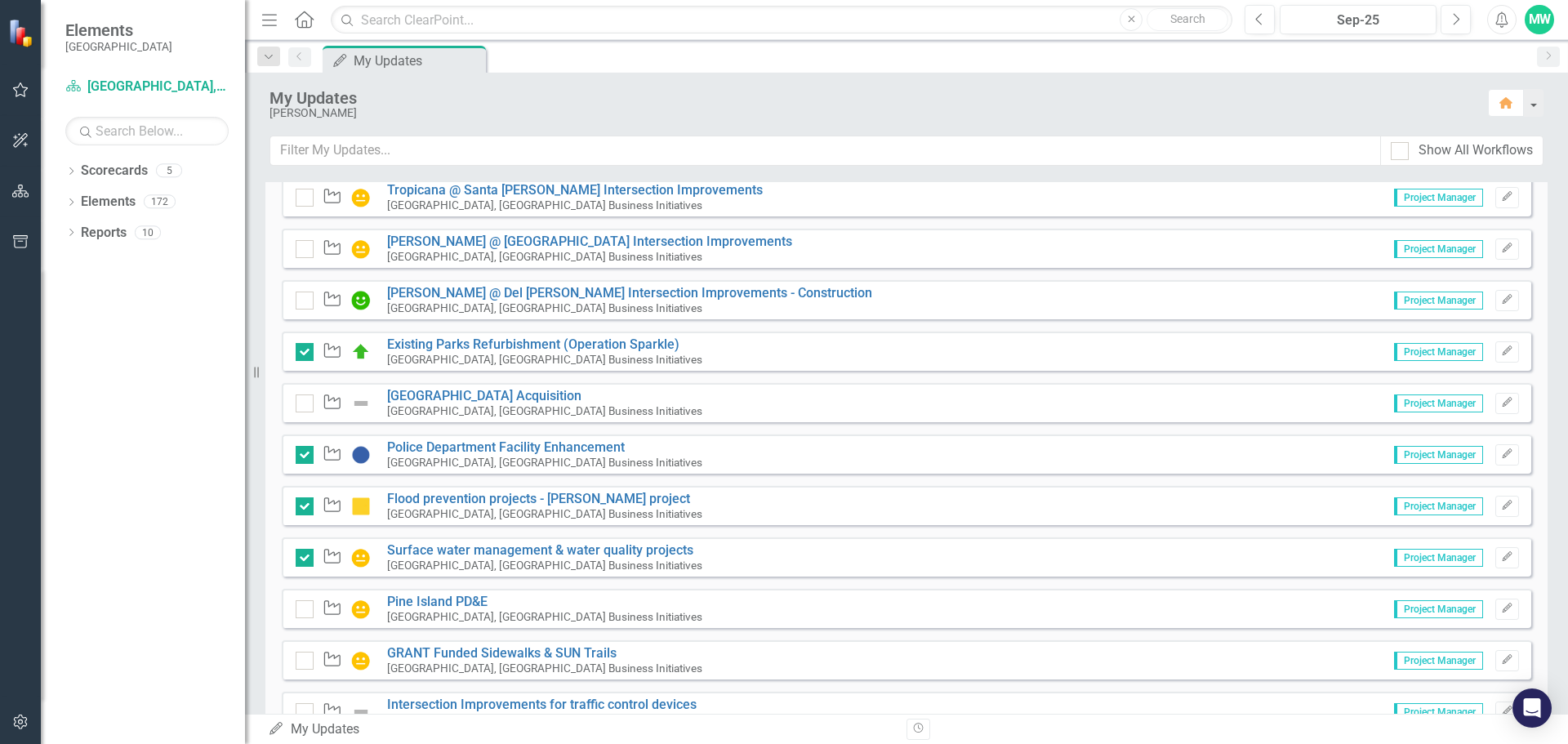
scroll to position [3267, 0]
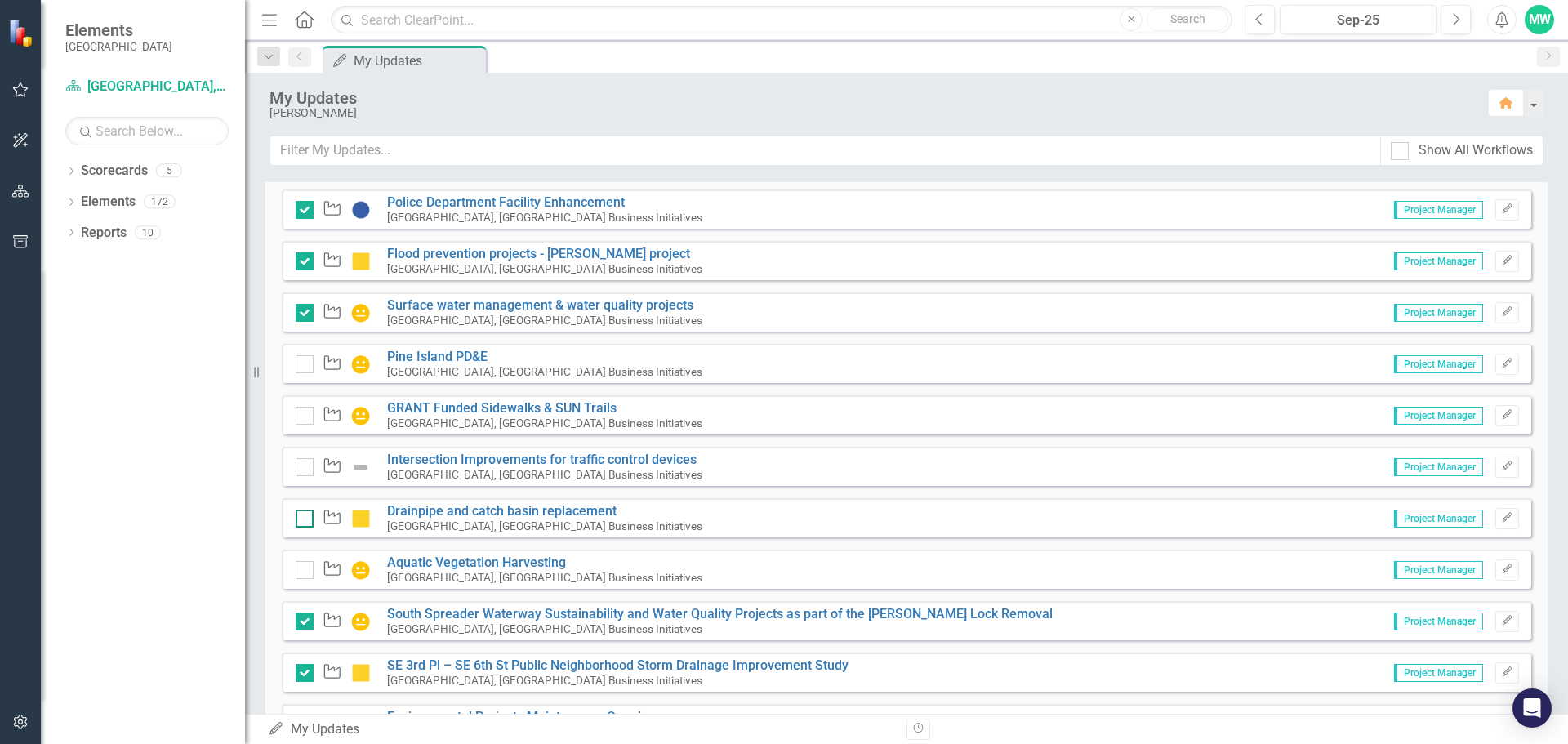
click at [302, 518] on input "checkbox" at bounding box center [300, 514] width 11 height 11
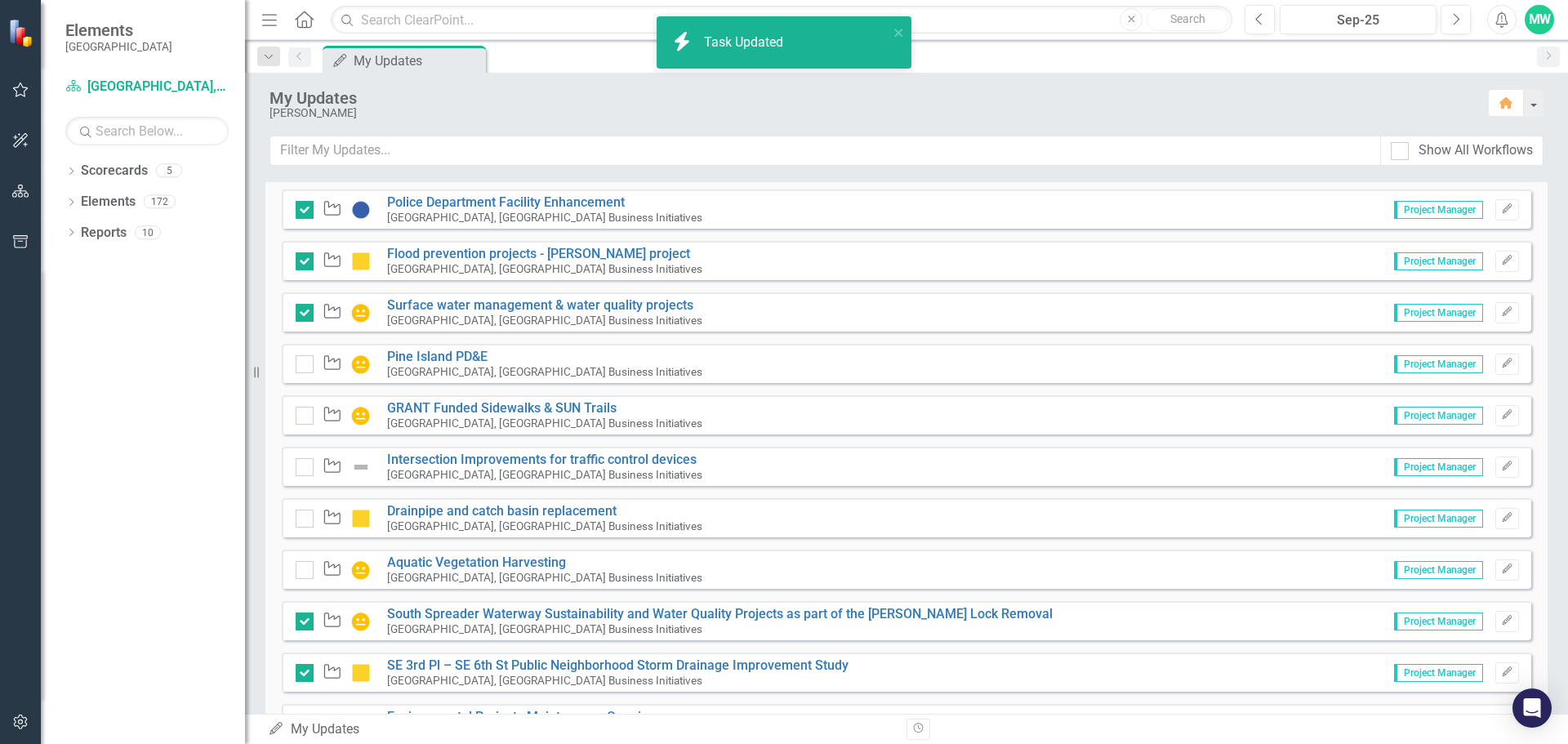
checkbox input "true"
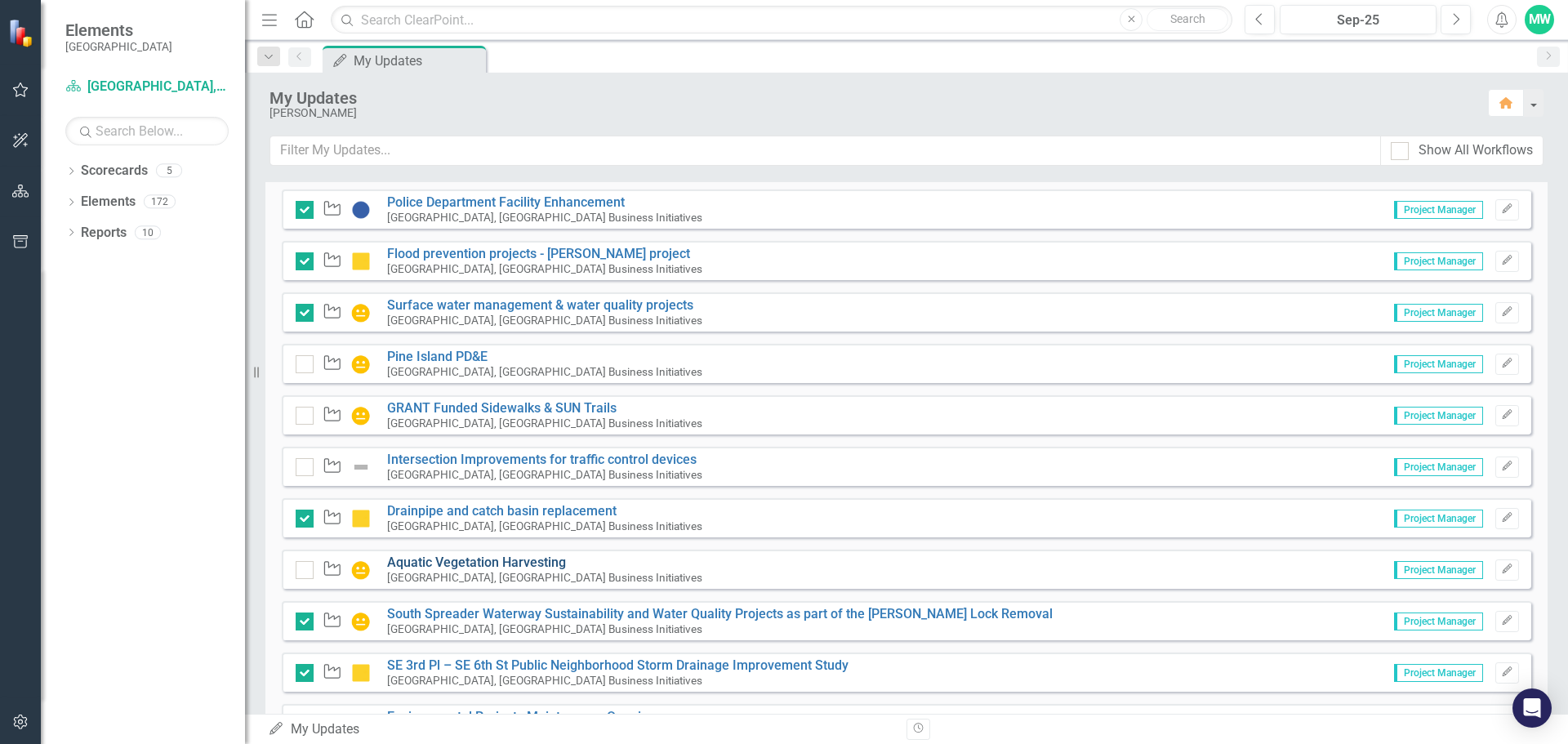
click at [478, 564] on link "Aquatic Vegetation Harvesting" at bounding box center [476, 563] width 179 height 16
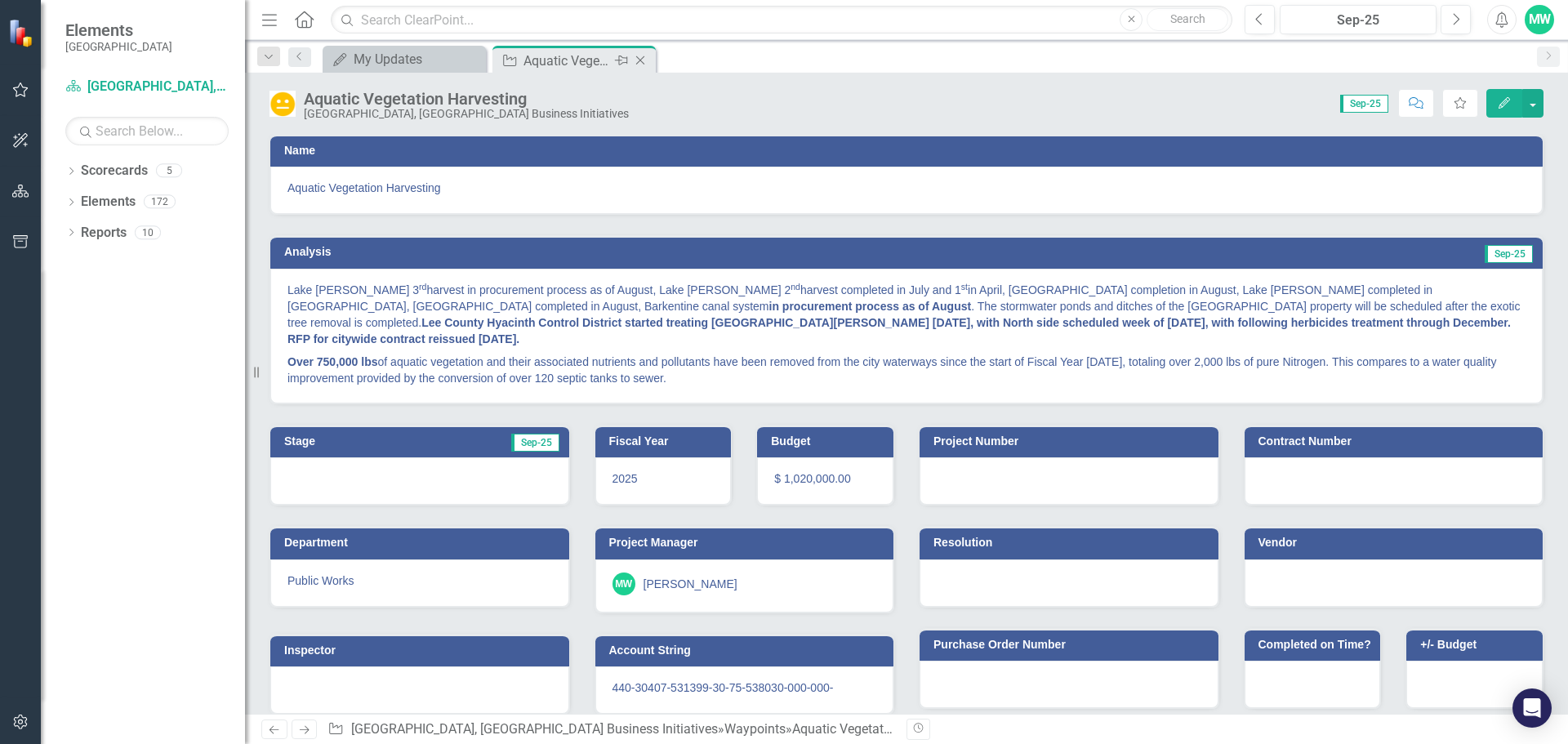
click at [642, 57] on icon "Close" at bounding box center [640, 60] width 16 height 13
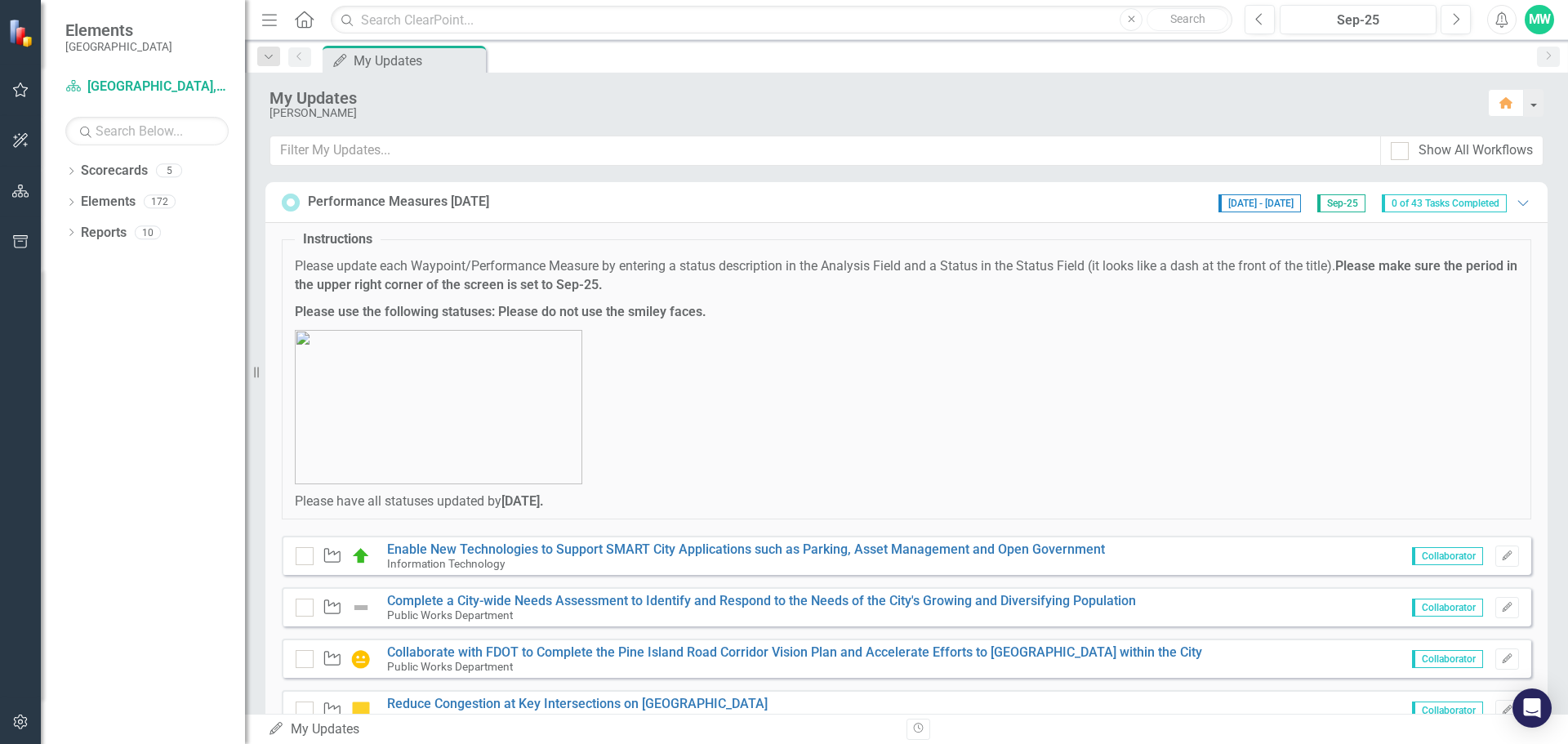
click at [949, 219] on div "Performance Measures [DATE] [DATE] - [DATE] Sep-25 0 of 43 Tasks Completed Expa…" at bounding box center [906, 202] width 1282 height 41
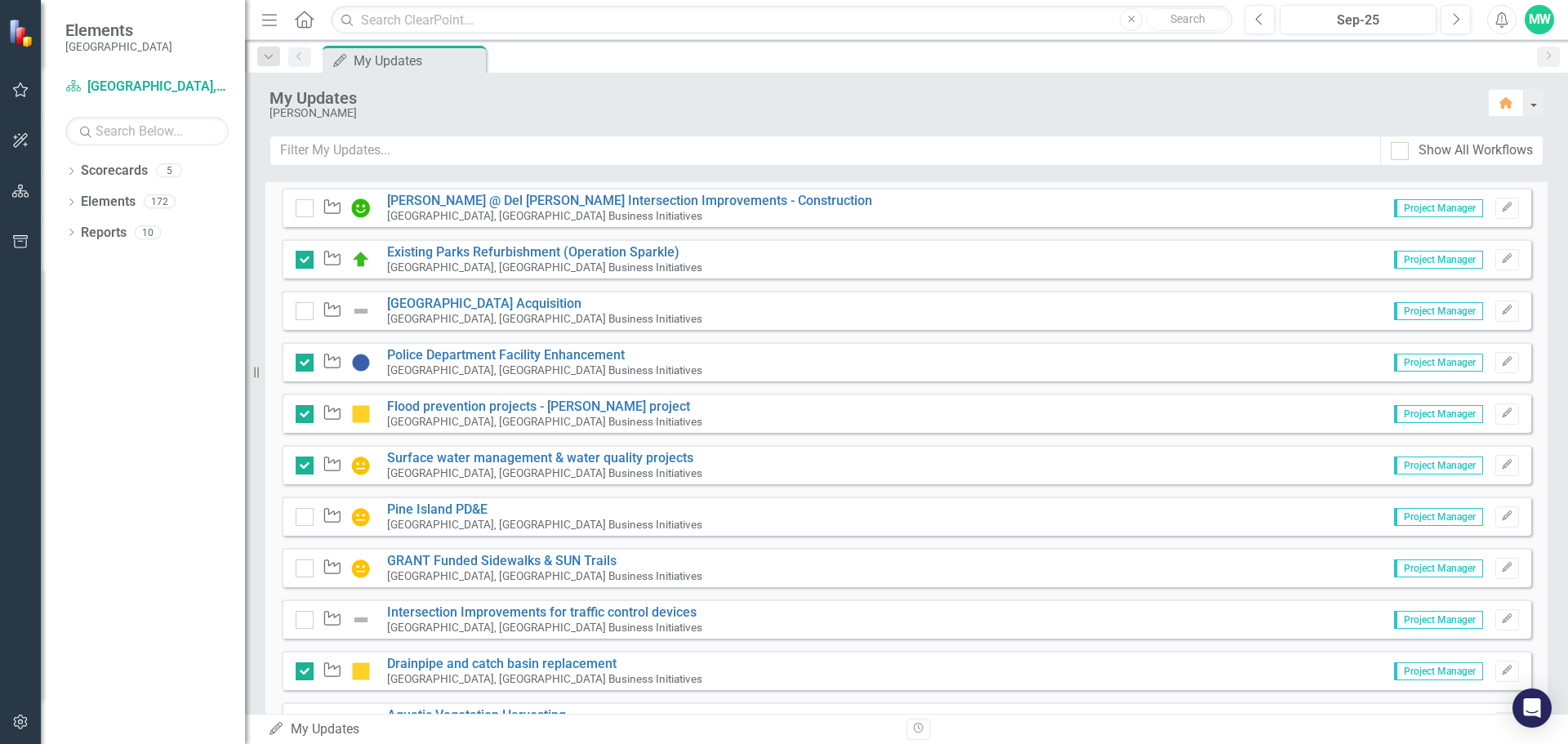
scroll to position [1061, 0]
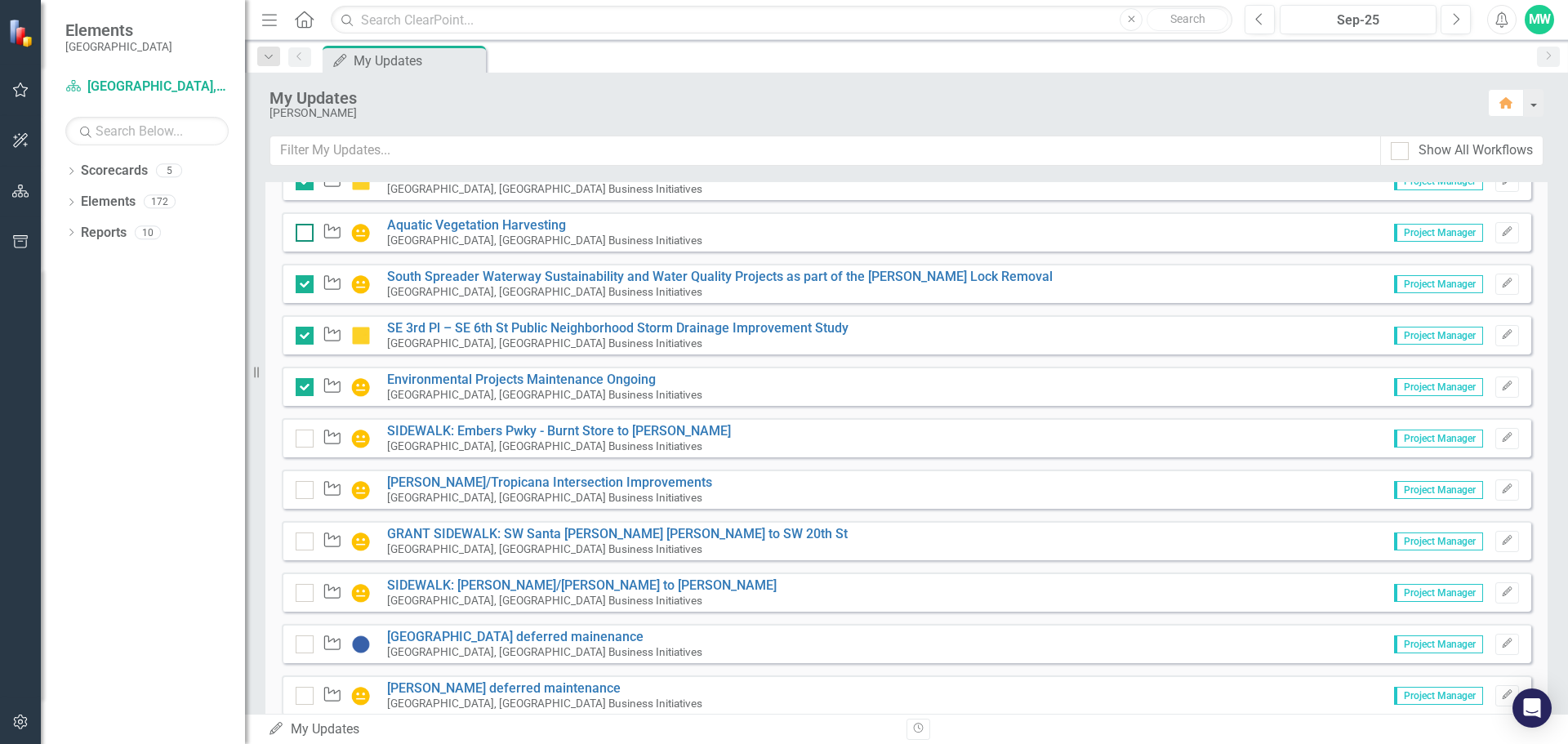
click at [302, 233] on input "checkbox" at bounding box center [300, 229] width 11 height 11
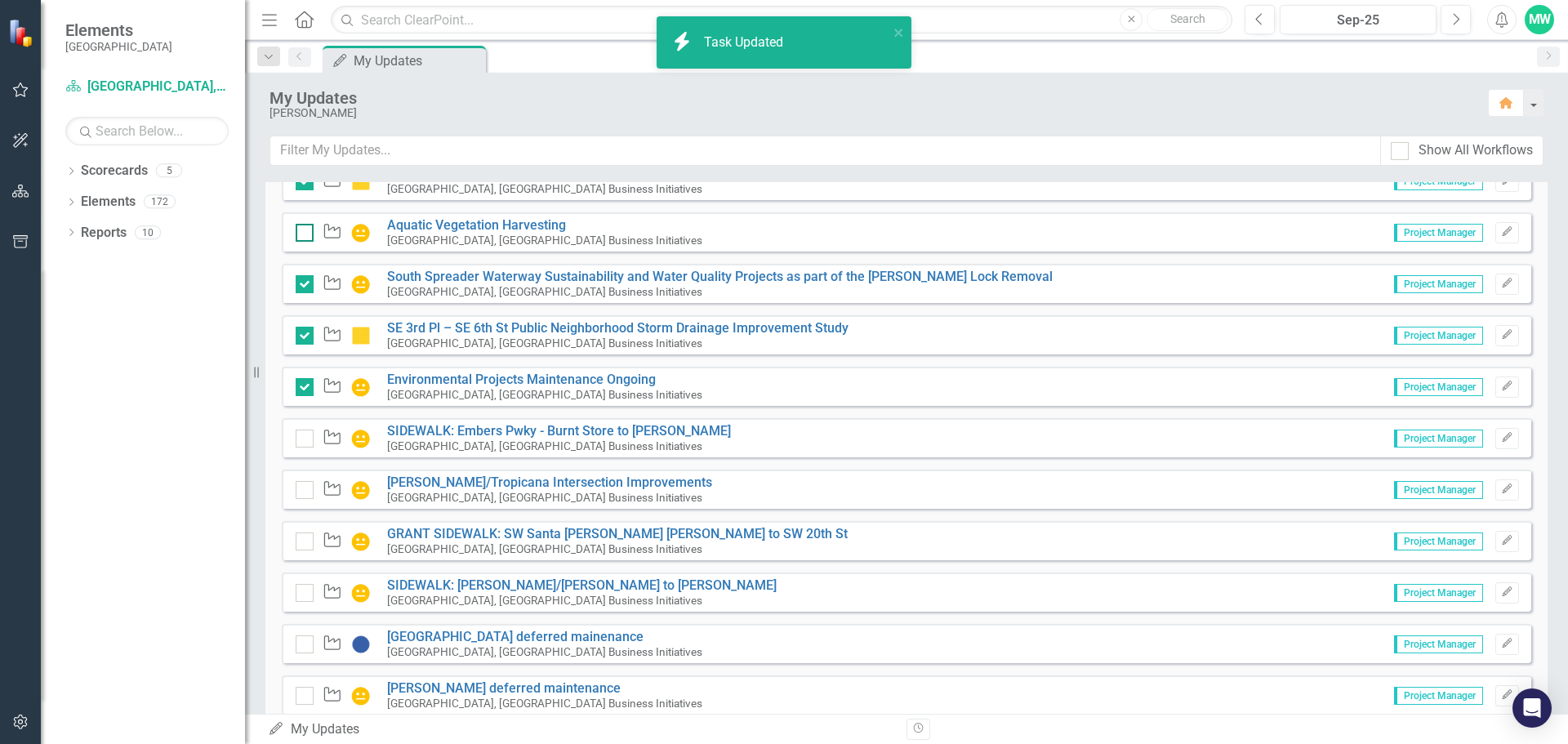
checkbox input "true"
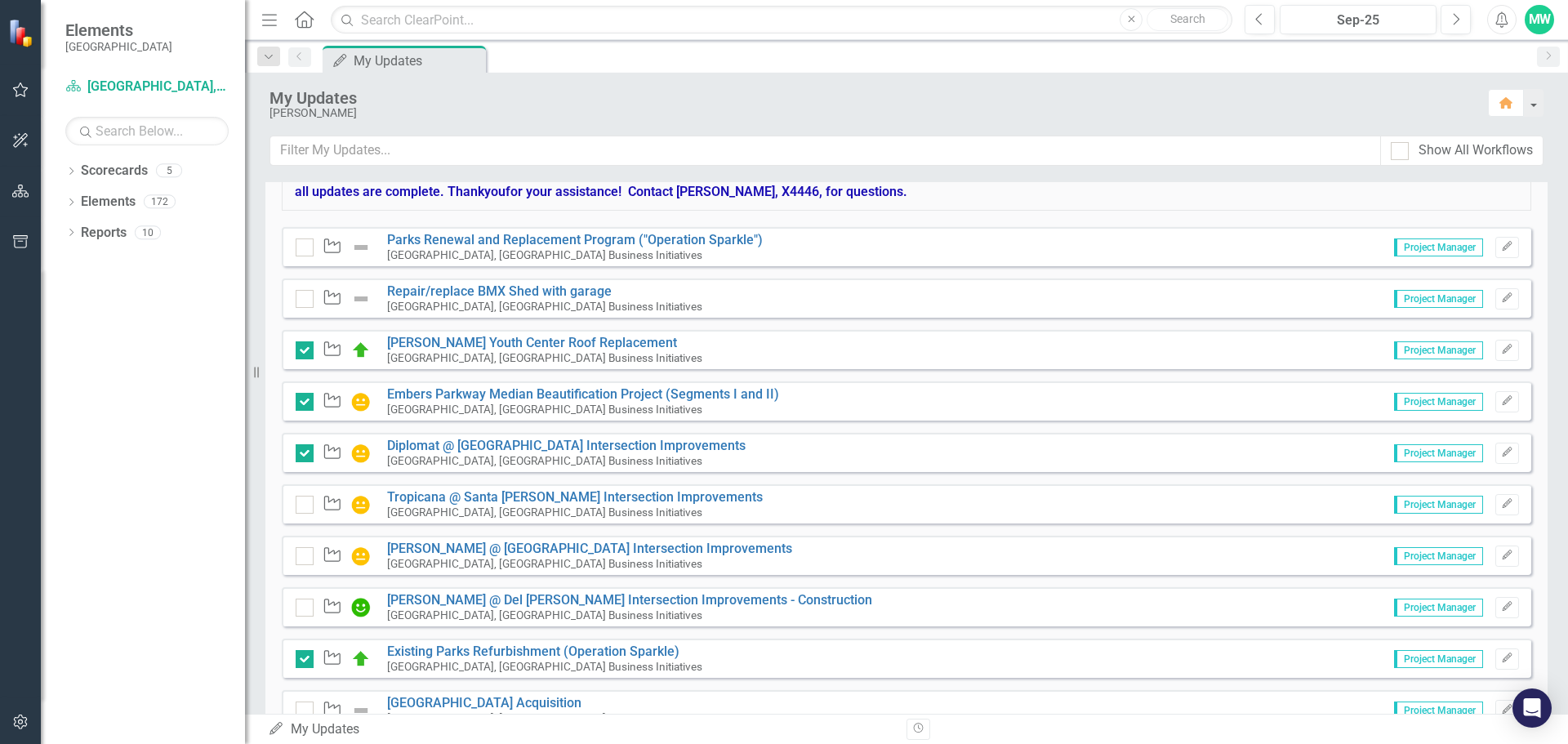
scroll to position [0, 0]
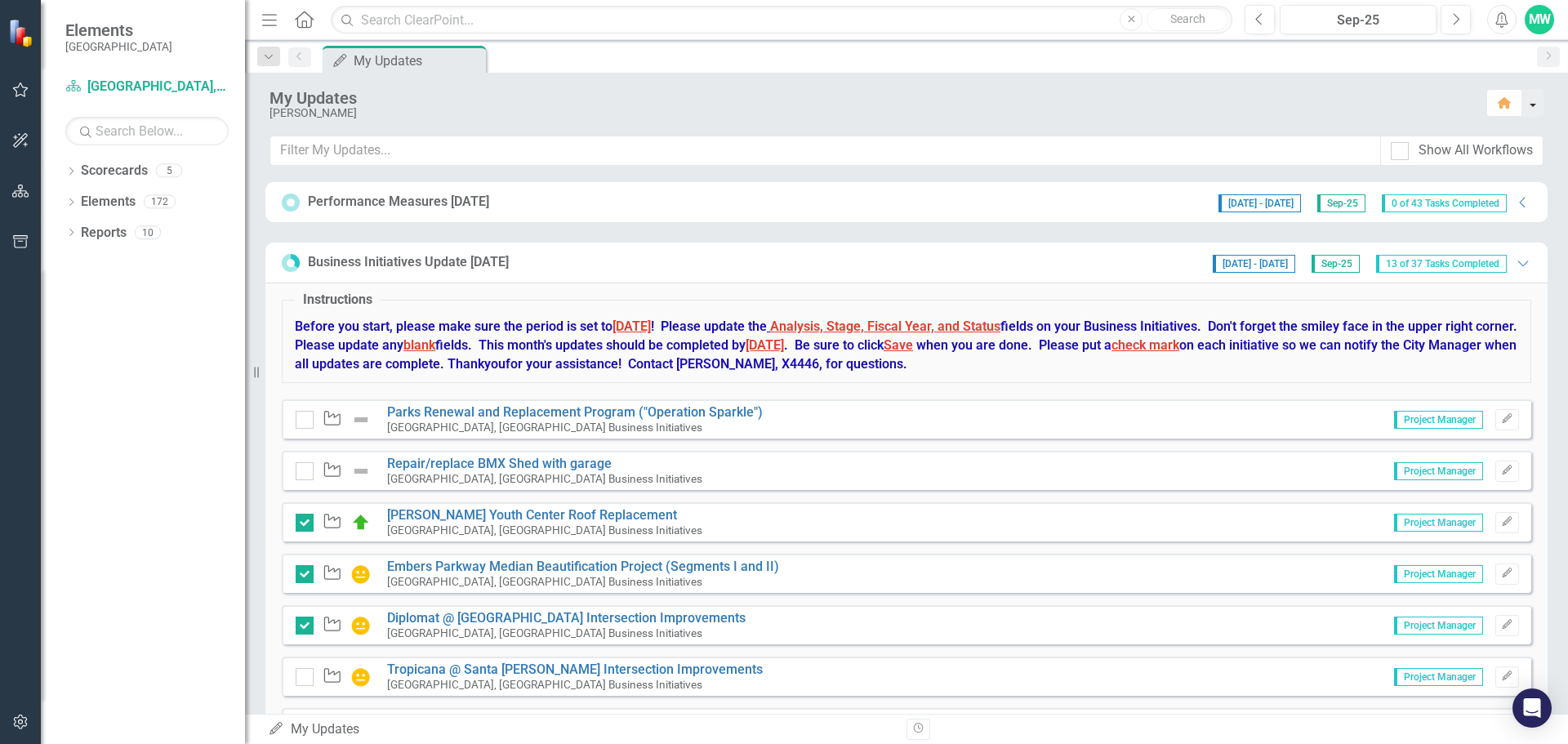
click at [1533, 106] on button "button" at bounding box center [1532, 103] width 21 height 28
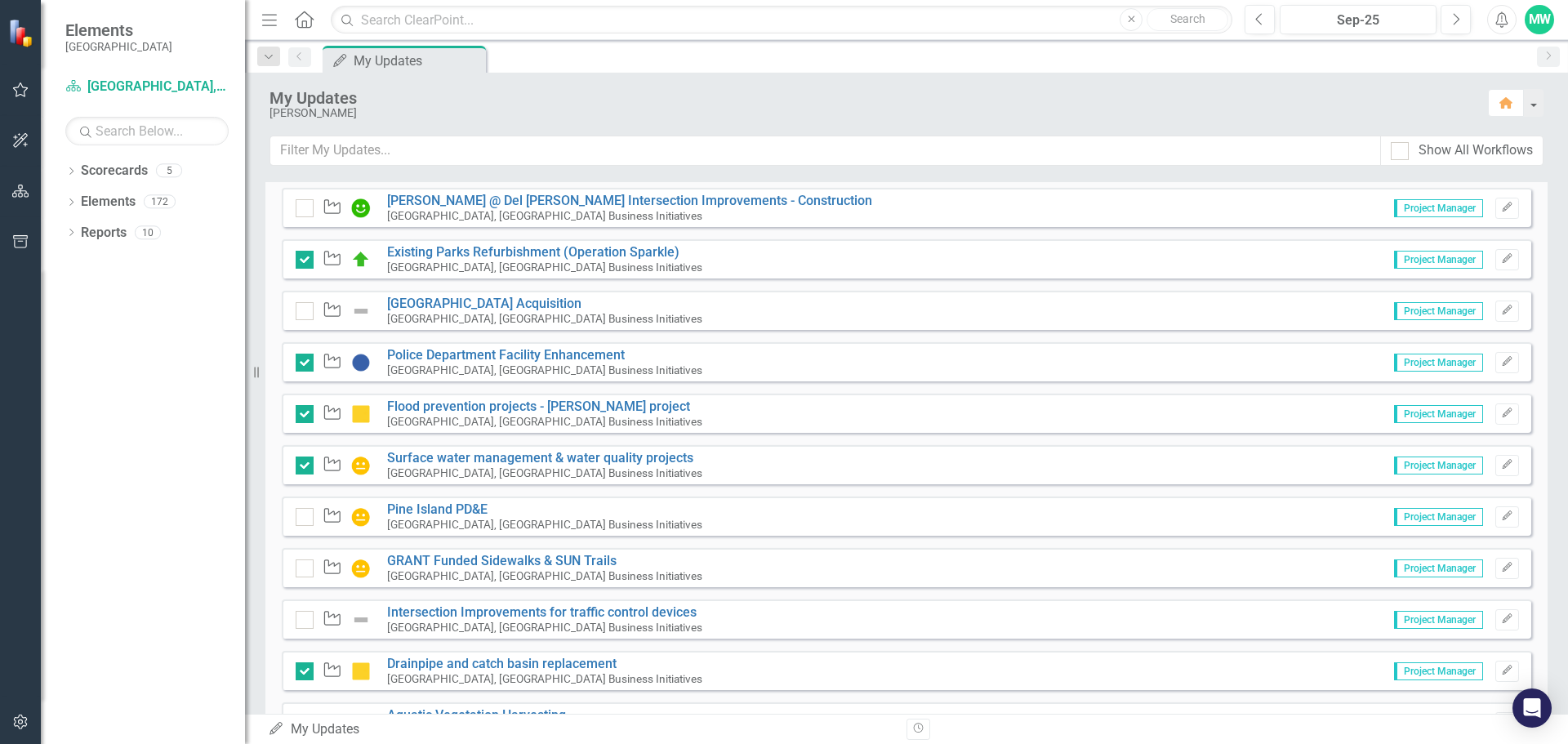
scroll to position [245, 0]
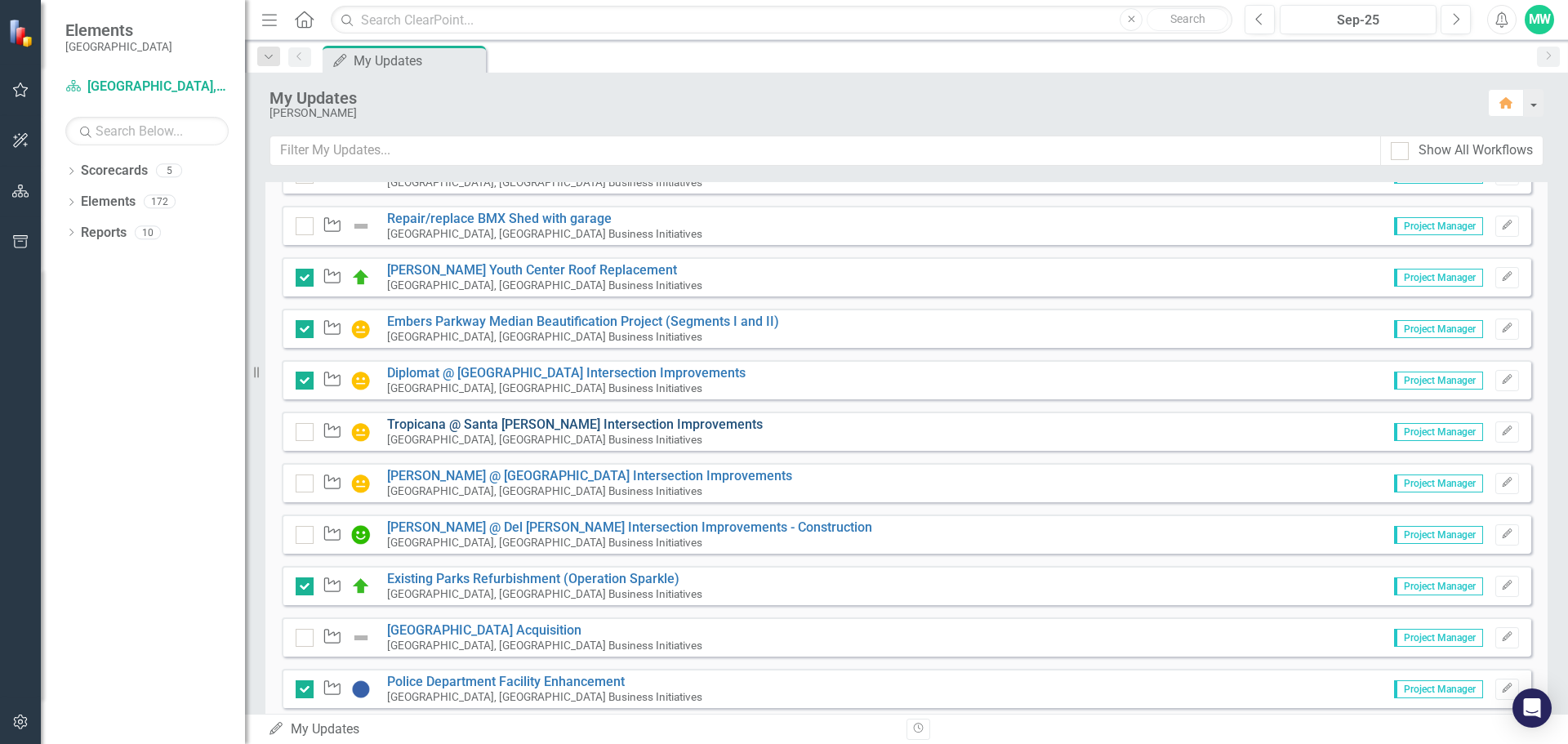
click at [481, 427] on link "Tropicana @ Santa [PERSON_NAME] Intersection Improvements" at bounding box center [575, 425] width 376 height 16
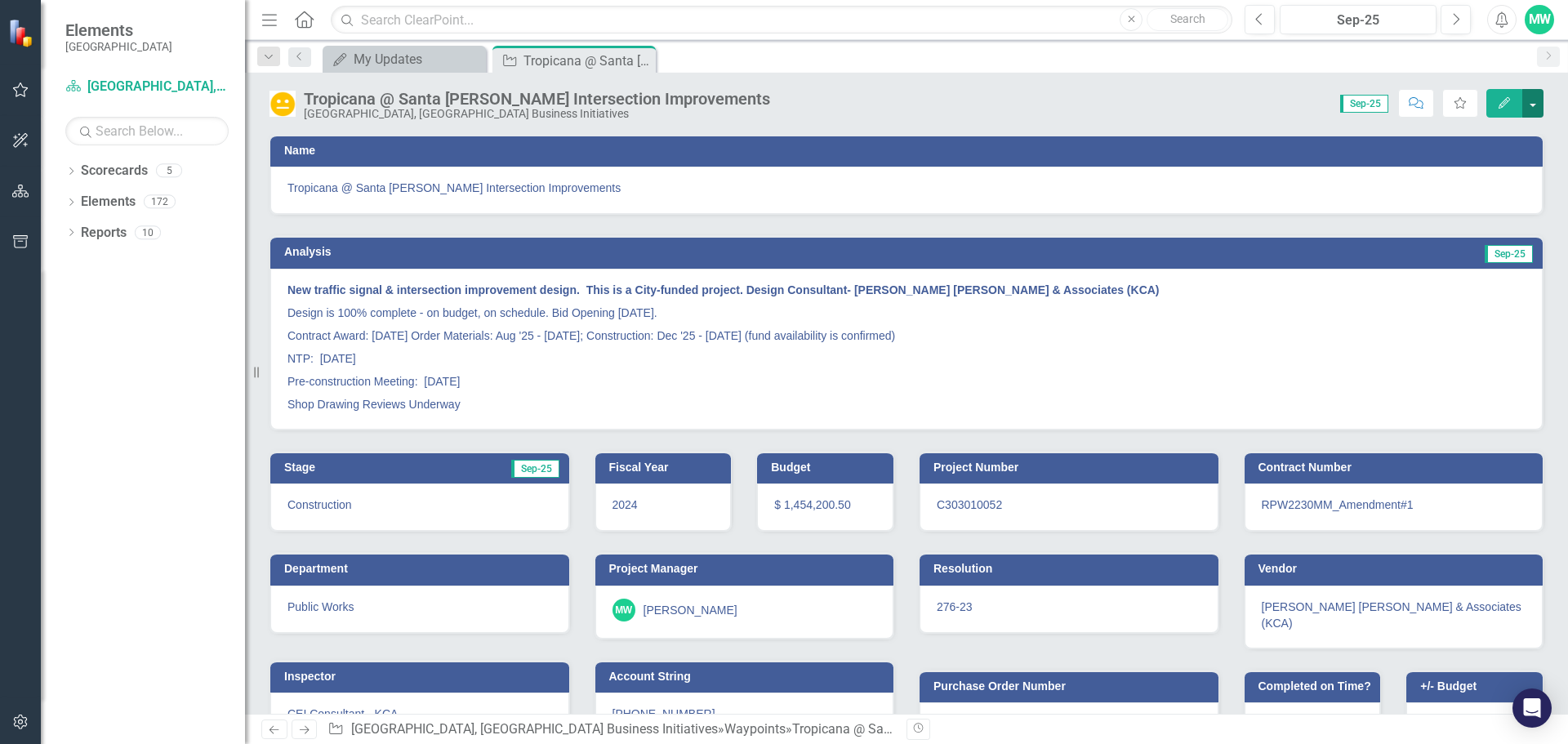
click at [1531, 103] on button "button" at bounding box center [1532, 103] width 21 height 29
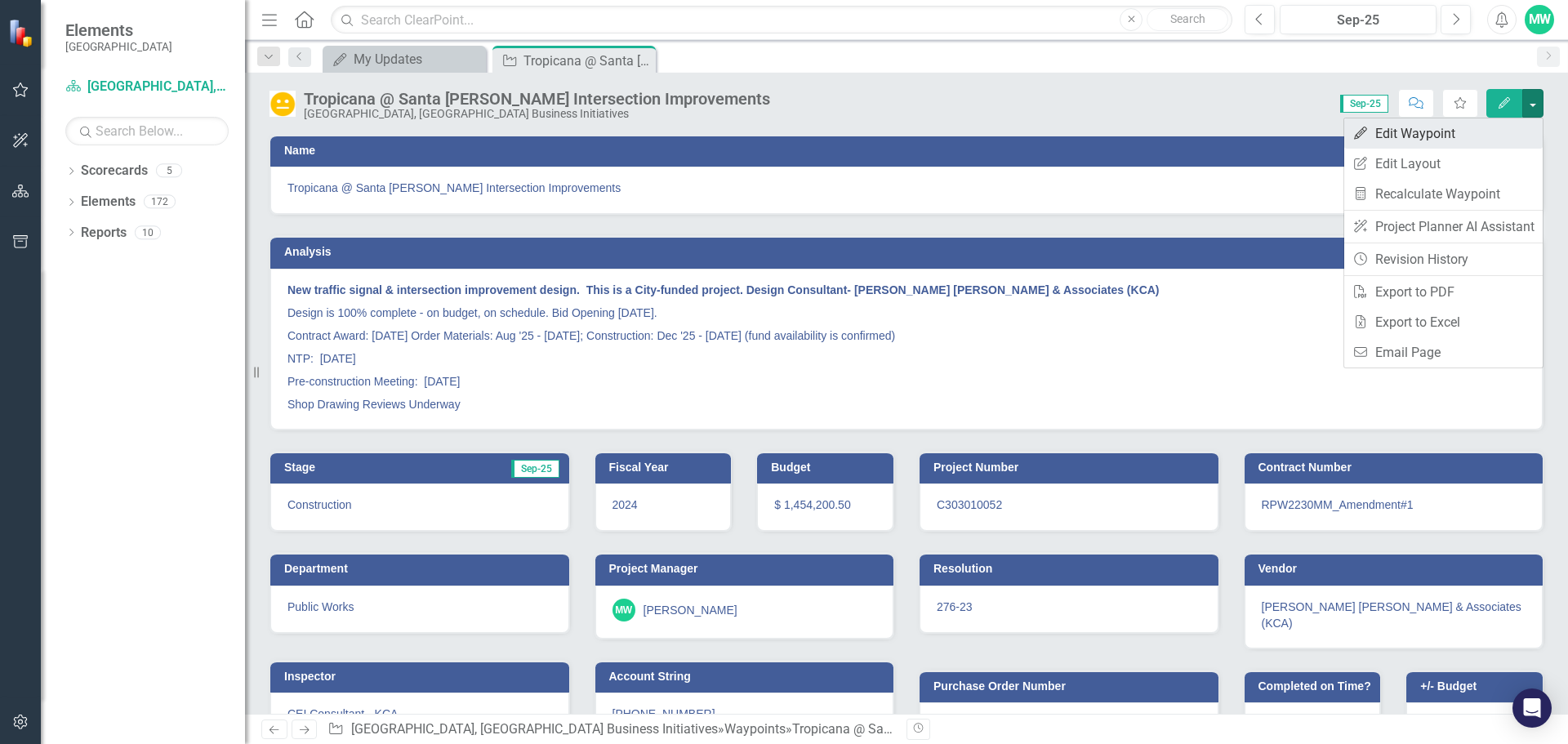
click at [1479, 133] on link "Edit Edit Waypoint" at bounding box center [1444, 133] width 199 height 30
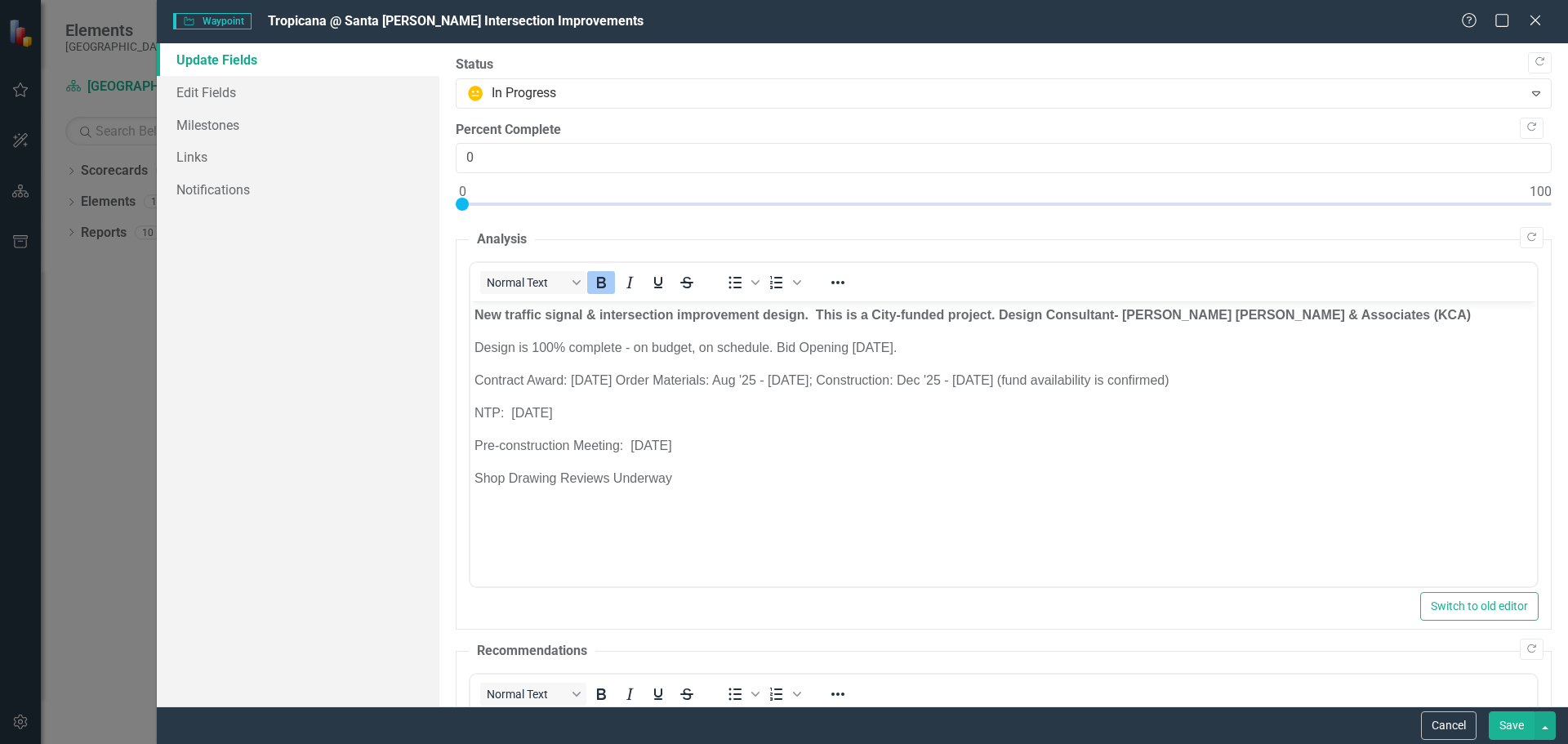
scroll to position [486, 0]
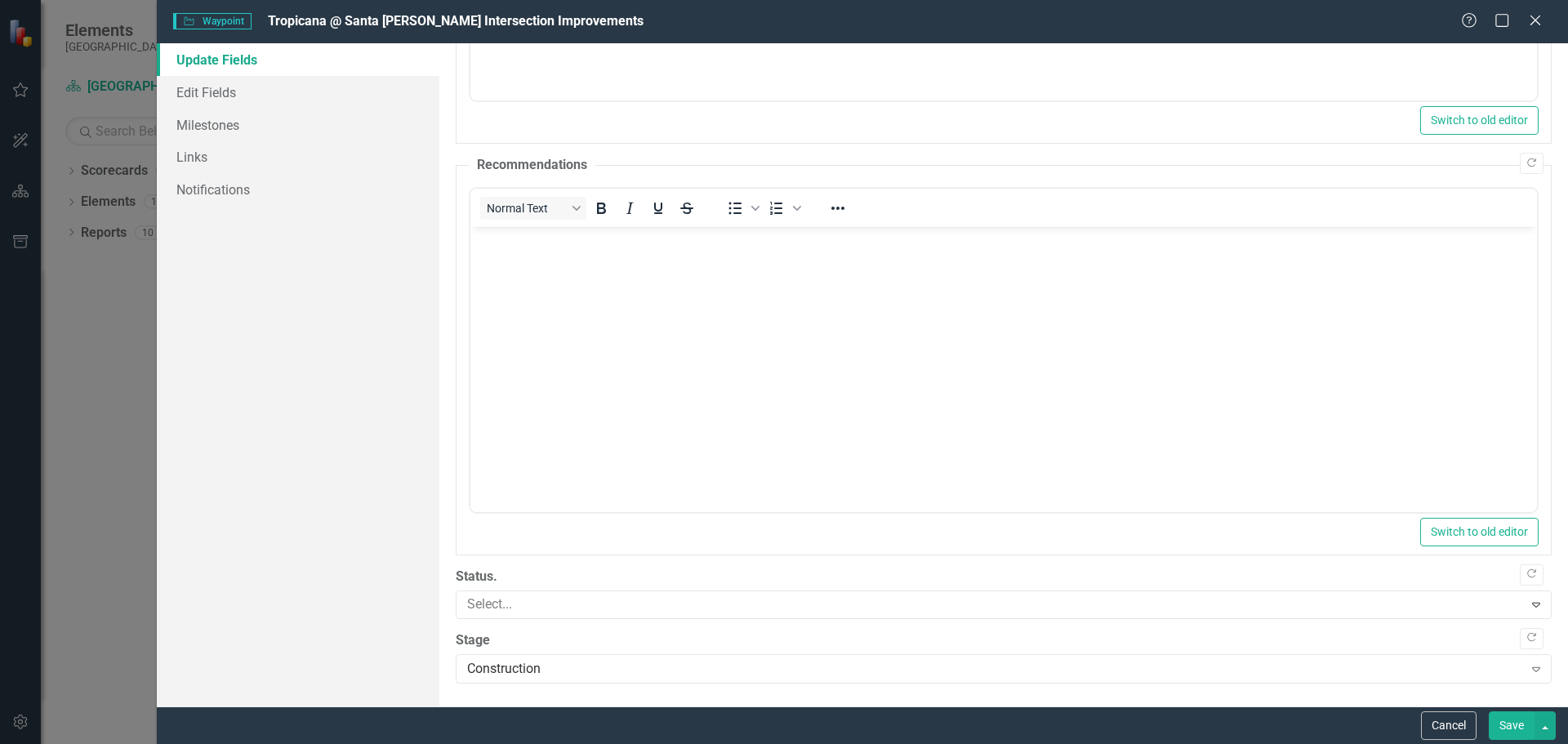
click at [1504, 728] on button "Save" at bounding box center [1511, 725] width 46 height 29
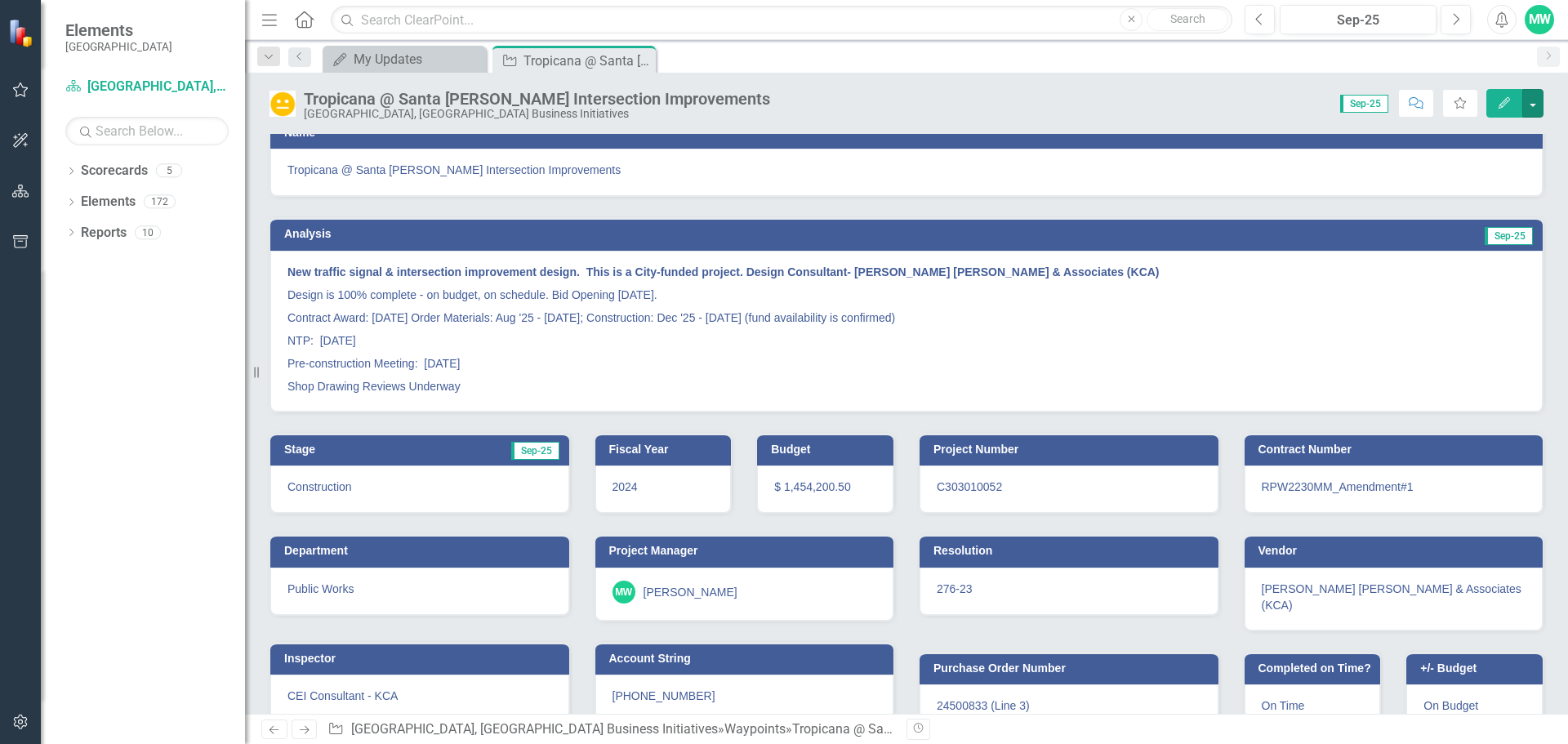
scroll to position [0, 0]
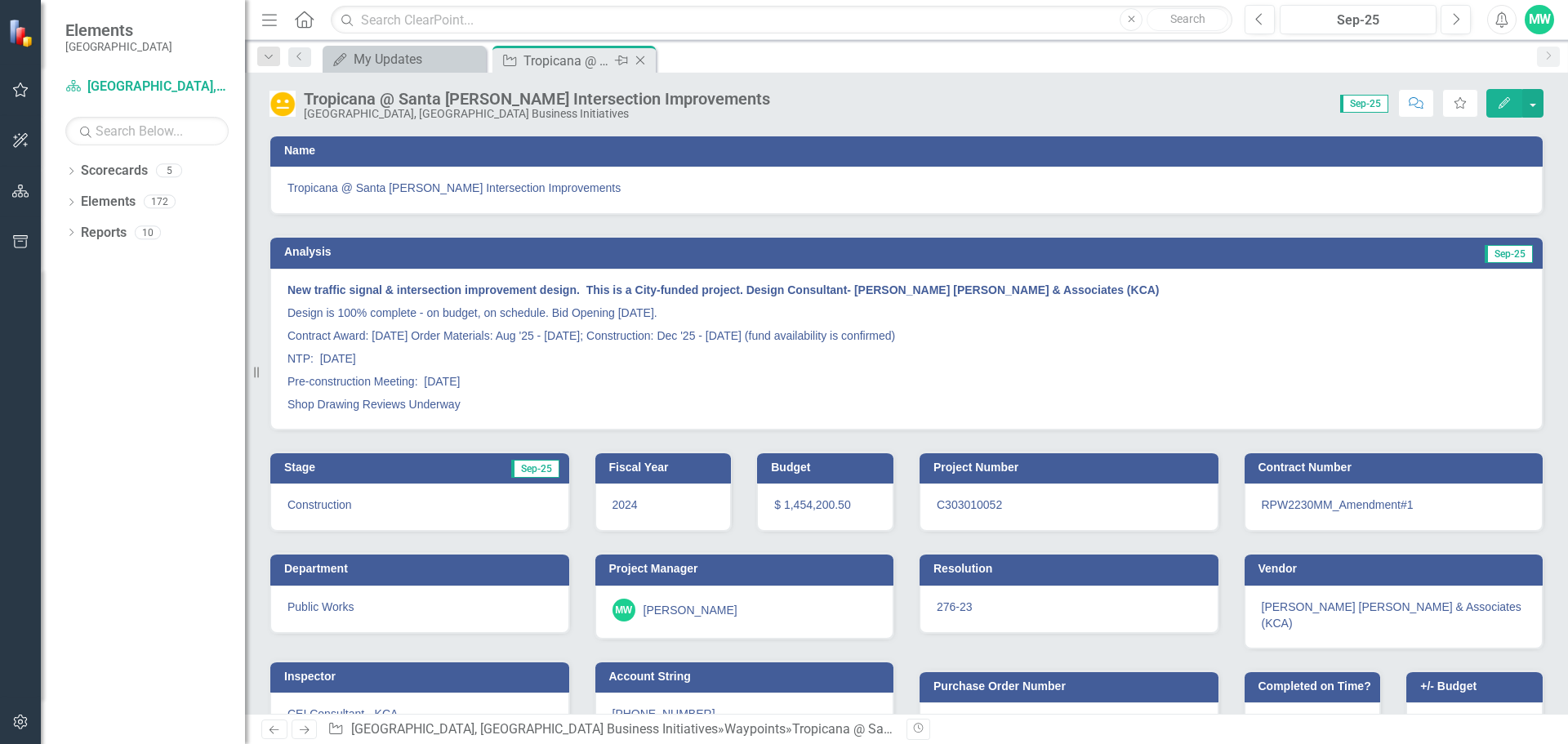
click at [641, 62] on icon "Close" at bounding box center [640, 60] width 16 height 13
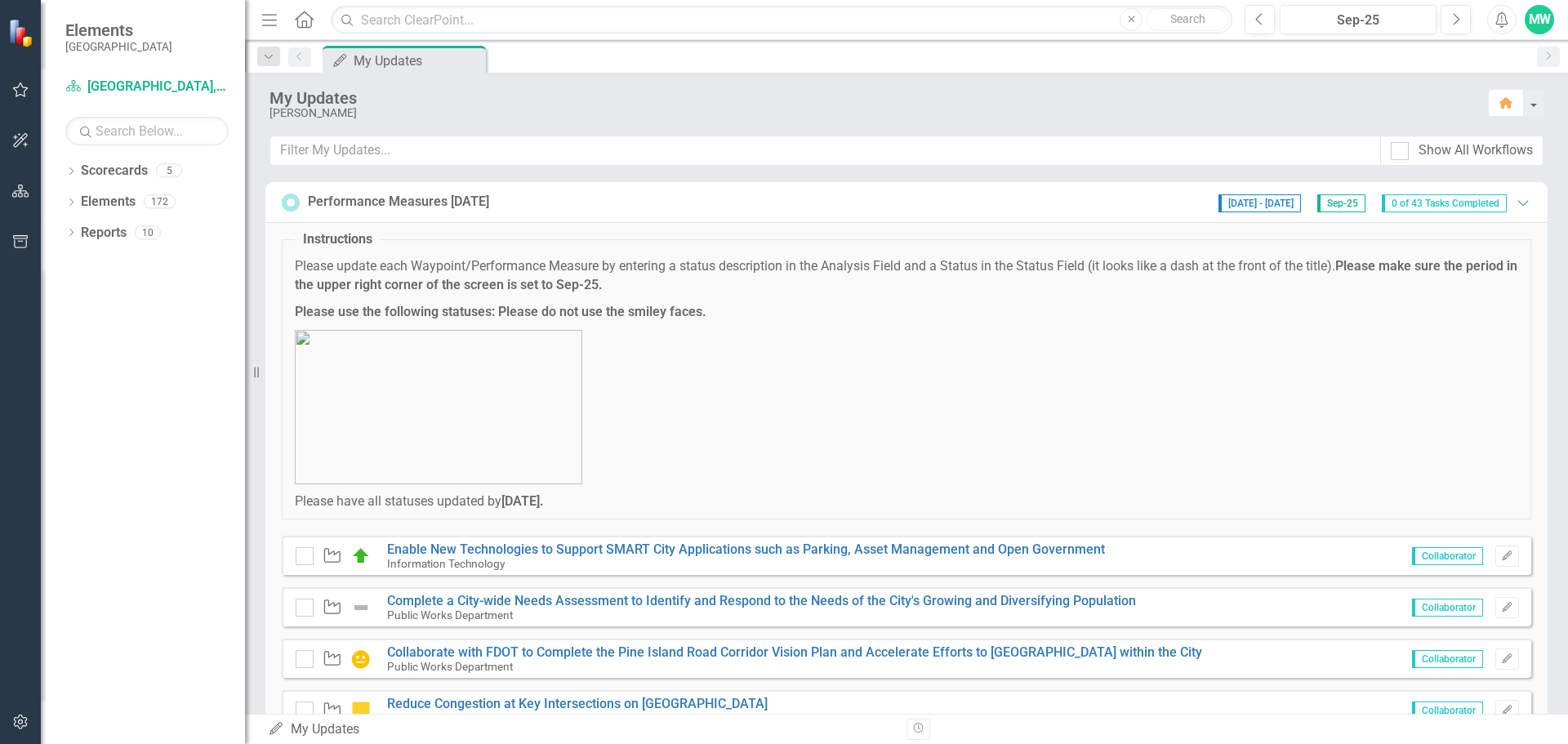
click at [1055, 207] on div "Performance Measures [DATE] [DATE] - [DATE] Sep-25 0 of 43 Tasks Completed Expa…" at bounding box center [906, 202] width 1249 height 21
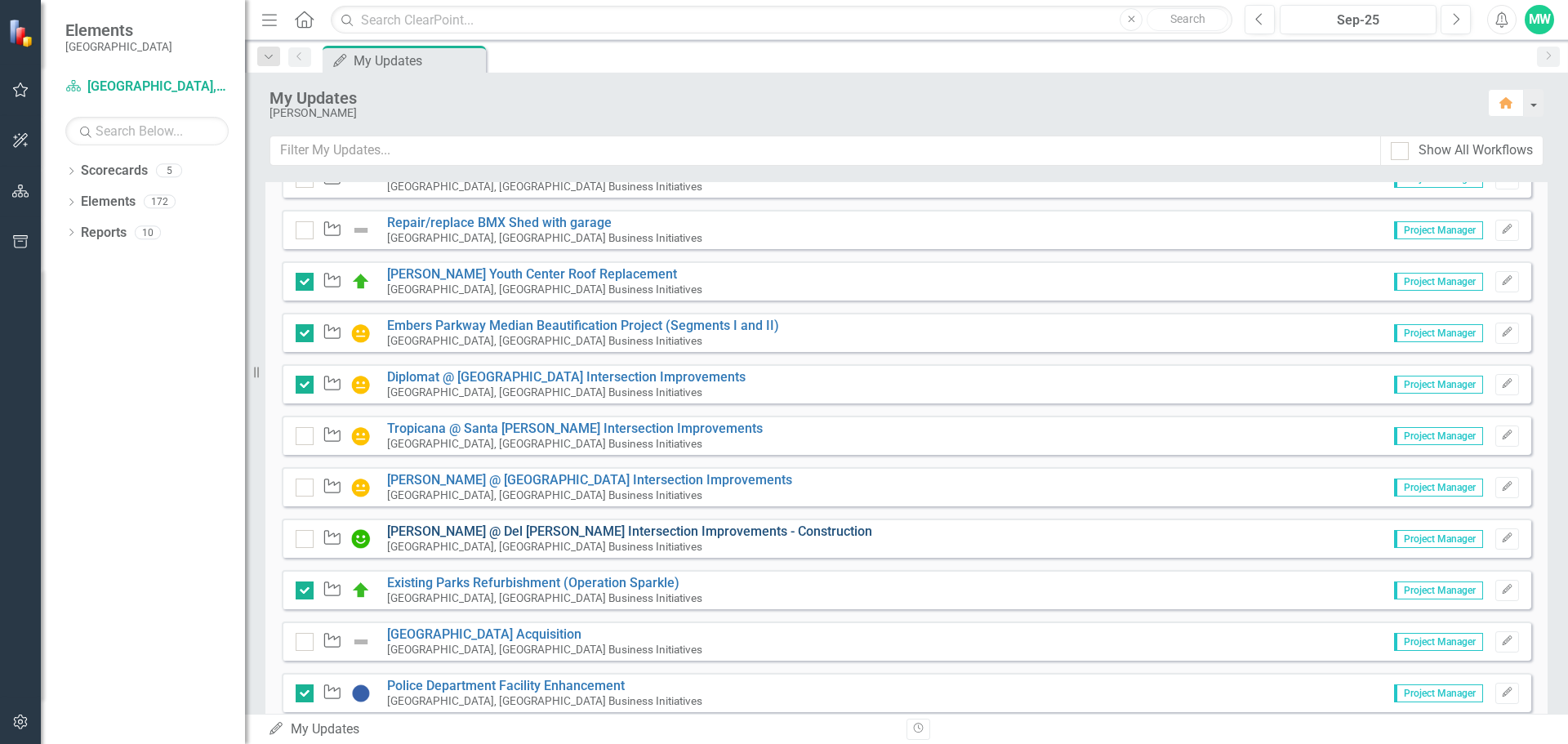
scroll to position [245, 0]
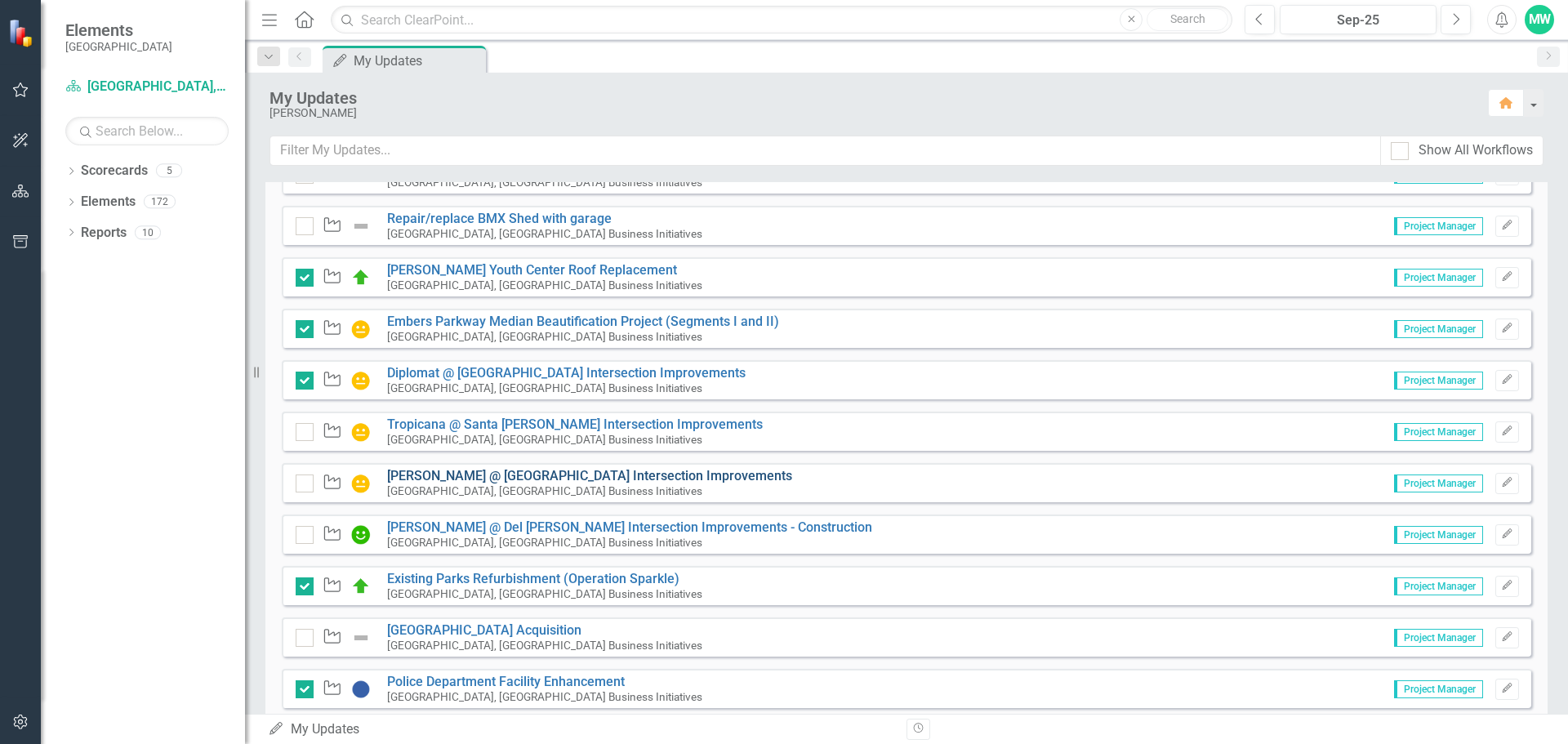
click at [465, 479] on link "[PERSON_NAME] @ [GEOGRAPHIC_DATA] Intersection Improvements" at bounding box center [589, 476] width 405 height 16
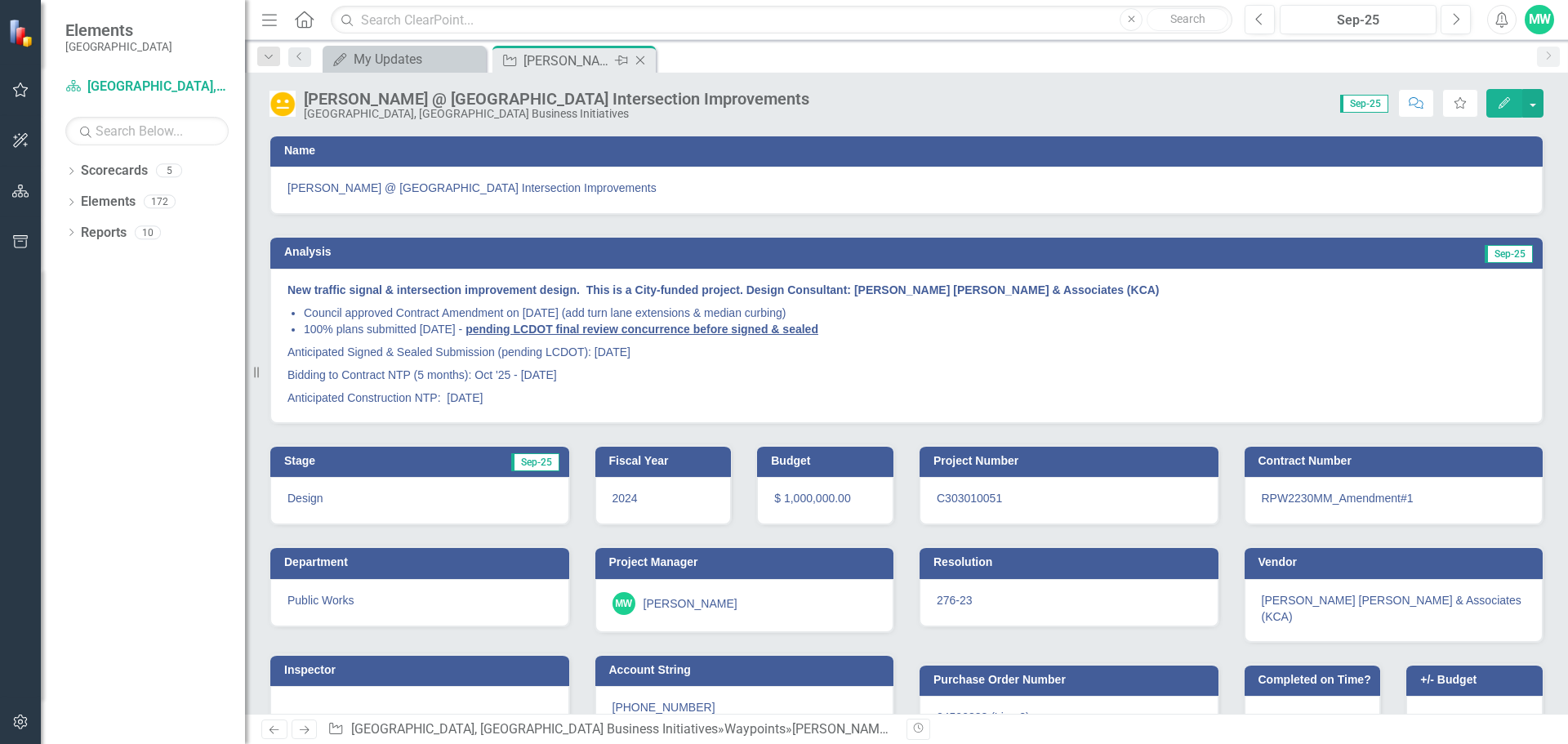
click at [639, 58] on icon "Close" at bounding box center [640, 60] width 16 height 13
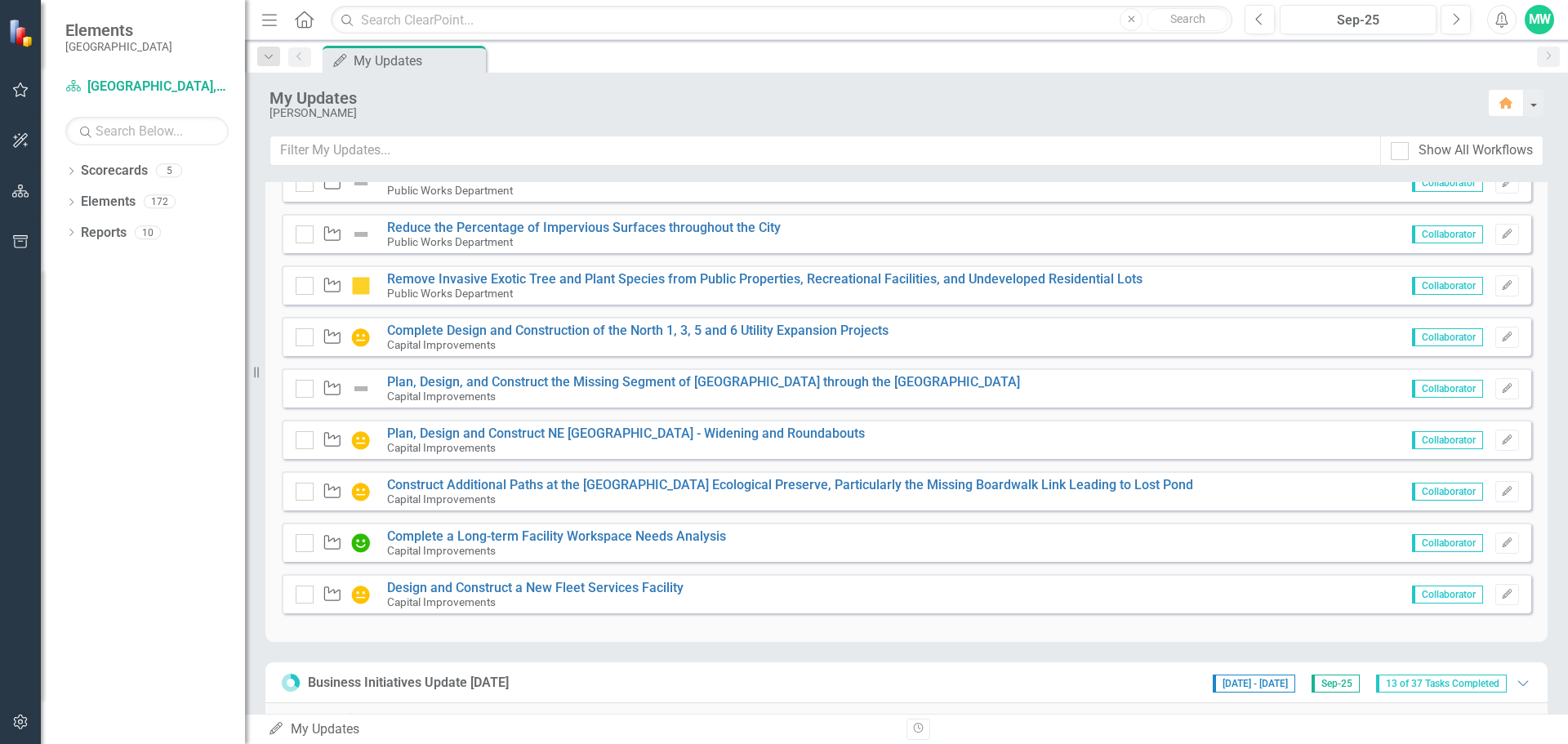
scroll to position [2940, 0]
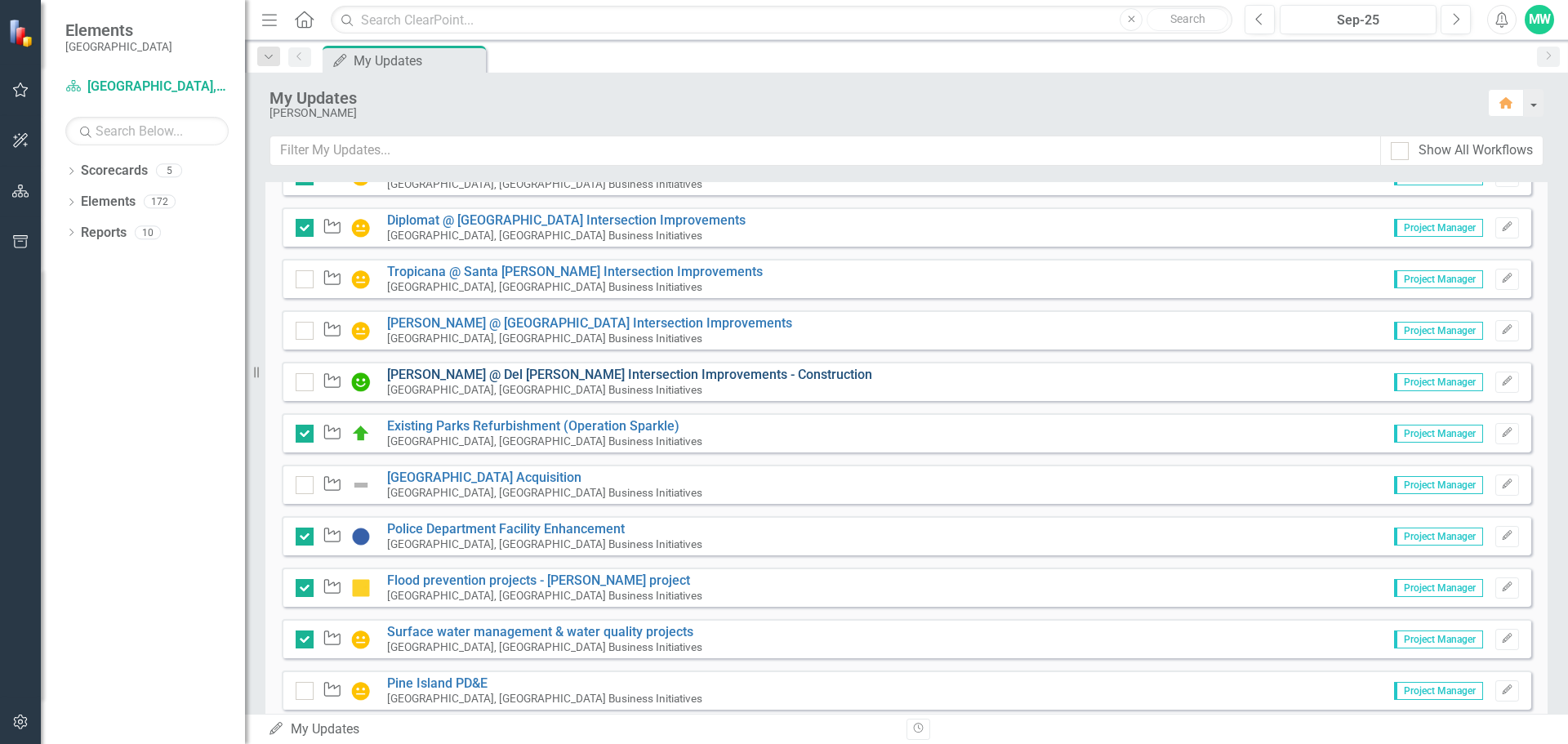
click at [516, 371] on link "[PERSON_NAME] @ Del [PERSON_NAME] Intersection Improvements - Construction" at bounding box center [629, 375] width 485 height 16
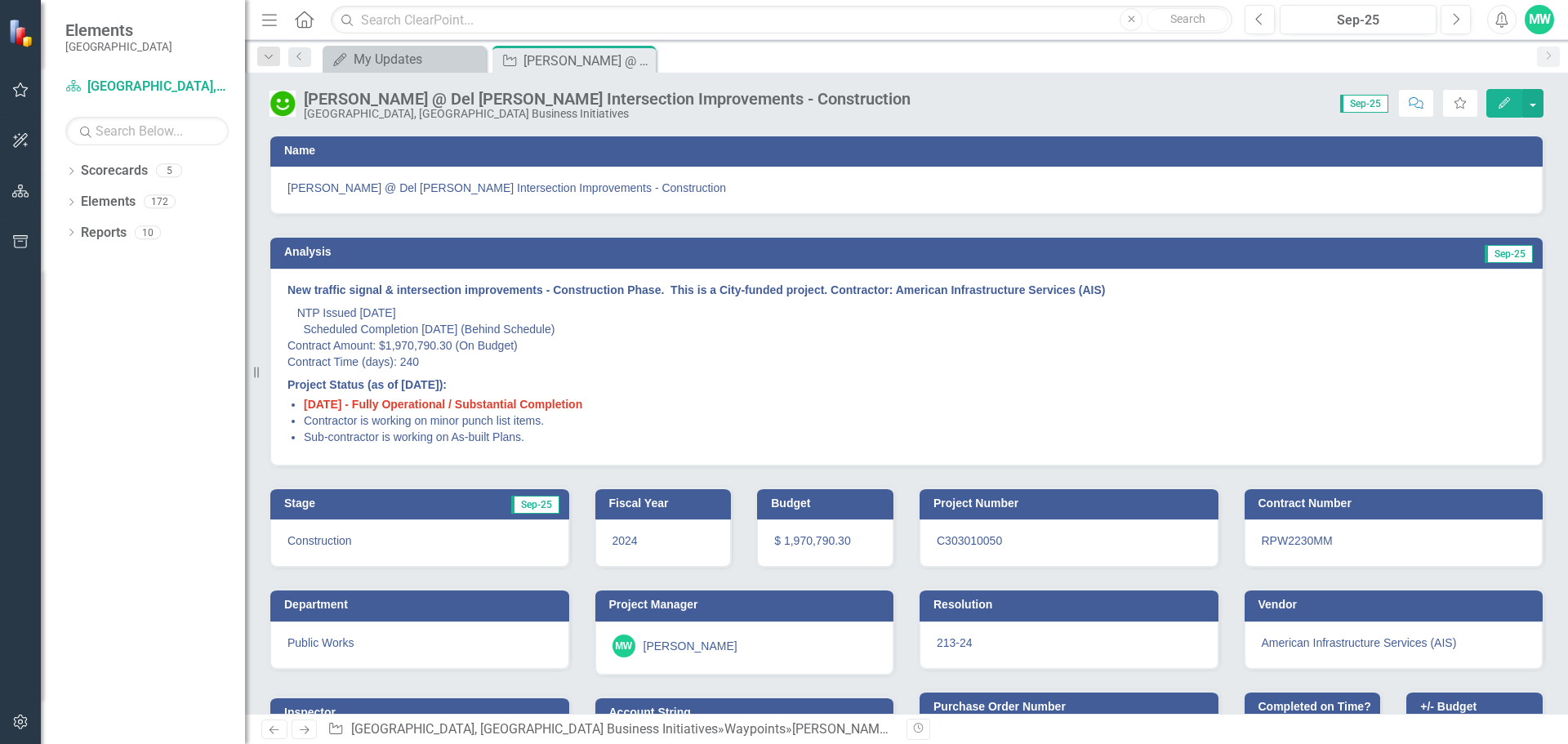
click at [563, 433] on li "Sub-contractor is working on As-built Plans." at bounding box center [914, 437] width 1221 height 16
click at [641, 59] on icon "Close" at bounding box center [640, 60] width 16 height 13
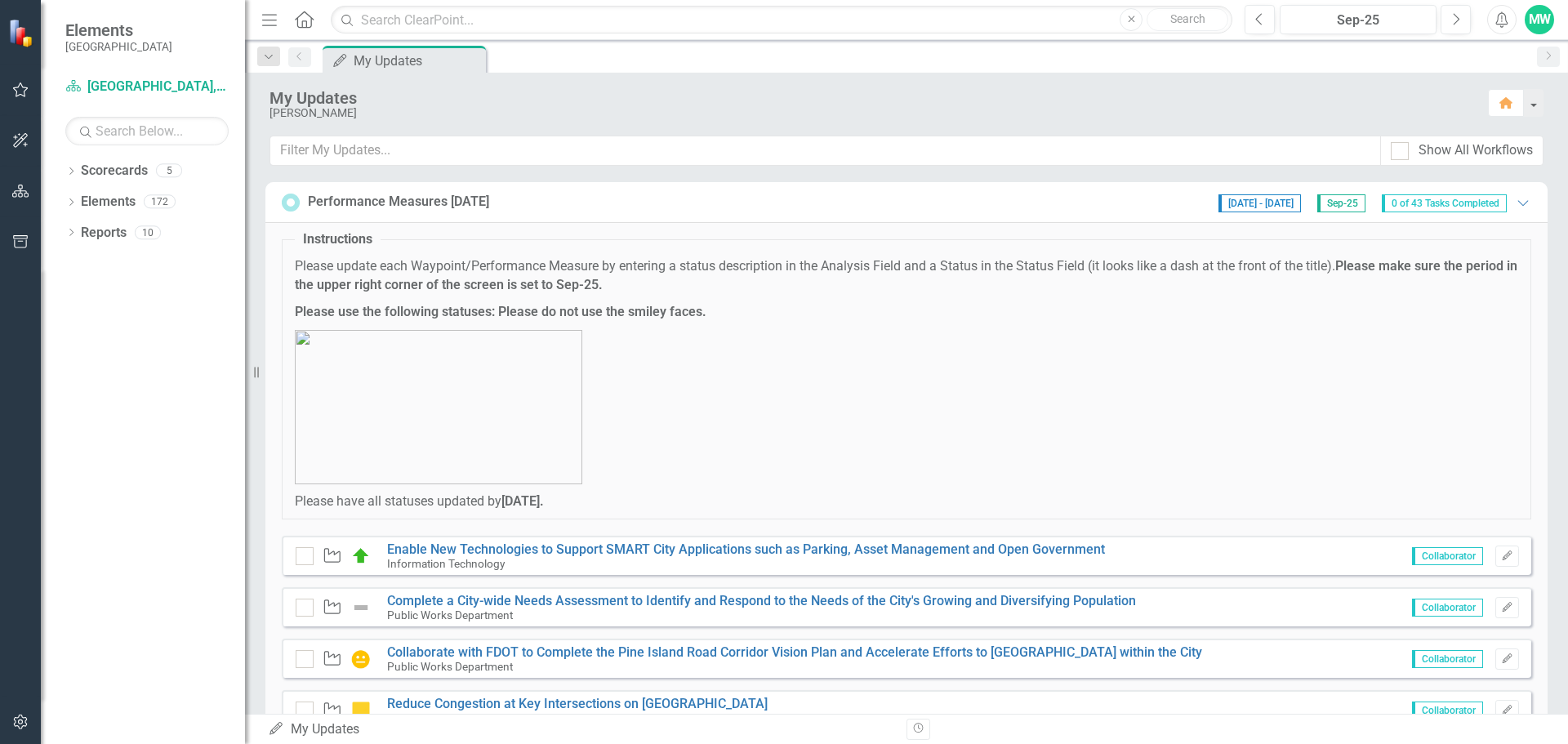
click at [925, 199] on div "Performance Measures [DATE] [DATE] - [DATE] Sep-25 0 of 43 Tasks Completed Expa…" at bounding box center [906, 202] width 1249 height 21
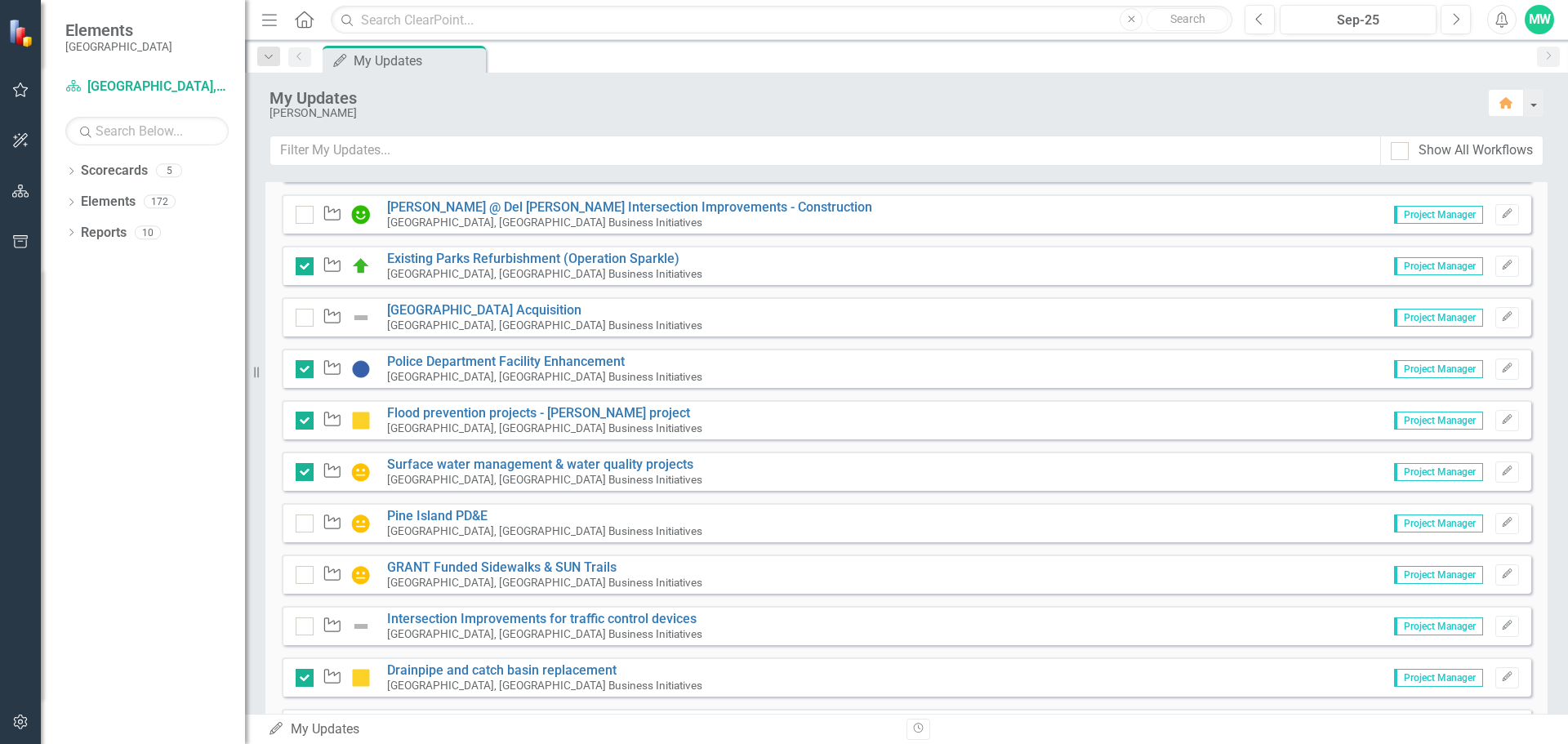
scroll to position [572, 0]
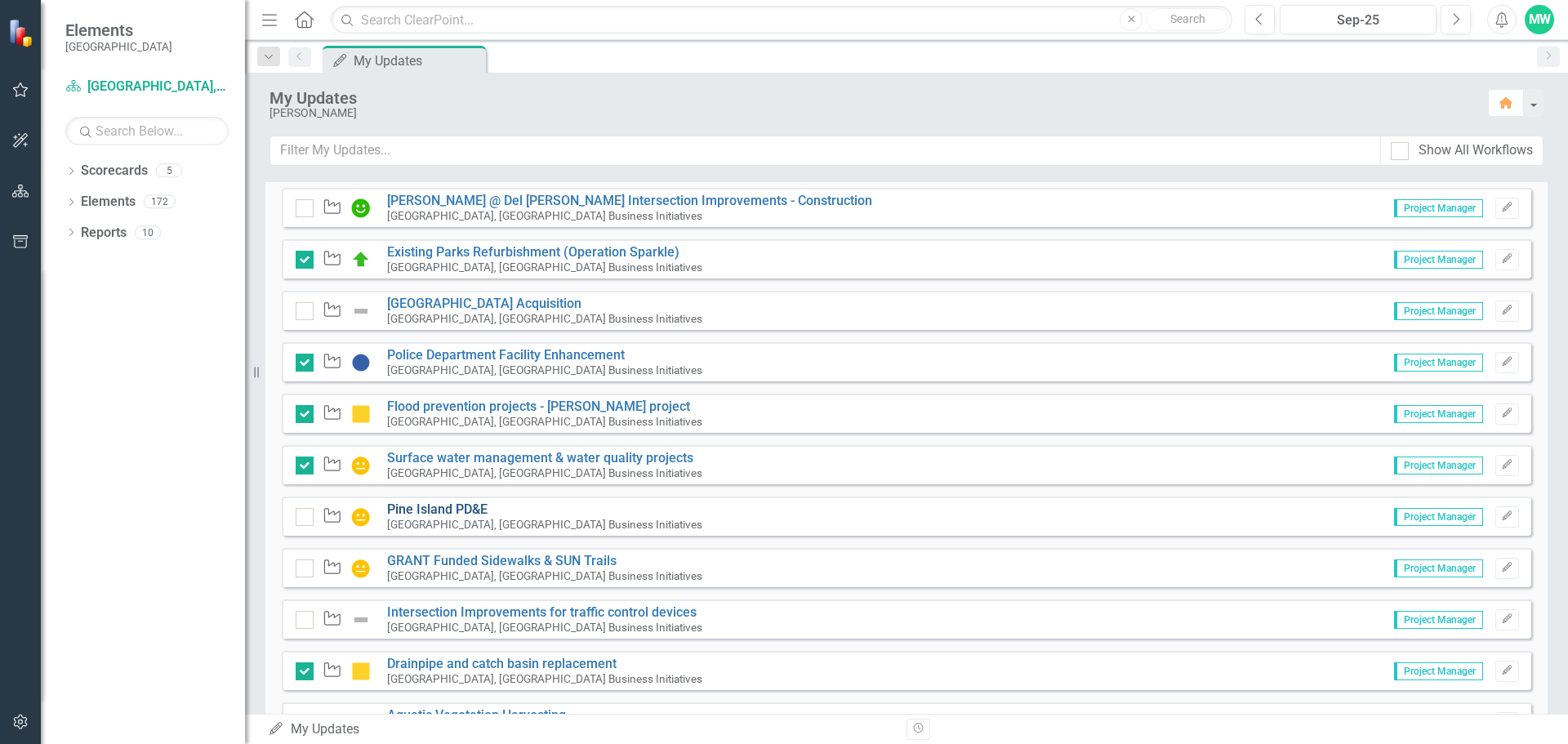
click at [472, 510] on link "Pine Island PD&E" at bounding box center [436, 509] width 100 height 16
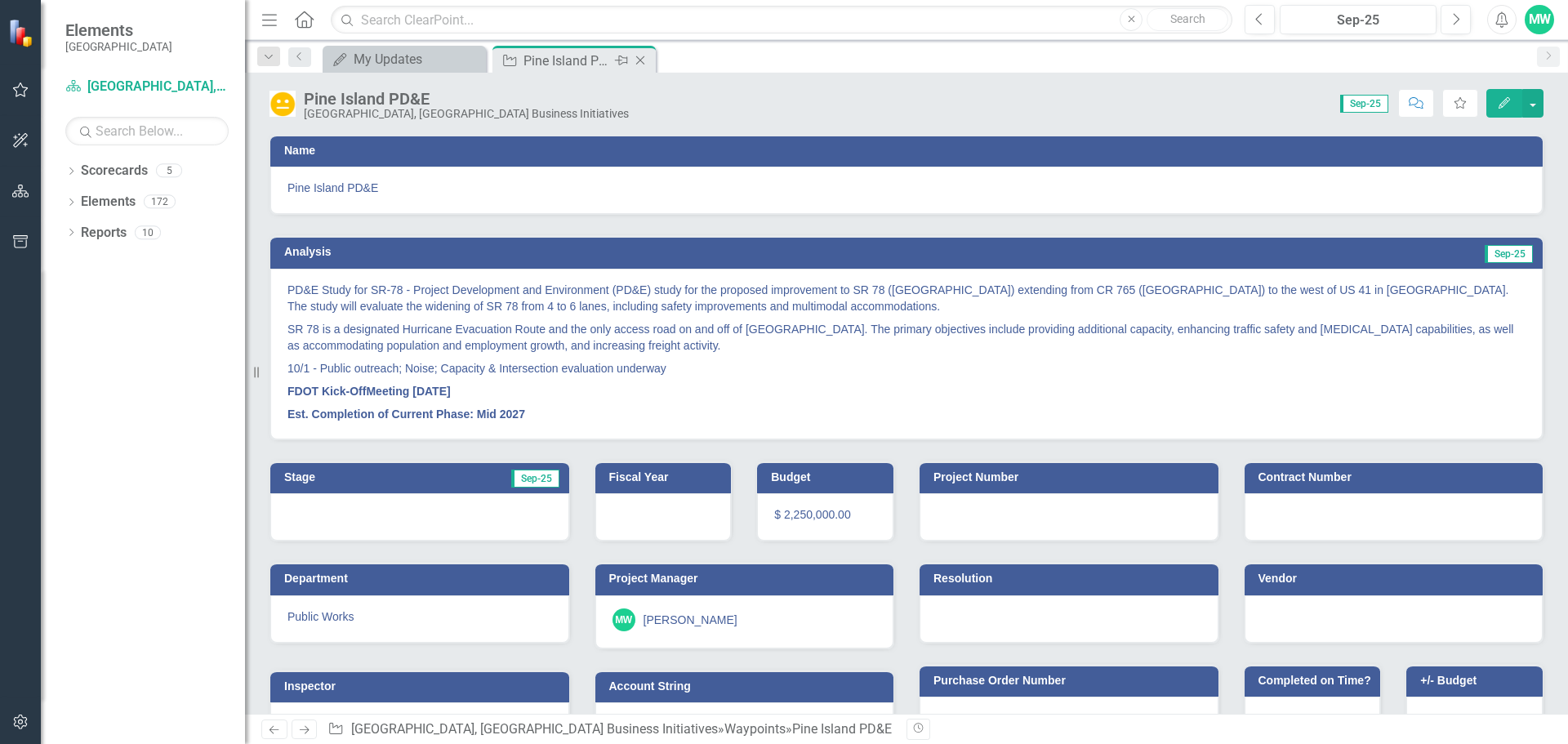
click at [642, 59] on icon "Close" at bounding box center [640, 60] width 16 height 13
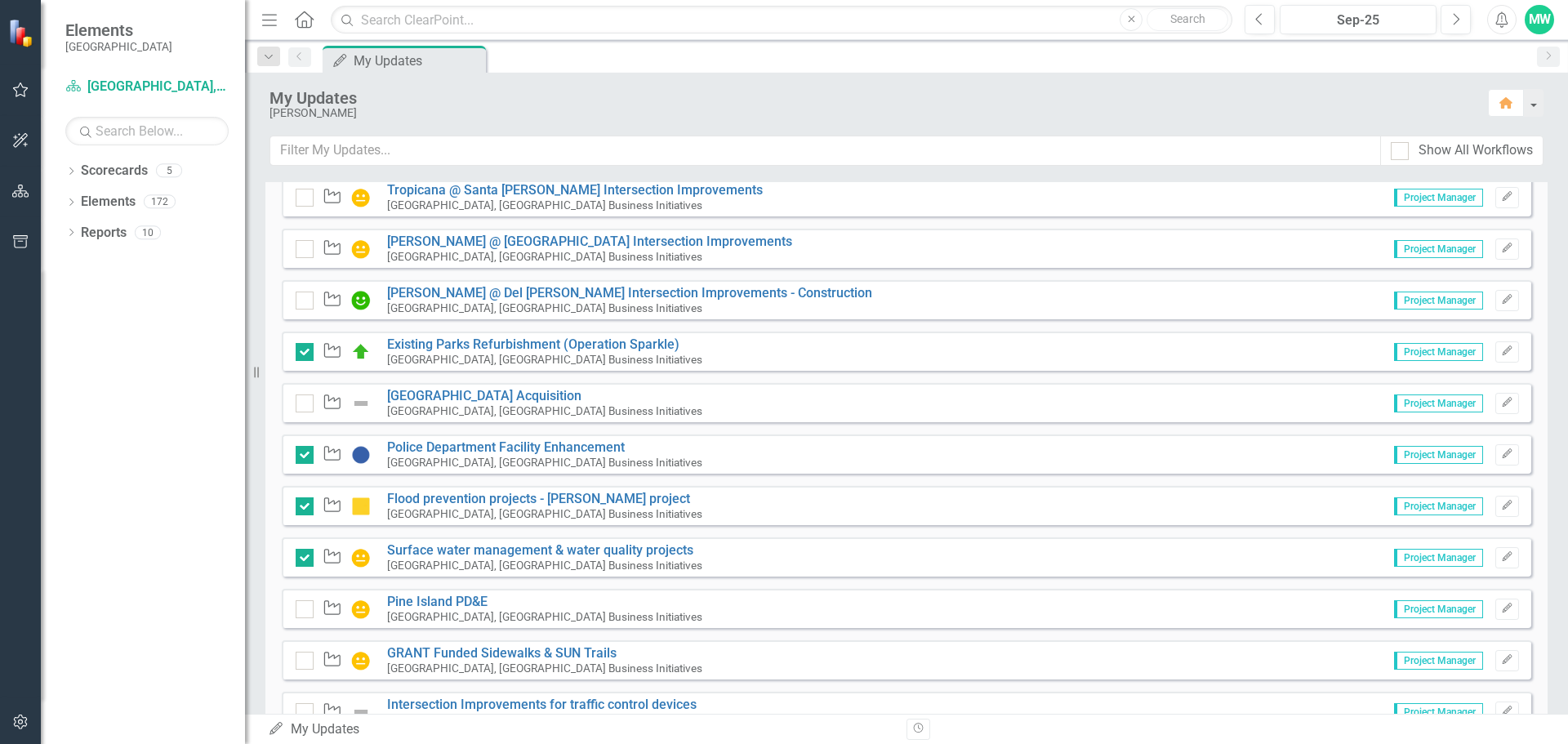
scroll to position [3349, 0]
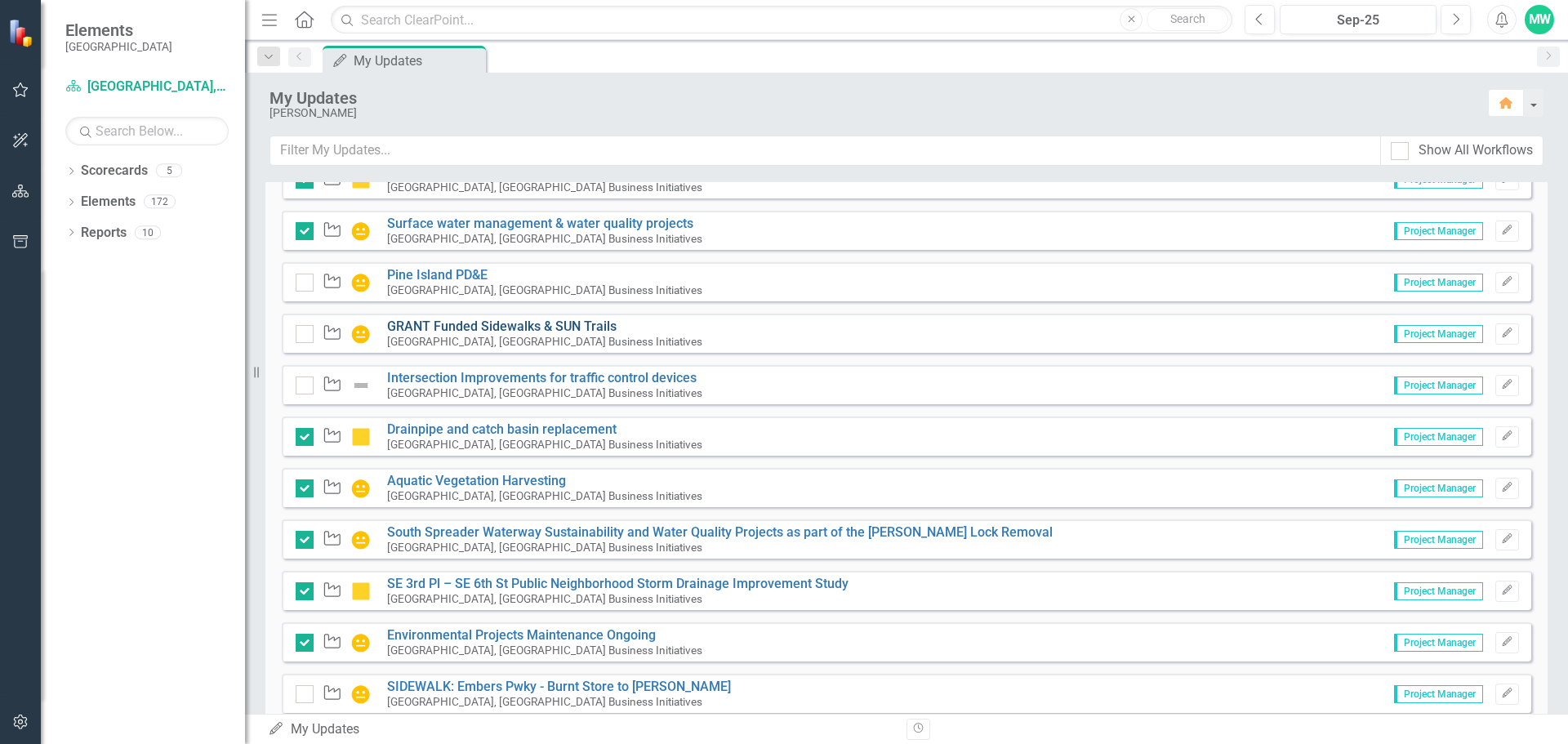
click at [537, 326] on link "GRANT Funded Sidewalks & SUN Trails" at bounding box center [501, 326] width 230 height 16
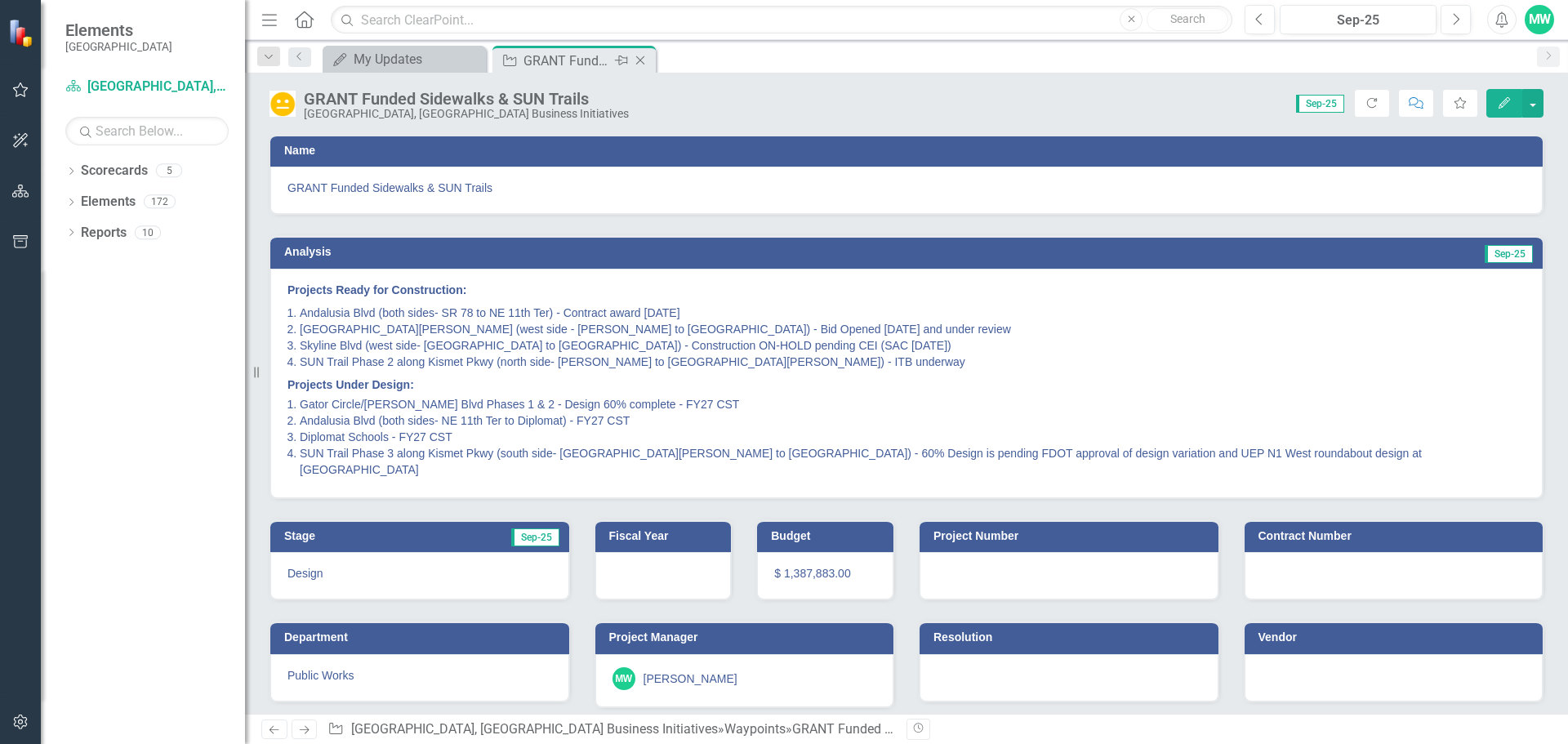
click at [643, 61] on icon "Close" at bounding box center [640, 60] width 16 height 13
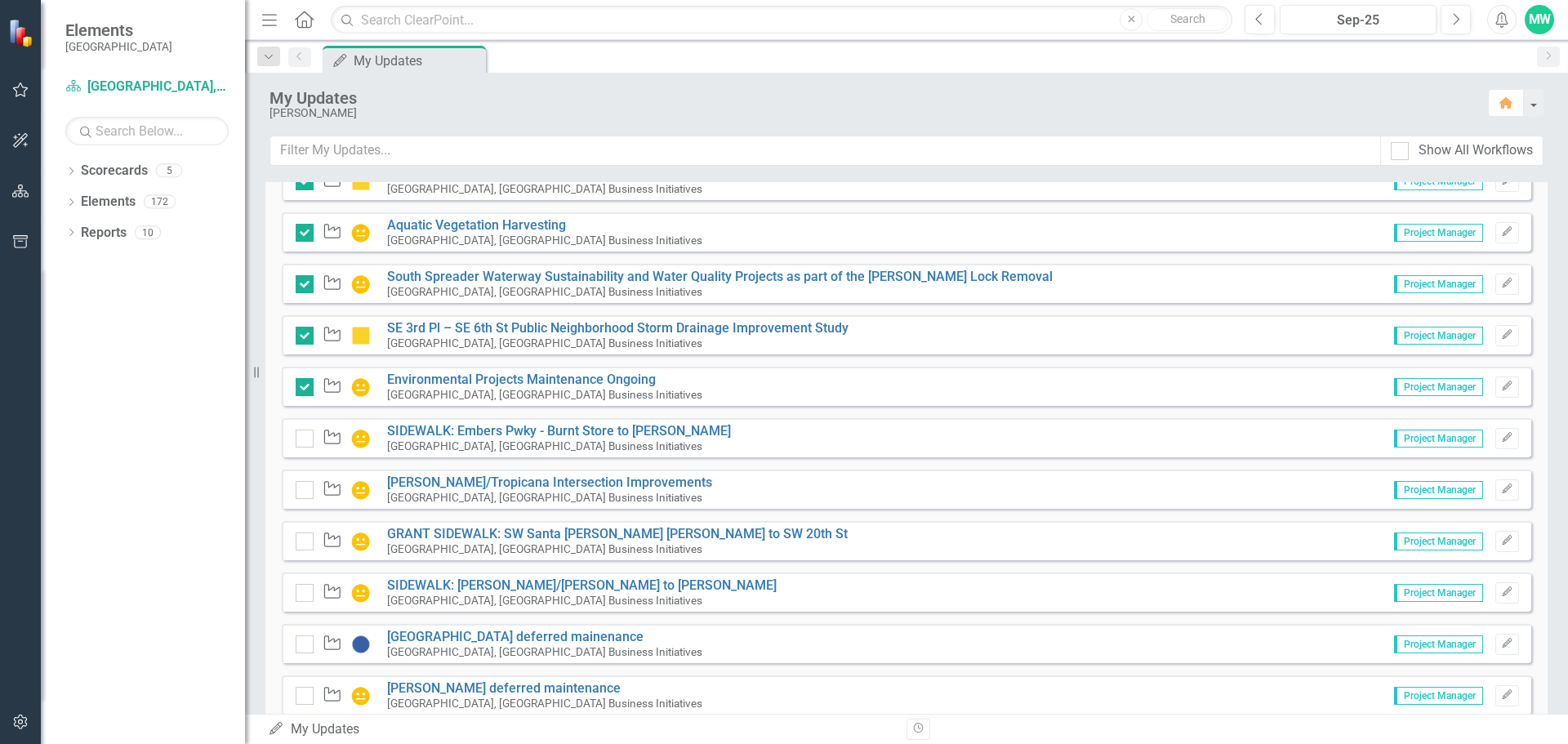
scroll to position [817, 0]
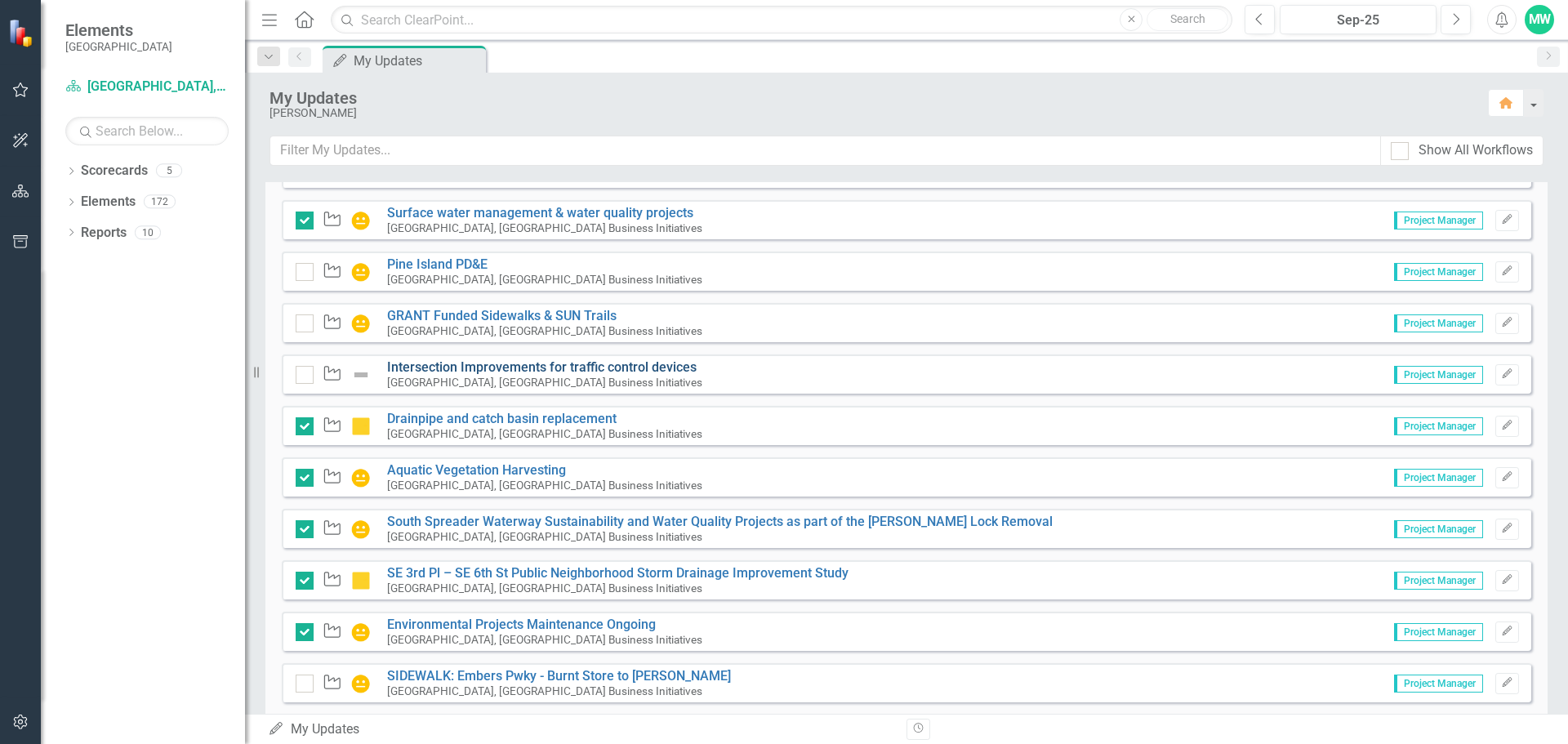
click at [540, 367] on link "Intersection Improvements for traffic control devices" at bounding box center [541, 367] width 309 height 16
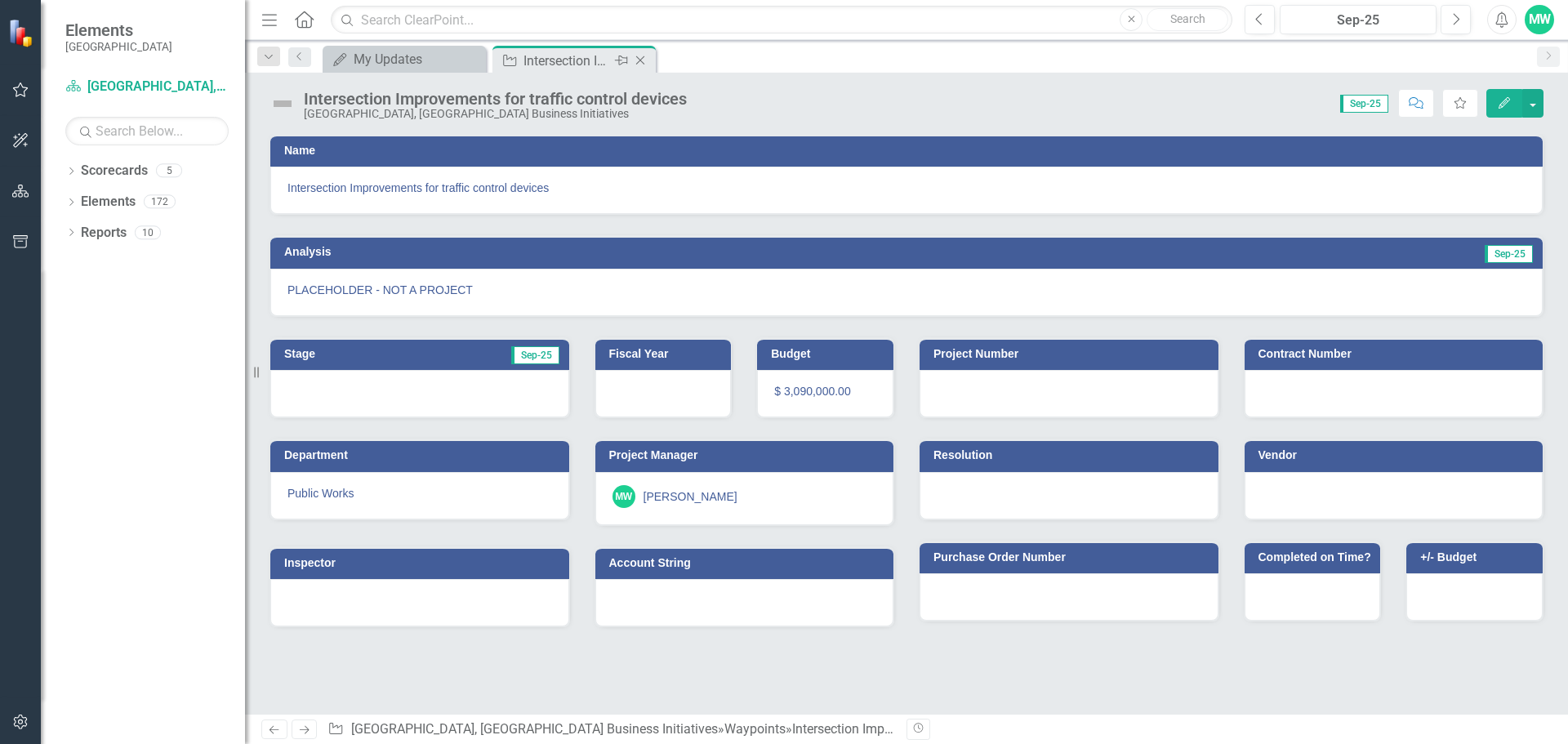
click at [641, 61] on icon "Close" at bounding box center [640, 60] width 16 height 13
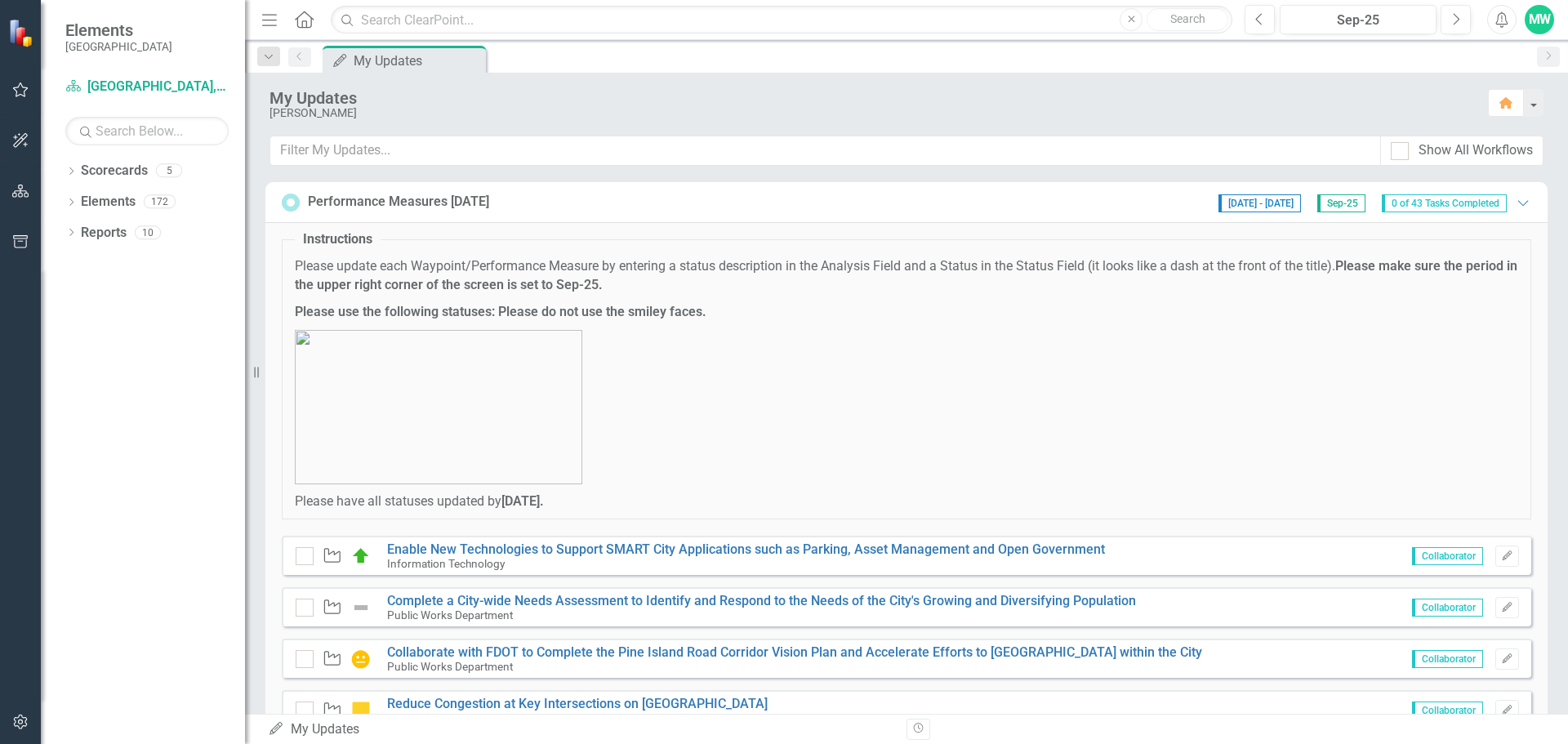
click at [611, 208] on div "Performance Measures [DATE] [DATE] - [DATE] Sep-25 0 of 43 Tasks Completed Expa…" at bounding box center [906, 202] width 1249 height 21
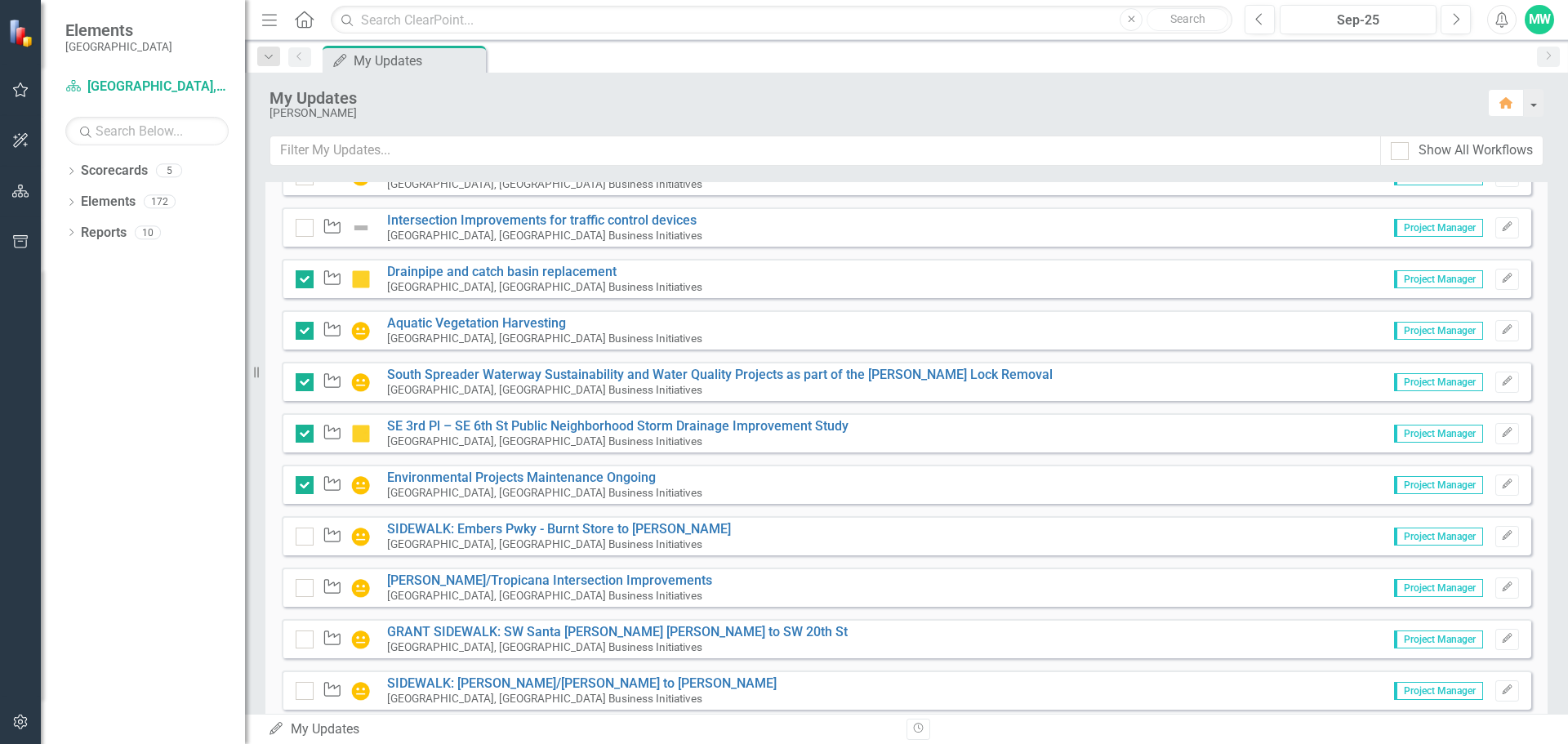
scroll to position [1061, 0]
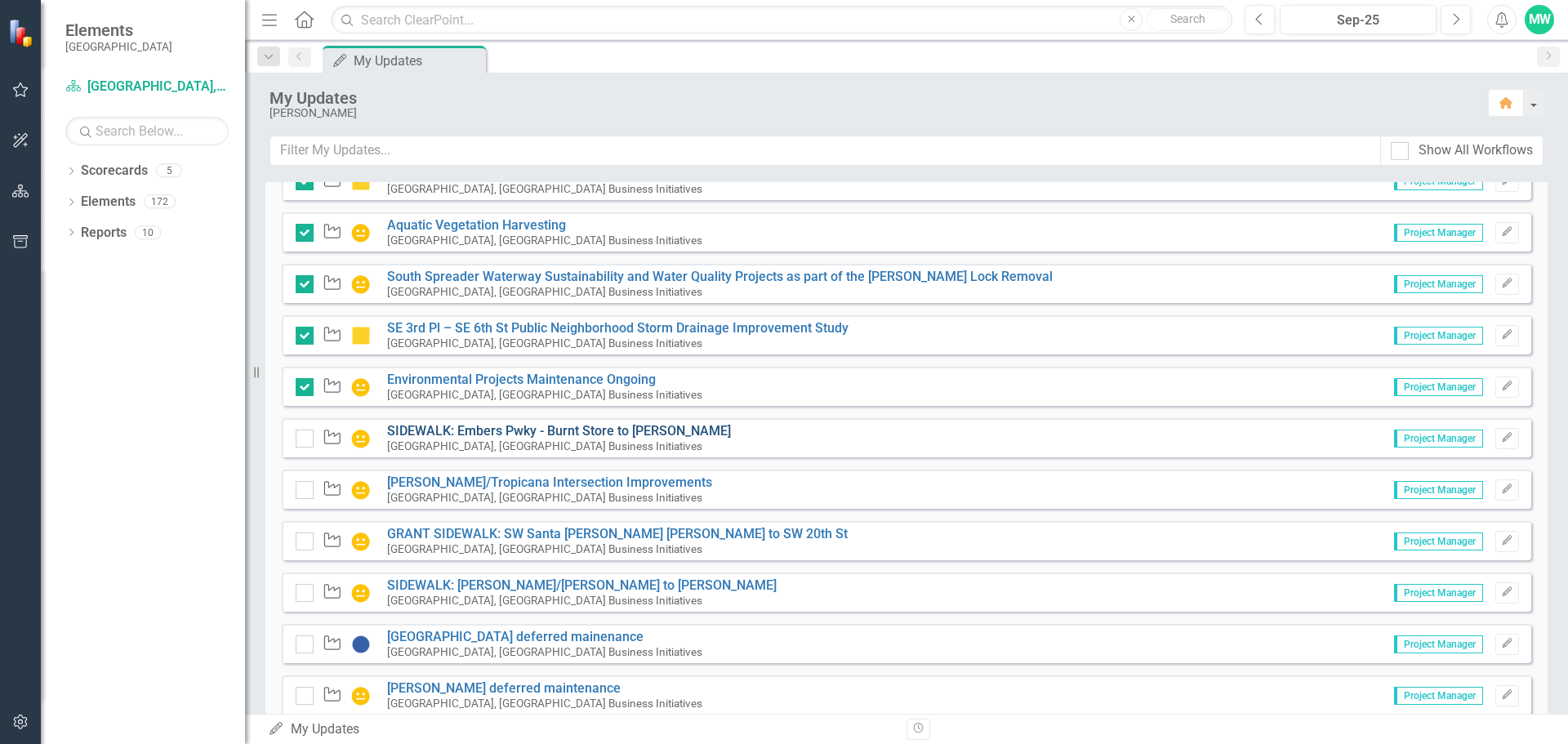
click at [533, 430] on link "SIDEWALK: Embers Pwky - Burnt Store to [PERSON_NAME]" at bounding box center [559, 431] width 344 height 16
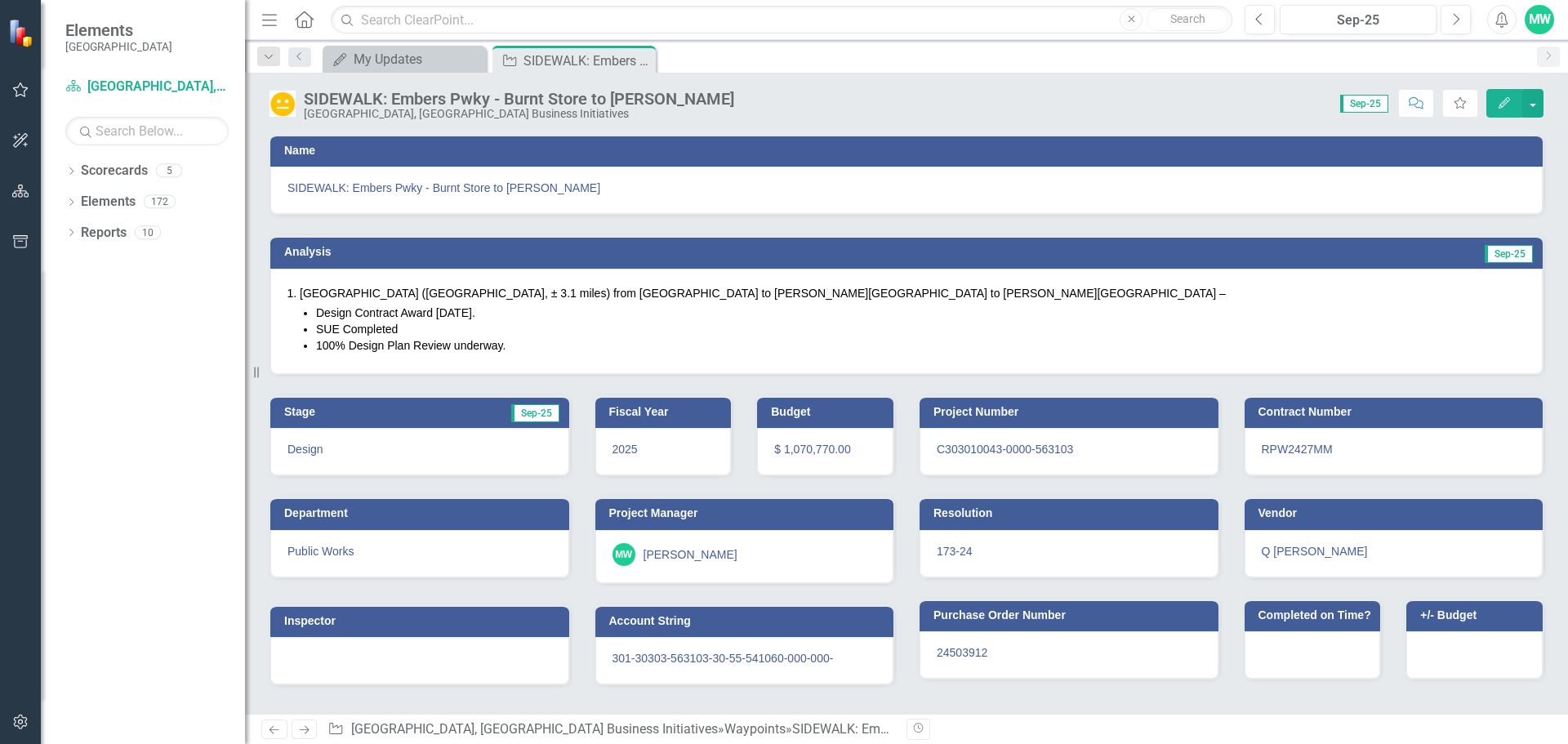
click at [0, 0] on icon "Close" at bounding box center [0, 0] width 0 height 0
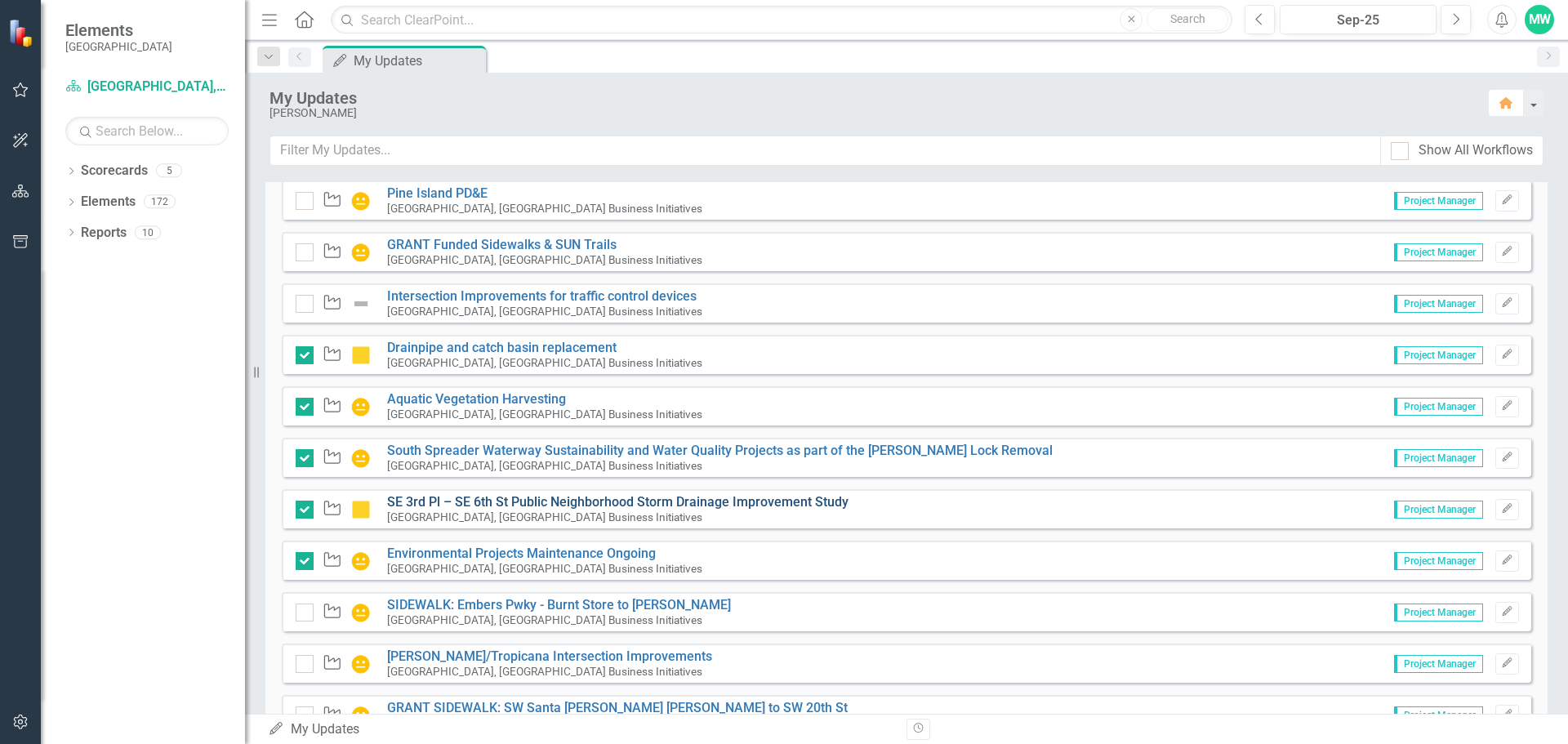
scroll to position [3512, 0]
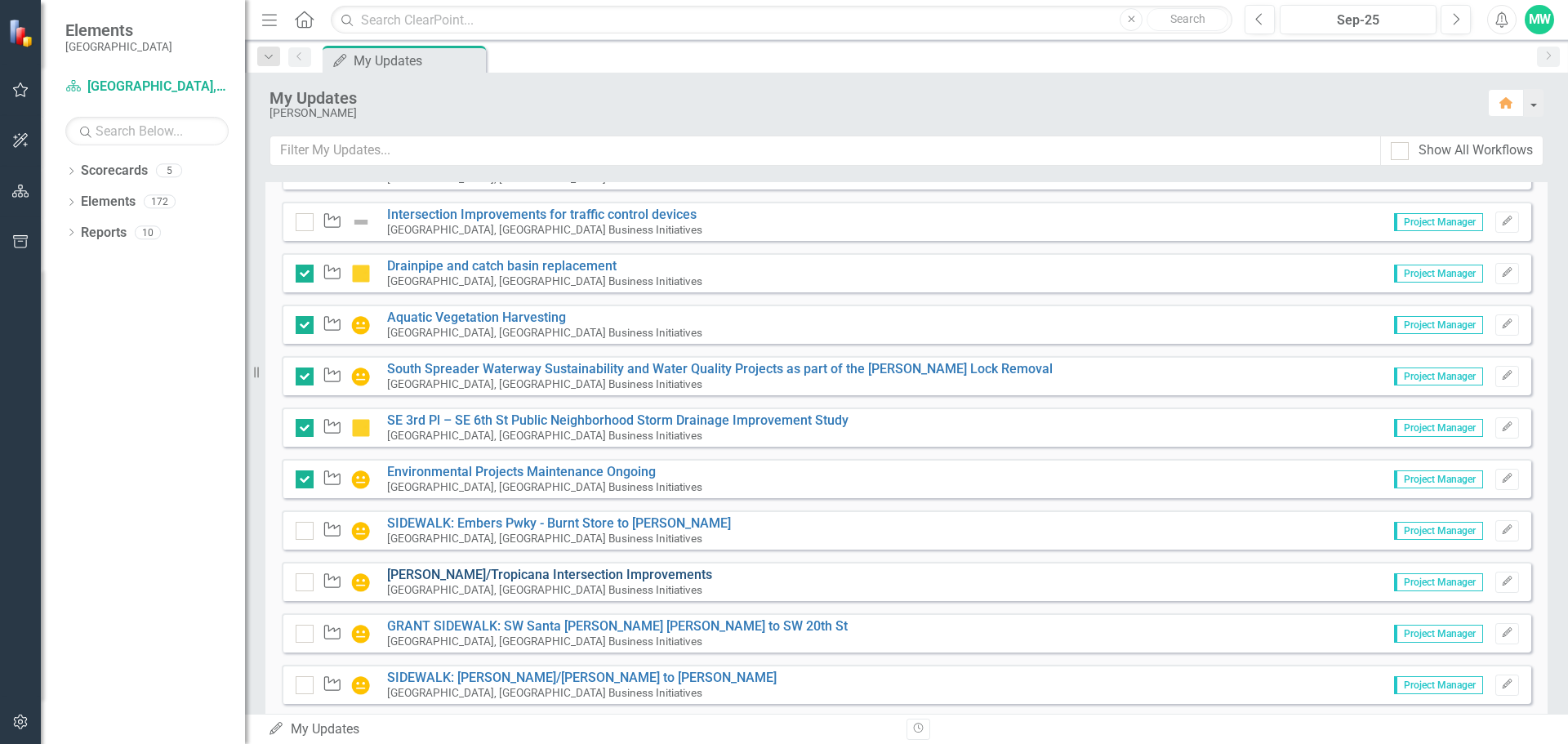
click at [592, 577] on link "[PERSON_NAME]/Tropicana Intersection Improvements" at bounding box center [549, 575] width 325 height 16
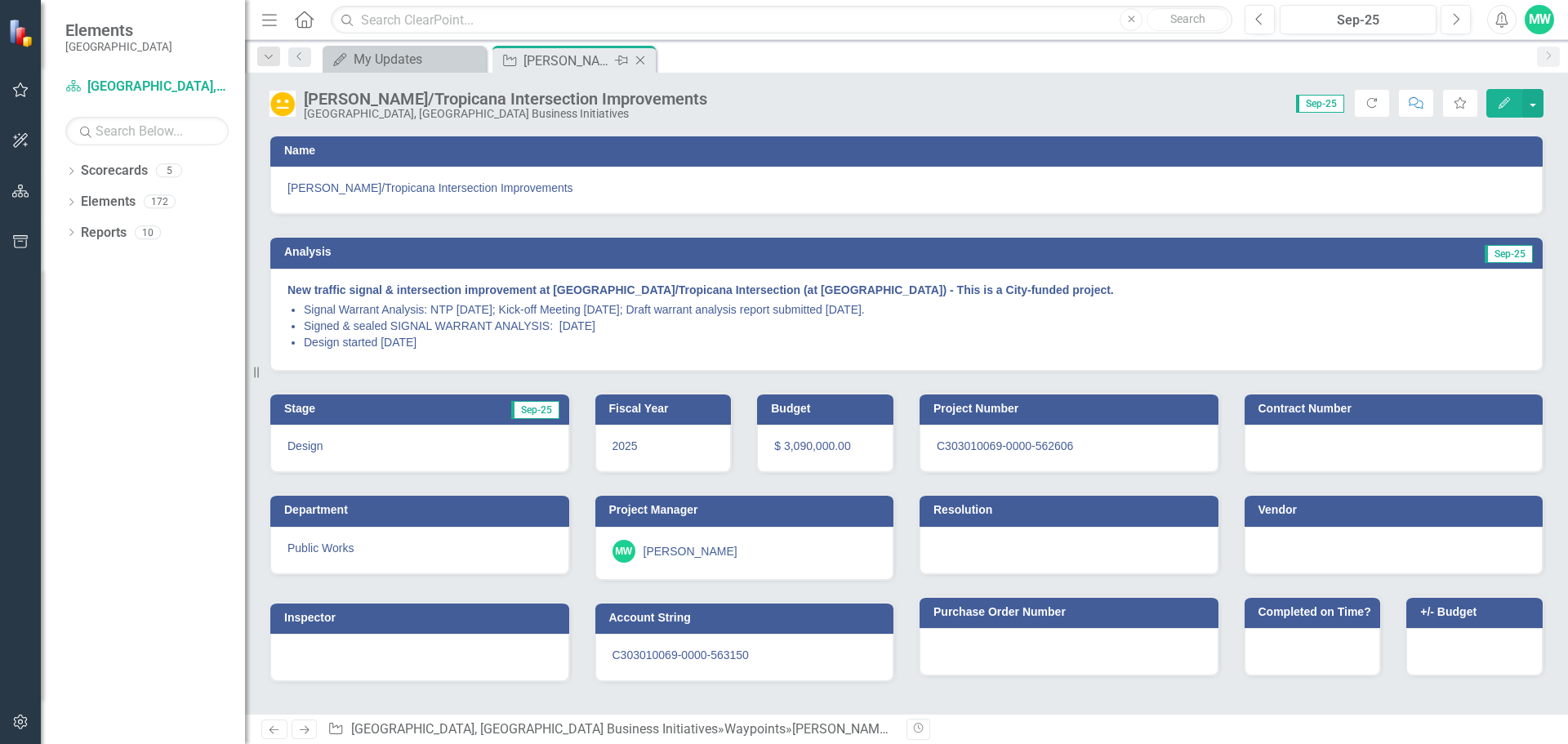
click at [639, 60] on icon at bounding box center [640, 61] width 9 height 9
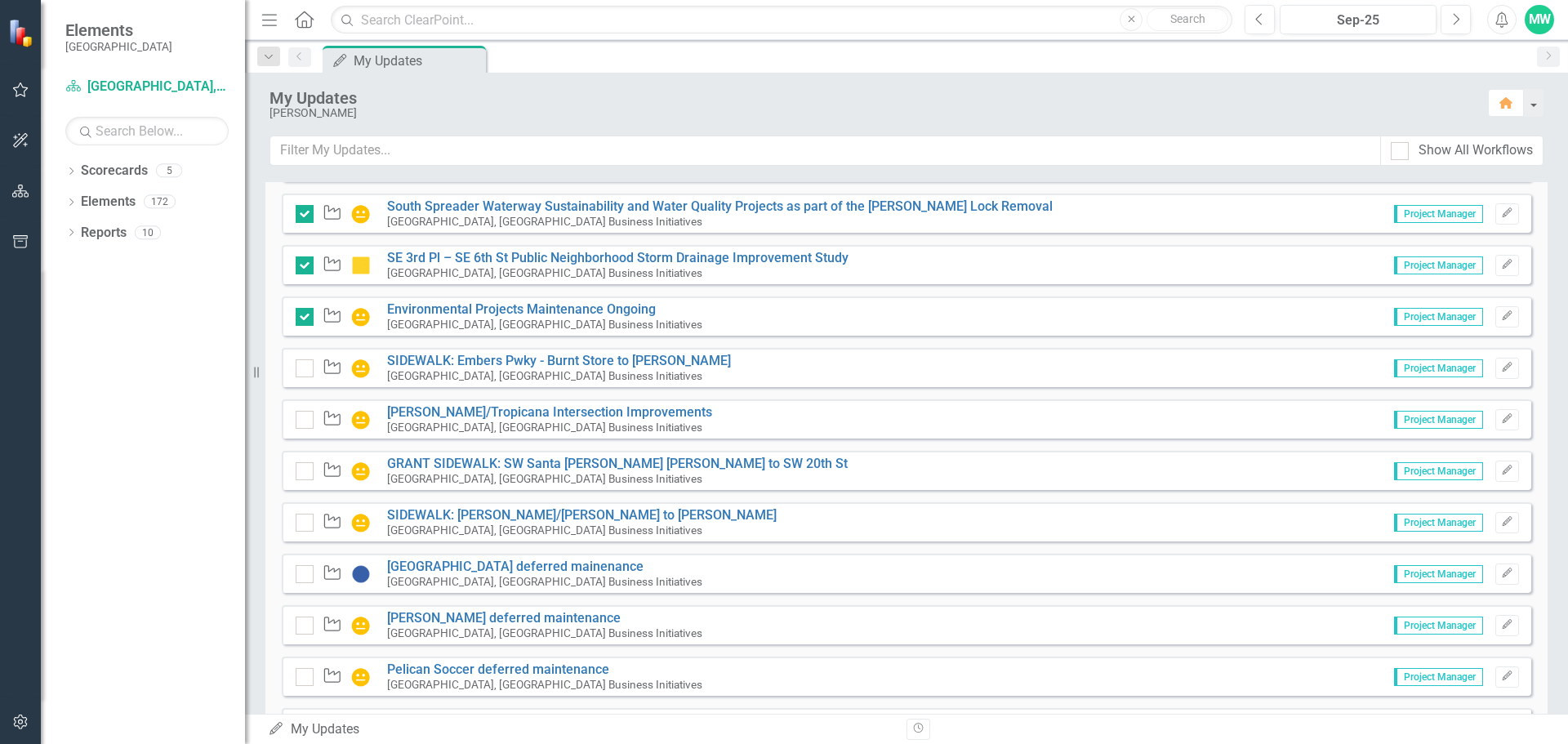
scroll to position [3675, 0]
click at [544, 461] on link "GRANT SIDEWALK: SW Santa [PERSON_NAME] [PERSON_NAME] to SW 20th St" at bounding box center [616, 463] width 460 height 16
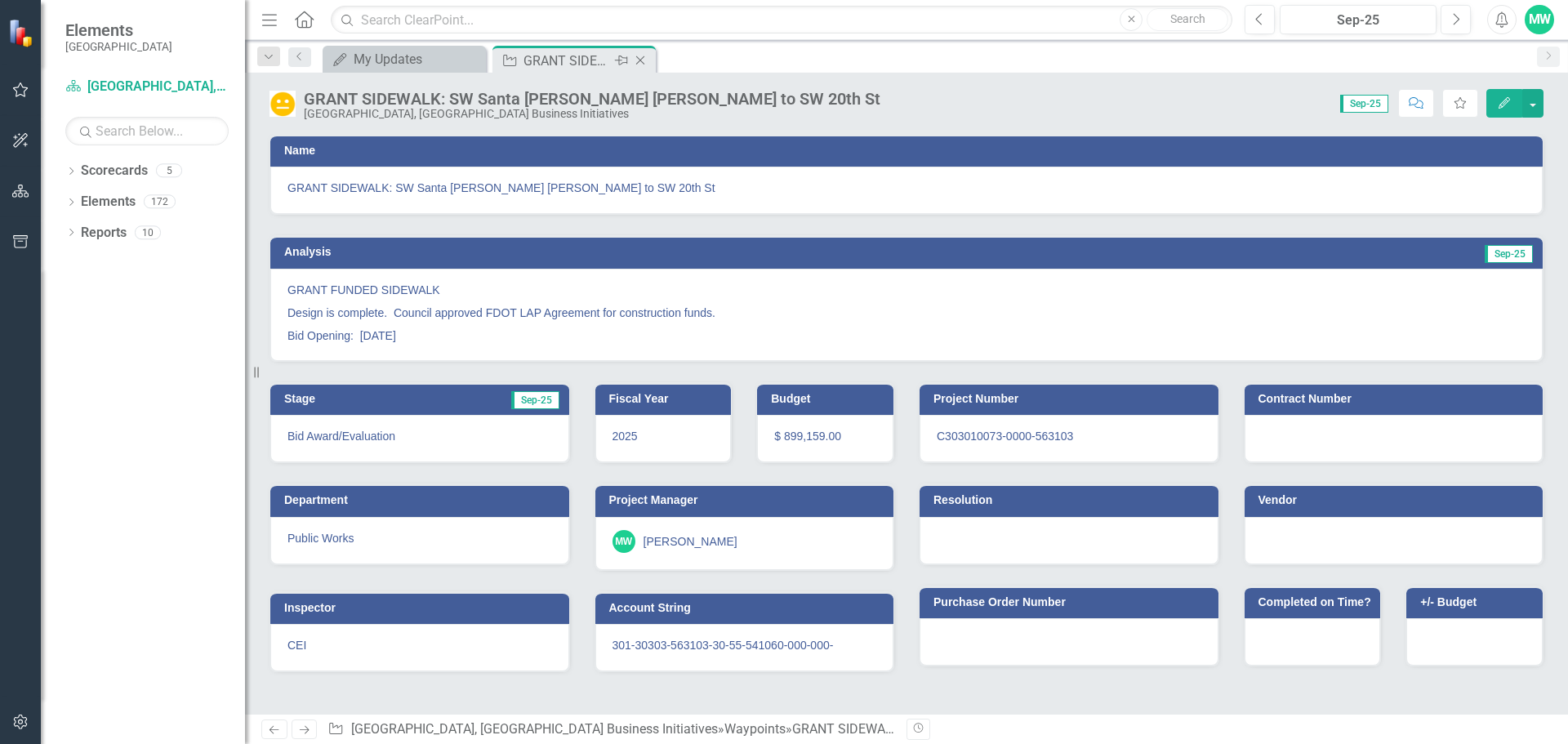
click at [638, 62] on icon "Close" at bounding box center [640, 60] width 16 height 13
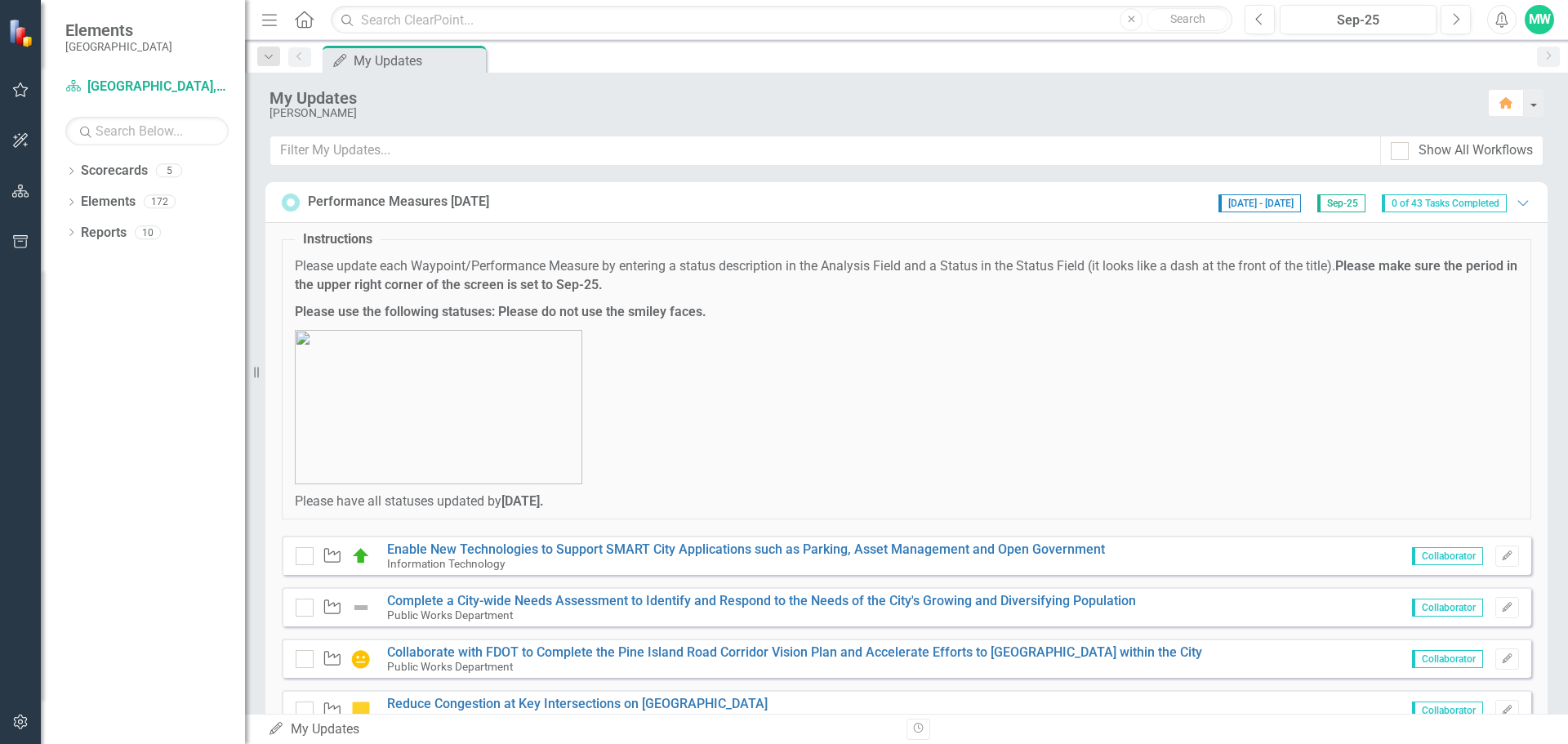
click at [636, 207] on div "Performance Measures [DATE] [DATE] - [DATE] Sep-25 0 of 43 Tasks Completed Expa…" at bounding box center [906, 202] width 1249 height 21
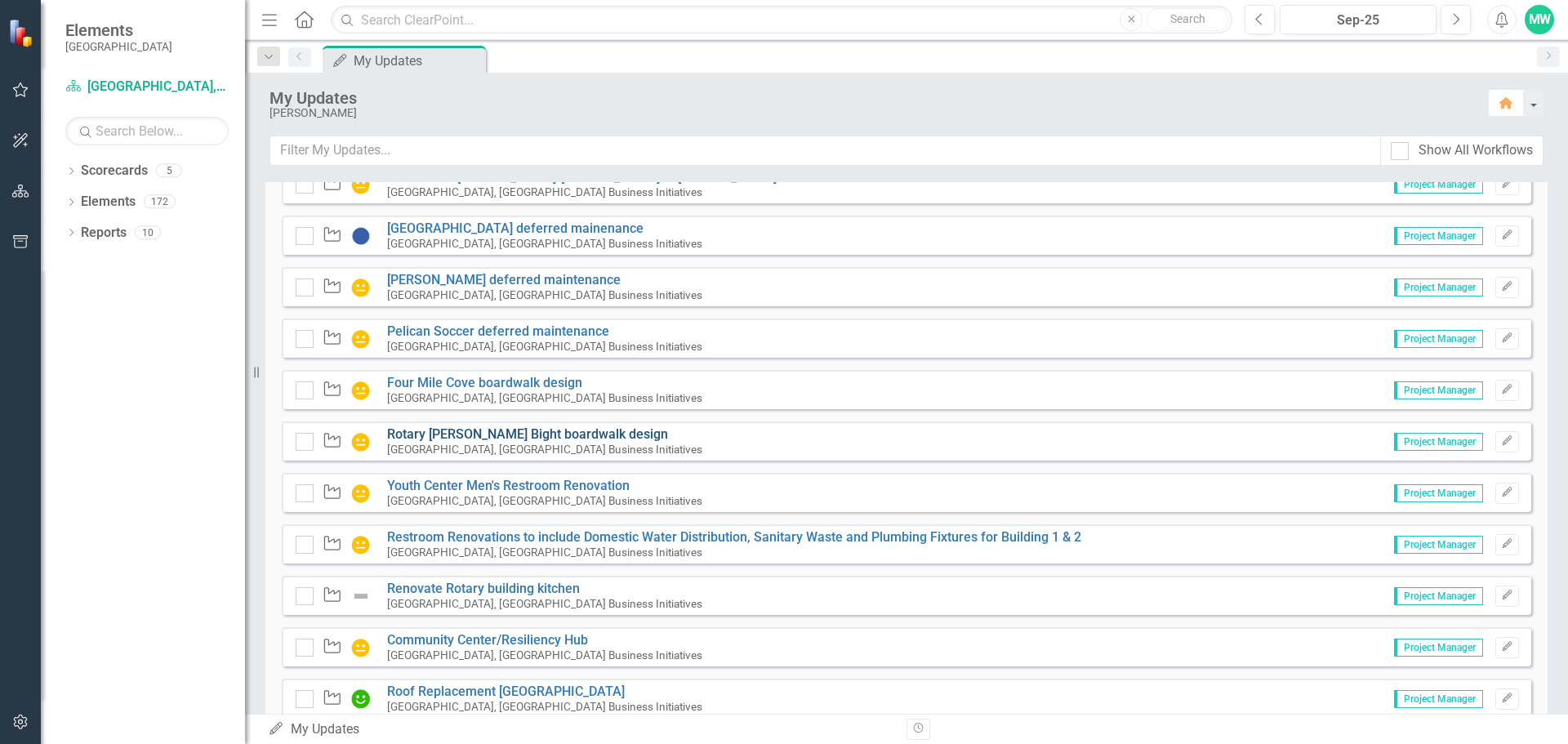
scroll to position [1389, 0]
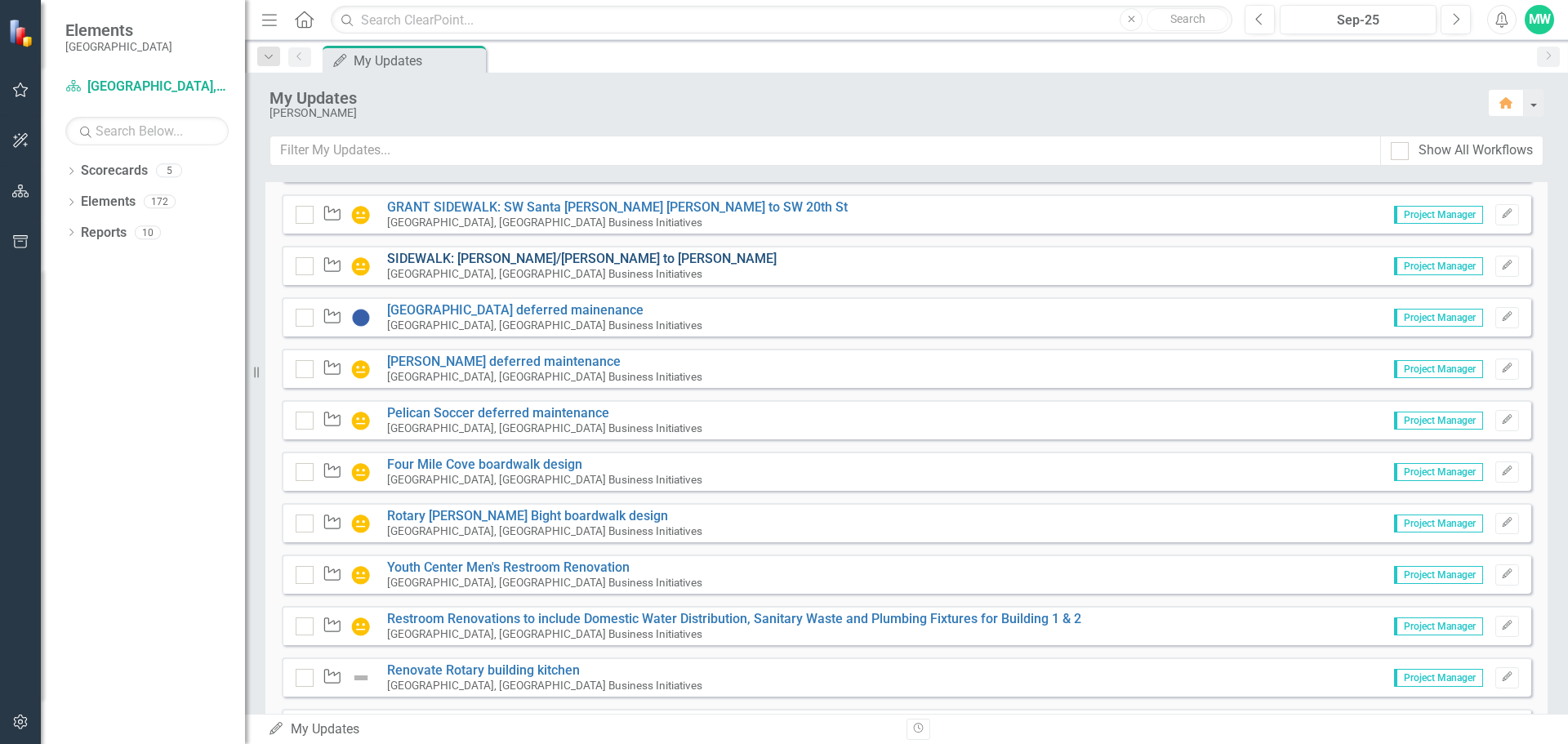
click at [532, 262] on link "SIDEWALK: [PERSON_NAME]/[PERSON_NAME] to [PERSON_NAME]" at bounding box center [582, 259] width 390 height 16
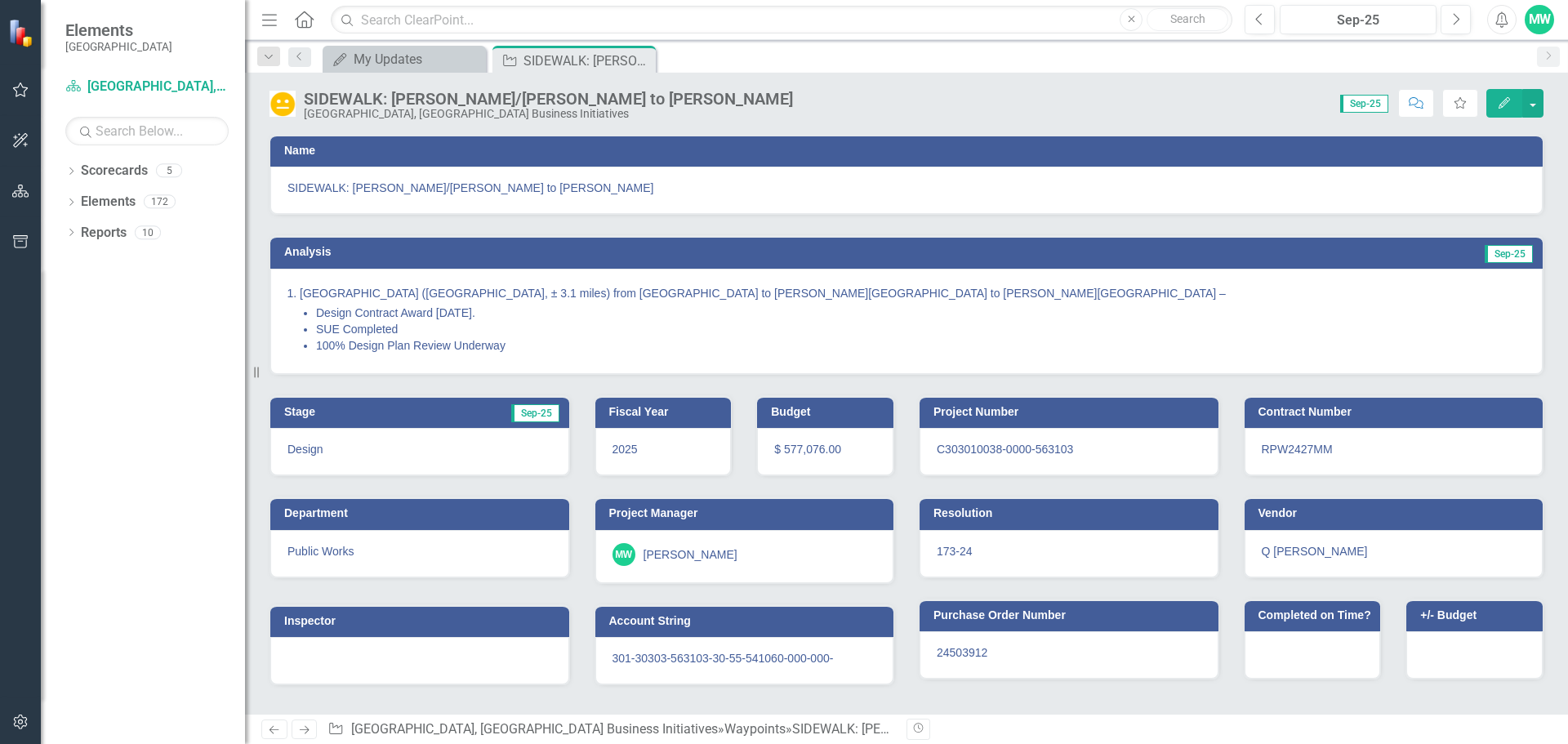
click at [0, 0] on icon "Close" at bounding box center [0, 0] width 0 height 0
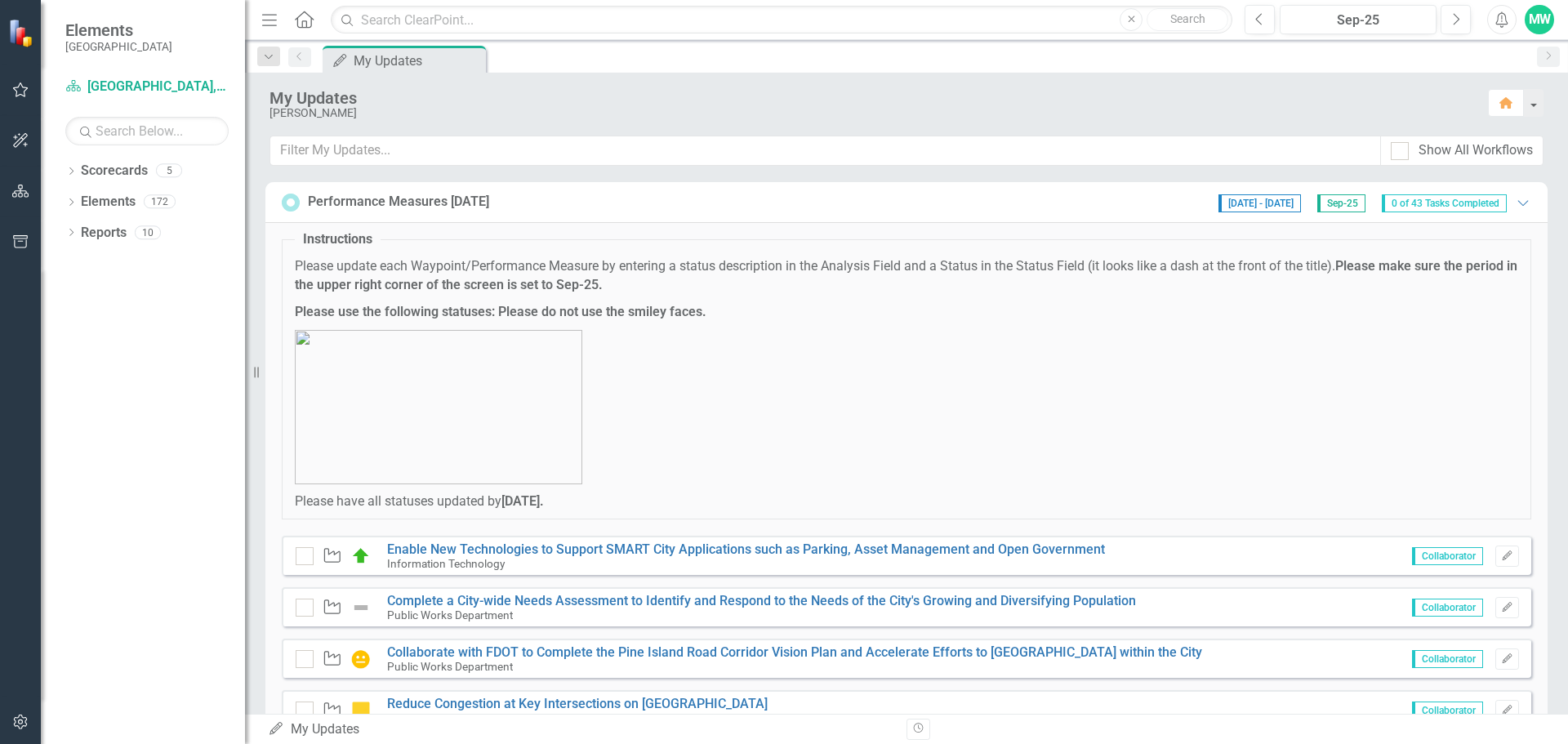
click at [668, 204] on div "Performance Measures [DATE] [DATE] - [DATE] Sep-25 0 of 43 Tasks Completed Expa…" at bounding box center [906, 202] width 1249 height 21
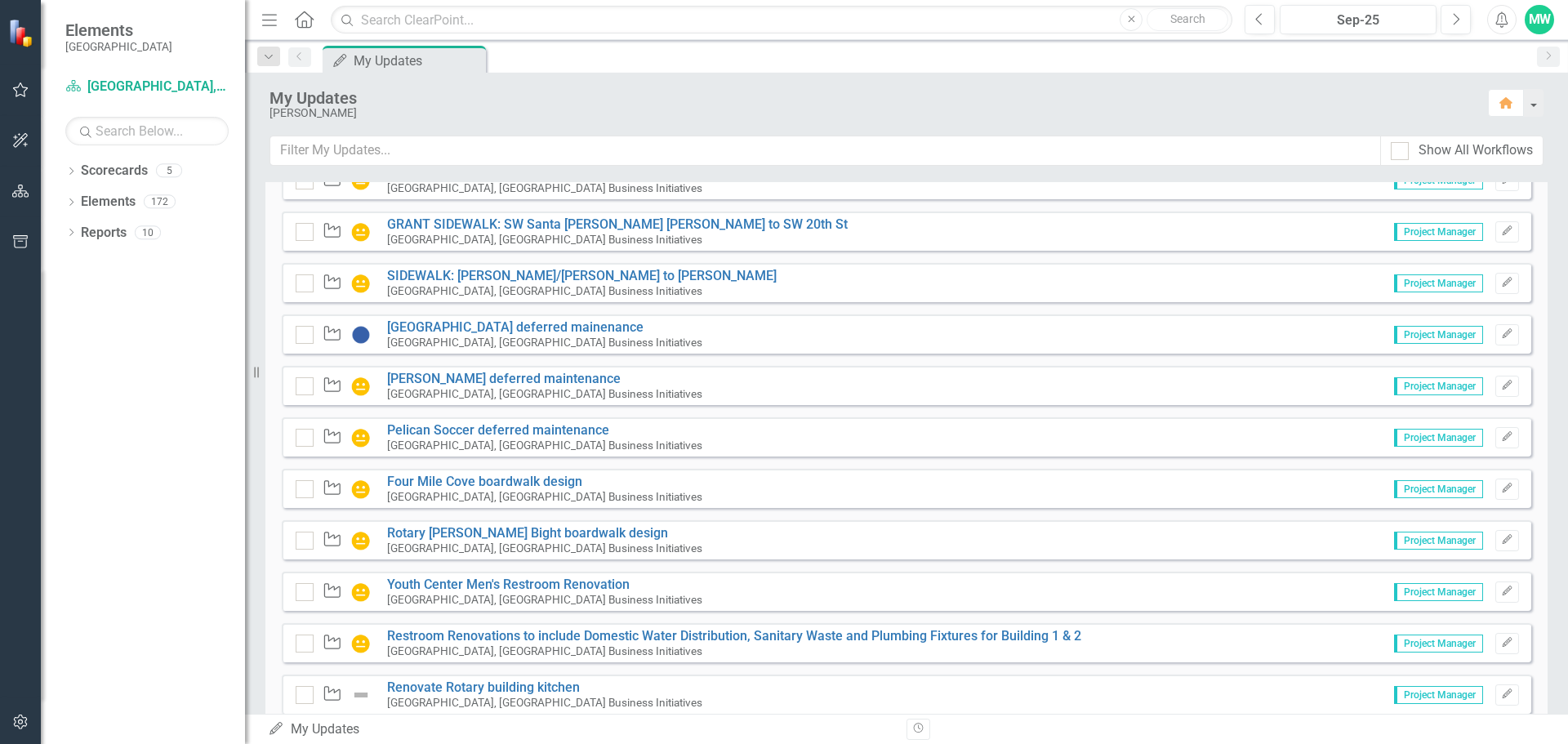
scroll to position [1381, 0]
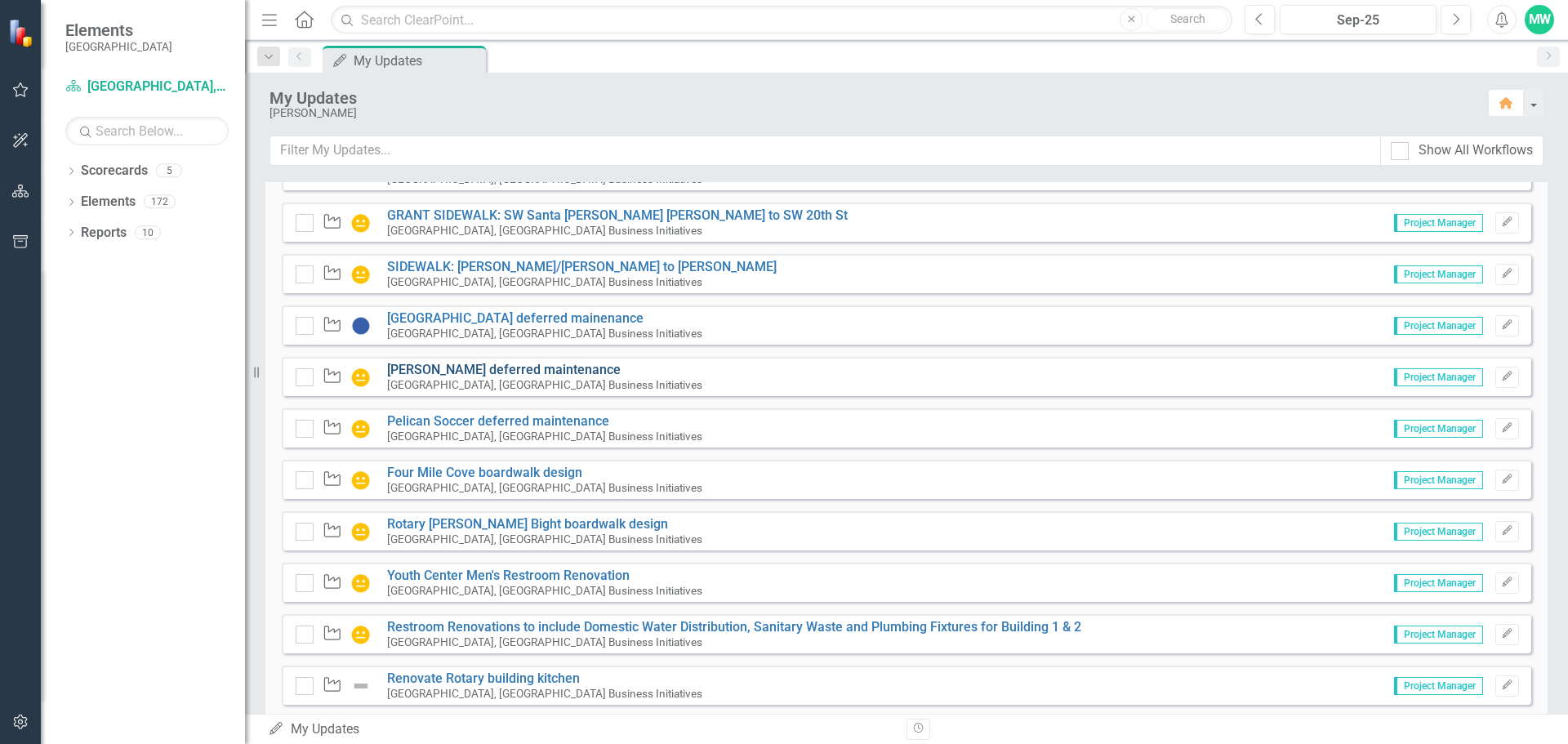
click at [516, 368] on link "[PERSON_NAME] deferred maintenance" at bounding box center [503, 370] width 234 height 16
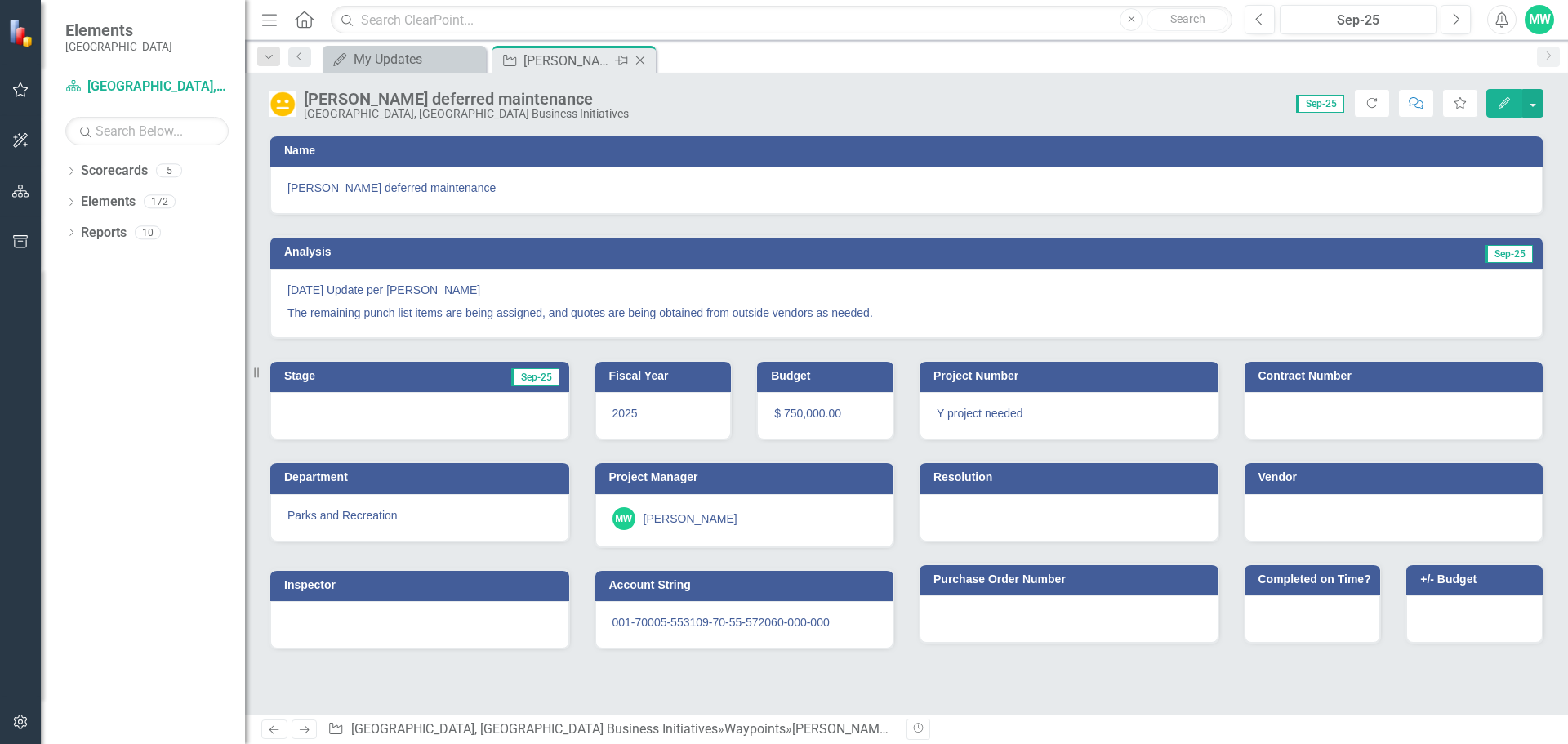
click at [641, 60] on icon "Close" at bounding box center [640, 60] width 16 height 13
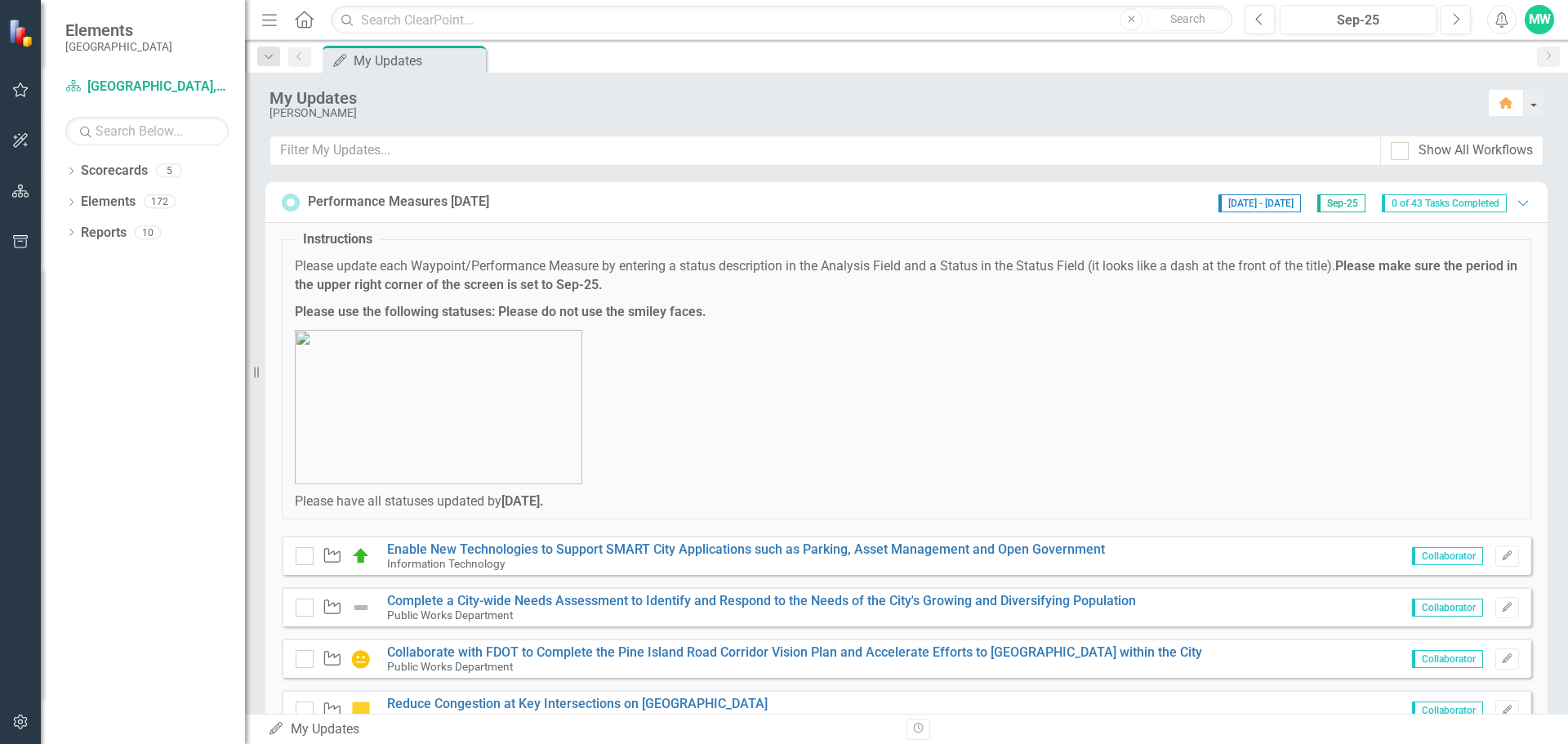
click at [689, 215] on div "Performance Measures [DATE] [DATE] - [DATE] Sep-25 0 of 43 Tasks Completed Expa…" at bounding box center [906, 202] width 1282 height 41
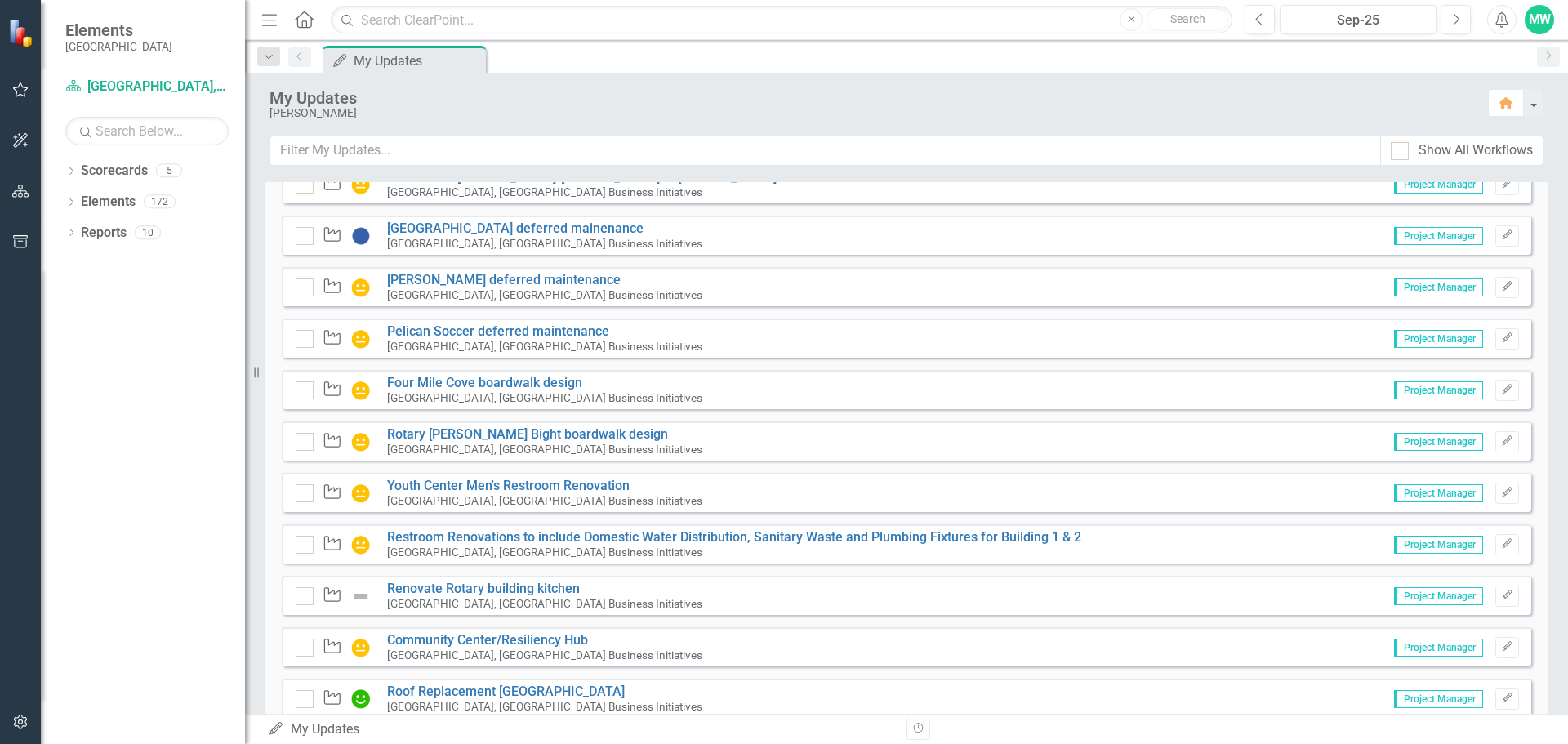
scroll to position [1625, 0]
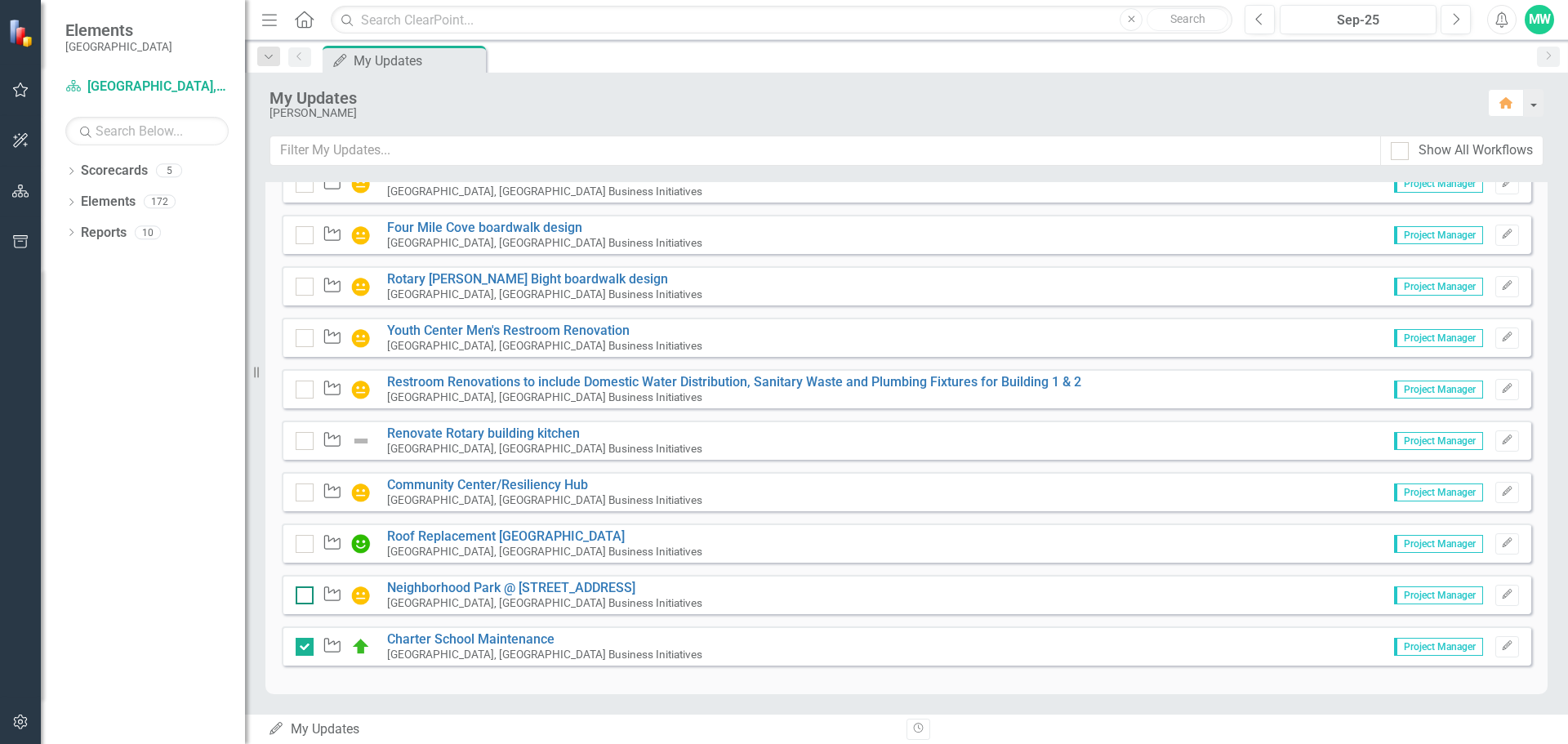
click at [306, 601] on div at bounding box center [304, 596] width 18 height 18
click at [306, 597] on input "checkbox" at bounding box center [300, 592] width 11 height 11
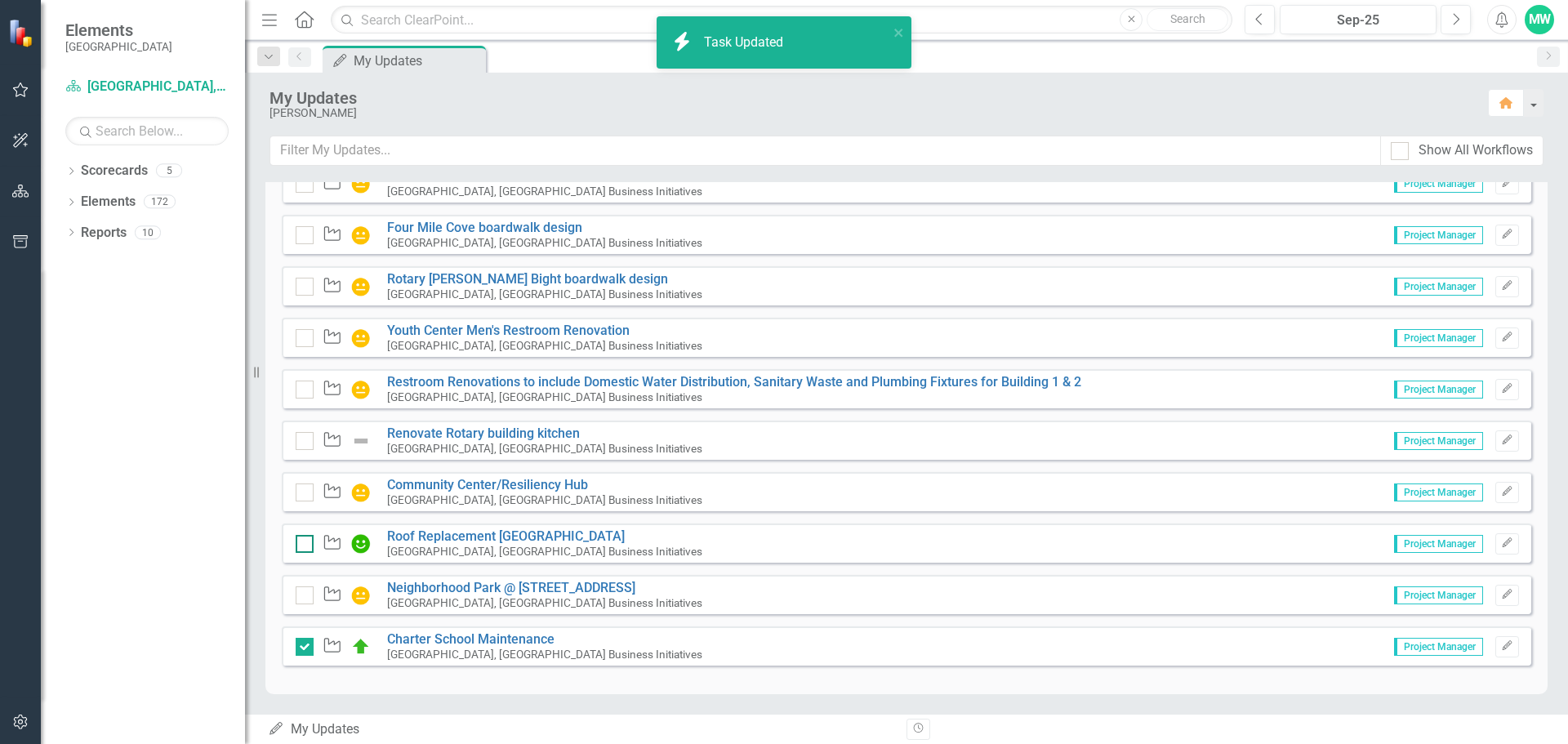
checkbox input "true"
click at [306, 546] on div at bounding box center [304, 544] width 18 height 18
click at [306, 546] on input "checkbox" at bounding box center [300, 540] width 11 height 11
checkbox input "true"
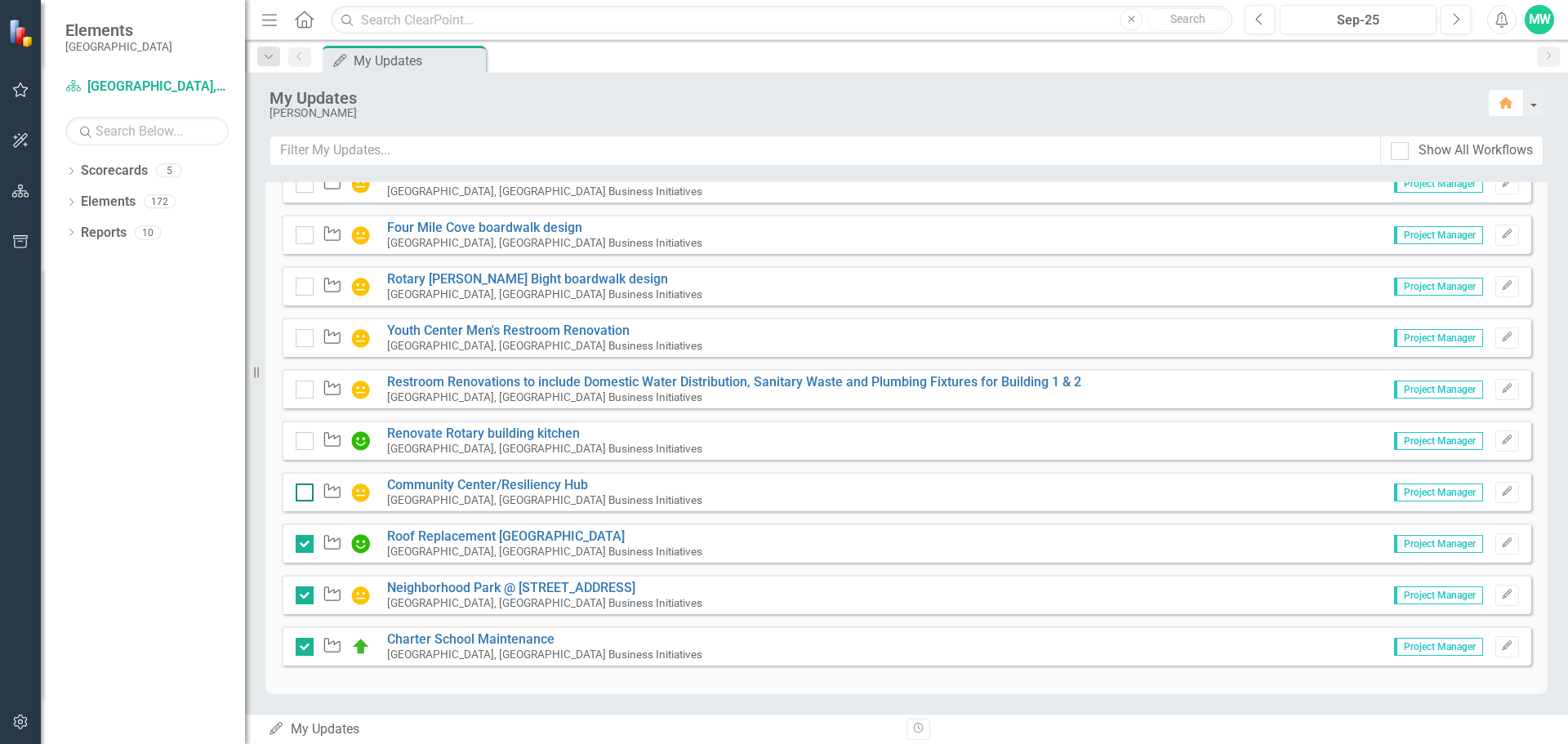
click at [305, 492] on input "checkbox" at bounding box center [300, 488] width 11 height 11
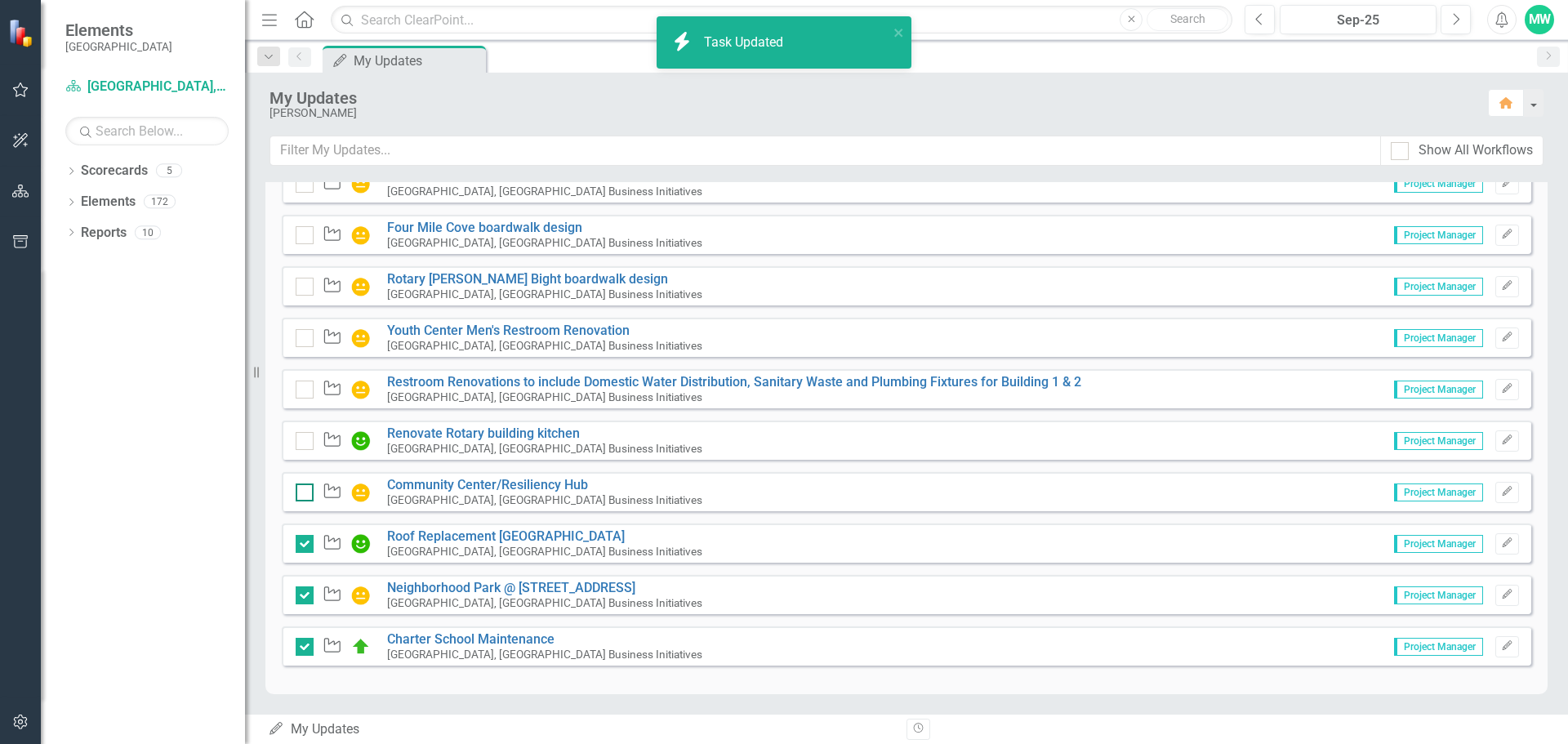
checkbox input "true"
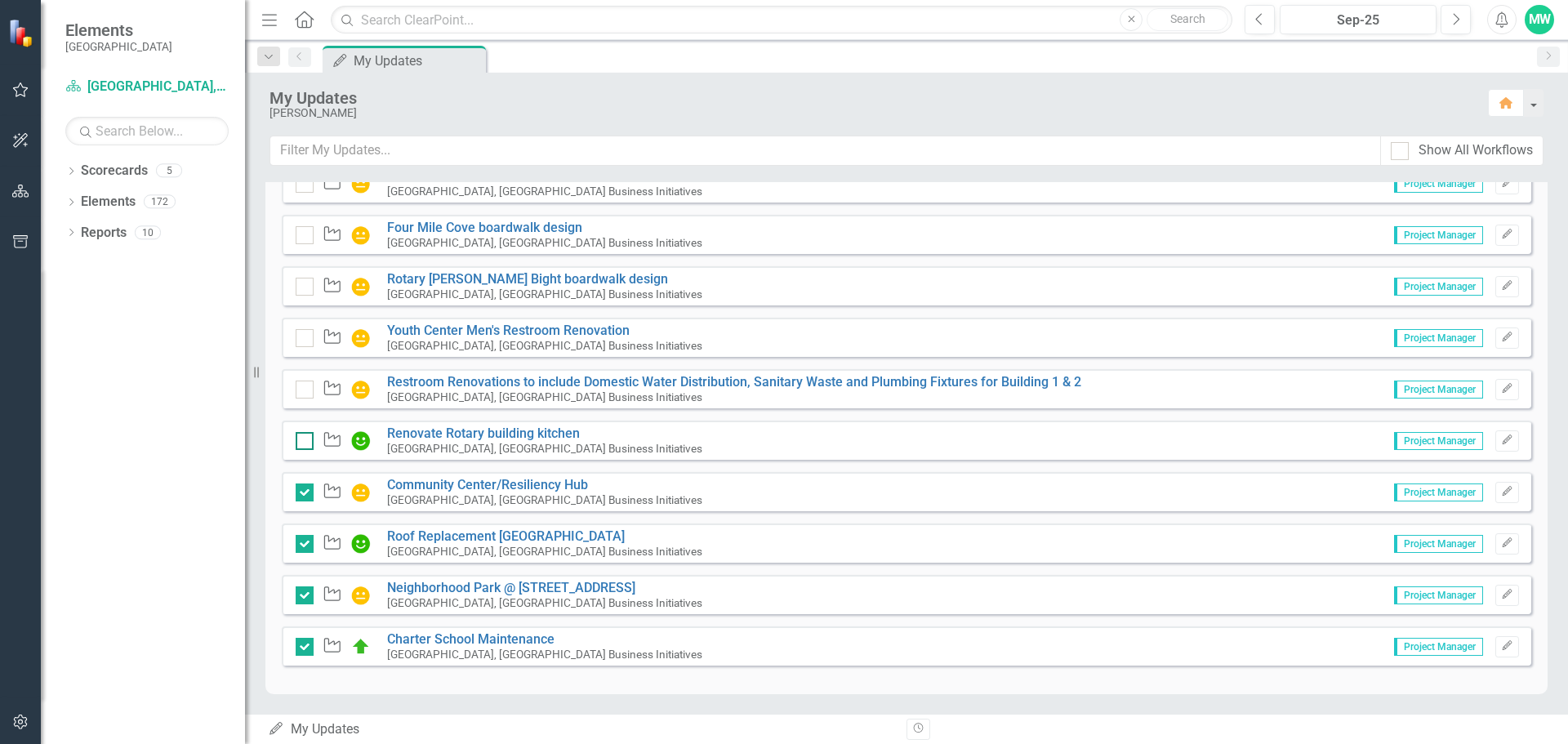
click at [301, 441] on input "checkbox" at bounding box center [300, 437] width 11 height 11
checkbox input "true"
click at [303, 391] on input "checkbox" at bounding box center [300, 386] width 11 height 11
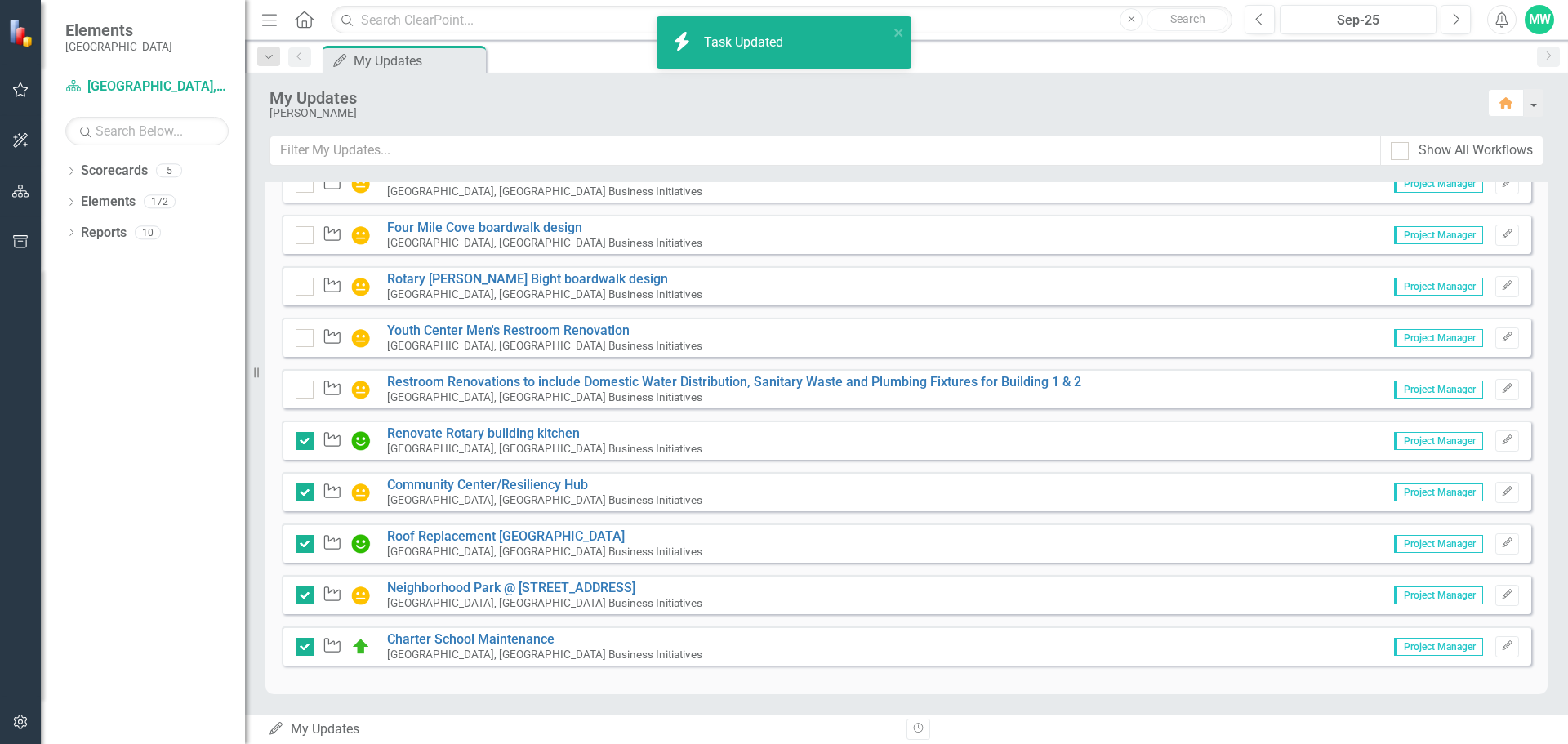
checkbox input "true"
click at [305, 341] on div at bounding box center [304, 338] width 18 height 18
click at [305, 340] on input "checkbox" at bounding box center [300, 334] width 11 height 11
checkbox input "true"
click at [302, 286] on input "checkbox" at bounding box center [300, 282] width 11 height 11
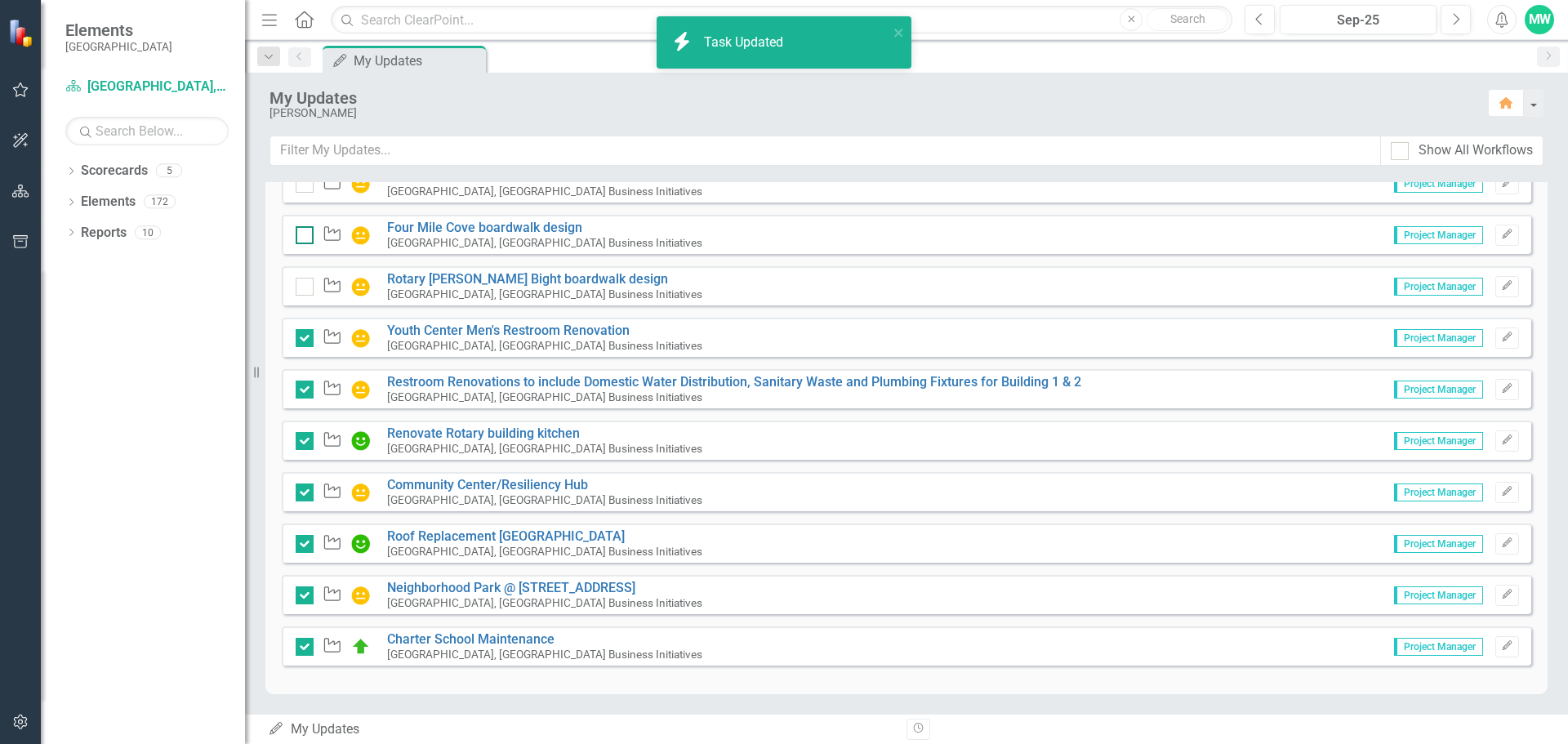
checkbox input "true"
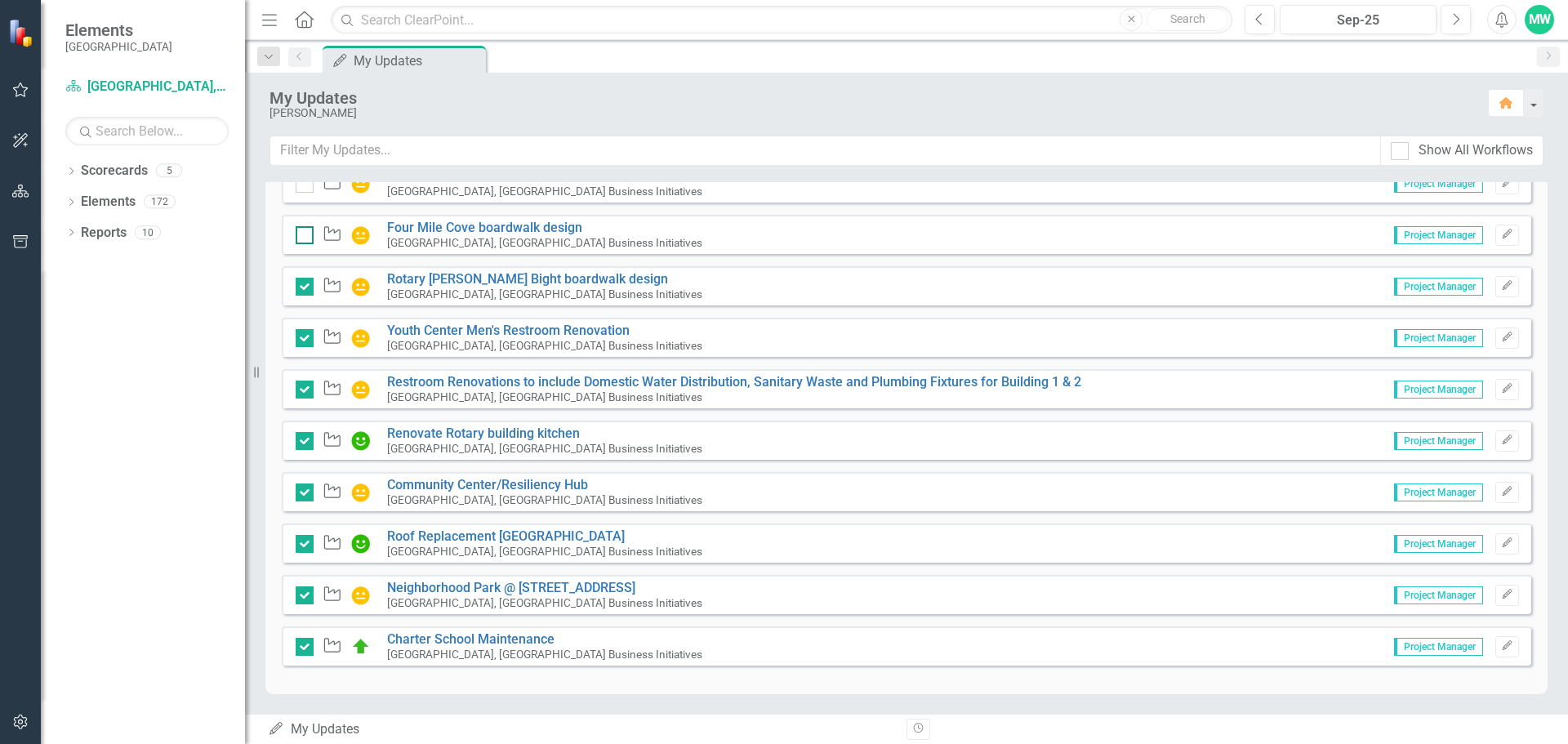
click at [303, 235] on input "checkbox" at bounding box center [300, 231] width 11 height 11
checkbox input "true"
click at [303, 185] on div at bounding box center [304, 184] width 18 height 18
click at [303, 185] on input "checkbox" at bounding box center [300, 180] width 11 height 11
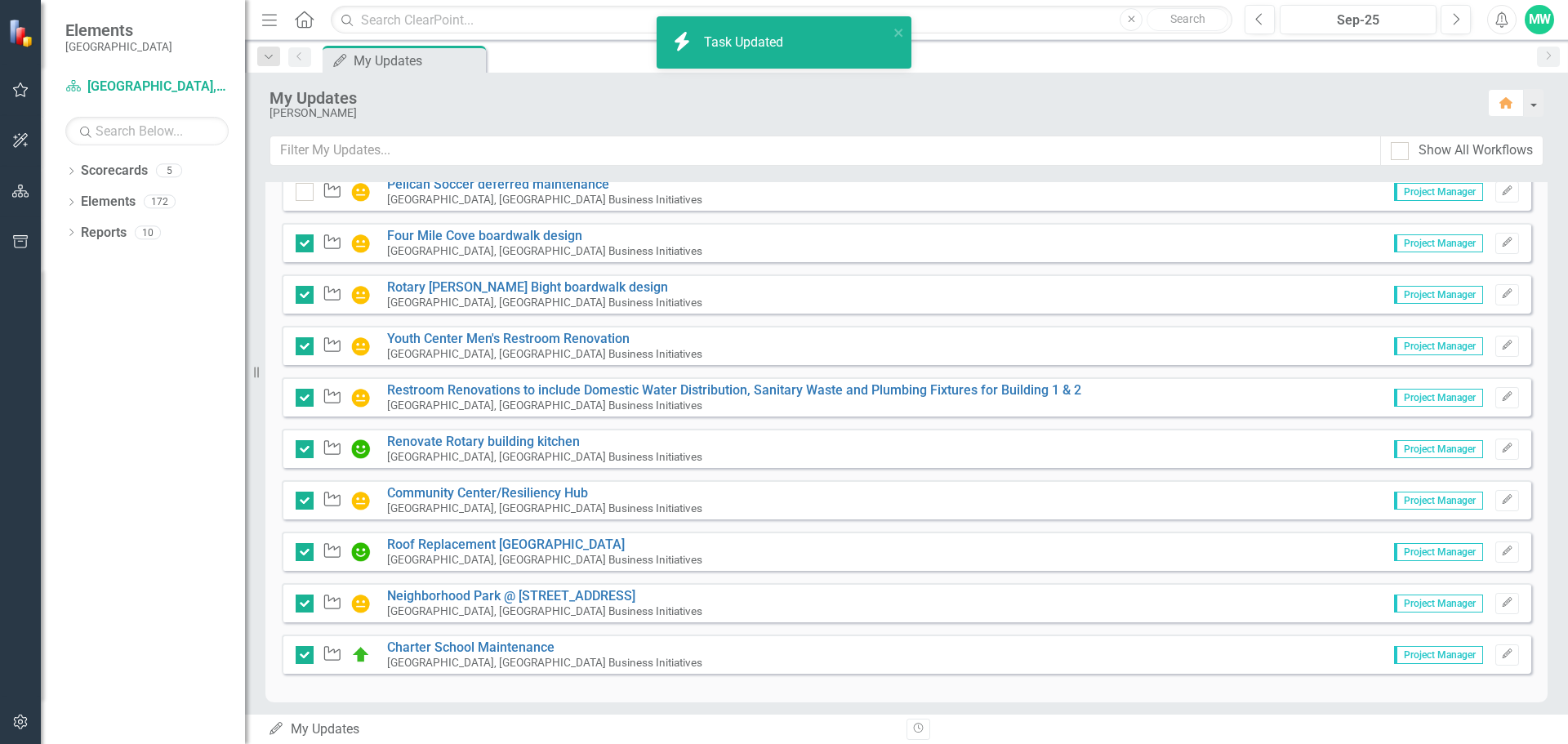
checkbox input "true"
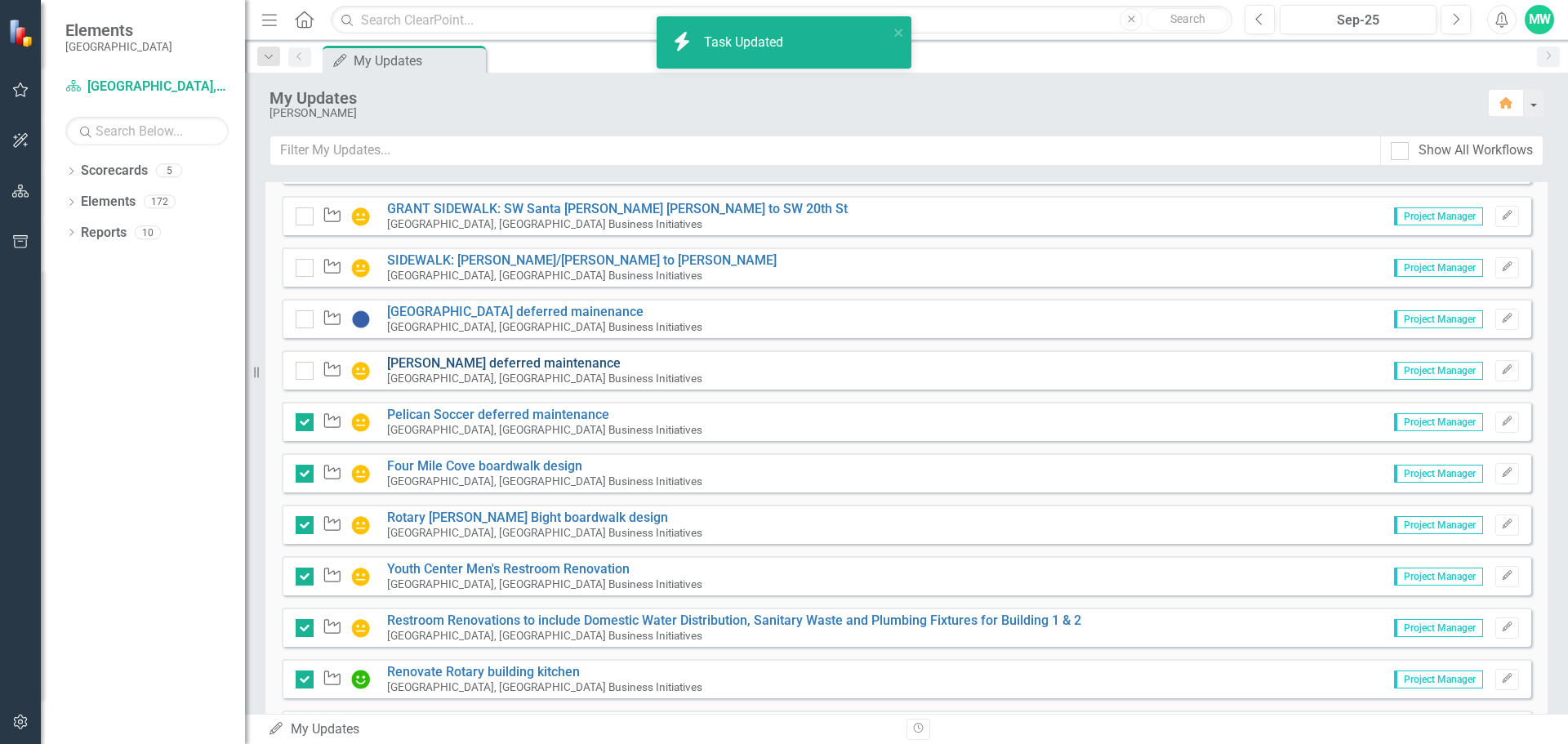
scroll to position [1373, 0]
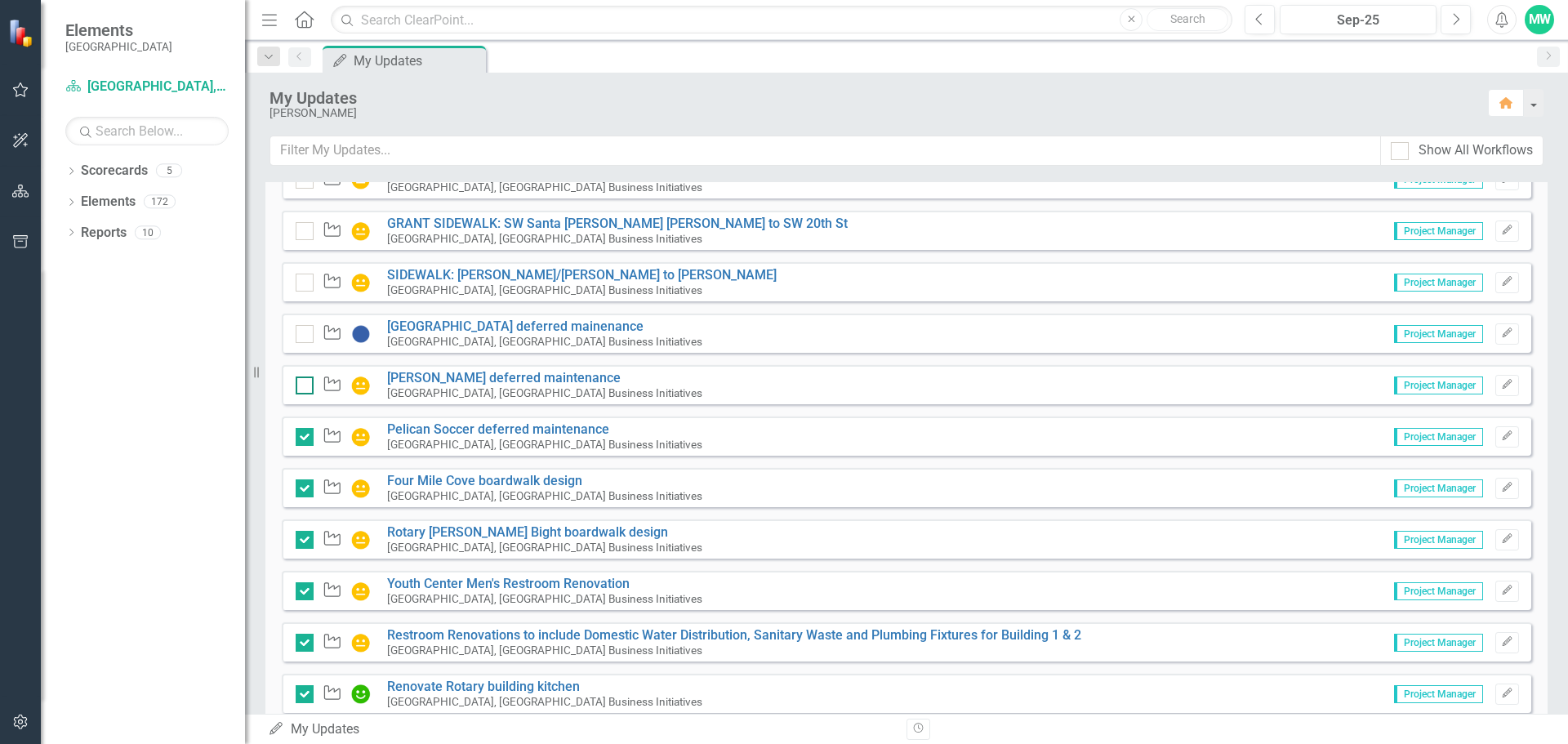
click at [300, 385] on input "checkbox" at bounding box center [300, 382] width 11 height 11
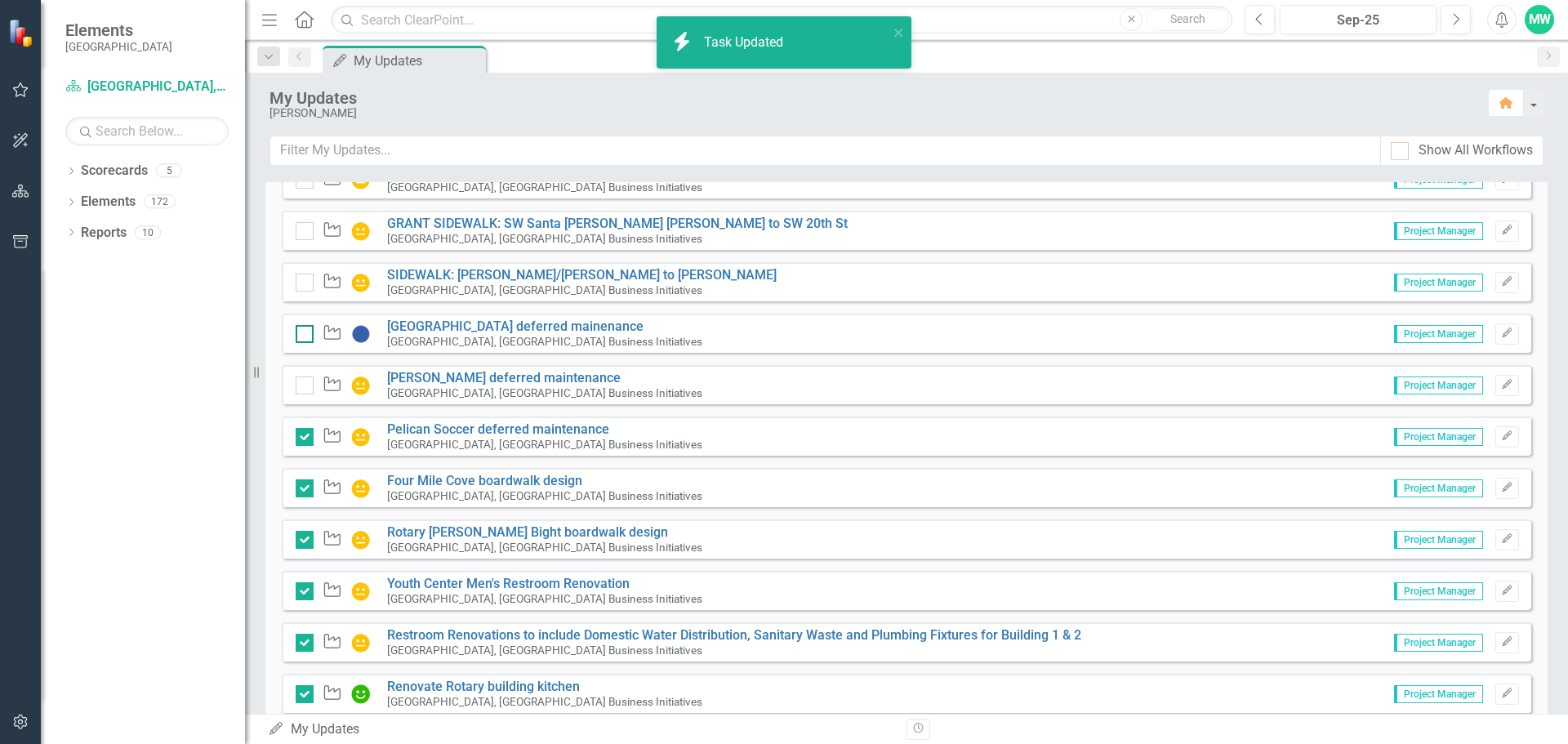
checkbox input "true"
click at [303, 335] on input "checkbox" at bounding box center [300, 330] width 11 height 11
checkbox input "true"
click at [304, 285] on div at bounding box center [304, 282] width 18 height 18
click at [304, 284] on input "checkbox" at bounding box center [300, 279] width 11 height 11
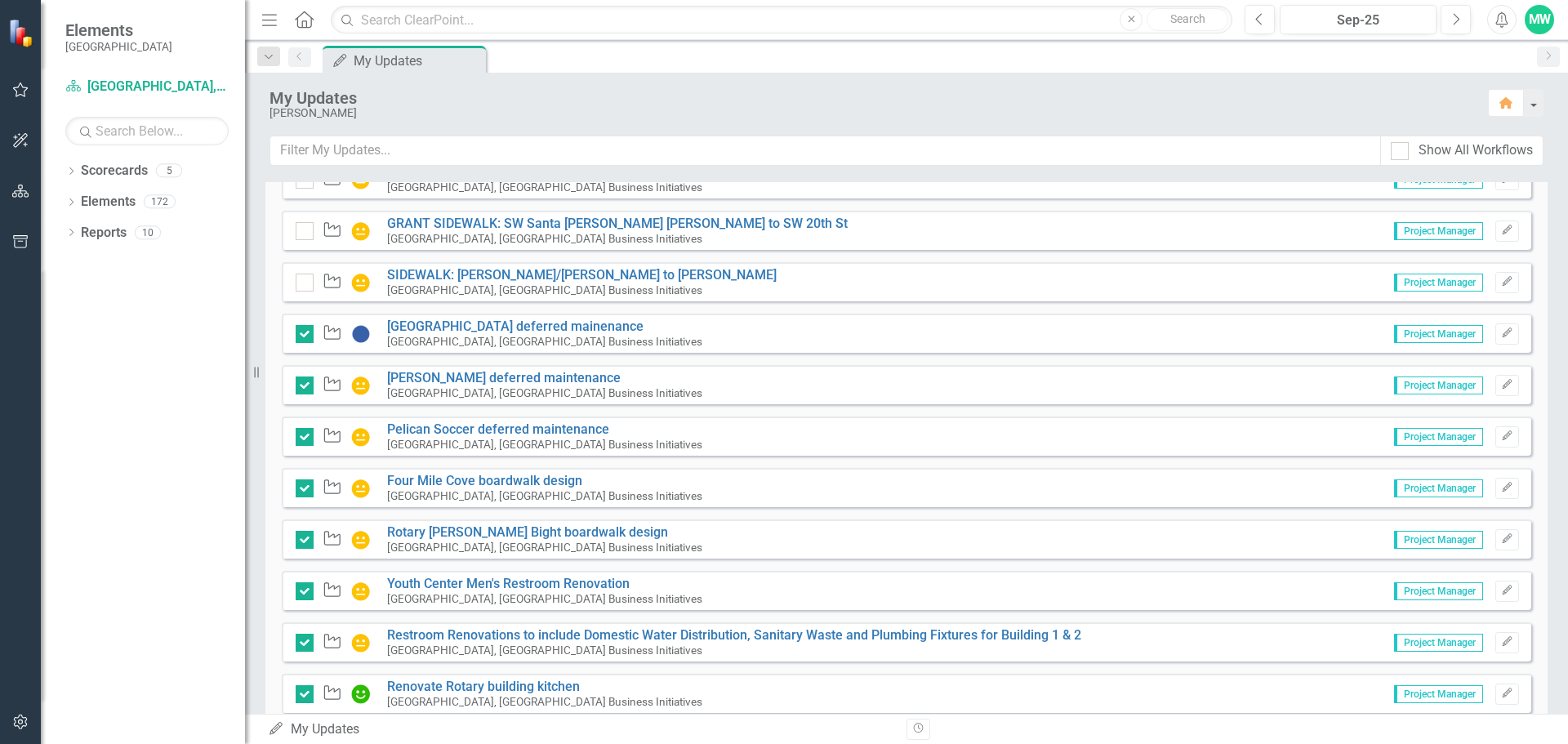
checkbox input "true"
click at [303, 233] on div at bounding box center [304, 231] width 18 height 18
click at [303, 233] on input "checkbox" at bounding box center [300, 227] width 11 height 11
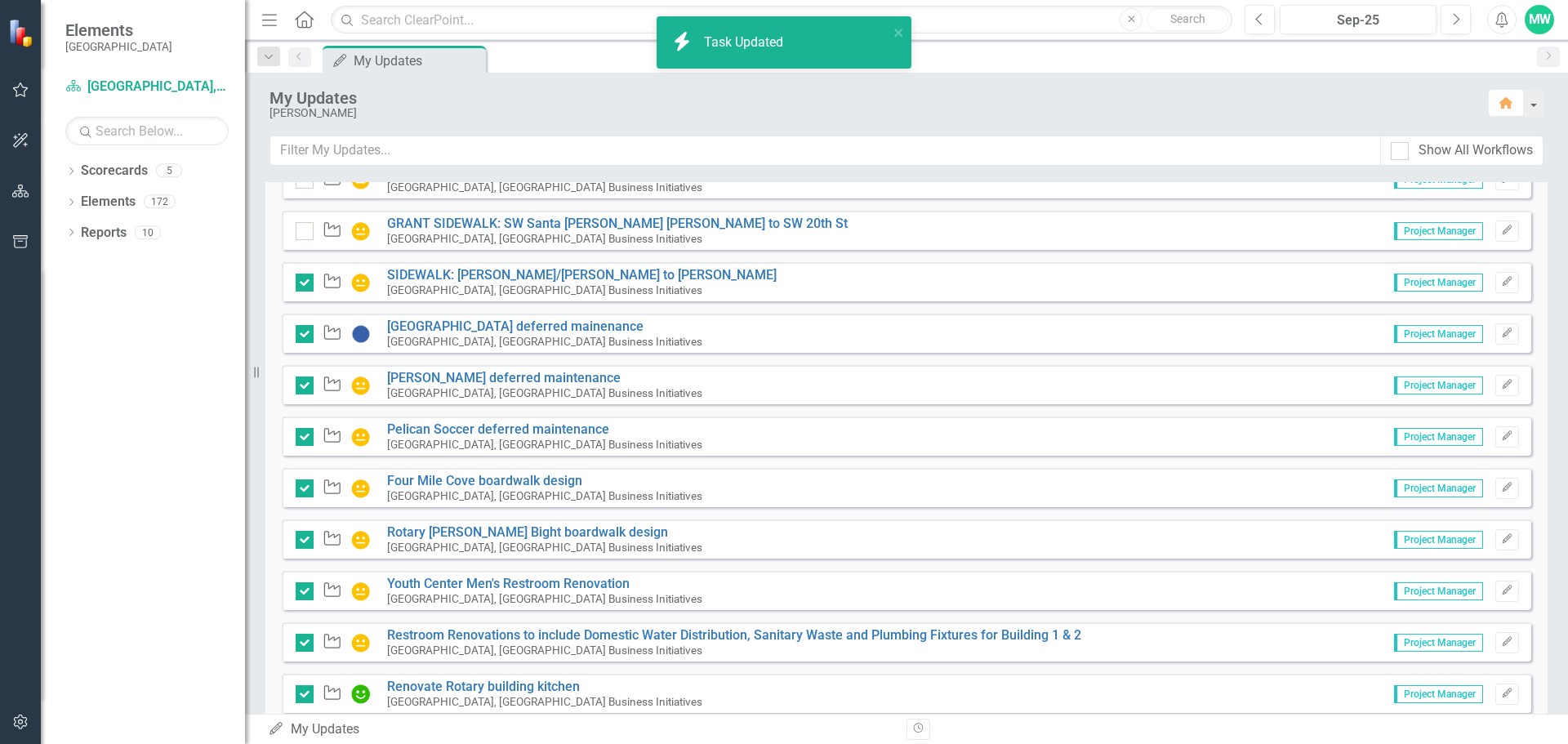
checkbox input "true"
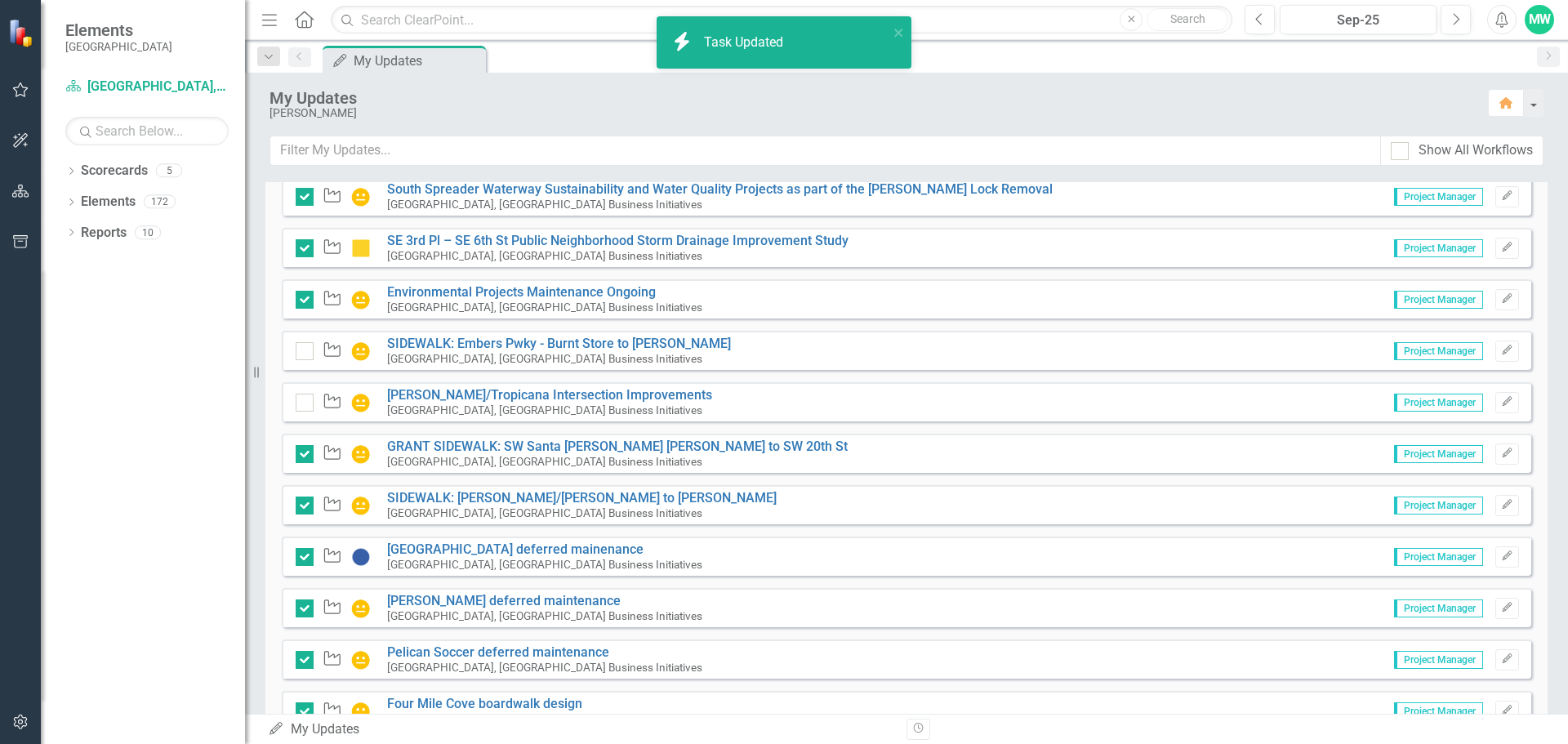
scroll to position [1127, 0]
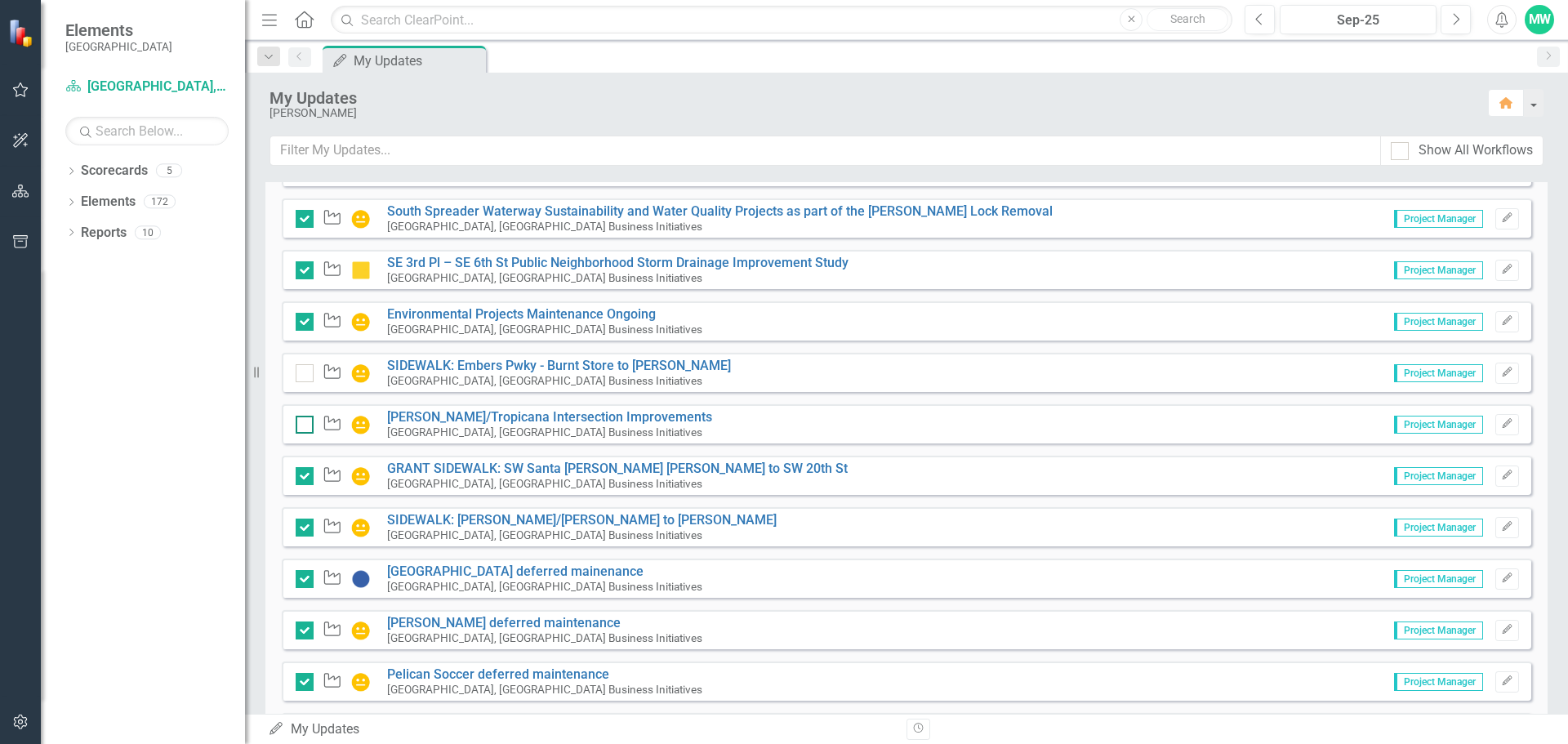
click at [305, 426] on div at bounding box center [304, 425] width 18 height 18
click at [305, 426] on input "checkbox" at bounding box center [300, 421] width 11 height 11
checkbox input "true"
click at [307, 372] on div at bounding box center [304, 373] width 18 height 18
click at [306, 372] on input "checkbox" at bounding box center [300, 369] width 11 height 11
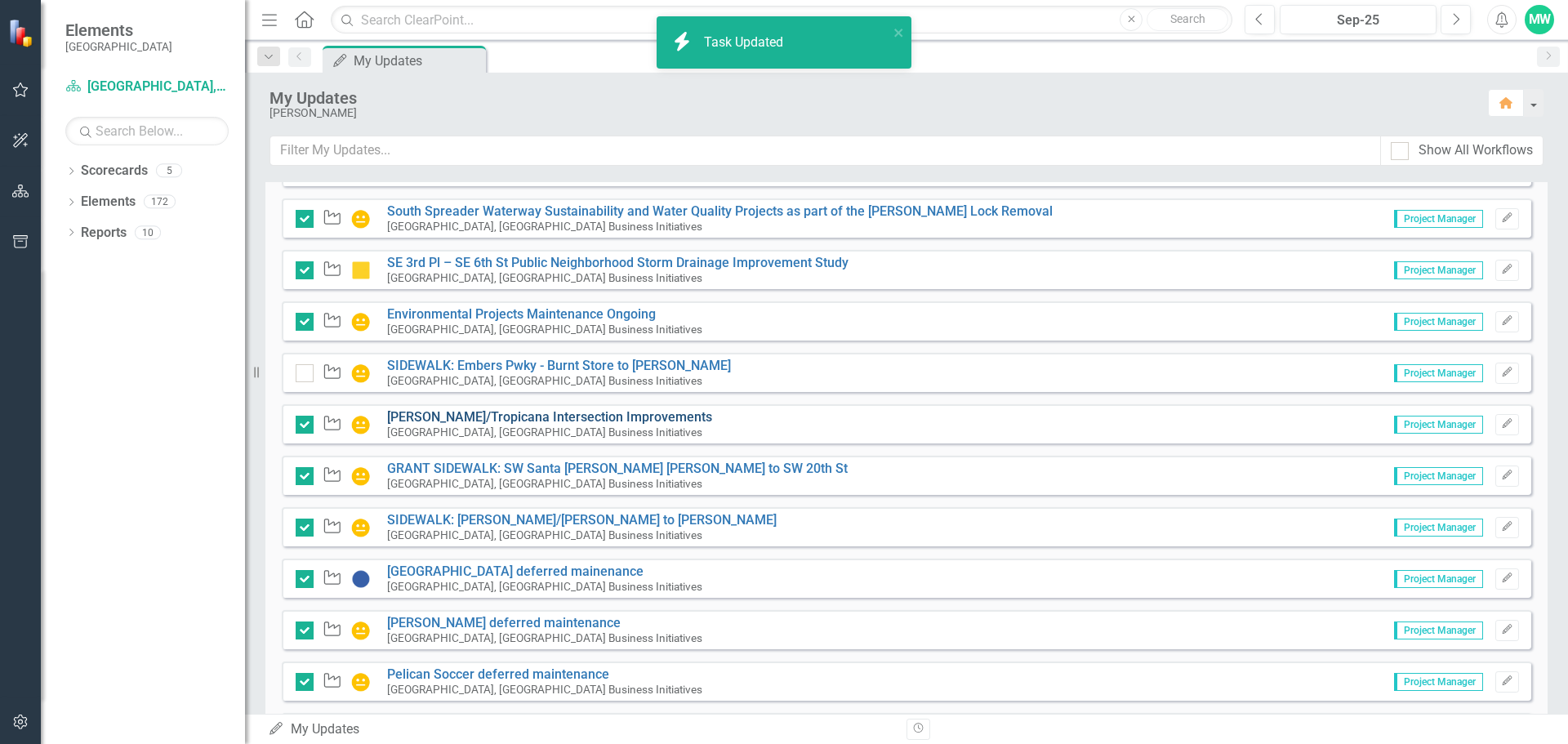
checkbox input "true"
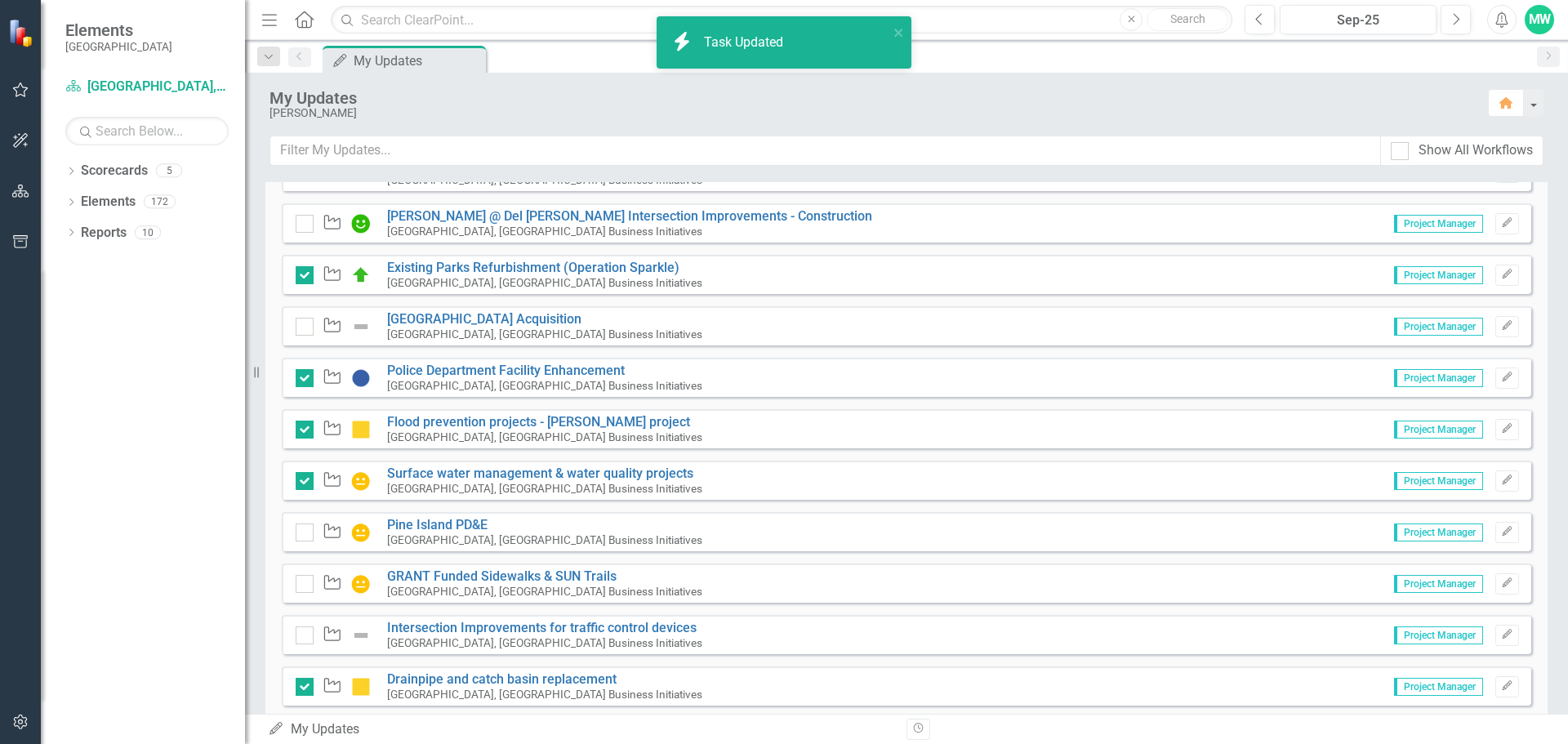
scroll to position [555, 0]
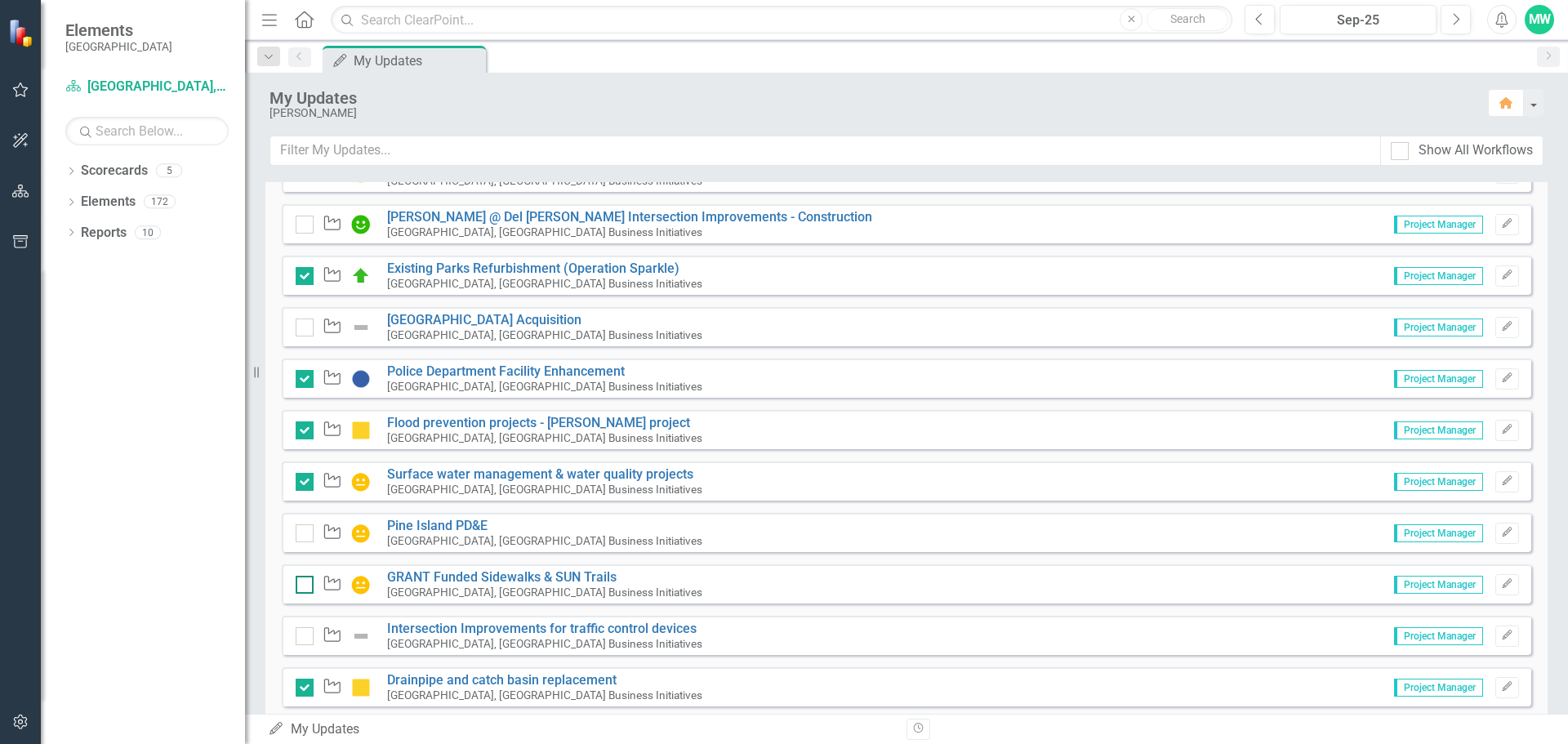
click at [310, 582] on div at bounding box center [304, 585] width 18 height 18
click at [306, 582] on input "checkbox" at bounding box center [300, 581] width 11 height 11
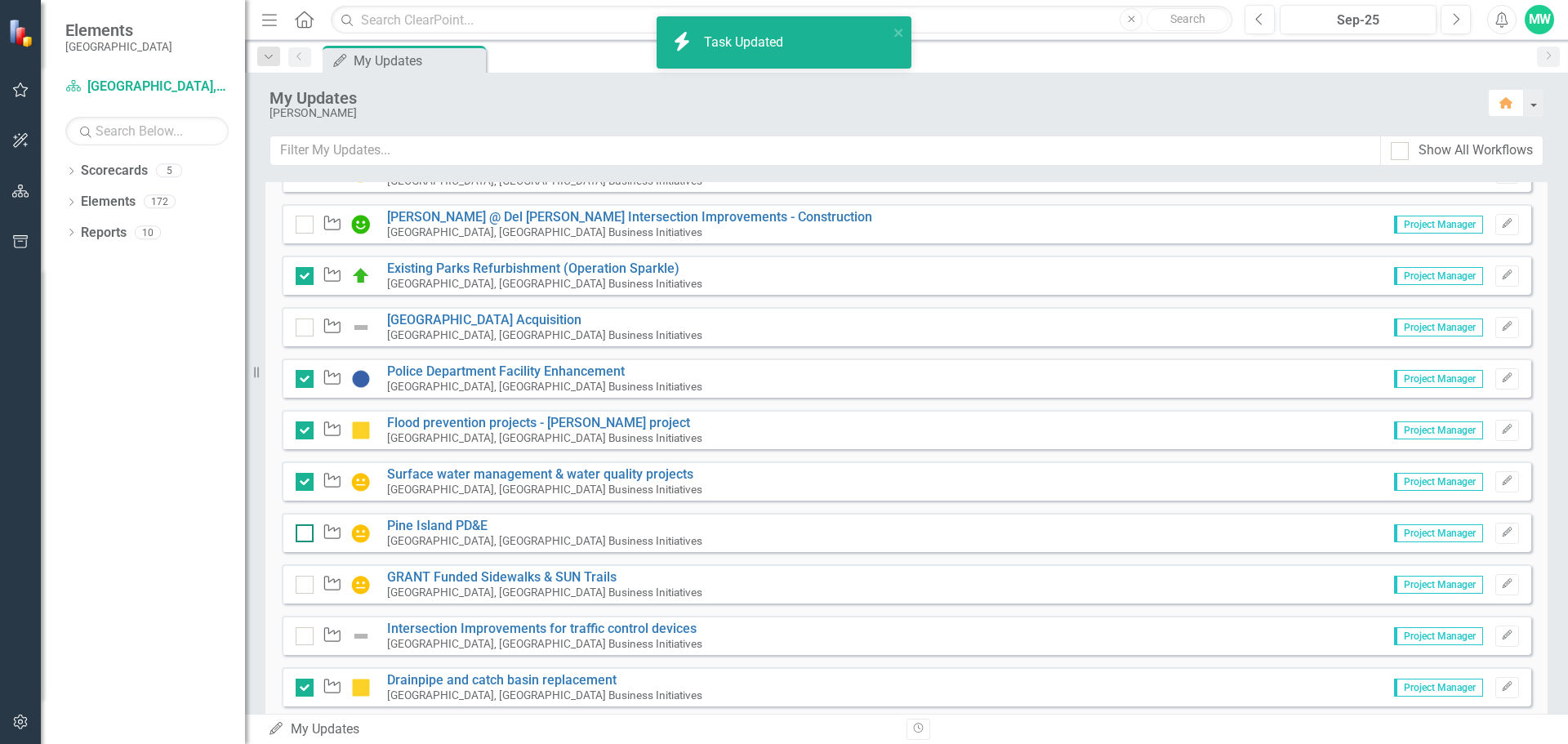
checkbox input "true"
click at [306, 536] on div at bounding box center [304, 533] width 18 height 18
click at [306, 535] on input "checkbox" at bounding box center [300, 529] width 11 height 11
checkbox input "true"
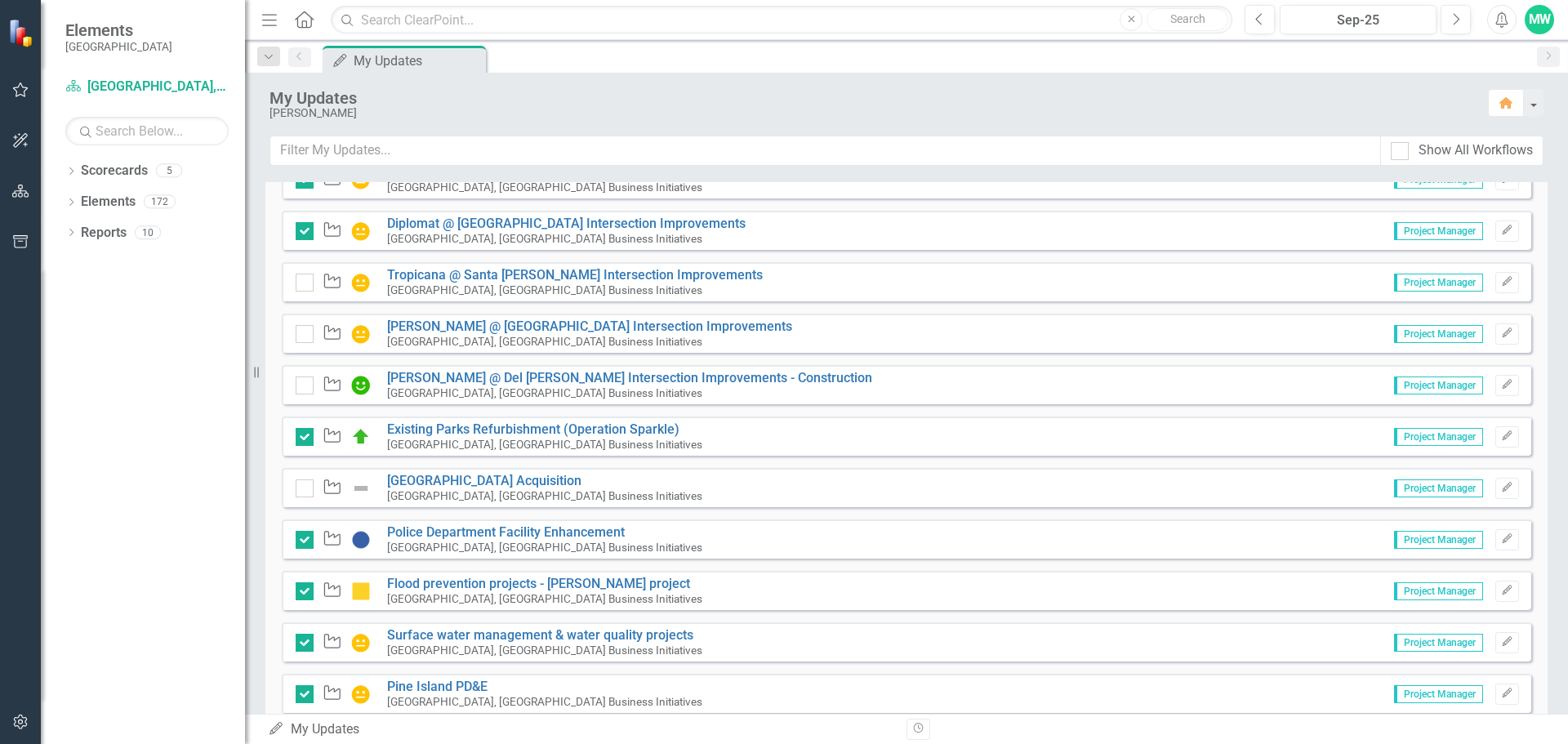
scroll to position [392, 0]
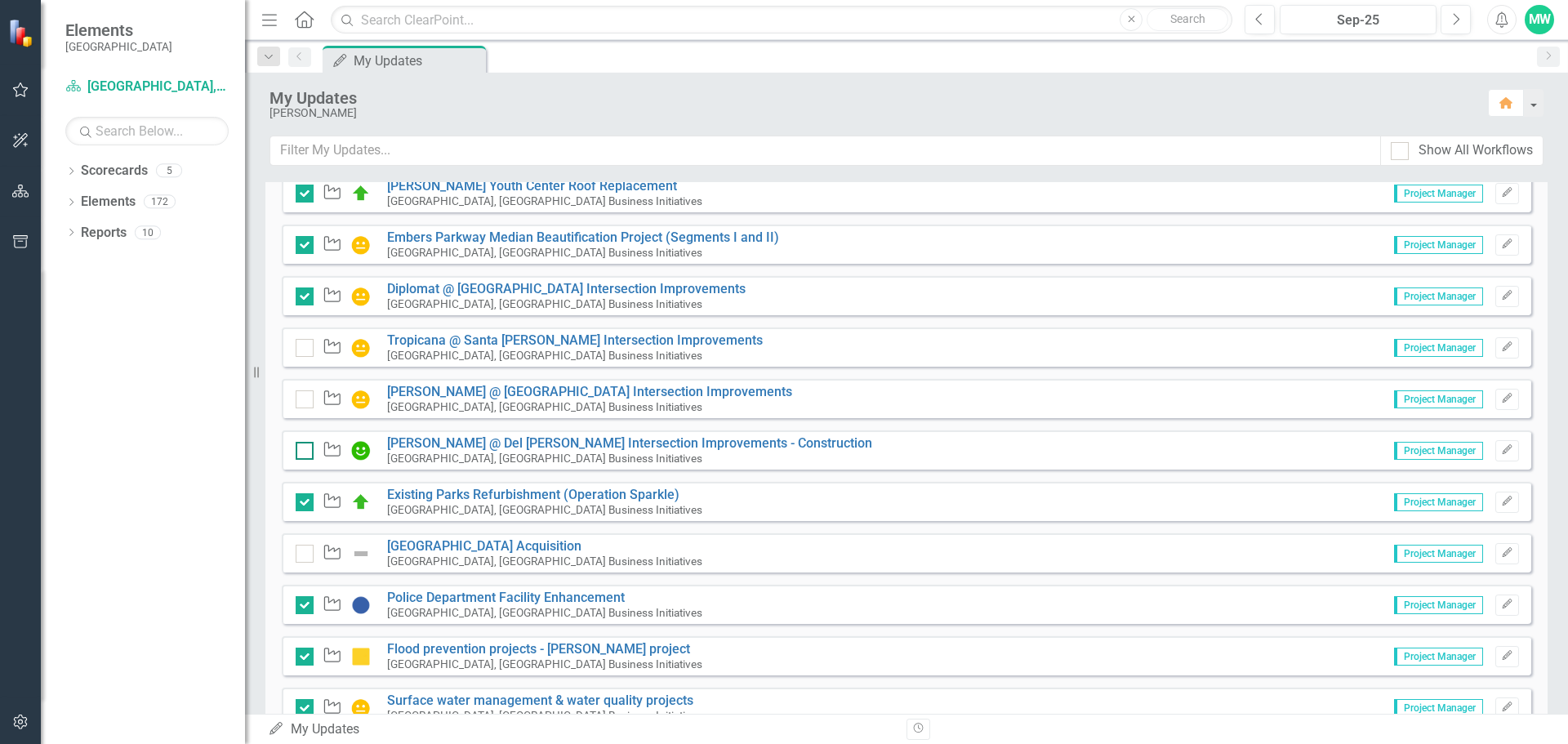
scroll to position [310, 0]
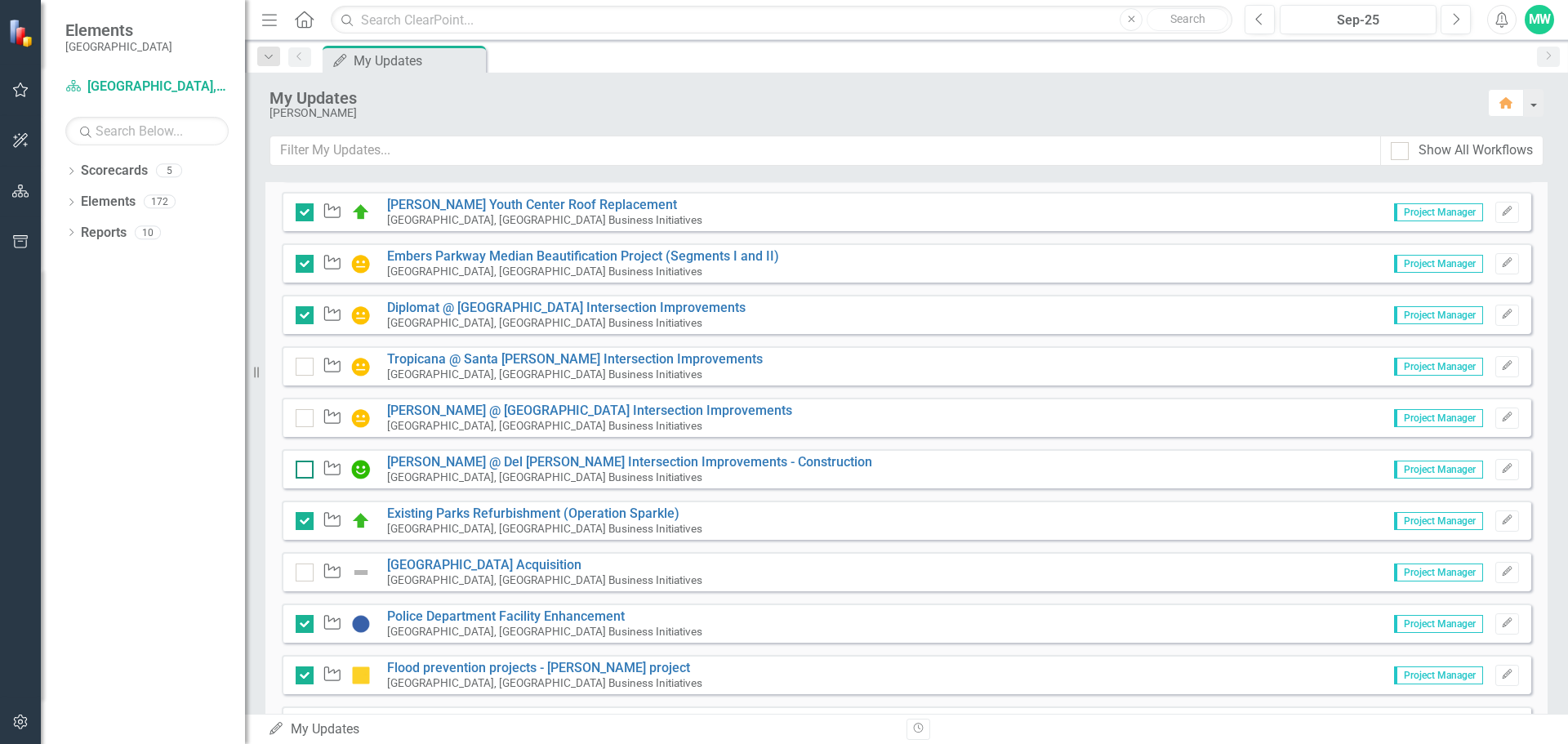
click at [306, 469] on div at bounding box center [304, 469] width 18 height 18
click at [306, 469] on input "checkbox" at bounding box center [300, 465] width 11 height 11
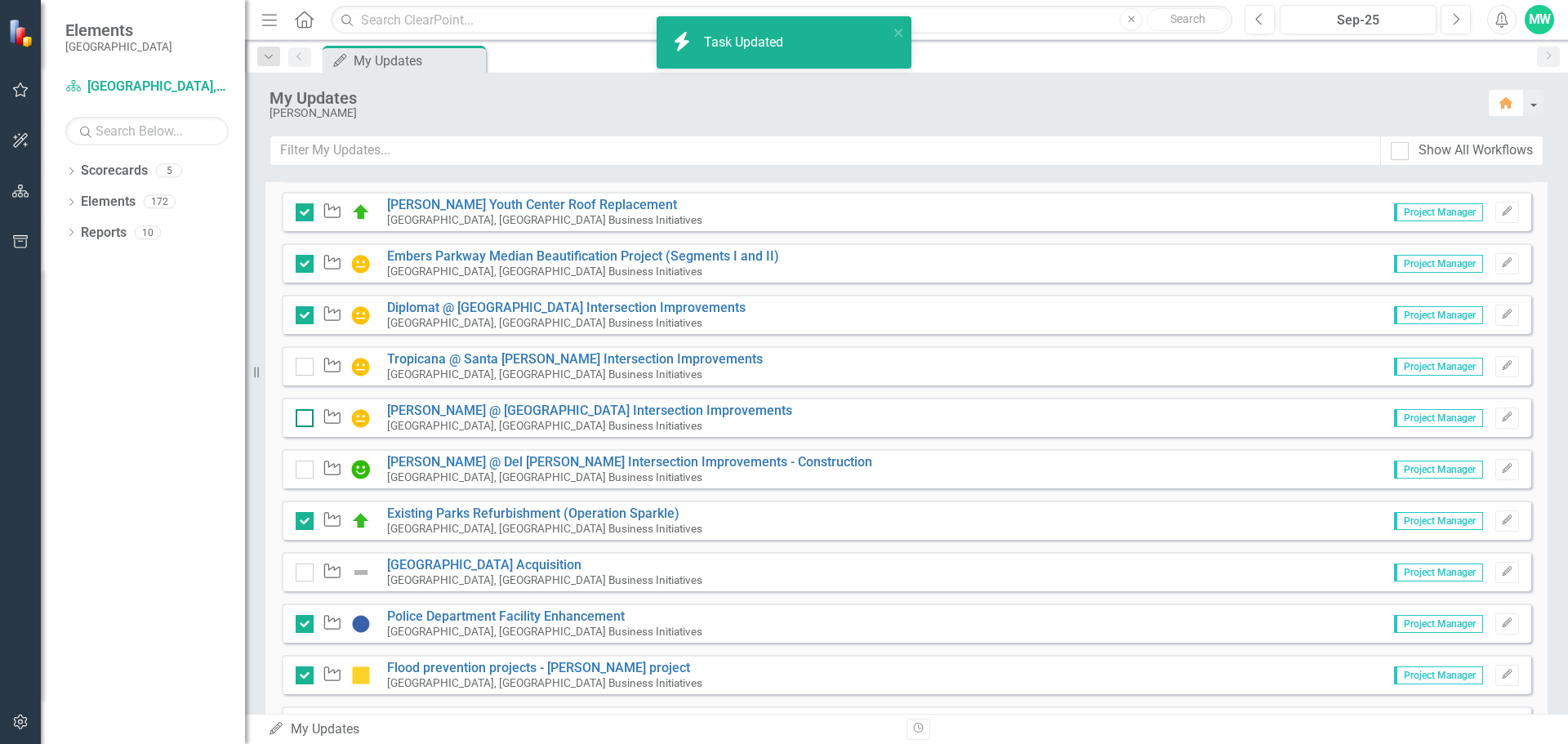
checkbox input "true"
click at [308, 418] on div at bounding box center [304, 418] width 18 height 18
click at [306, 418] on input "checkbox" at bounding box center [300, 414] width 11 height 11
checkbox input "true"
click at [308, 370] on div at bounding box center [304, 367] width 18 height 18
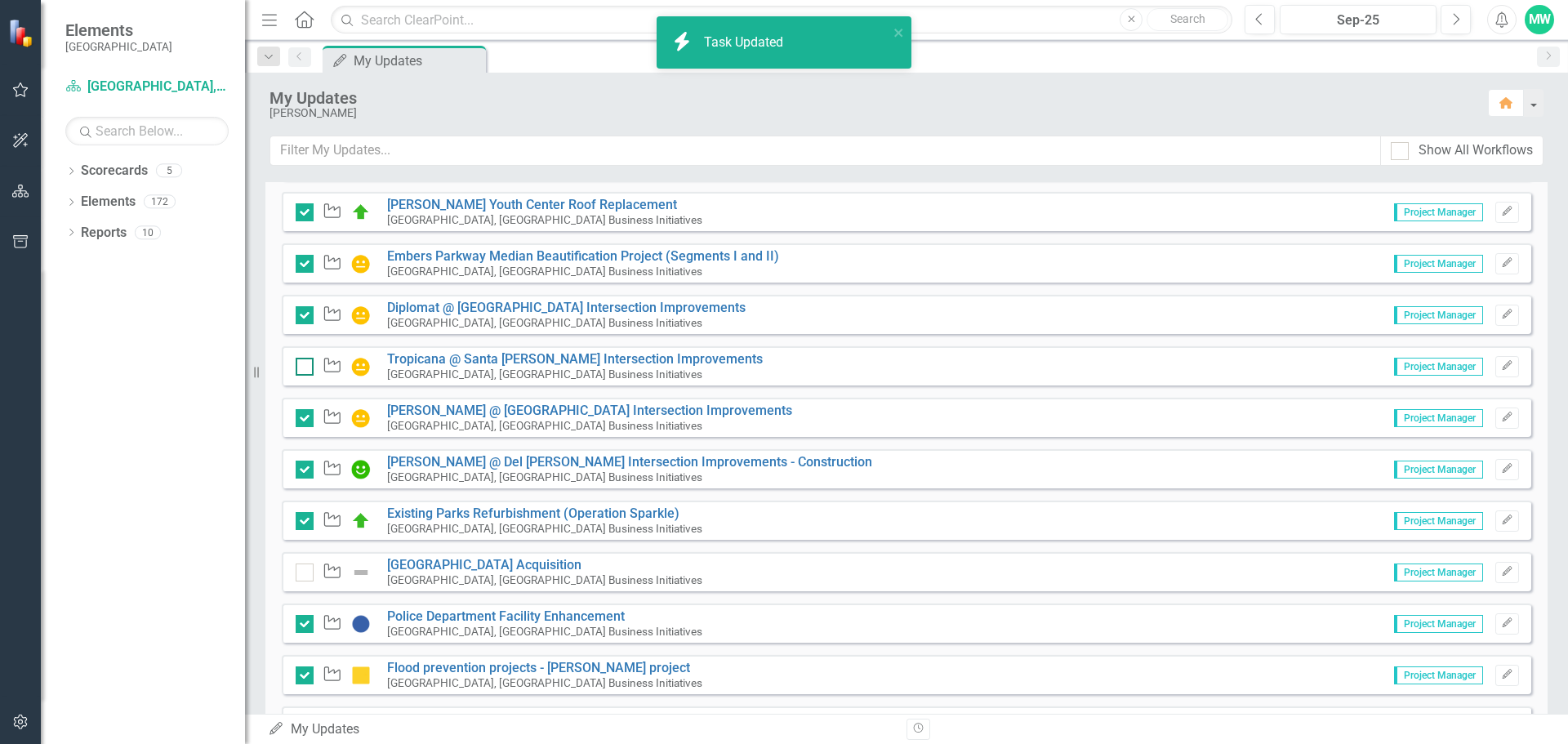
click at [306, 368] on input "checkbox" at bounding box center [300, 363] width 11 height 11
checkbox input "true"
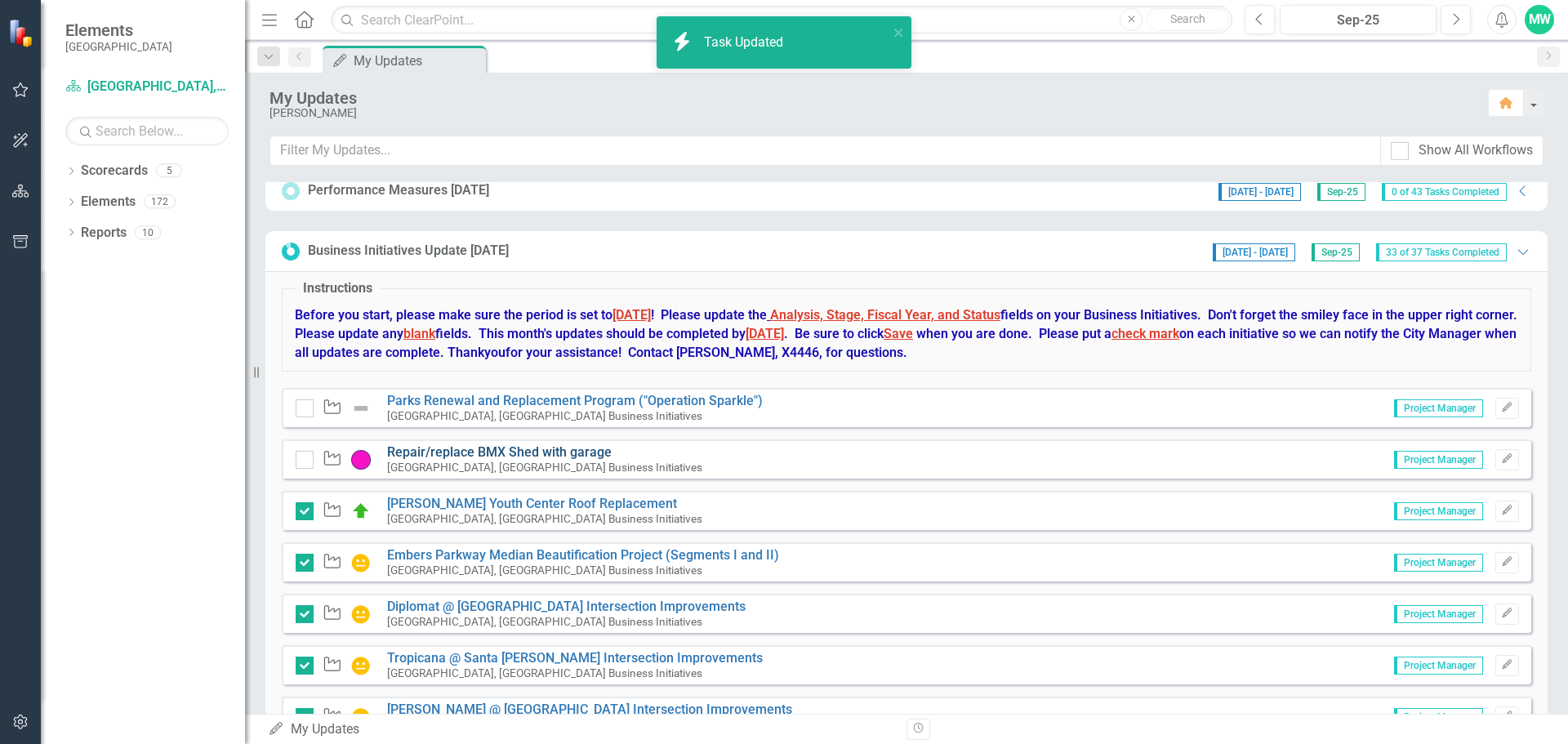
scroll to position [0, 0]
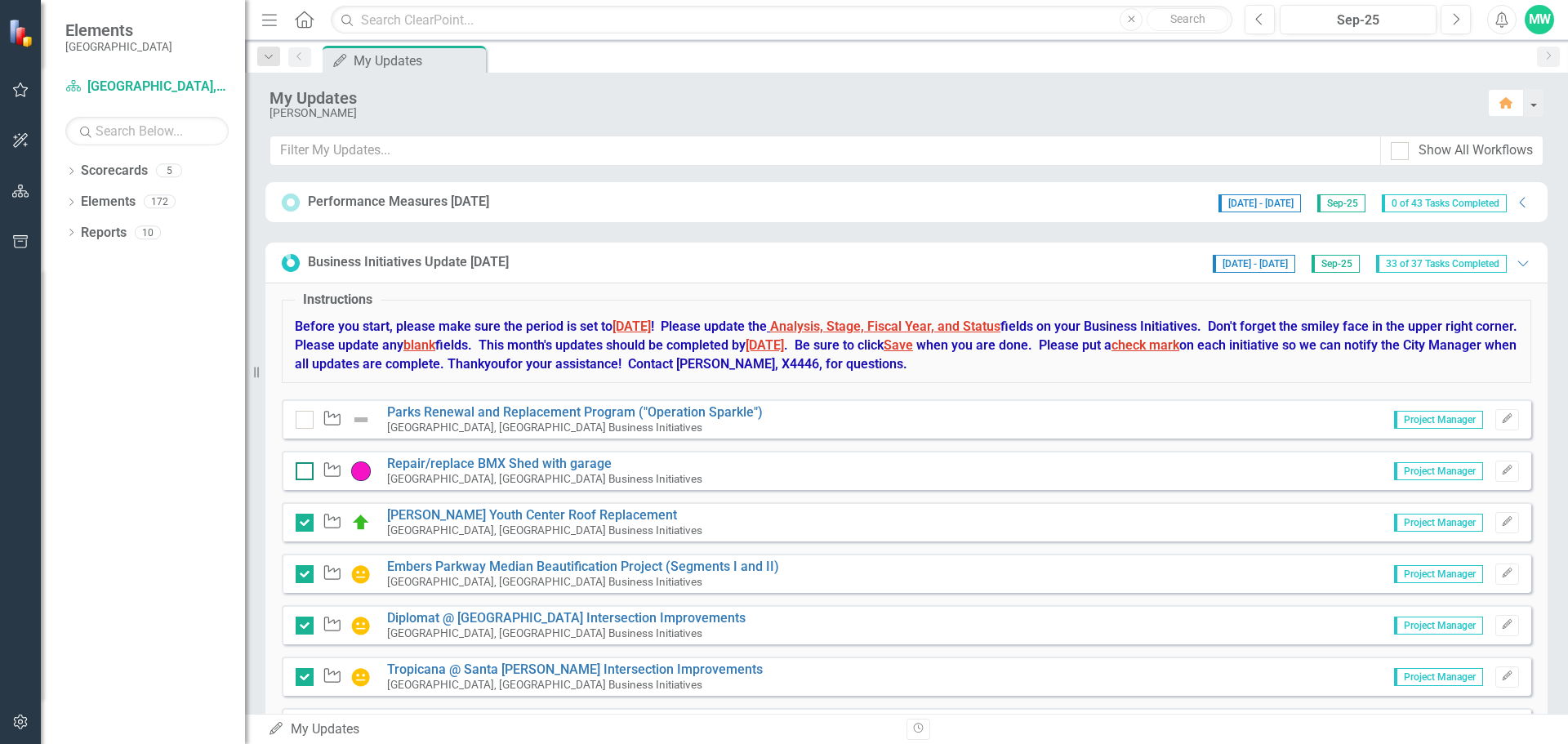
click at [305, 469] on input "checkbox" at bounding box center [300, 467] width 11 height 11
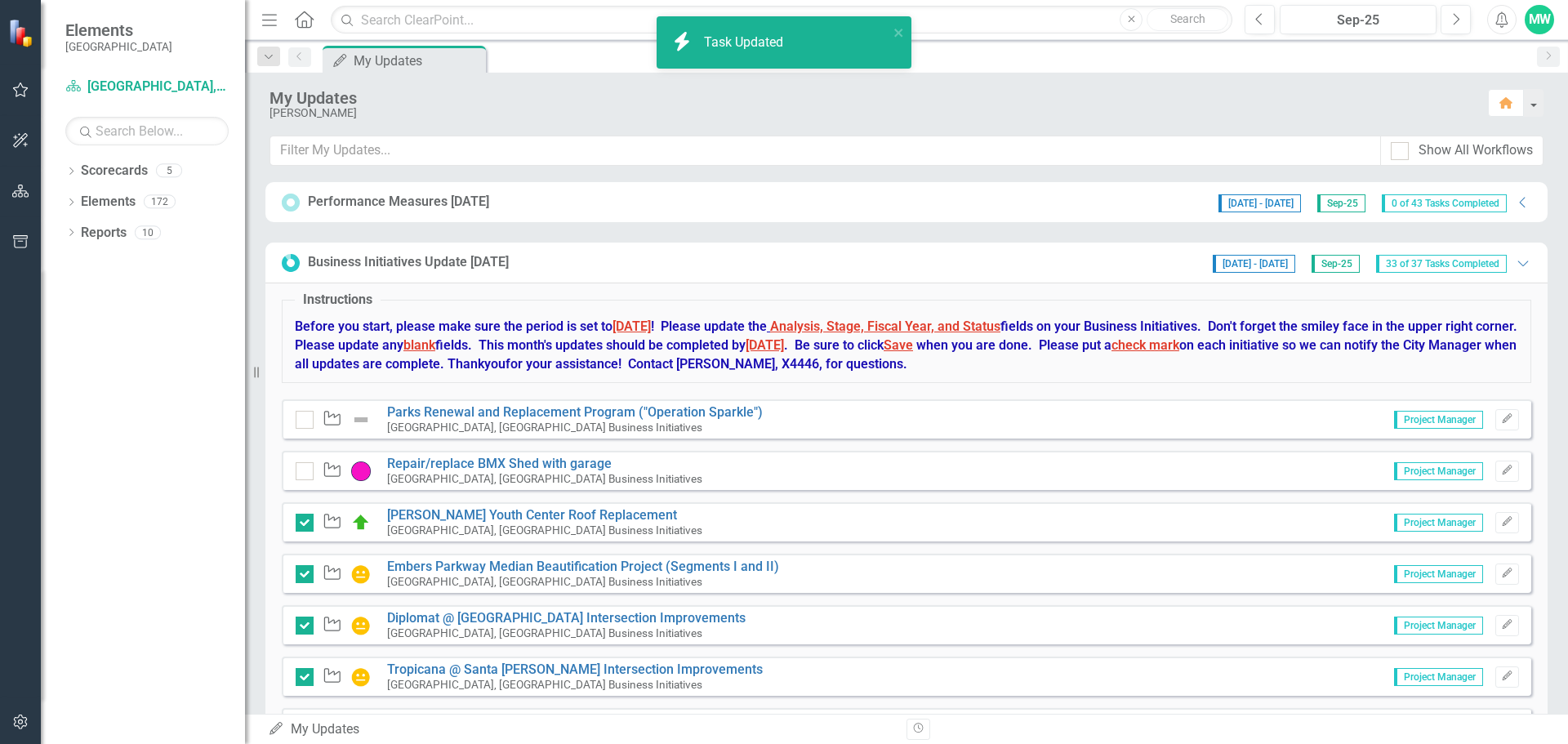
checkbox input "true"
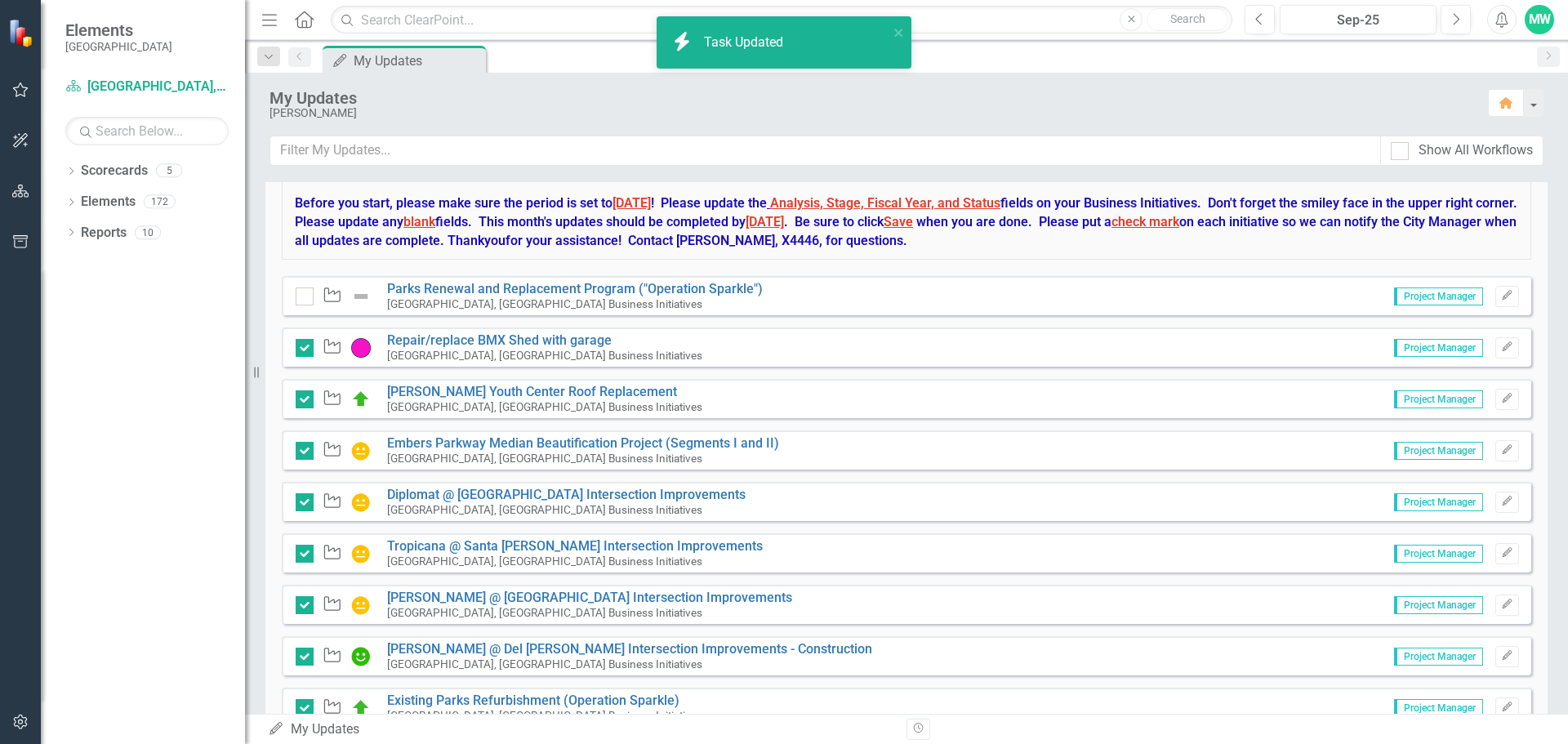
scroll to position [572, 0]
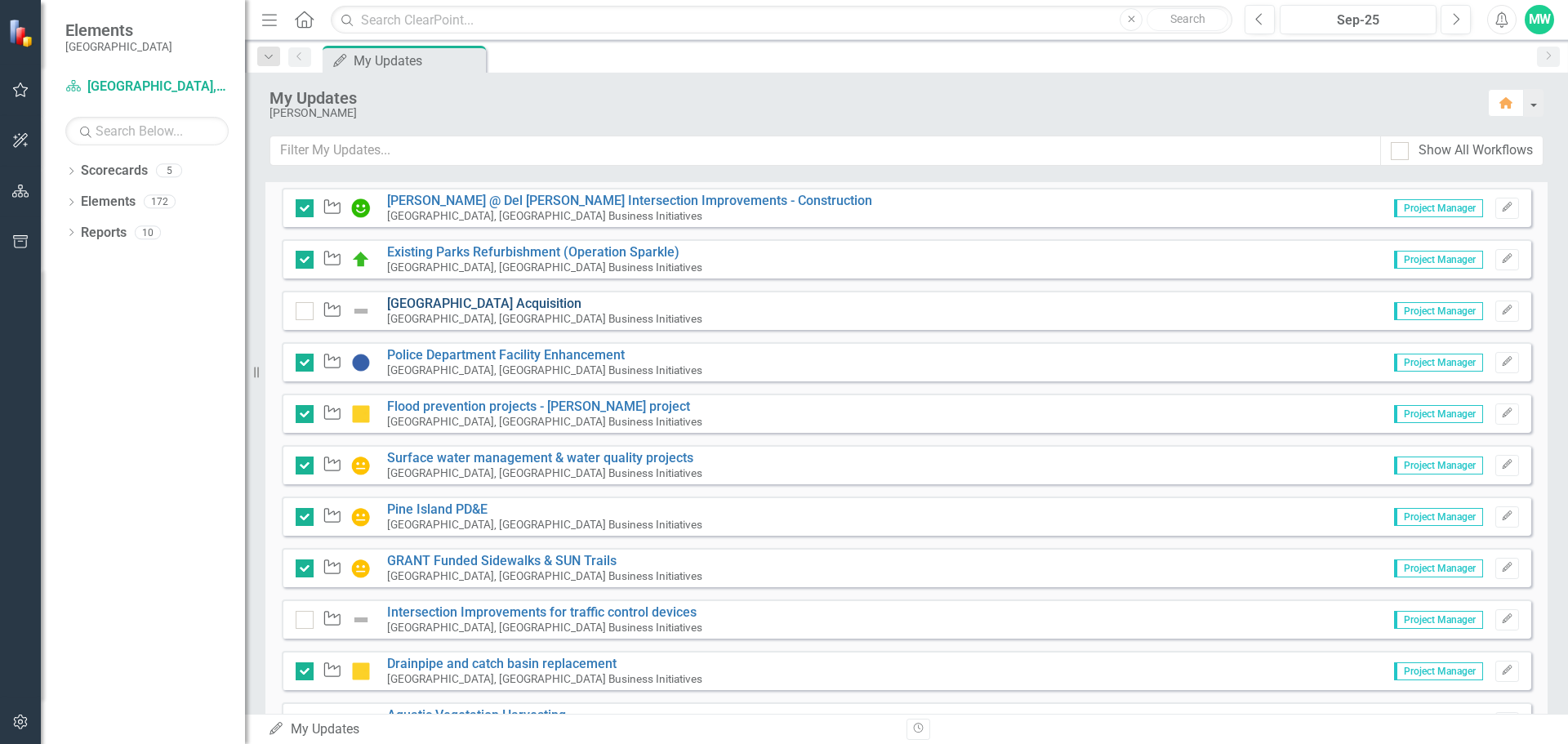
click at [541, 302] on link "[GEOGRAPHIC_DATA] Acquisition" at bounding box center [483, 303] width 194 height 16
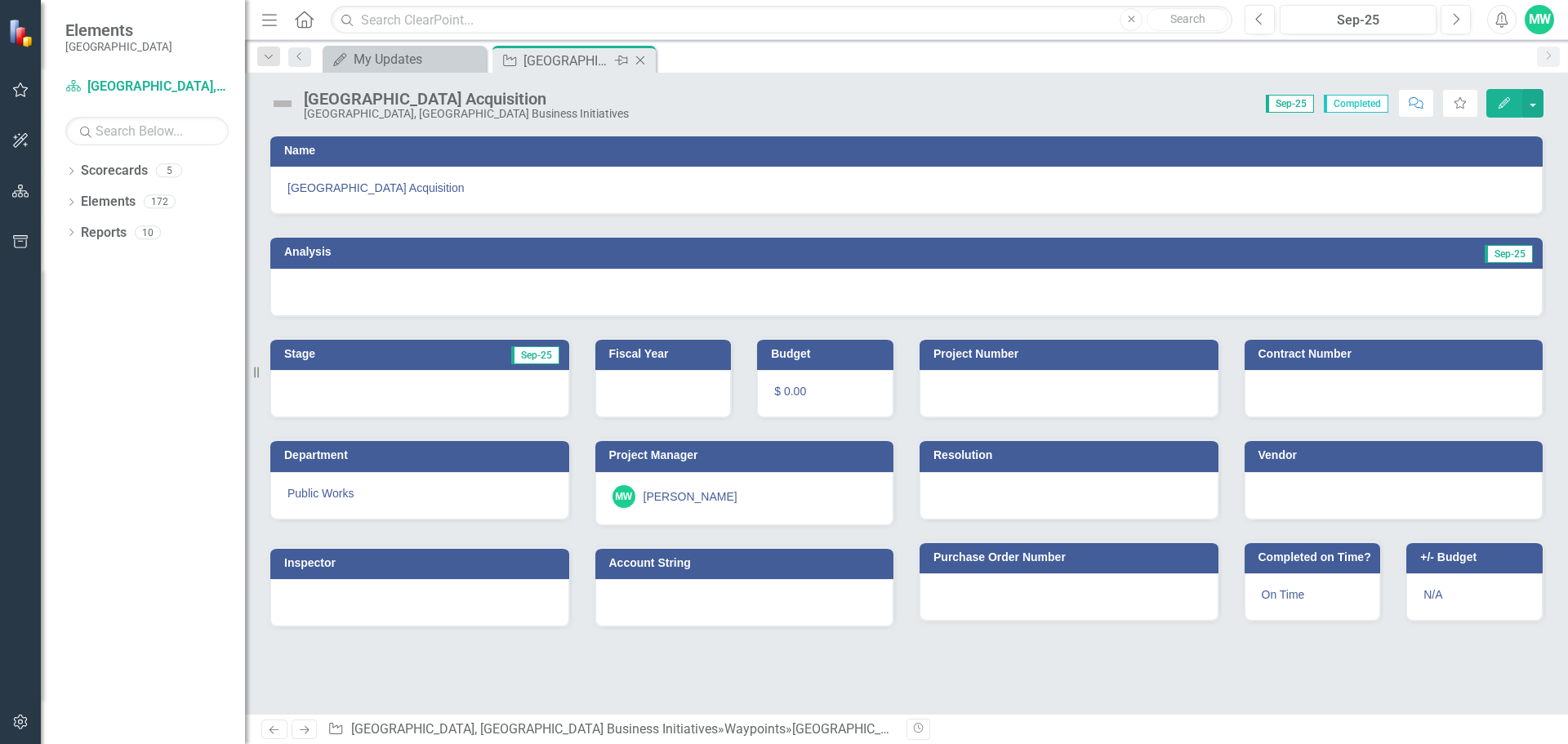
click at [639, 57] on icon "Close" at bounding box center [640, 60] width 16 height 13
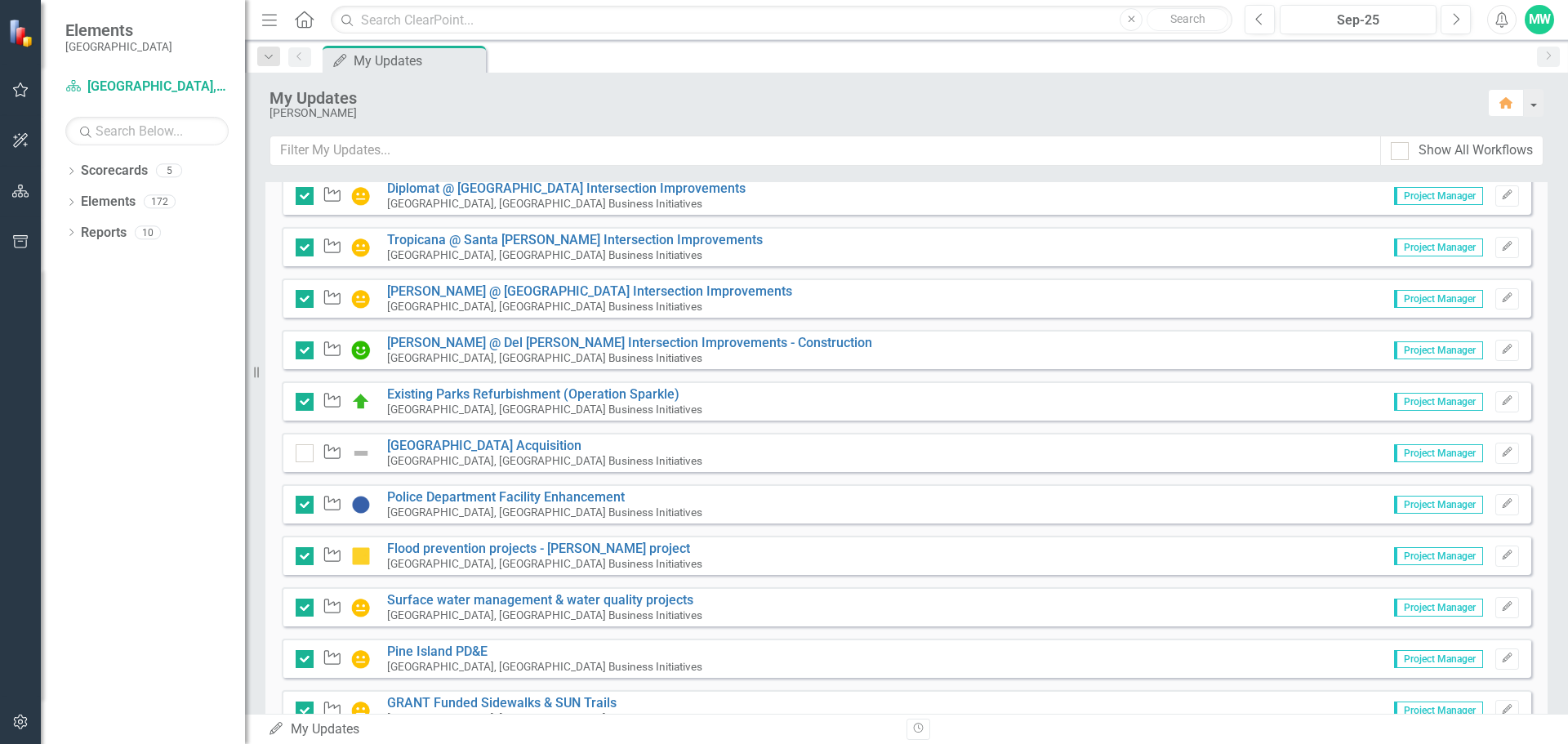
scroll to position [2943, 0]
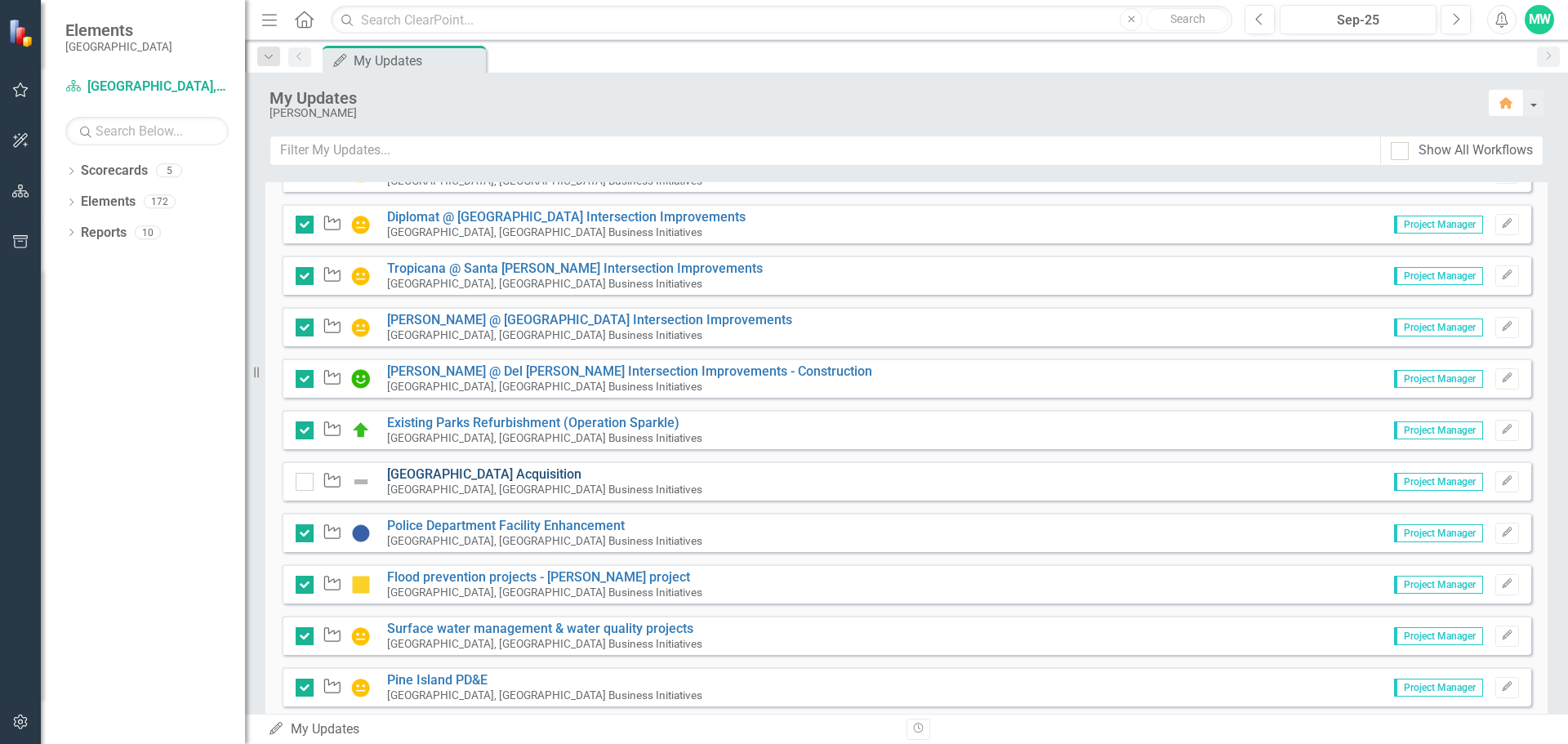
click at [495, 470] on link "[GEOGRAPHIC_DATA] Acquisition" at bounding box center [483, 474] width 194 height 16
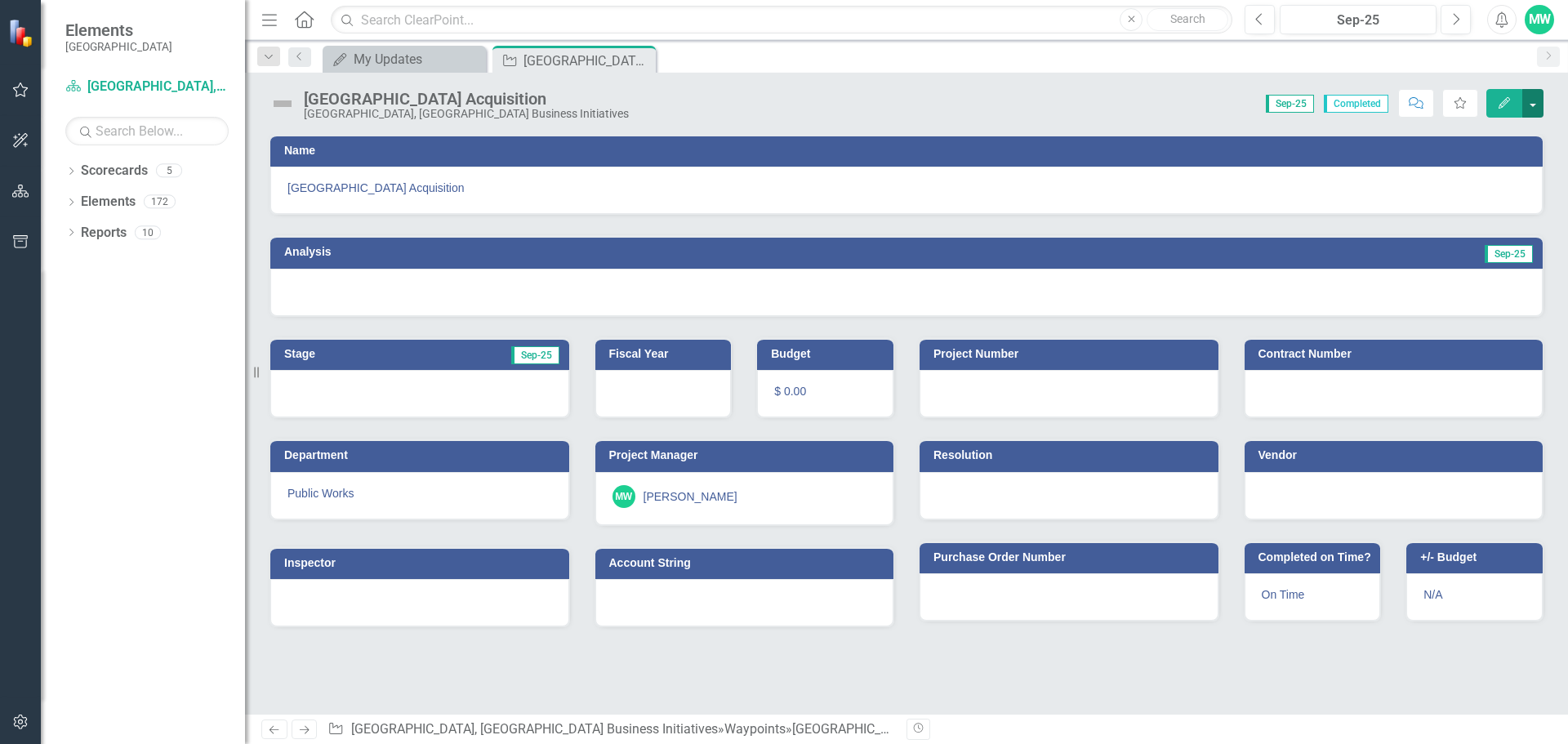
click at [1531, 98] on button "button" at bounding box center [1532, 103] width 21 height 29
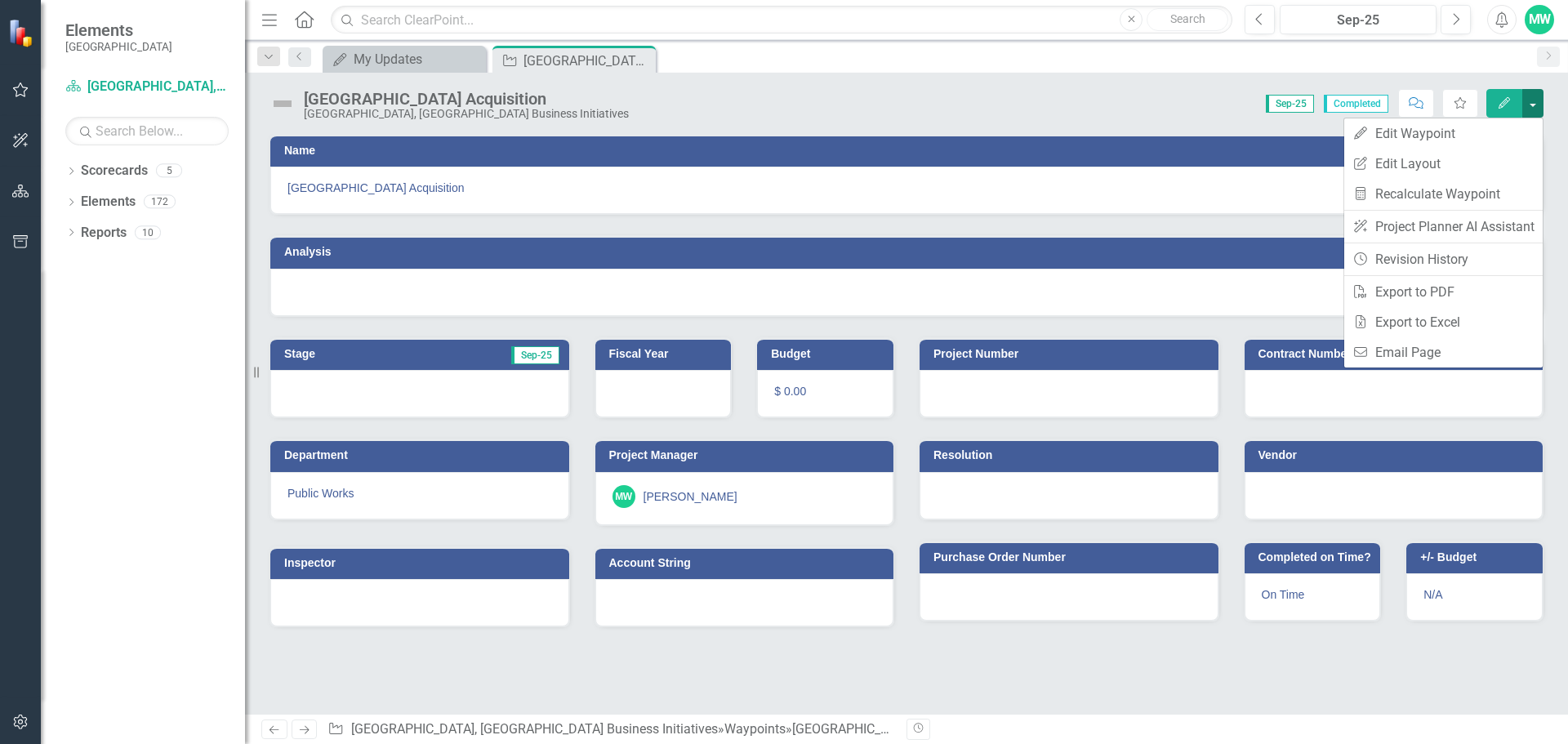
click at [1531, 98] on button "button" at bounding box center [1532, 103] width 21 height 29
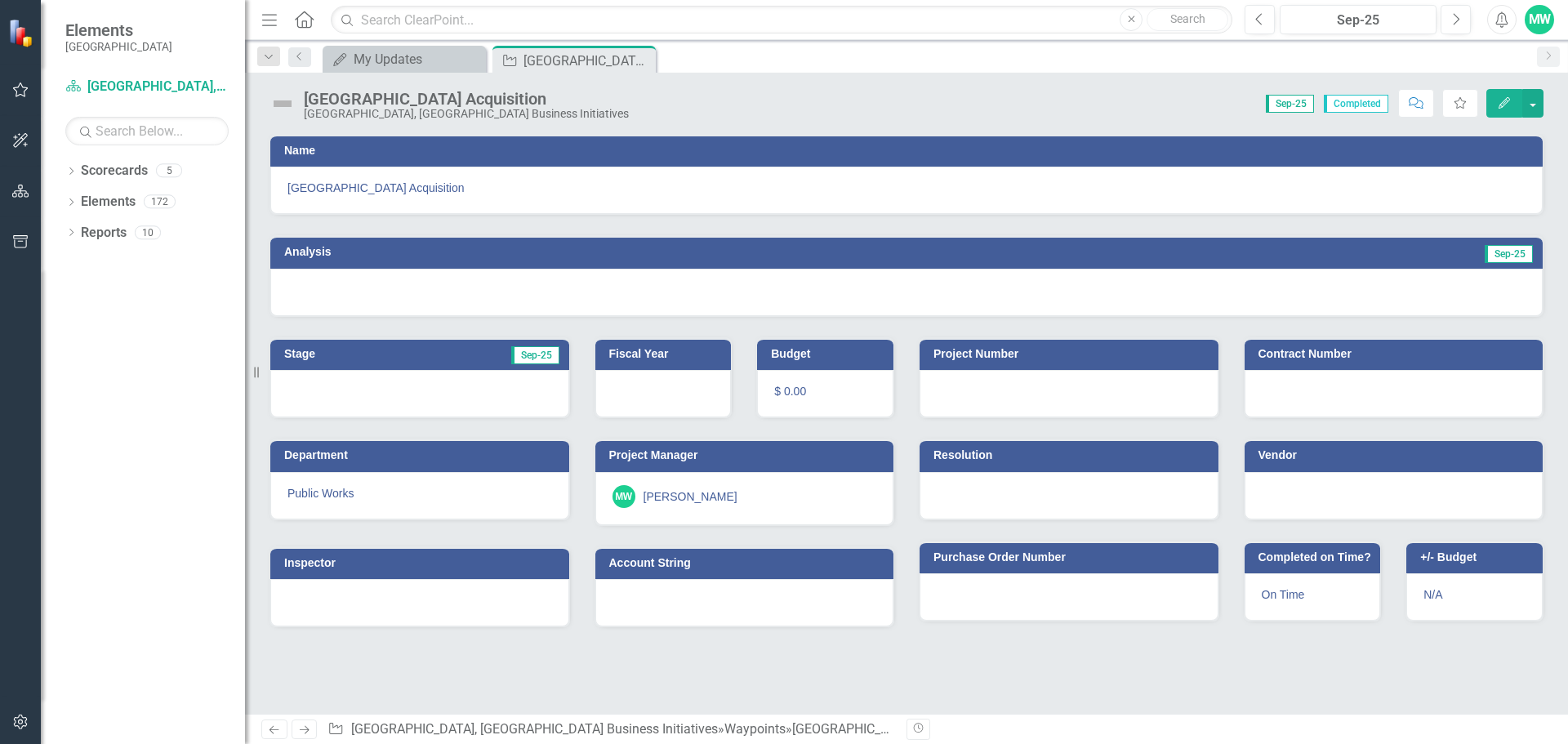
click at [285, 105] on img at bounding box center [282, 103] width 26 height 26
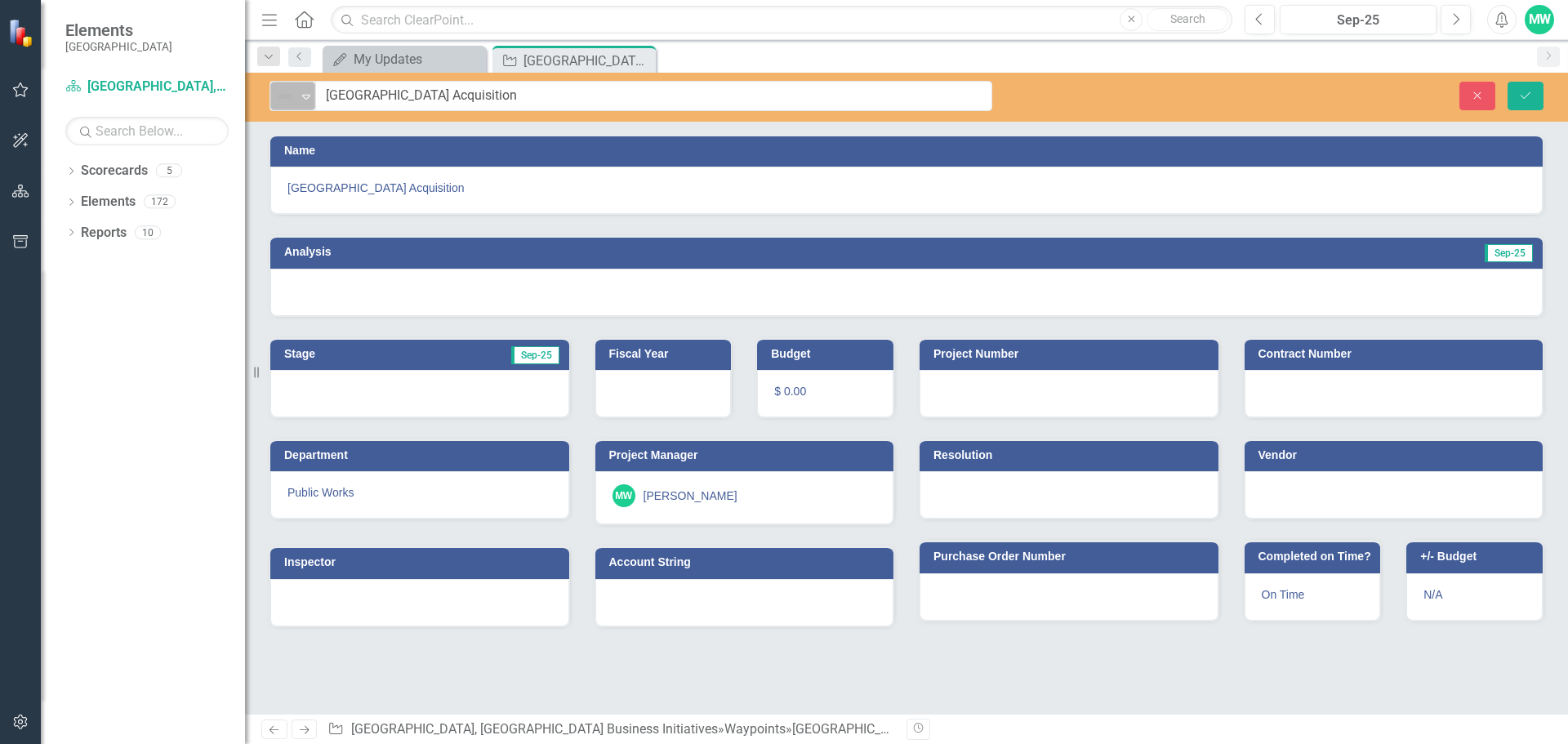
click at [310, 101] on icon "Expand" at bounding box center [306, 95] width 16 height 13
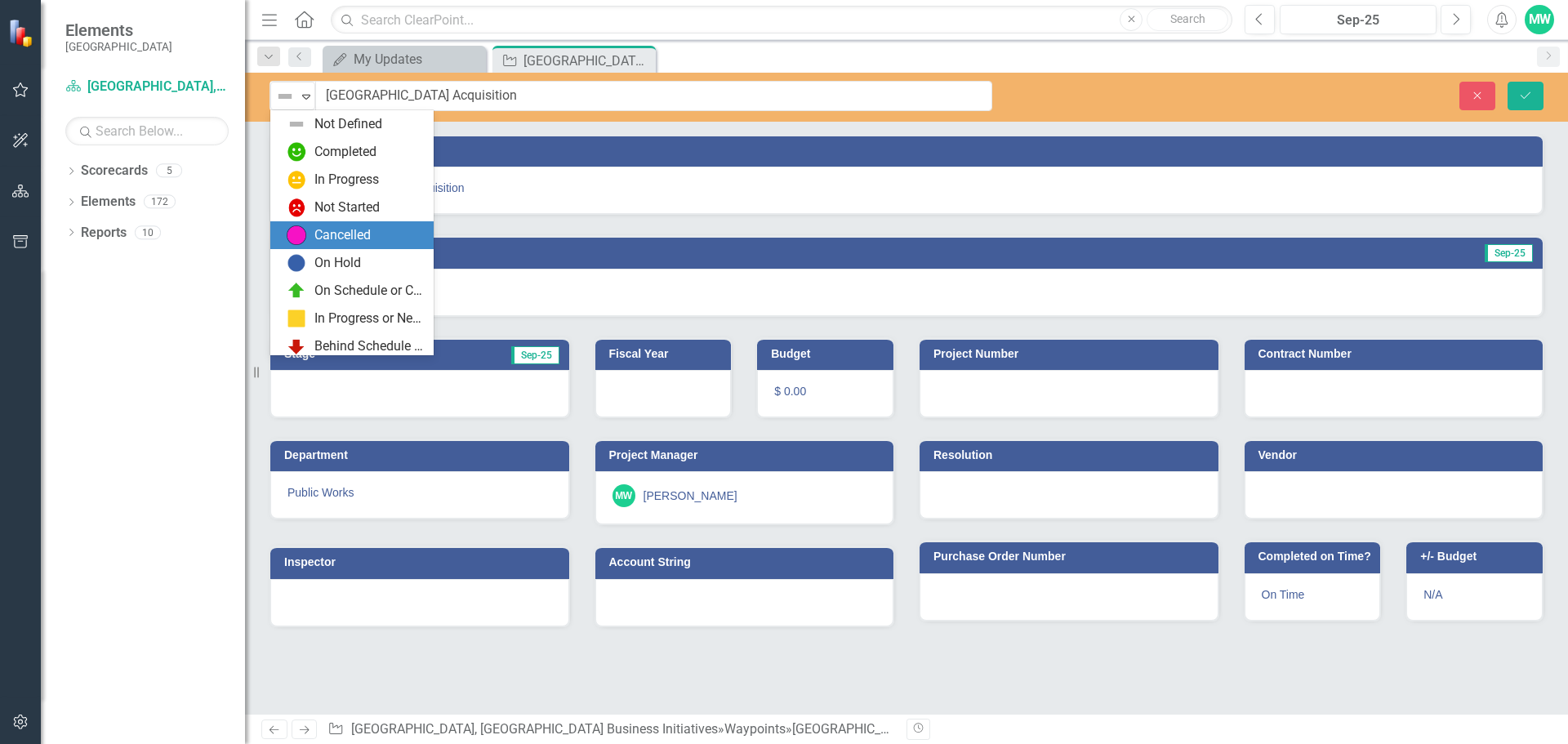
click at [363, 234] on div "Cancelled" at bounding box center [342, 235] width 57 height 19
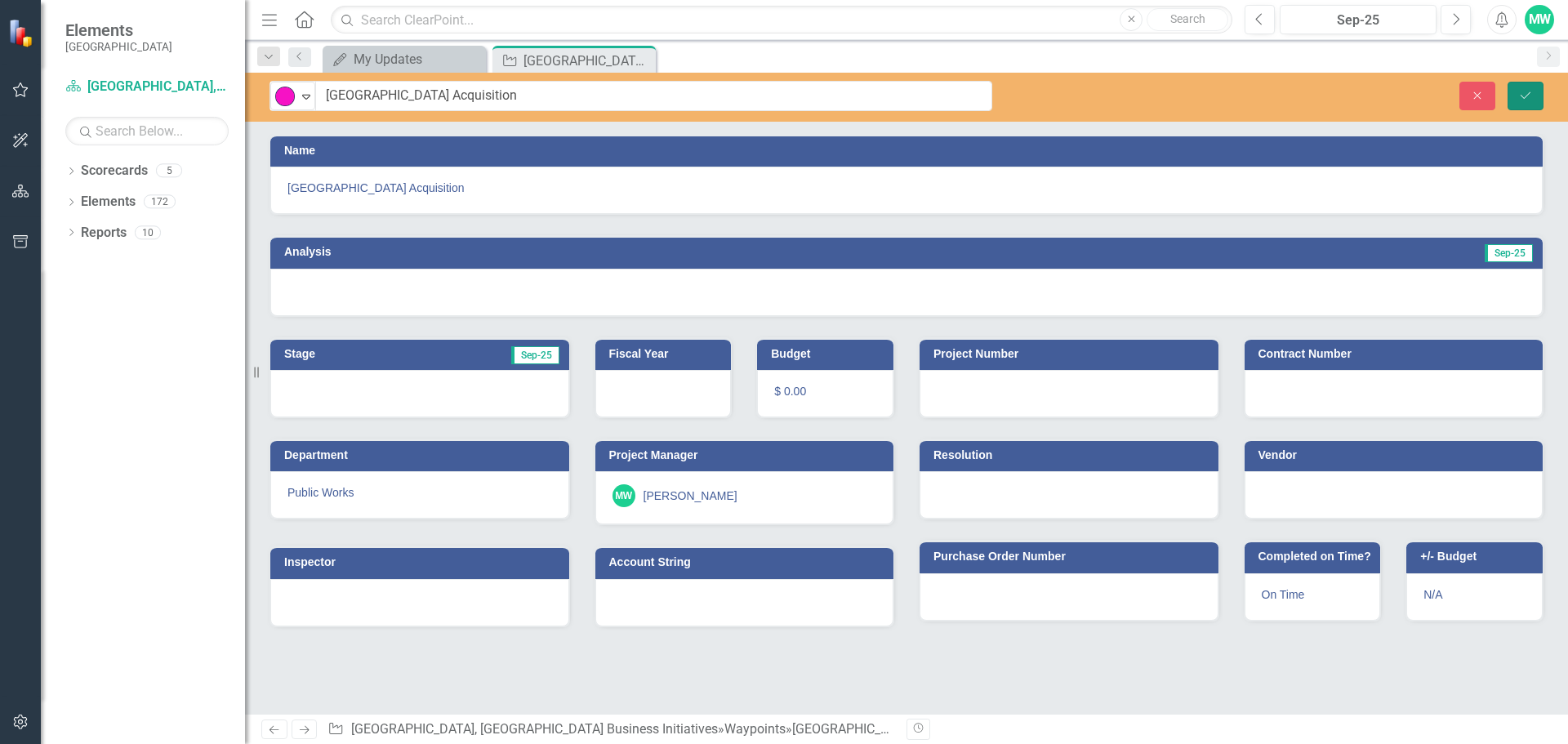
click at [1532, 95] on button "Save" at bounding box center [1525, 95] width 36 height 29
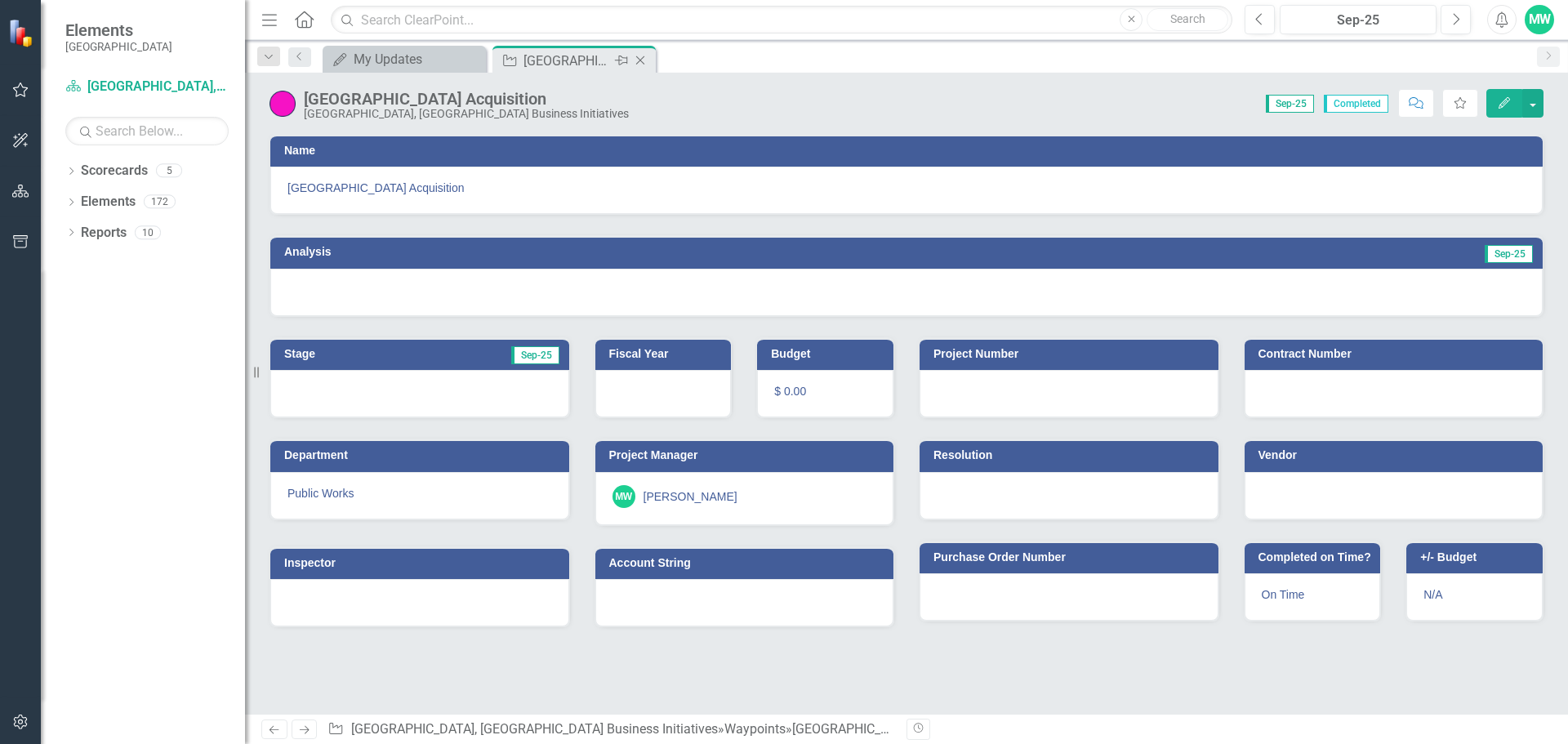
click at [640, 64] on icon "Close" at bounding box center [640, 60] width 16 height 13
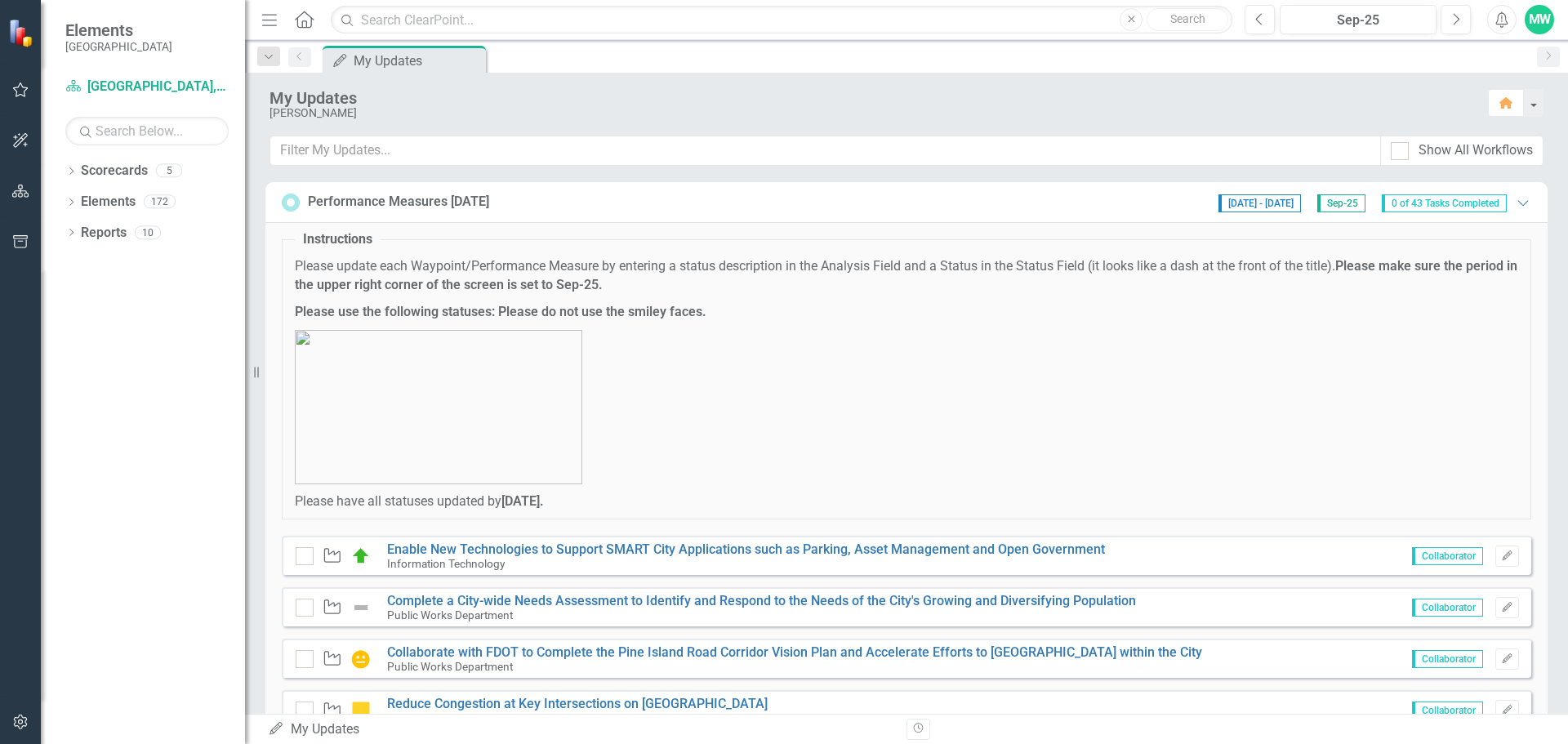
click at [735, 211] on div "Performance Measures [DATE] [DATE] - [DATE] Sep-25 0 of 43 Tasks Completed Expa…" at bounding box center [906, 202] width 1249 height 21
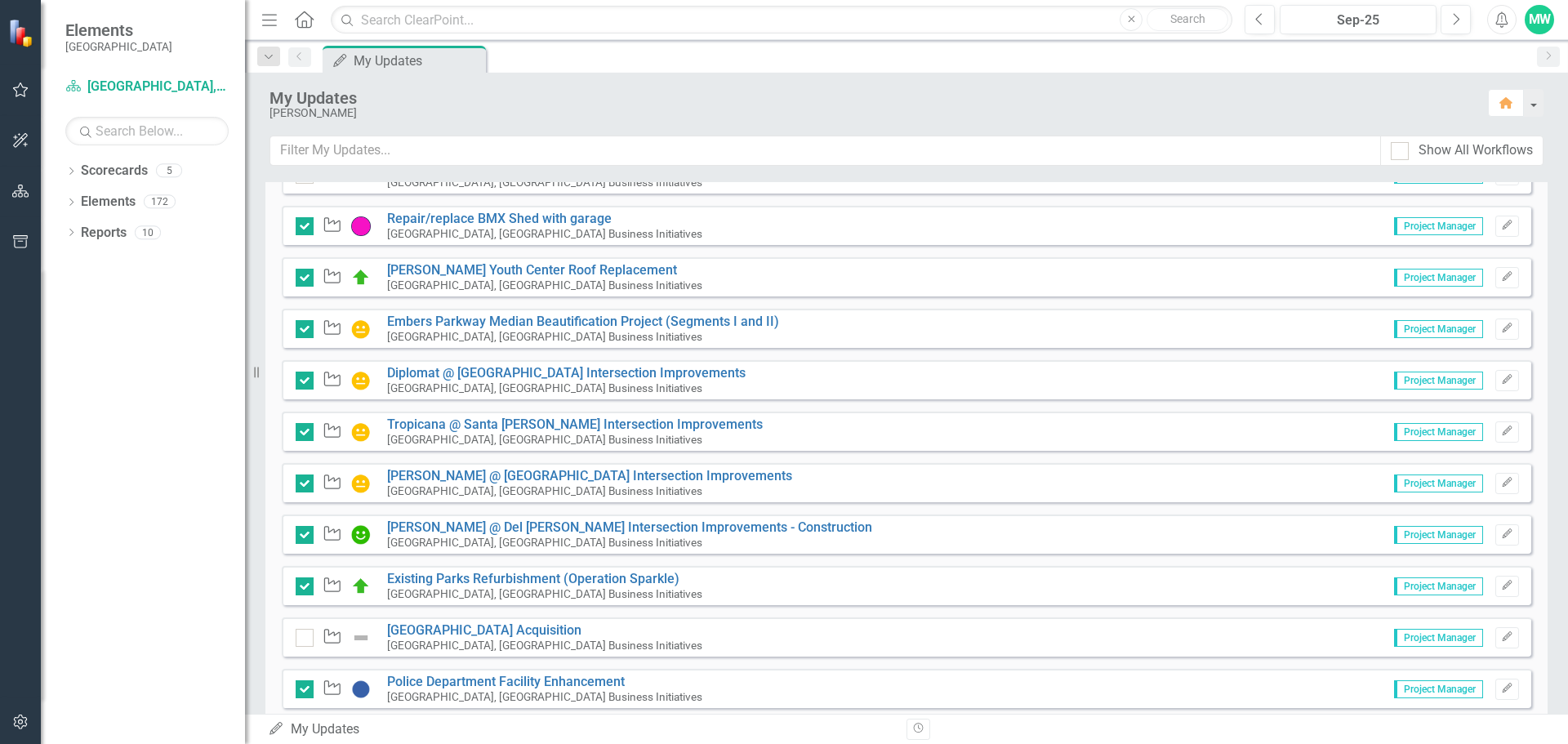
scroll to position [326, 0]
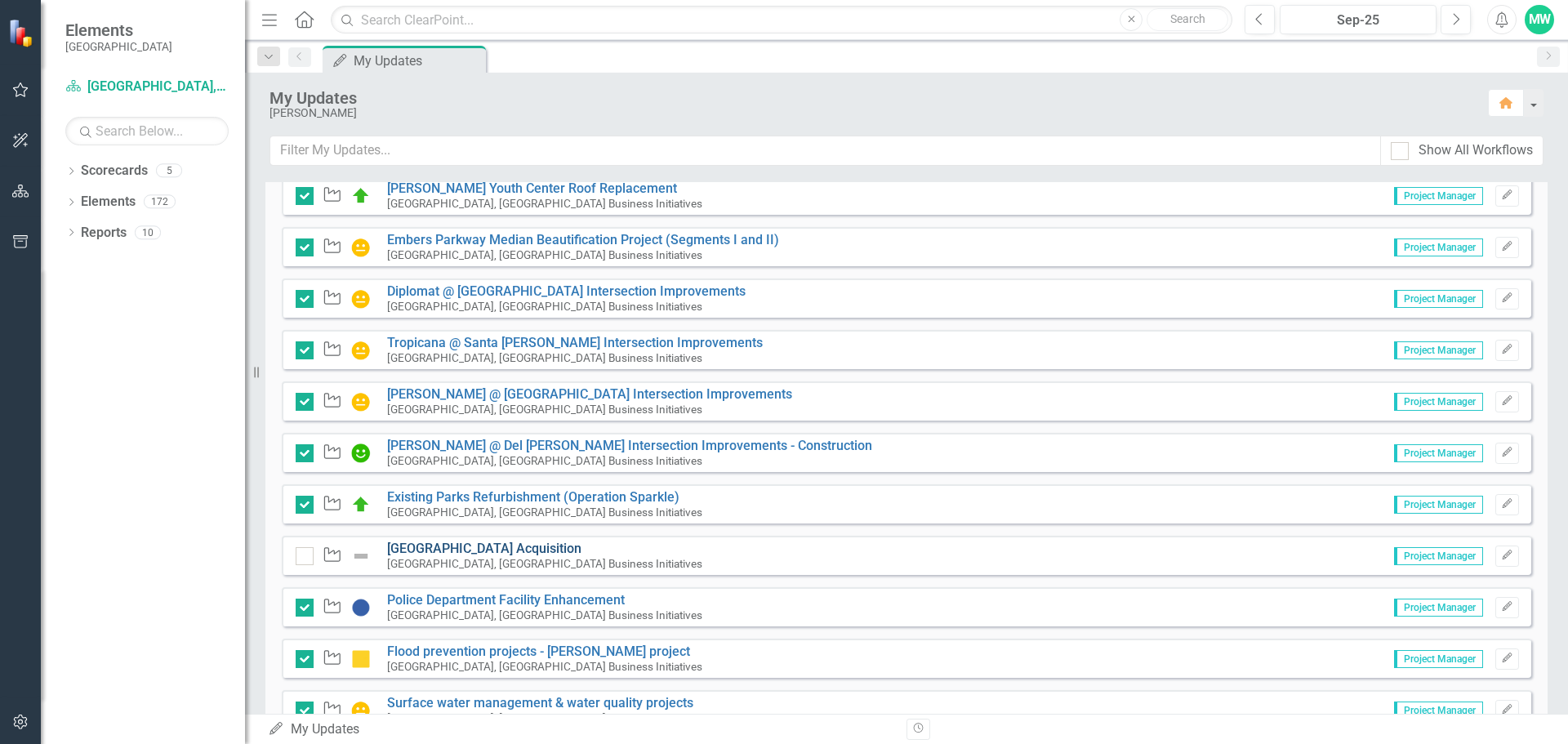
click at [498, 546] on link "[GEOGRAPHIC_DATA] Acquisition" at bounding box center [483, 549] width 194 height 16
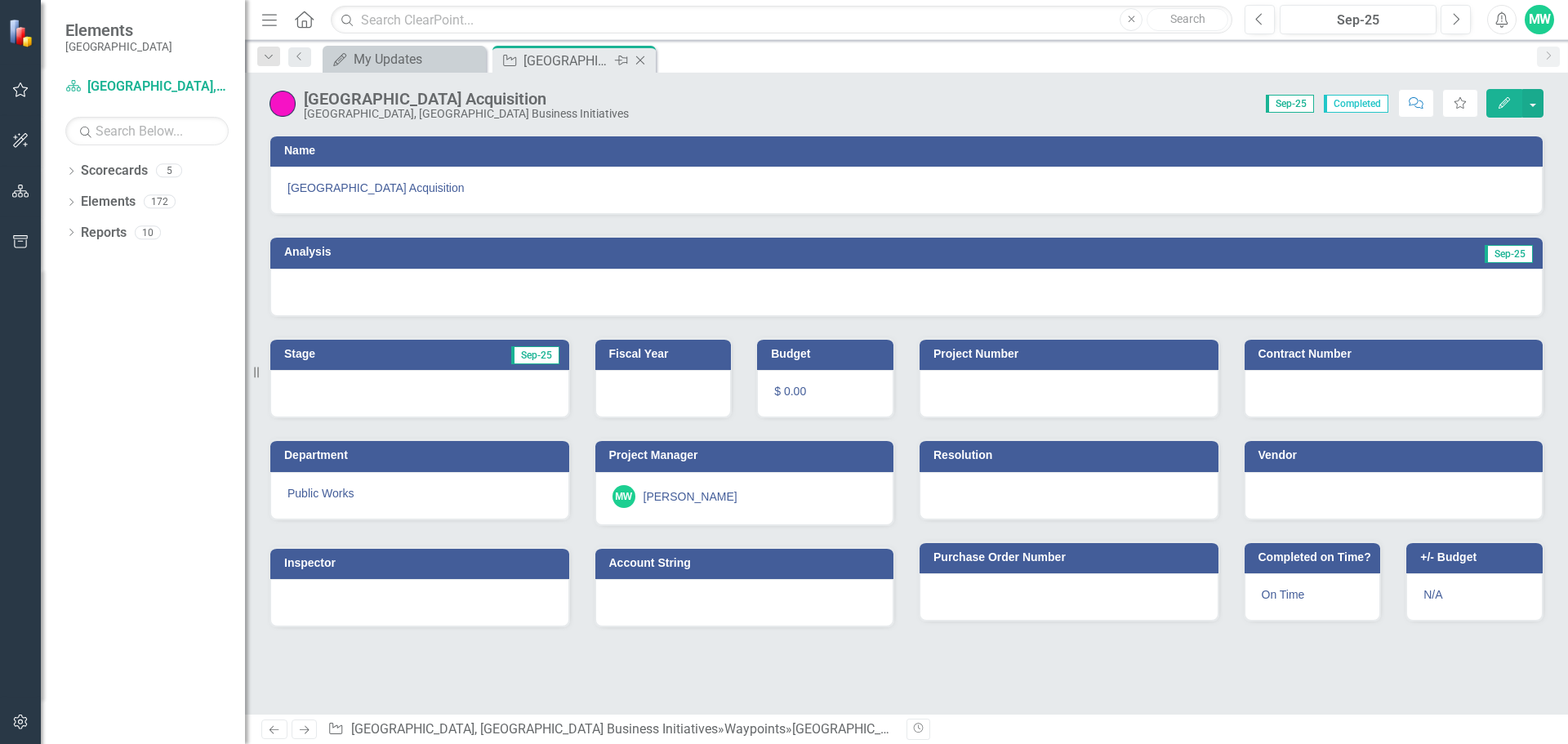
click at [646, 59] on icon "Close" at bounding box center [640, 60] width 16 height 13
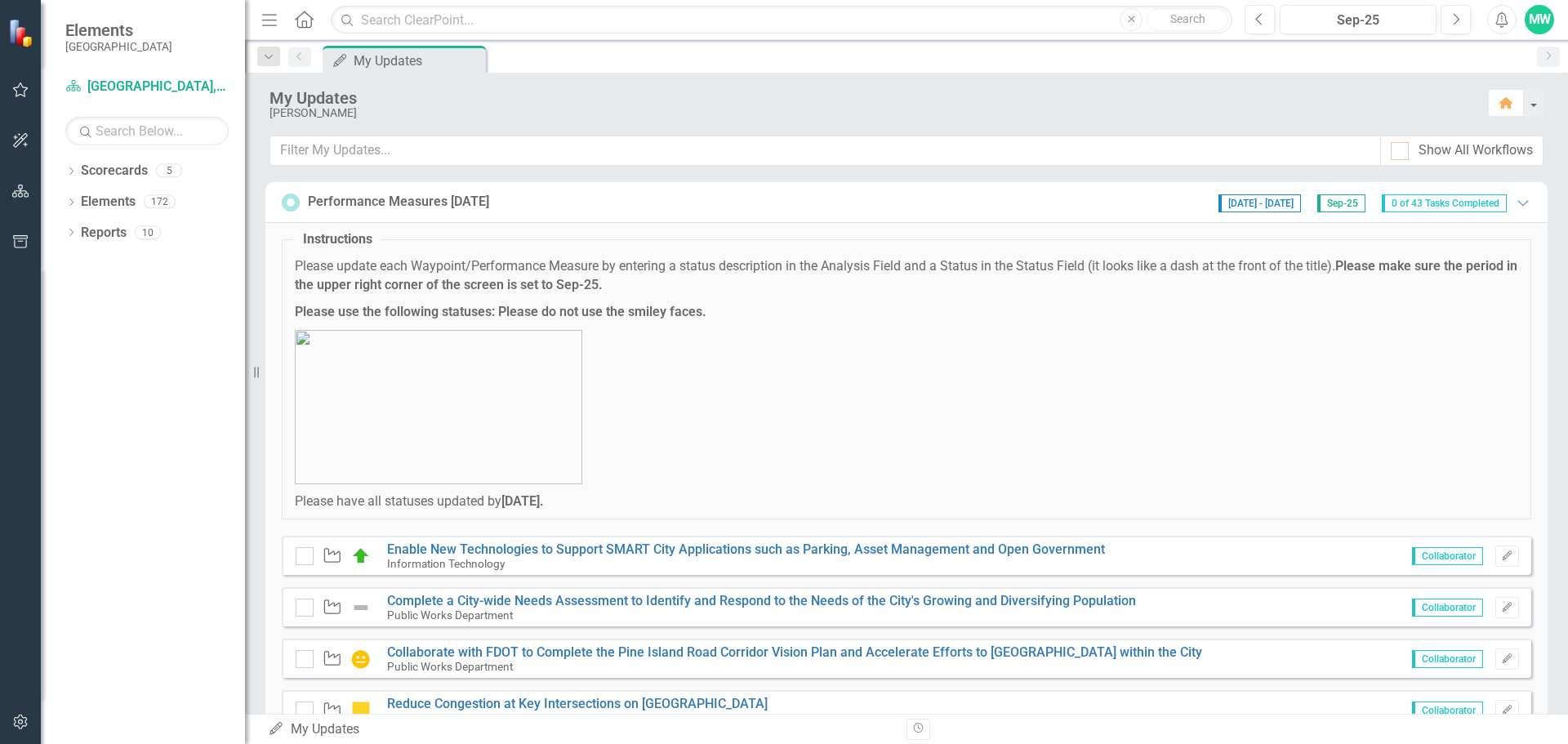
click at [706, 205] on div "Performance Measures [DATE] [DATE] - [DATE] Sep-25 0 of 43 Tasks Completed Expa…" at bounding box center [906, 202] width 1249 height 21
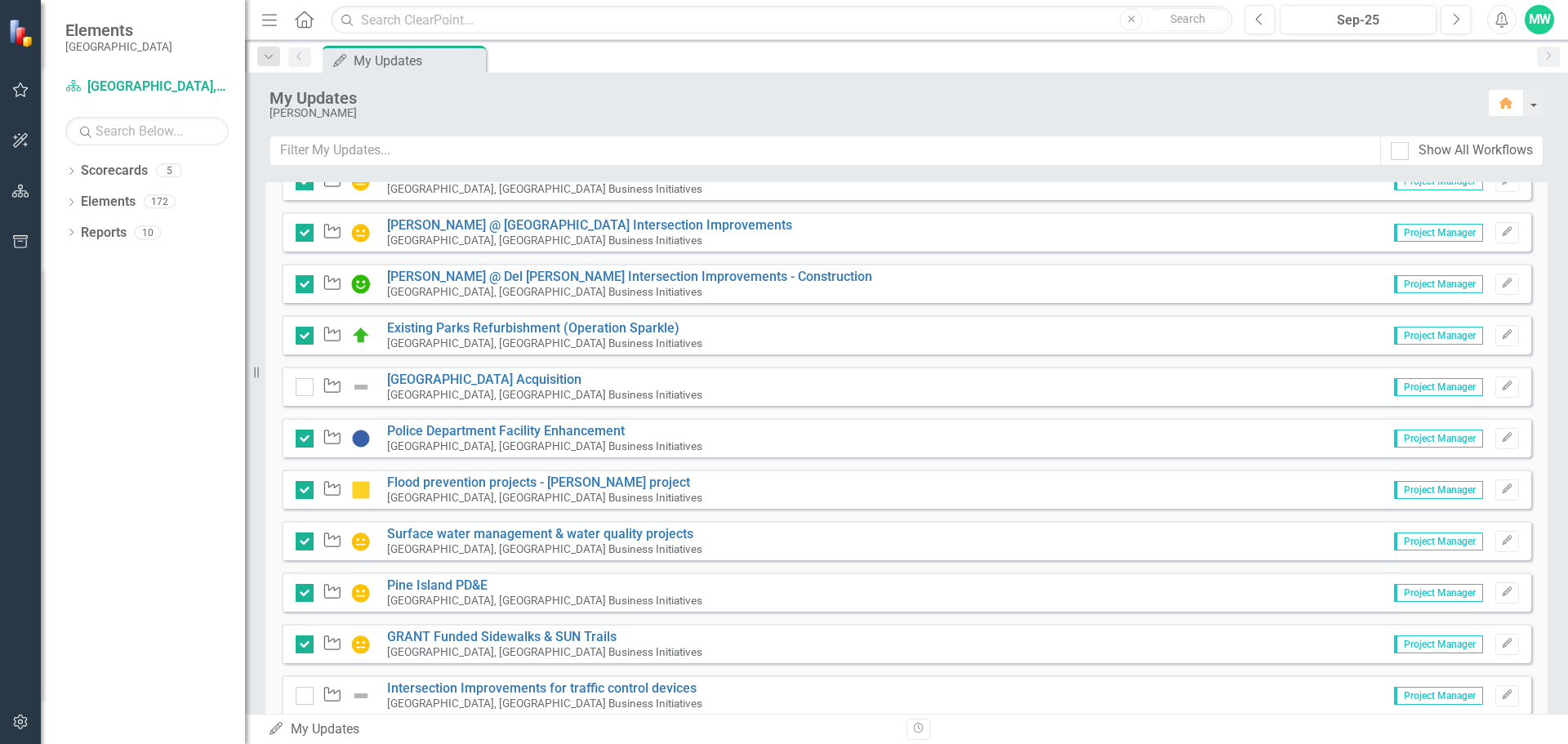
scroll to position [572, 0]
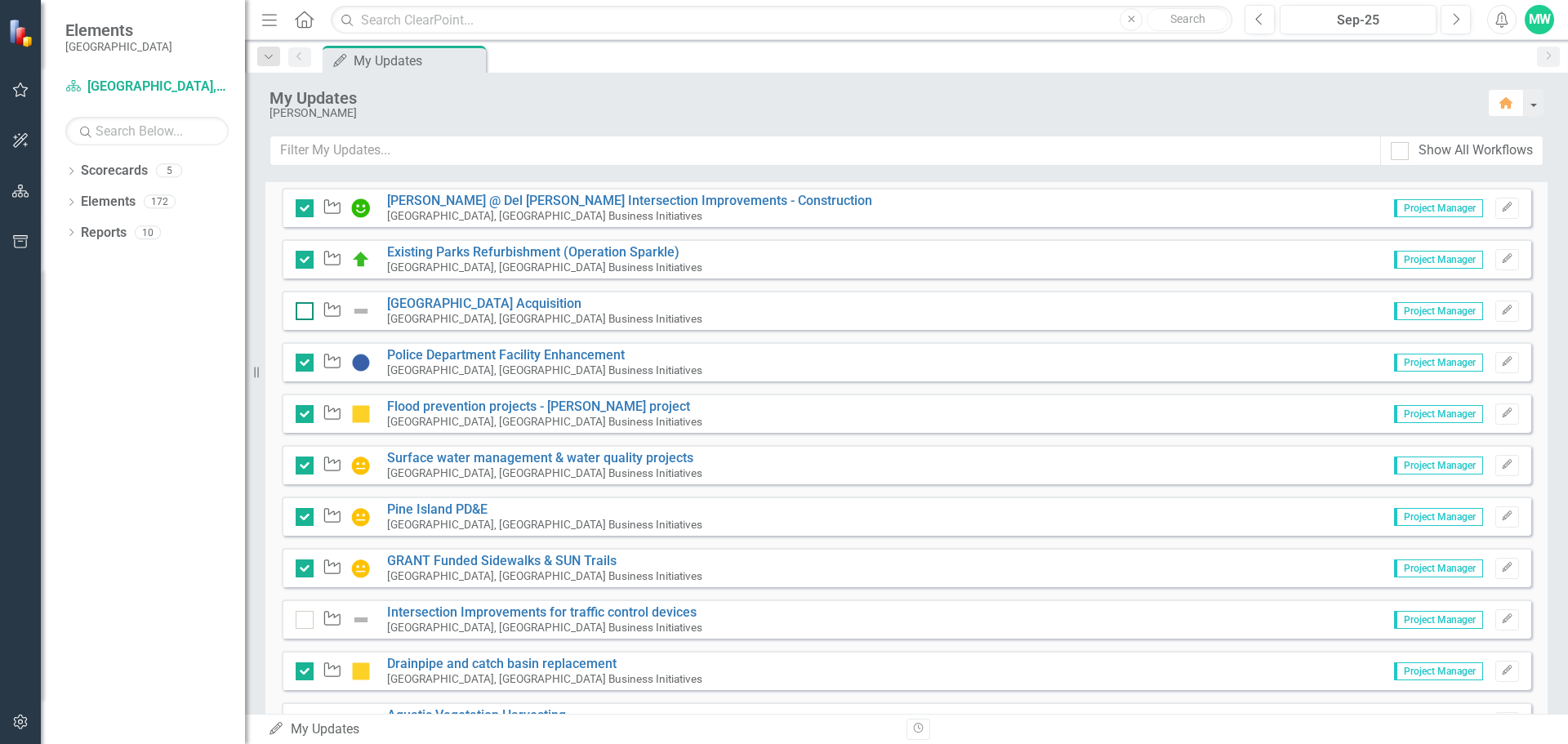
click at [306, 312] on div at bounding box center [304, 311] width 18 height 18
click at [306, 312] on input "checkbox" at bounding box center [300, 307] width 11 height 11
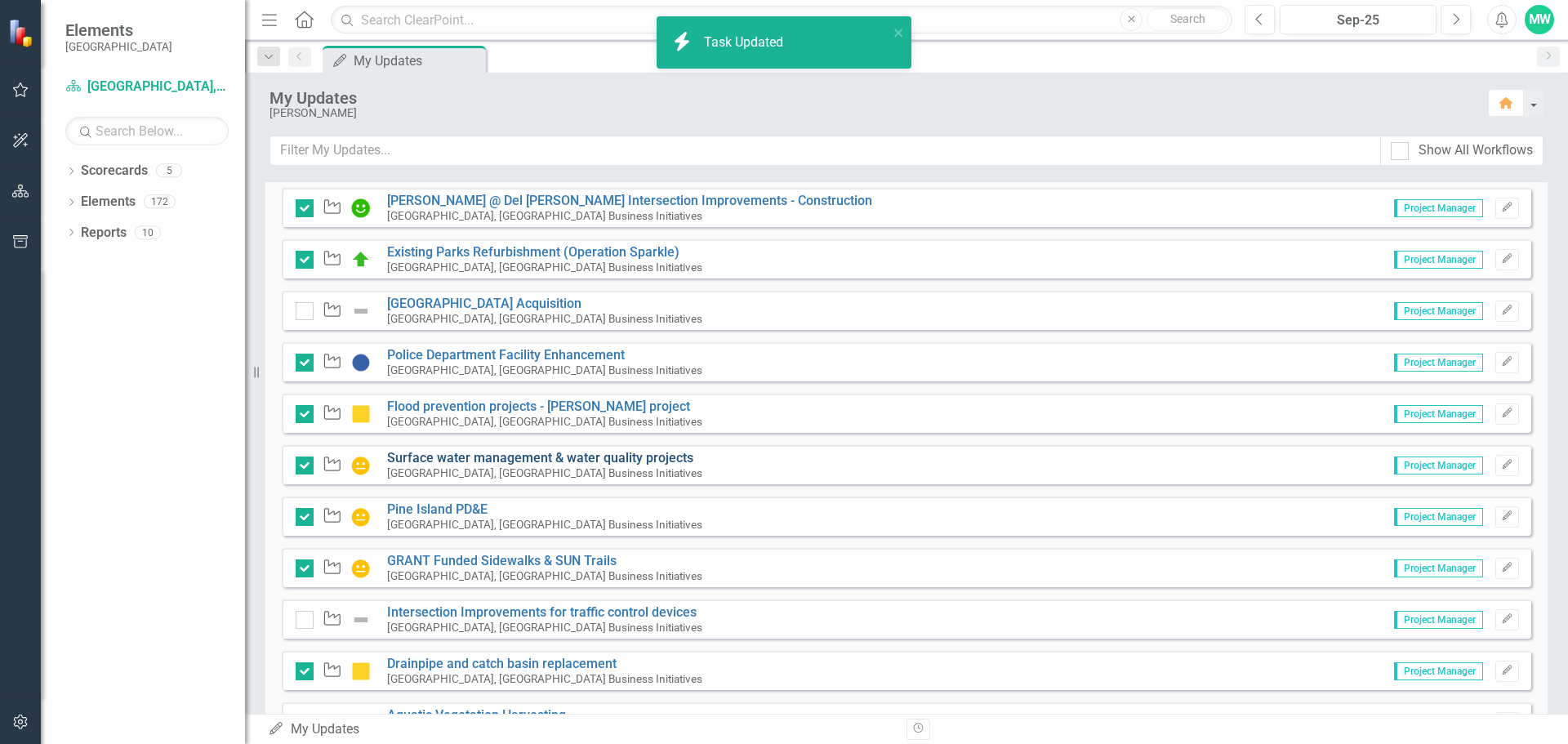
checkbox input "true"
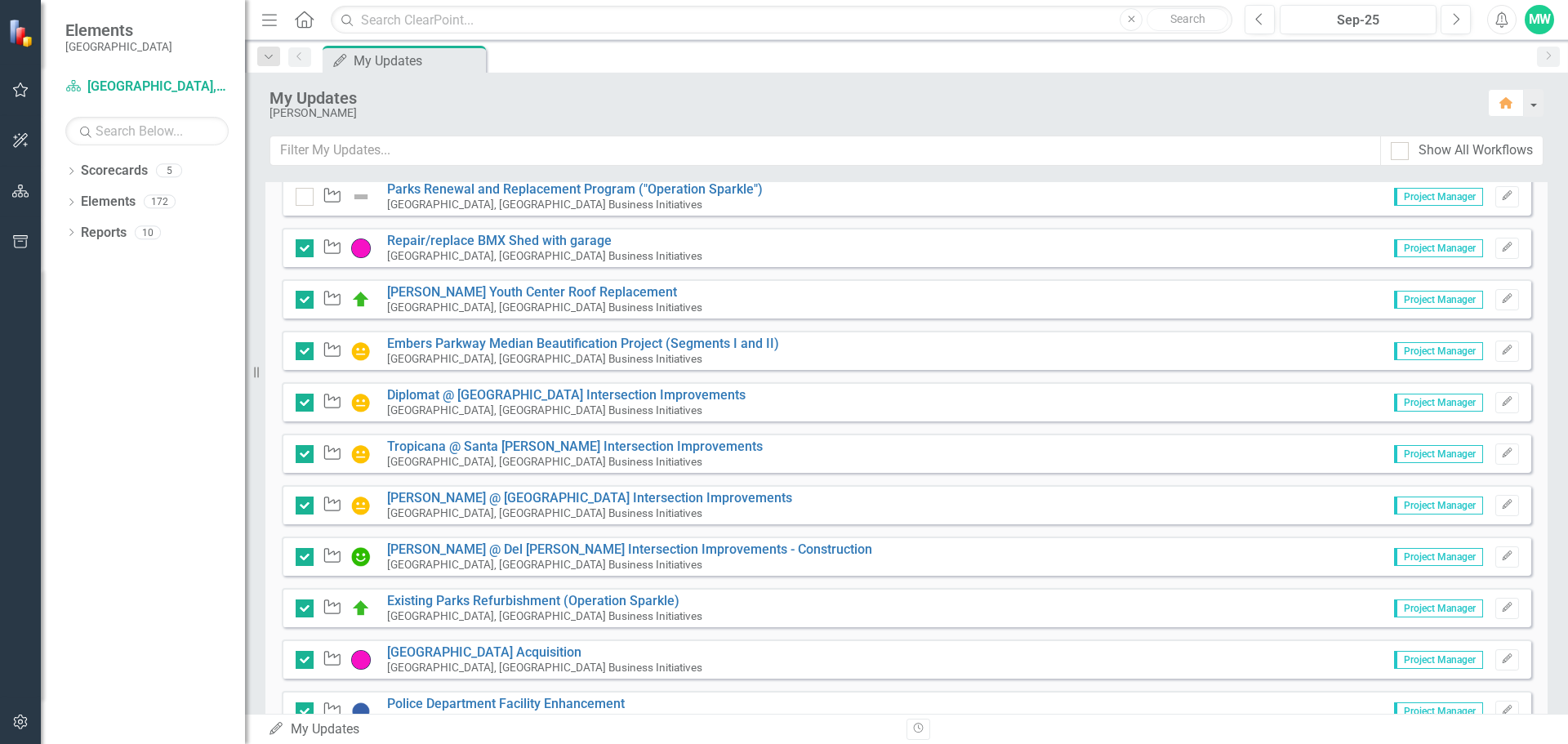
scroll to position [0, 0]
